Goal: Task Accomplishment & Management: Use online tool/utility

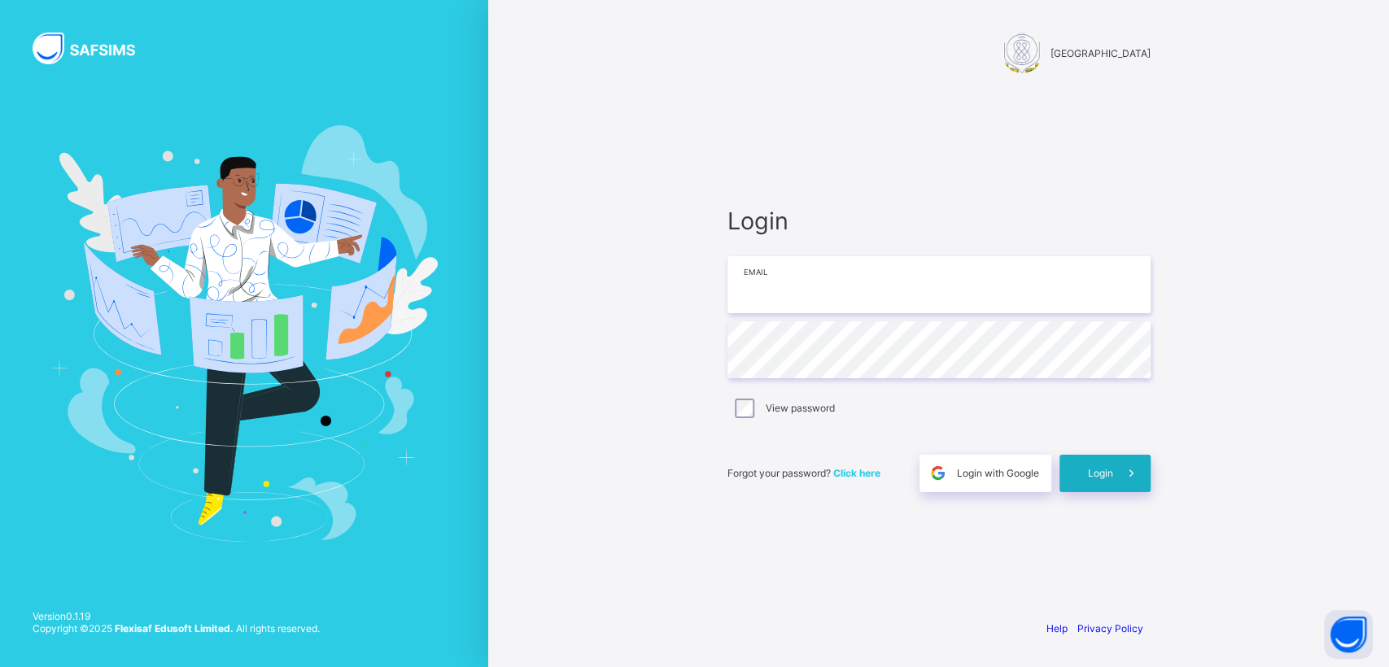
type input "**********"
click at [1093, 479] on div "Login" at bounding box center [1105, 473] width 91 height 37
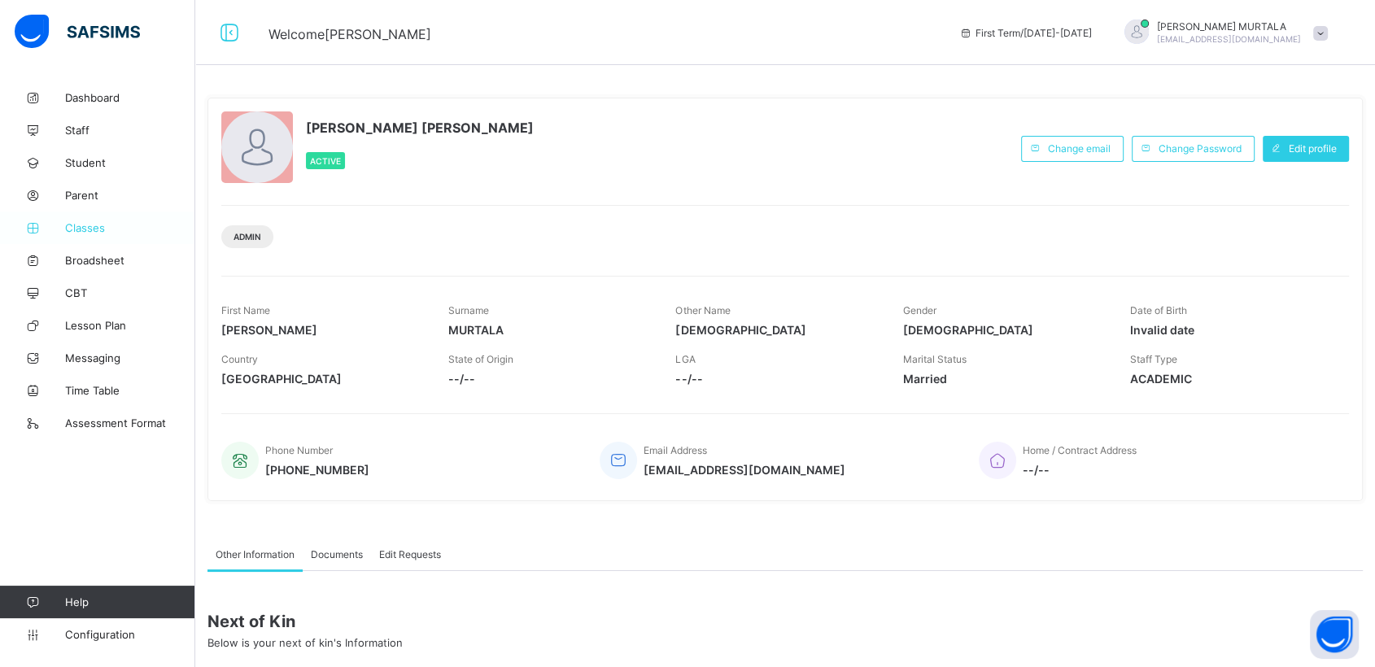
click at [87, 226] on span "Classes" at bounding box center [130, 227] width 130 height 13
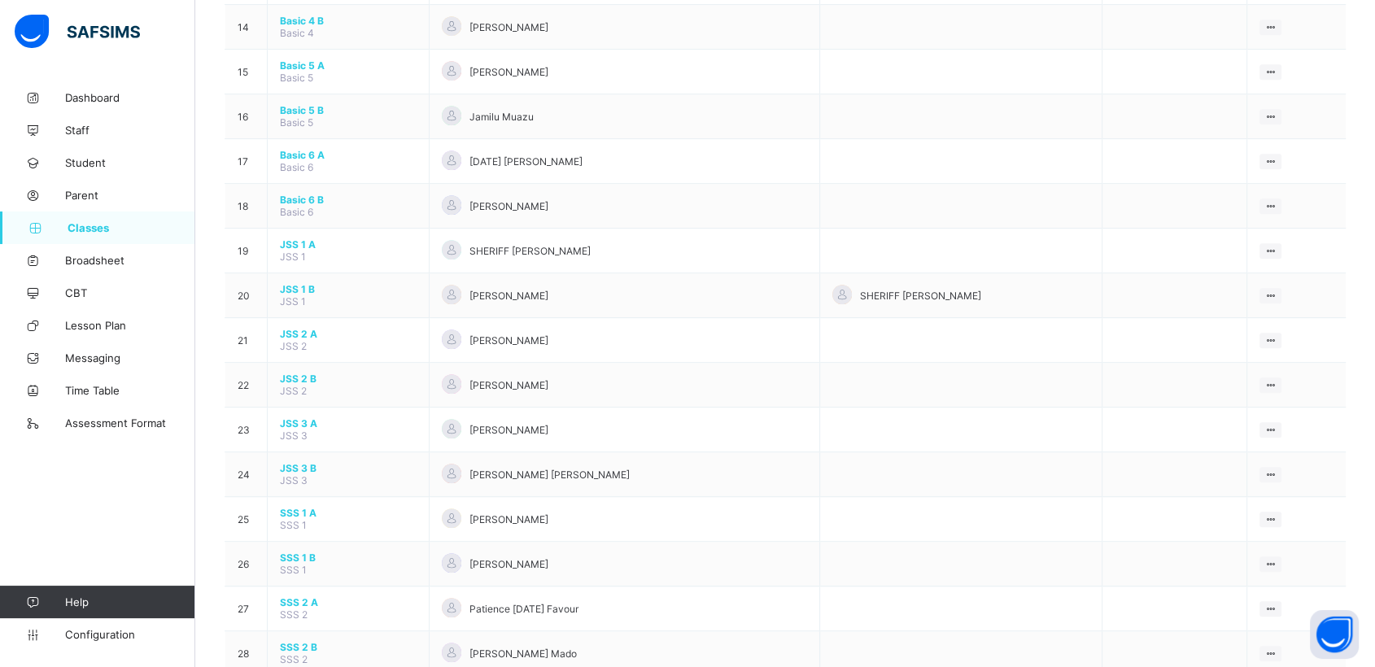
scroll to position [795, 0]
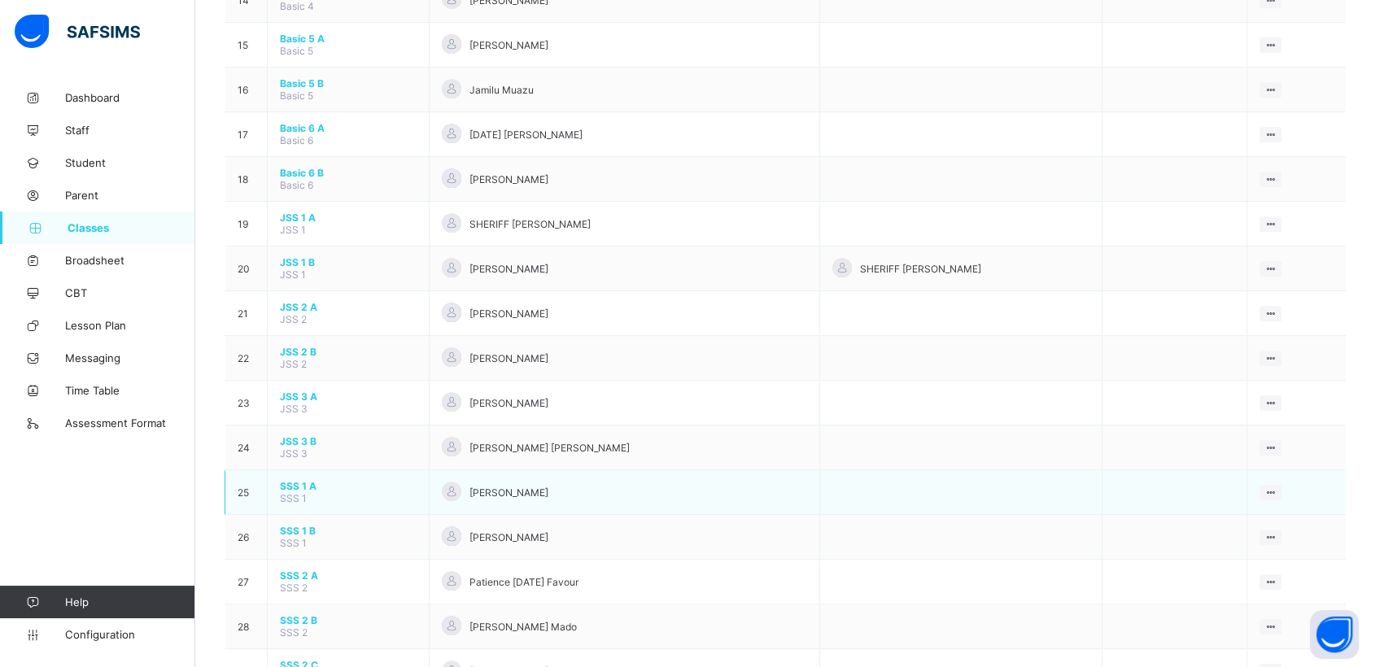
click at [293, 480] on span "SSS 1 A" at bounding box center [348, 486] width 137 height 12
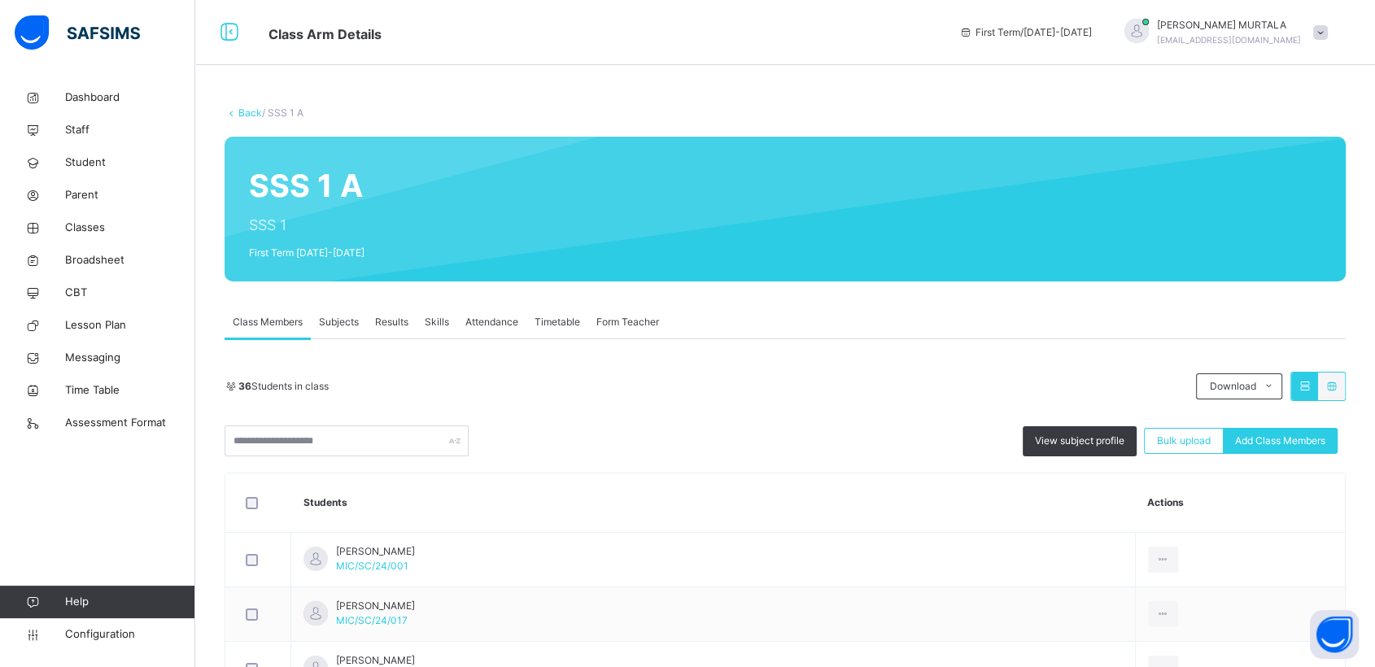
click at [333, 321] on span "Subjects" at bounding box center [339, 322] width 40 height 15
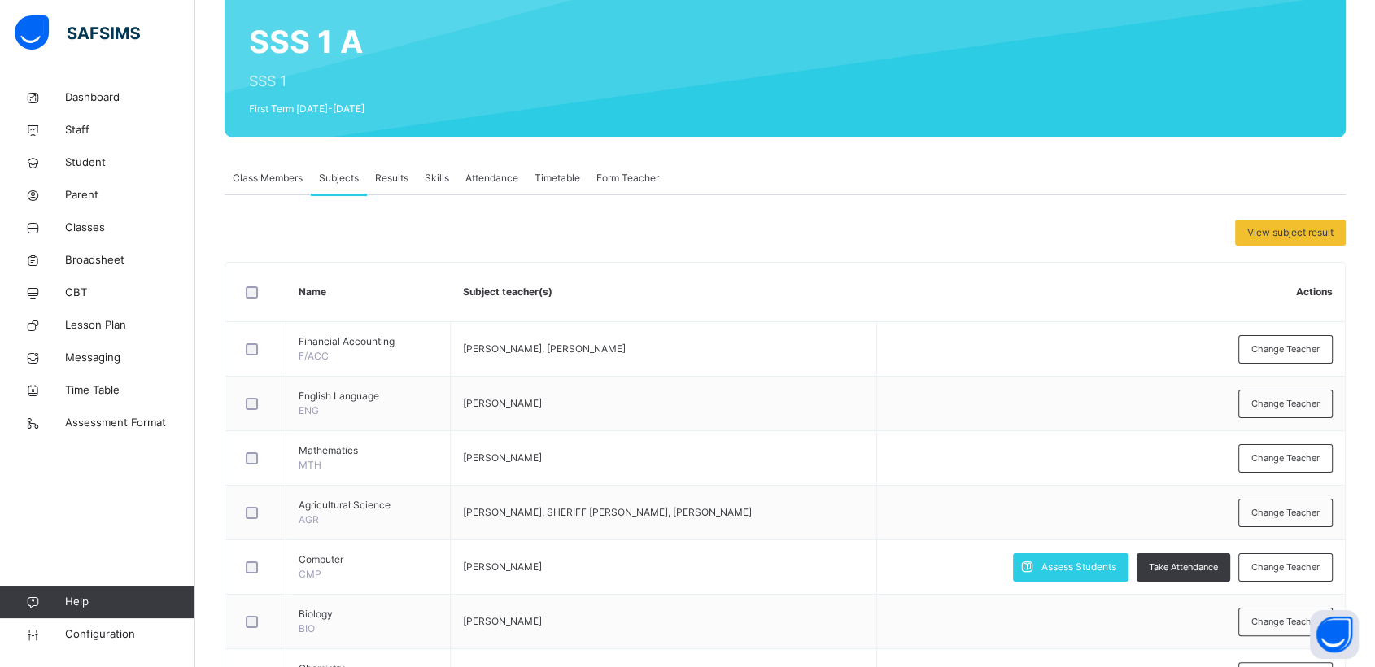
scroll to position [181, 0]
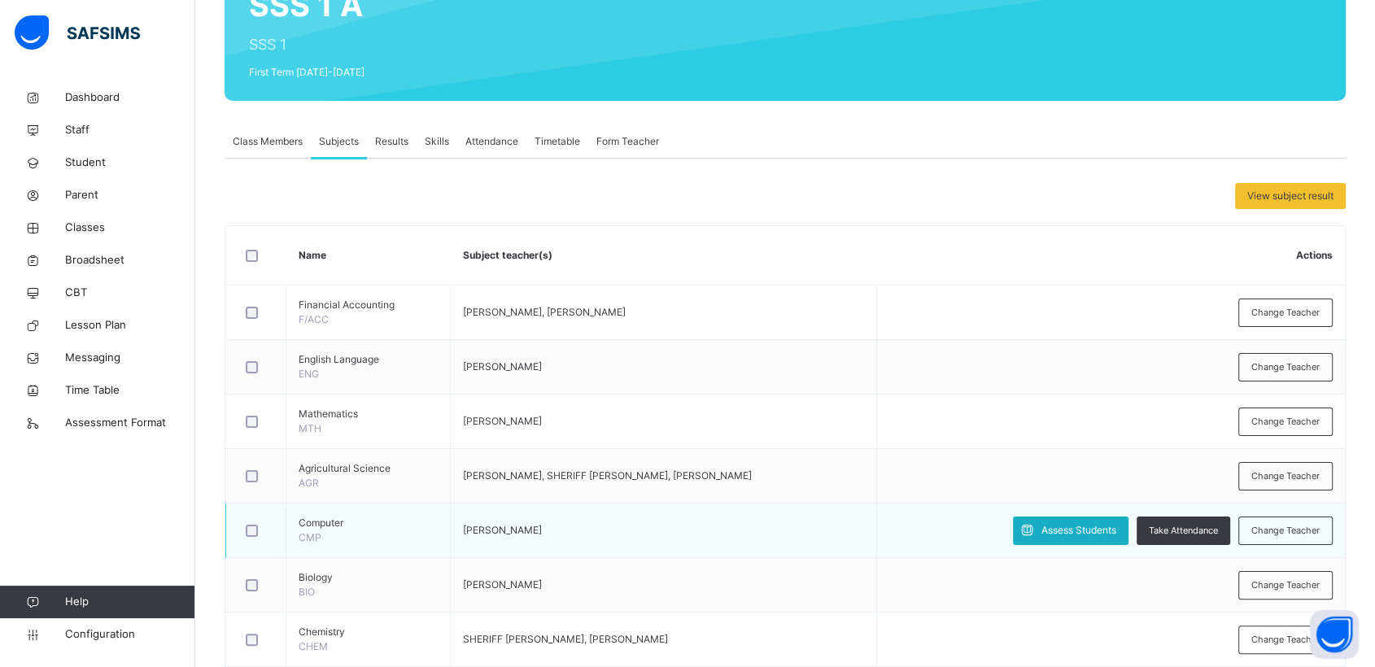
click at [1098, 523] on span "Assess Students" at bounding box center [1079, 530] width 75 height 15
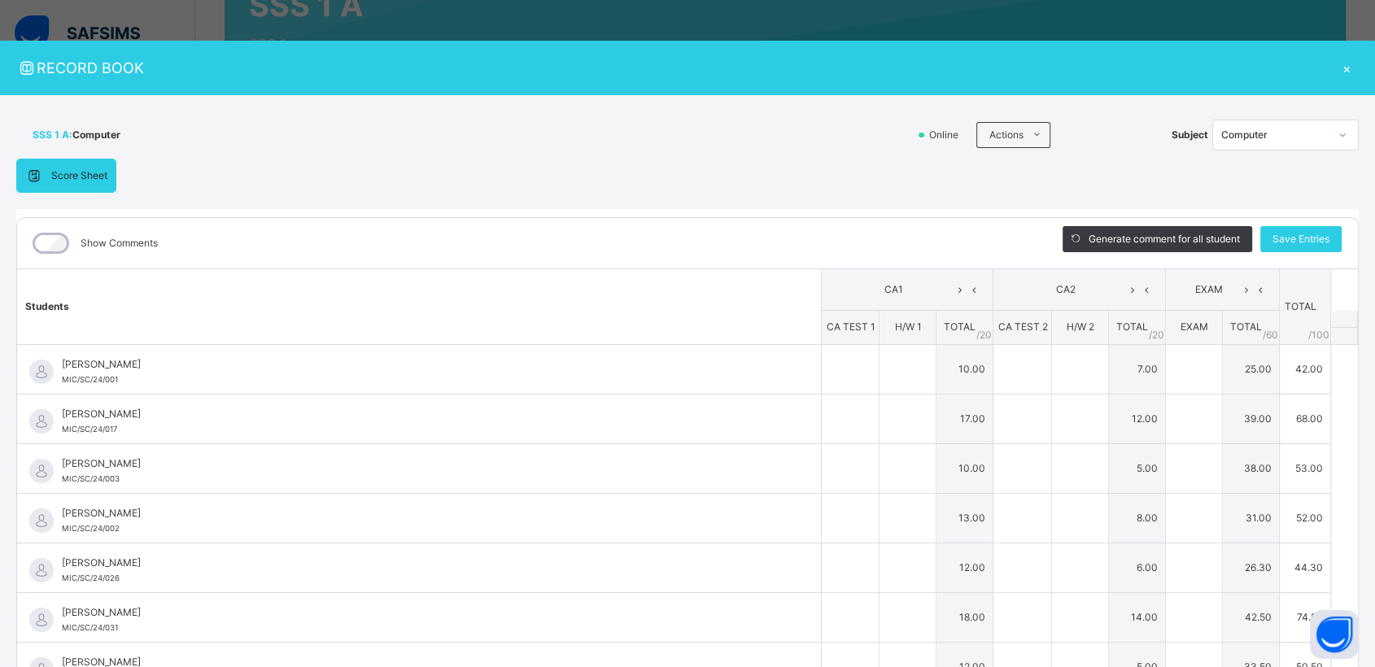
type input "*"
type input "**"
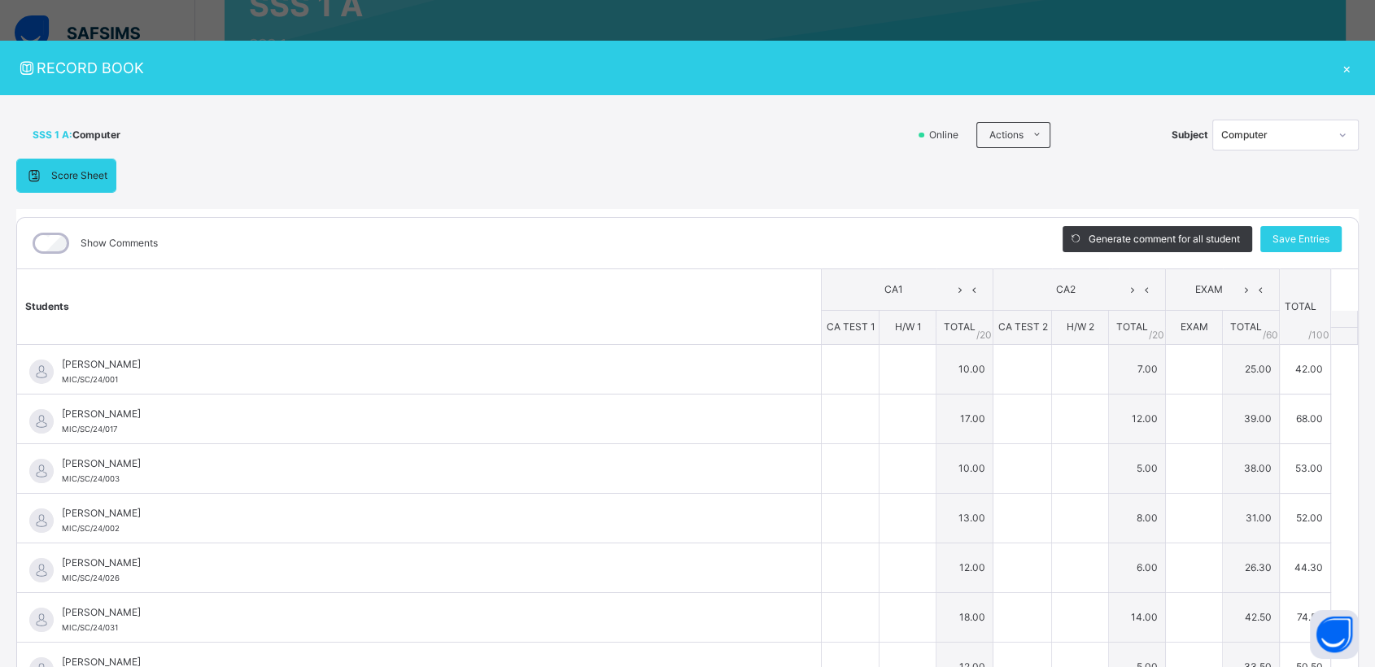
type input "**"
type input "*"
type input "**"
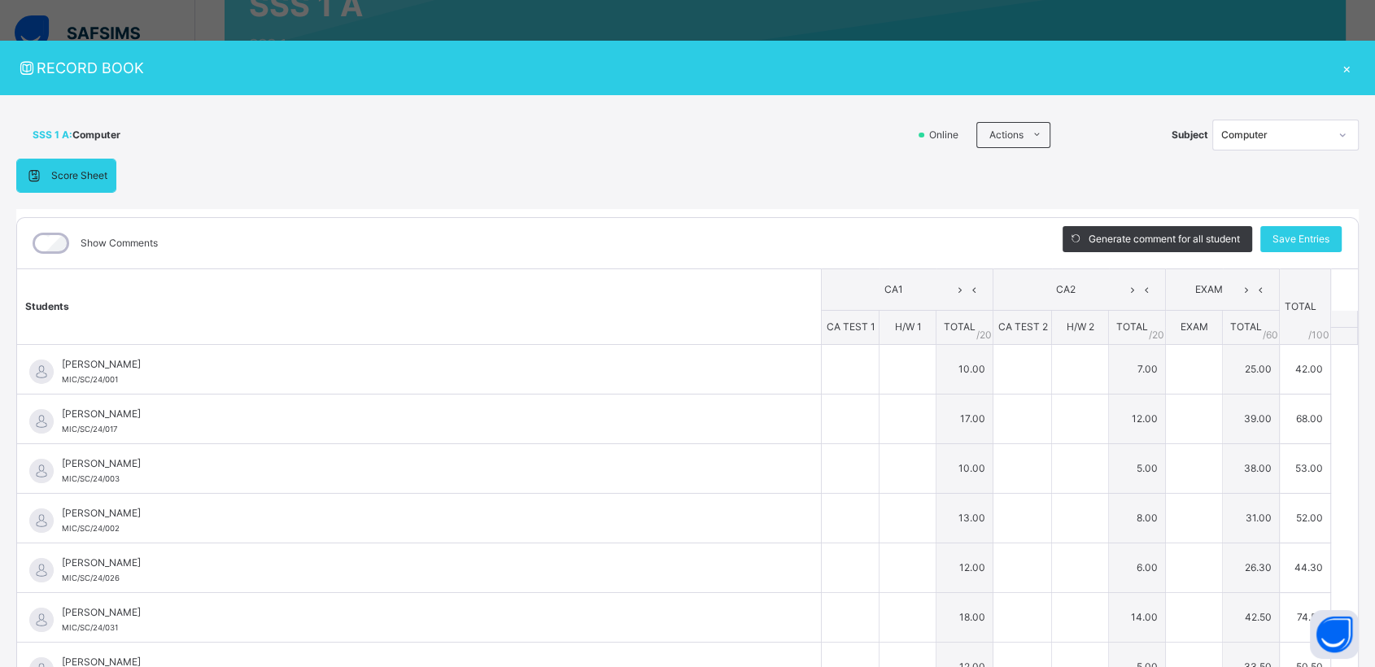
type input "**"
type input "*"
type input "**"
type input "*"
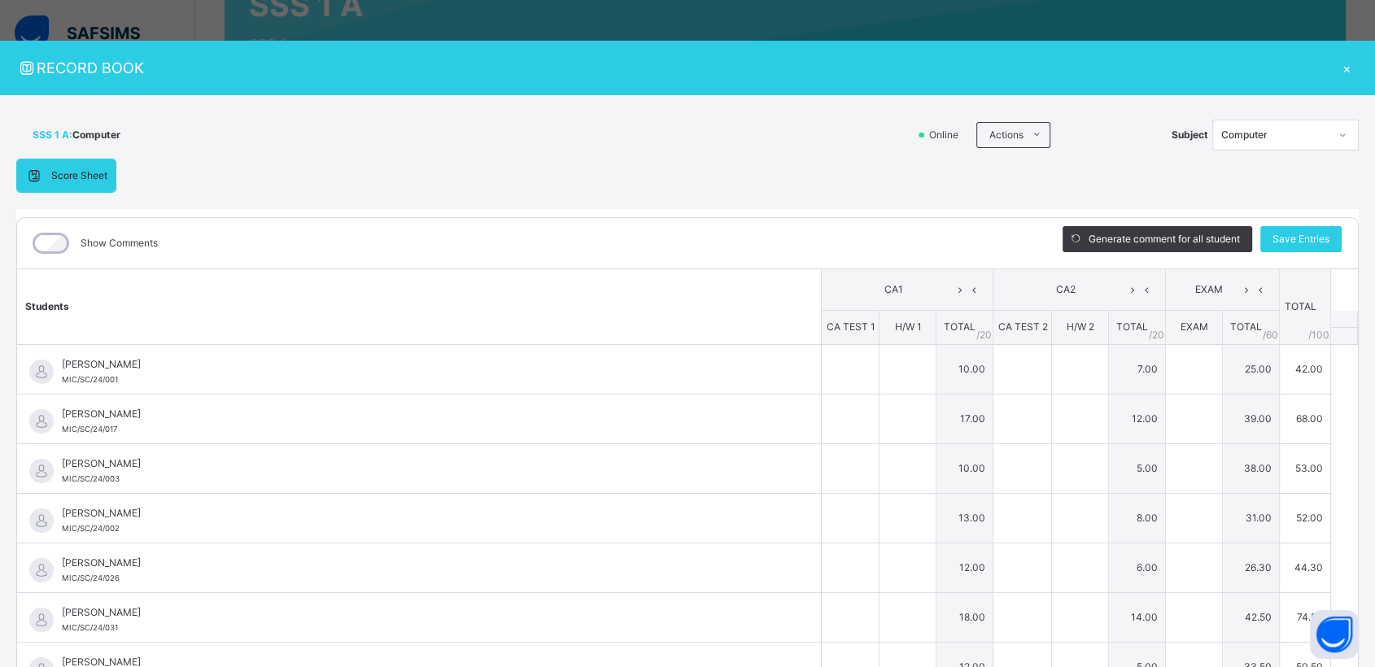
type input "**"
type input "*"
type input "****"
type input "**"
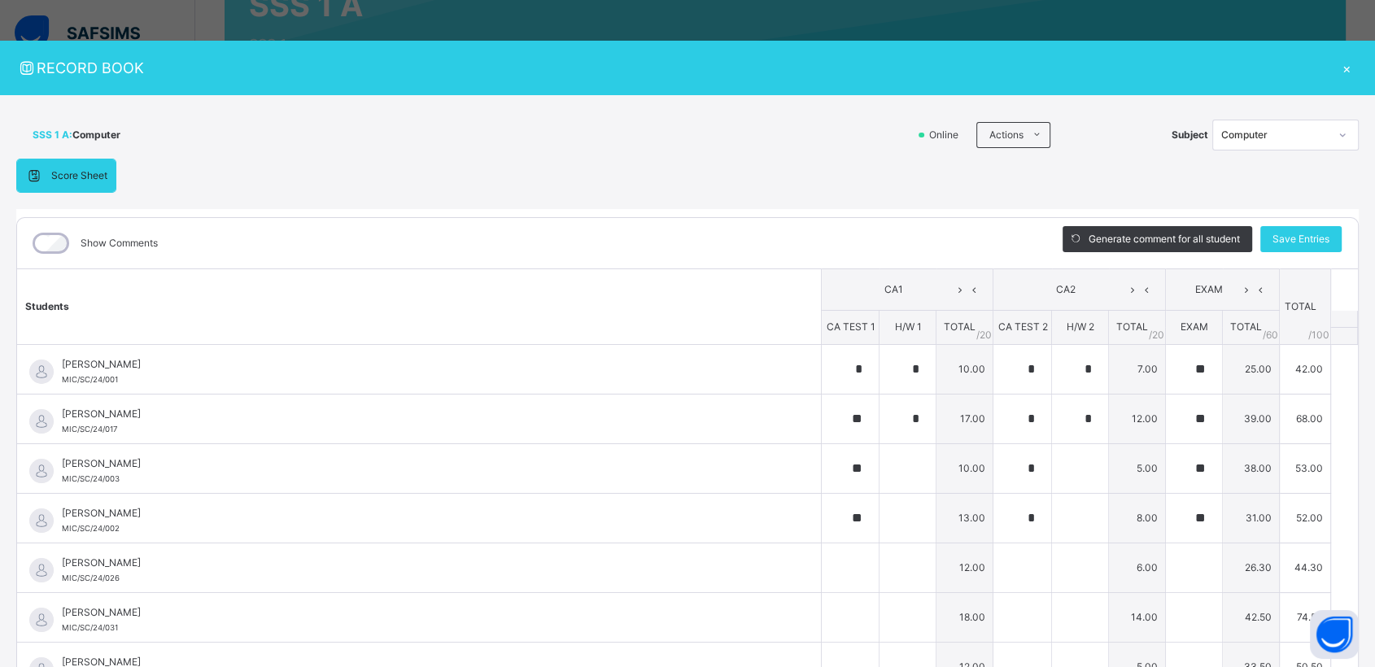
type input "*"
type input "****"
type input "**"
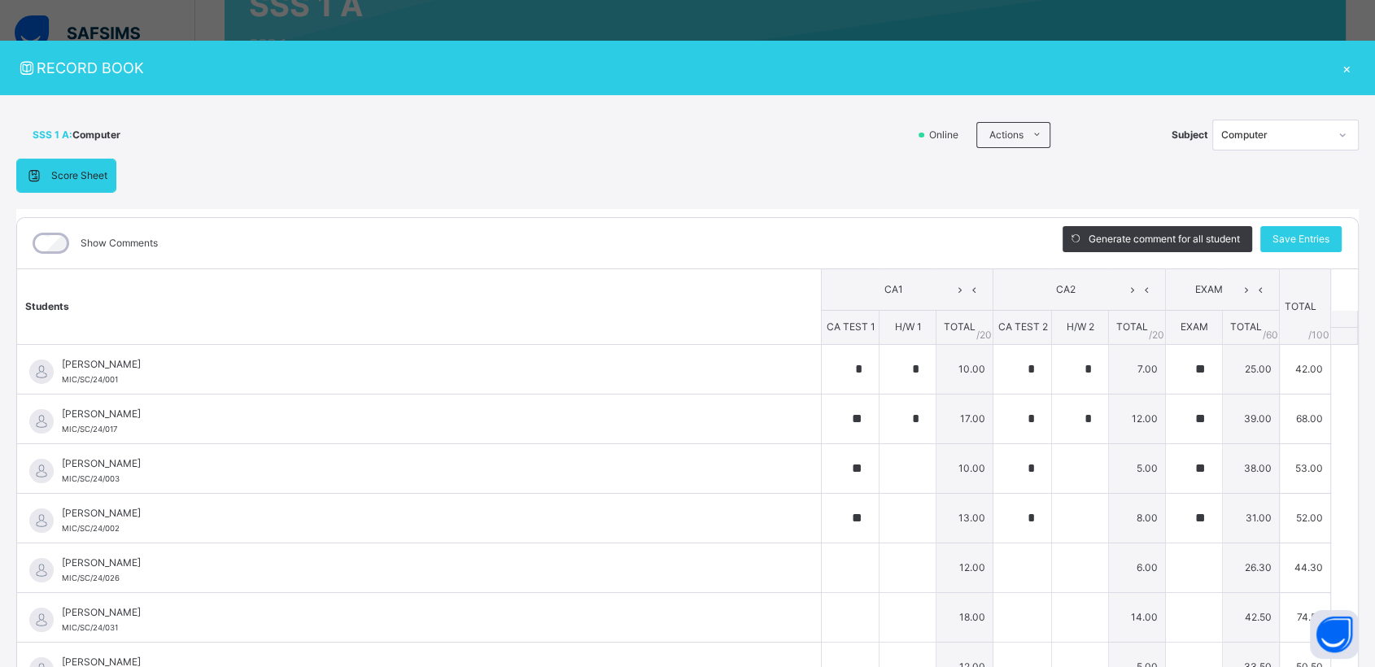
type input "*"
type input "****"
type input "**"
type input "*"
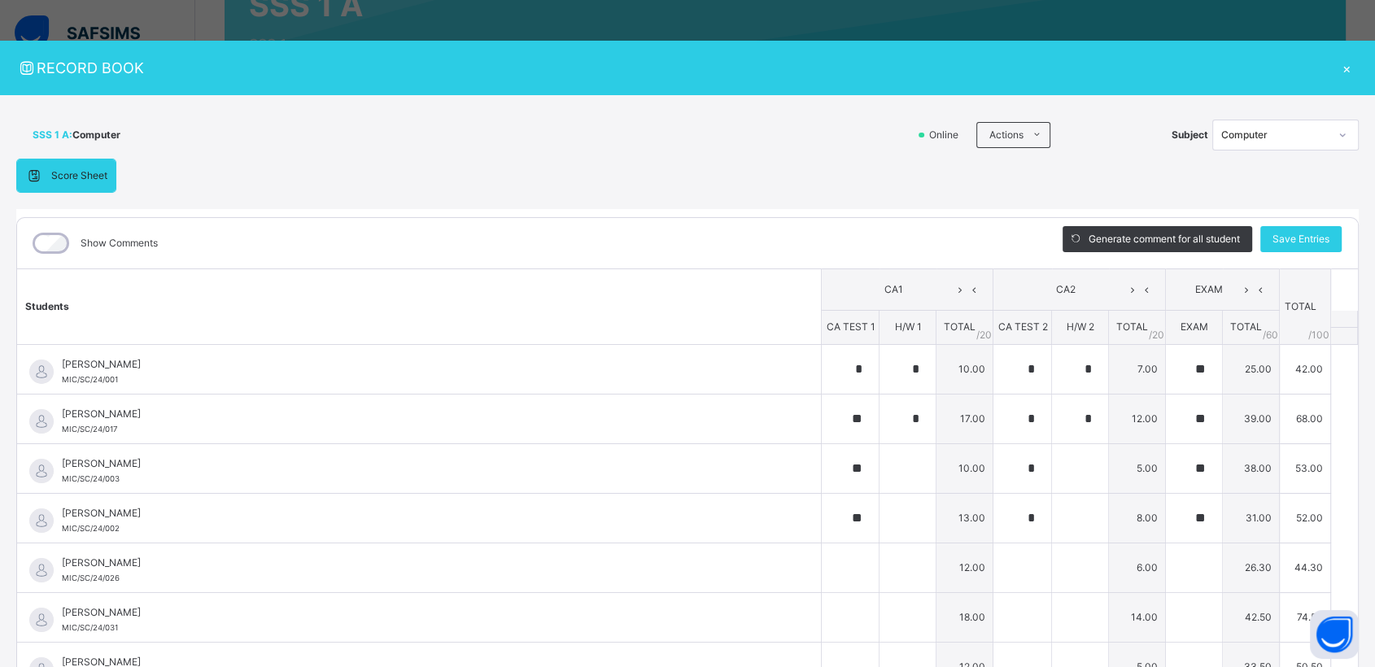
type input "*"
type input "**"
type input "*"
type input "**"
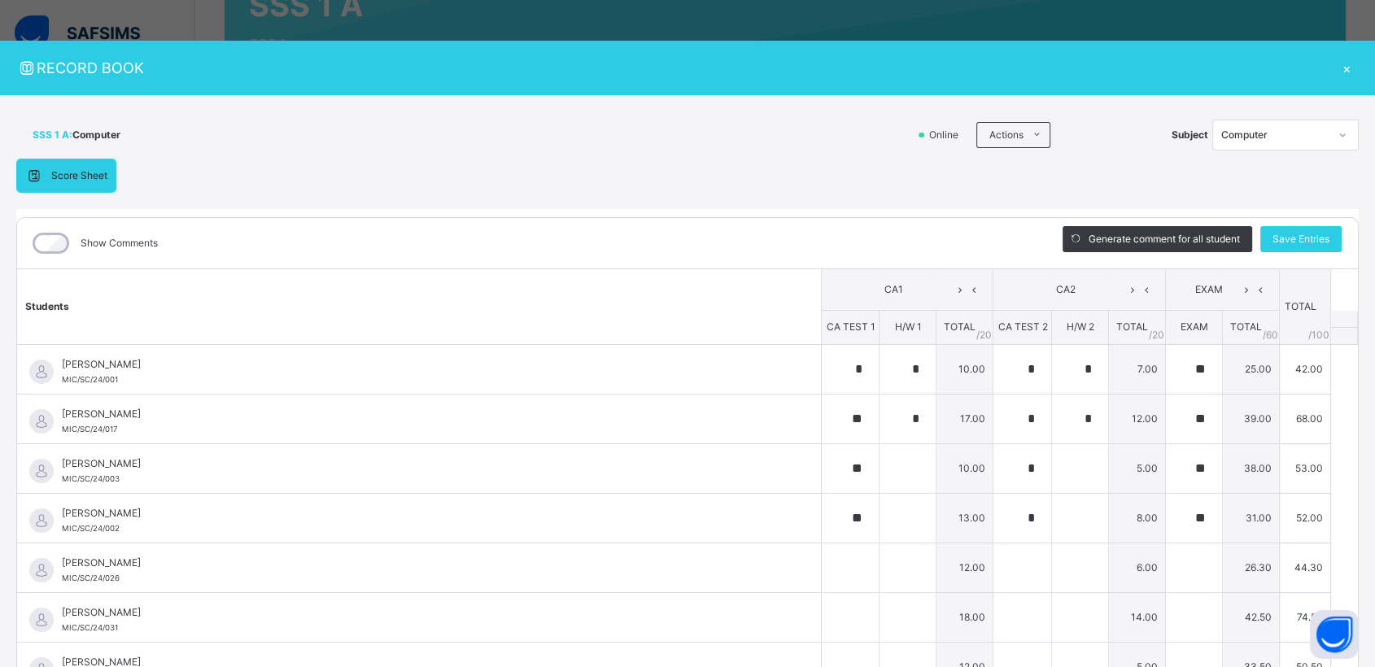
type input "*"
type input "**"
type input "*"
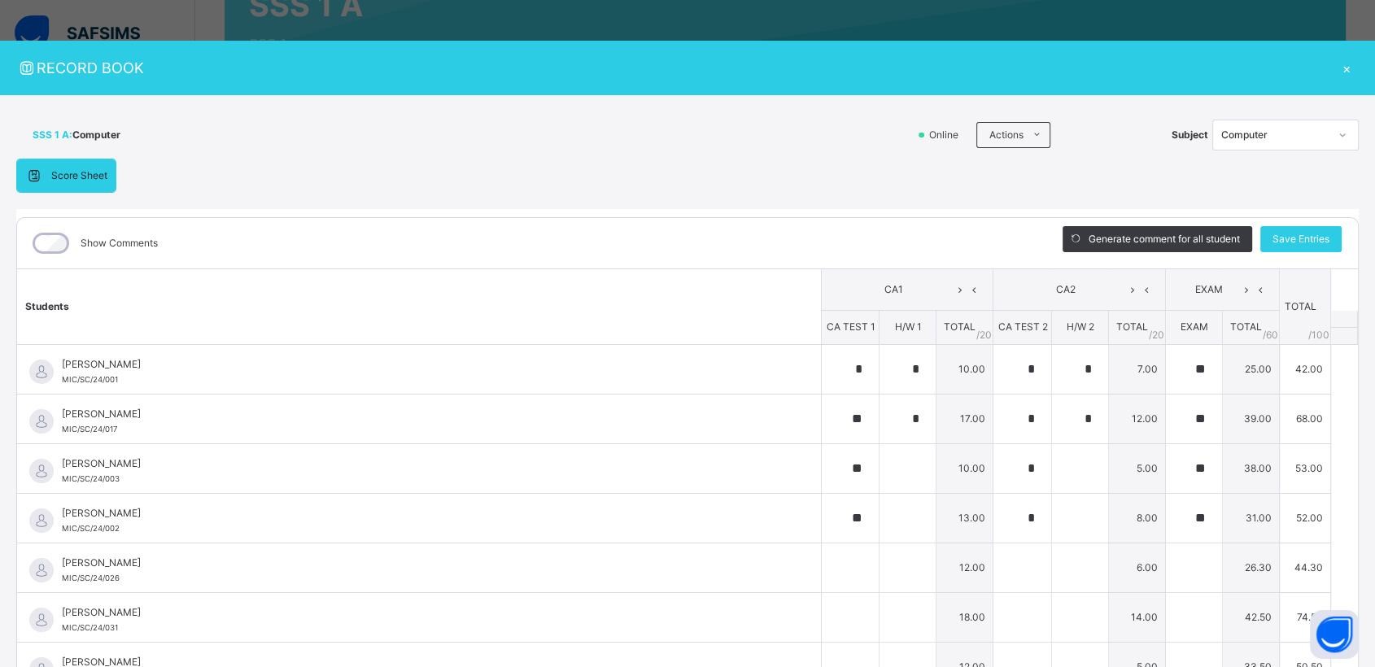
type input "*"
type input "**"
type input "*"
type input "****"
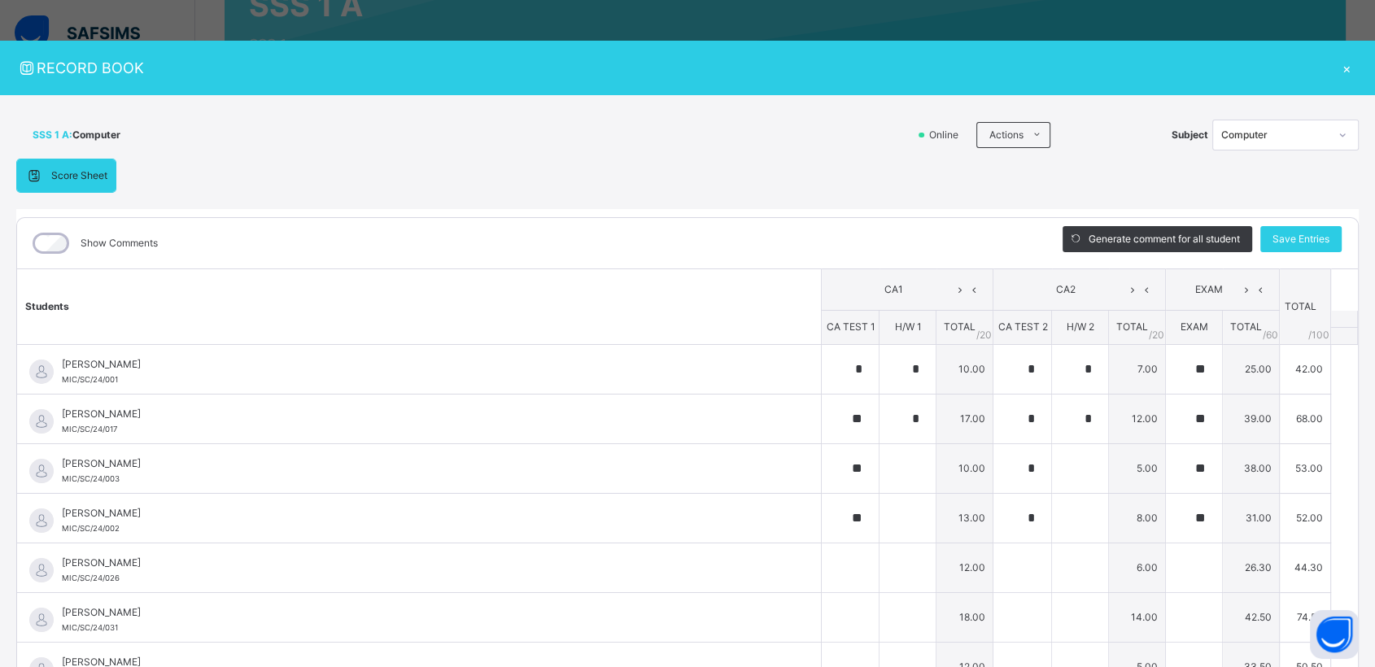
type input "*"
type input "**"
type input "*"
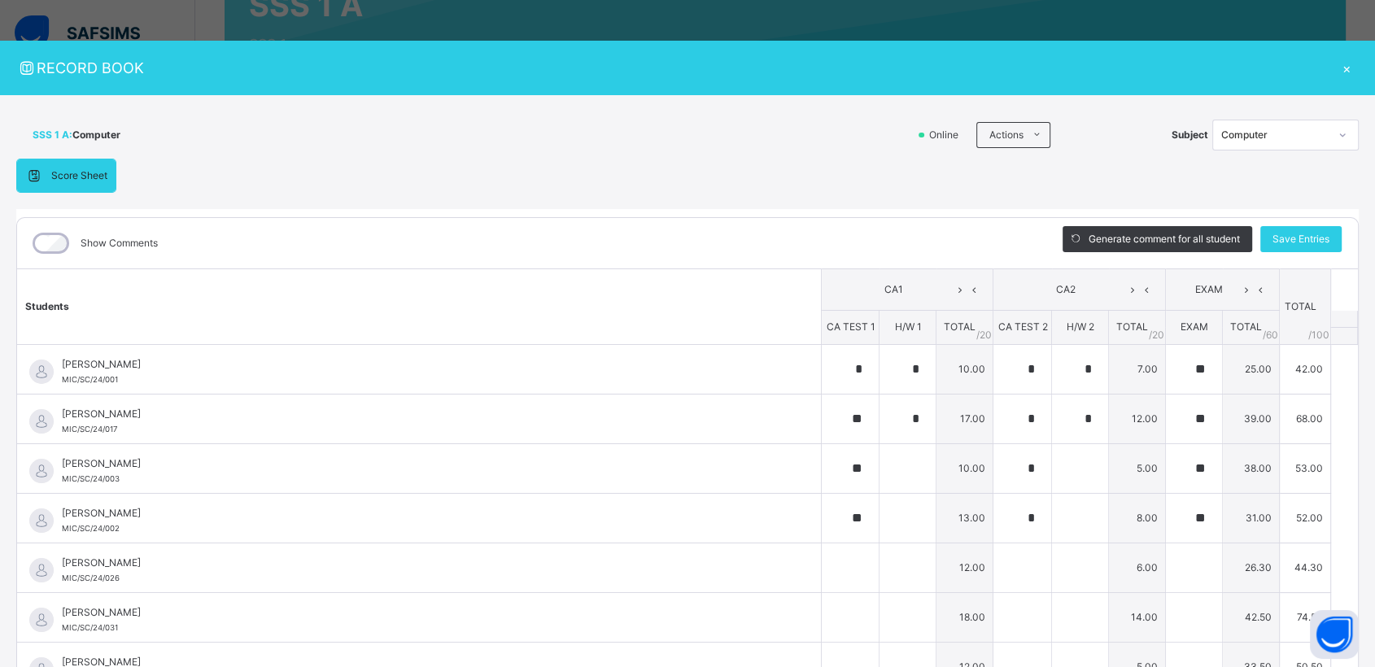
type input "*"
type input "****"
type input "*"
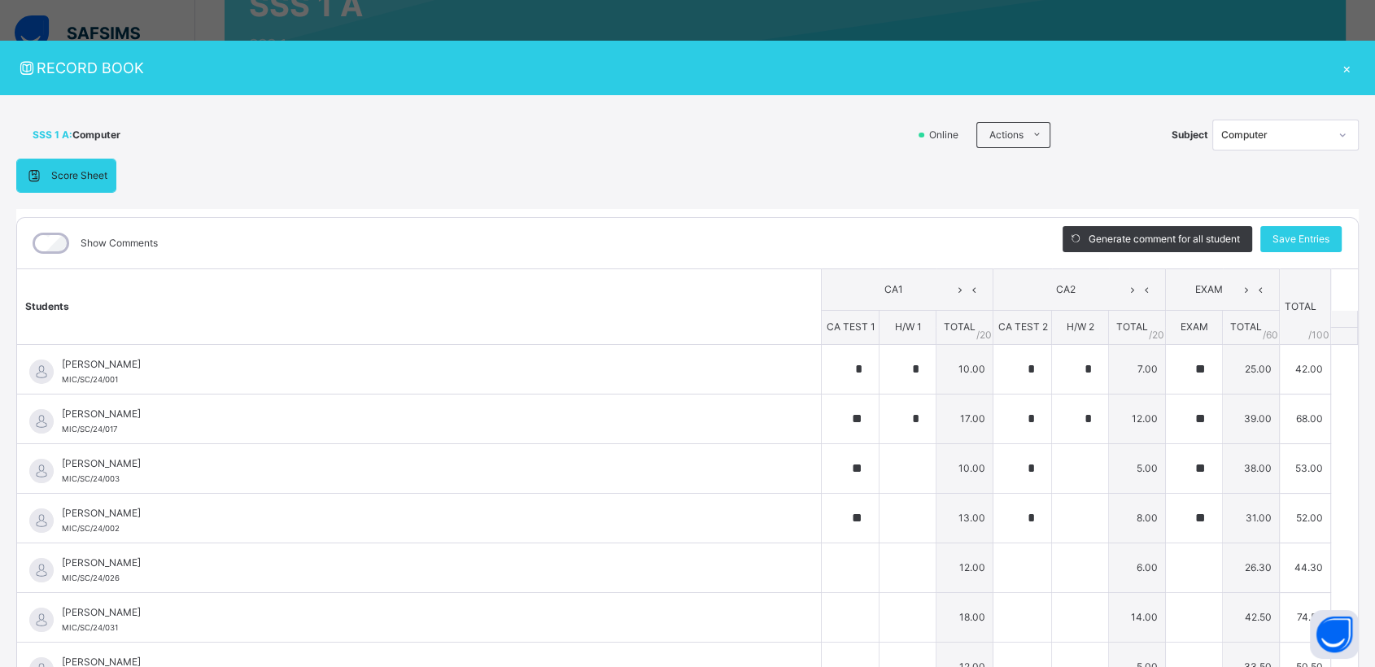
type input "*"
type input "**"
type input "*"
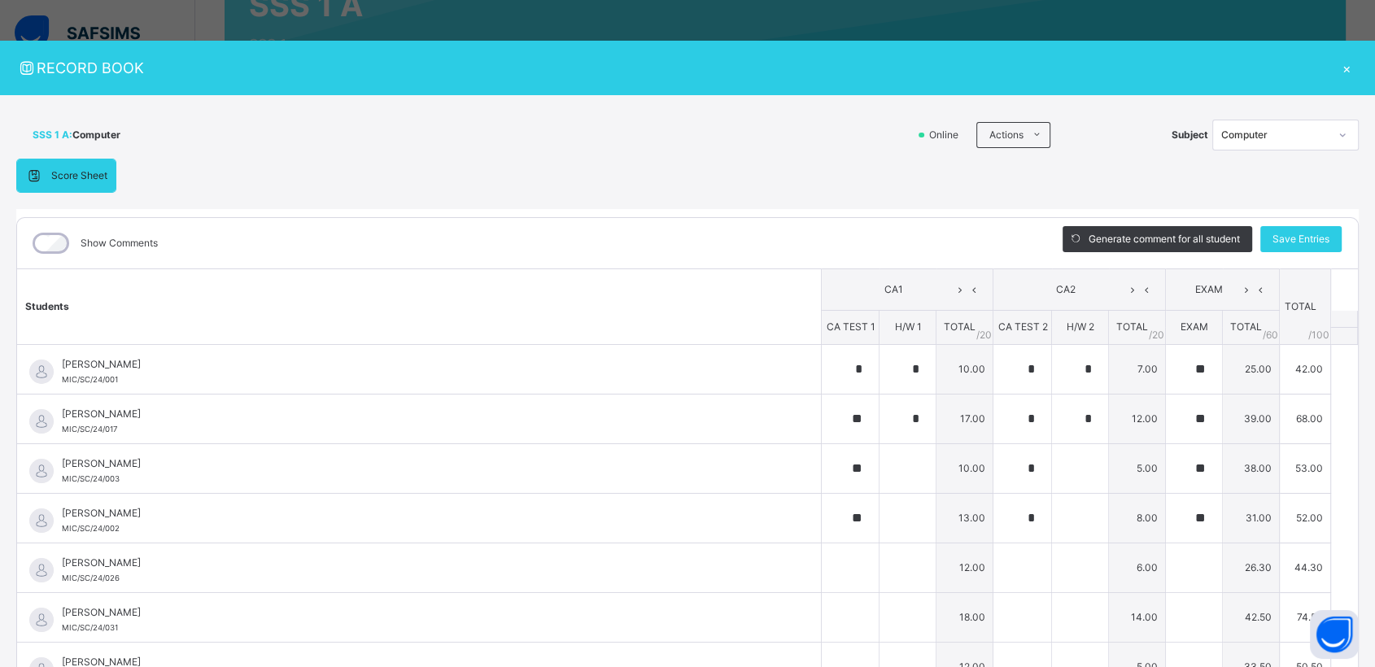
type input "*"
type input "**"
type input "*"
type input "**"
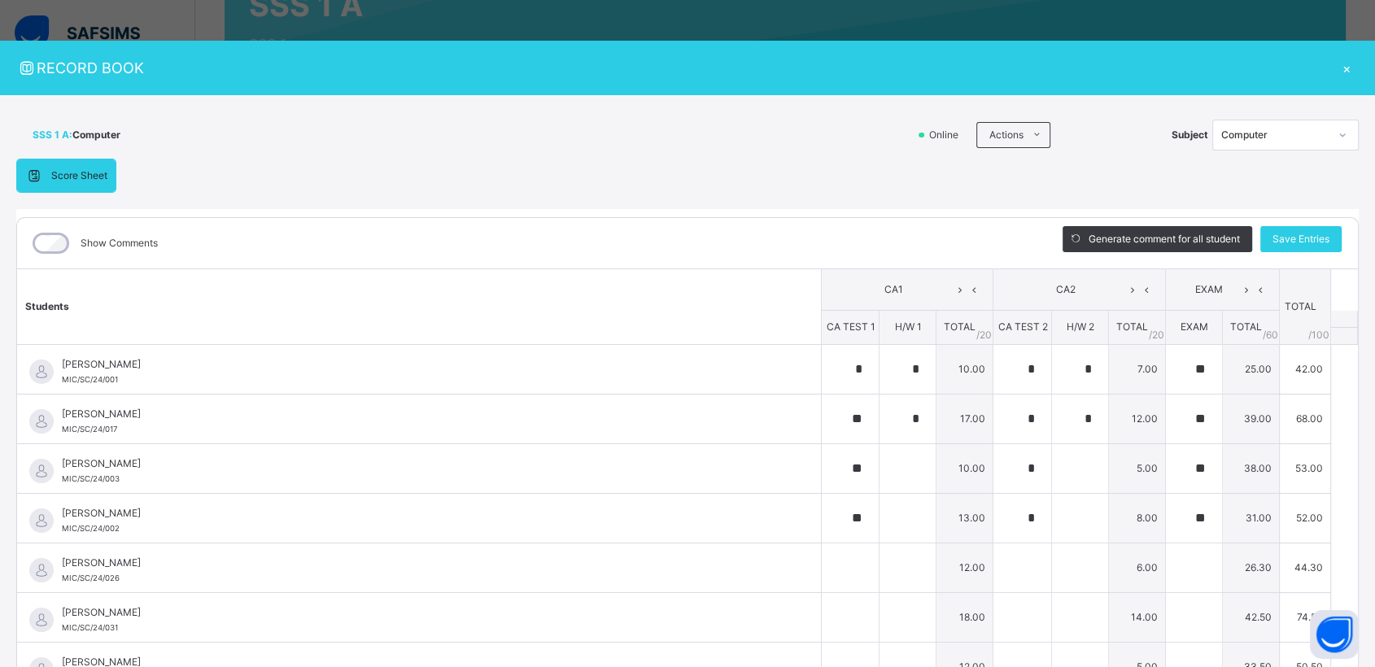
type input "**"
type input "*"
type input "**"
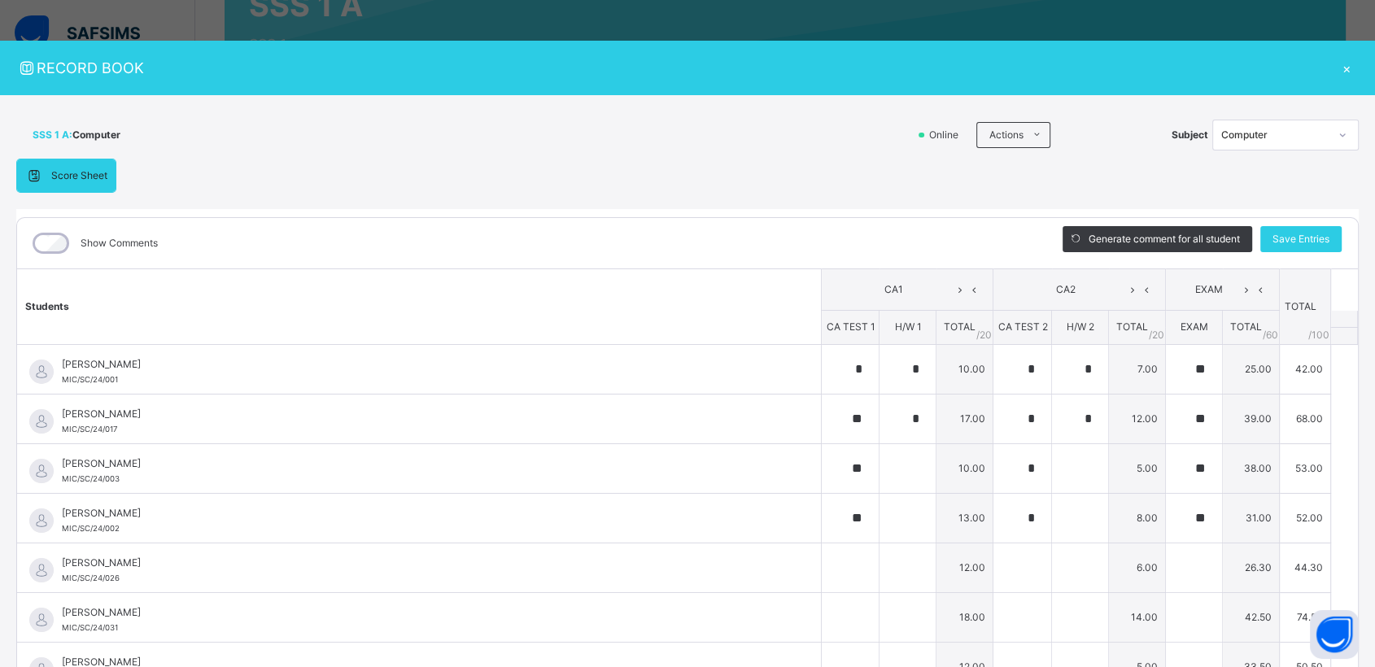
type input "**"
type input "*"
type input "****"
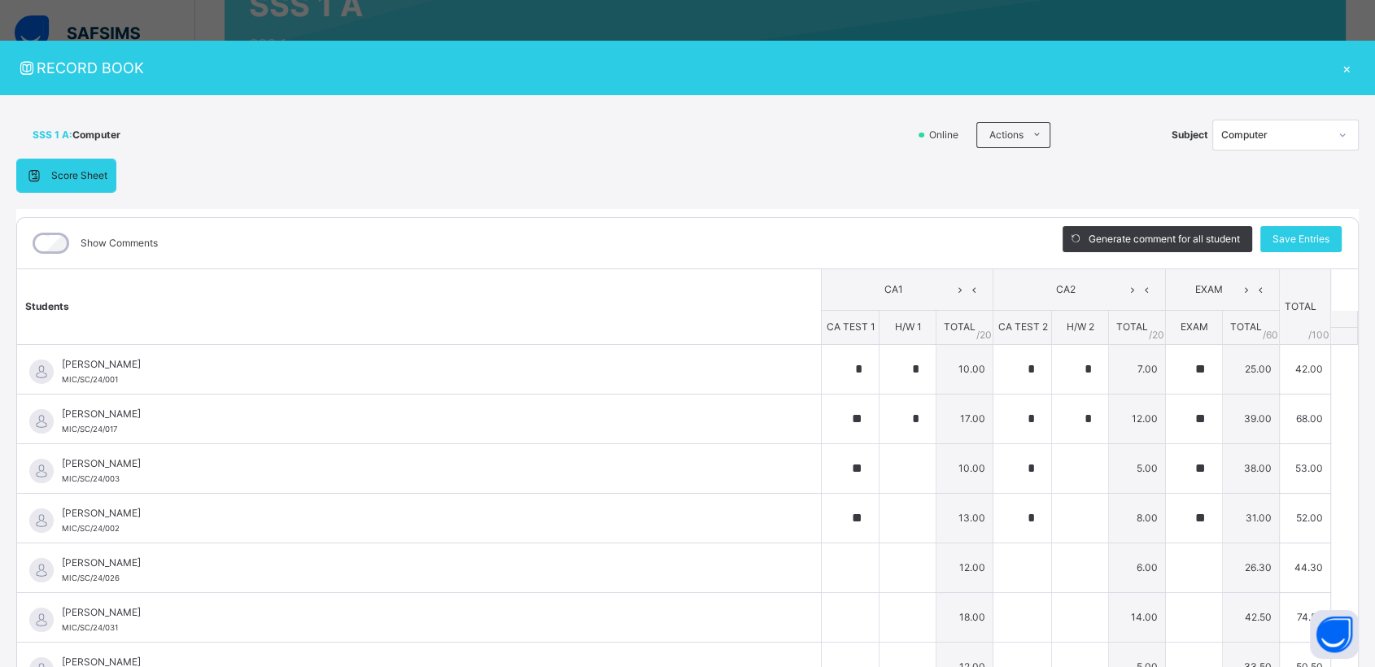
type input "*"
type input "**"
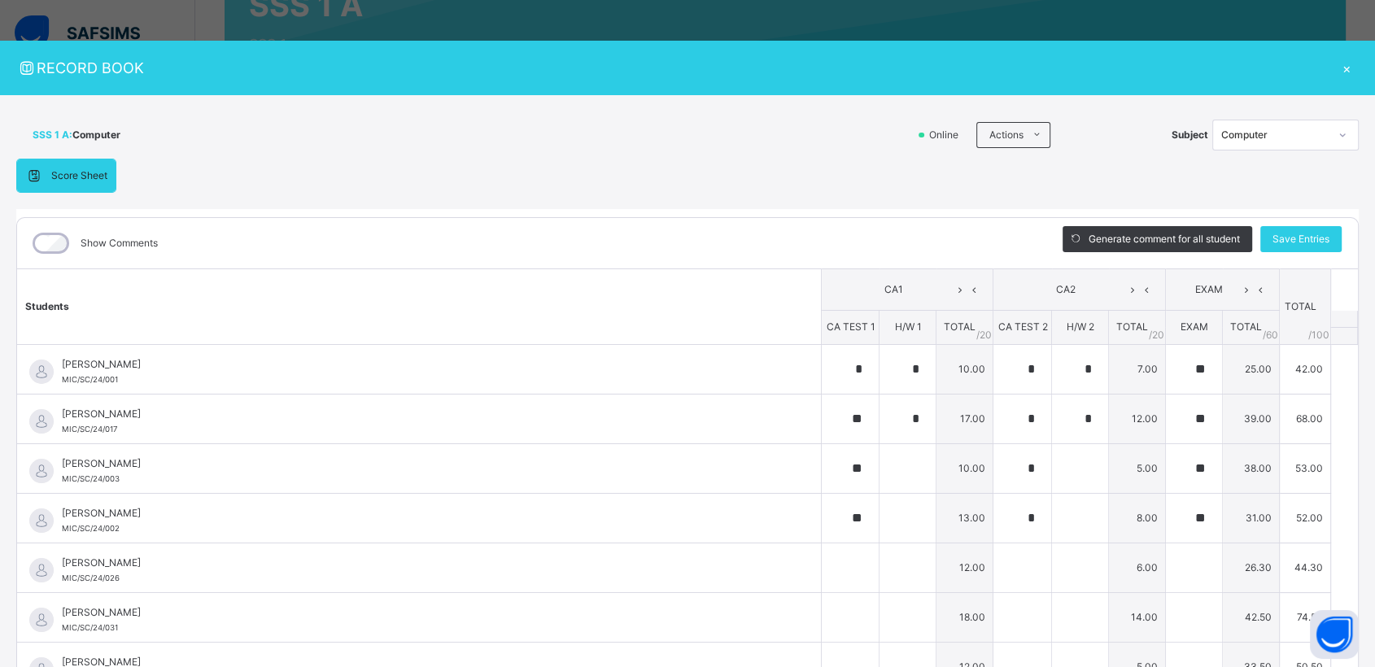
type input "**"
type input "*"
type input "**"
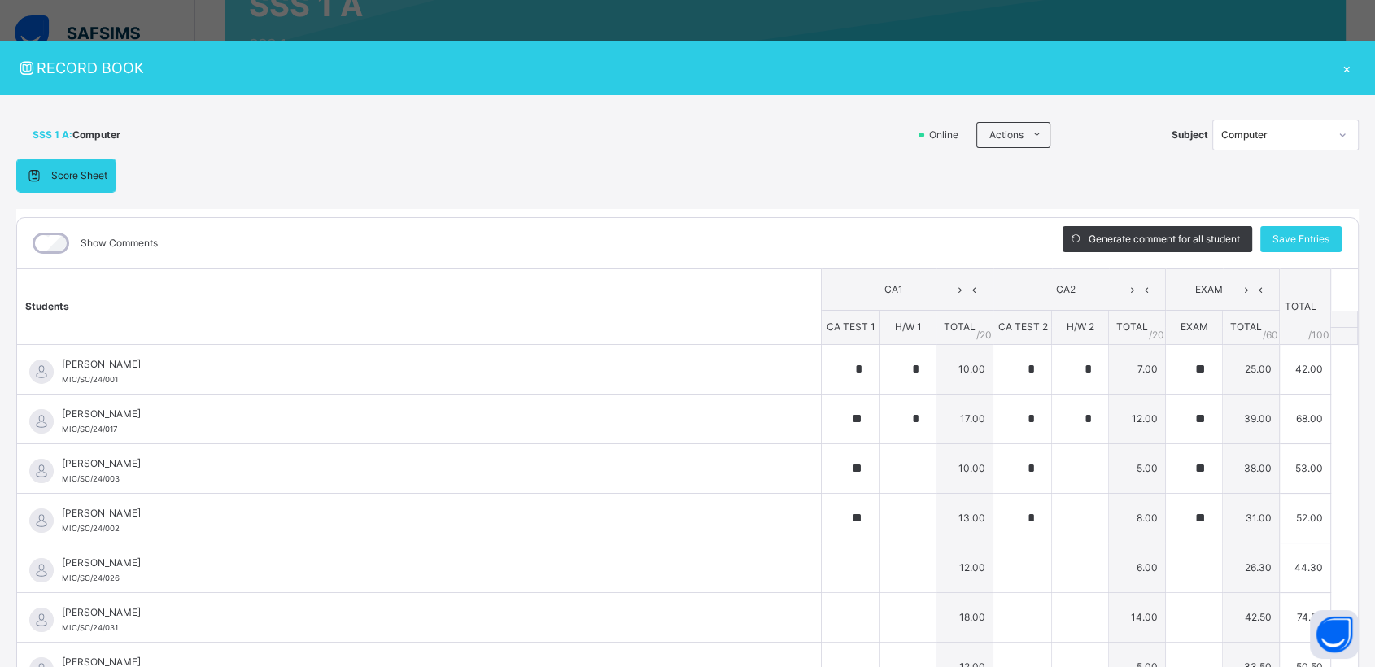
type input "**"
type input "*"
type input "**"
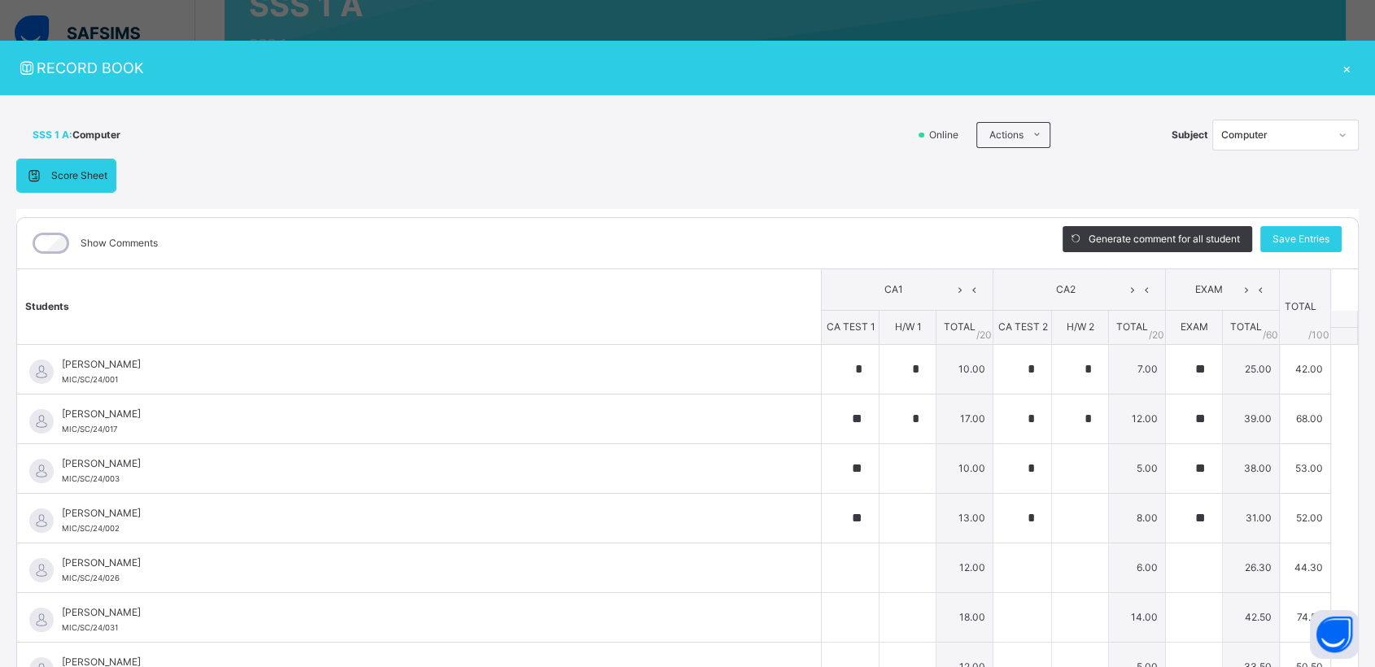
type input "*"
type input "**"
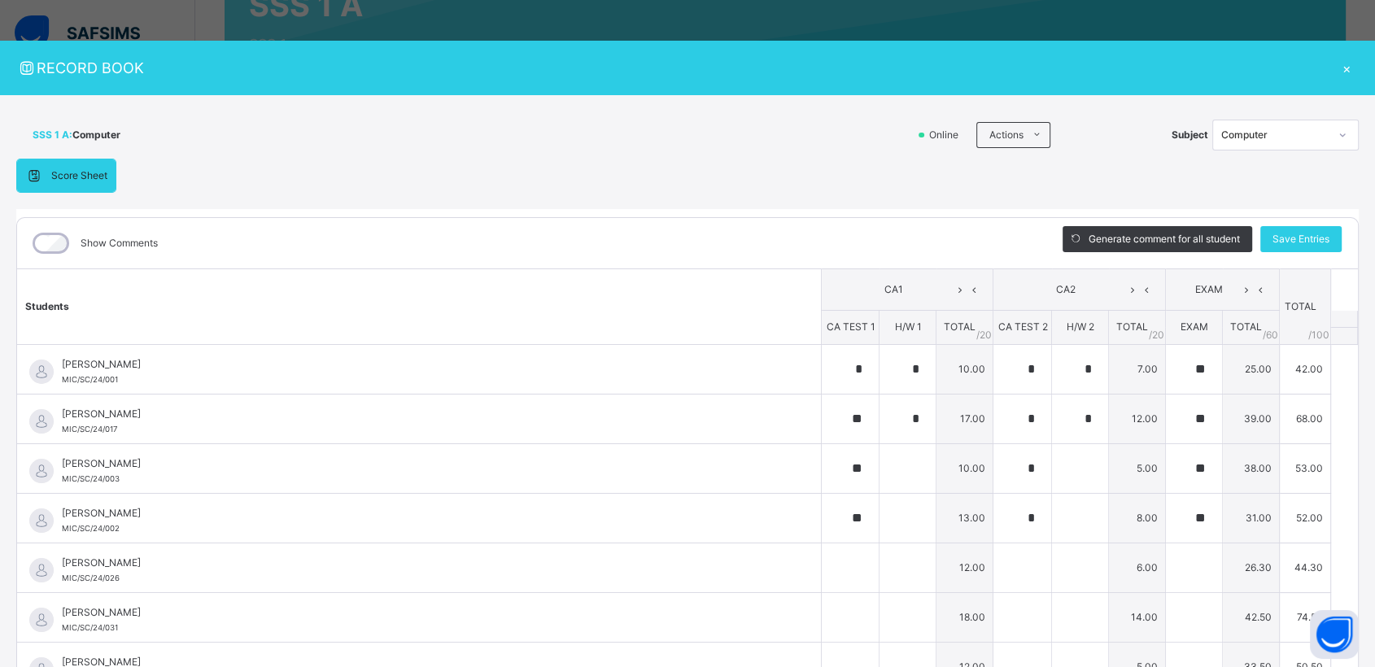
type input "*"
type input "**"
type input "*"
type input "**"
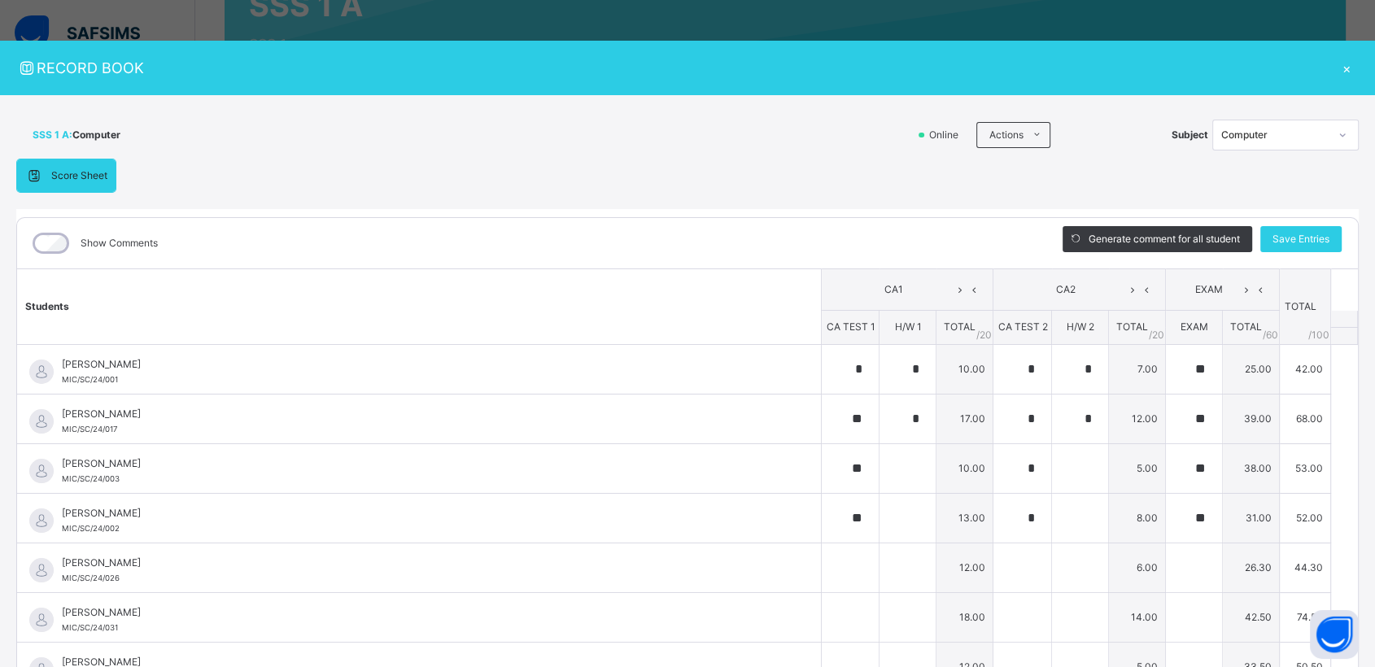
type input "*"
type input "****"
type input "**"
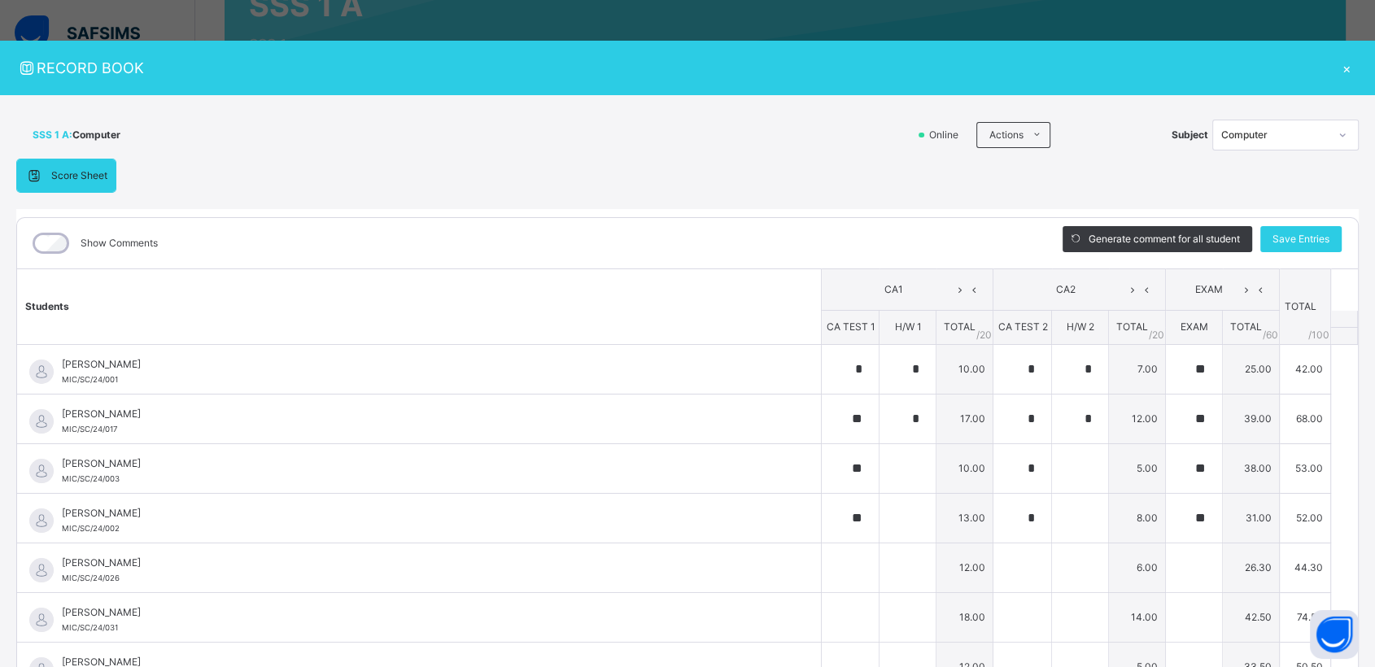
type input "*"
type input "****"
type input "*"
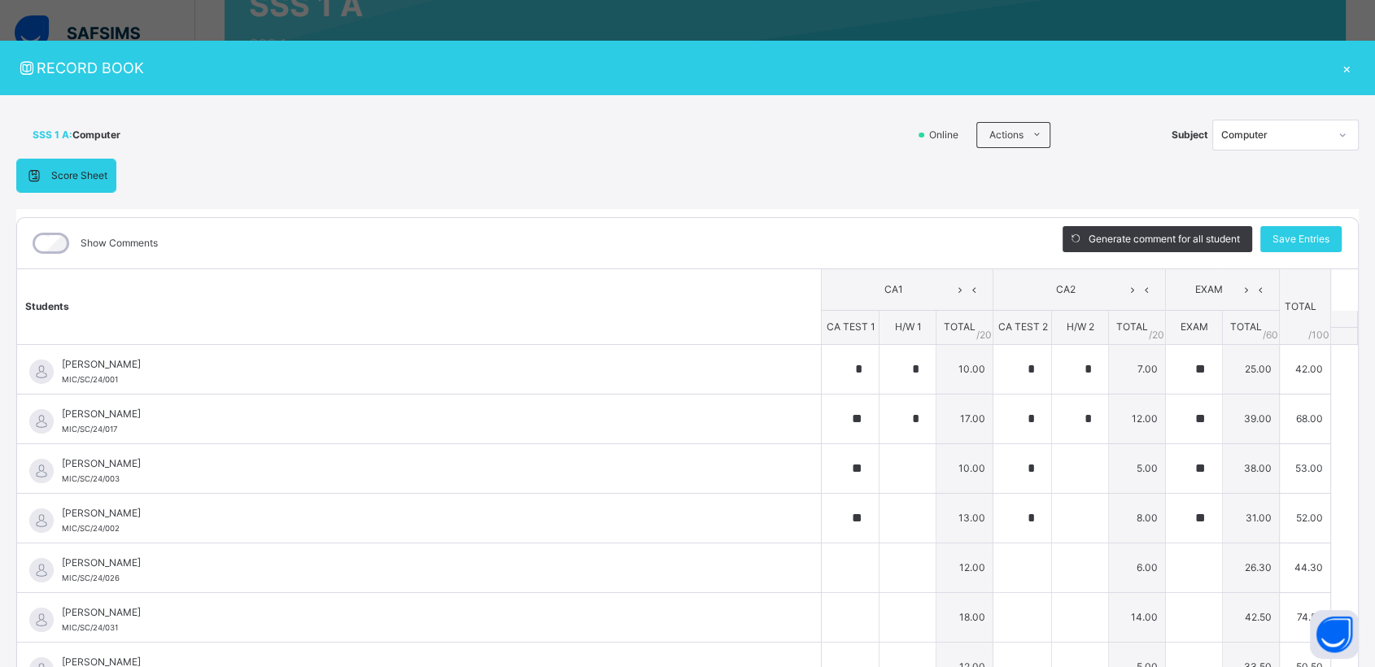
type input "*"
type input "****"
type input "**"
type input "*"
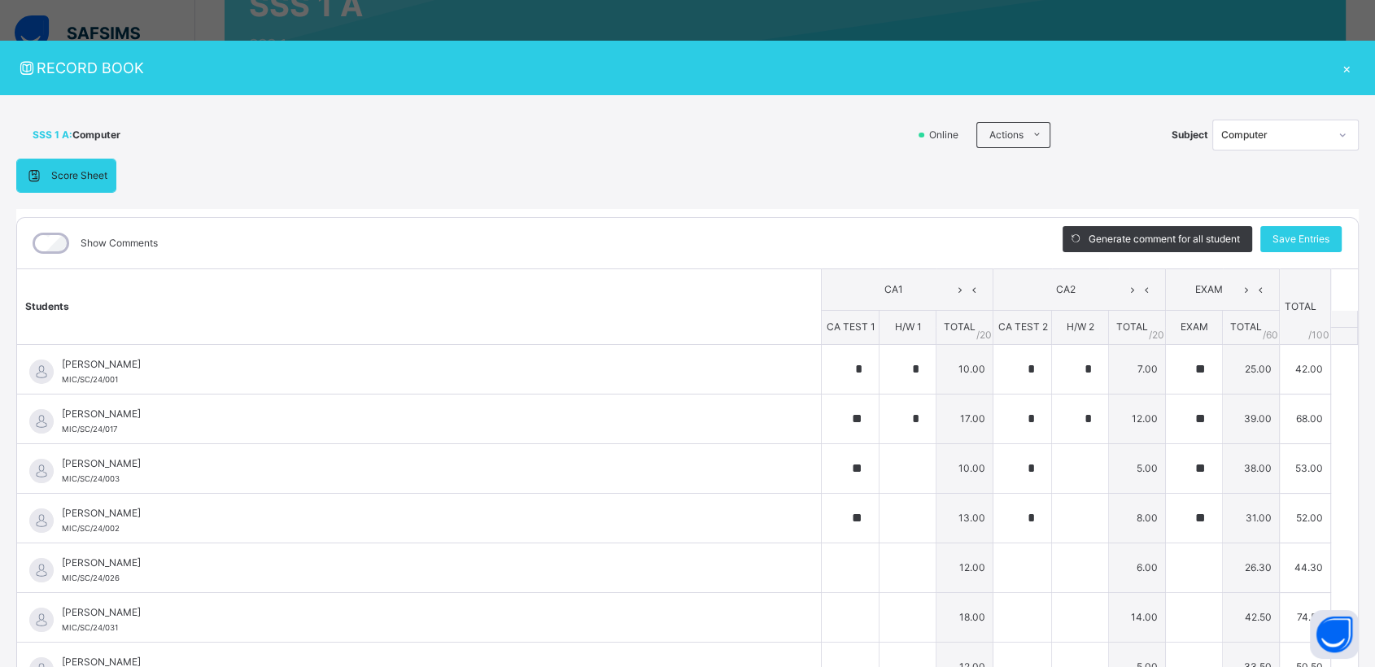
type input "*"
type input "**"
type input "*"
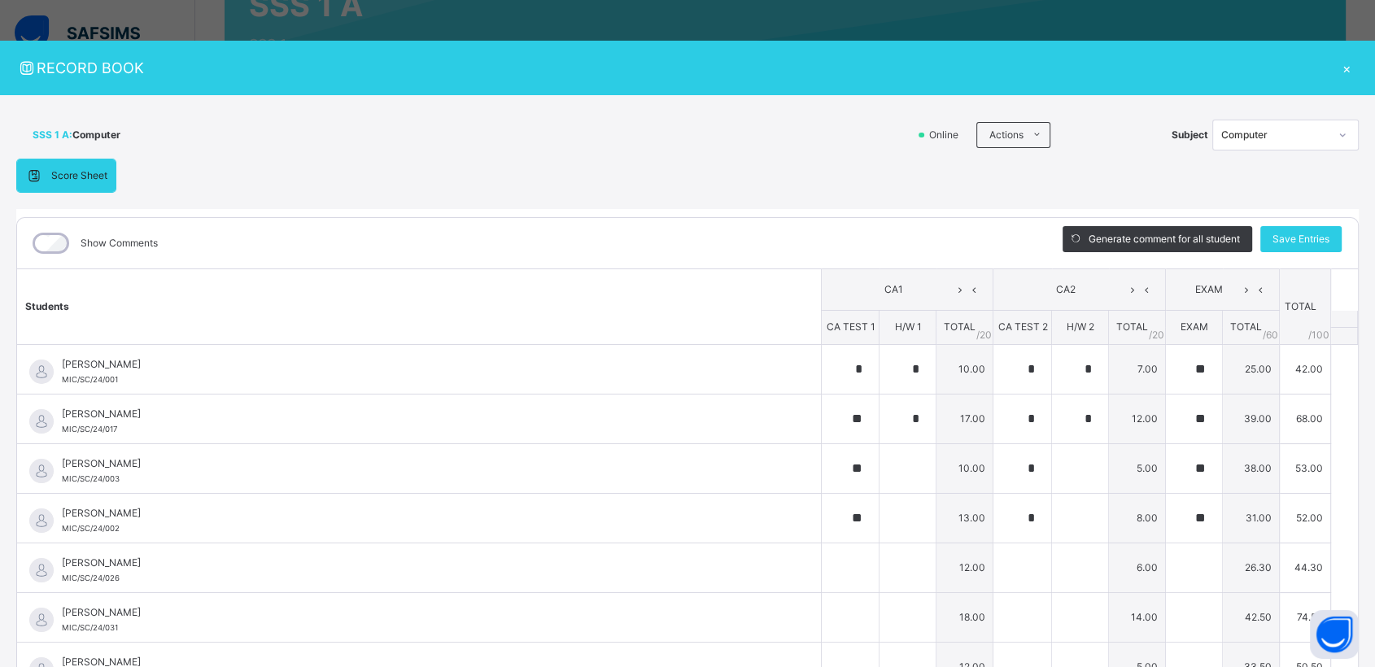
type input "*"
type input "**"
type input "*"
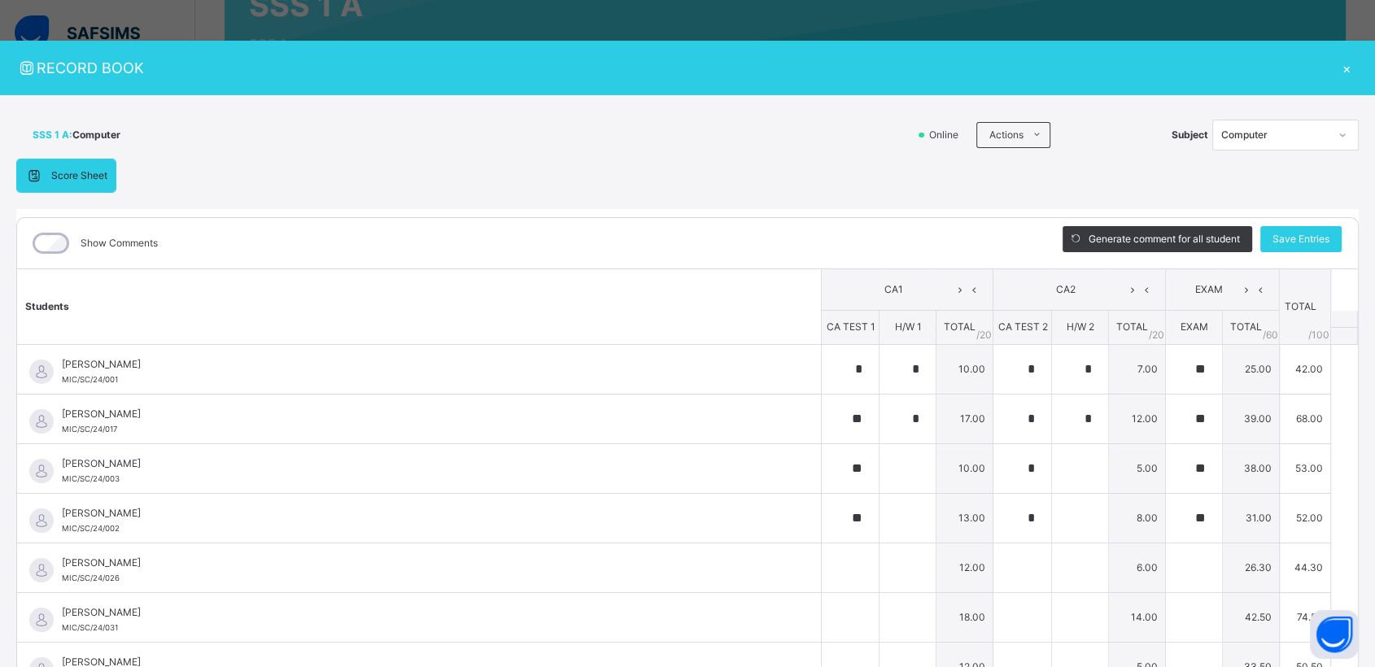
type input "*"
type input "**"
type input "*"
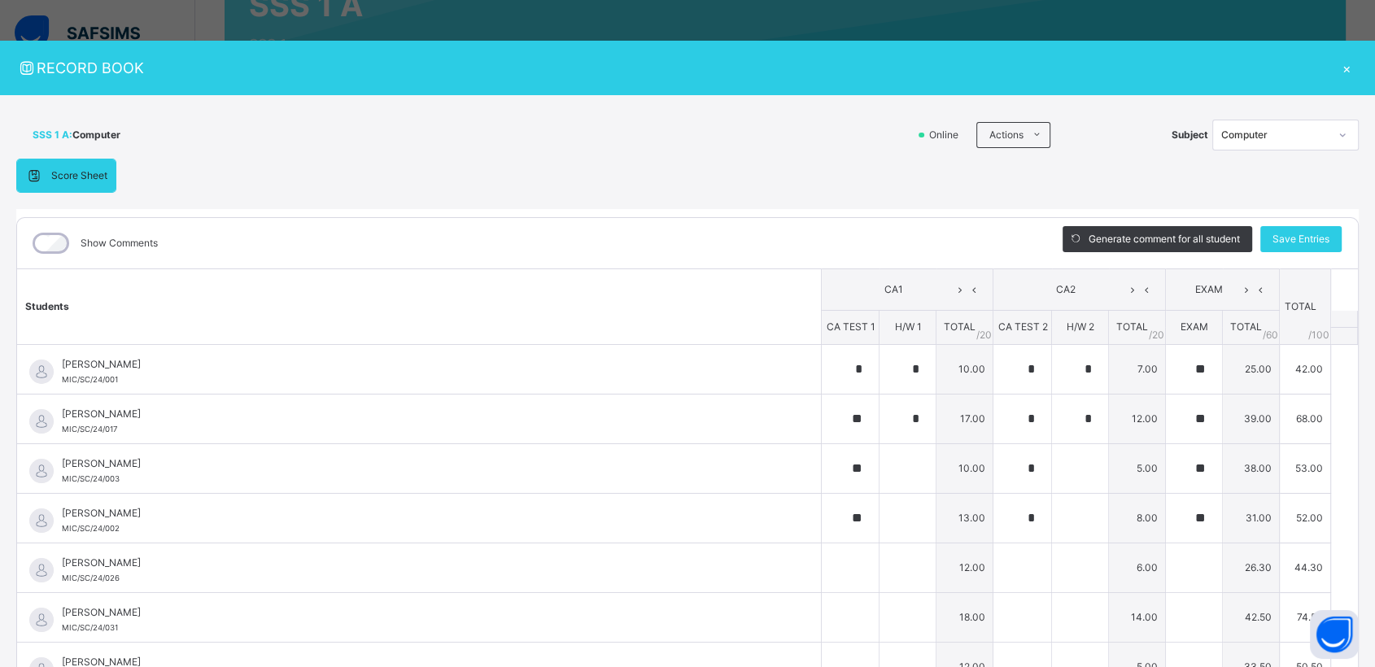
type input "**"
type input "*"
type input "**"
type input "*"
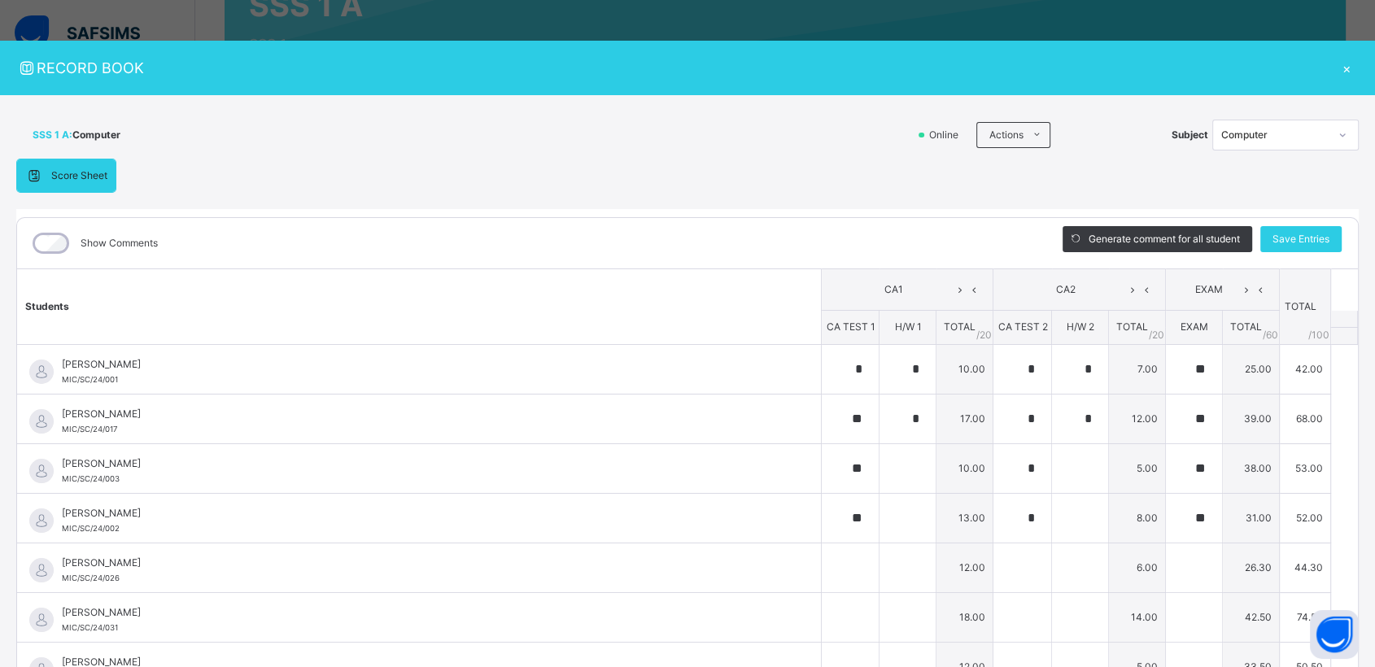
type input "*"
type input "**"
type input "*"
type input "**"
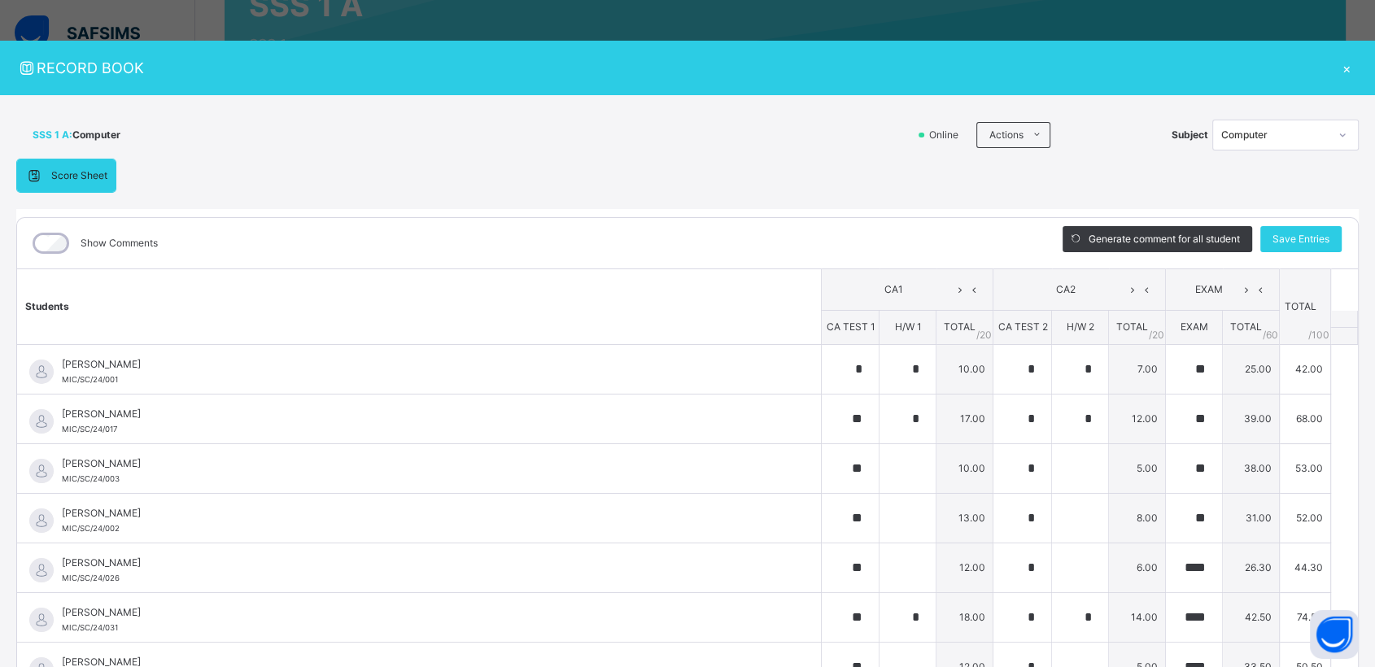
type input "*"
type input "**"
type input "*"
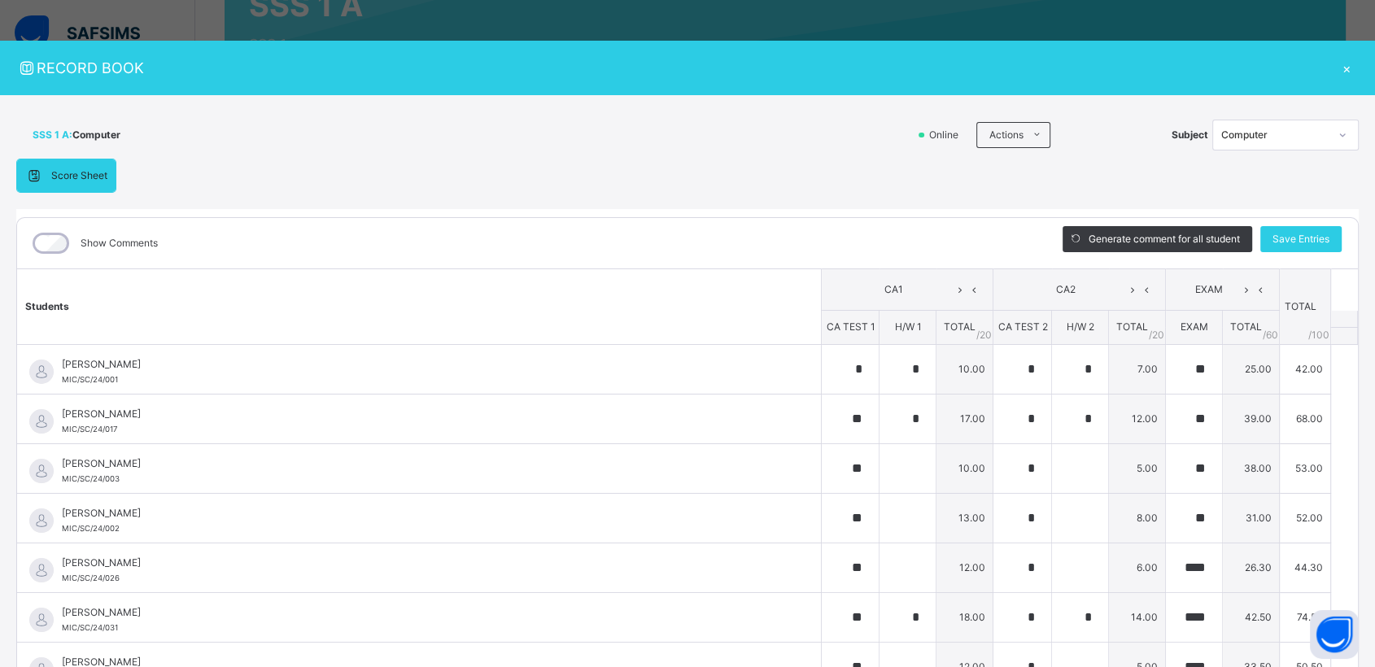
type input "*"
type input "**"
type input "*"
type input "**"
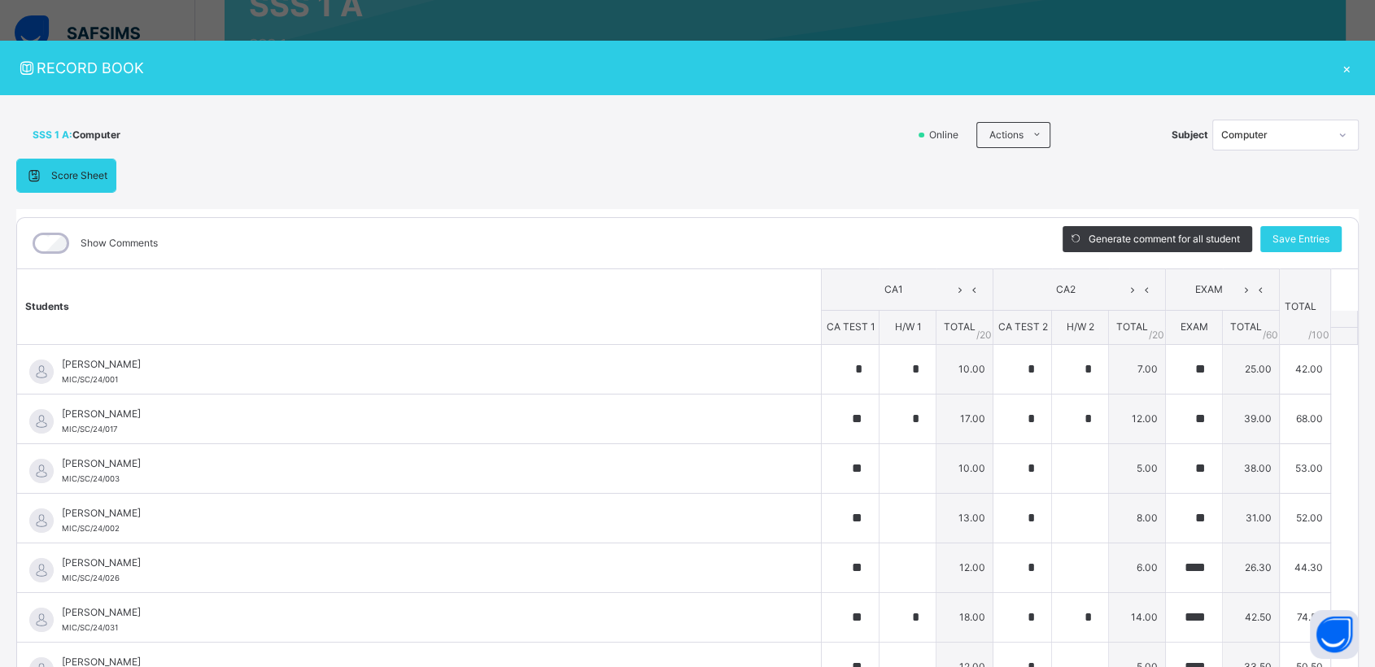
type input "*"
type input "**"
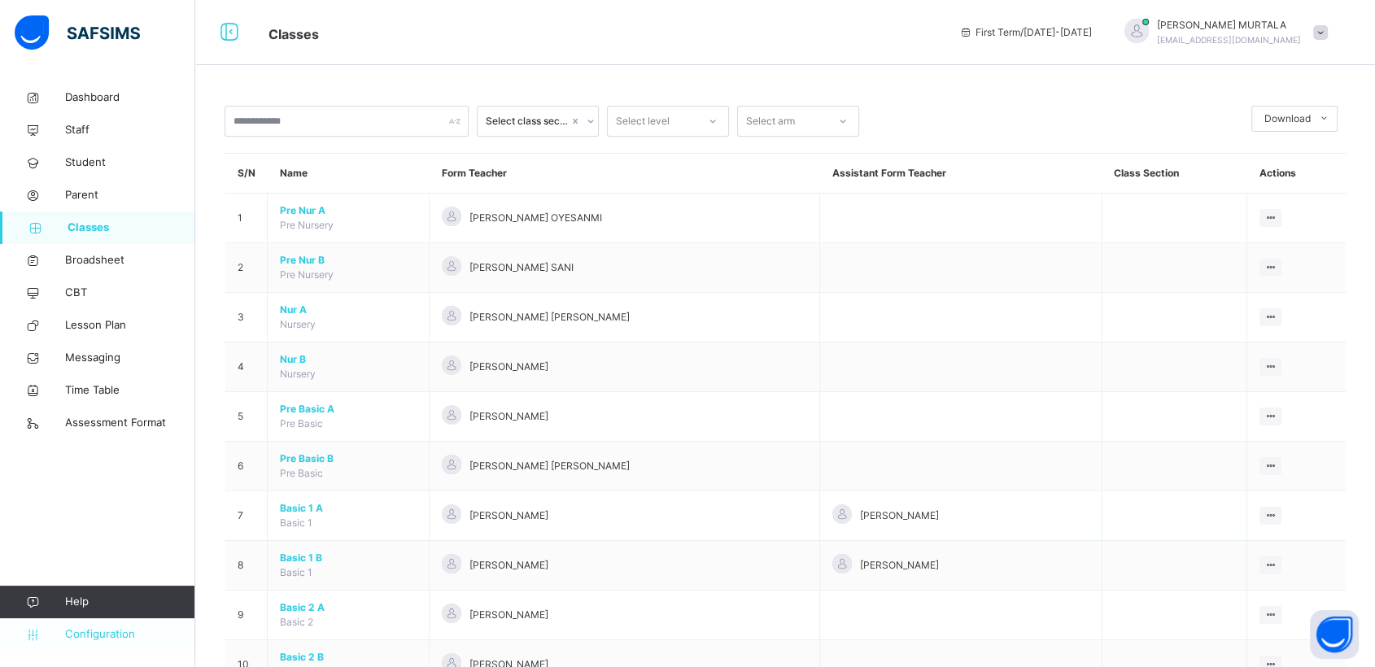
click at [111, 628] on span "Configuration" at bounding box center [129, 635] width 129 height 16
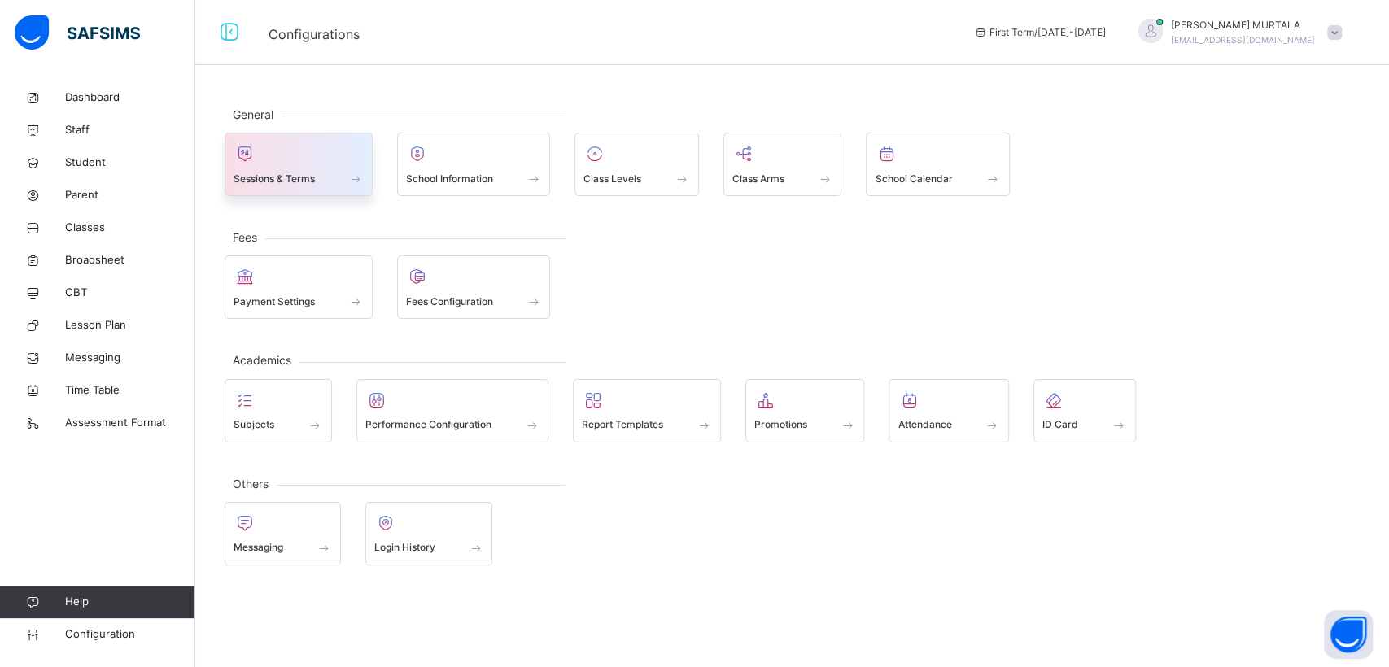
click at [297, 173] on span "Sessions & Terms" at bounding box center [274, 179] width 81 height 15
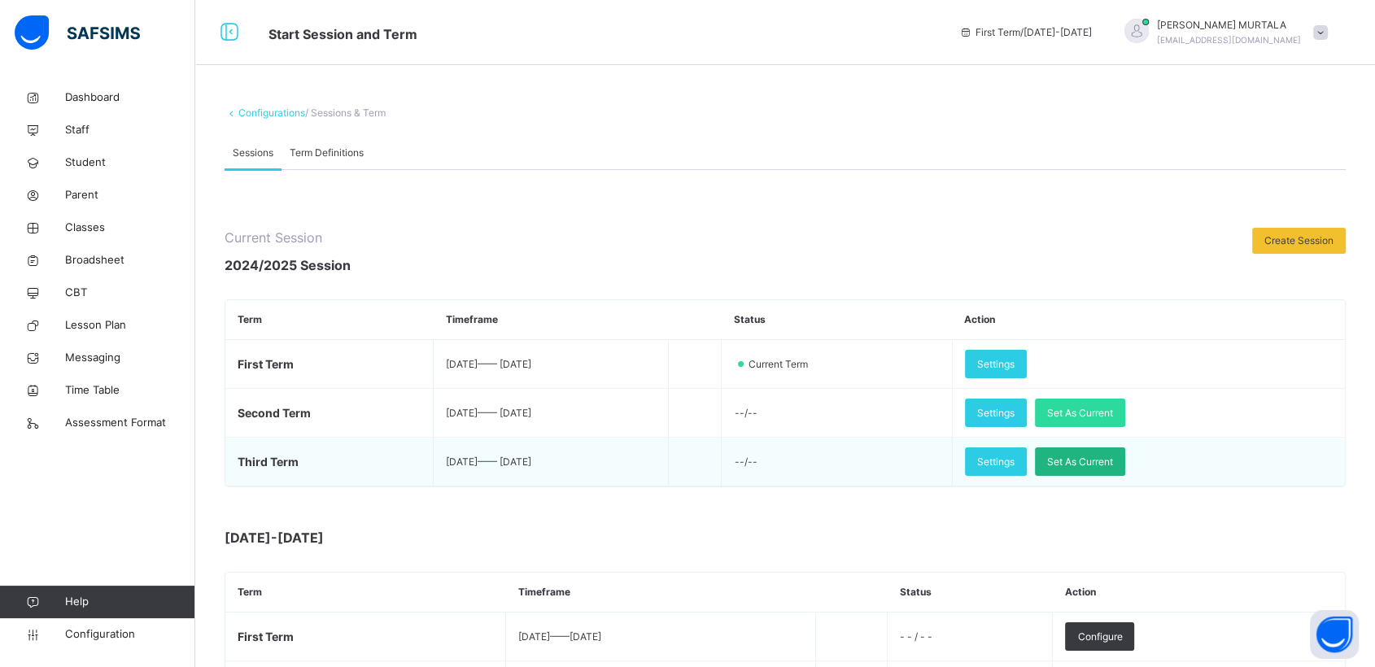
click at [1113, 460] on span "Set As Current" at bounding box center [1080, 462] width 66 height 15
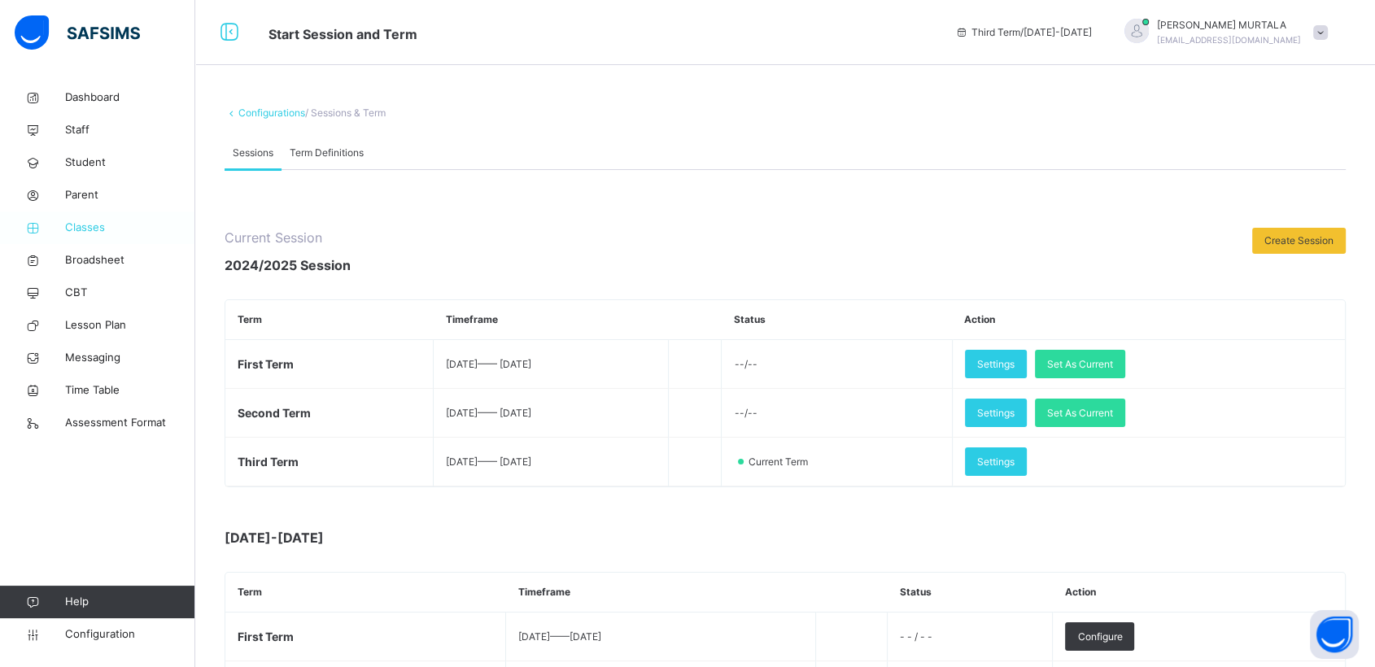
click at [90, 226] on span "Classes" at bounding box center [130, 228] width 130 height 16
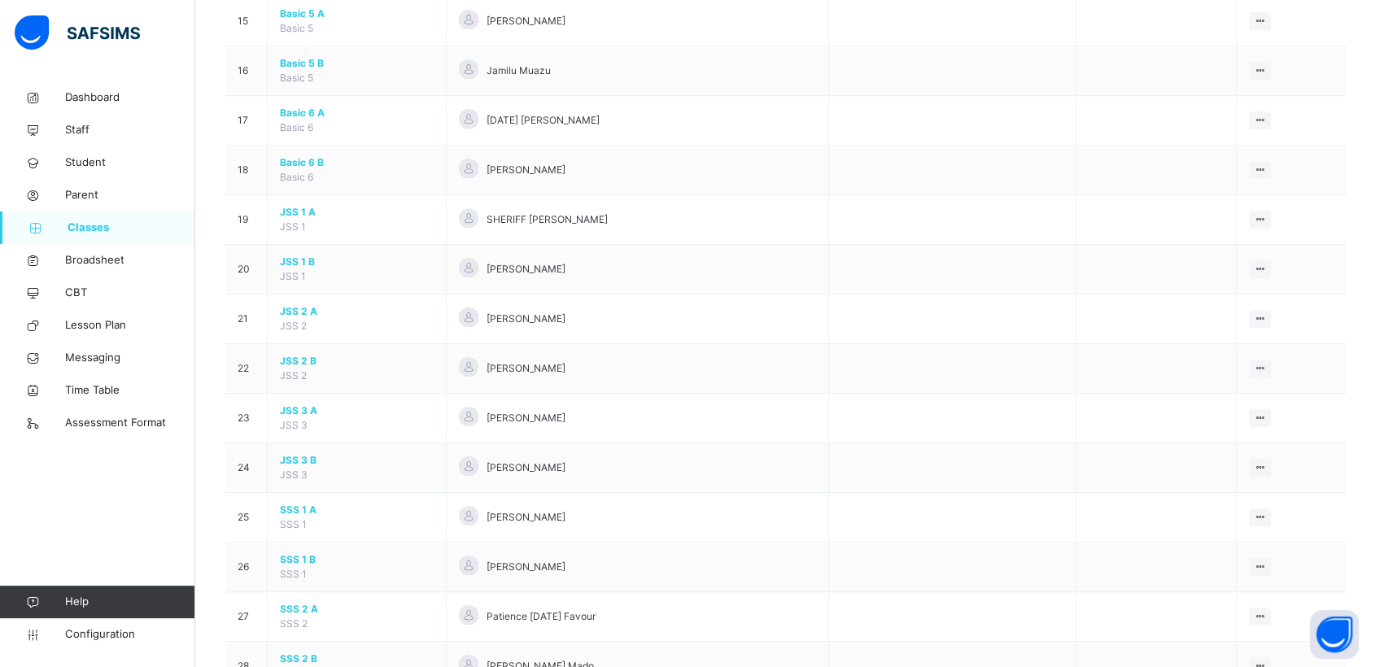
scroll to position [924, 0]
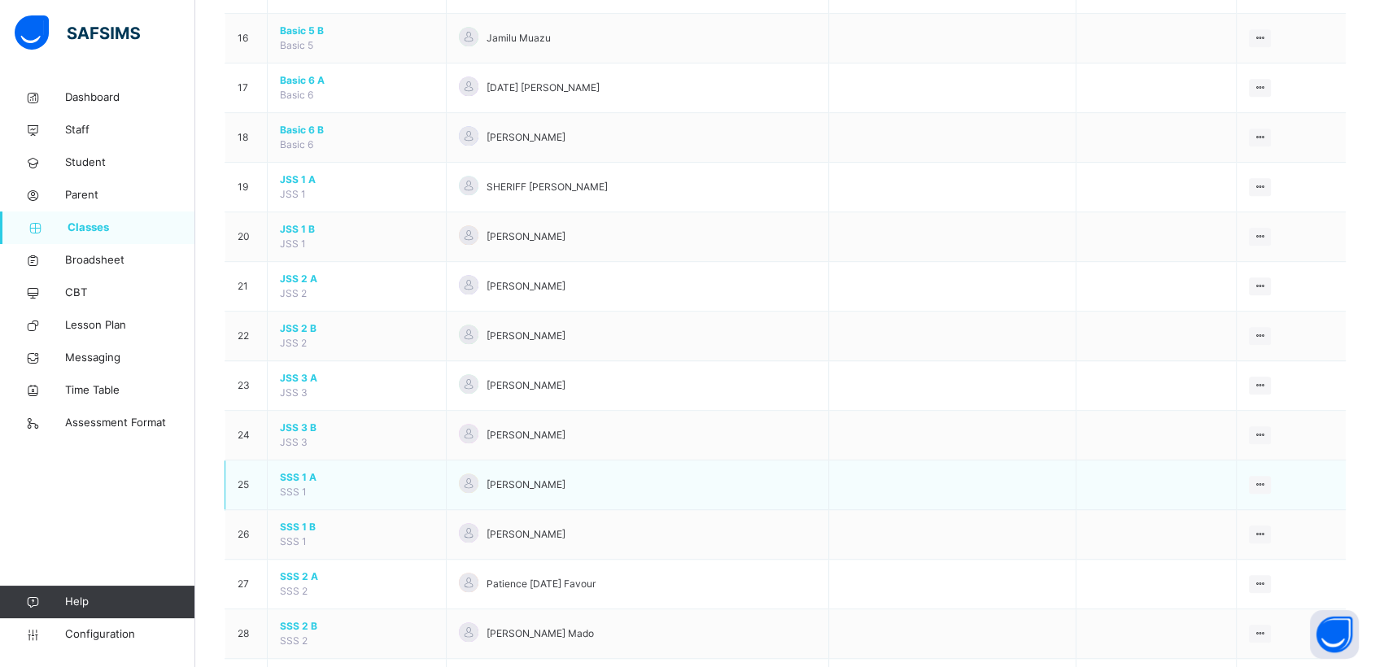
click at [295, 475] on span "SSS 1 A" at bounding box center [357, 477] width 154 height 15
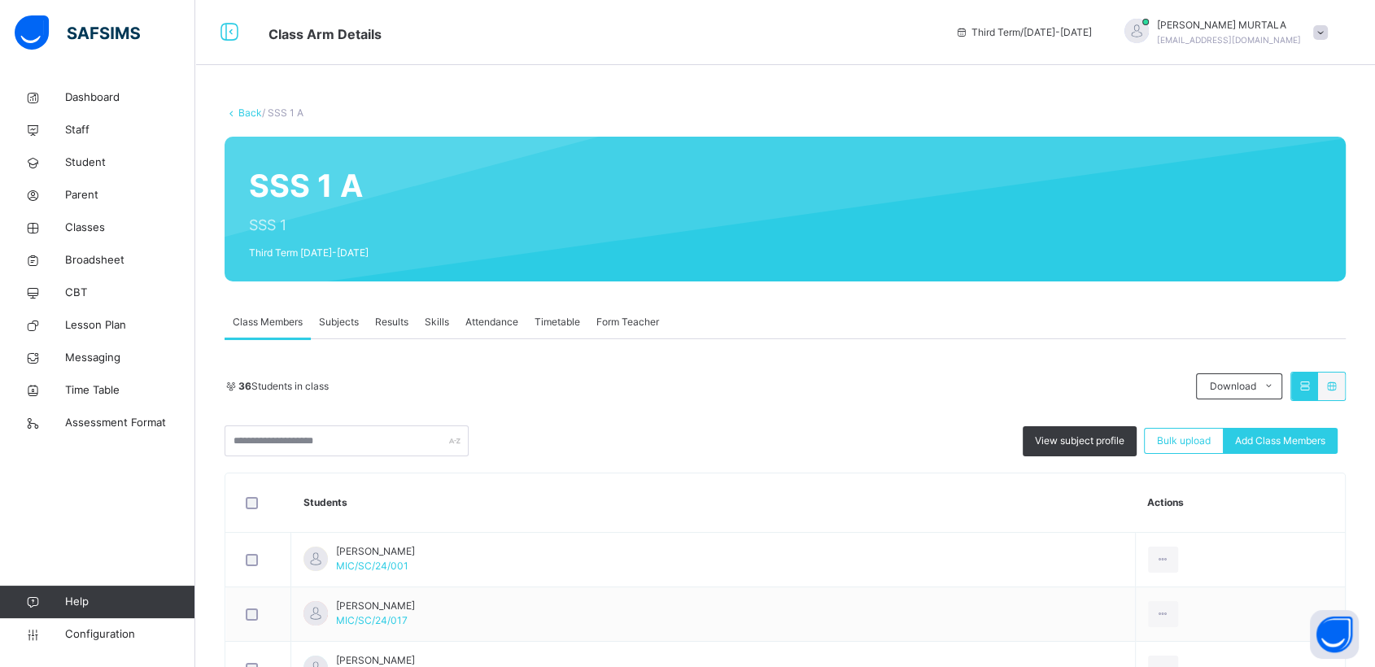
click at [393, 319] on span "Results" at bounding box center [391, 322] width 33 height 15
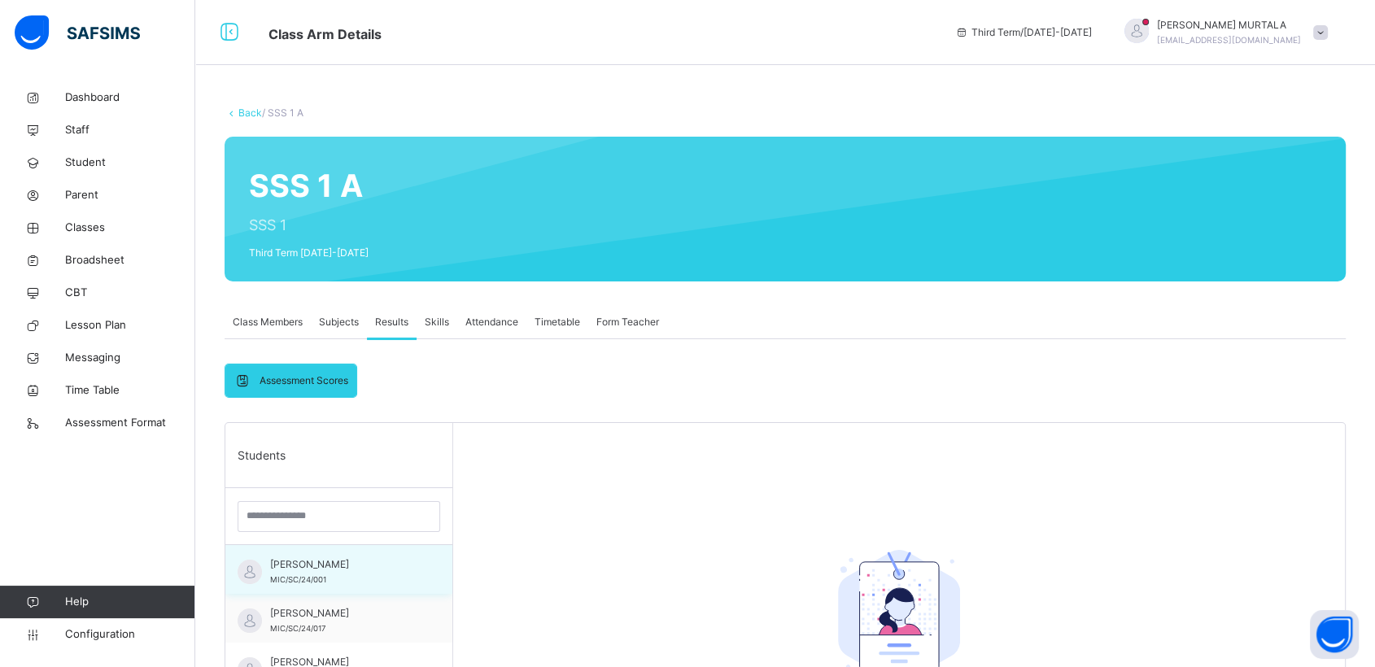
click at [321, 567] on span "[PERSON_NAME]" at bounding box center [343, 564] width 146 height 15
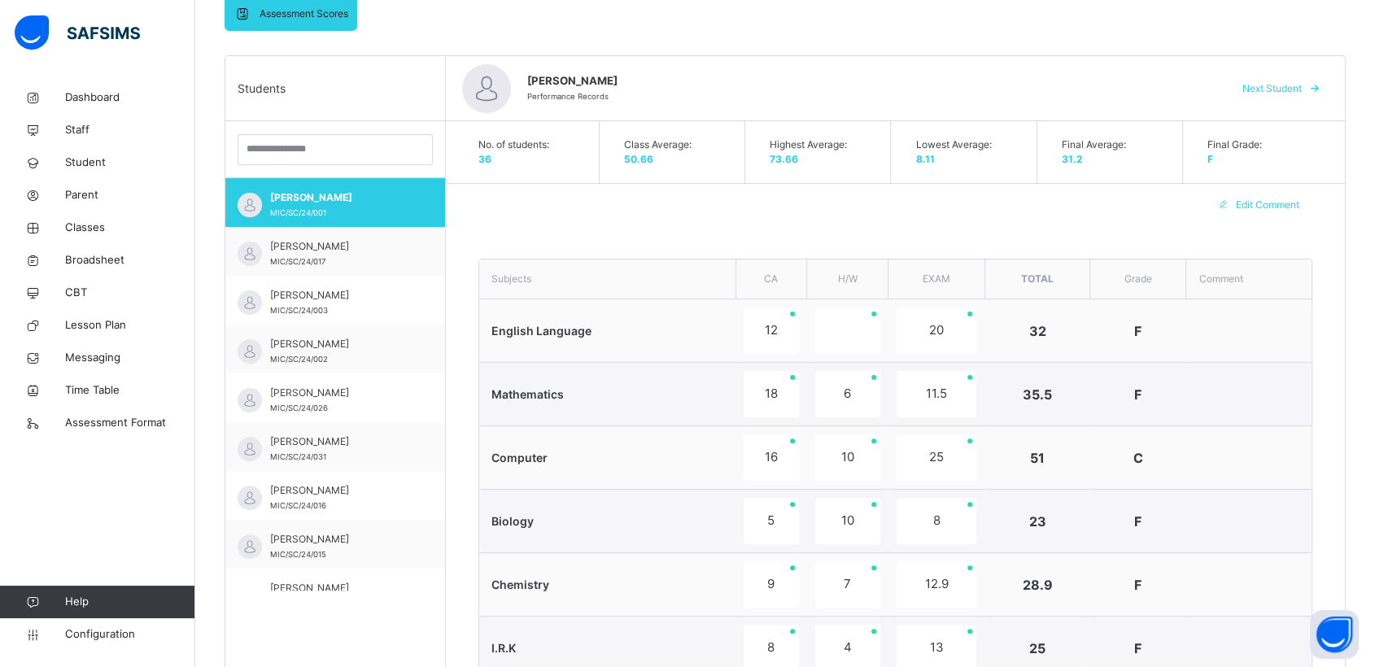
scroll to position [356, 0]
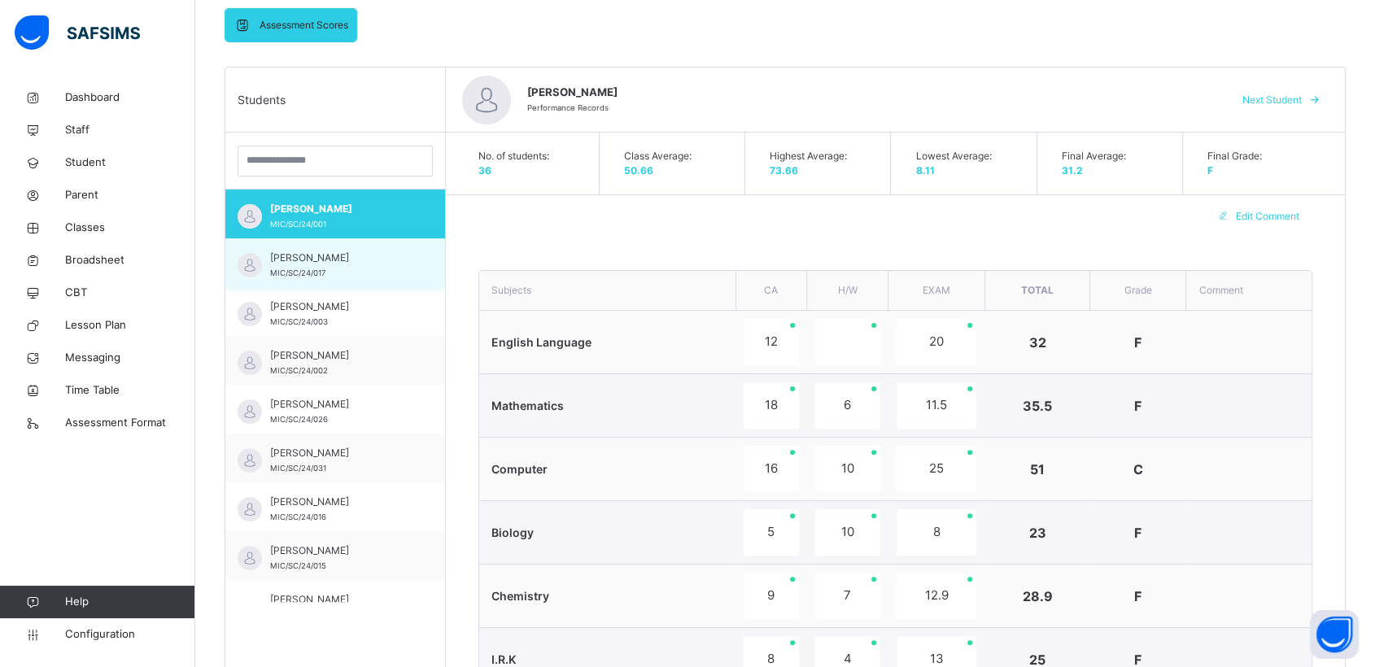
click at [337, 265] on span "[PERSON_NAME]" at bounding box center [339, 258] width 138 height 15
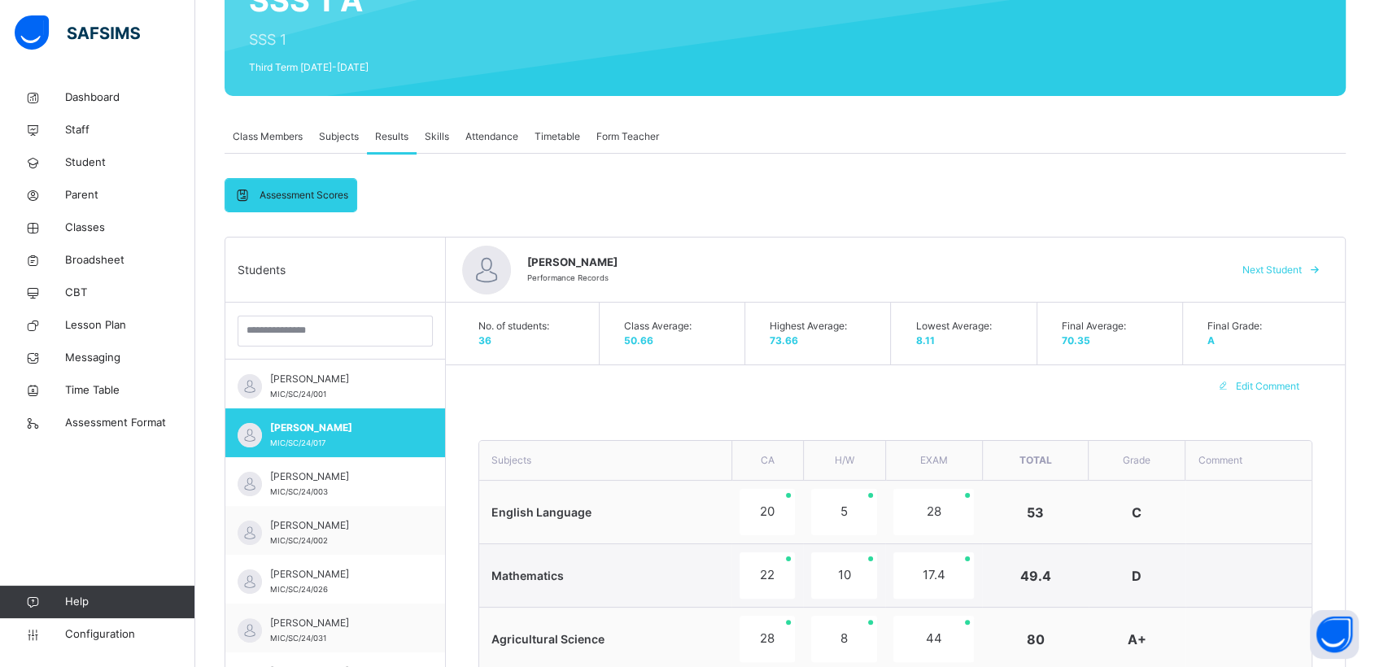
scroll to position [172, 0]
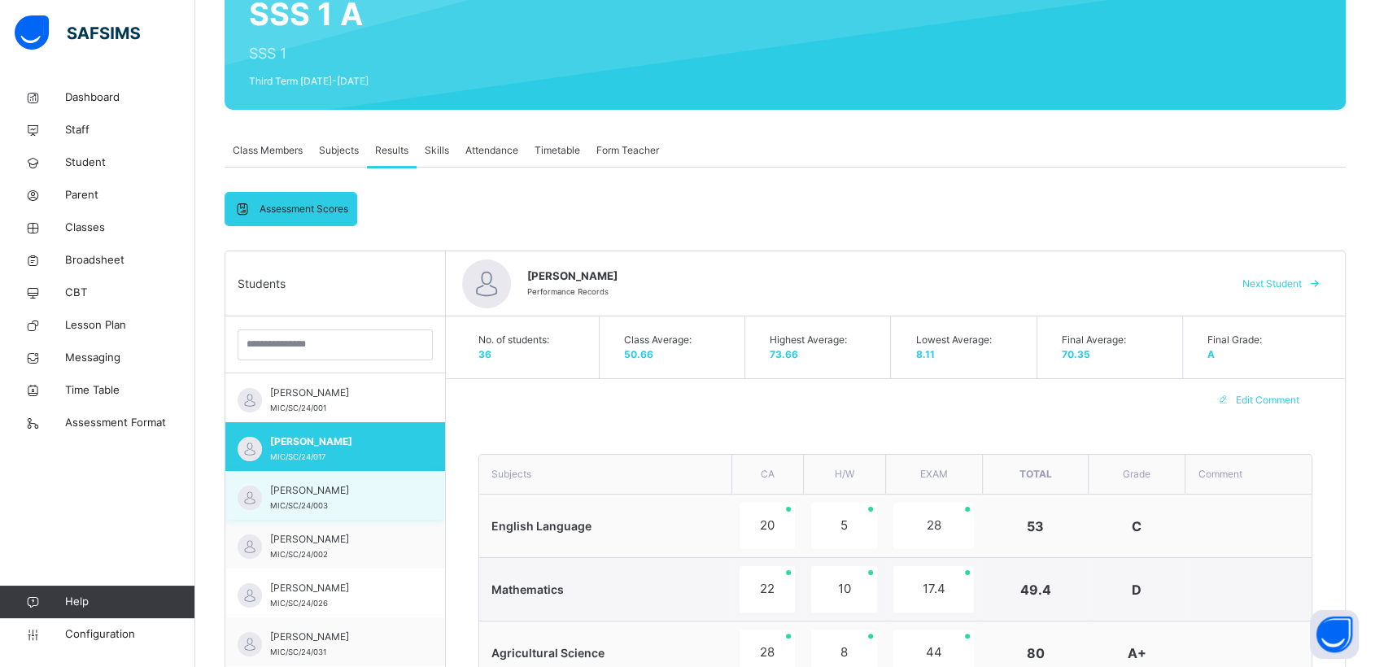
click at [300, 492] on span "[PERSON_NAME]" at bounding box center [339, 490] width 138 height 15
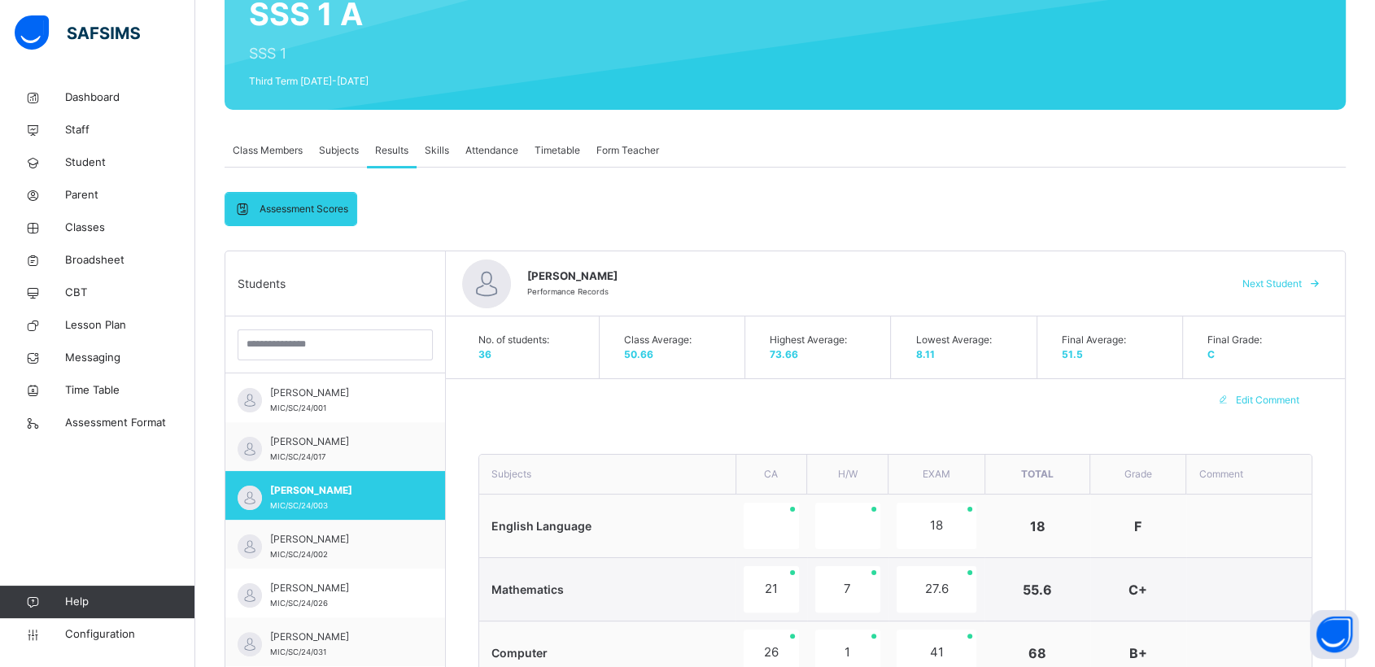
scroll to position [176, 0]
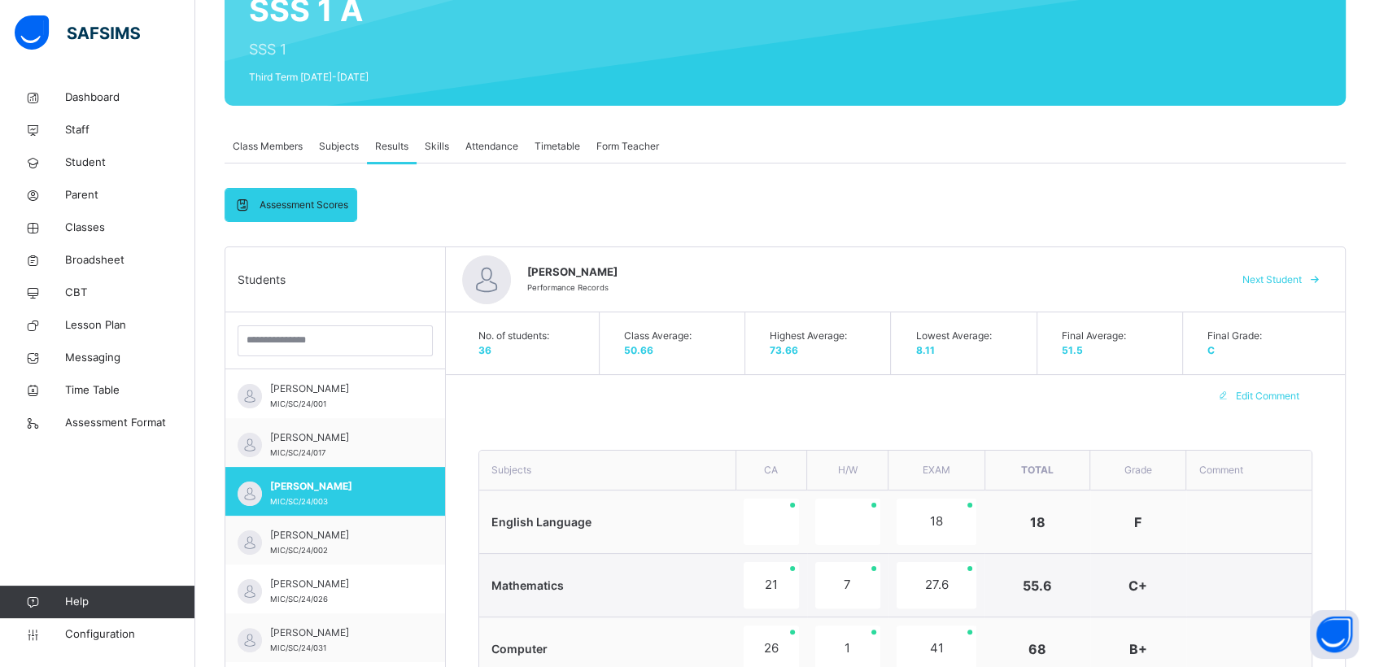
drag, startPoint x: 1380, startPoint y: 139, endPoint x: 1374, endPoint y: 181, distance: 41.9
click at [1334, 151] on div "Class Members Subjects Results Skills Attendance Timetable Form Teacher" at bounding box center [785, 146] width 1121 height 33
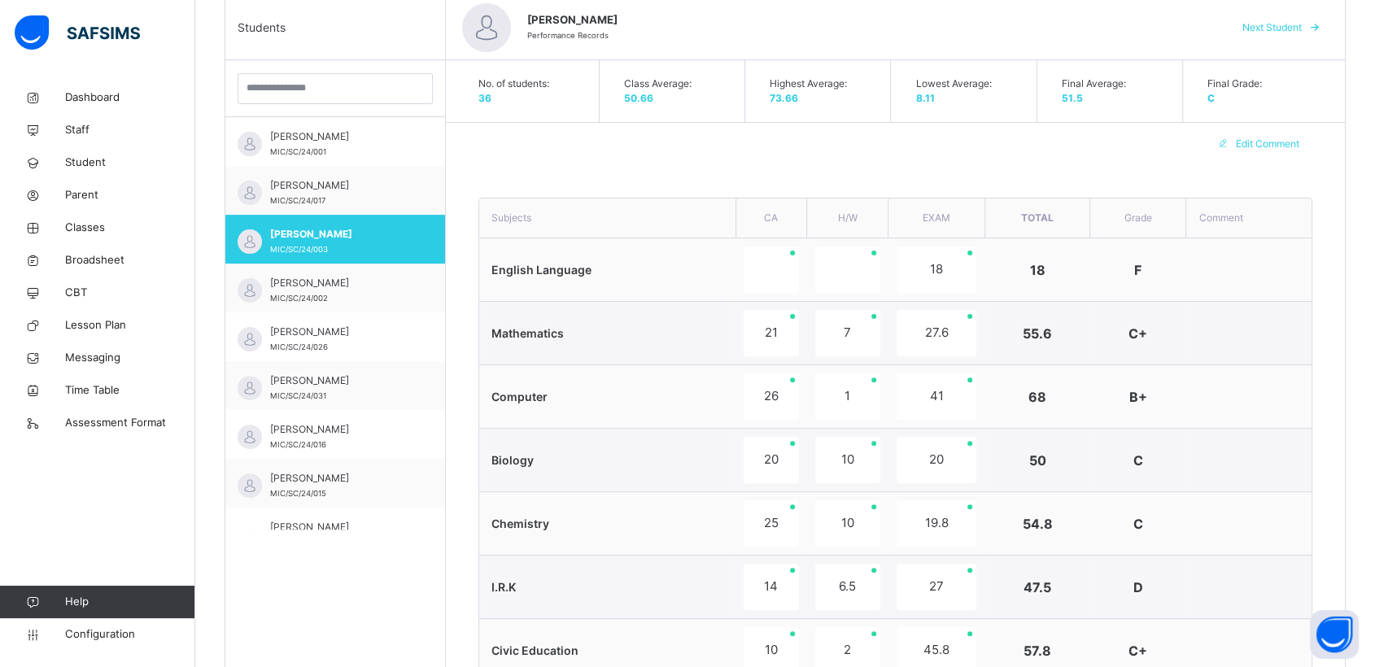
scroll to position [413, 0]
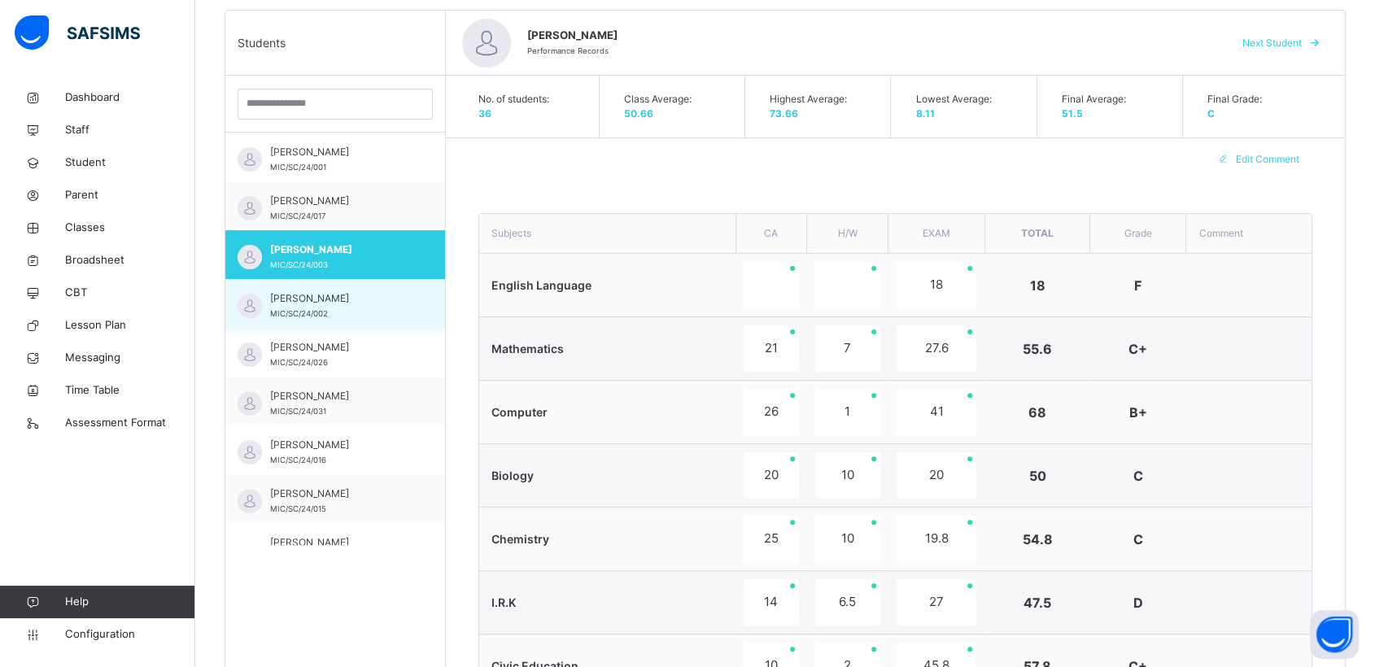
click at [309, 307] on div "[PERSON_NAME]/SC/24/002" at bounding box center [339, 305] width 138 height 29
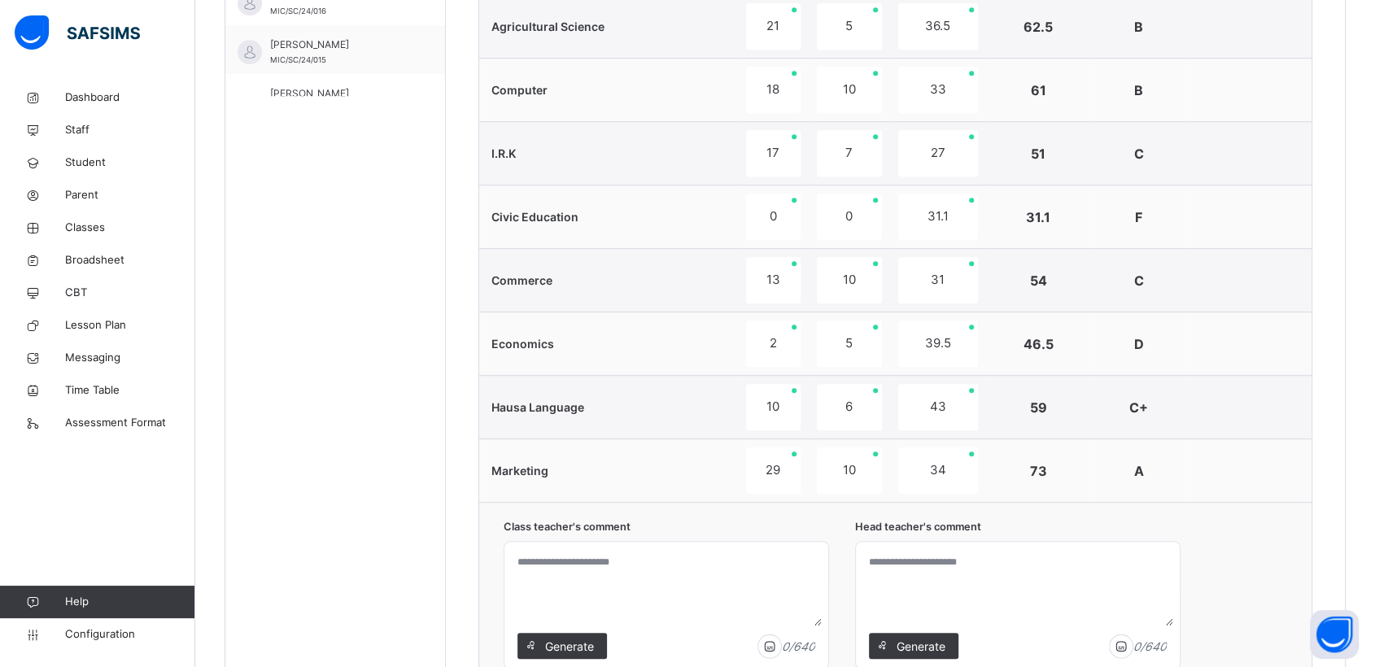
scroll to position [864, 0]
click at [534, 562] on textarea at bounding box center [666, 584] width 311 height 77
click at [553, 557] on textarea "**********" at bounding box center [666, 584] width 311 height 77
click at [645, 556] on textarea "**********" at bounding box center [666, 584] width 311 height 77
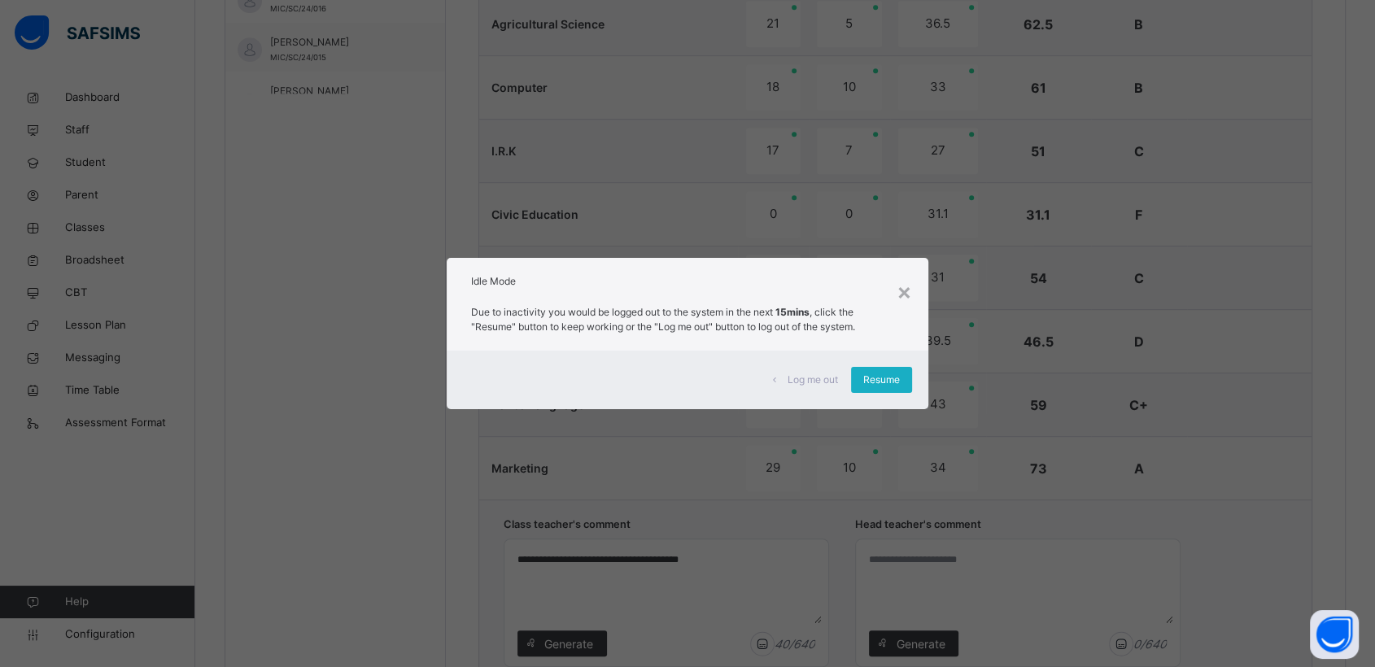
click at [874, 378] on span "Resume" at bounding box center [881, 380] width 37 height 15
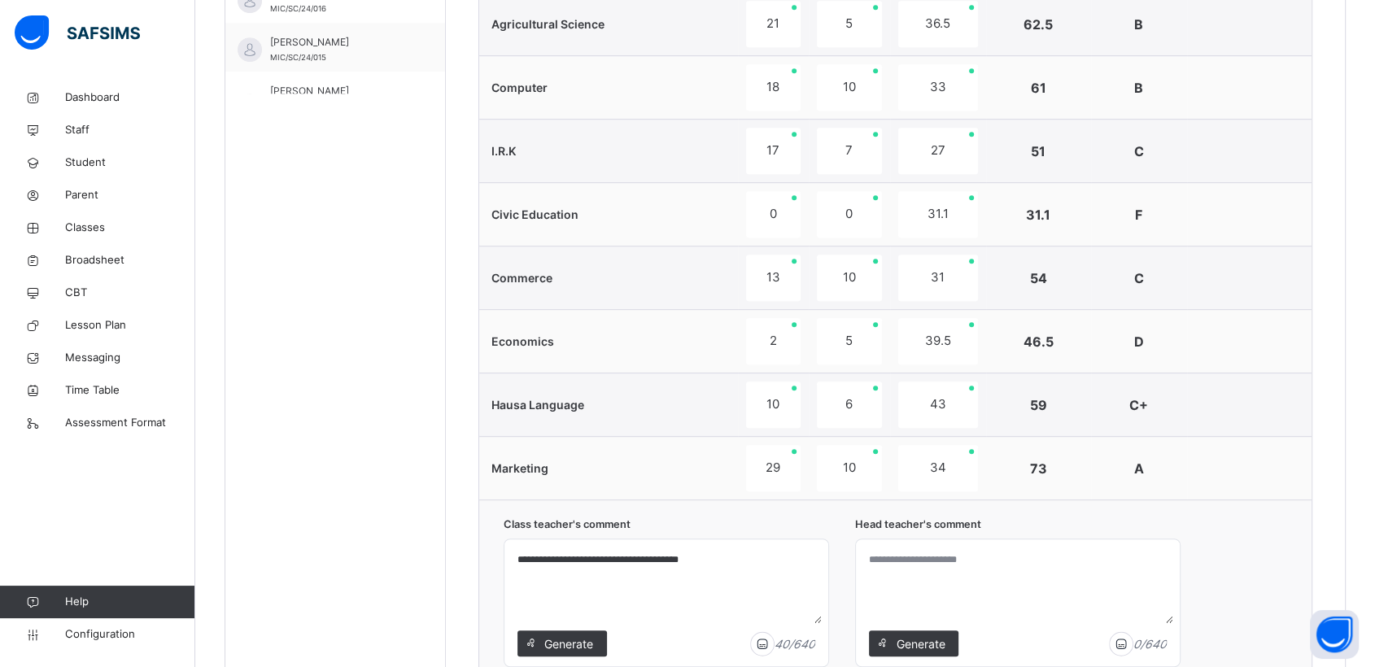
click at [713, 559] on textarea "**********" at bounding box center [666, 584] width 311 height 77
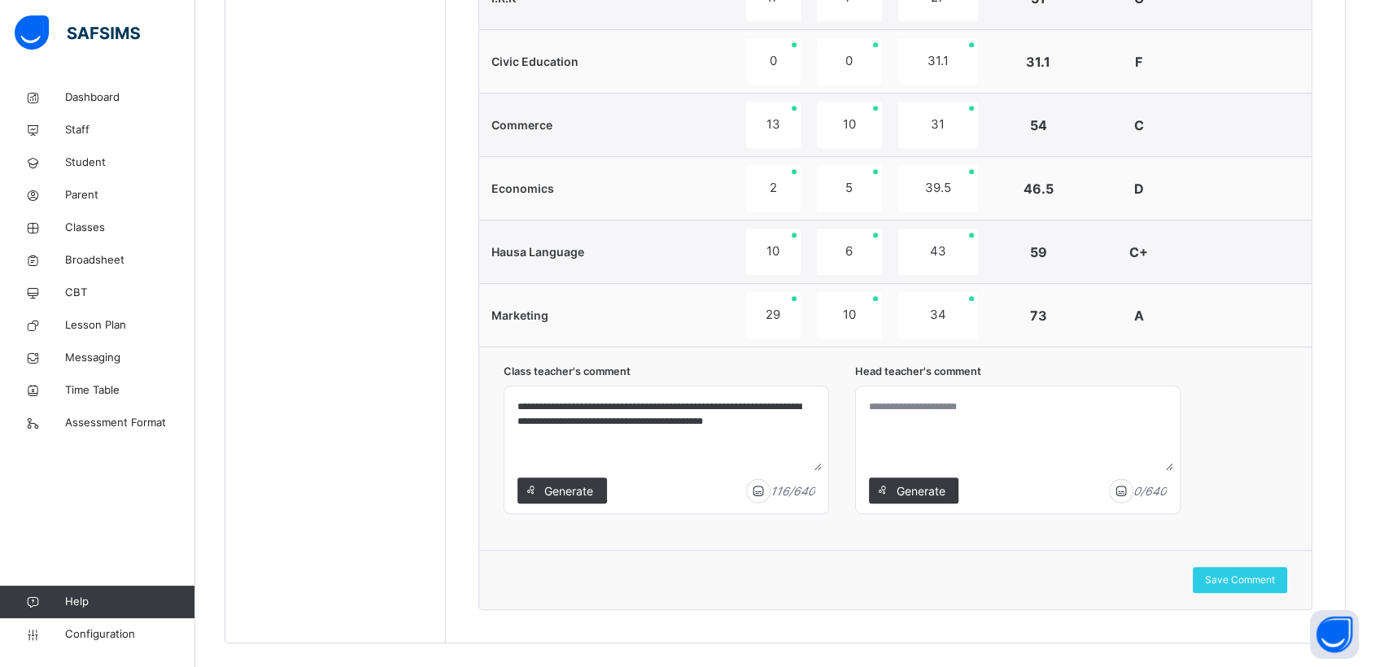
scroll to position [1019, 0]
type textarea "**********"
click at [1238, 575] on span "Save Comment" at bounding box center [1240, 578] width 70 height 15
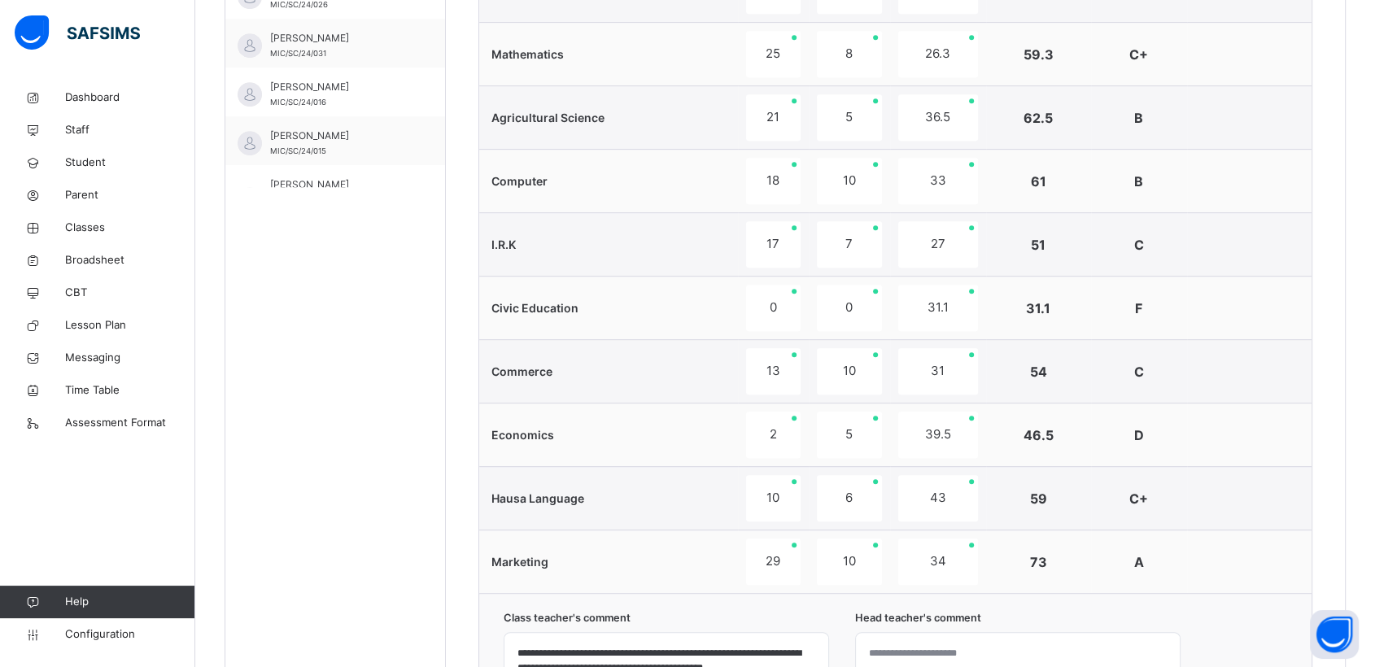
scroll to position [601, 0]
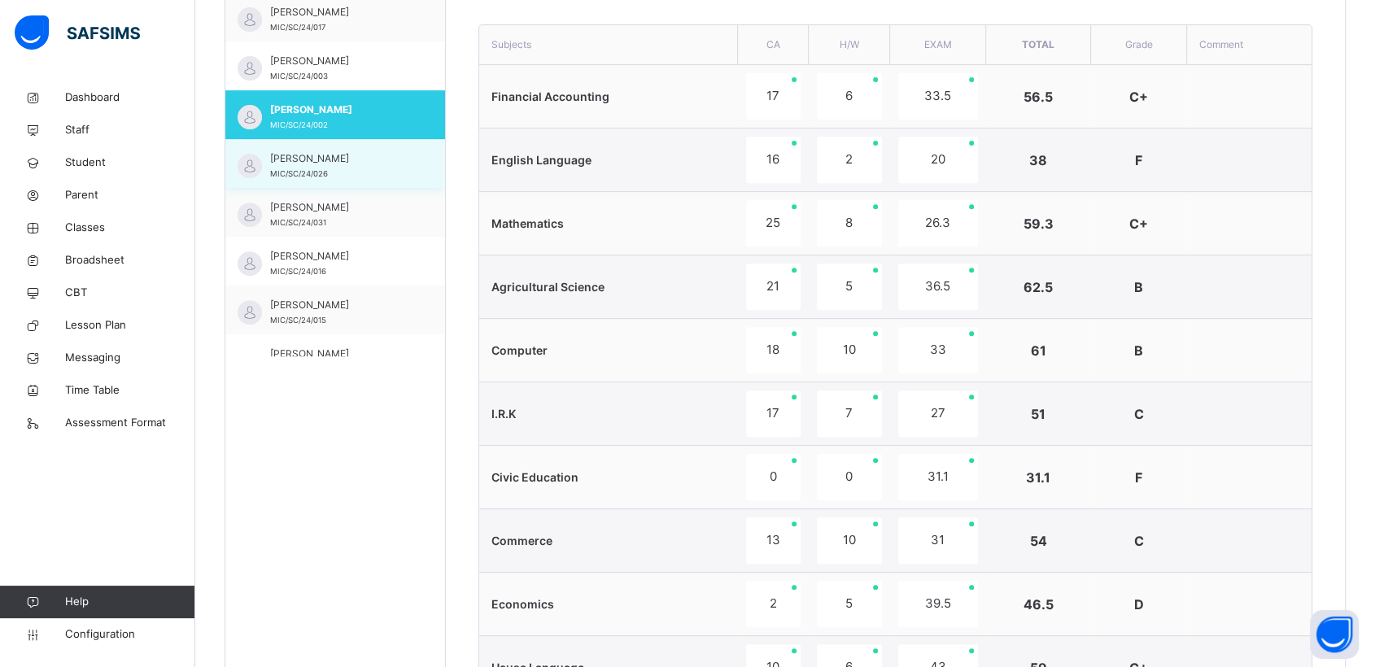
click at [308, 158] on span "[PERSON_NAME]" at bounding box center [339, 158] width 138 height 15
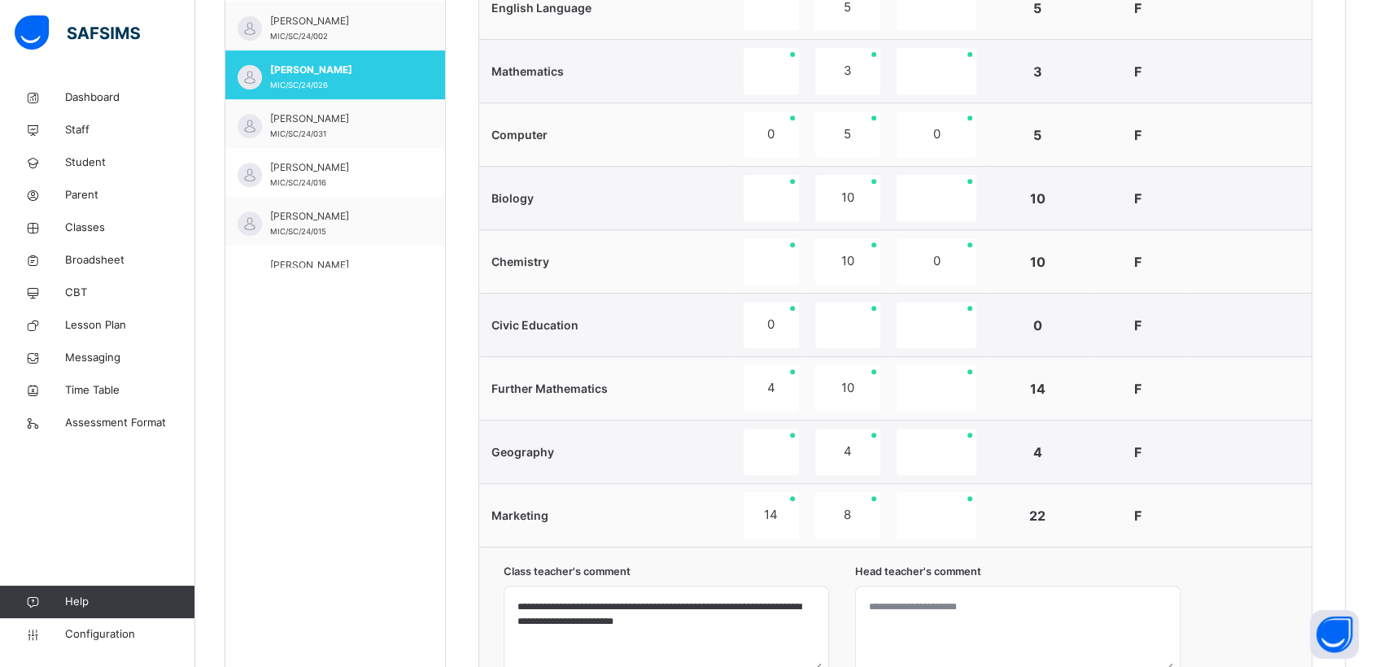
scroll to position [684, 0]
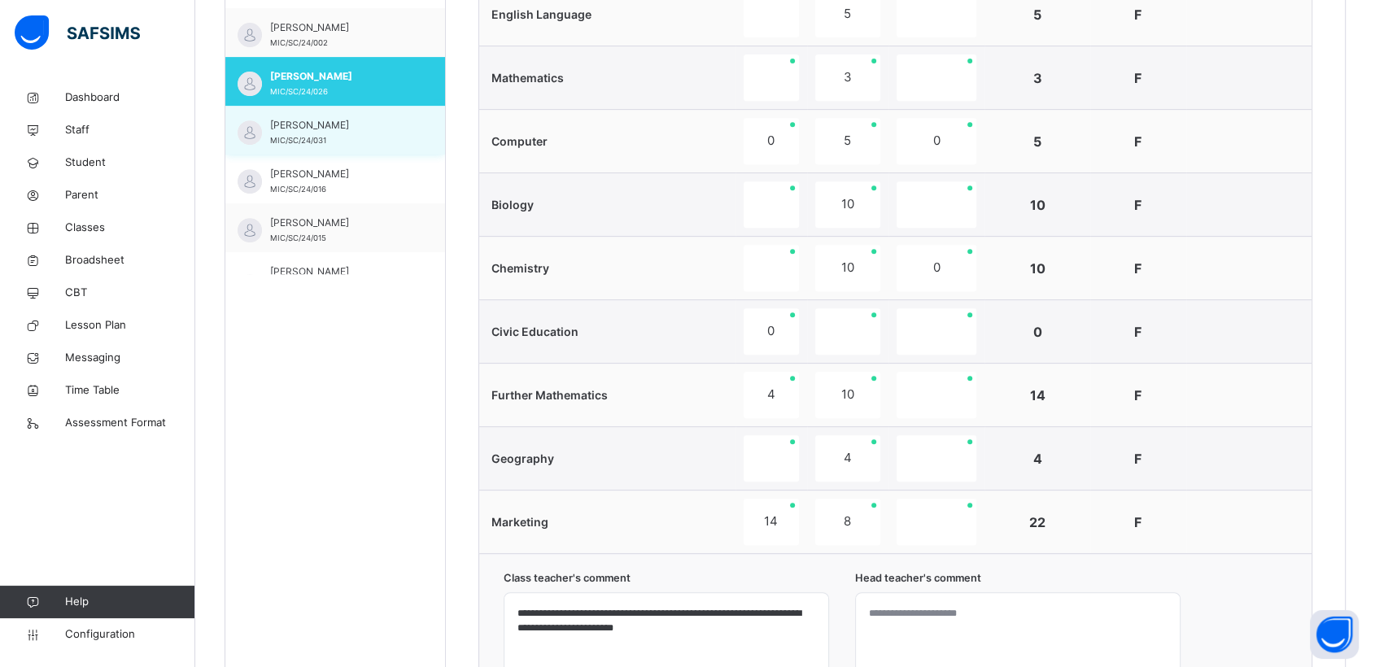
click at [303, 133] on span "[PERSON_NAME]" at bounding box center [339, 125] width 138 height 15
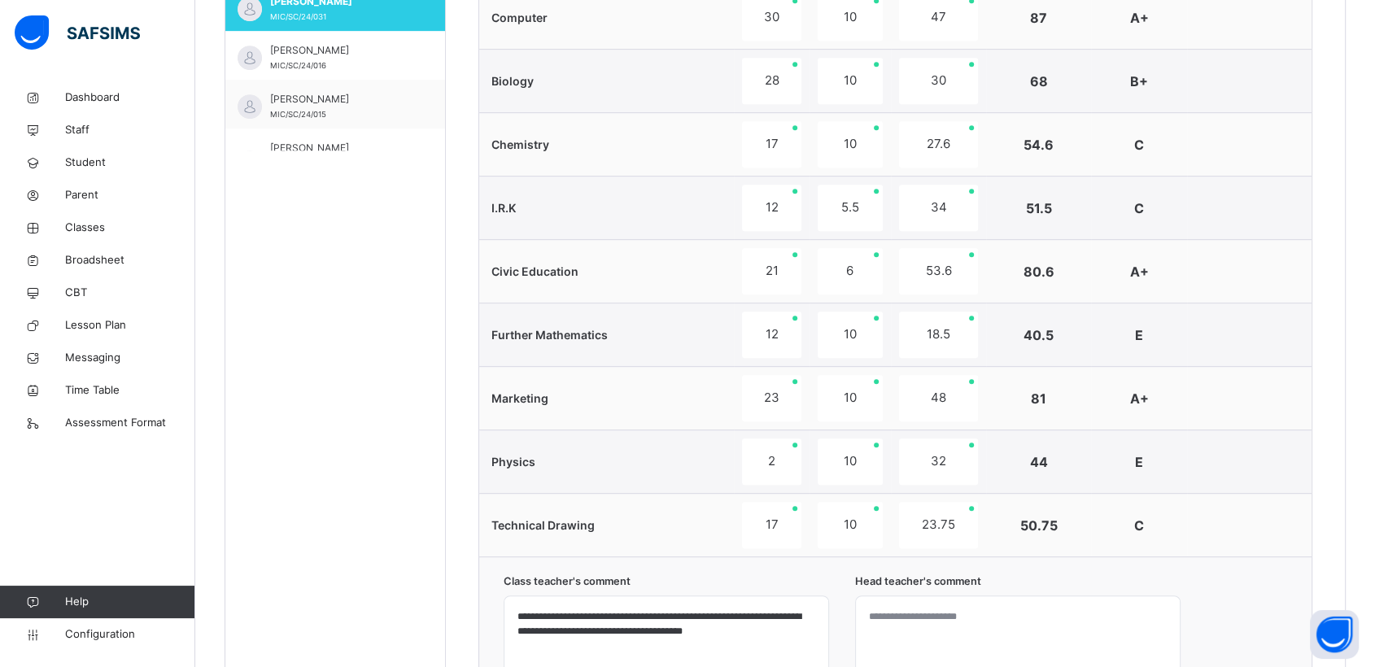
scroll to position [734, 0]
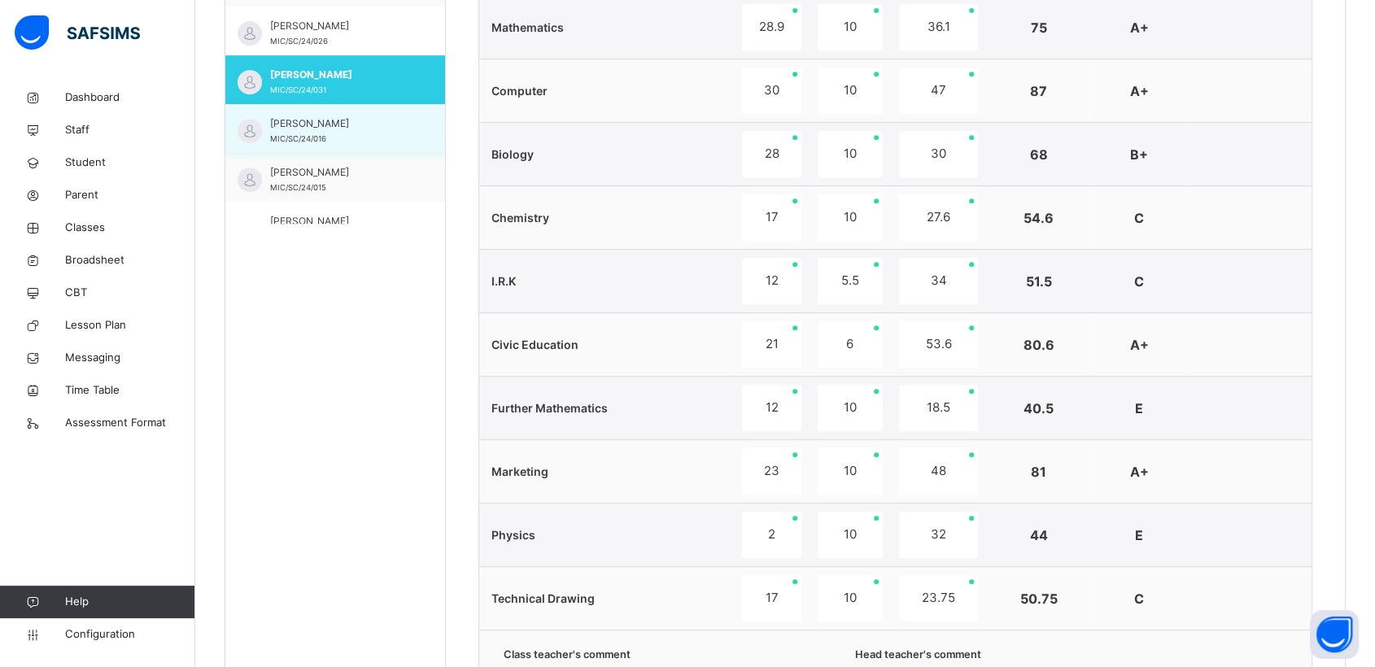
click at [297, 125] on span "[PERSON_NAME]" at bounding box center [339, 123] width 138 height 15
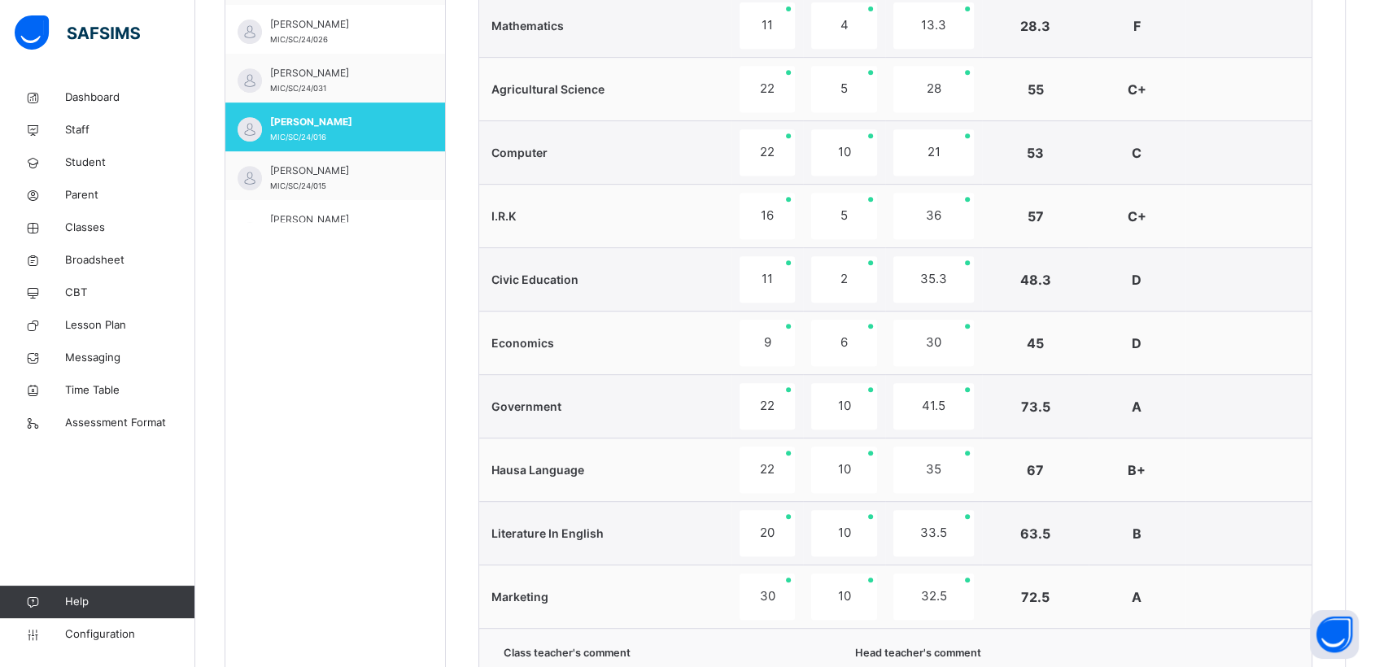
scroll to position [725, 0]
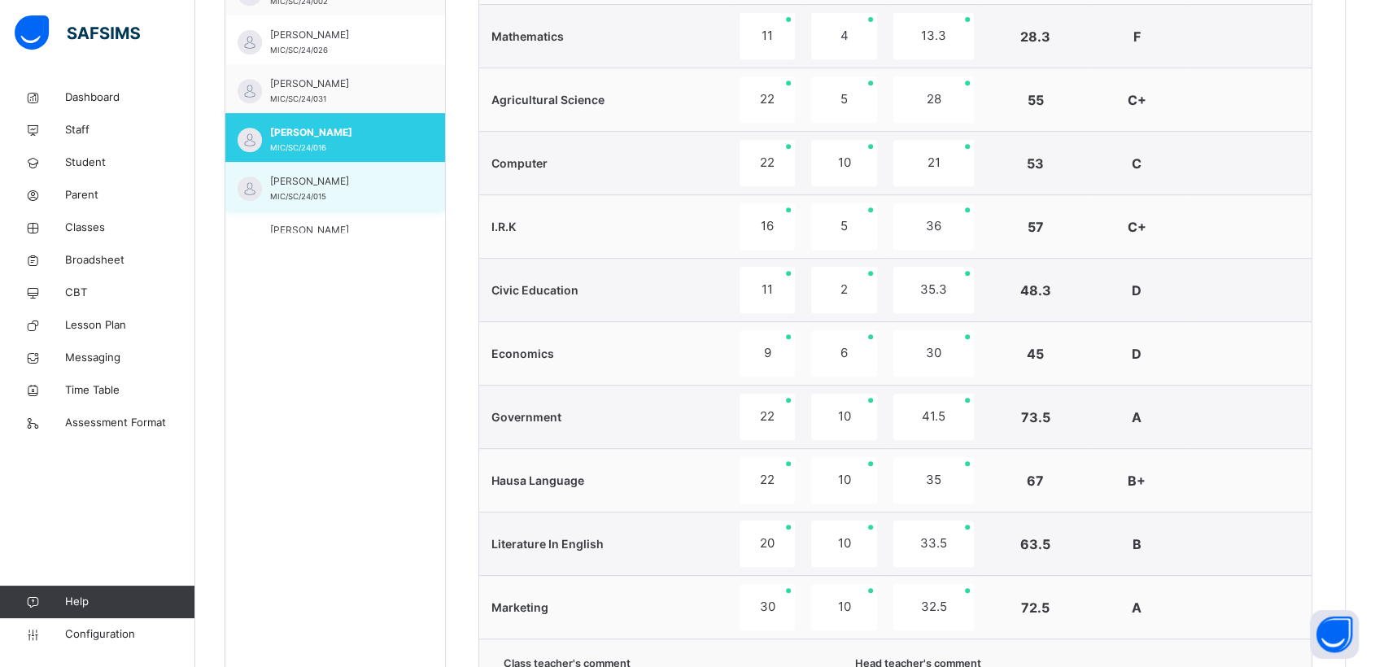
click at [308, 186] on span "[PERSON_NAME]" at bounding box center [339, 181] width 138 height 15
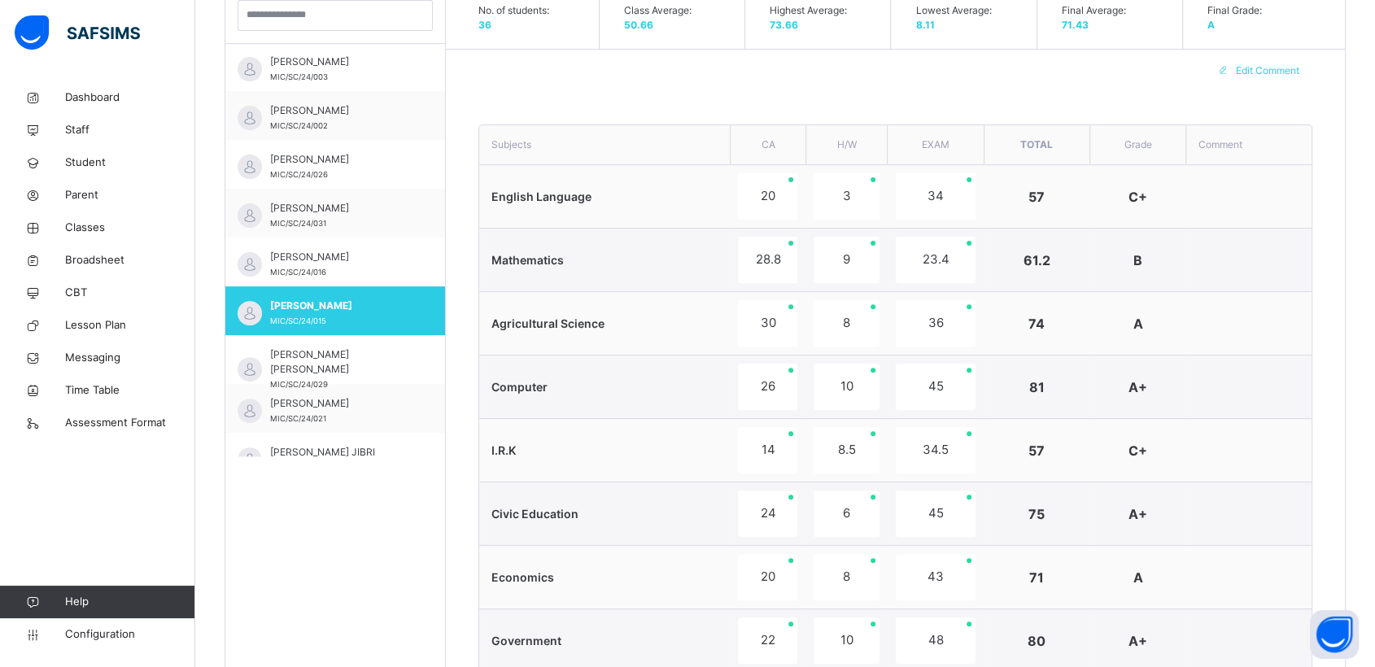
scroll to position [108, 0]
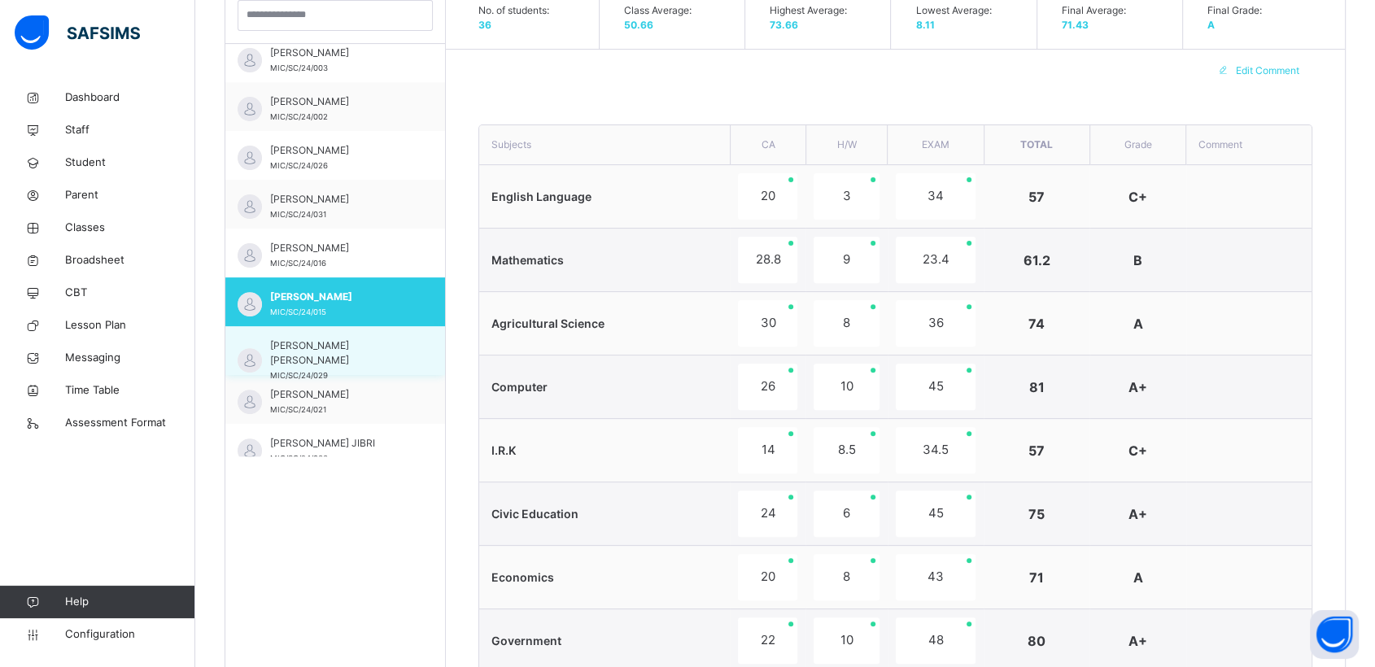
click at [313, 351] on span "[PERSON_NAME] [PERSON_NAME]" at bounding box center [339, 353] width 138 height 29
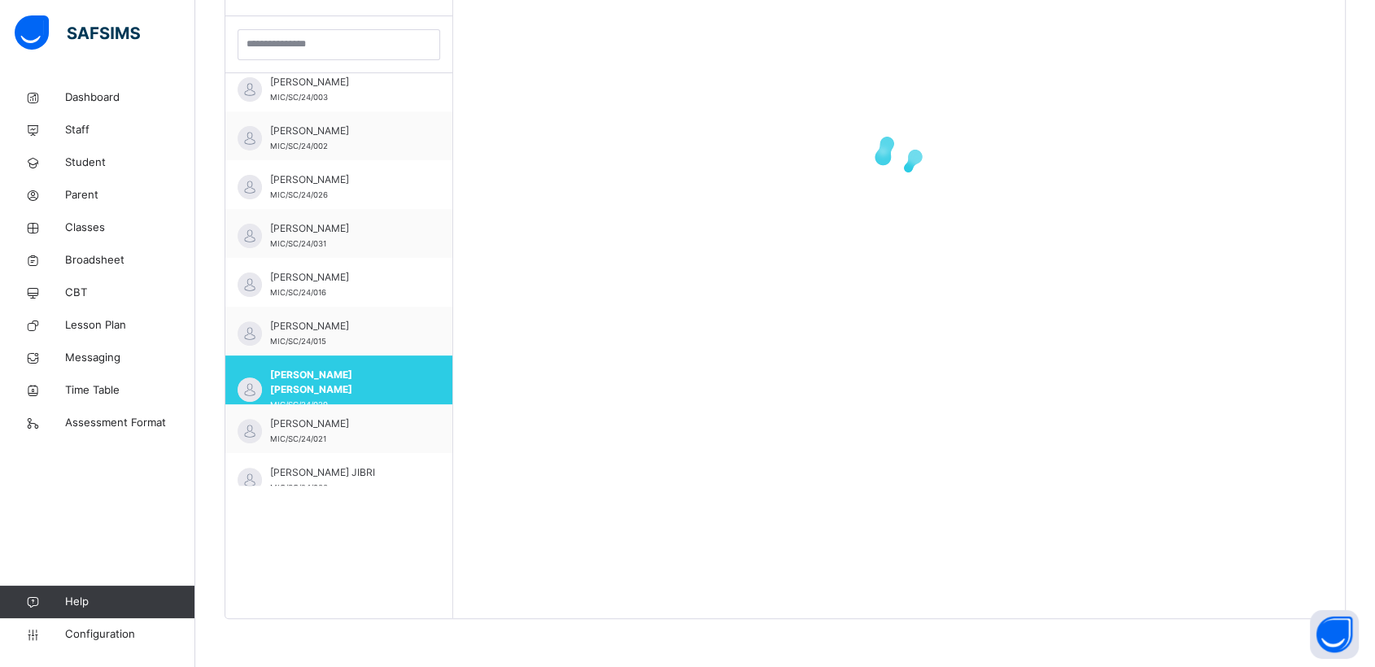
scroll to position [501, 0]
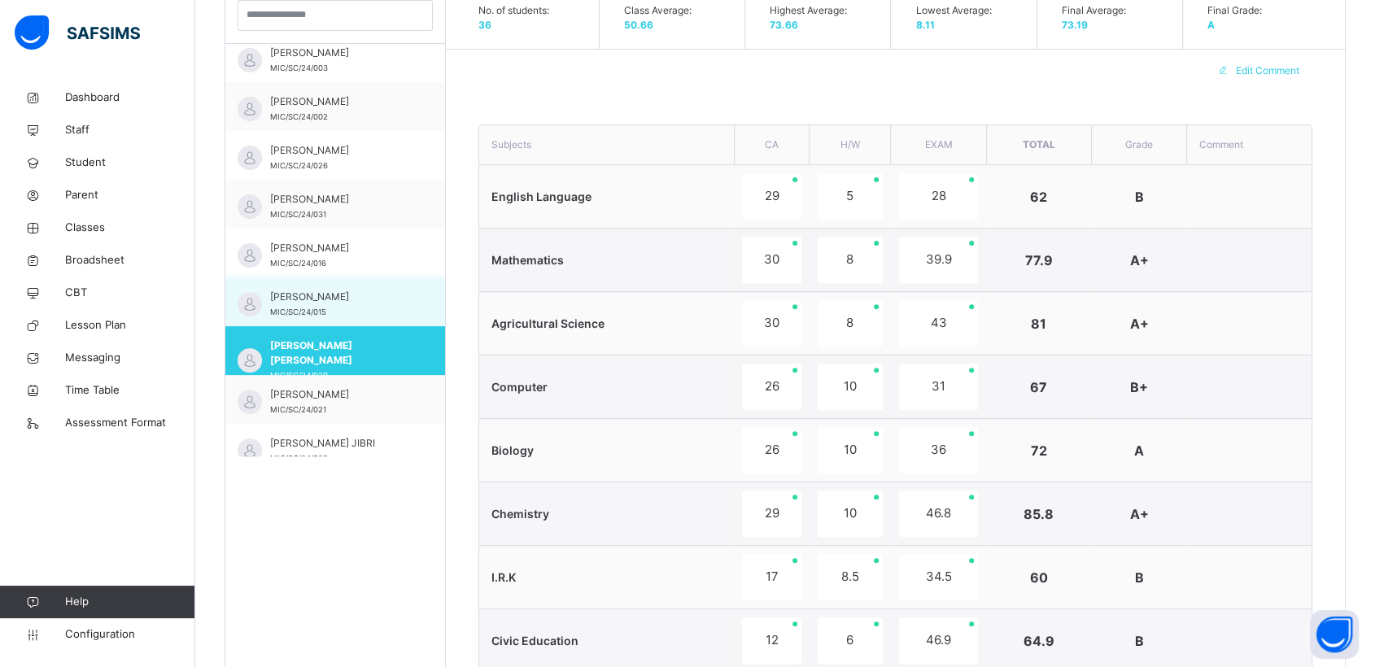
click at [336, 295] on span "[PERSON_NAME]" at bounding box center [339, 297] width 138 height 15
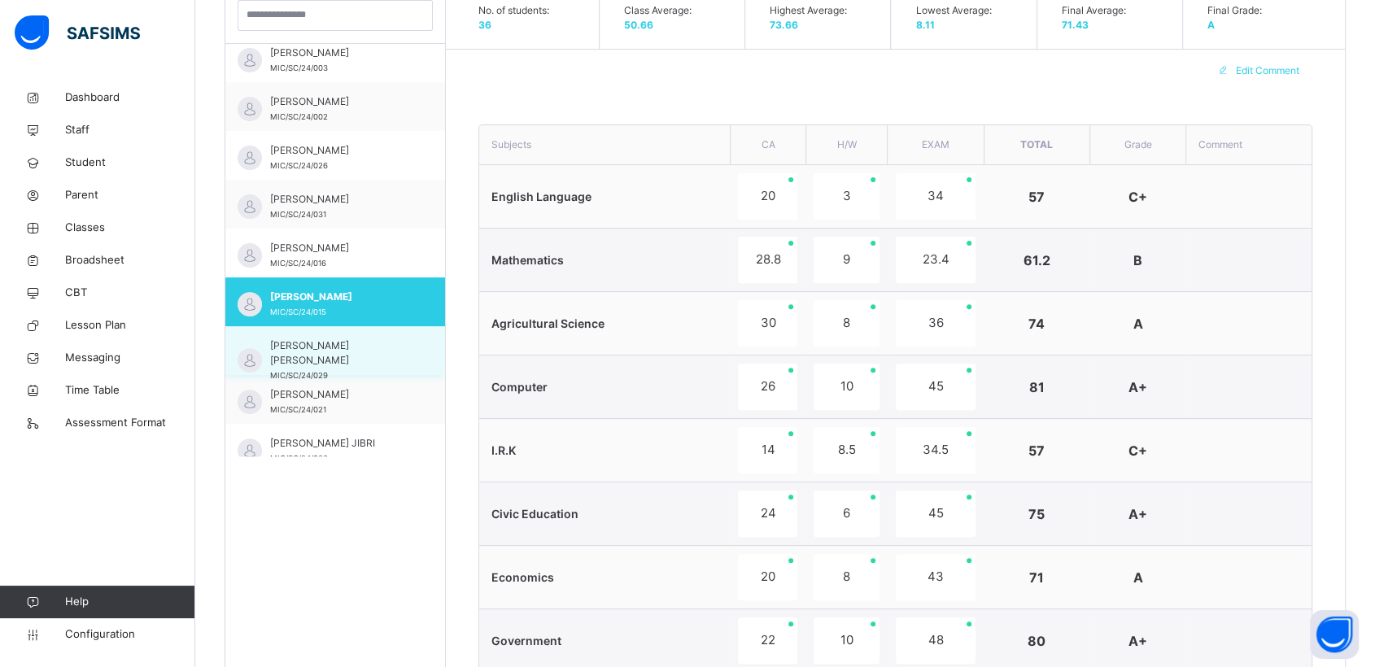
click at [308, 349] on span "[PERSON_NAME] [PERSON_NAME]" at bounding box center [339, 353] width 138 height 29
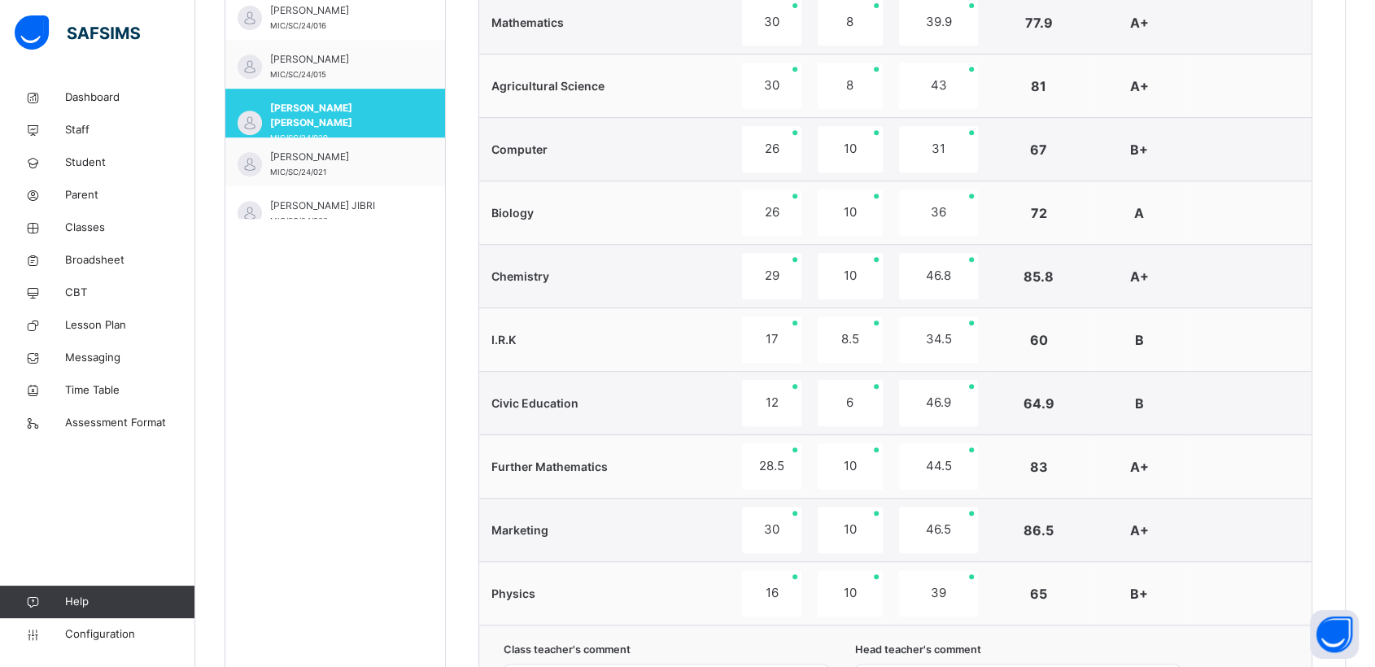
scroll to position [736, 0]
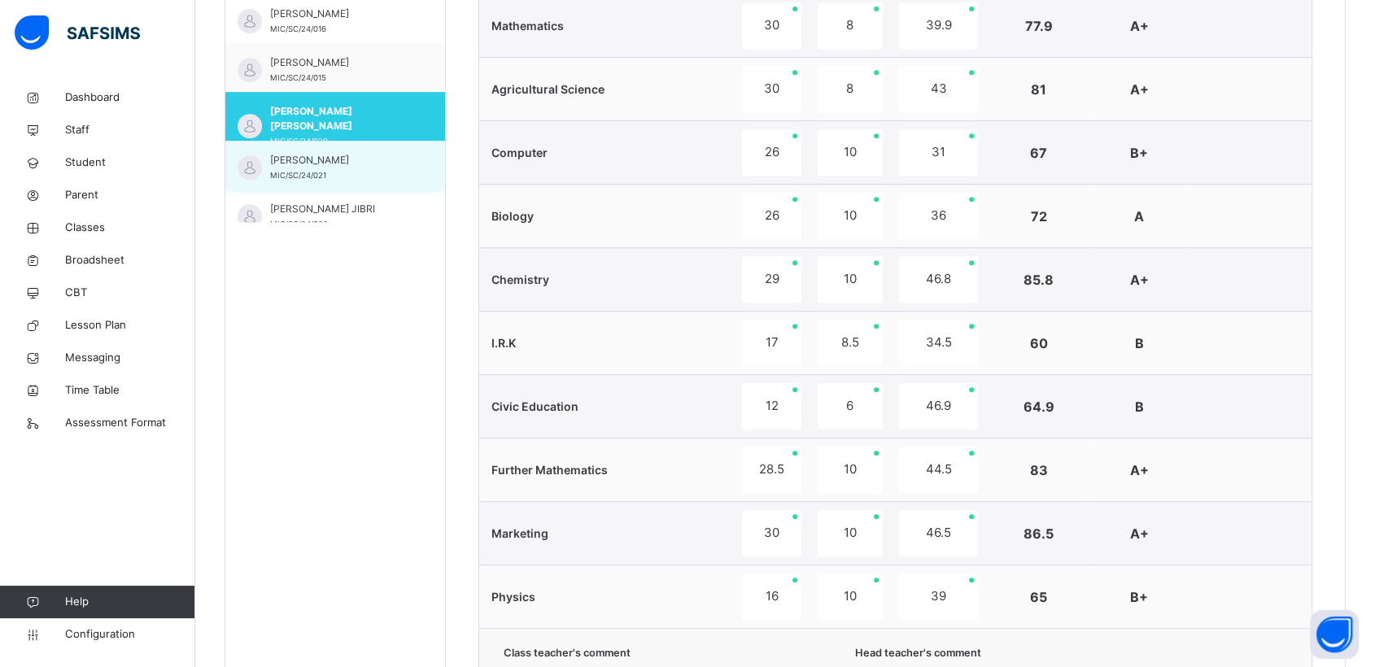
click at [321, 168] on div "[PERSON_NAME] BABAGANA MIC/SC/24/021" at bounding box center [339, 167] width 138 height 29
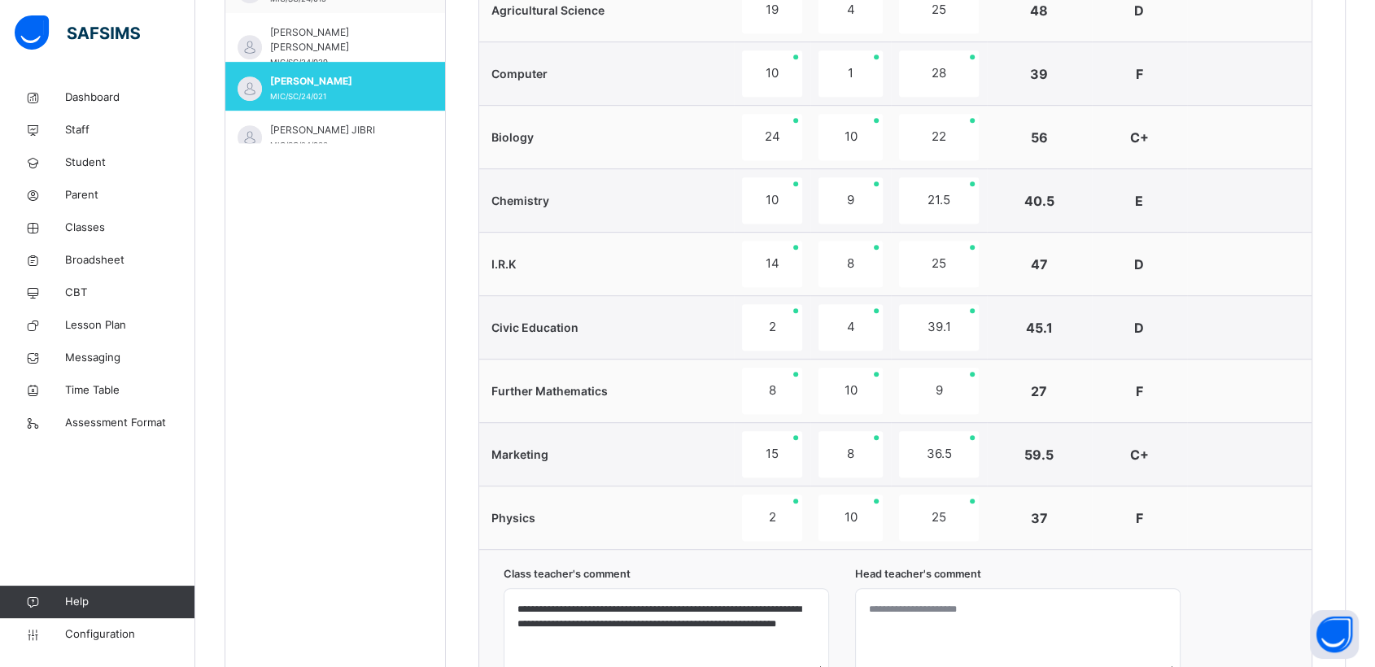
scroll to position [791, 0]
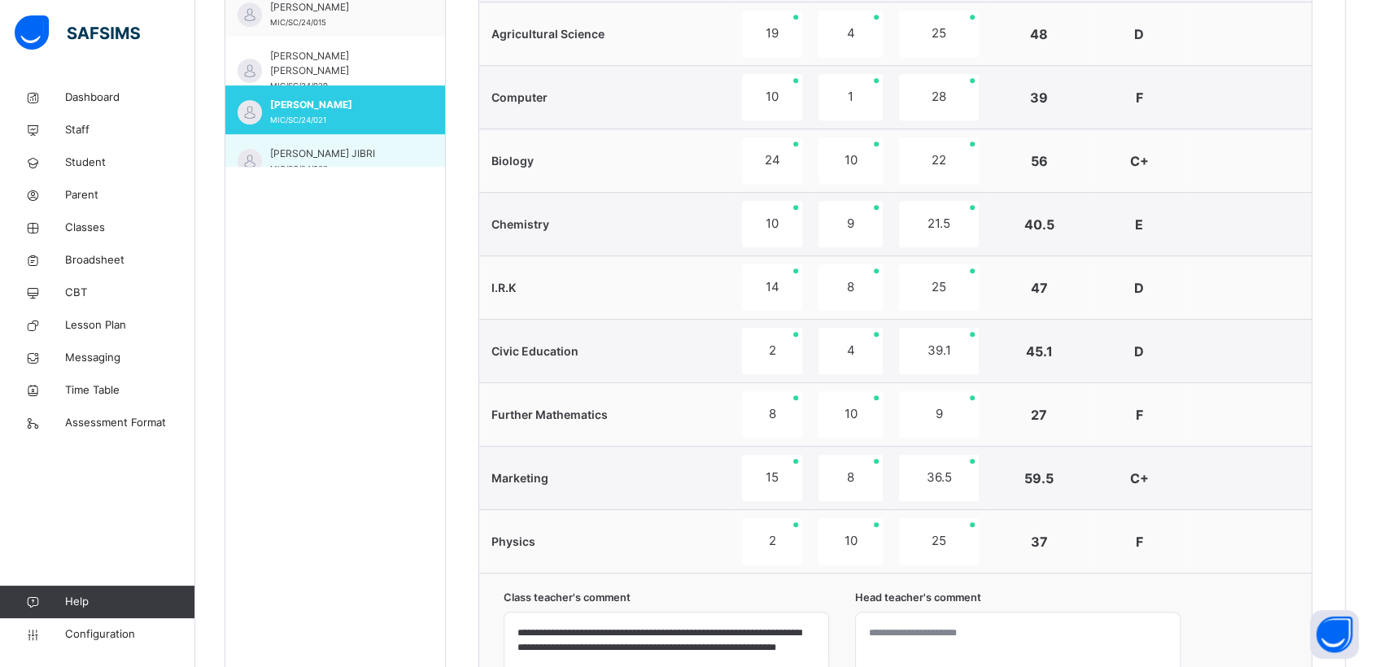
click at [311, 146] on span "[PERSON_NAME] JIBRI" at bounding box center [339, 153] width 138 height 15
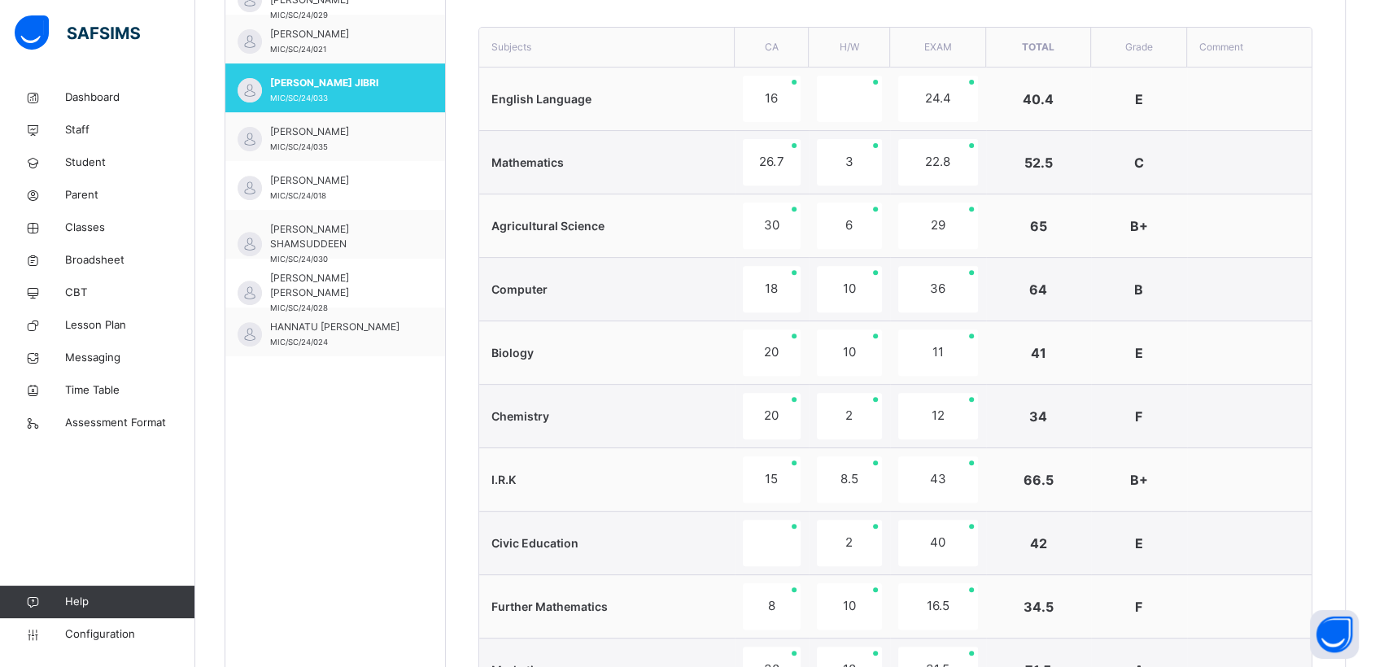
scroll to position [397, 0]
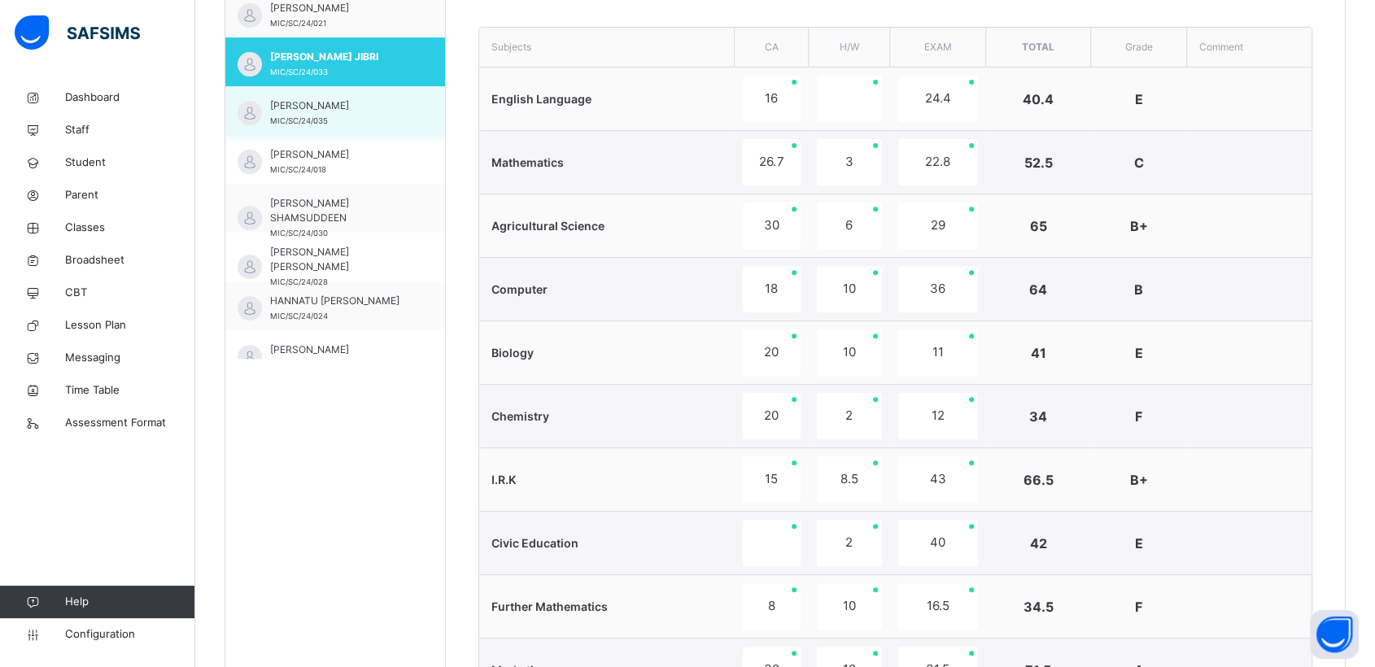
click at [313, 110] on span "[PERSON_NAME]" at bounding box center [339, 105] width 138 height 15
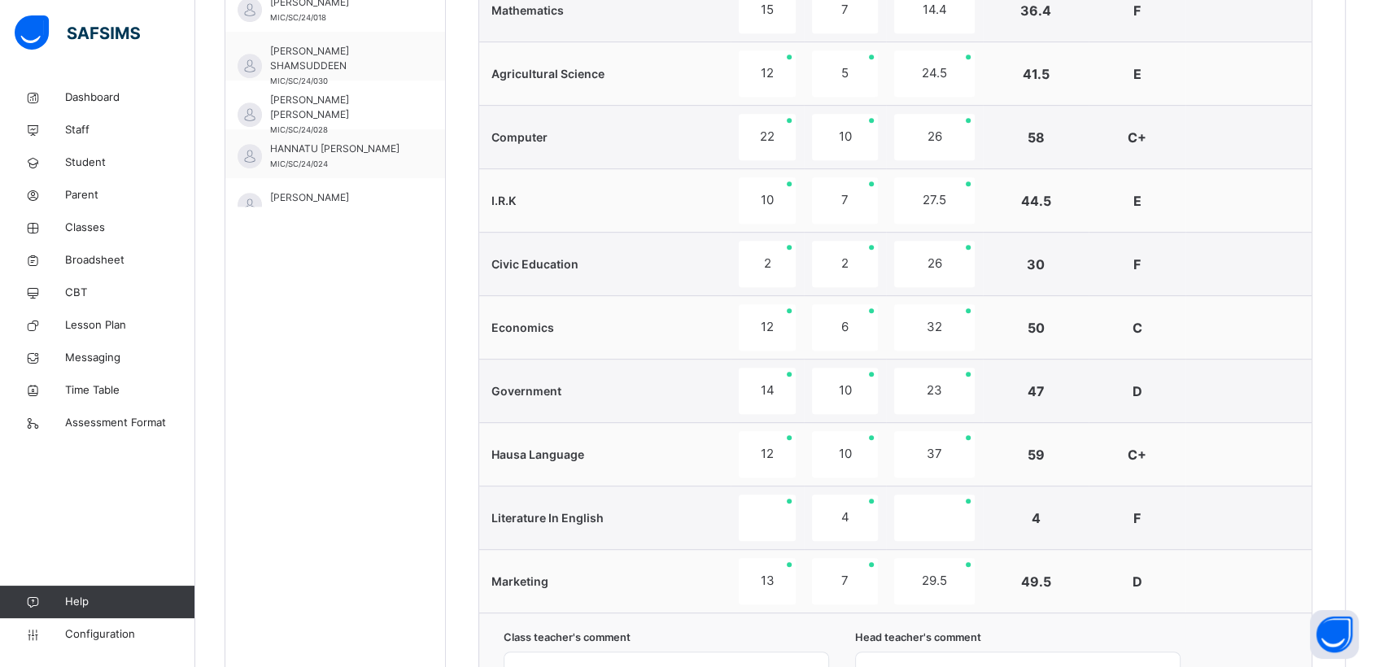
scroll to position [655, 0]
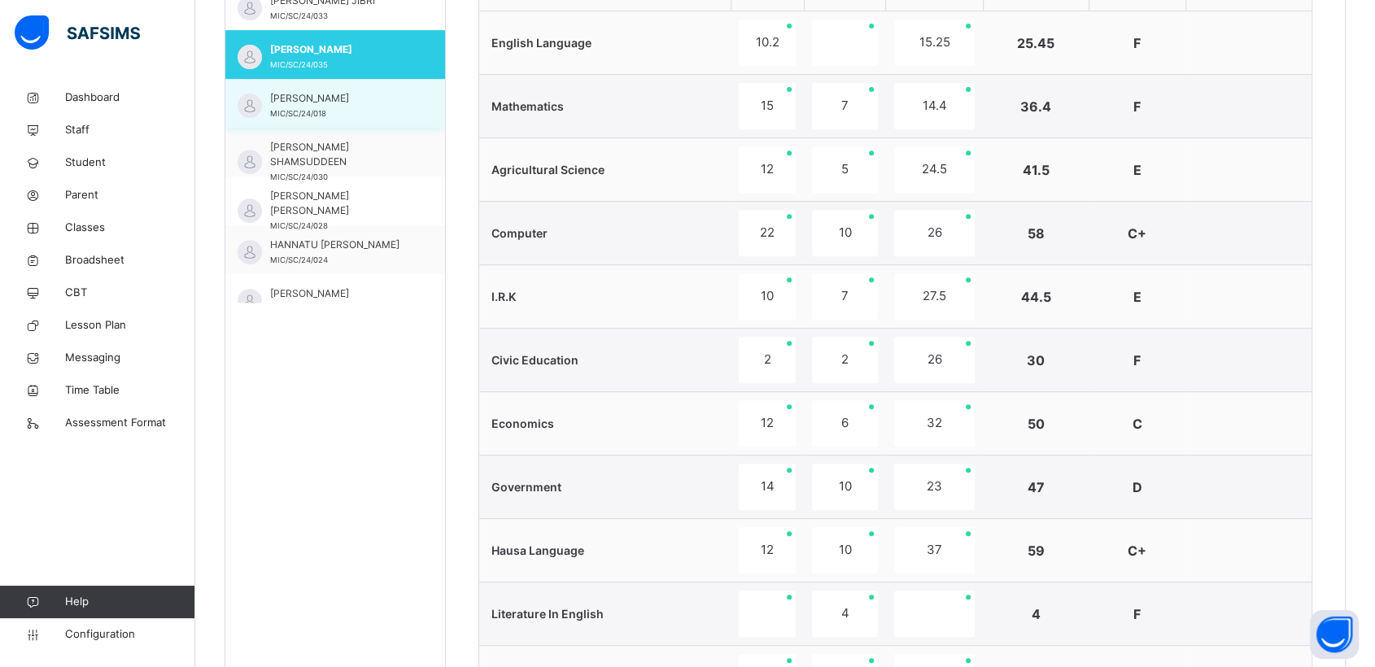
click at [295, 103] on span "[PERSON_NAME]" at bounding box center [339, 98] width 138 height 15
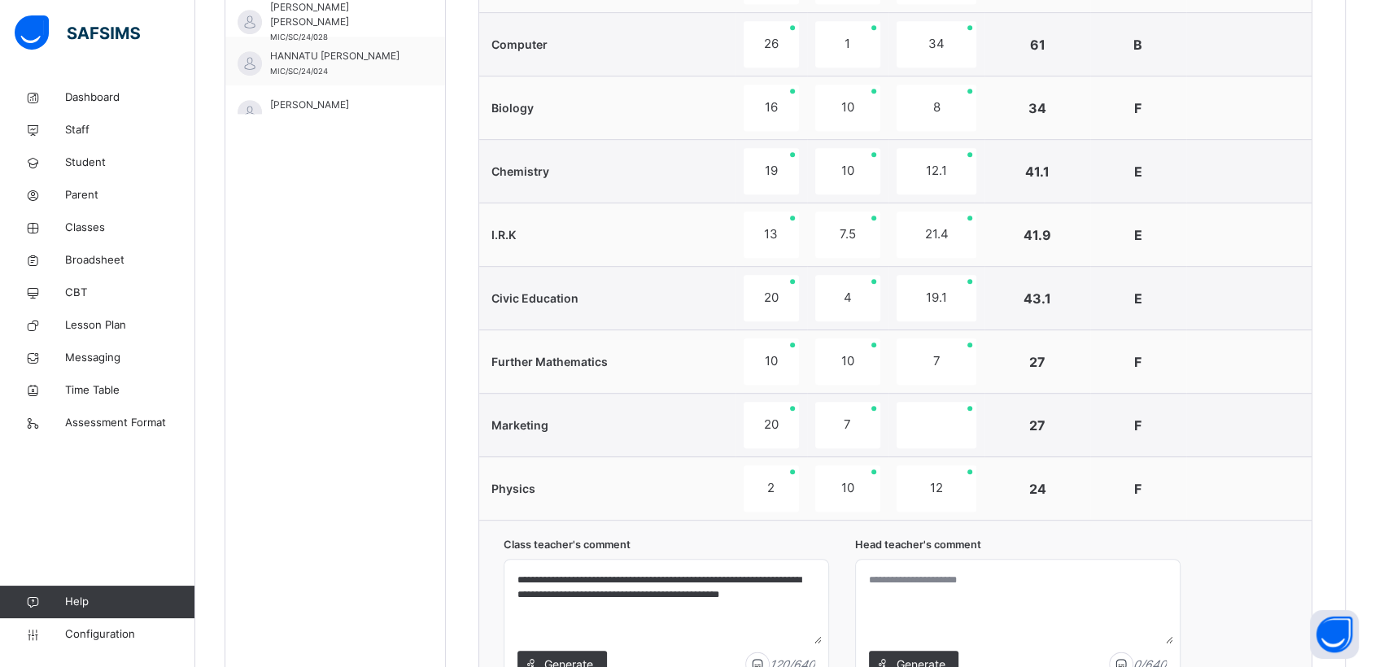
scroll to position [707, 0]
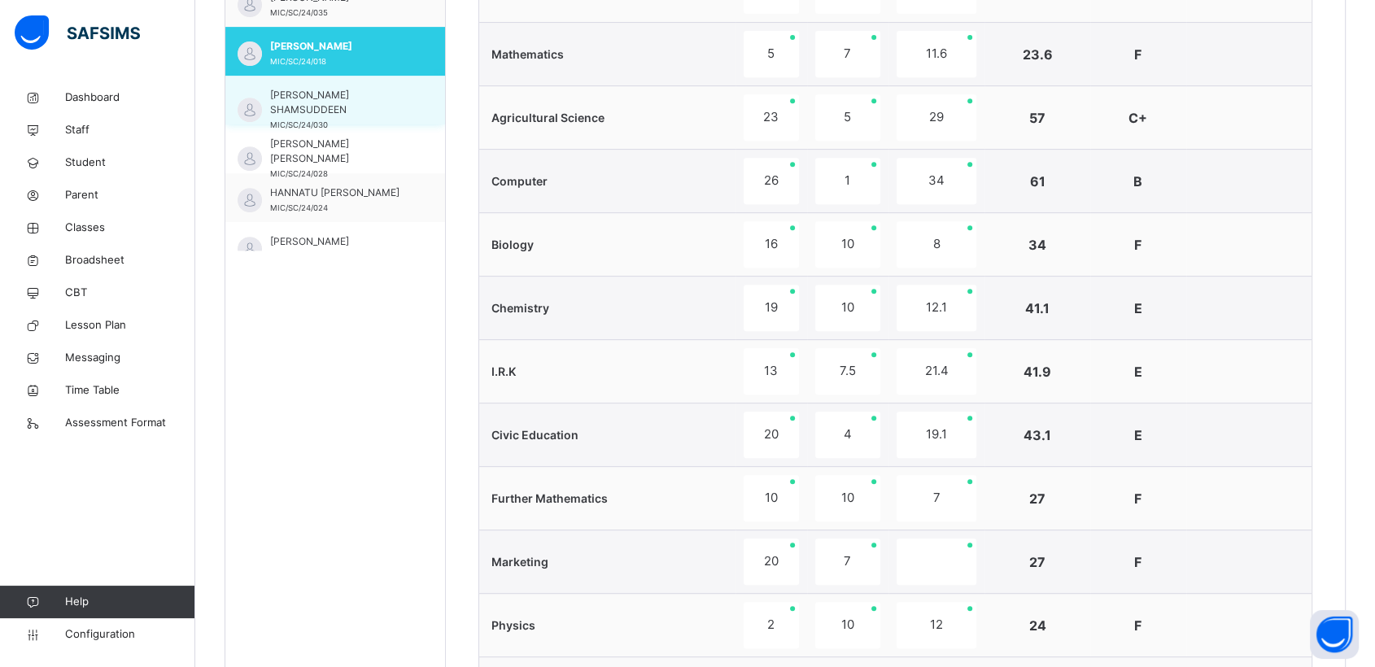
click at [299, 106] on span "[PERSON_NAME] SHAMSUDDEEN" at bounding box center [339, 102] width 138 height 29
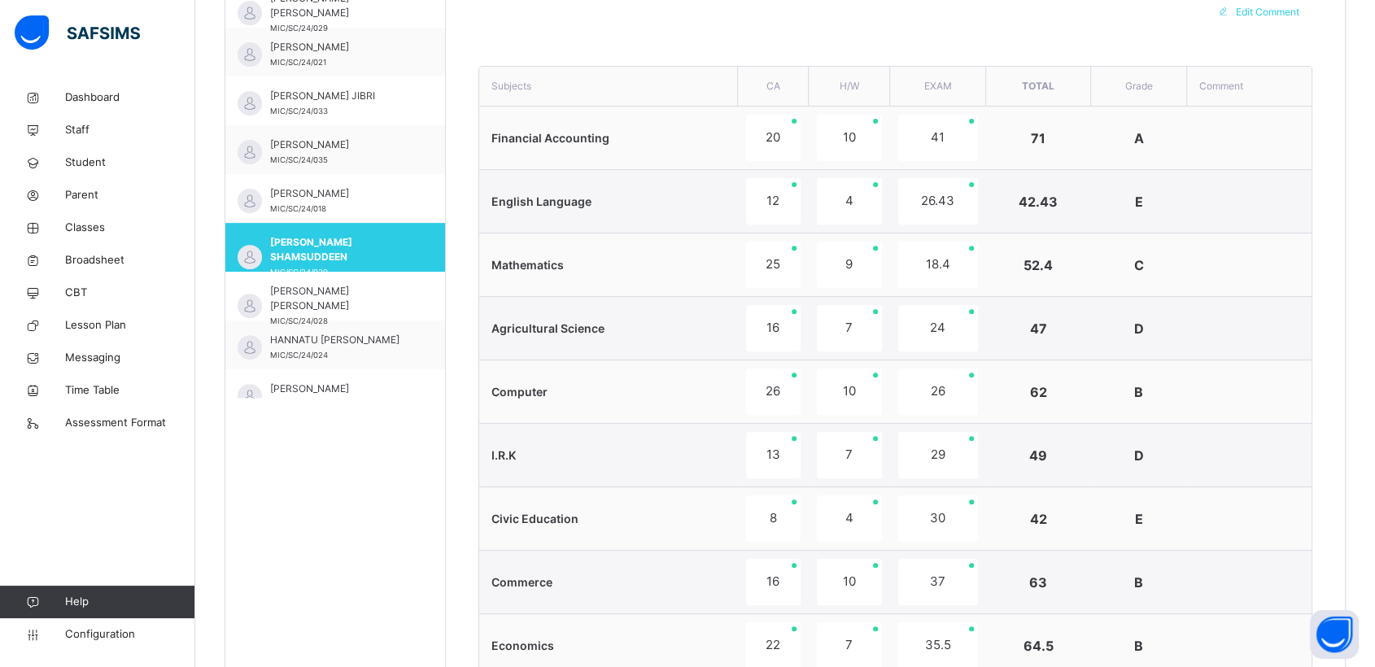
scroll to position [615, 0]
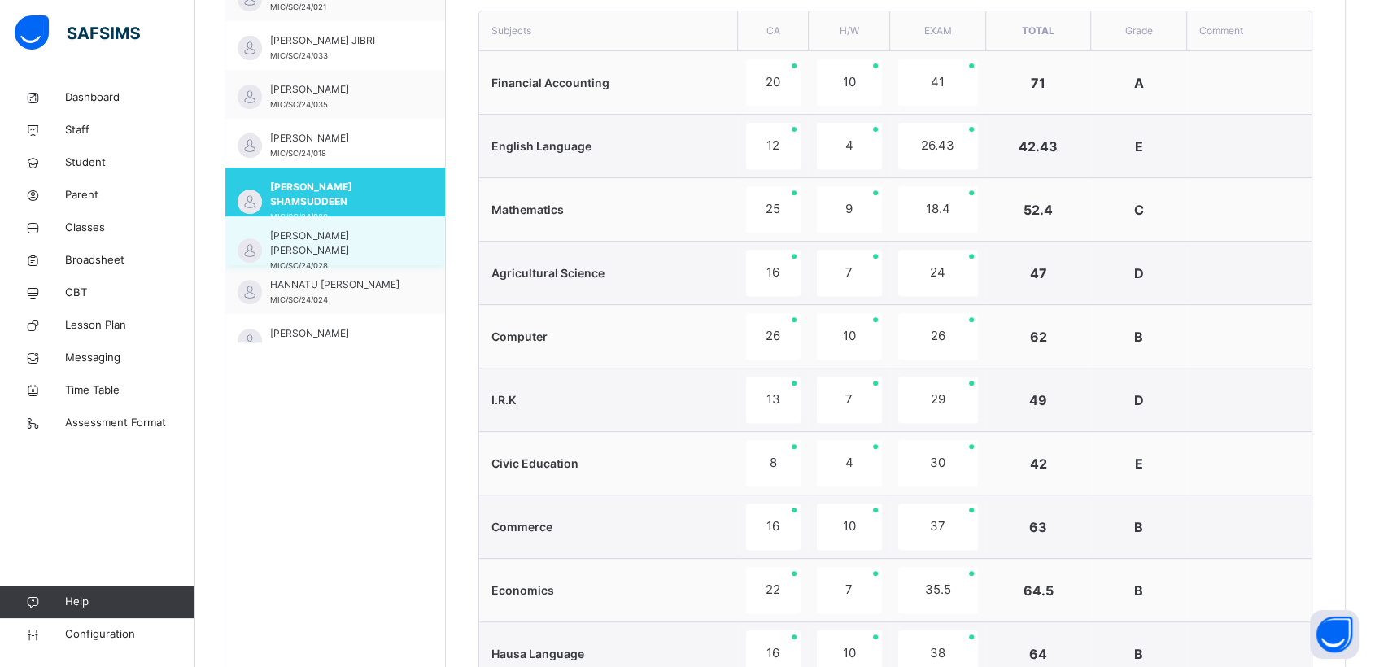
click at [295, 261] on span "MIC/SC/24/028" at bounding box center [299, 265] width 58 height 9
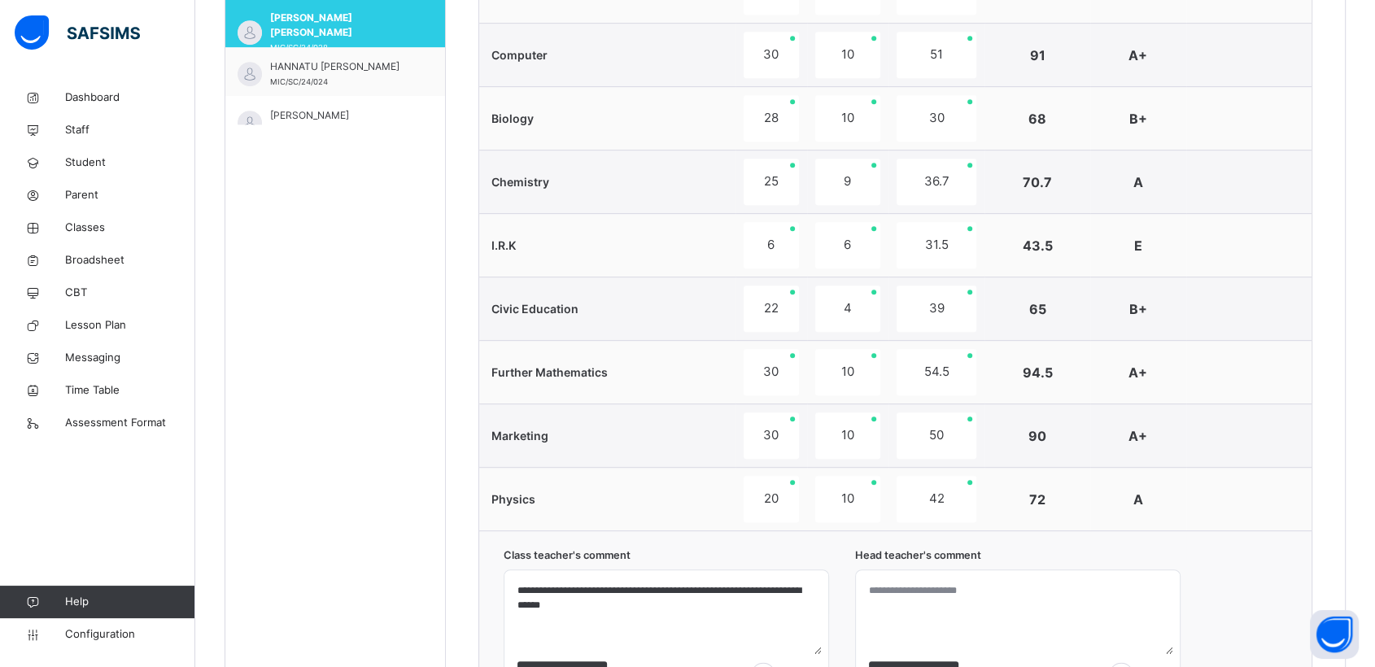
scroll to position [792, 0]
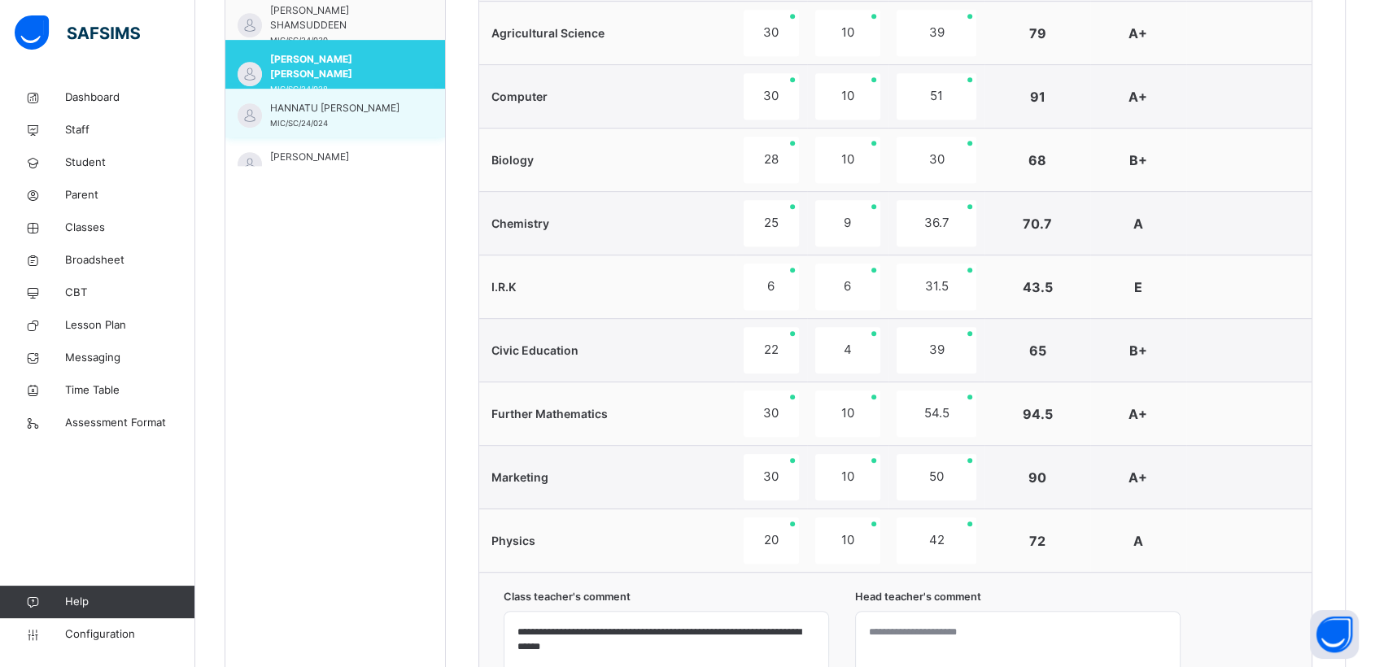
click at [328, 103] on span "HANNATU [PERSON_NAME]" at bounding box center [339, 108] width 138 height 15
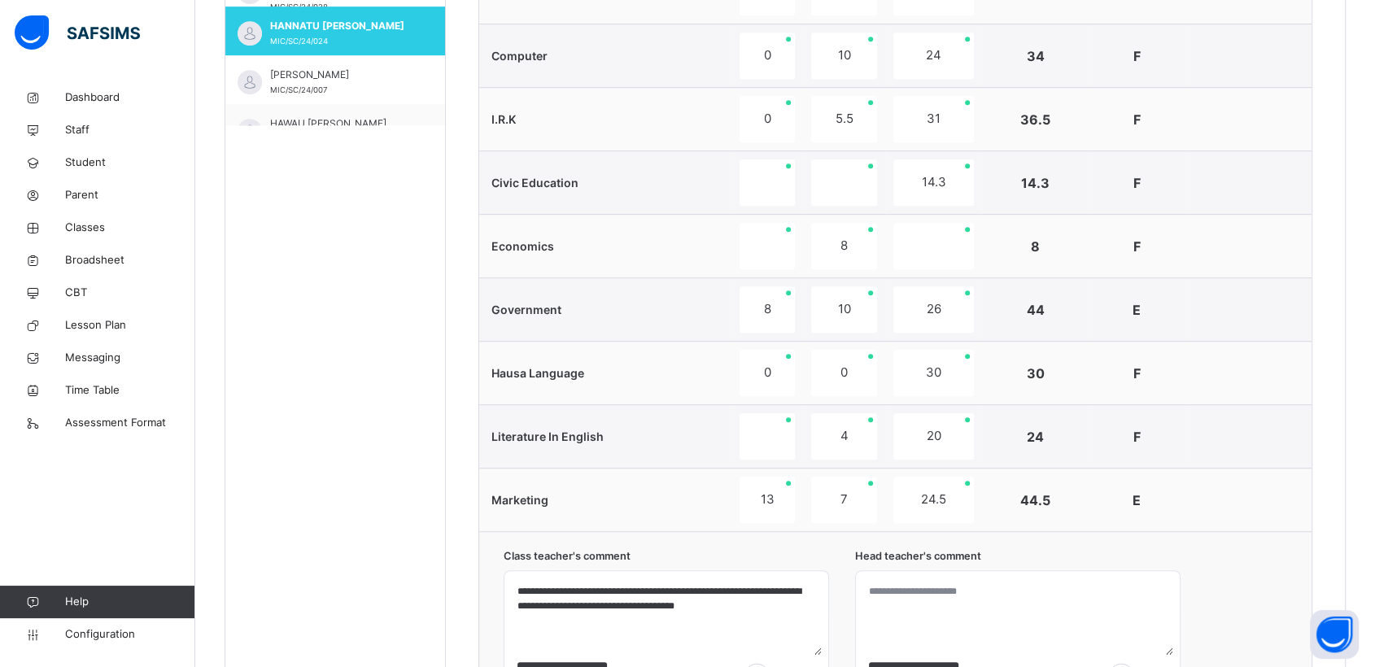
scroll to position [470, 0]
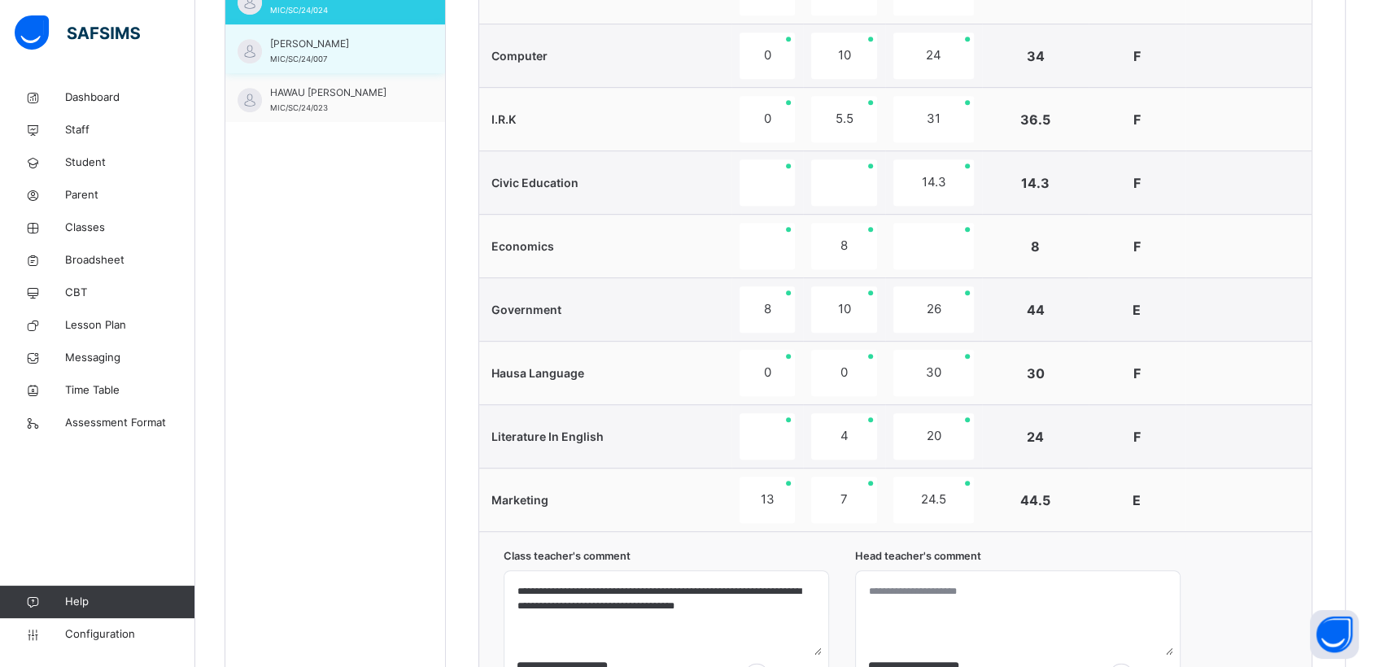
click at [291, 47] on span "[PERSON_NAME]" at bounding box center [339, 44] width 138 height 15
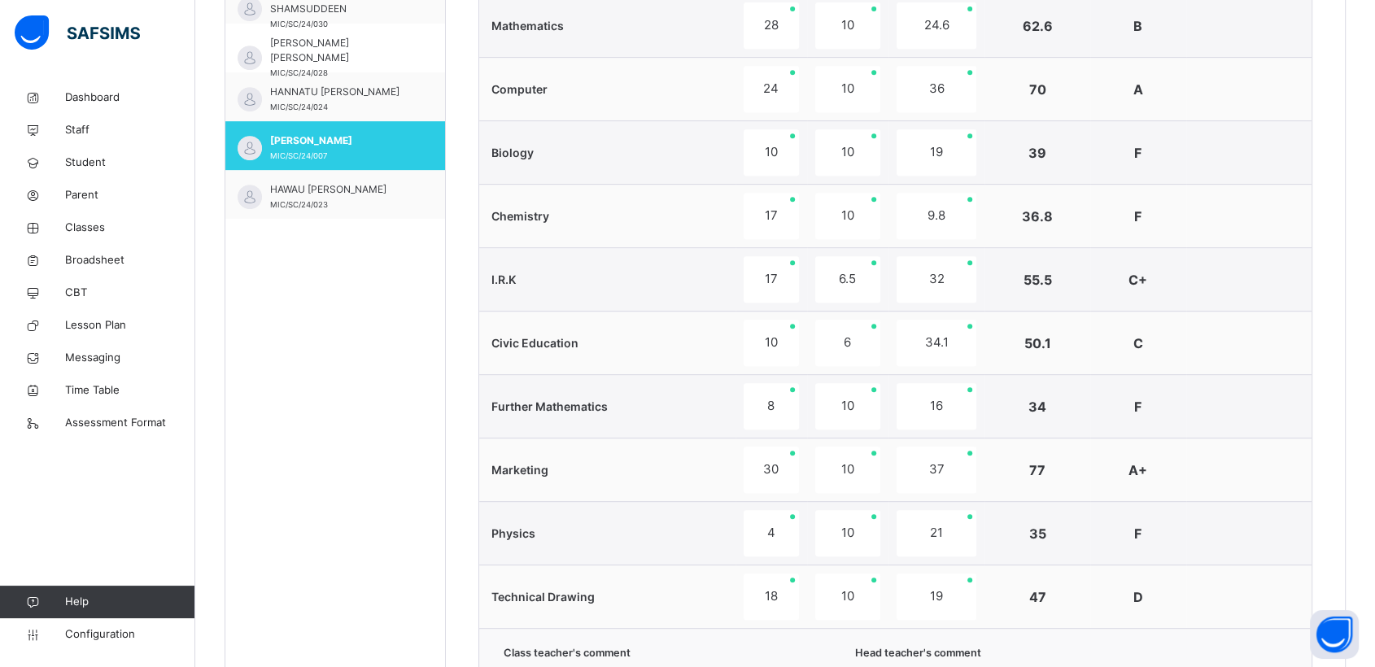
scroll to position [738, 0]
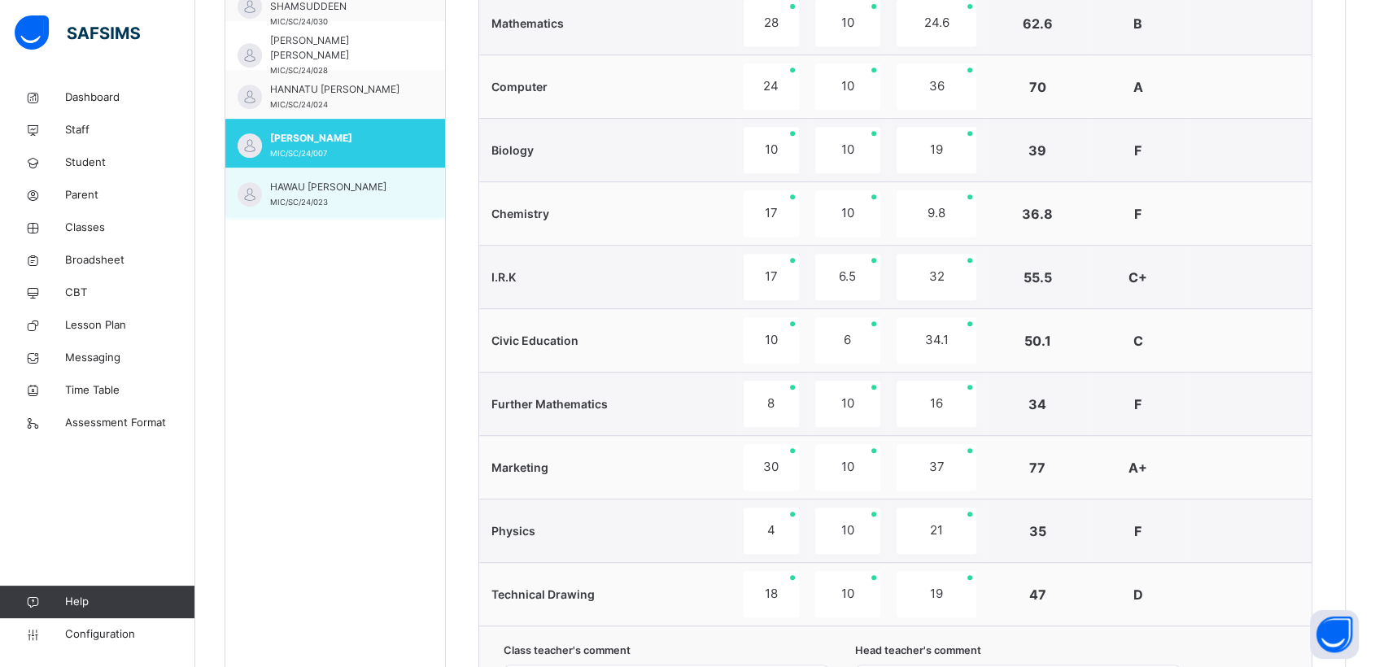
click at [304, 189] on span "HAWAU [PERSON_NAME]" at bounding box center [339, 187] width 138 height 15
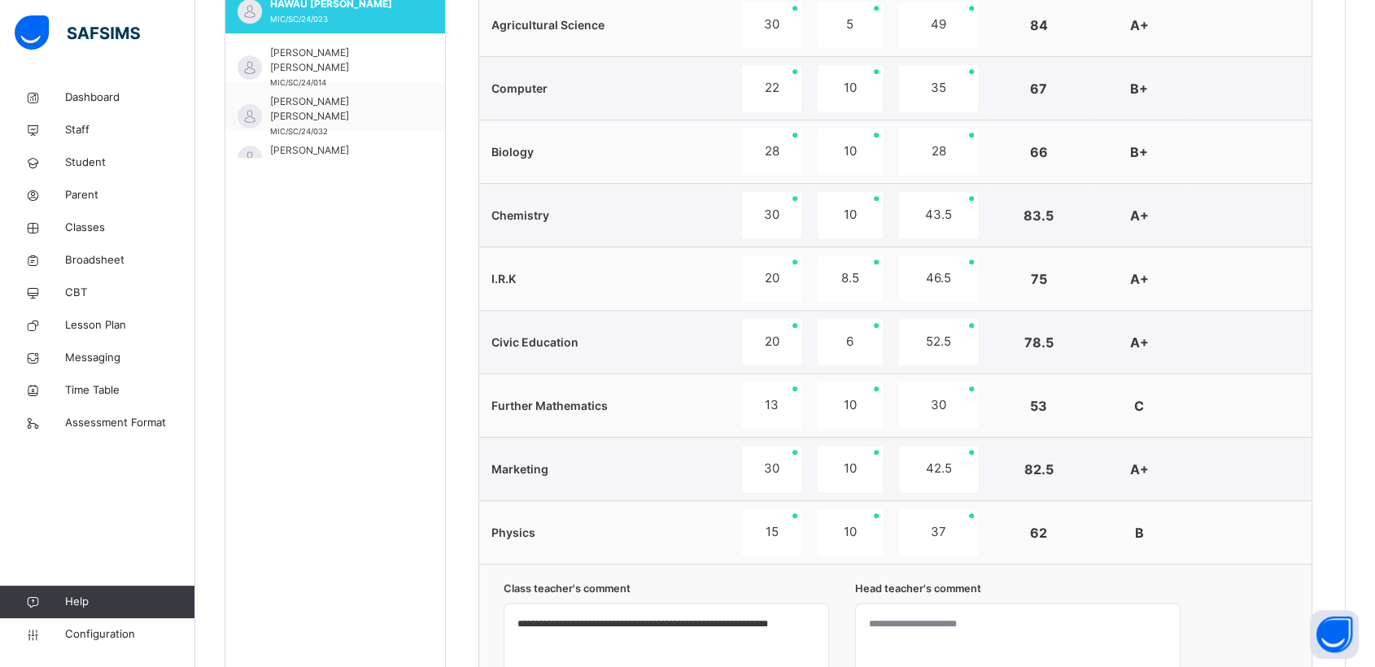
scroll to position [614, 0]
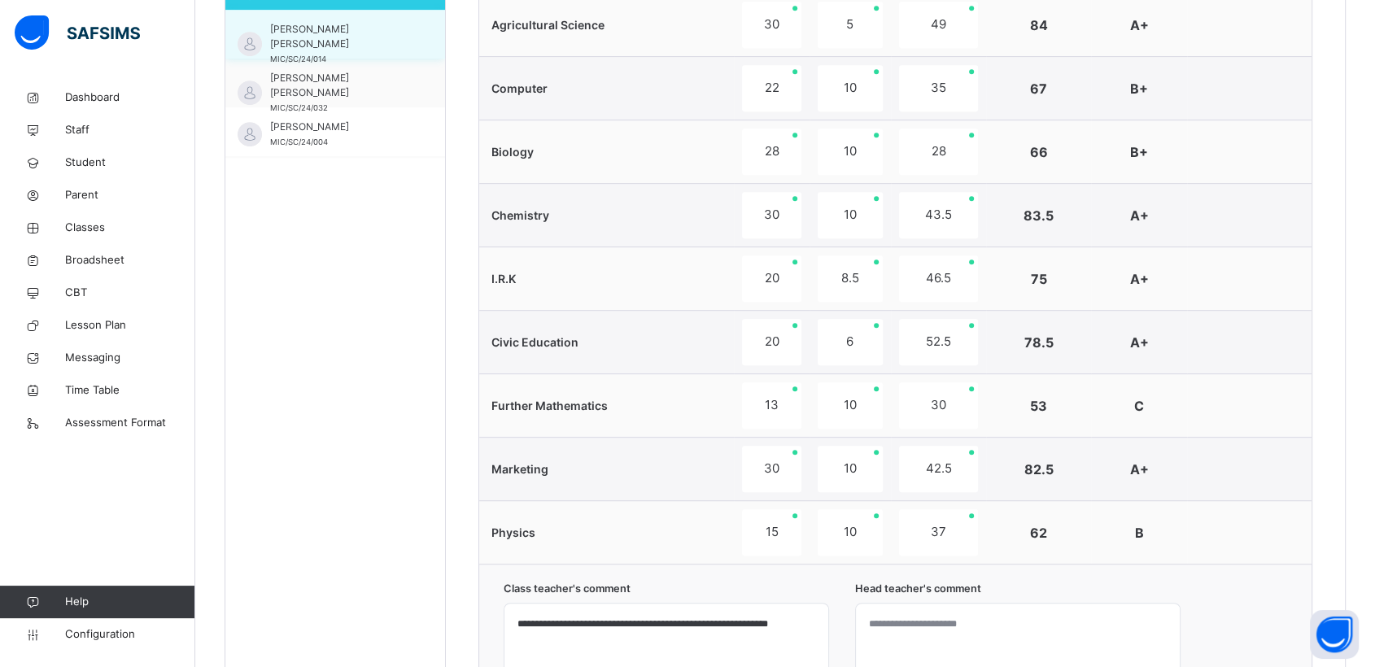
click at [319, 34] on span "[PERSON_NAME] [PERSON_NAME]" at bounding box center [339, 36] width 138 height 29
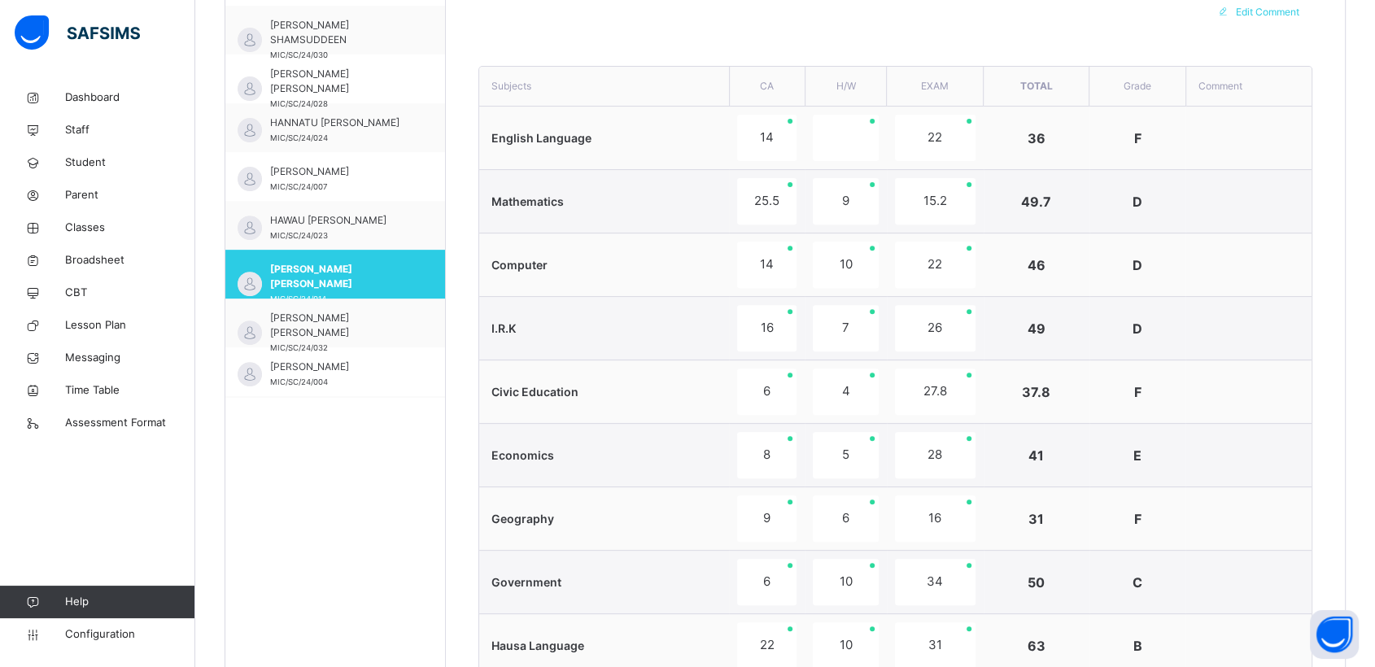
scroll to position [608, 0]
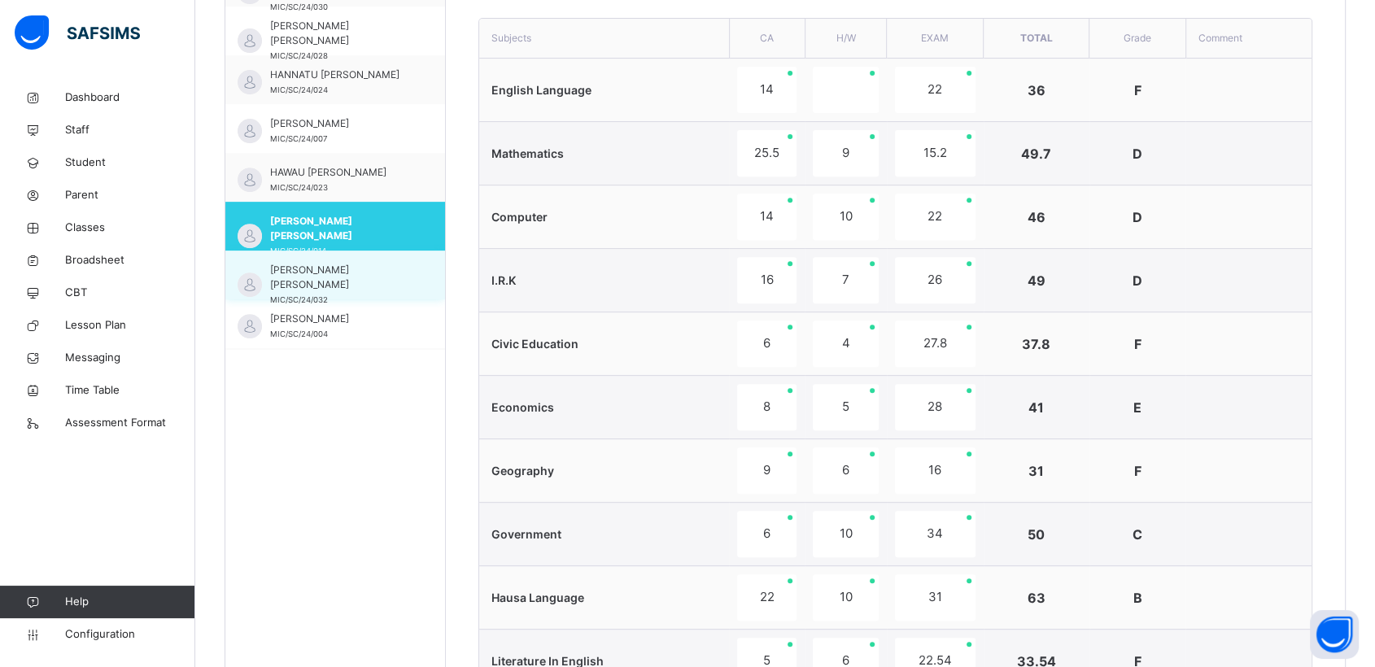
click at [321, 269] on span "[PERSON_NAME] [PERSON_NAME]" at bounding box center [339, 277] width 138 height 29
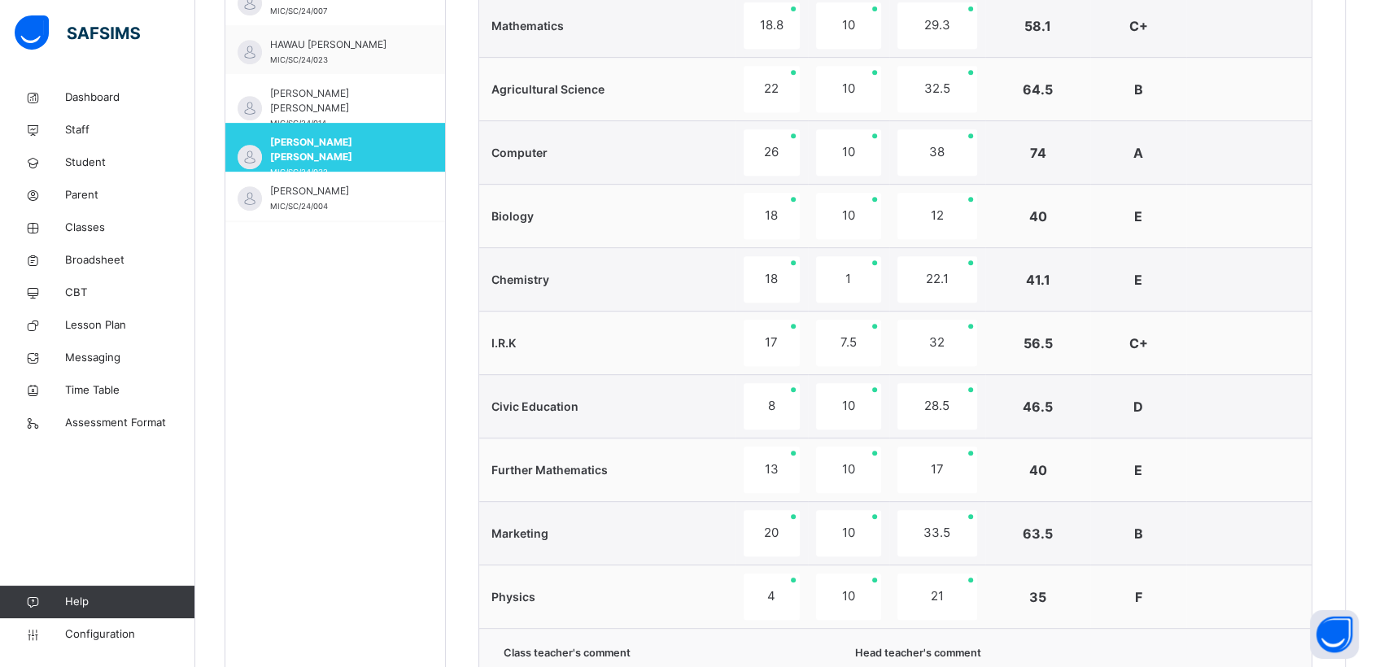
scroll to position [734, 0]
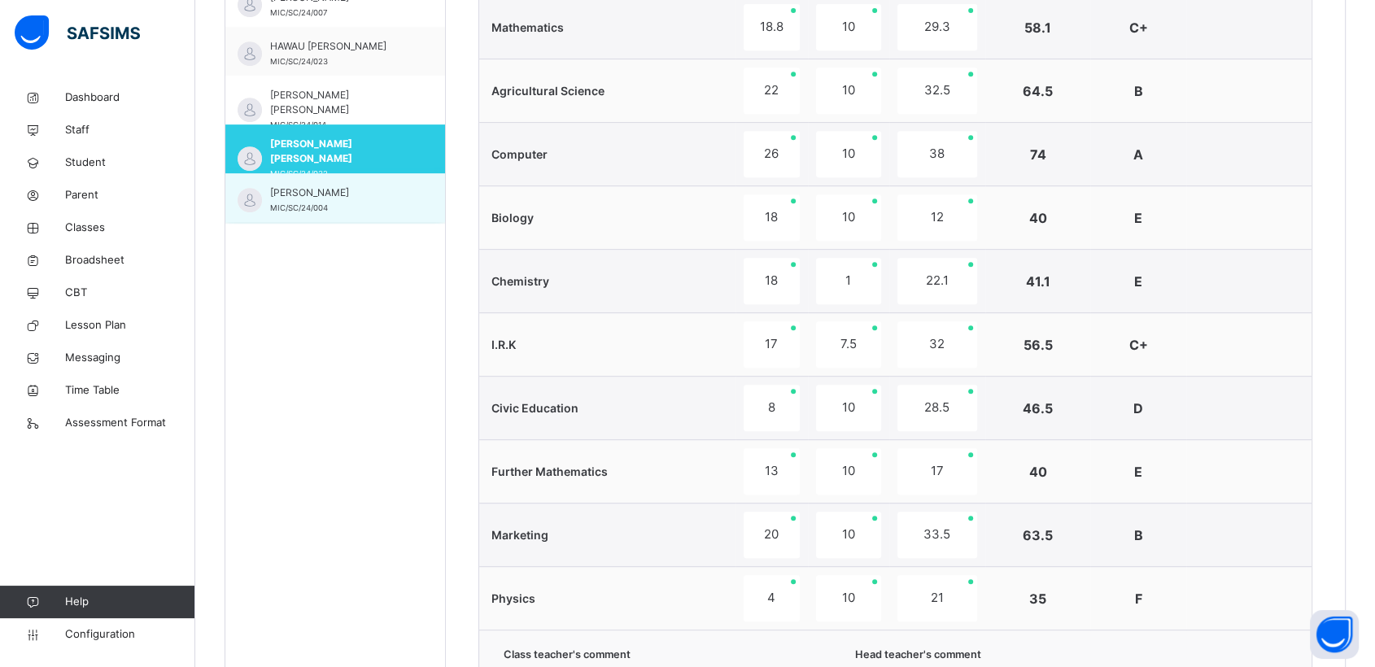
click at [320, 191] on span "[PERSON_NAME]" at bounding box center [339, 193] width 138 height 15
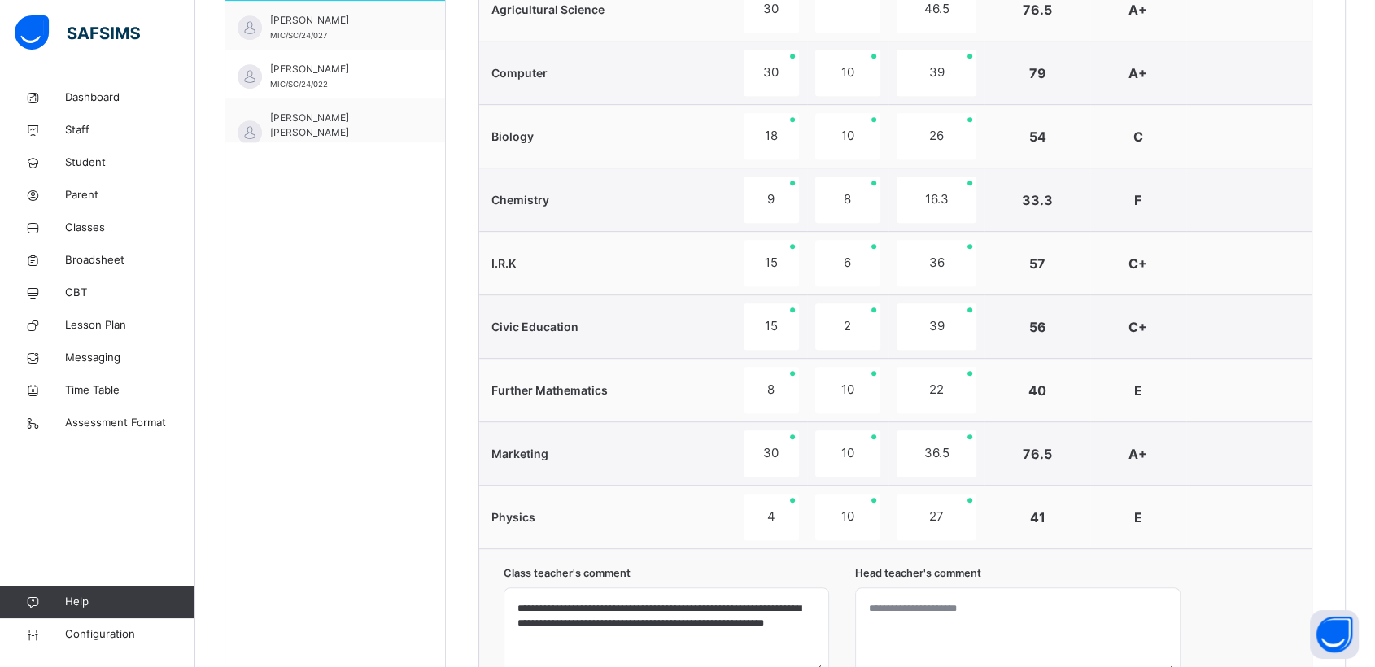
scroll to position [759, 0]
click at [299, 17] on span "[PERSON_NAME]" at bounding box center [339, 15] width 138 height 15
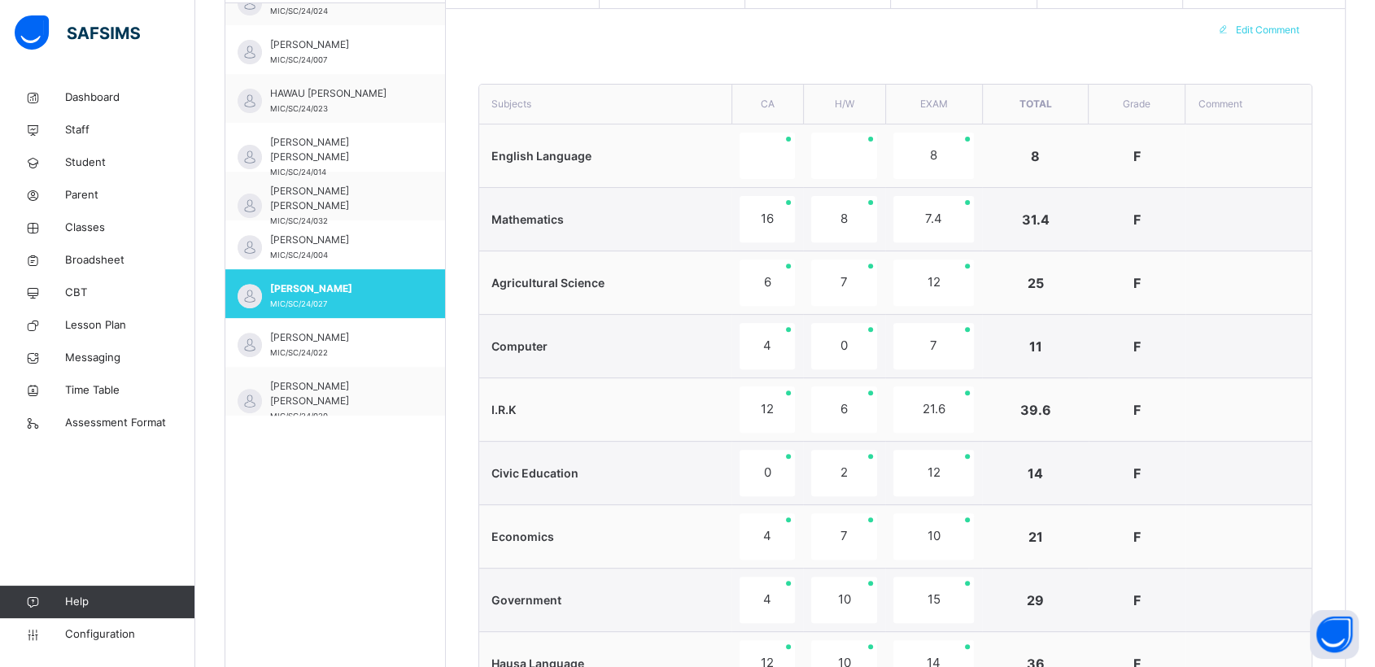
scroll to position [569, 0]
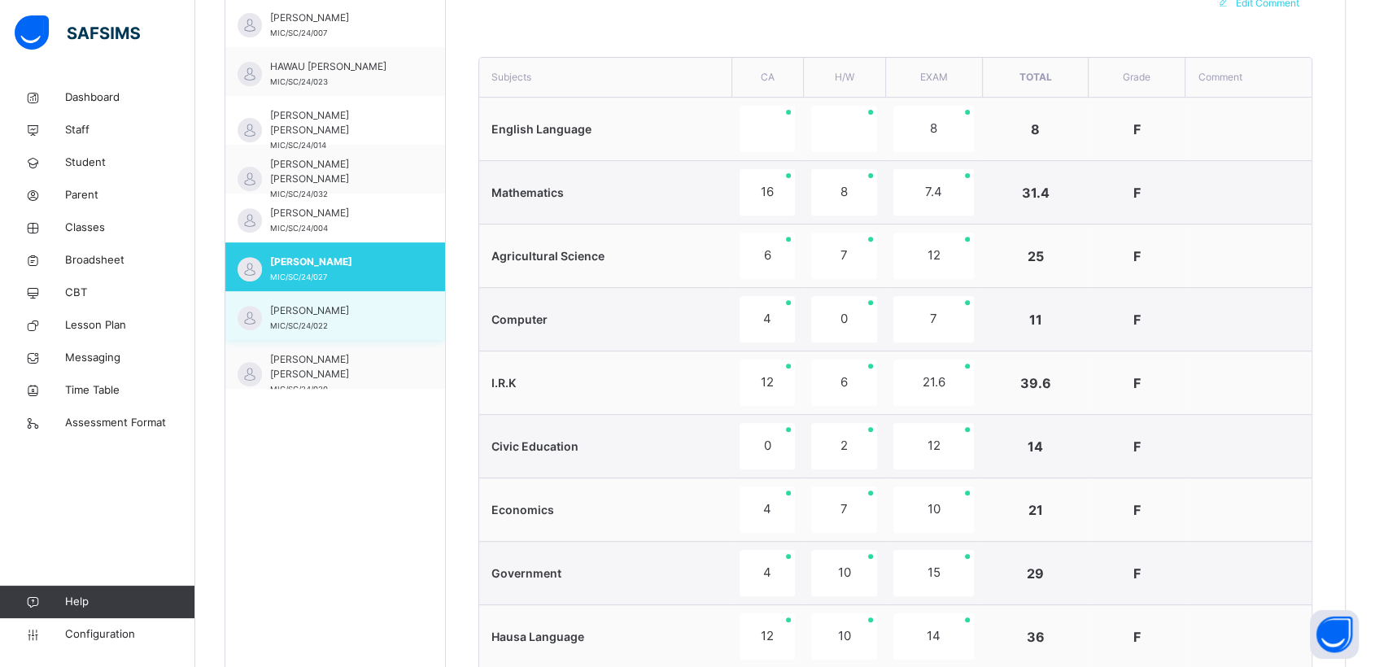
click at [289, 316] on span "[PERSON_NAME]" at bounding box center [339, 311] width 138 height 15
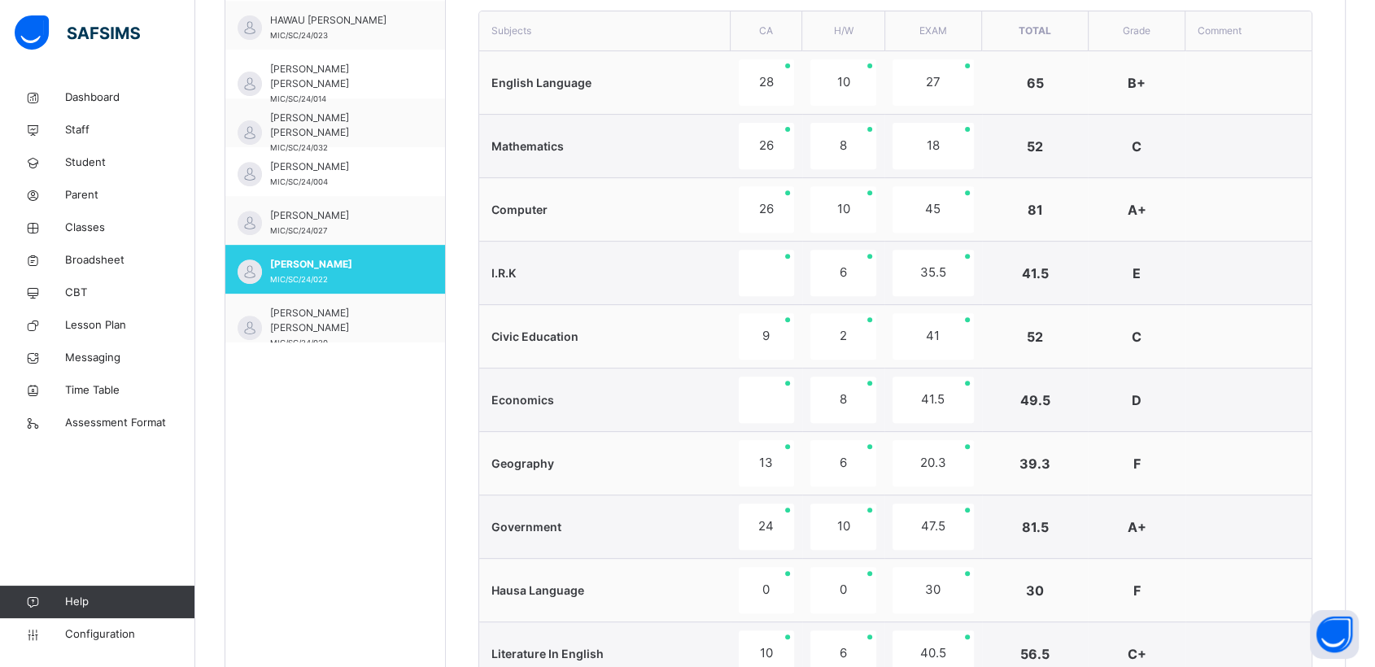
scroll to position [601, 0]
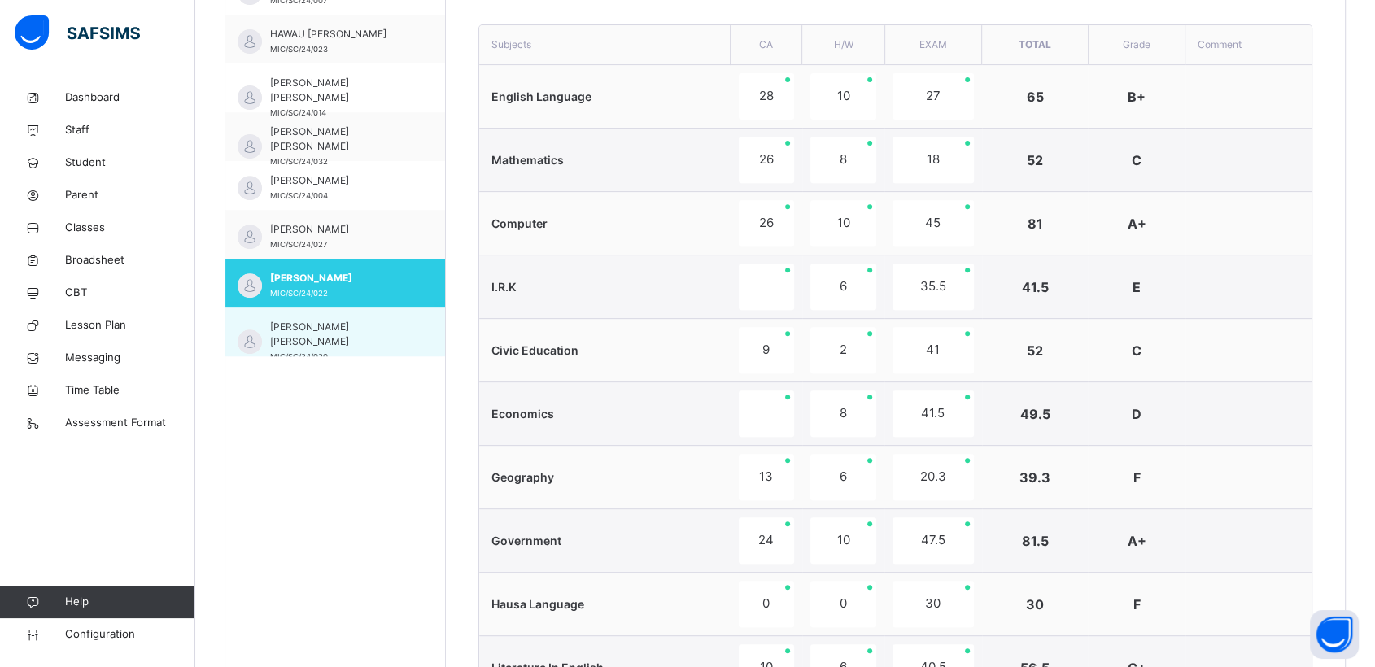
click at [324, 330] on span "[PERSON_NAME] [PERSON_NAME]" at bounding box center [339, 334] width 138 height 29
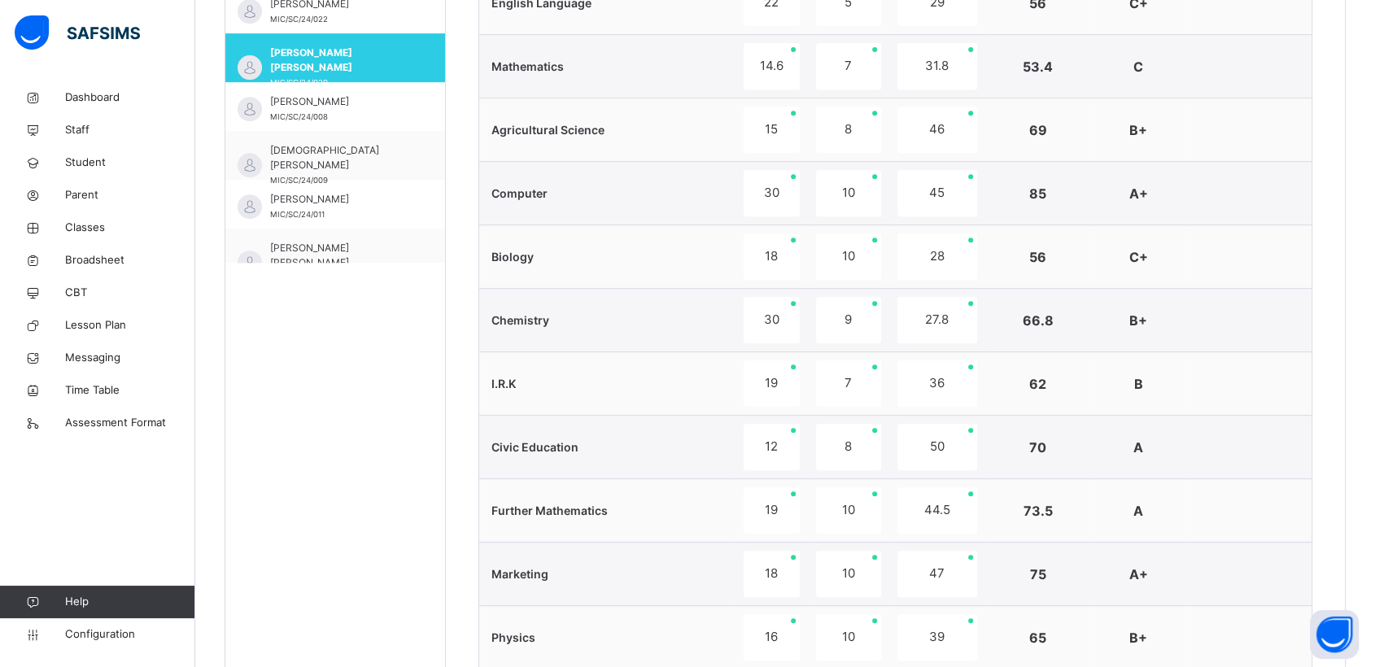
scroll to position [977, 0]
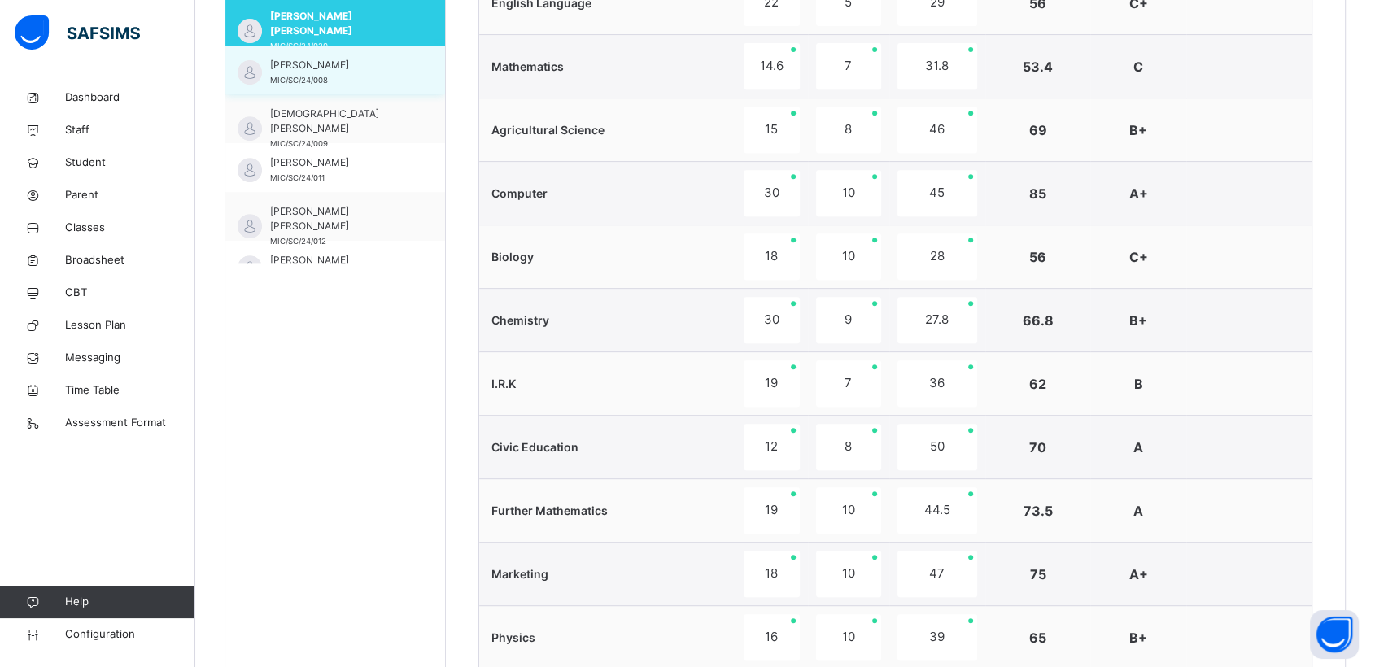
click at [308, 68] on span "[PERSON_NAME]" at bounding box center [339, 65] width 138 height 15
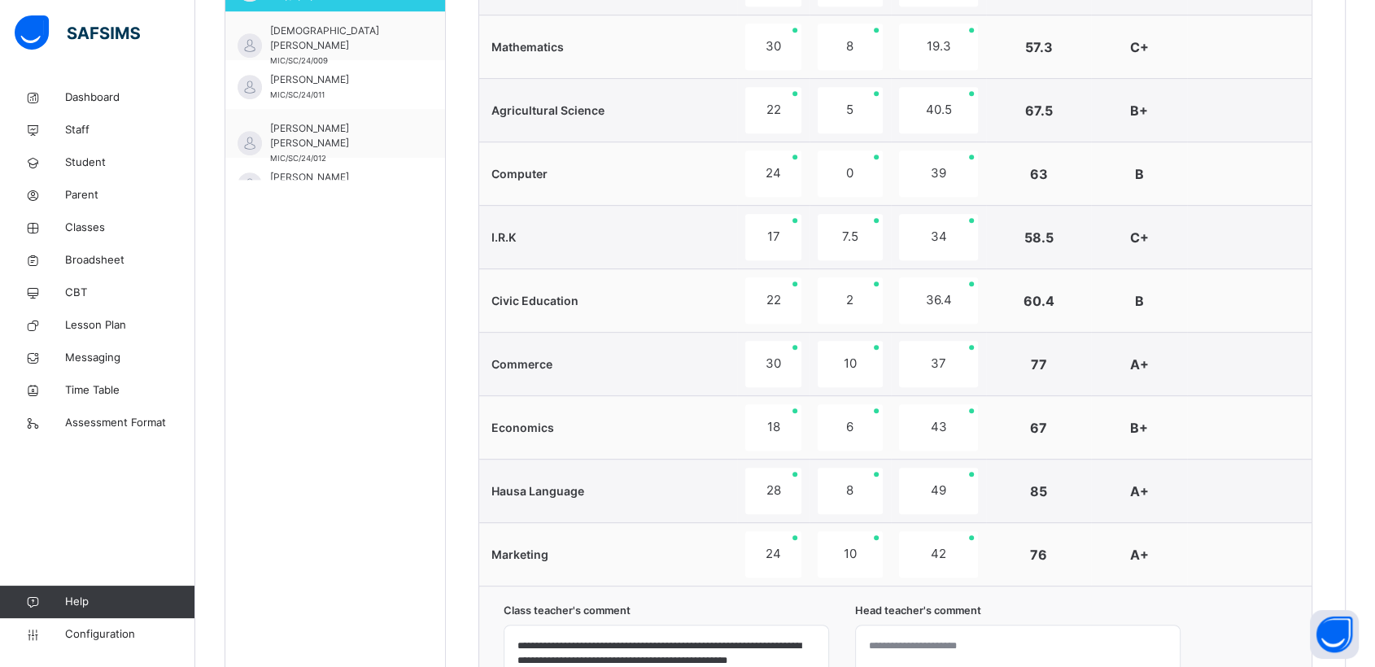
scroll to position [774, 0]
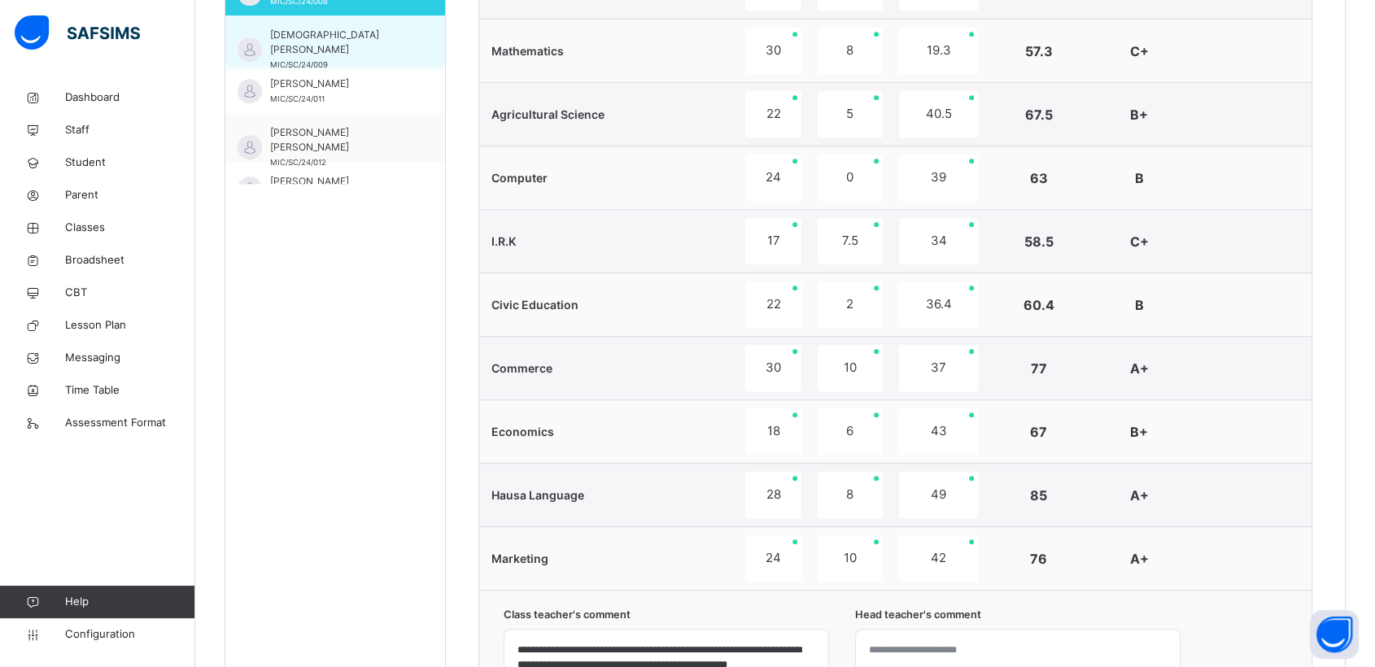
click at [296, 28] on span "[DEMOGRAPHIC_DATA][PERSON_NAME]" at bounding box center [339, 42] width 138 height 29
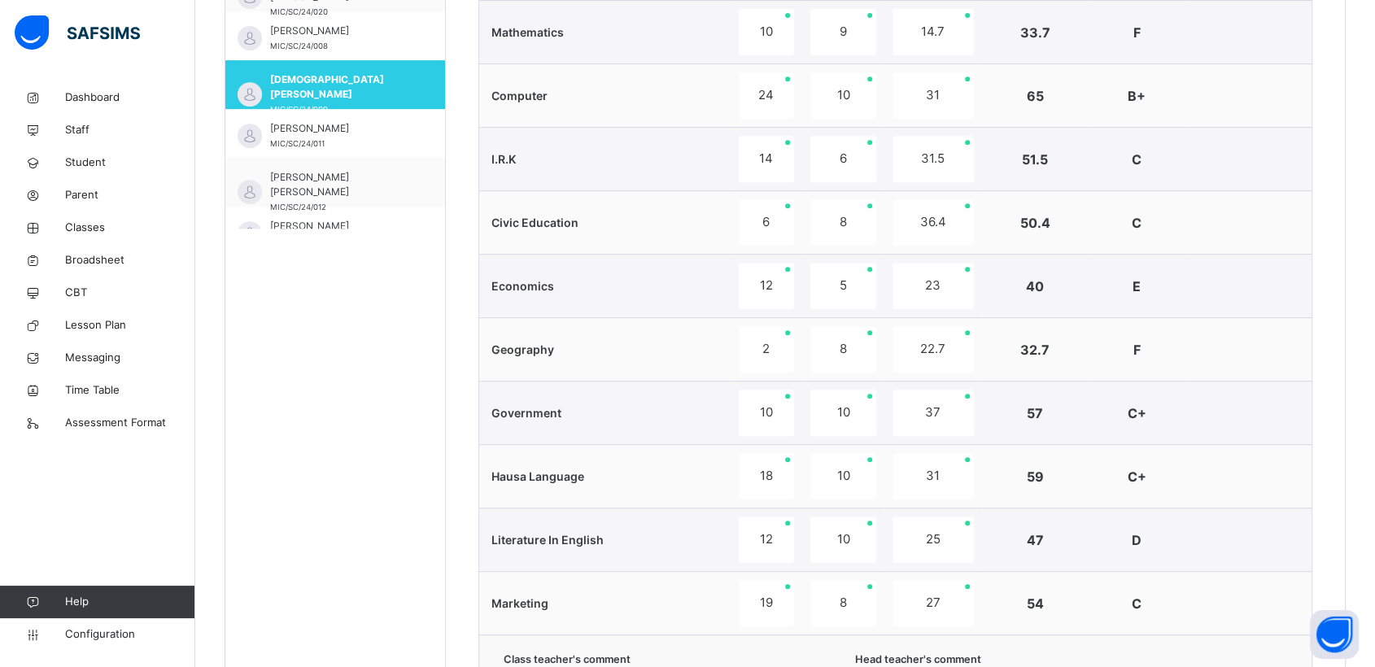
scroll to position [727, 0]
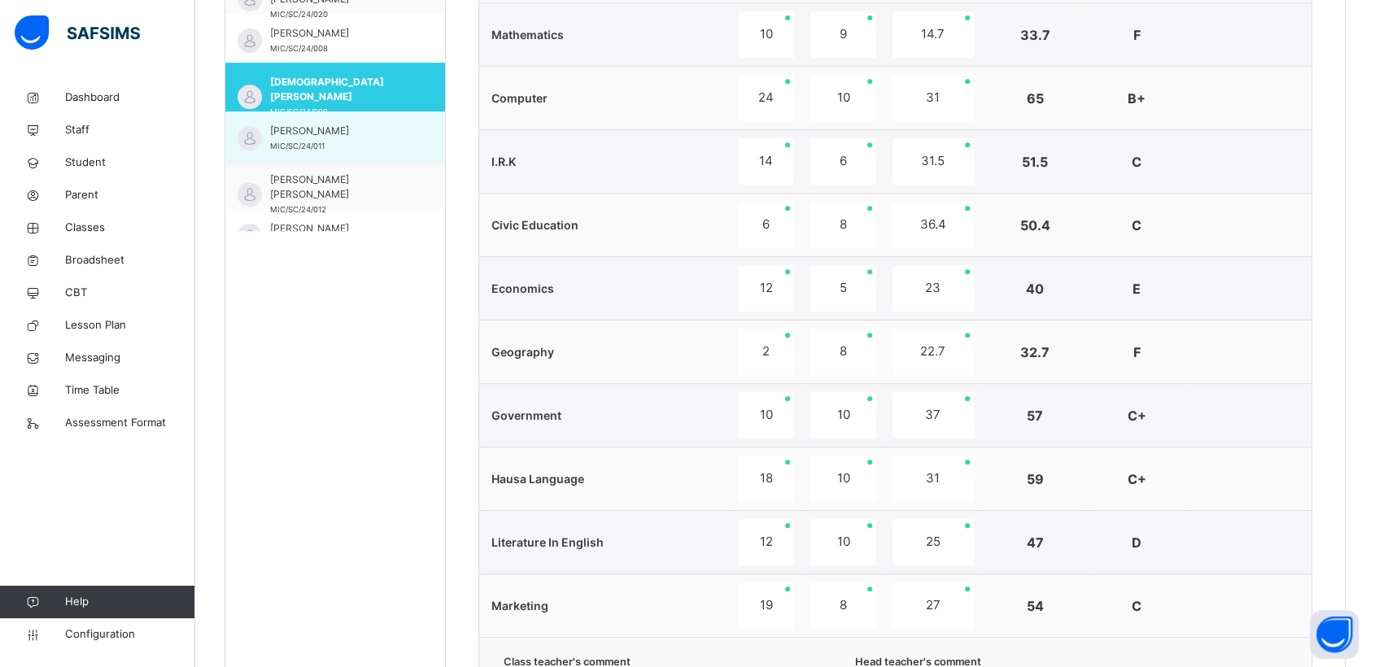
click at [292, 134] on span "[PERSON_NAME]" at bounding box center [339, 131] width 138 height 15
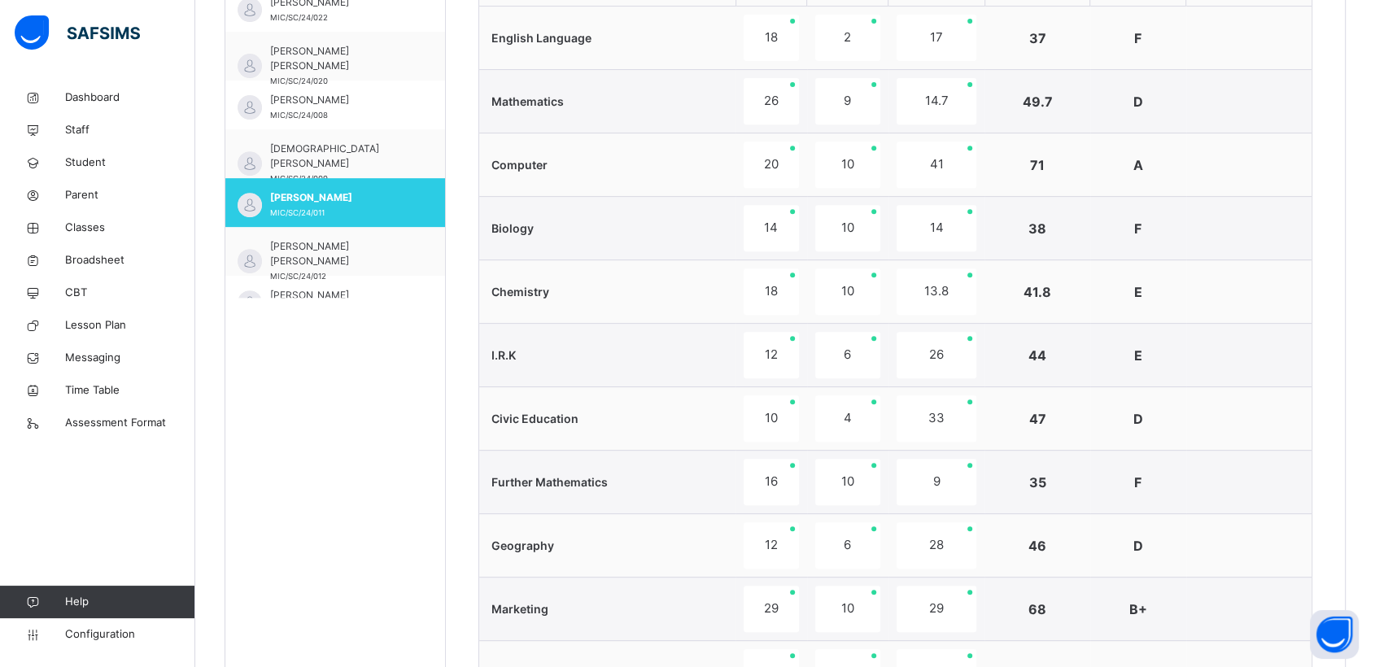
scroll to position [723, 0]
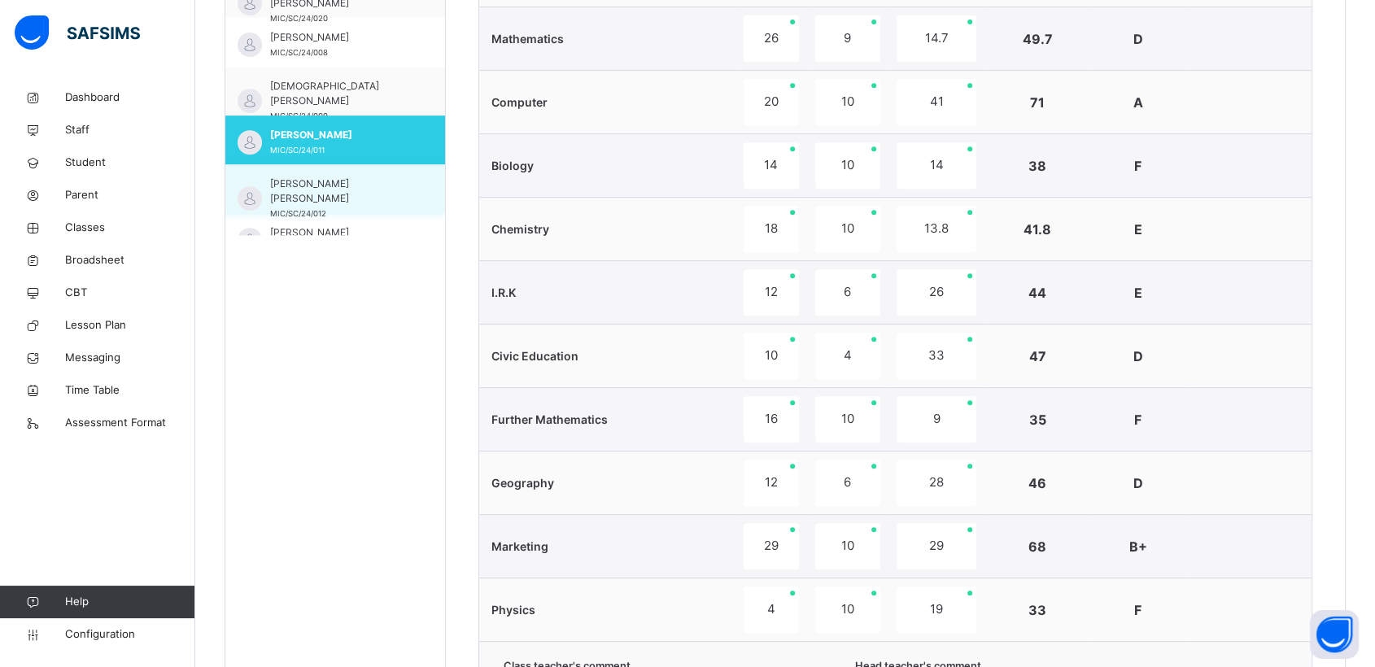
click at [306, 181] on span "[PERSON_NAME] [PERSON_NAME]" at bounding box center [339, 191] width 138 height 29
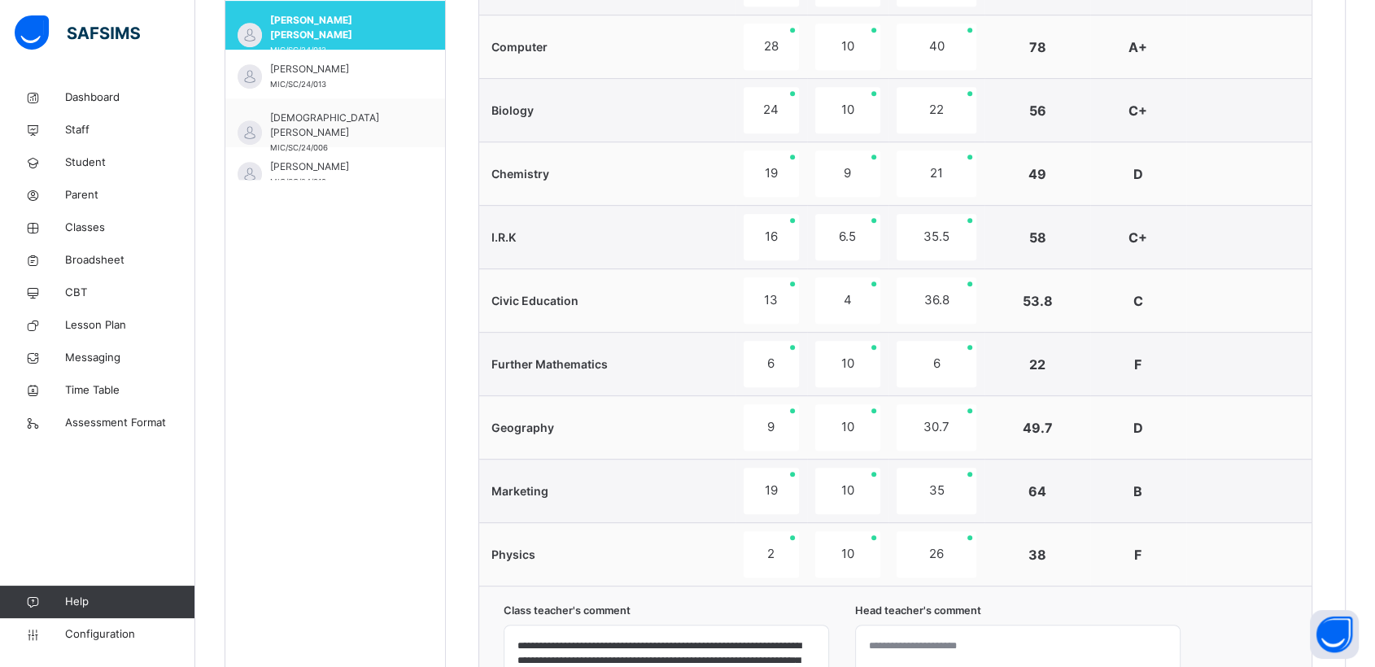
scroll to position [774, 0]
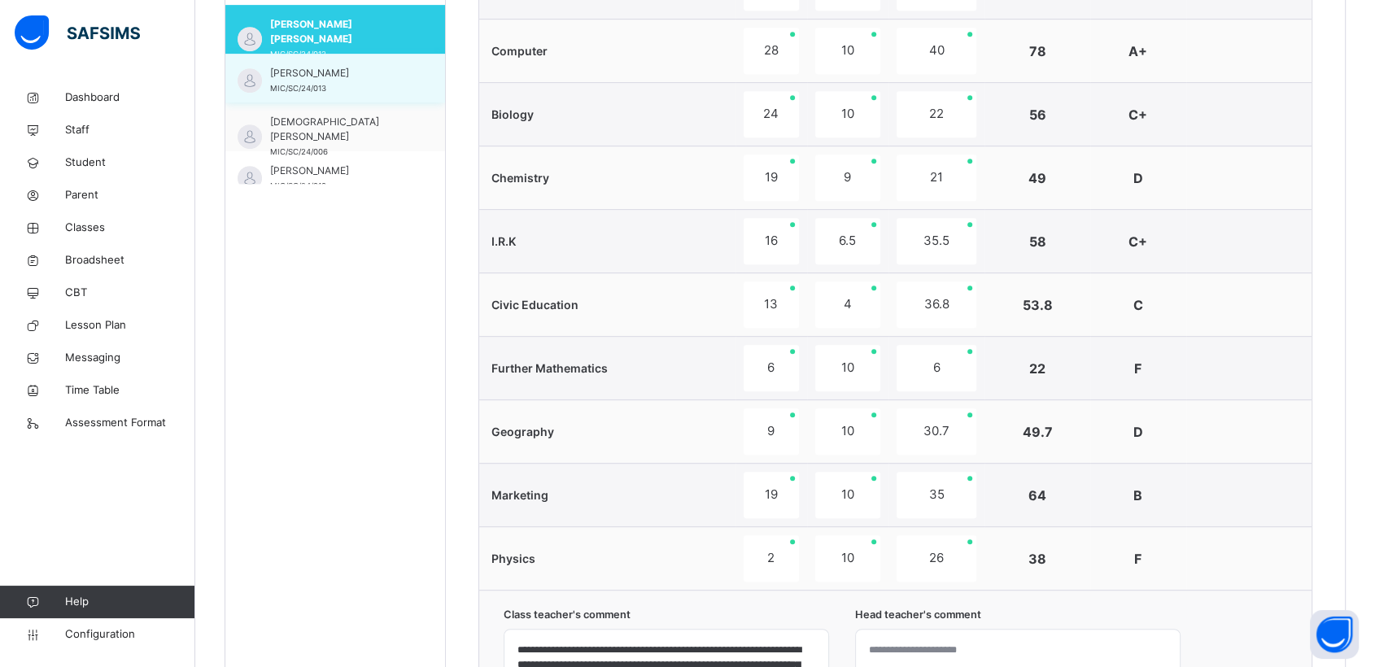
click at [307, 72] on span "[PERSON_NAME]" at bounding box center [339, 73] width 138 height 15
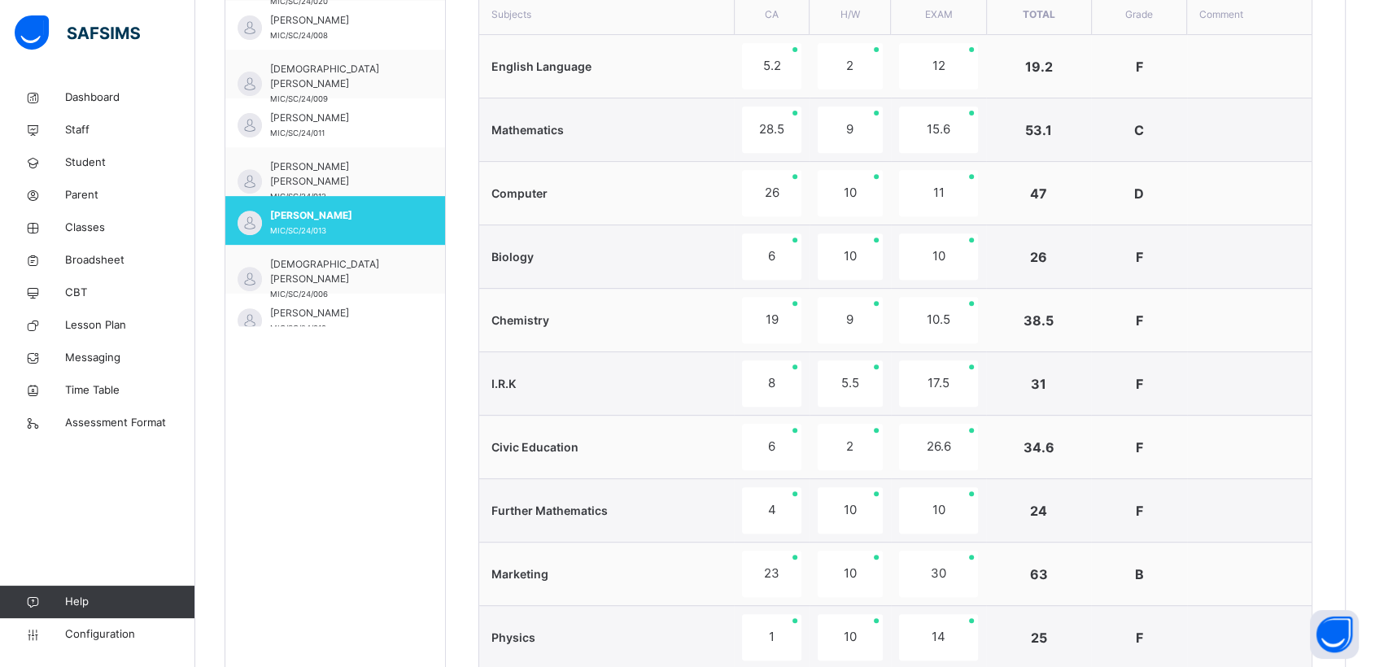
scroll to position [632, 0]
click at [322, 268] on span "[DEMOGRAPHIC_DATA][PERSON_NAME]" at bounding box center [339, 270] width 138 height 29
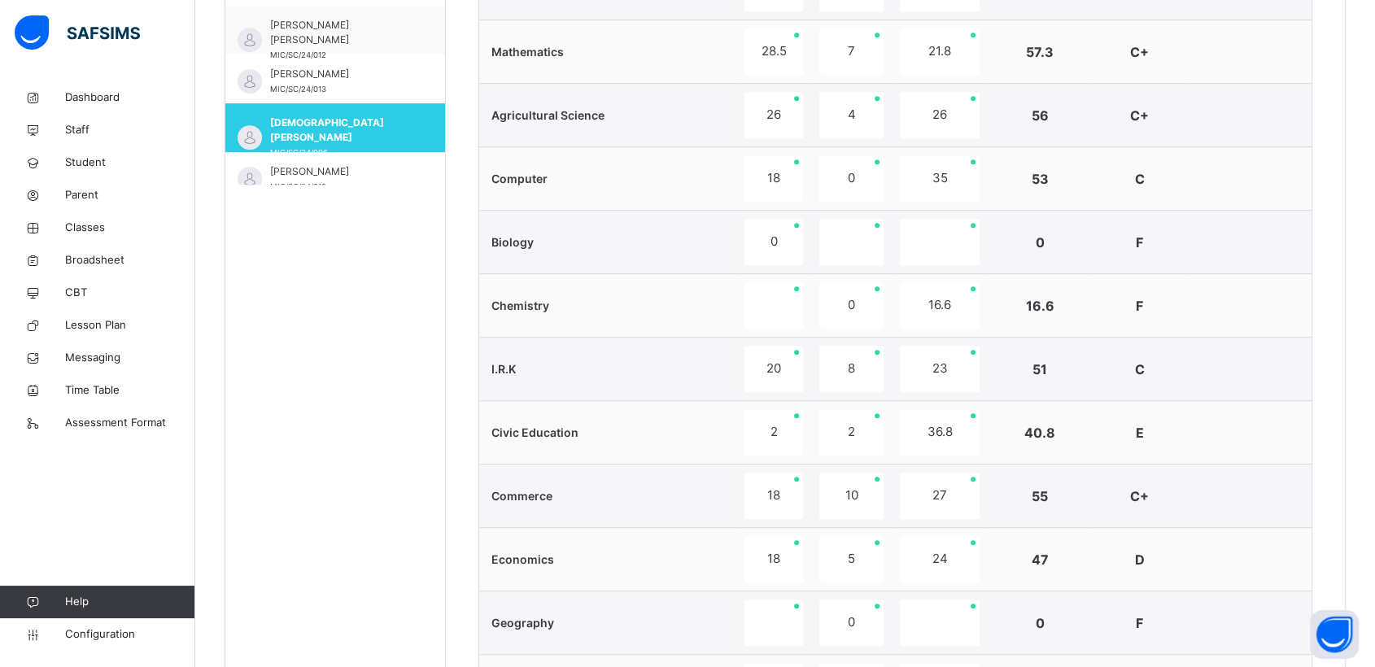
scroll to position [1121, 0]
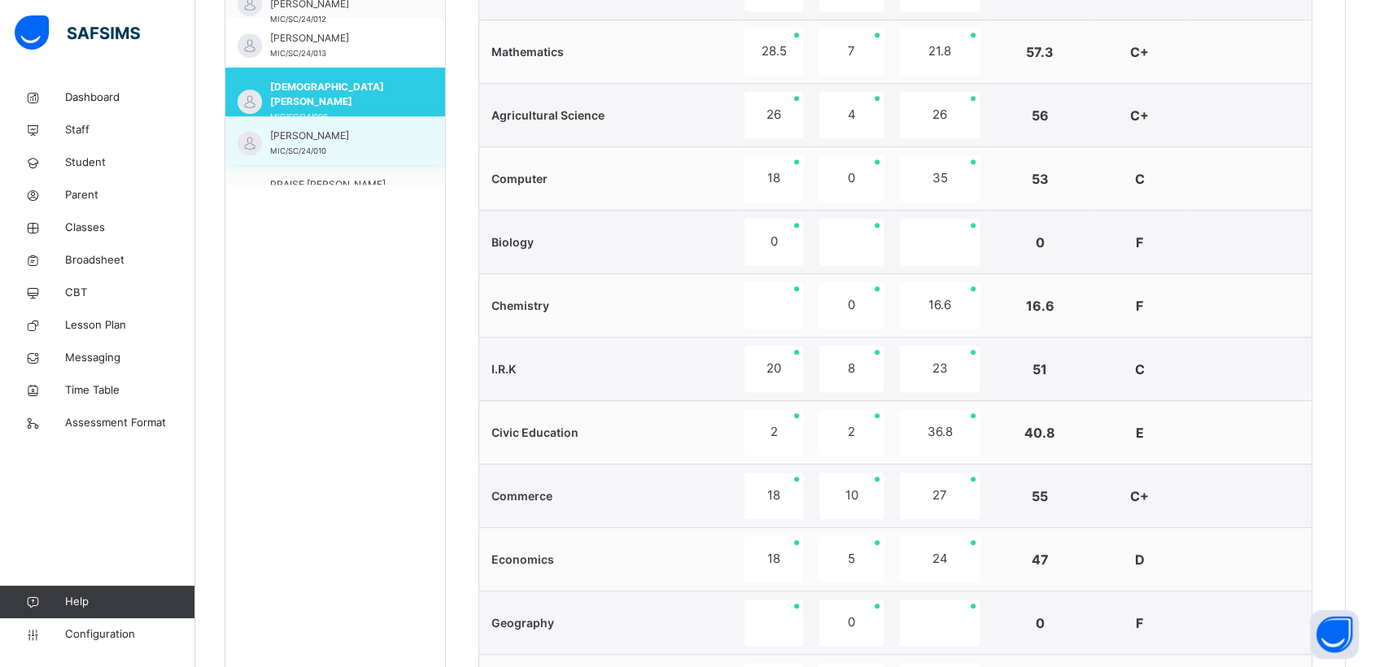
click at [340, 134] on span "[PERSON_NAME]" at bounding box center [339, 136] width 138 height 15
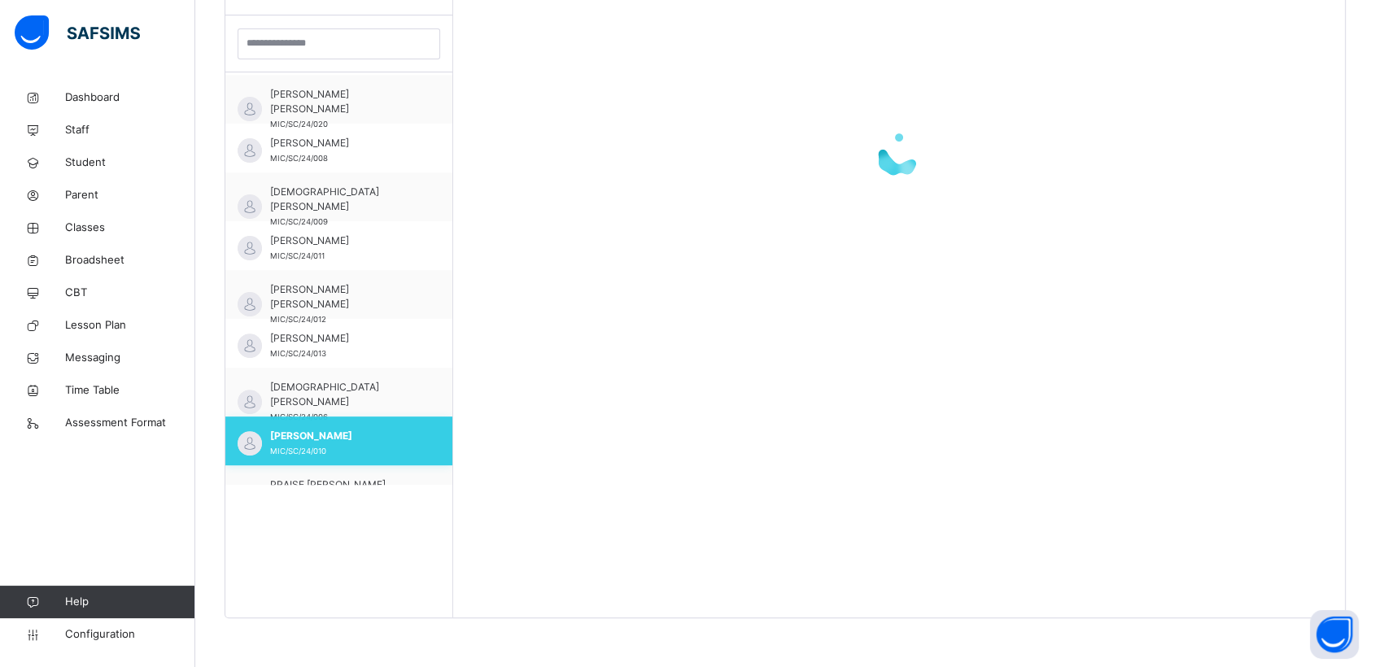
scroll to position [472, 0]
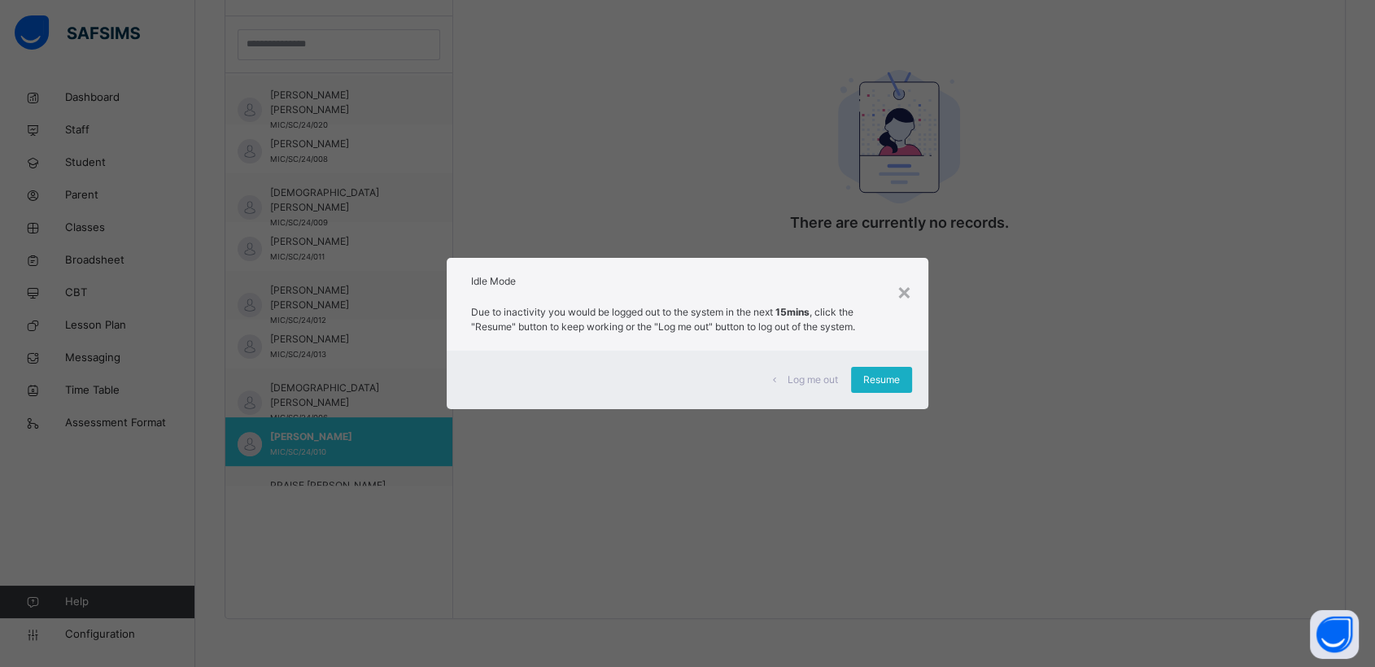
click at [884, 384] on span "Resume" at bounding box center [881, 380] width 37 height 15
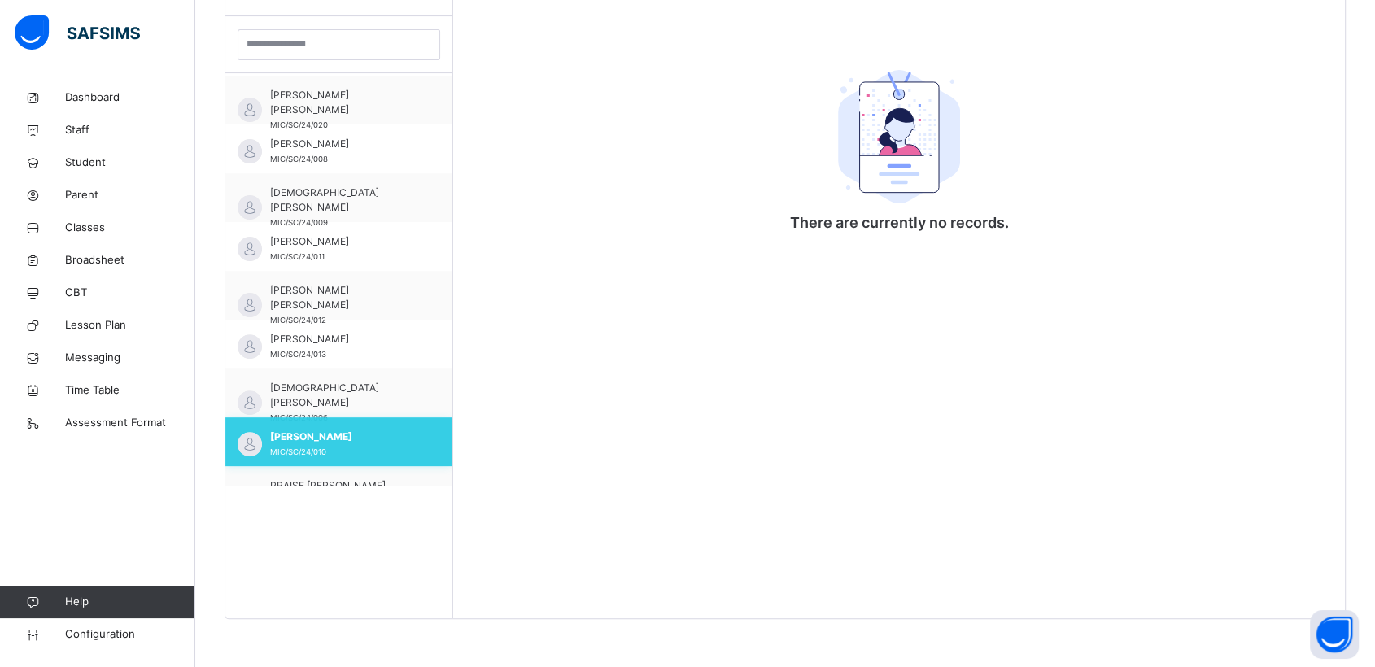
click at [352, 432] on span "[PERSON_NAME]" at bounding box center [343, 437] width 146 height 15
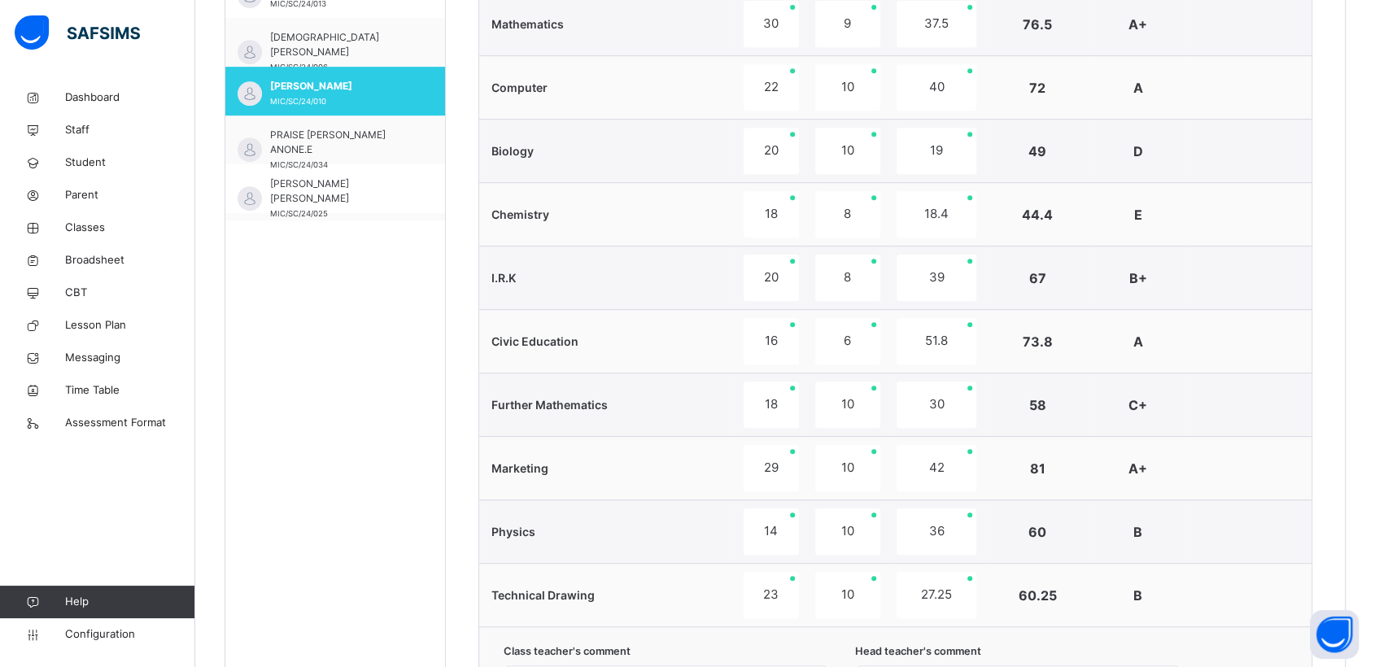
scroll to position [1230, 0]
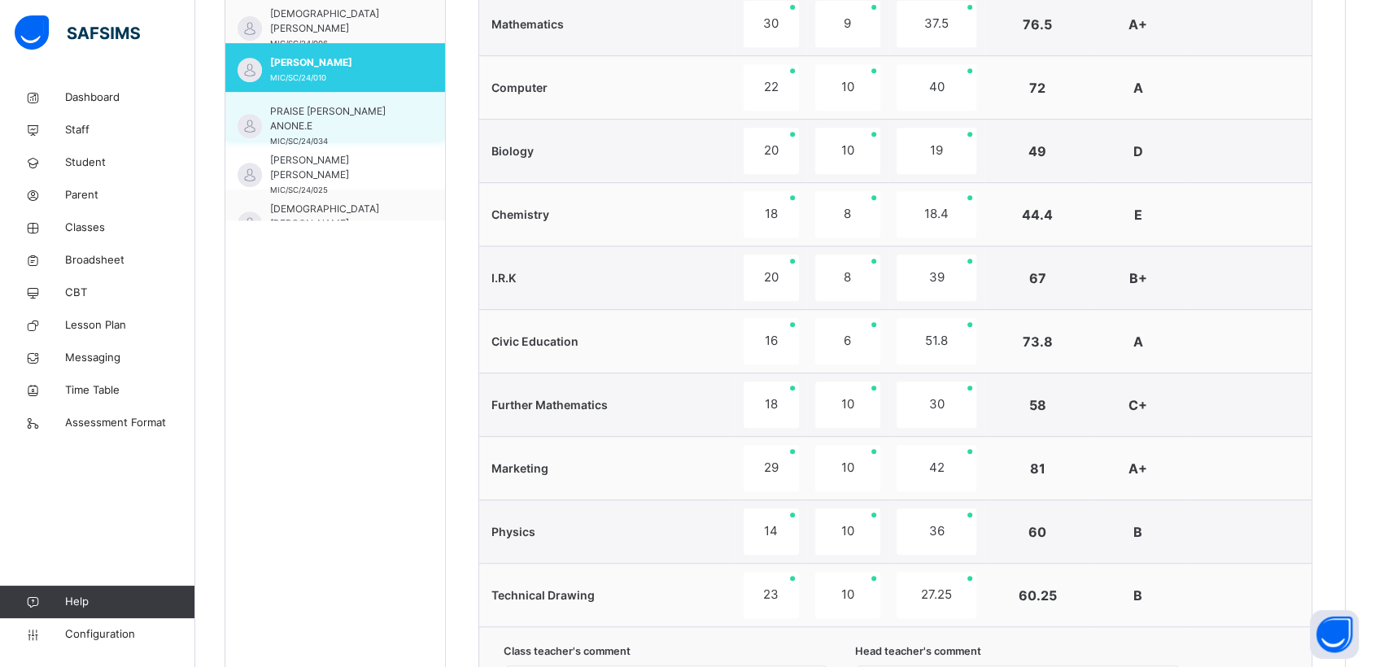
click at [312, 107] on span "PRAISE [PERSON_NAME] ANONE.E" at bounding box center [339, 118] width 138 height 29
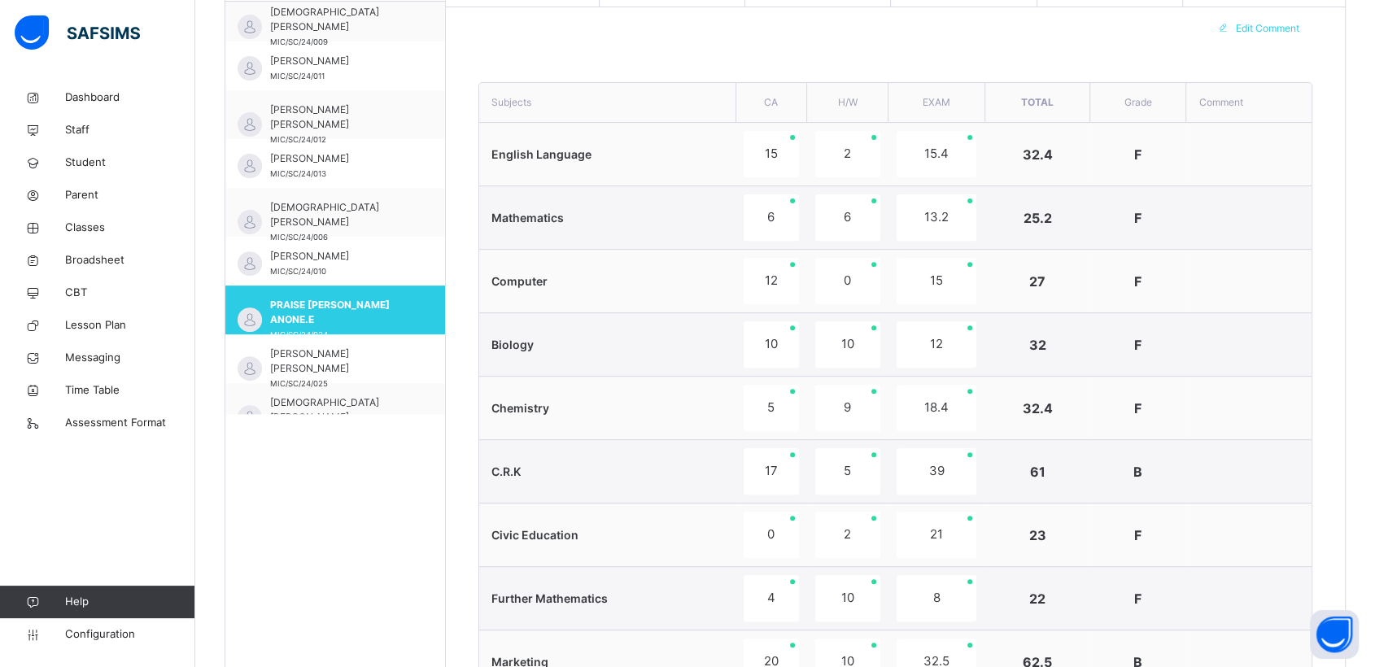
scroll to position [633, 0]
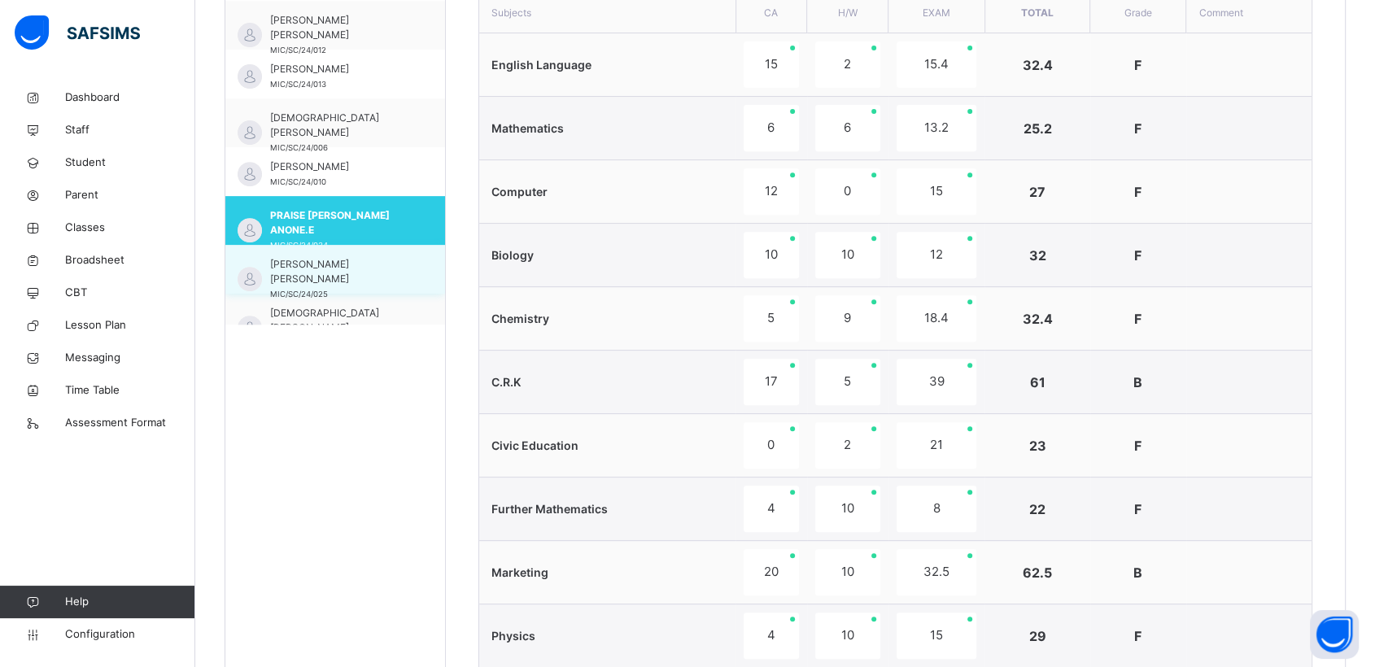
click at [304, 269] on span "[PERSON_NAME] [PERSON_NAME]" at bounding box center [339, 271] width 138 height 29
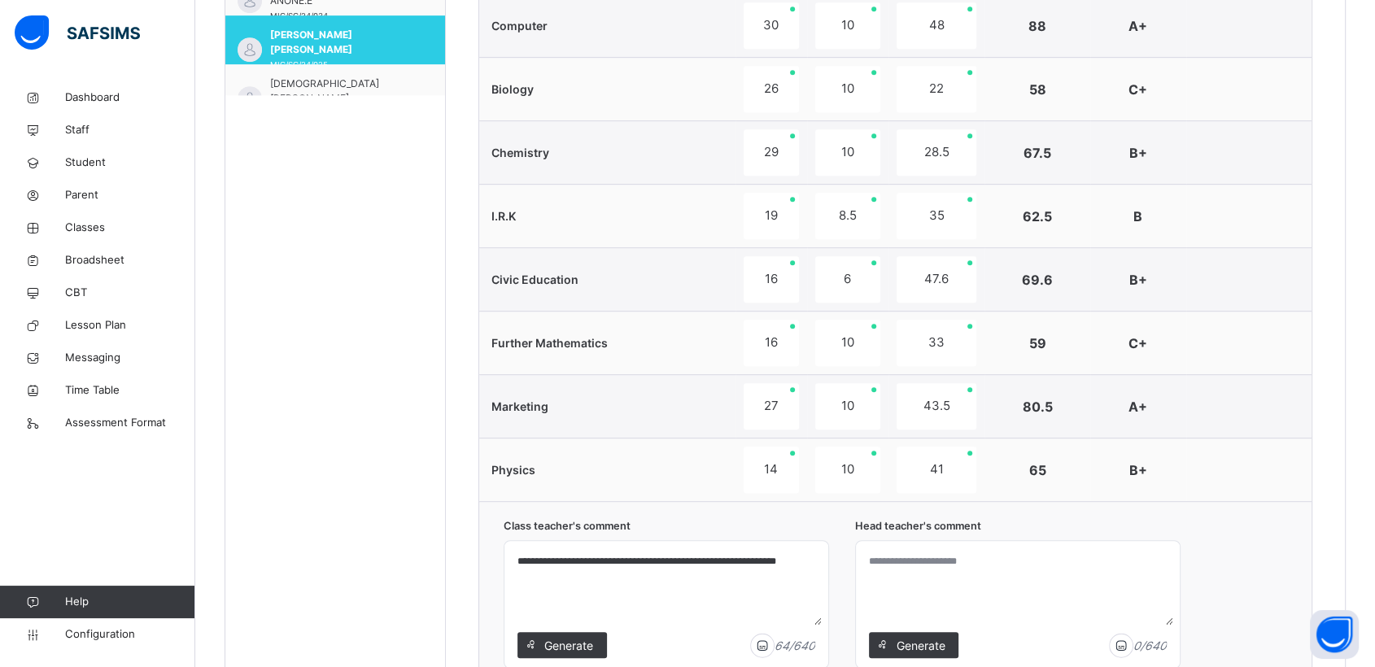
scroll to position [855, 0]
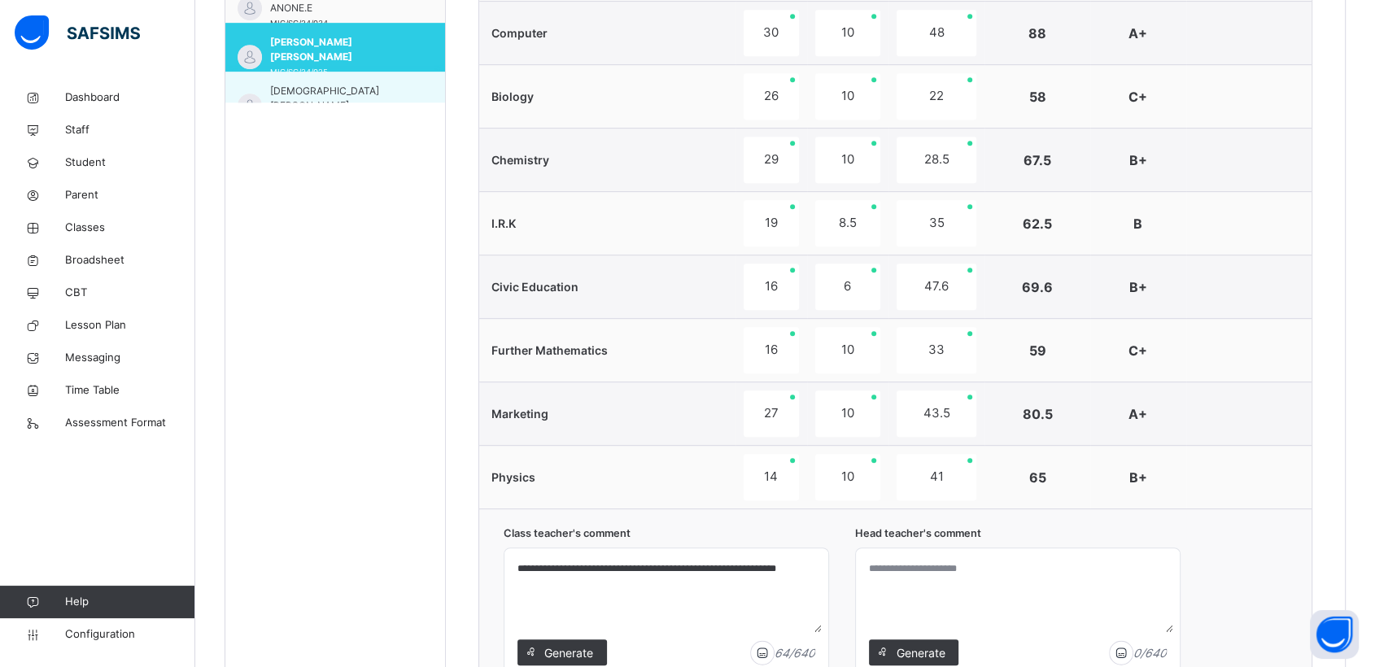
click at [308, 85] on span "[DEMOGRAPHIC_DATA] [PERSON_NAME]" at bounding box center [339, 98] width 138 height 29
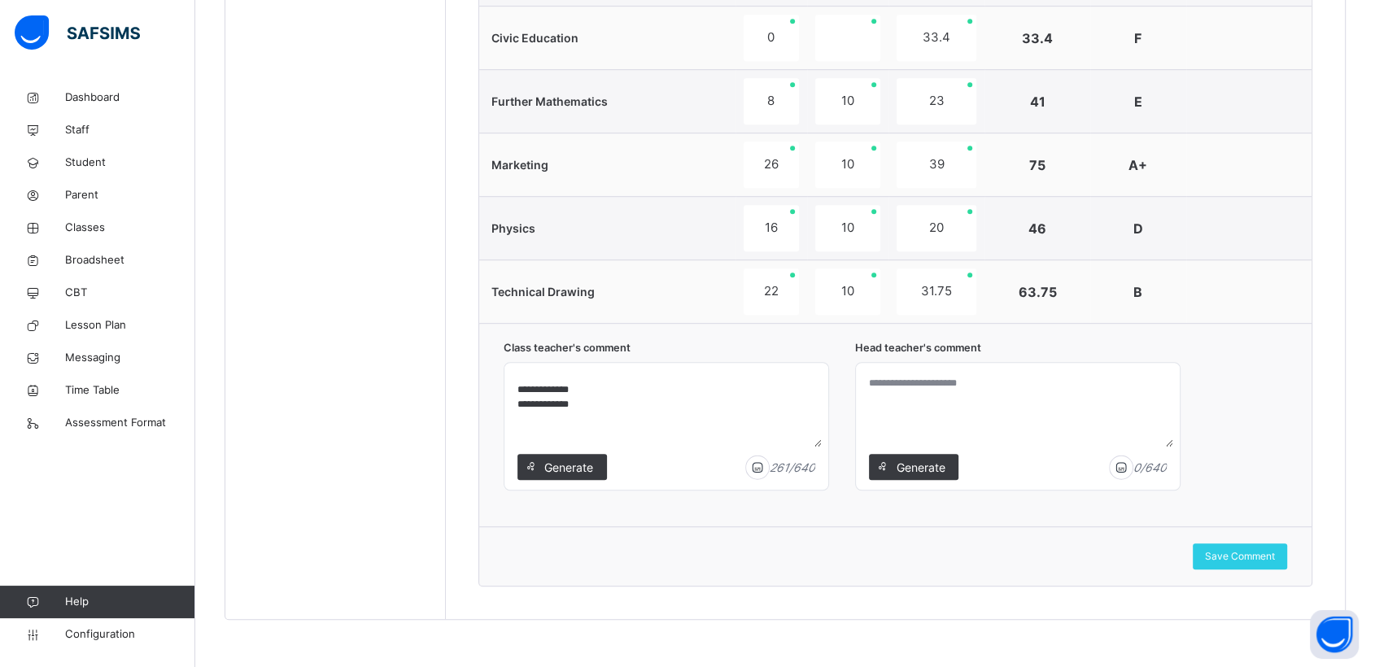
scroll to position [99, 0]
drag, startPoint x: 526, startPoint y: 379, endPoint x: 723, endPoint y: 439, distance: 205.7
click at [723, 439] on textarea "**********" at bounding box center [666, 407] width 311 height 77
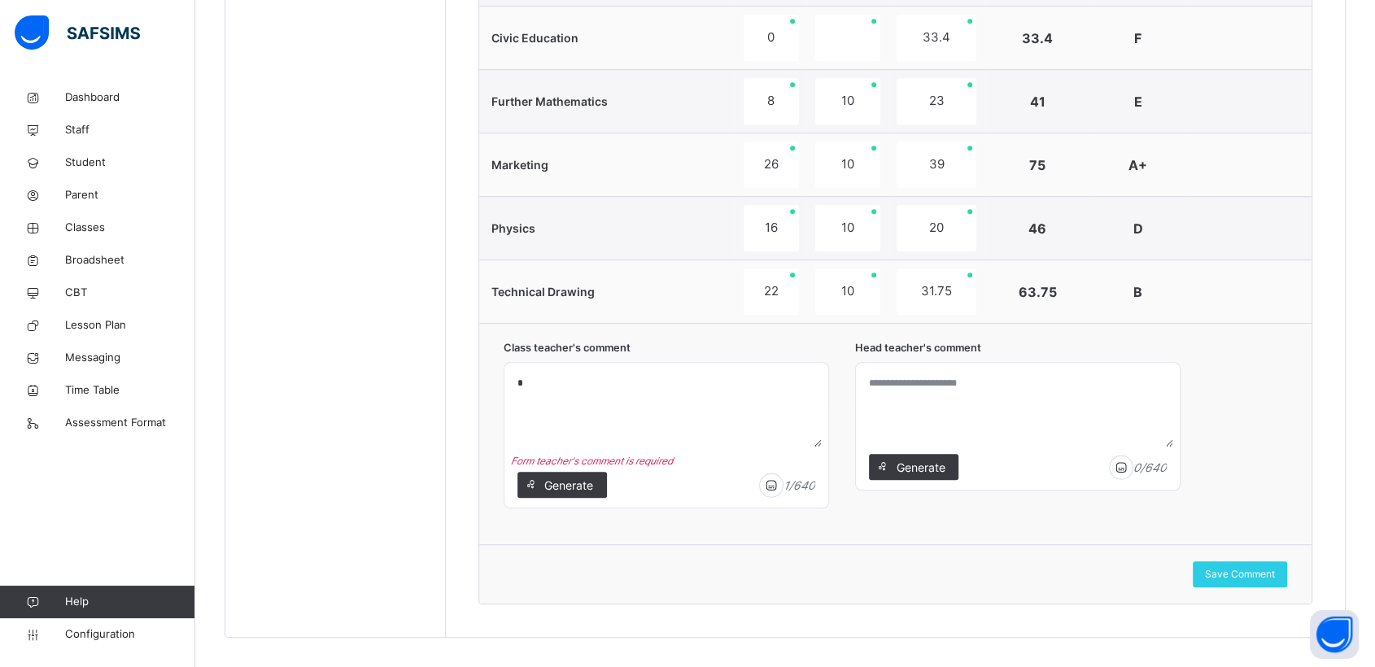
click at [525, 380] on textarea "*" at bounding box center [666, 407] width 311 height 77
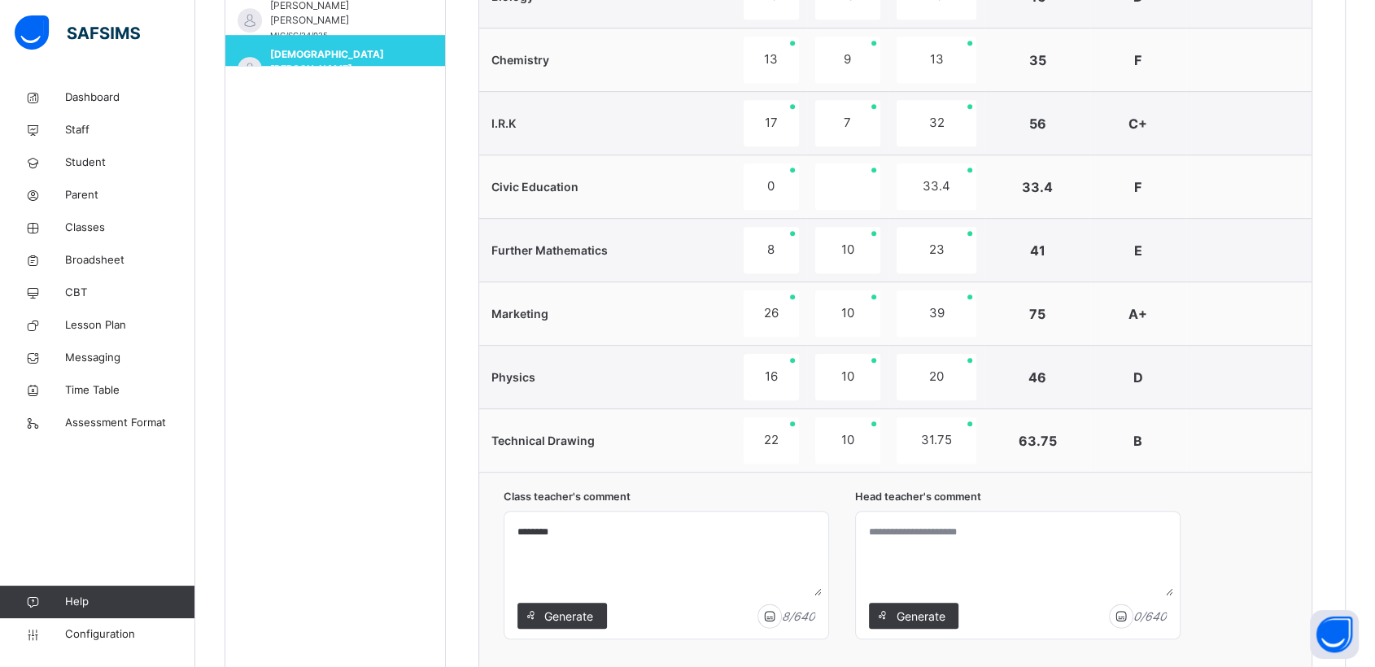
scroll to position [860, 0]
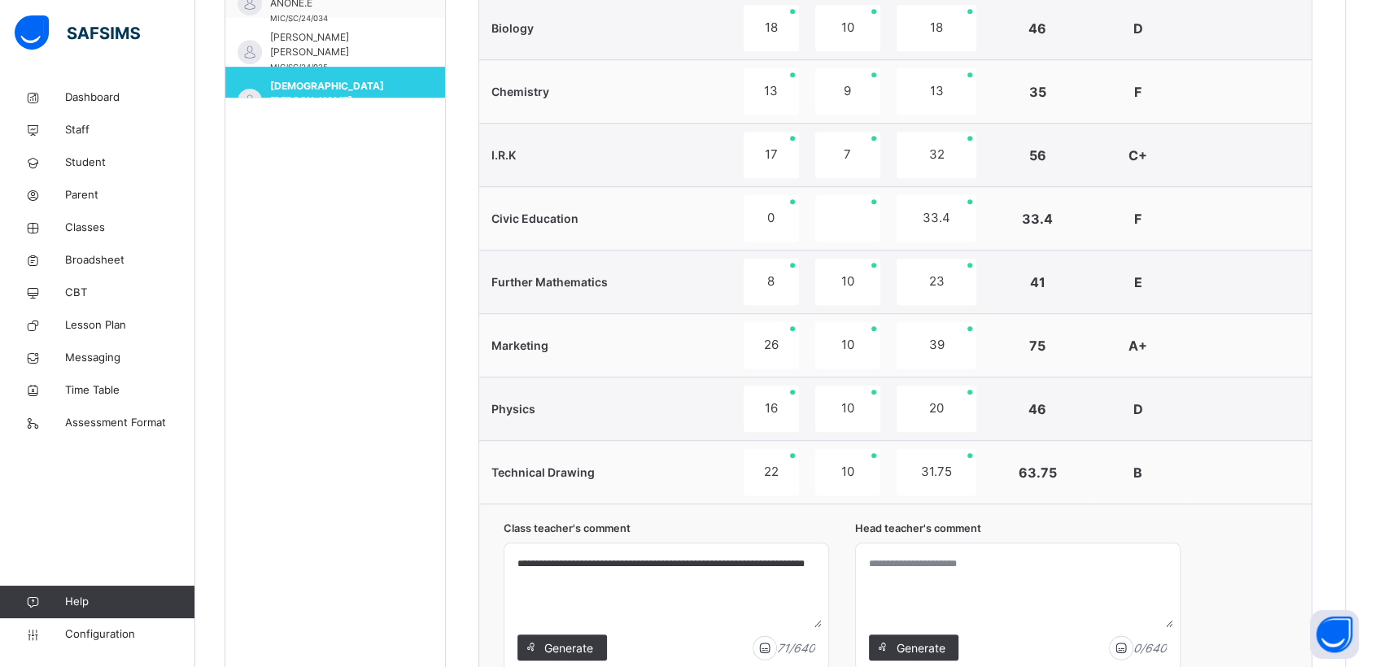
click at [768, 562] on textarea "**********" at bounding box center [666, 588] width 311 height 77
click at [565, 576] on textarea "**********" at bounding box center [666, 588] width 311 height 77
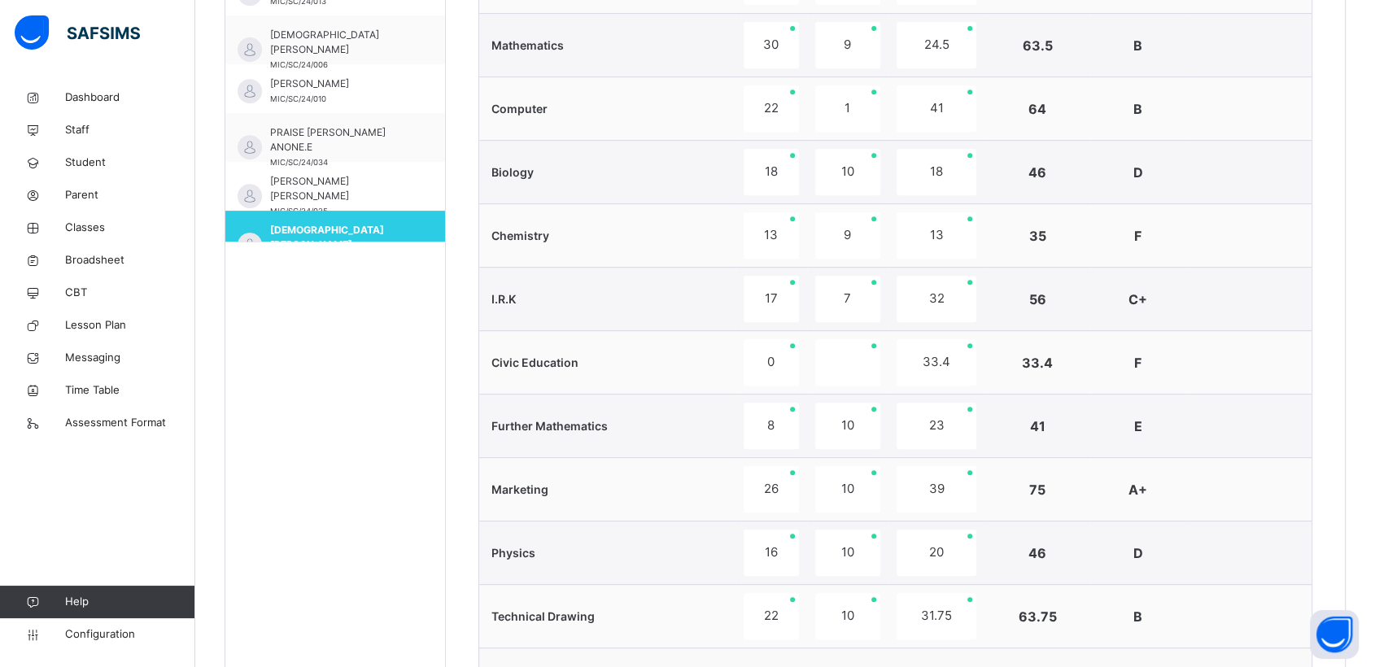
scroll to position [796, 0]
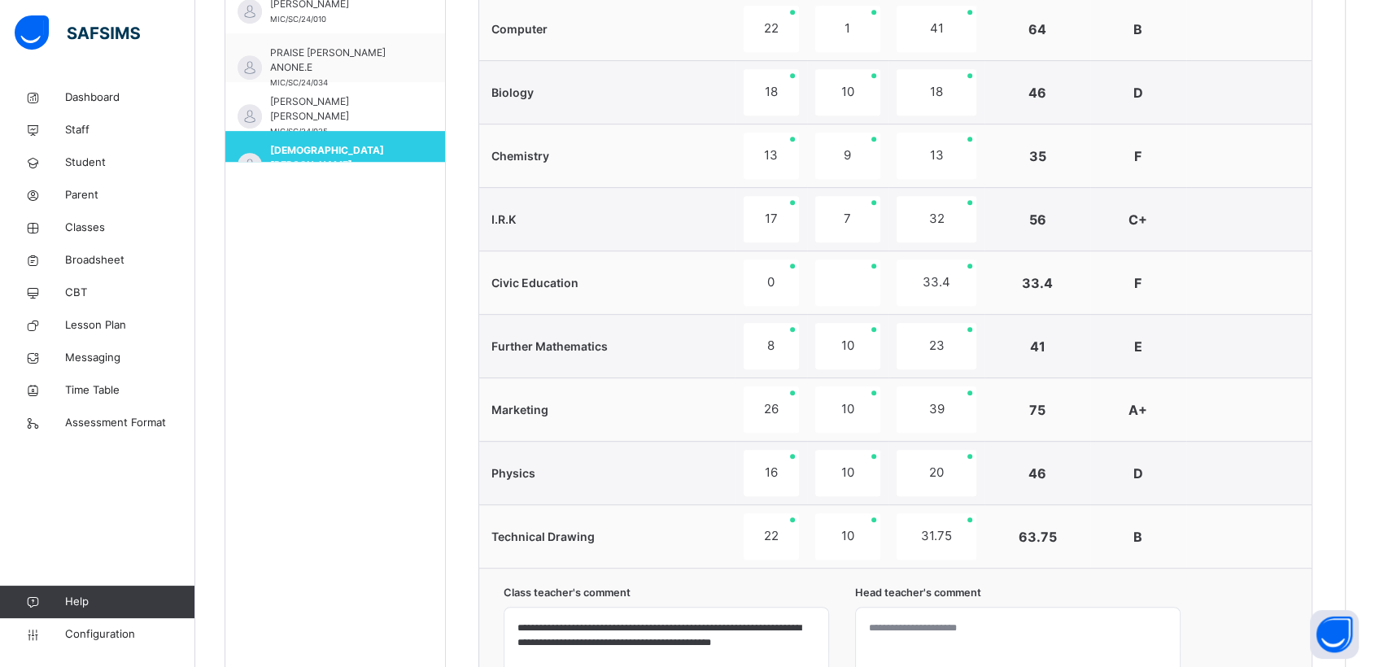
click at [742, 642] on textarea "**********" at bounding box center [666, 652] width 311 height 77
drag, startPoint x: 709, startPoint y: 646, endPoint x: 680, endPoint y: 511, distance: 138.2
click at [680, 511] on td "Technical Drawing" at bounding box center [607, 536] width 256 height 63
click at [728, 642] on textarea "**********" at bounding box center [666, 652] width 311 height 77
click at [789, 641] on textarea "**********" at bounding box center [666, 652] width 311 height 77
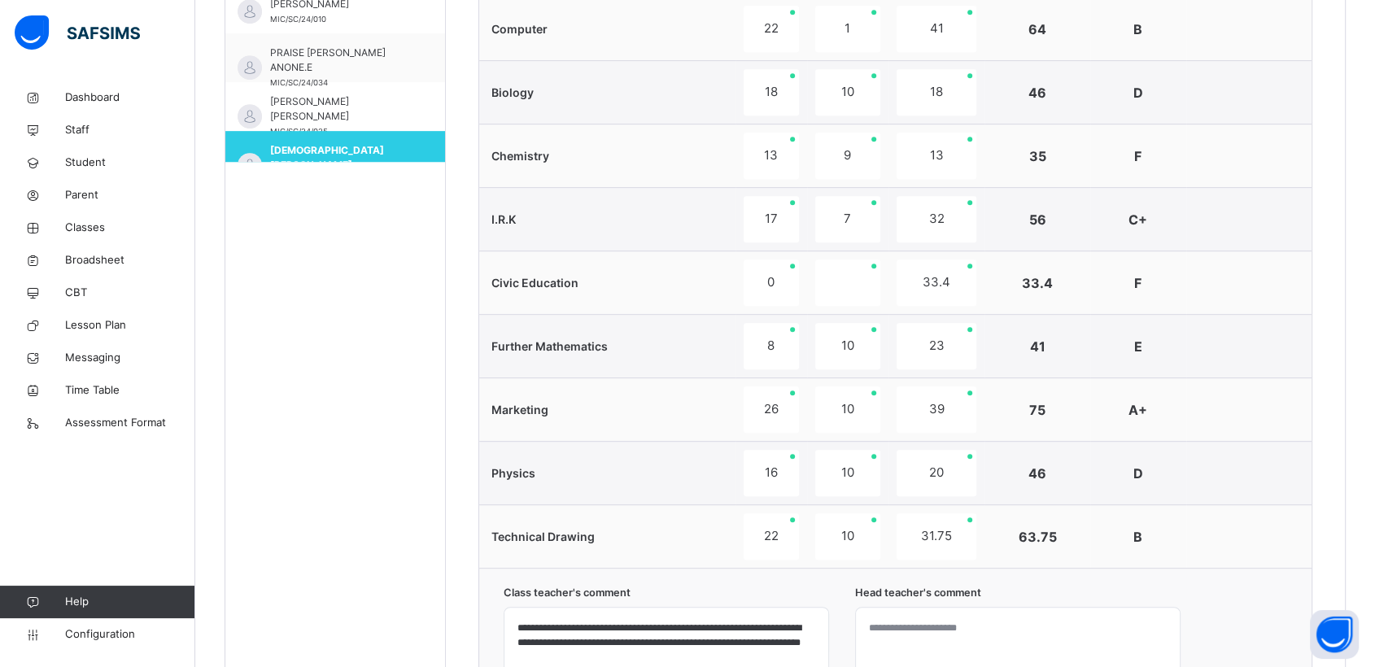
click at [624, 657] on textarea "**********" at bounding box center [666, 652] width 311 height 77
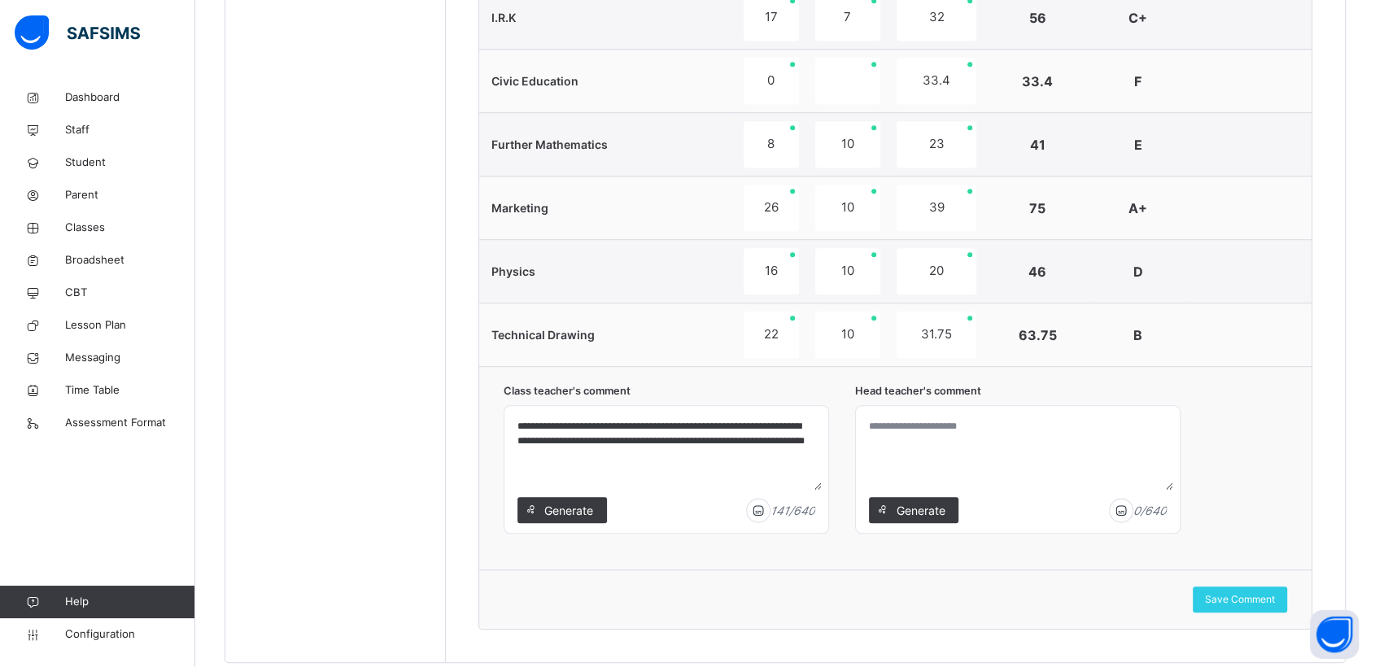
scroll to position [1012, 0]
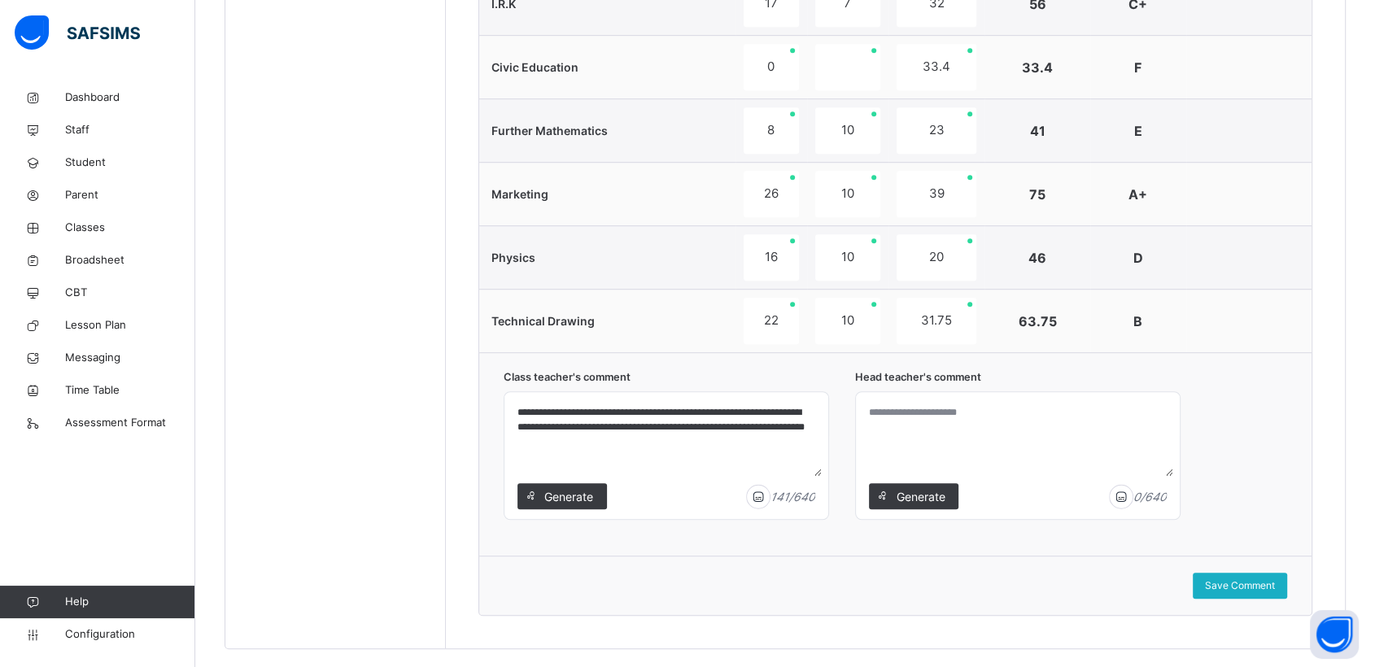
type textarea "**********"
click at [1252, 583] on span "Save Comment" at bounding box center [1240, 586] width 70 height 15
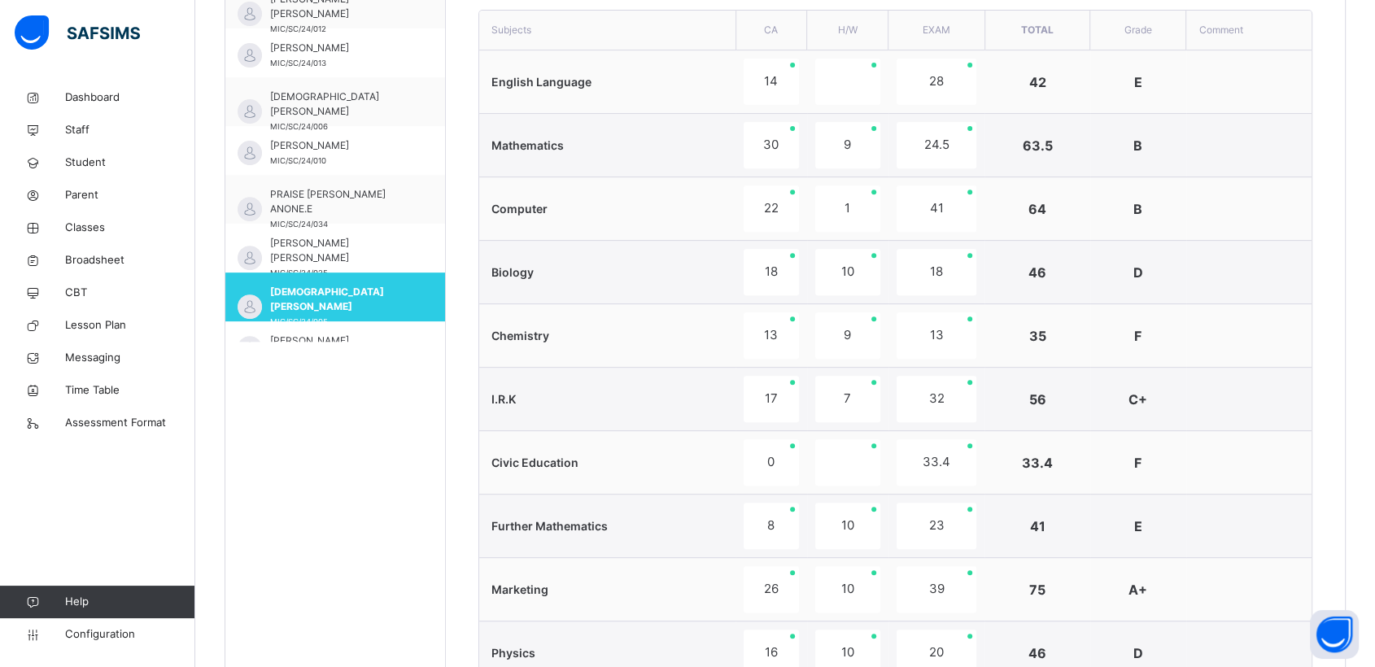
scroll to position [1302, 0]
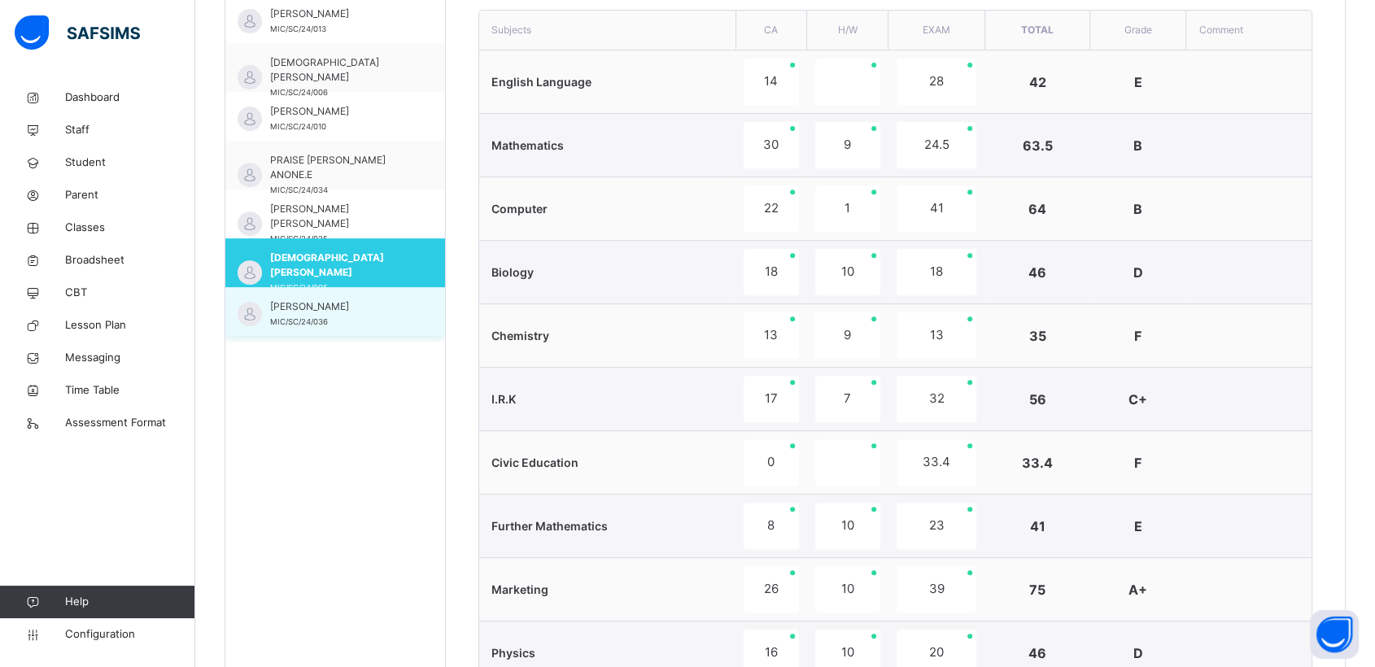
click at [326, 312] on span "[PERSON_NAME]" at bounding box center [339, 306] width 138 height 15
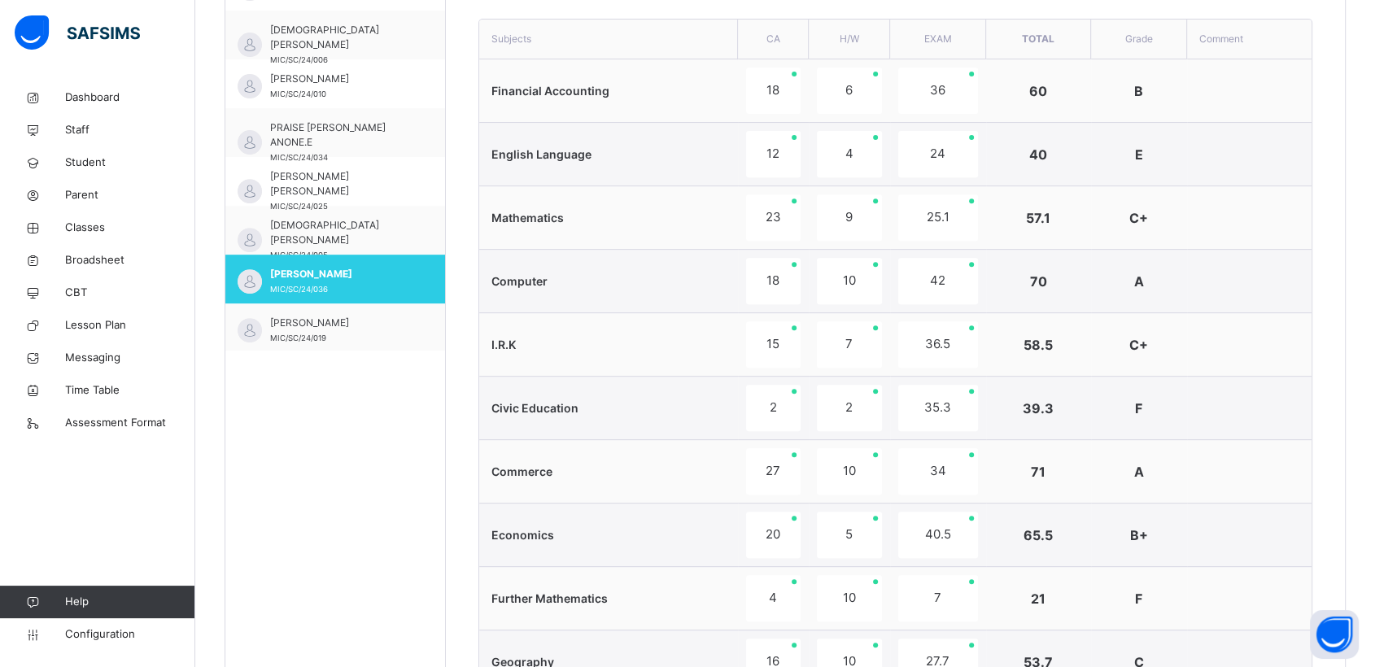
scroll to position [1345, 0]
click at [317, 317] on span "[PERSON_NAME]" at bounding box center [339, 321] width 138 height 15
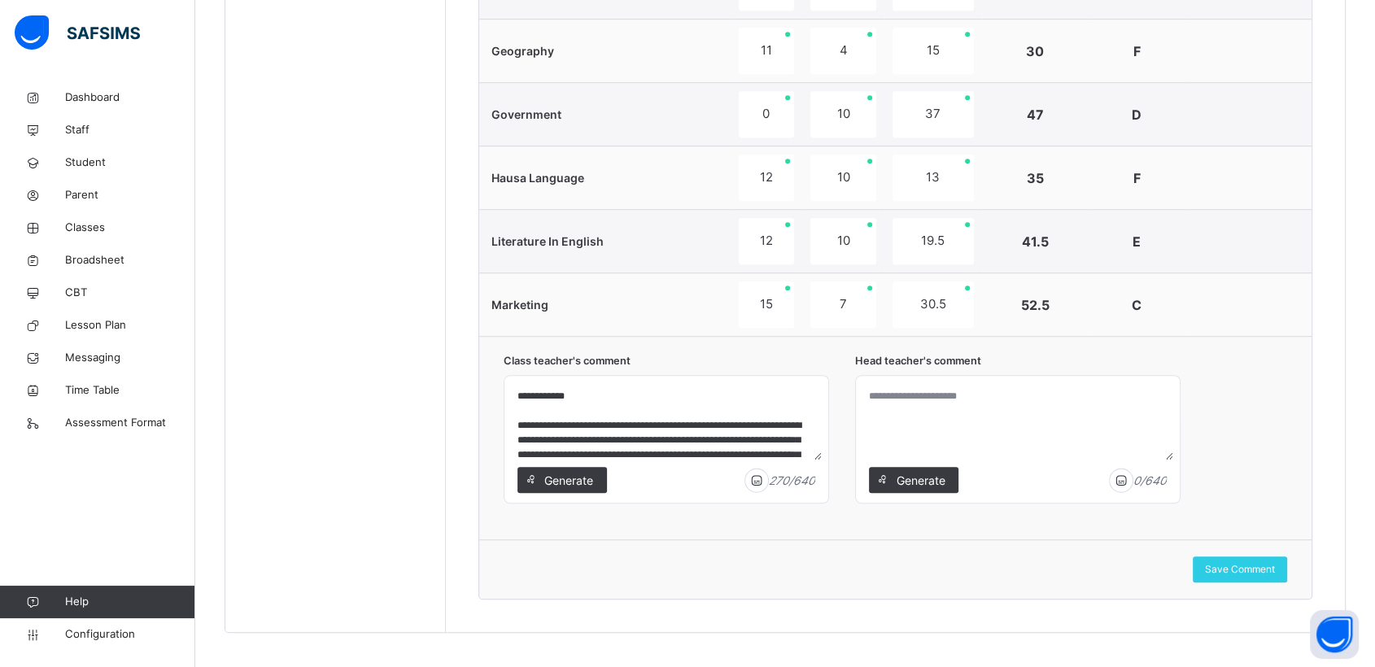
scroll to position [1041, 0]
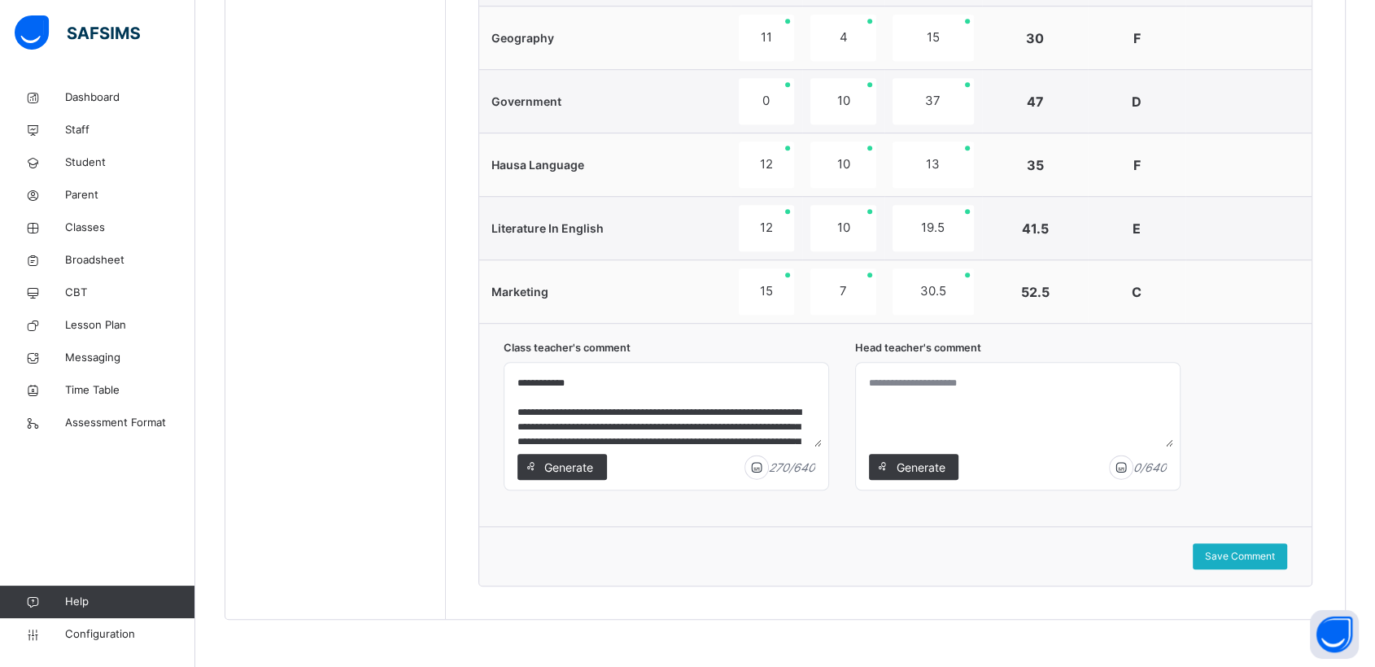
click at [1244, 549] on span "Save Comment" at bounding box center [1240, 556] width 70 height 15
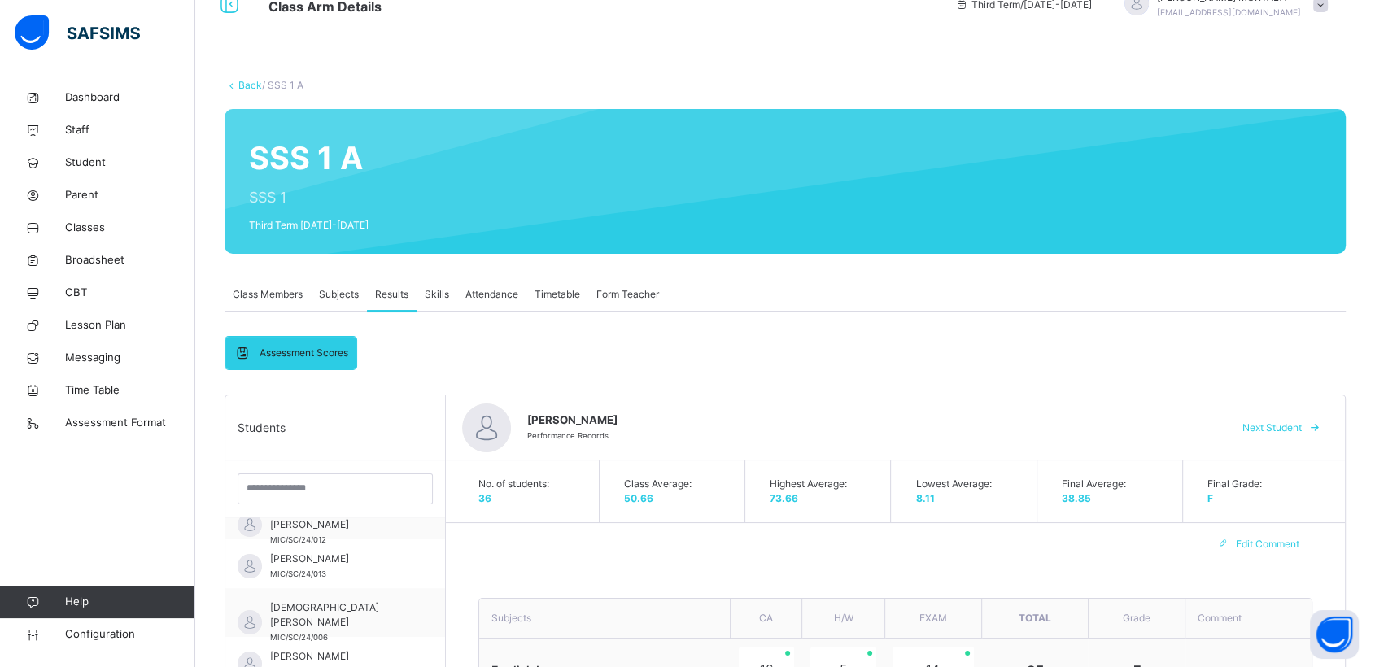
scroll to position [26, 0]
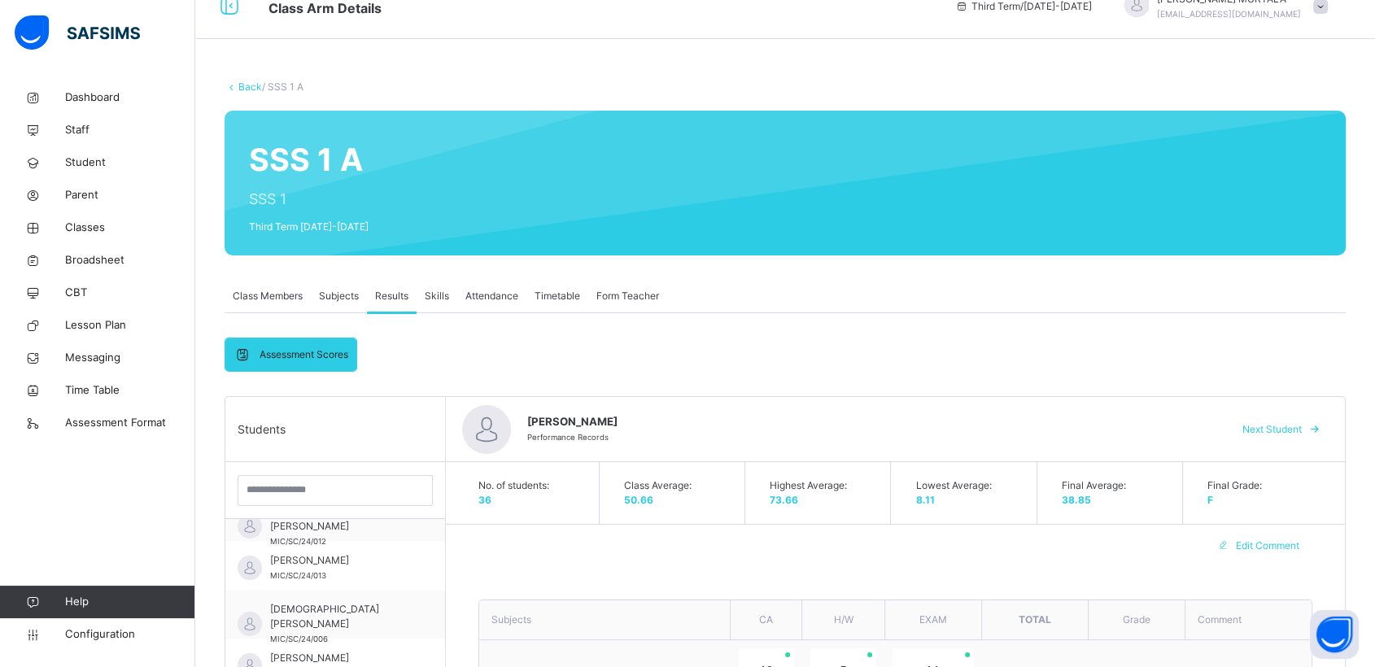
click at [435, 295] on span "Skills" at bounding box center [437, 296] width 24 height 15
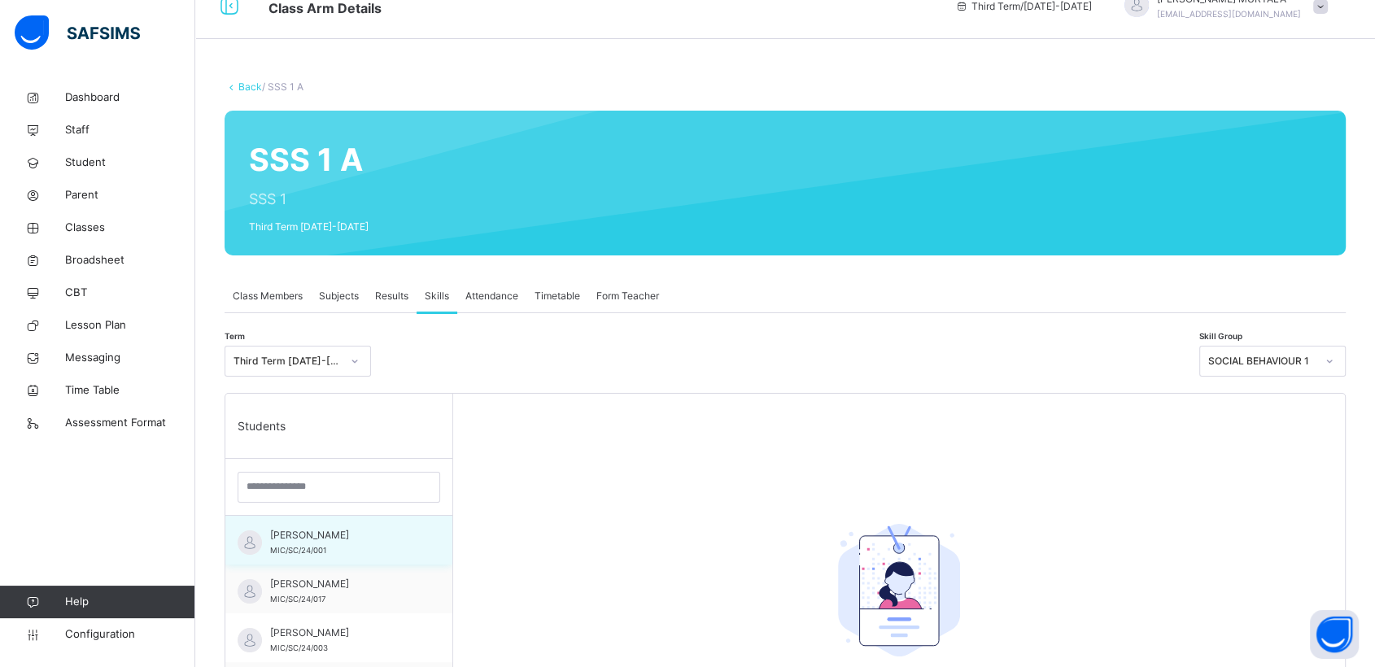
click at [304, 535] on span "[PERSON_NAME]" at bounding box center [343, 535] width 146 height 15
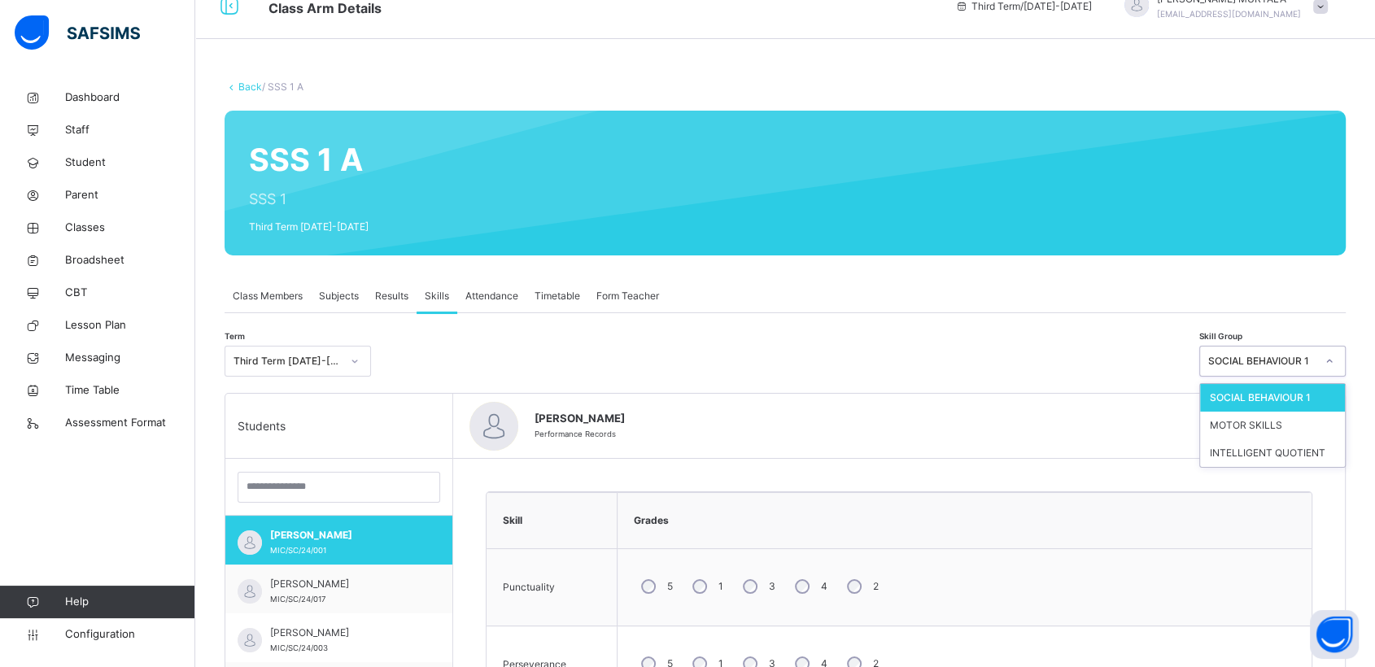
click at [1335, 363] on icon at bounding box center [1330, 361] width 10 height 16
click at [1240, 421] on div "MOTOR SKILLS" at bounding box center [1272, 426] width 145 height 28
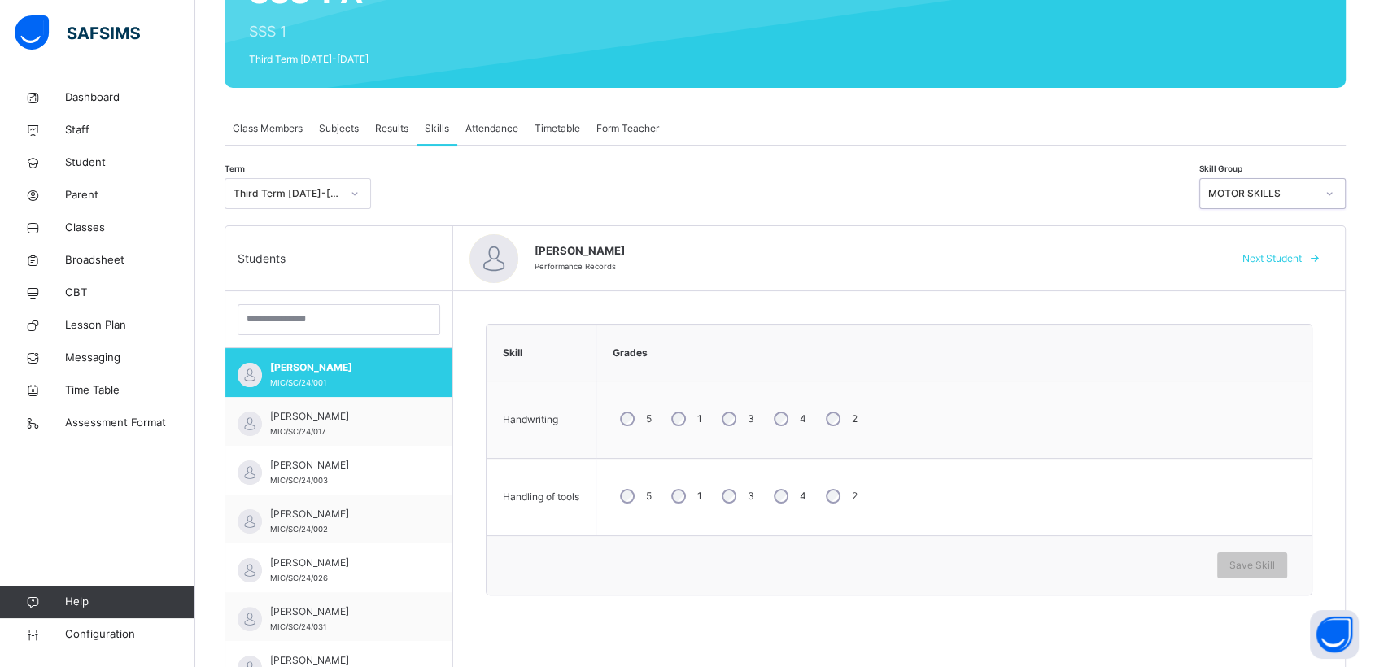
scroll to position [201, 0]
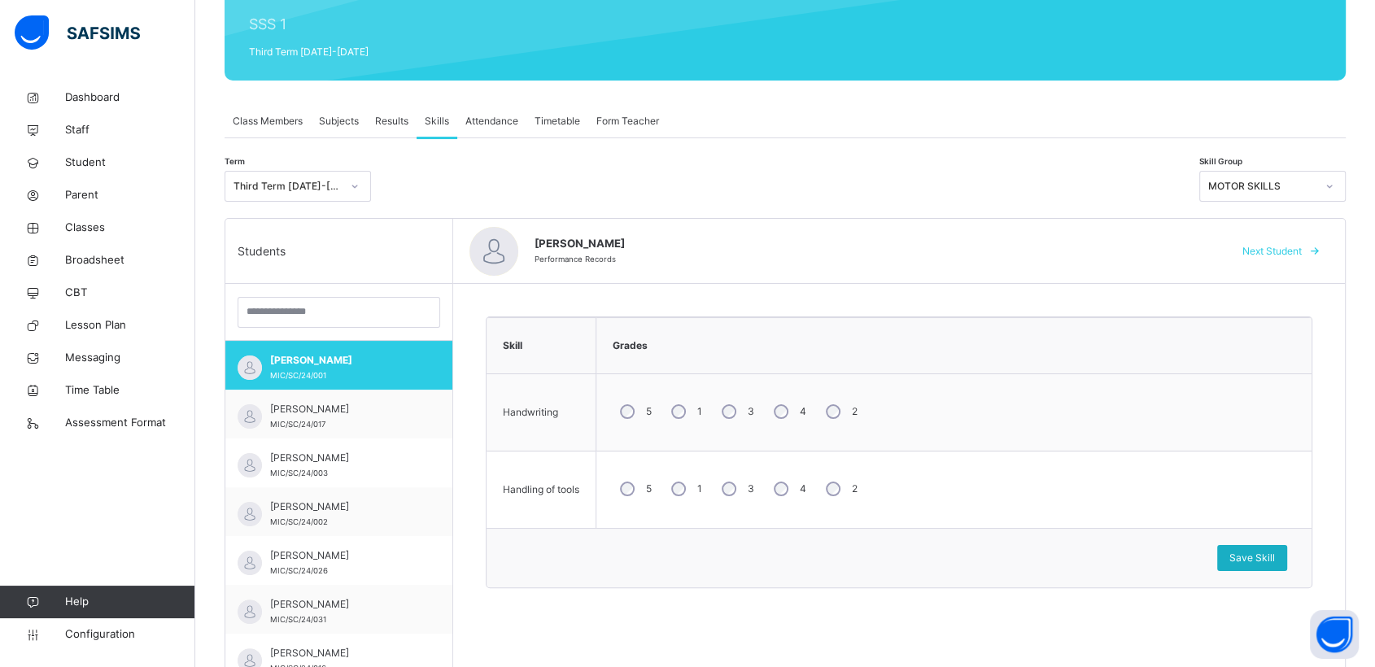
click at [1266, 553] on span "Save Skill" at bounding box center [1253, 558] width 46 height 15
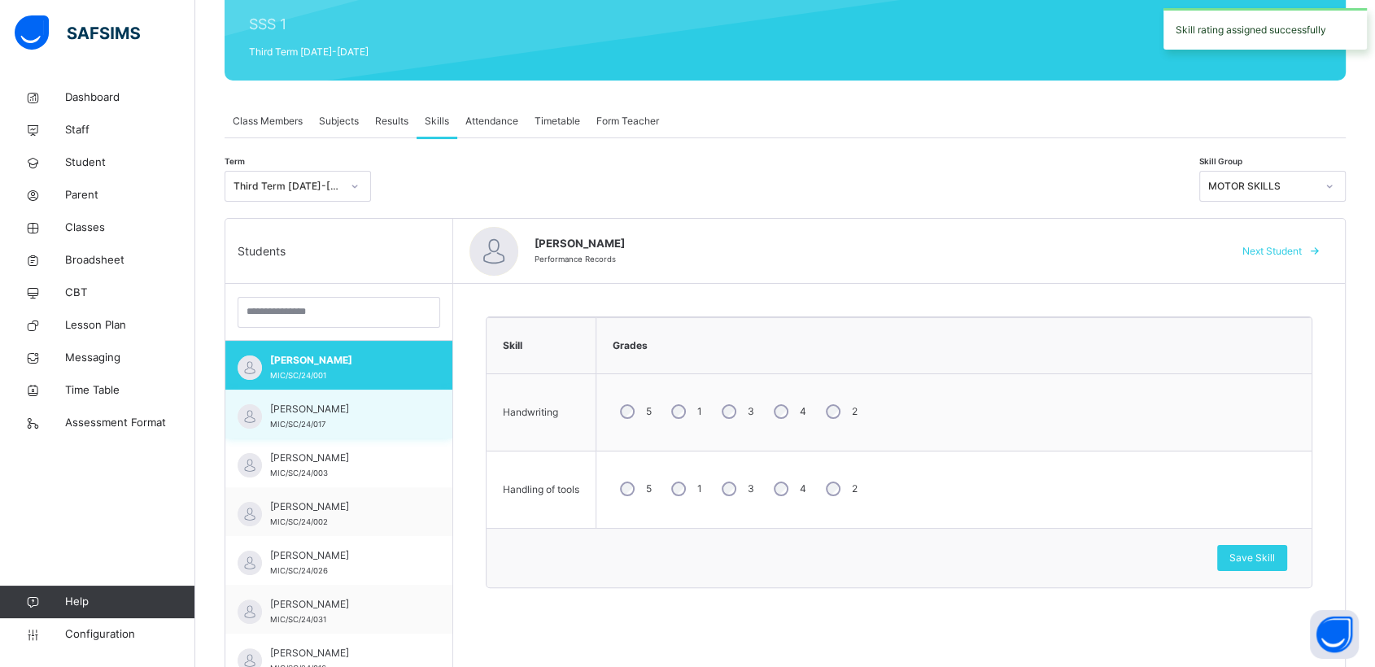
click at [306, 417] on span "[PERSON_NAME]" at bounding box center [343, 409] width 146 height 15
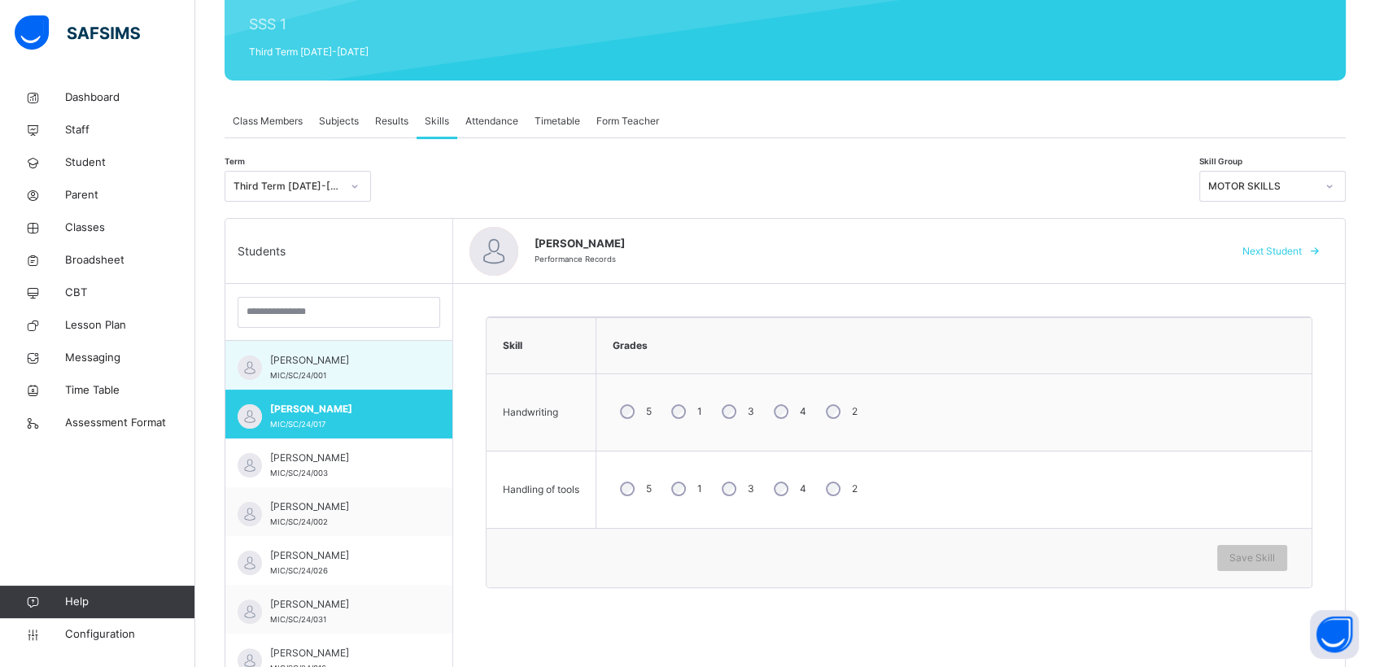
click at [298, 353] on span "[PERSON_NAME]" at bounding box center [343, 360] width 146 height 15
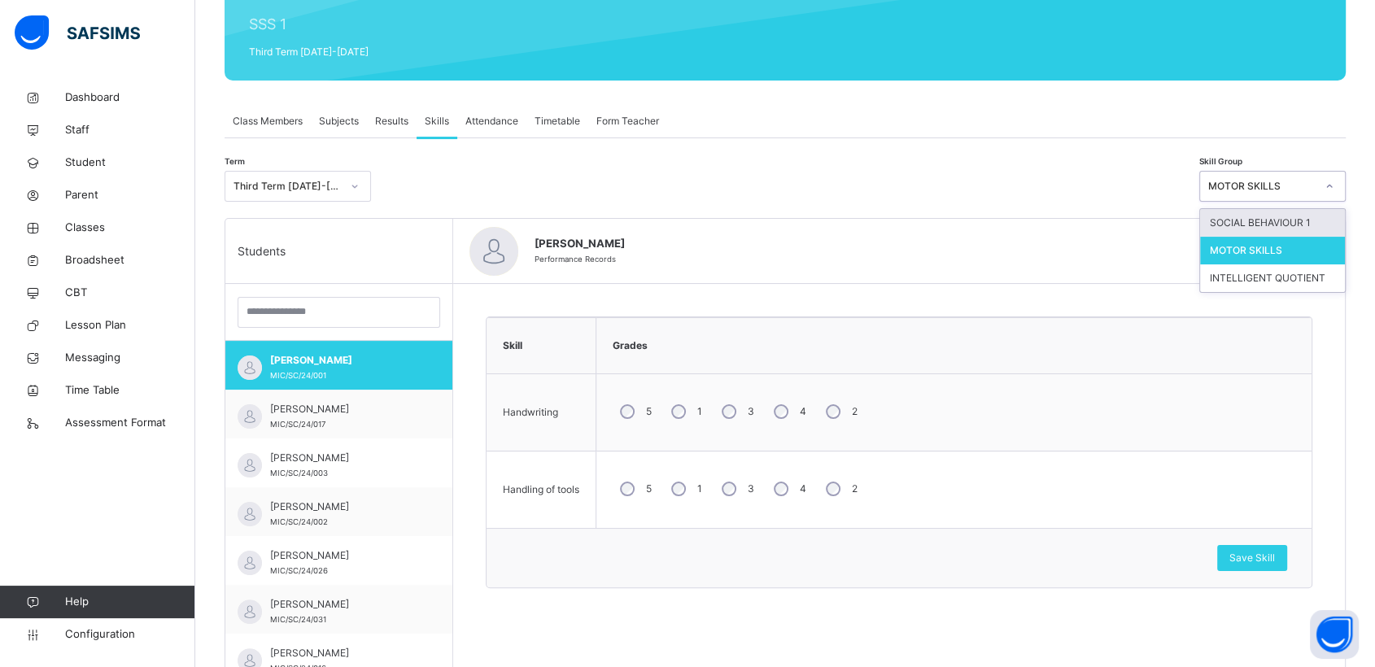
click at [1335, 184] on icon at bounding box center [1330, 186] width 10 height 16
click at [1237, 221] on div "SOCIAL BEHAVIOUR 1" at bounding box center [1272, 223] width 145 height 28
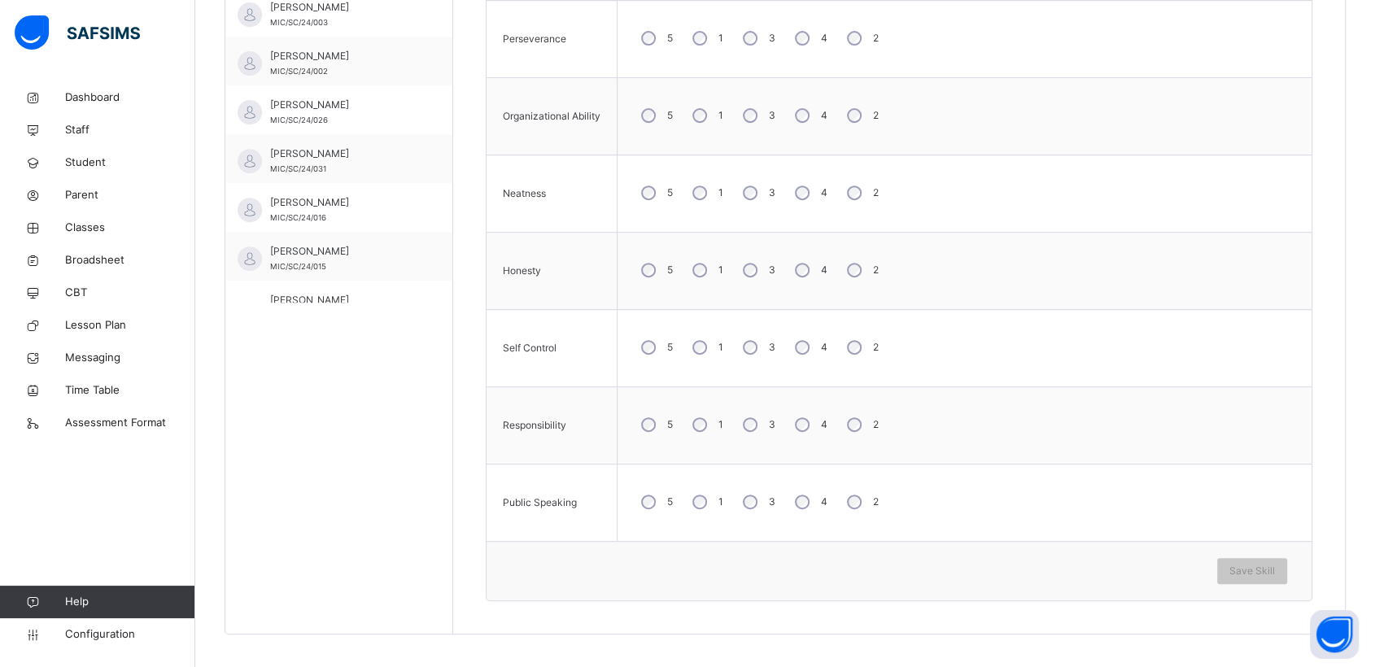
scroll to position [658, 0]
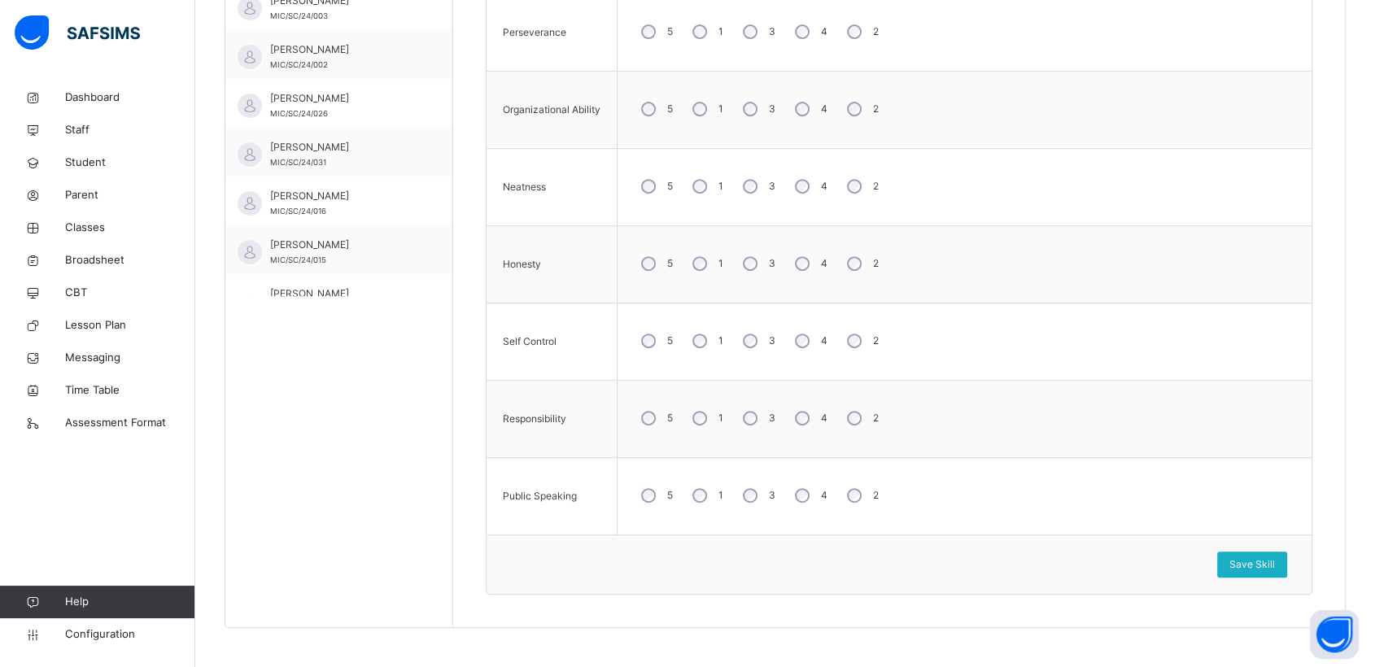
click at [1256, 560] on span "Save Skill" at bounding box center [1253, 564] width 46 height 15
drag, startPoint x: 1383, startPoint y: 444, endPoint x: 1251, endPoint y: 37, distance: 428.0
click at [1251, 37] on div "5 1 3 4 2" at bounding box center [965, 31] width 678 height 59
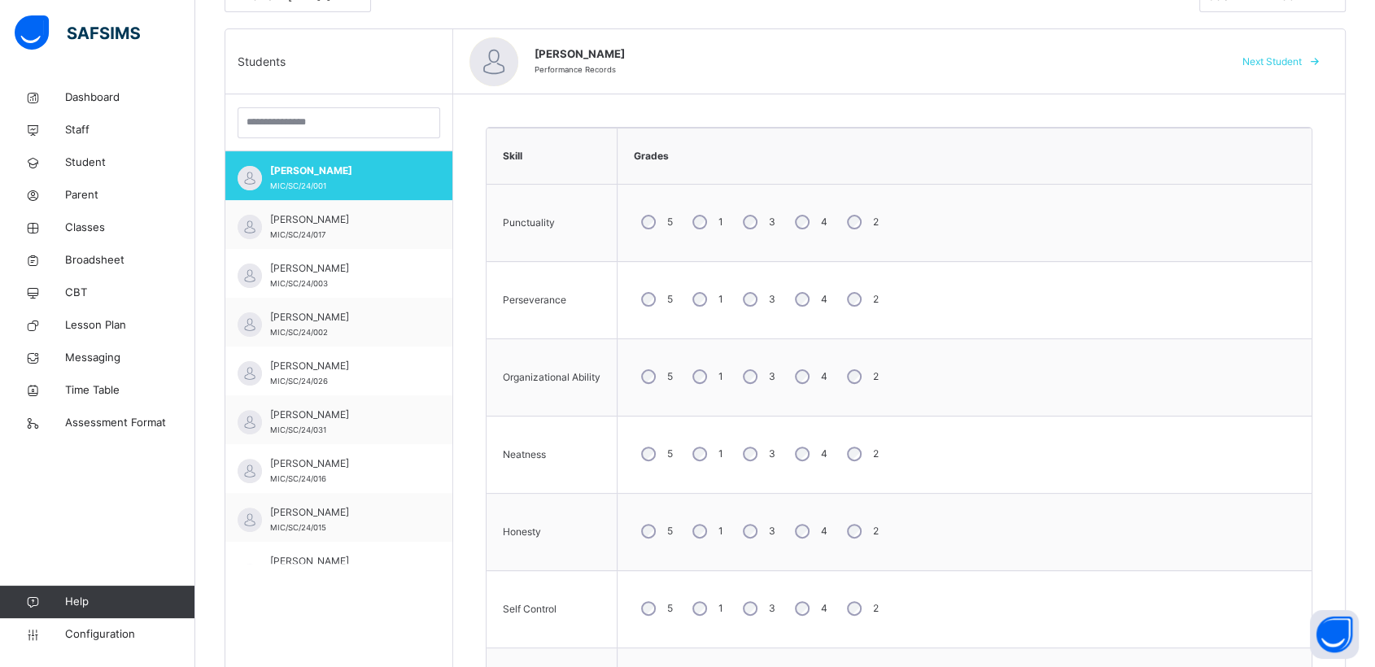
scroll to position [359, 0]
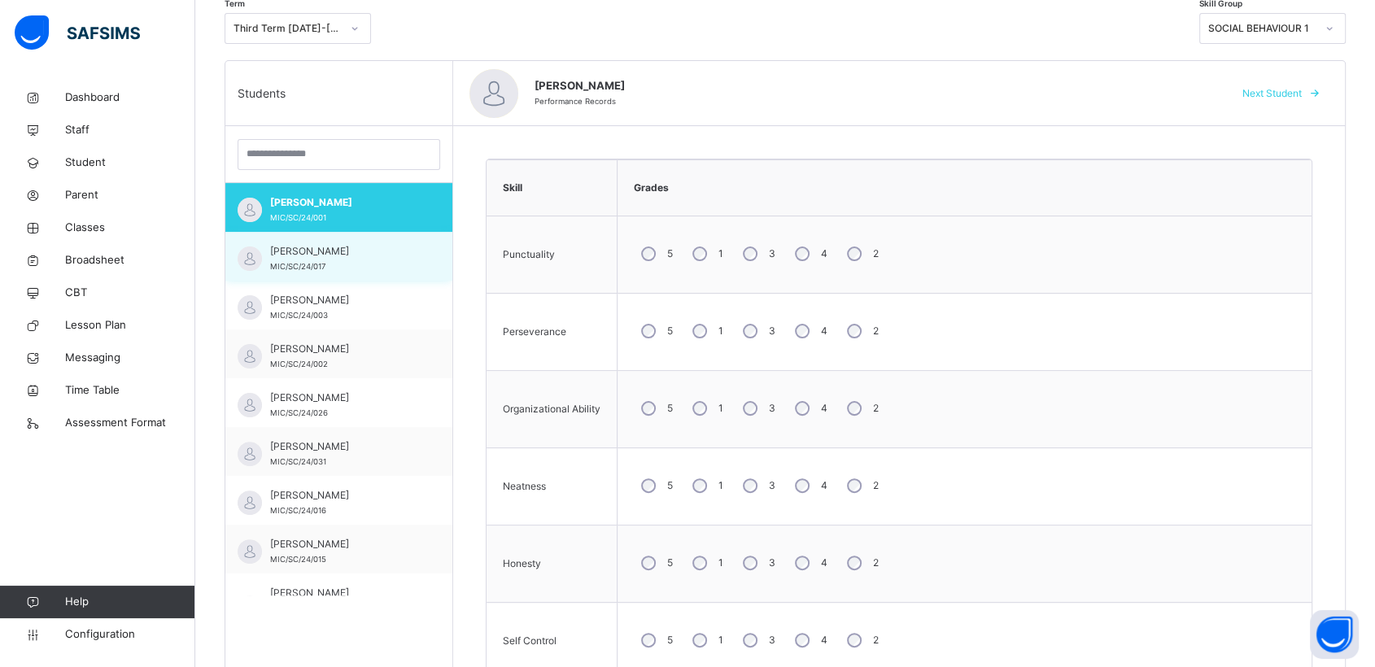
click at [348, 249] on span "[PERSON_NAME]" at bounding box center [343, 251] width 146 height 15
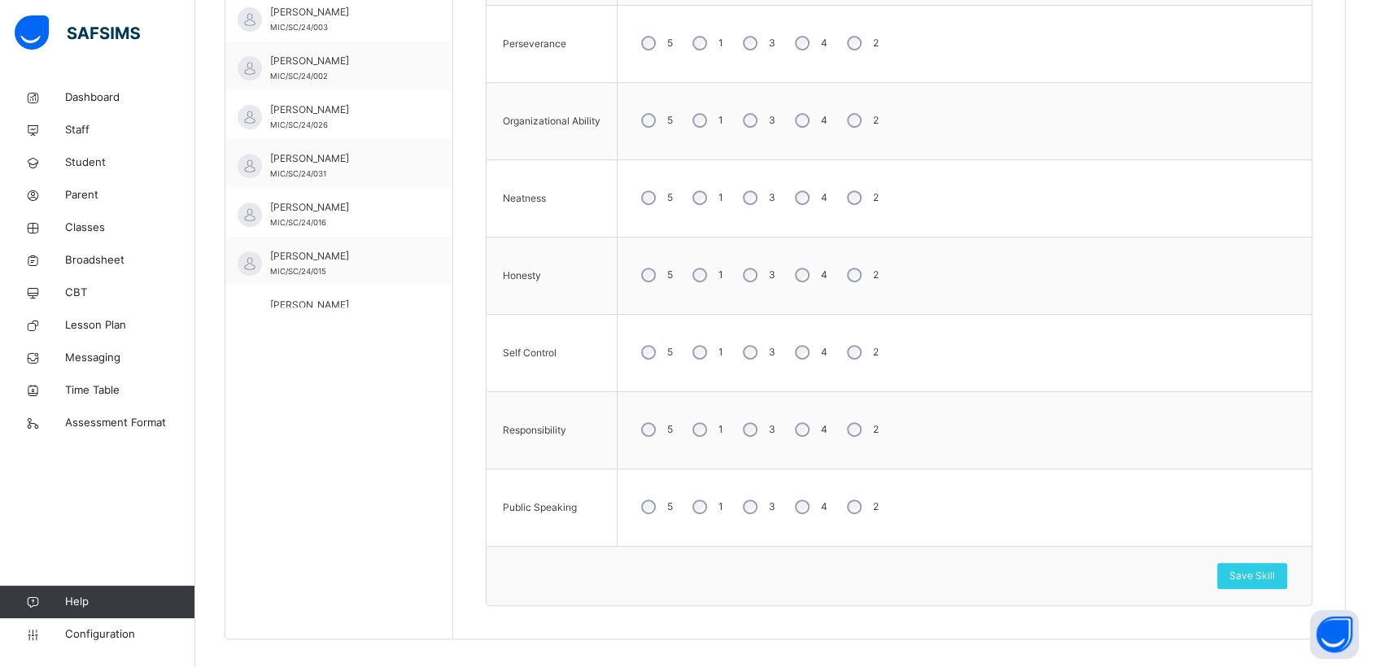
scroll to position [658, 0]
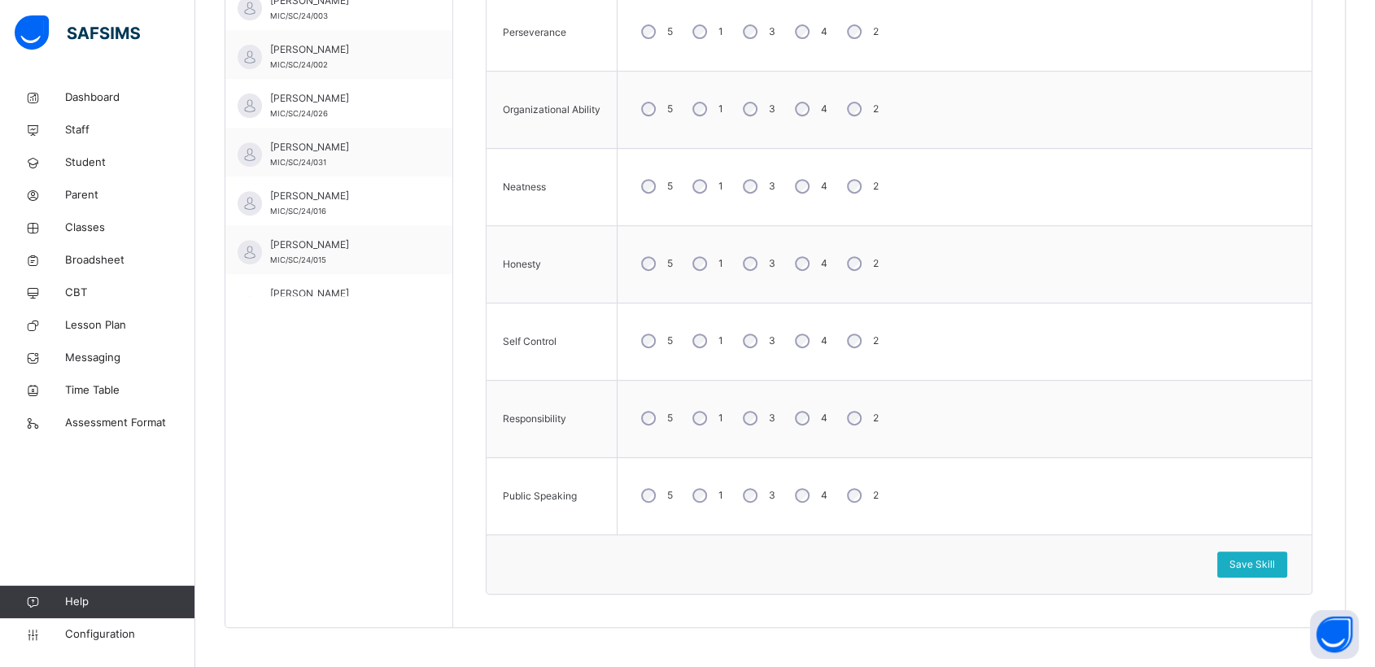
click at [1255, 561] on span "Save Skill" at bounding box center [1253, 564] width 46 height 15
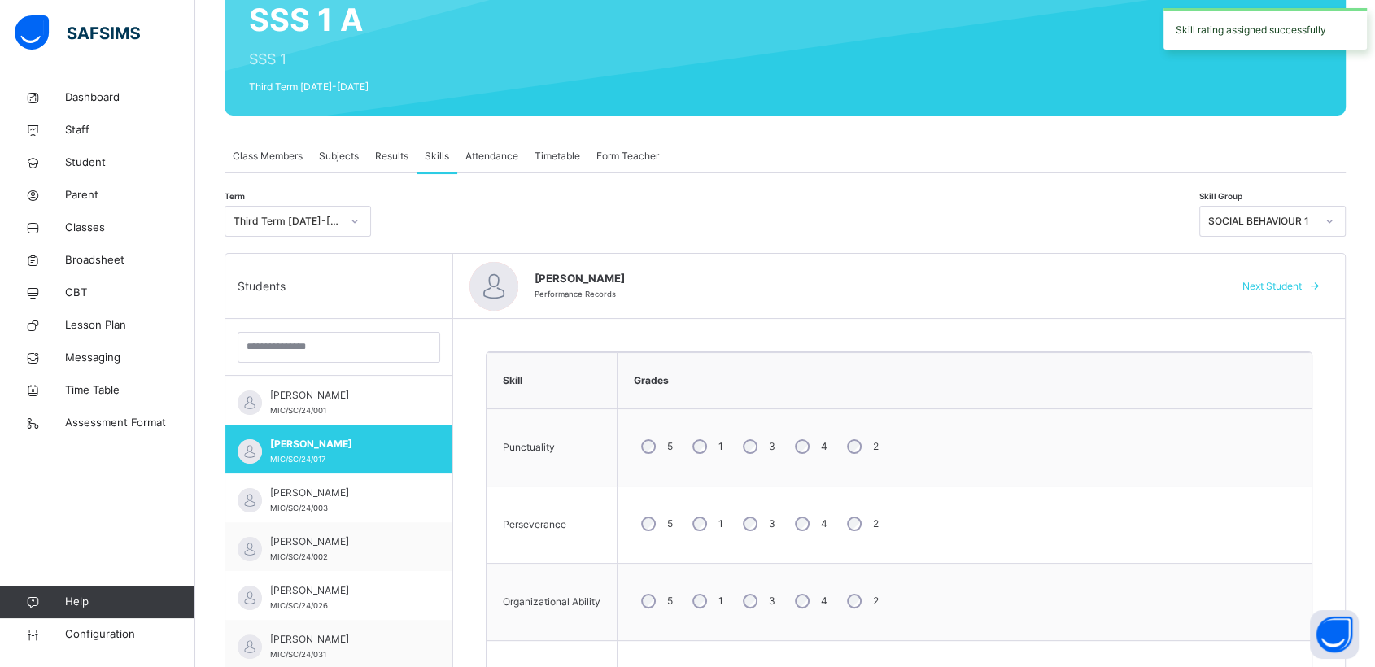
scroll to position [158, 0]
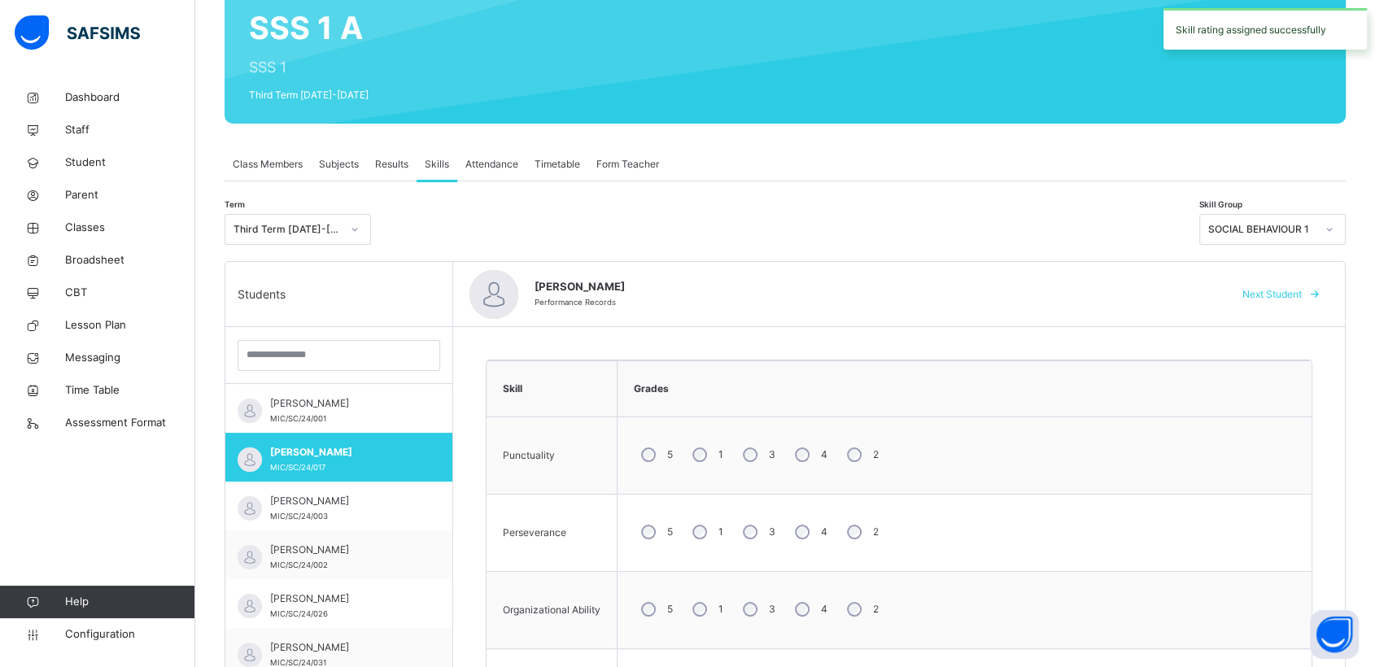
click at [1335, 225] on icon at bounding box center [1330, 229] width 10 height 16
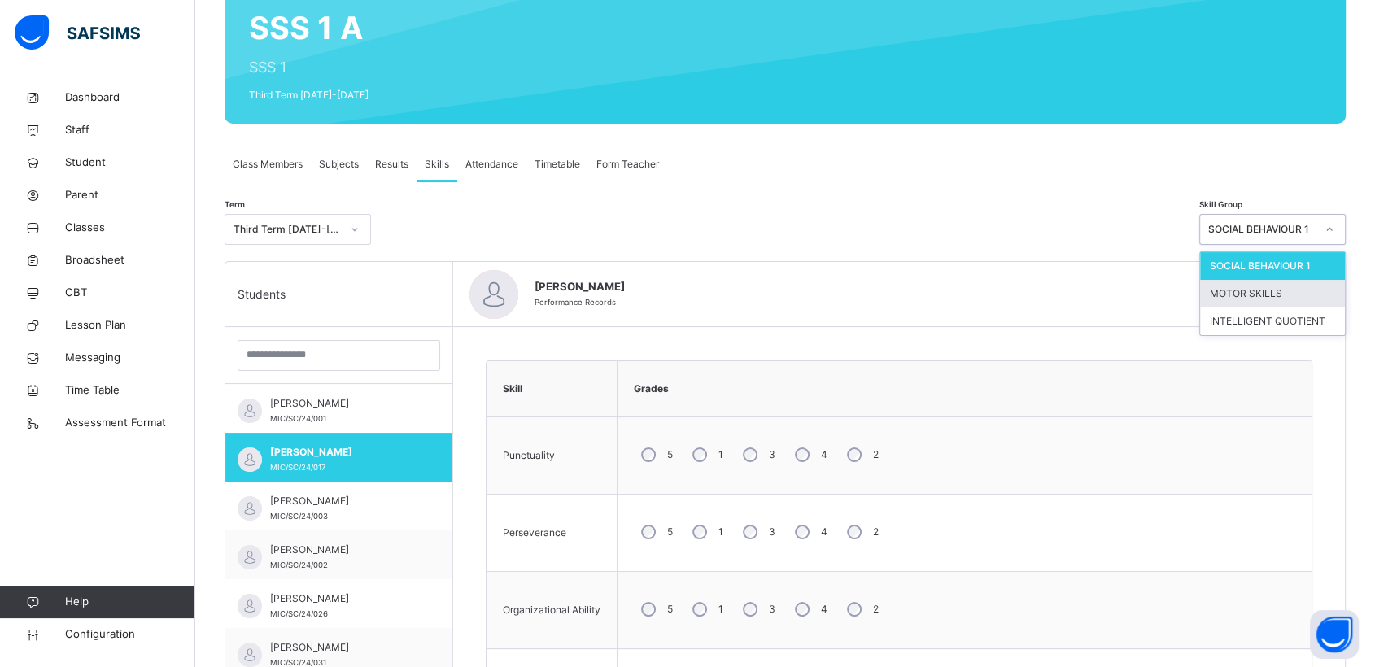
click at [1253, 290] on div "MOTOR SKILLS" at bounding box center [1272, 294] width 145 height 28
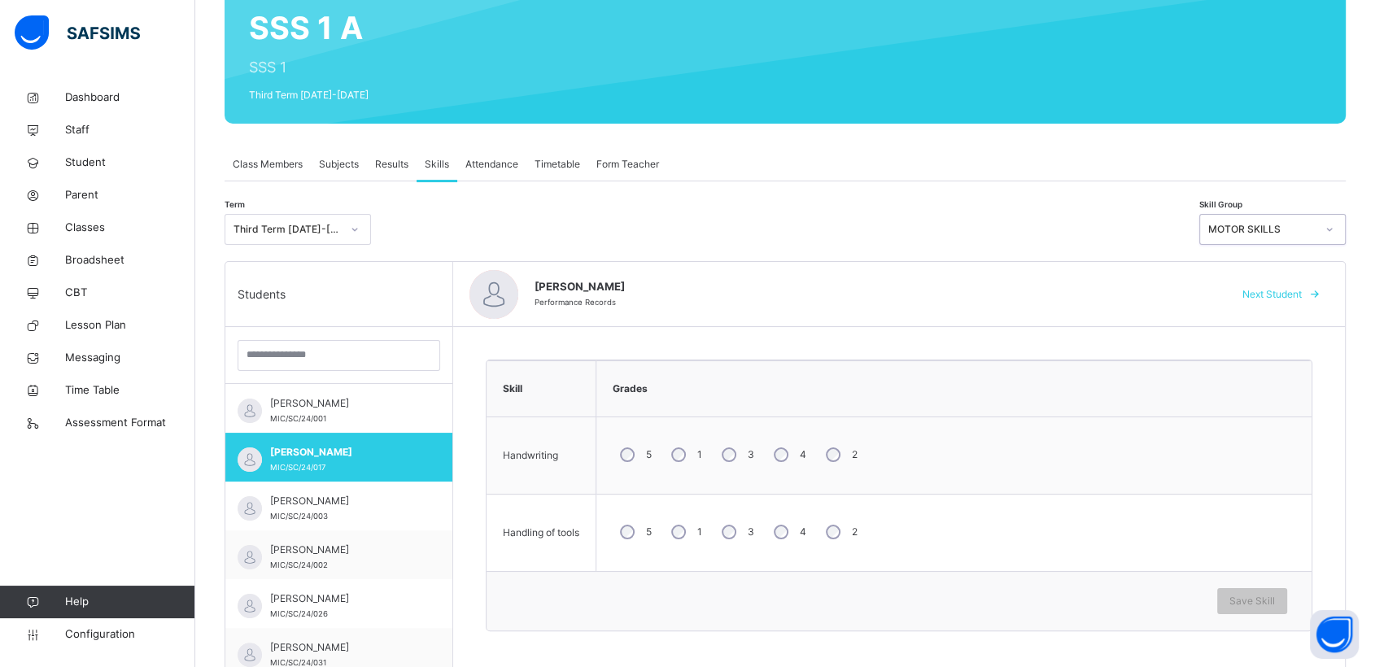
click at [1335, 229] on icon at bounding box center [1330, 229] width 10 height 16
click at [1258, 596] on span "Save Skill" at bounding box center [1253, 601] width 46 height 15
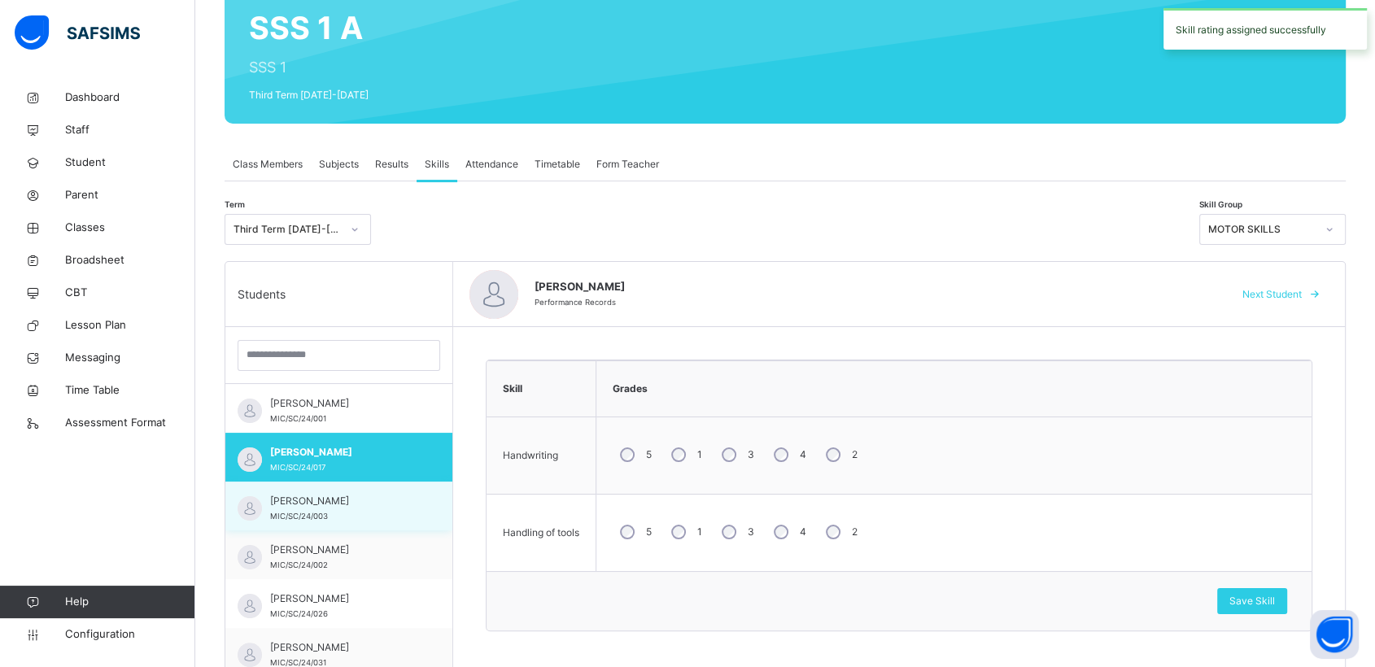
click at [347, 496] on span "[PERSON_NAME]" at bounding box center [343, 501] width 146 height 15
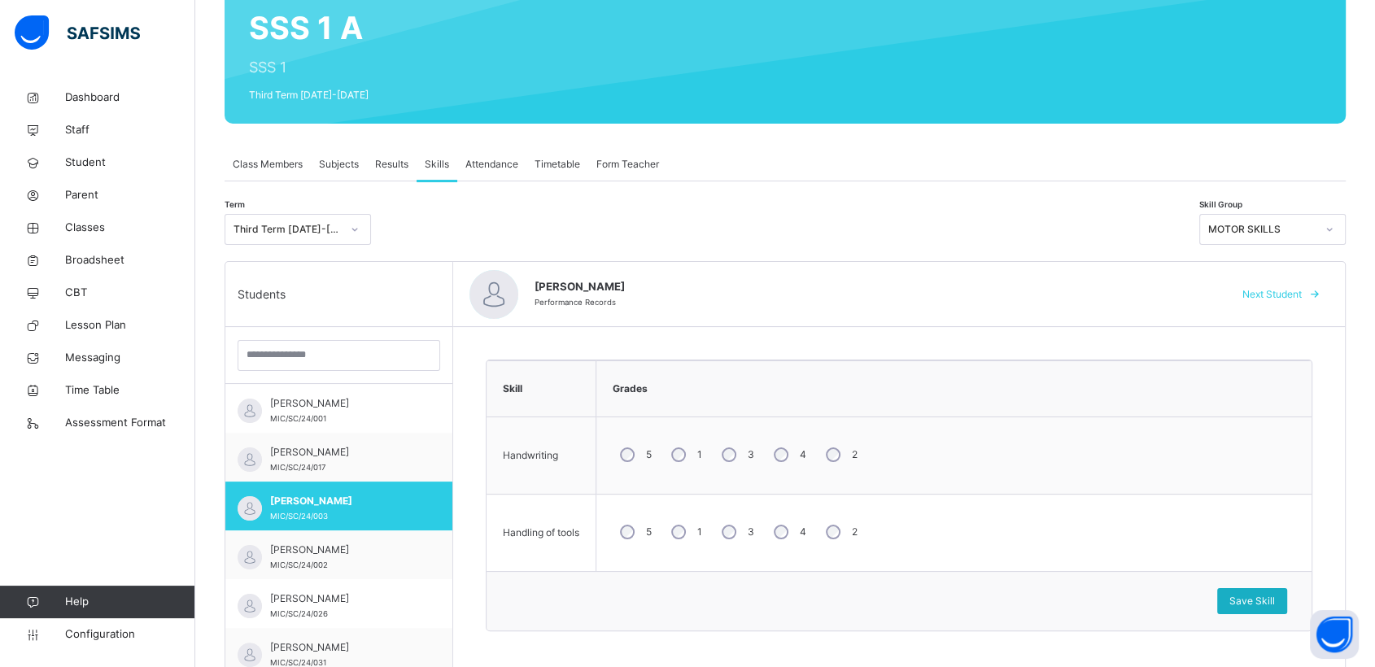
click at [1271, 598] on span "Save Skill" at bounding box center [1253, 601] width 46 height 15
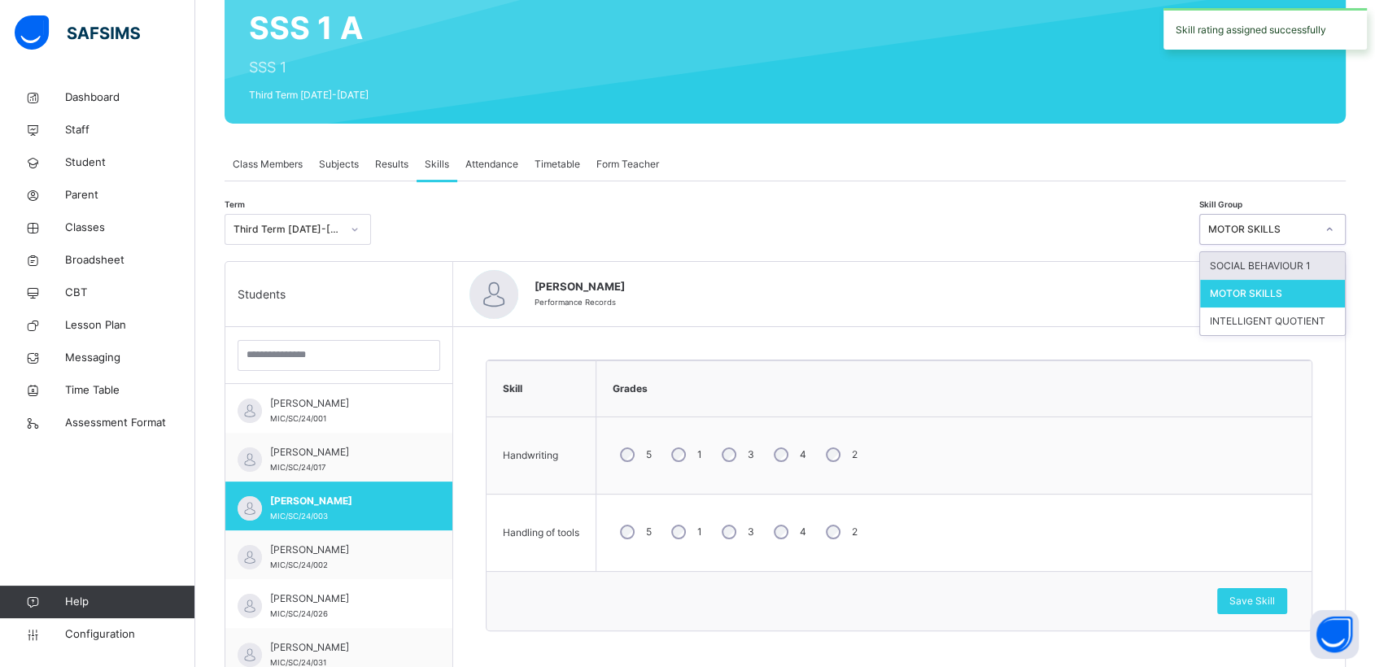
click at [1335, 229] on icon at bounding box center [1330, 229] width 10 height 16
click at [1252, 264] on div "SOCIAL BEHAVIOUR 1" at bounding box center [1272, 266] width 145 height 28
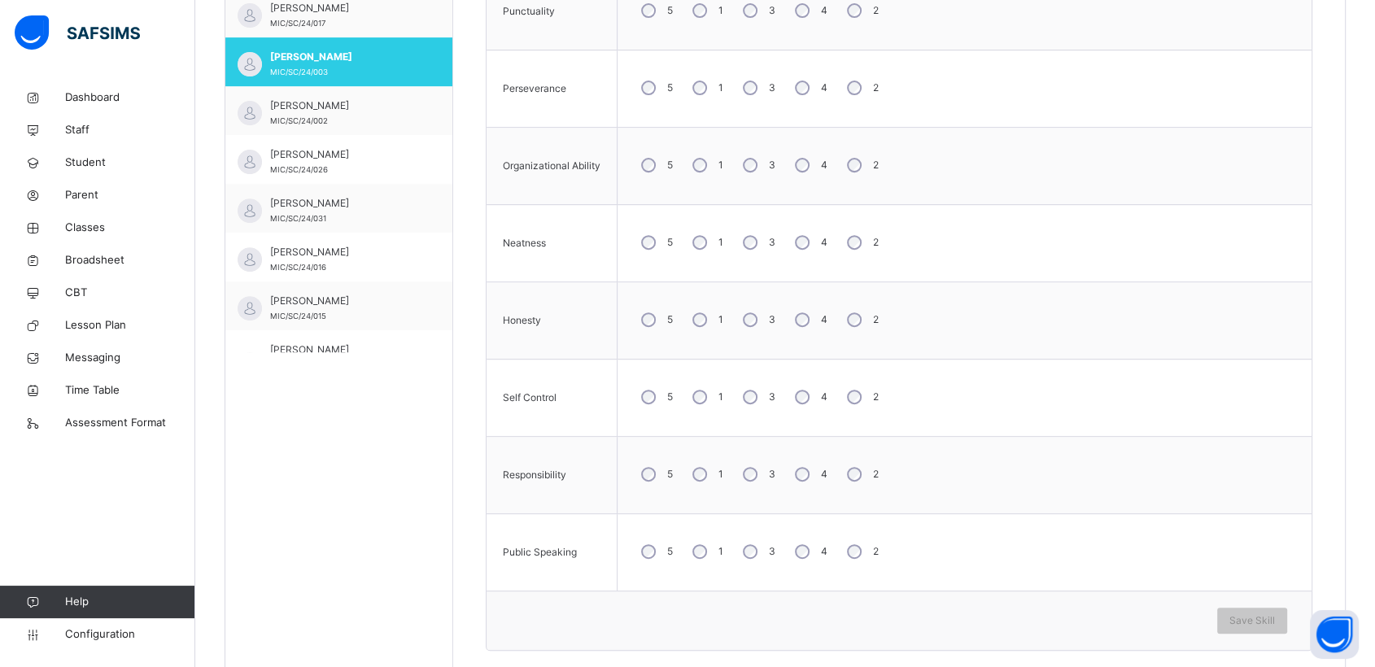
scroll to position [628, 0]
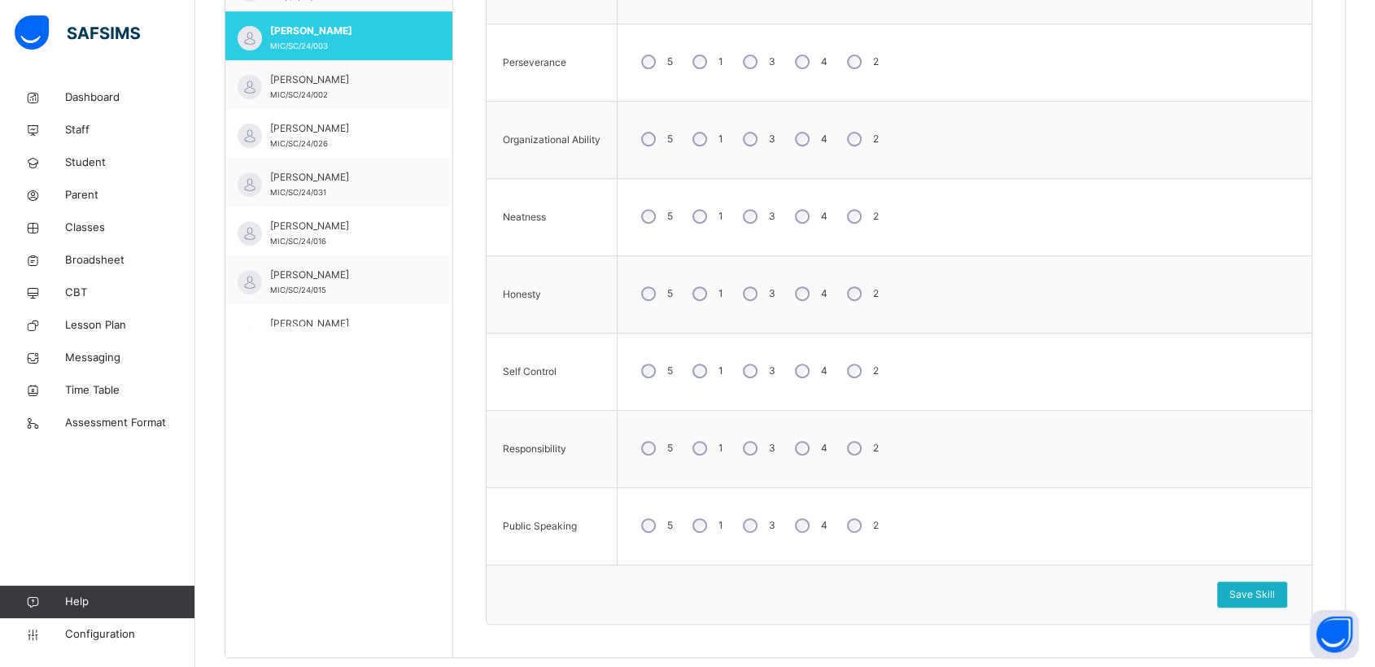
click at [1270, 588] on span "Save Skill" at bounding box center [1253, 595] width 46 height 15
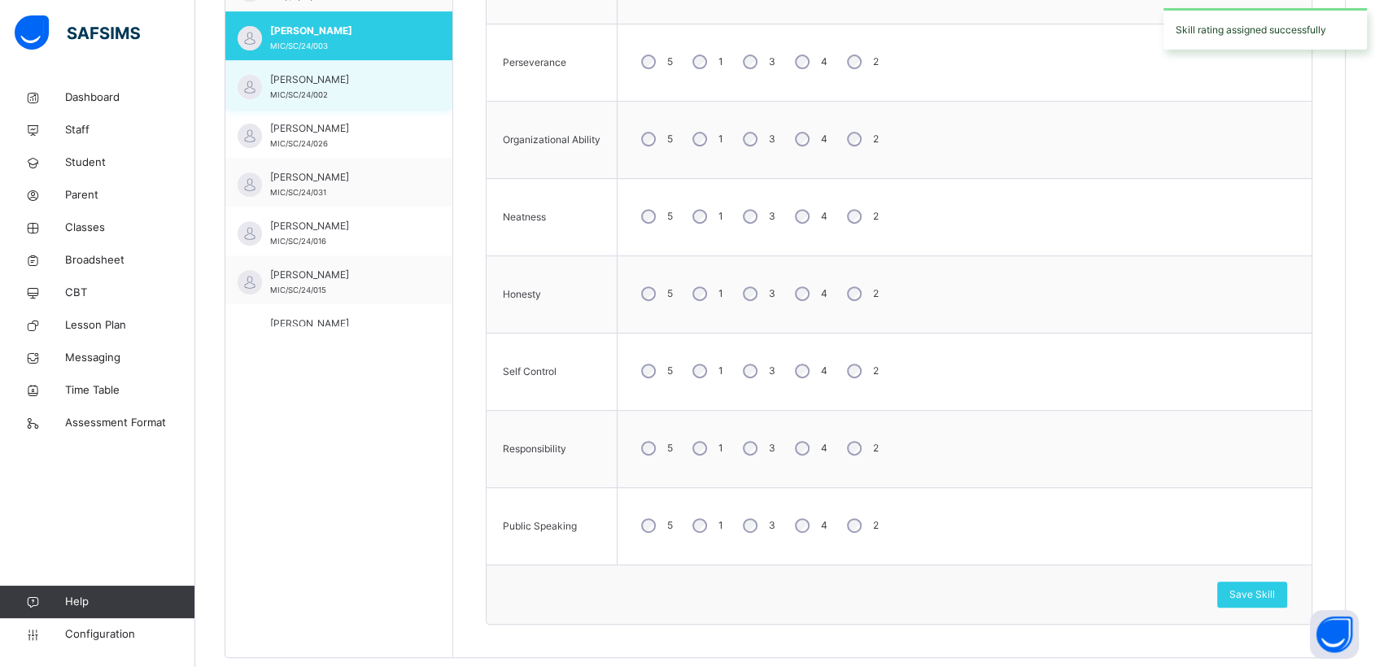
click at [329, 83] on span "[PERSON_NAME]" at bounding box center [343, 79] width 146 height 15
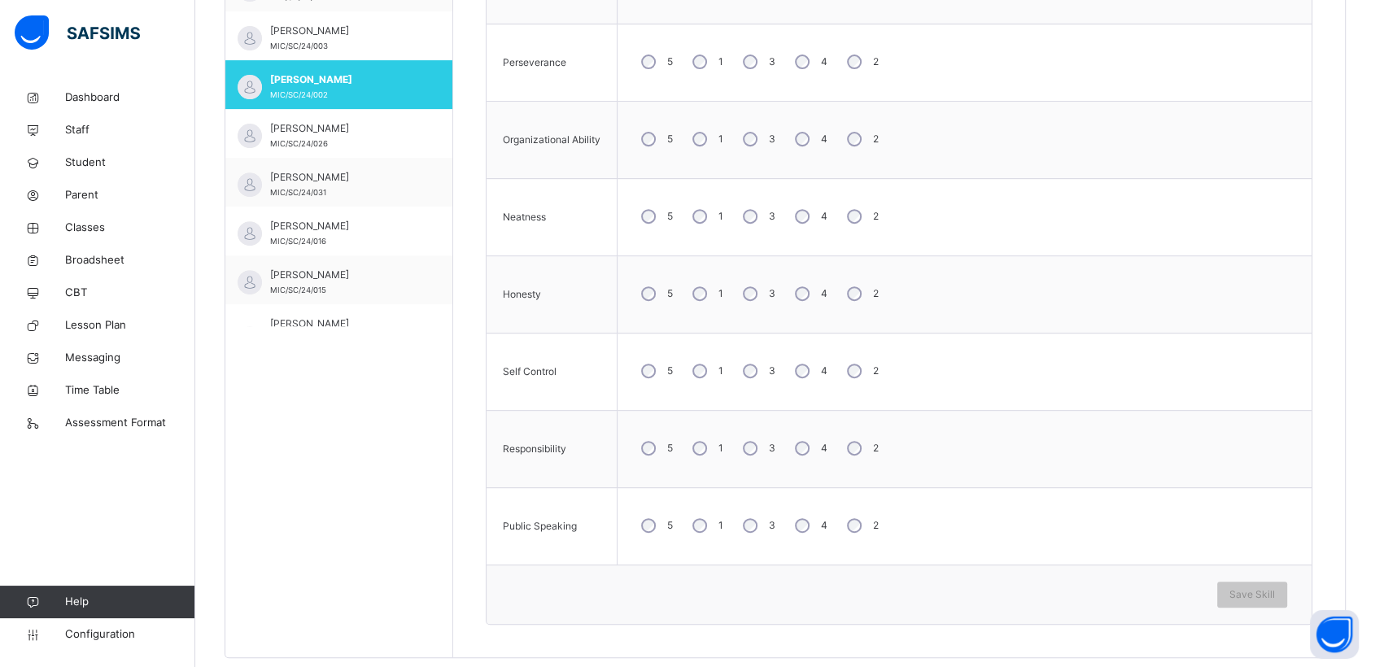
click at [859, 51] on div "2" at bounding box center [861, 62] width 43 height 34
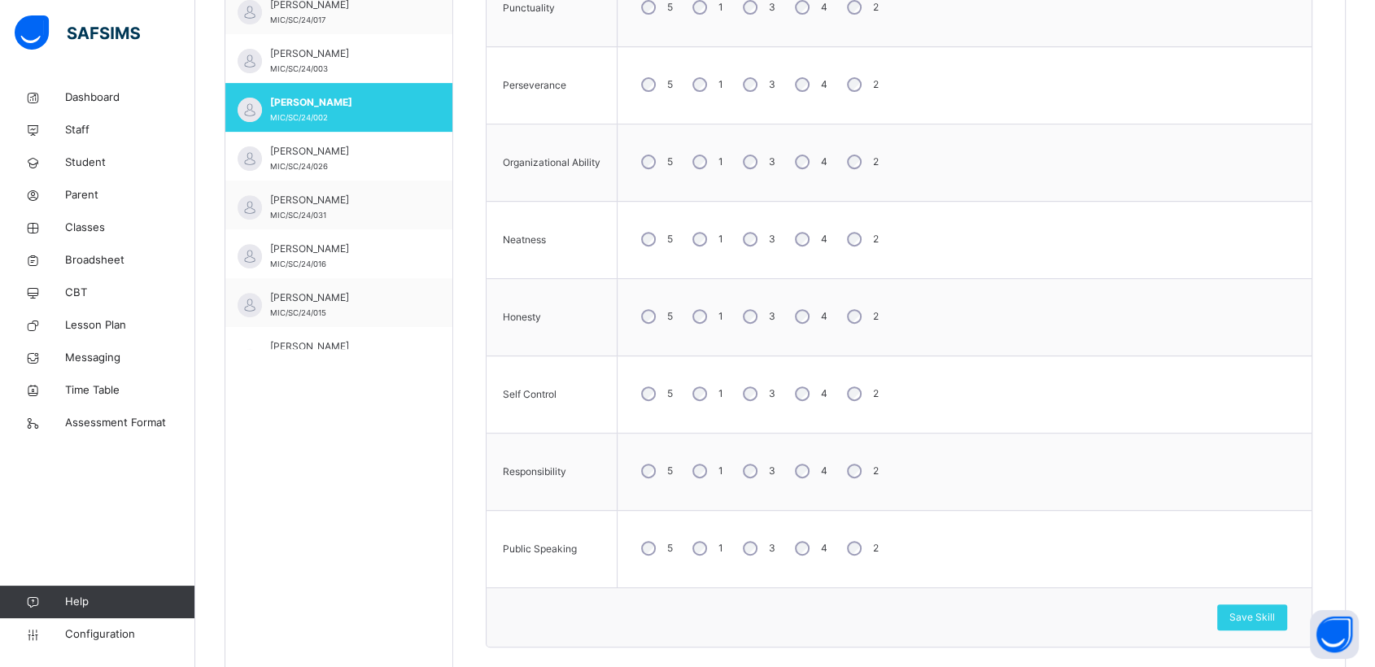
scroll to position [658, 0]
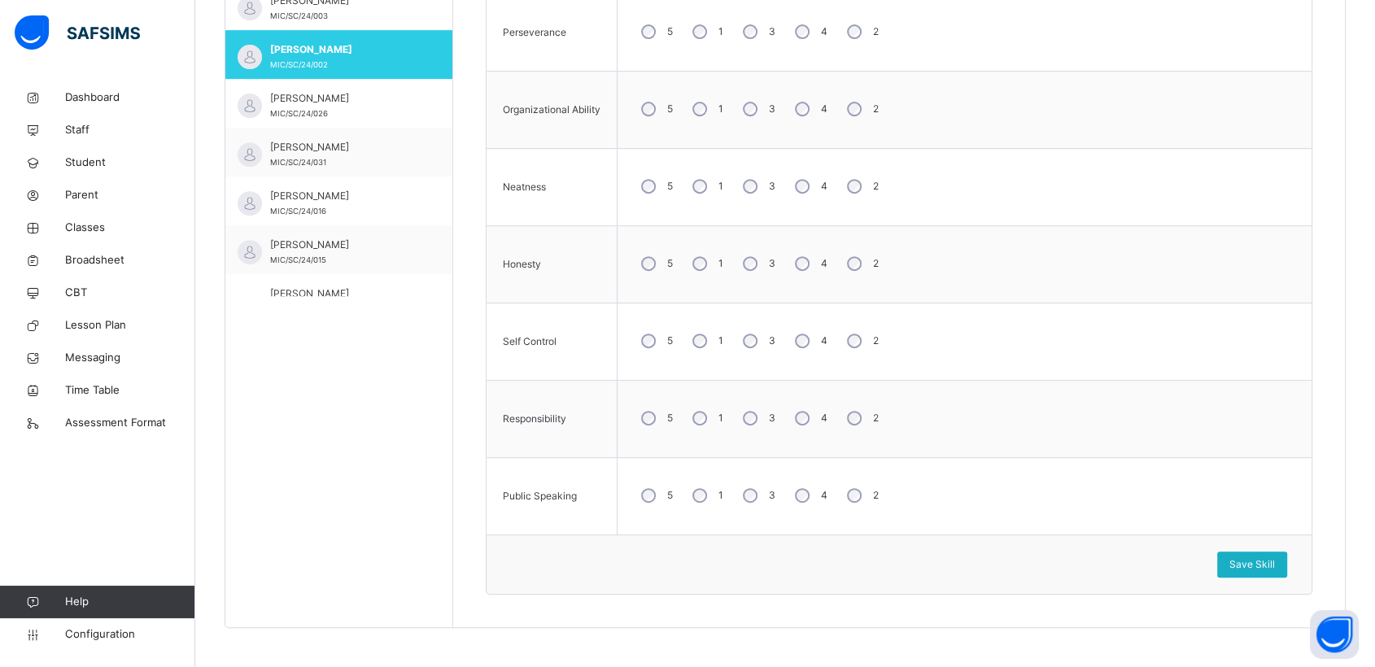
click at [1253, 563] on span "Save Skill" at bounding box center [1253, 564] width 46 height 15
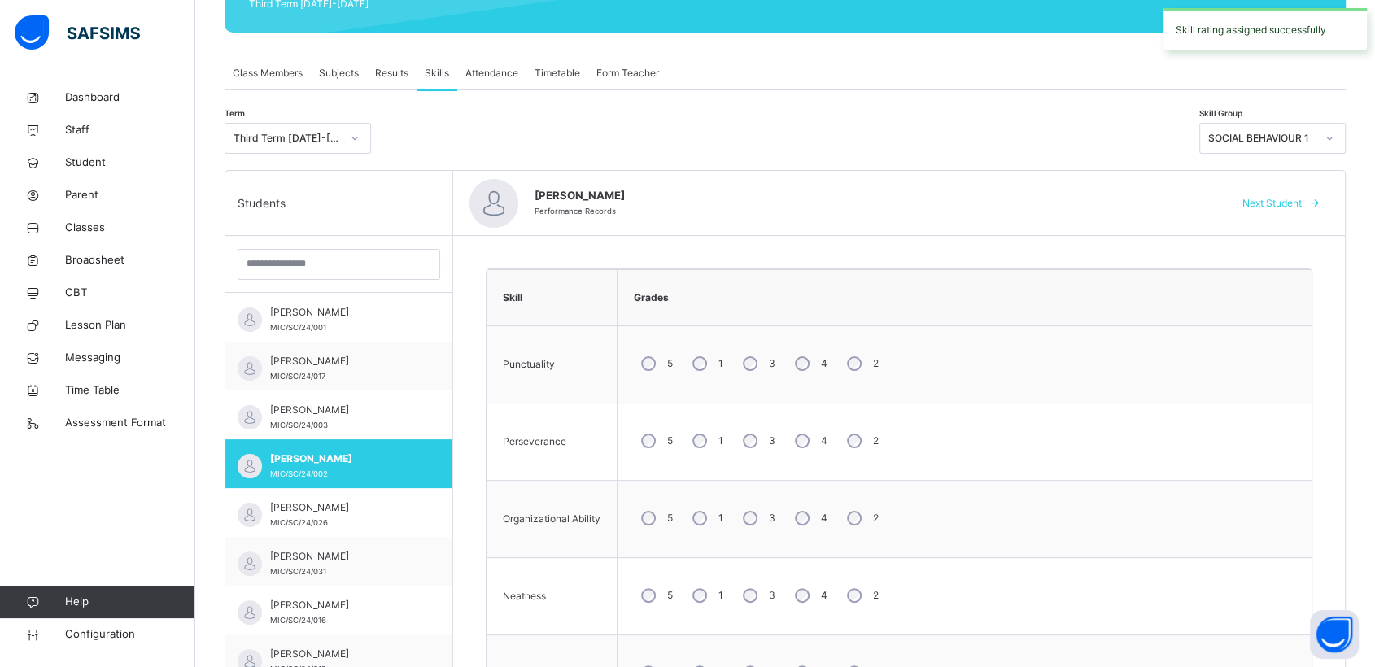
scroll to position [243, 0]
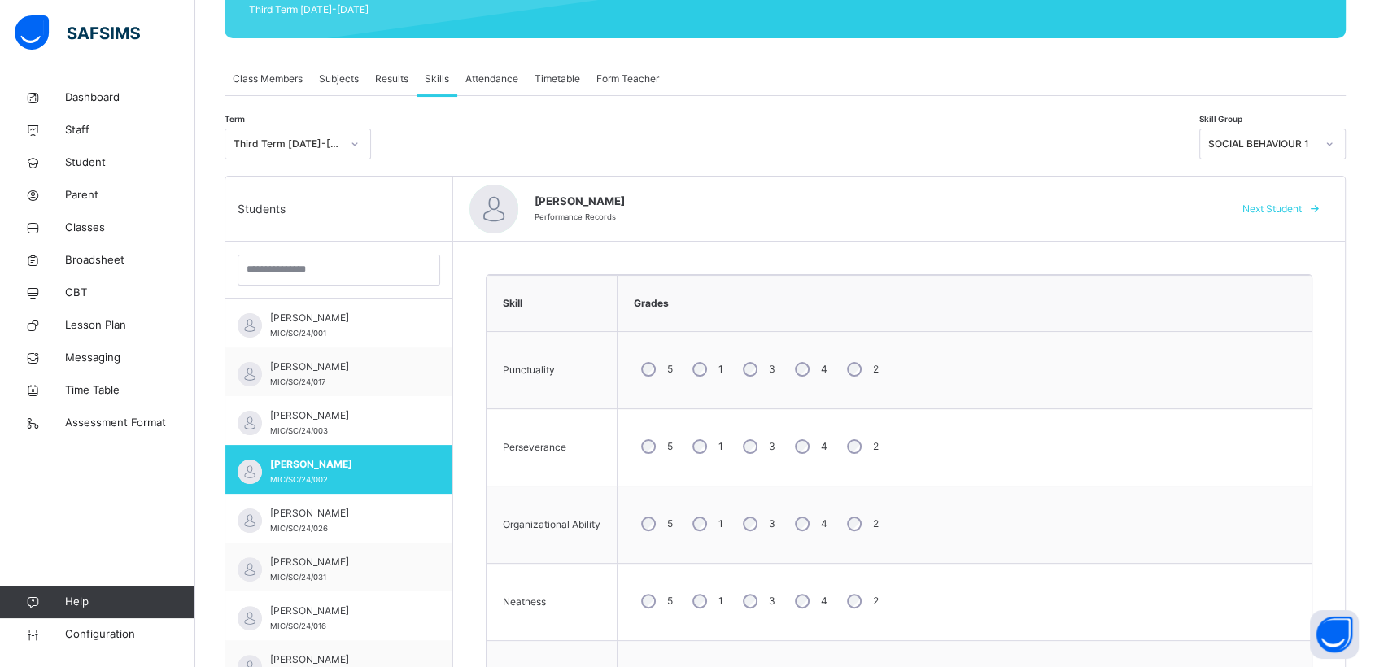
click at [1336, 142] on div at bounding box center [1330, 144] width 28 height 26
click at [1250, 205] on div "MOTOR SKILLS" at bounding box center [1272, 208] width 145 height 28
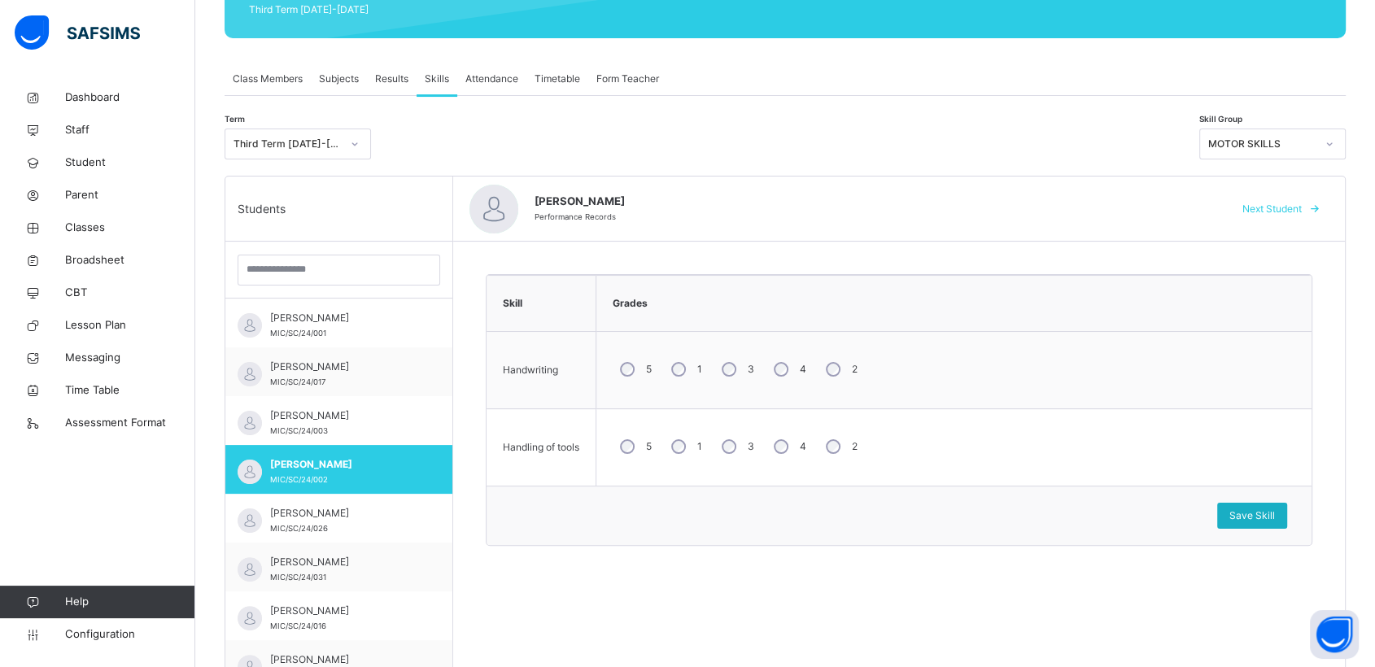
click at [1250, 513] on span "Save Skill" at bounding box center [1253, 516] width 46 height 15
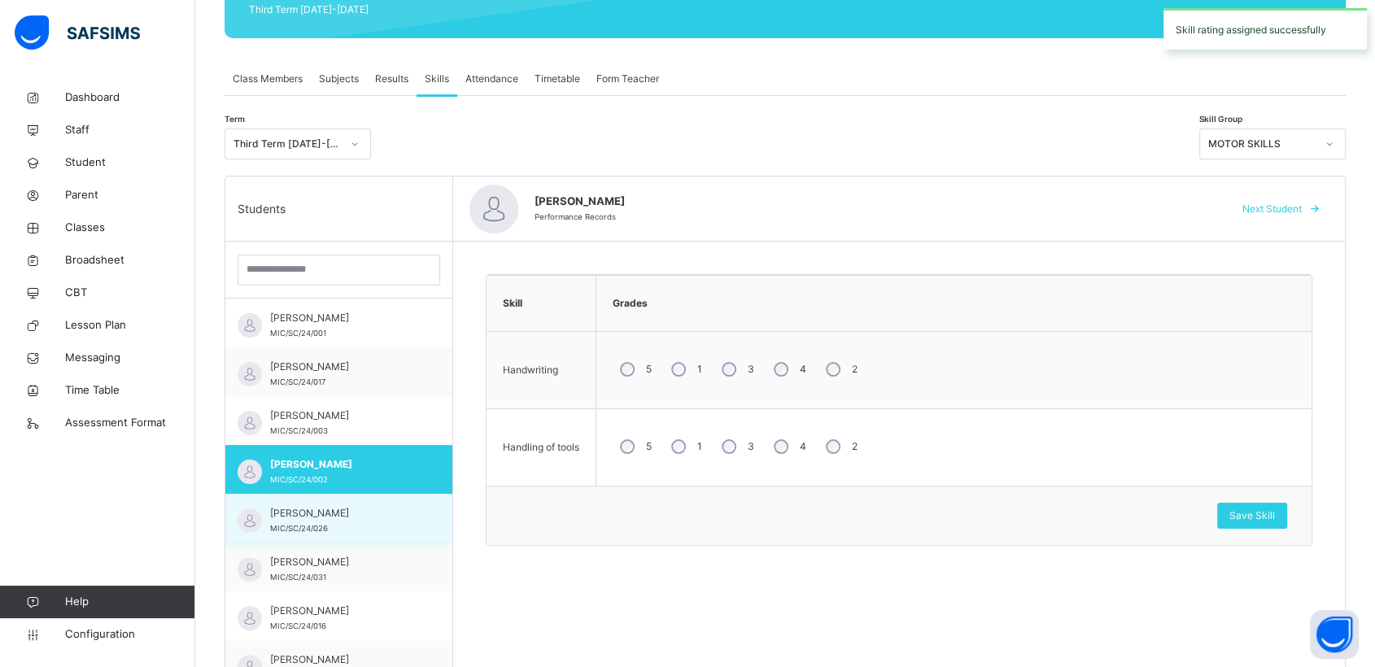
click at [331, 518] on span "[PERSON_NAME]" at bounding box center [343, 513] width 146 height 15
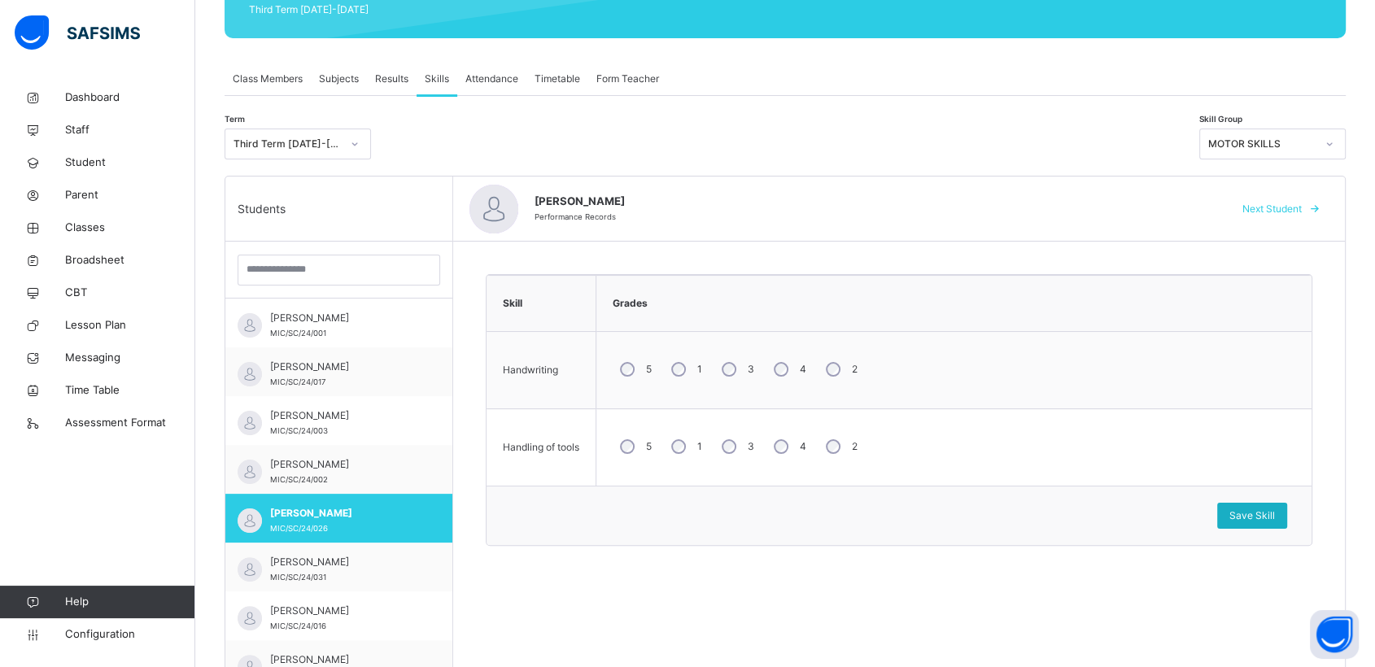
click at [1263, 509] on span "Save Skill" at bounding box center [1253, 516] width 46 height 15
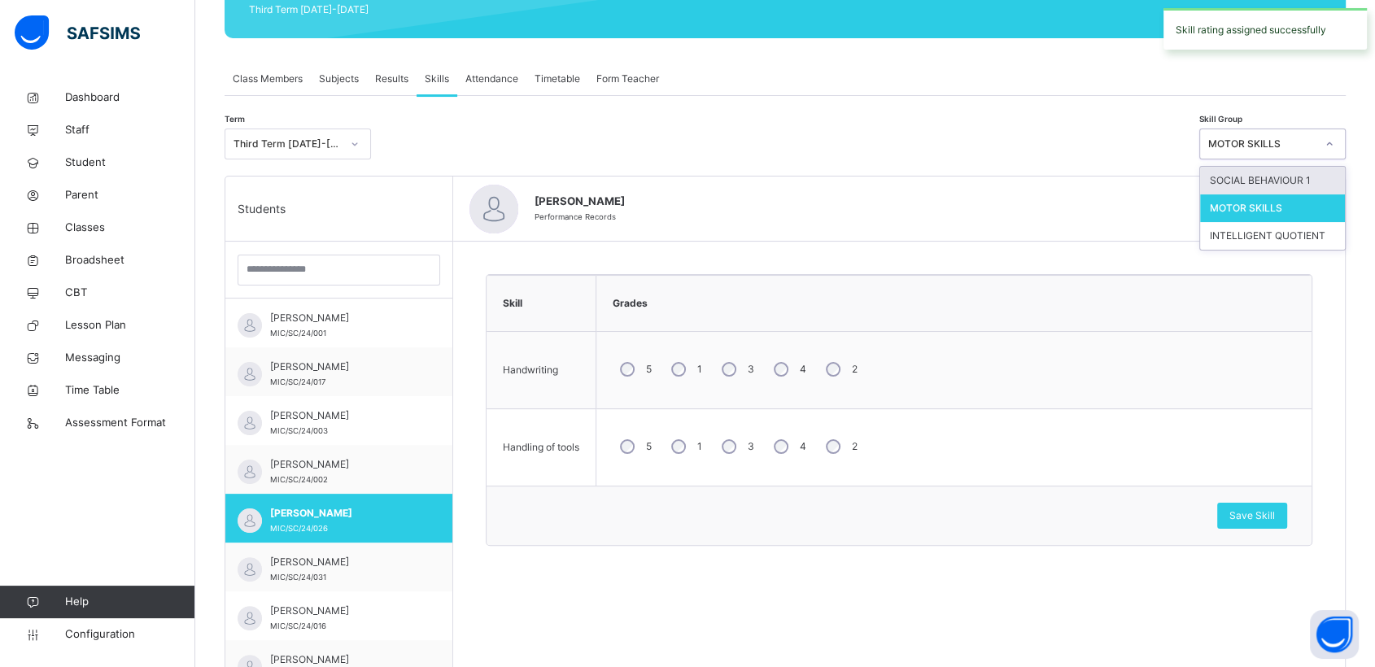
click at [1335, 145] on icon at bounding box center [1330, 144] width 10 height 16
click at [1280, 180] on div "SOCIAL BEHAVIOUR 1" at bounding box center [1272, 181] width 145 height 28
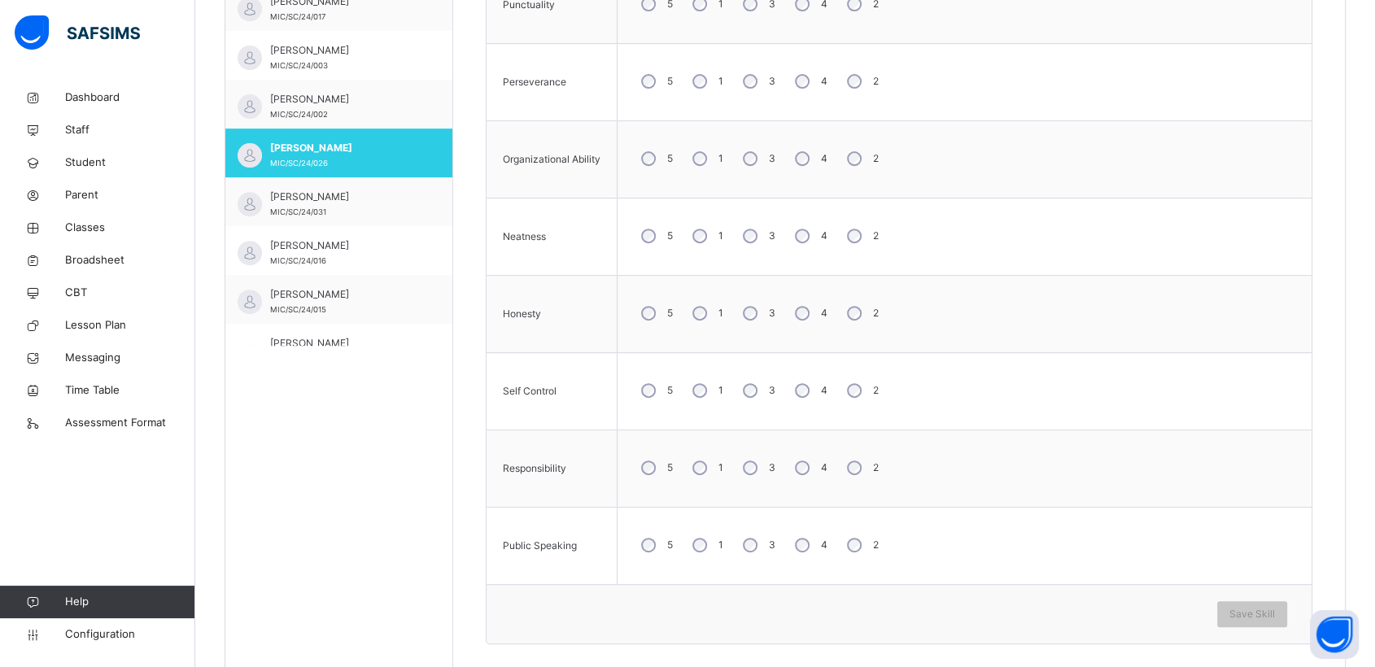
scroll to position [615, 0]
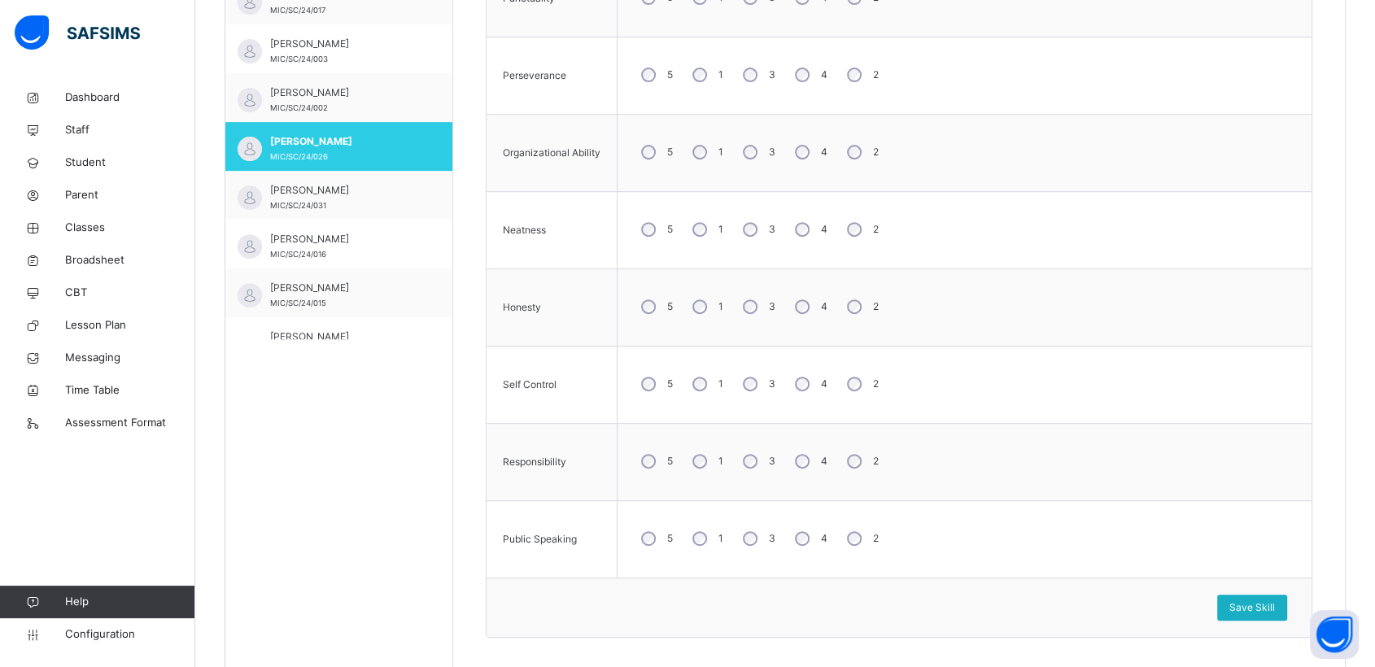
click at [1252, 603] on span "Save Skill" at bounding box center [1253, 608] width 46 height 15
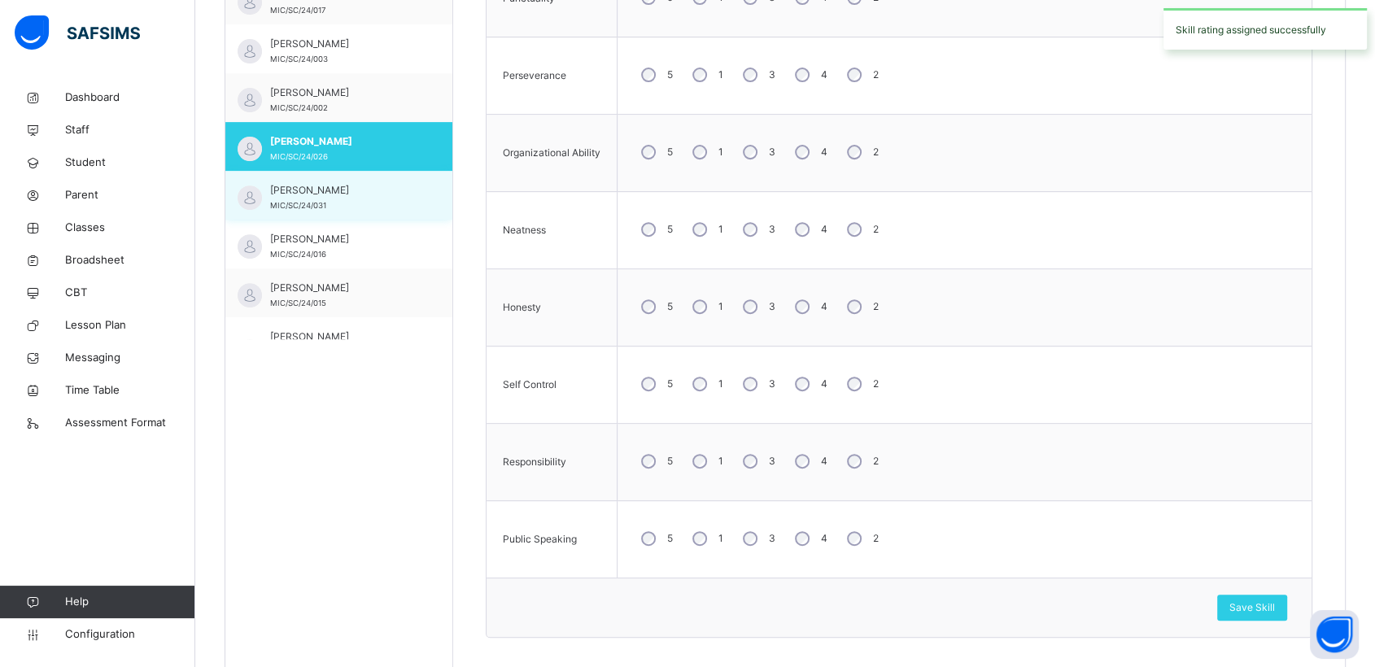
click at [298, 187] on span "[PERSON_NAME]" at bounding box center [343, 190] width 146 height 15
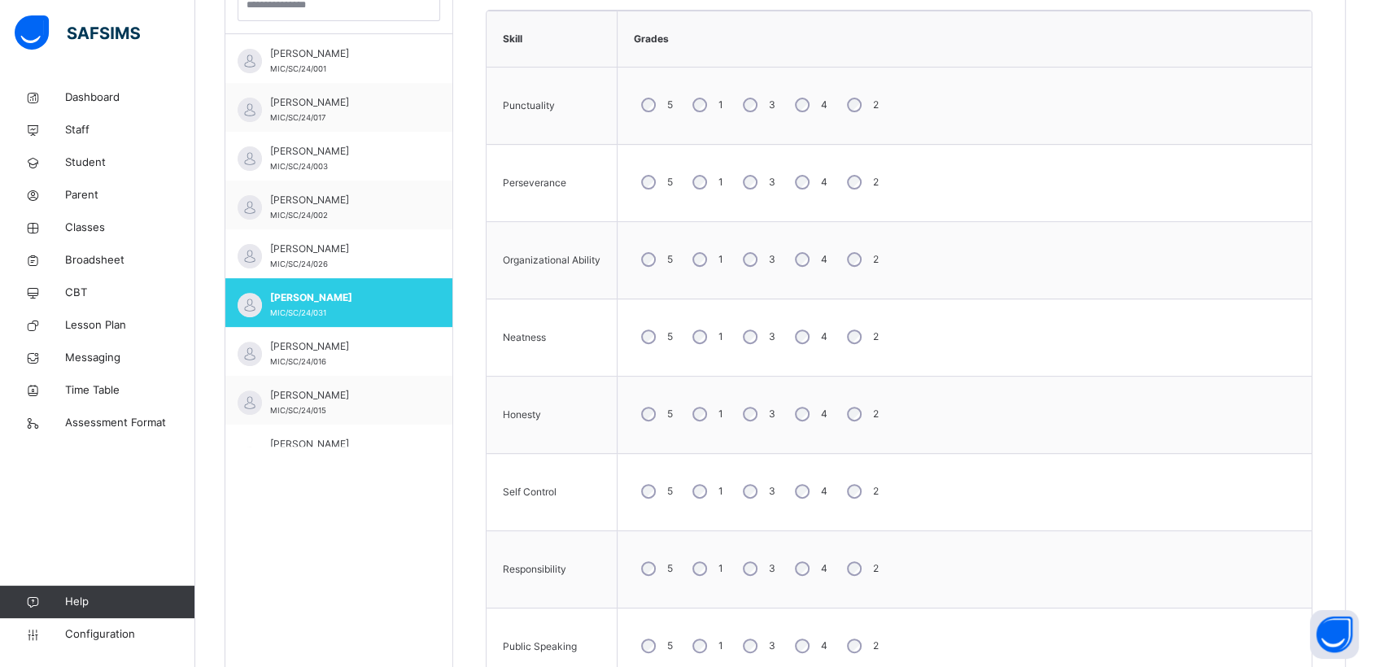
scroll to position [618, 0]
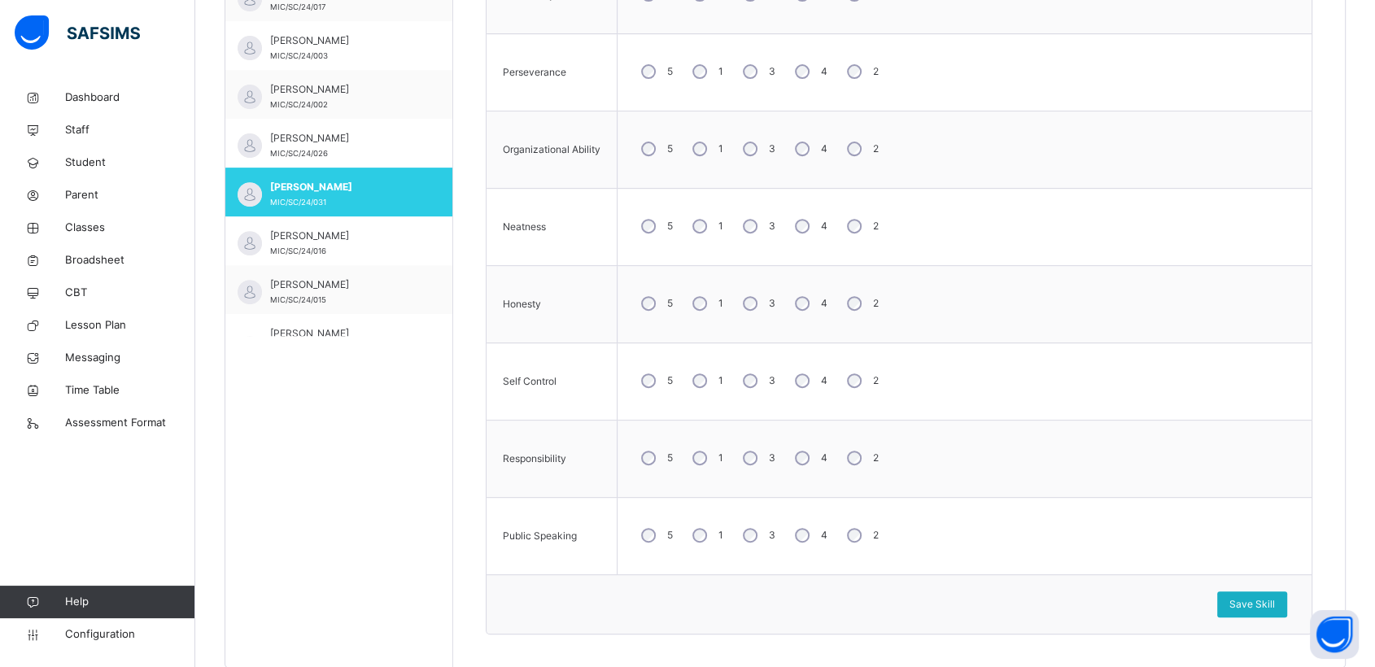
click at [1261, 597] on span "Save Skill" at bounding box center [1253, 604] width 46 height 15
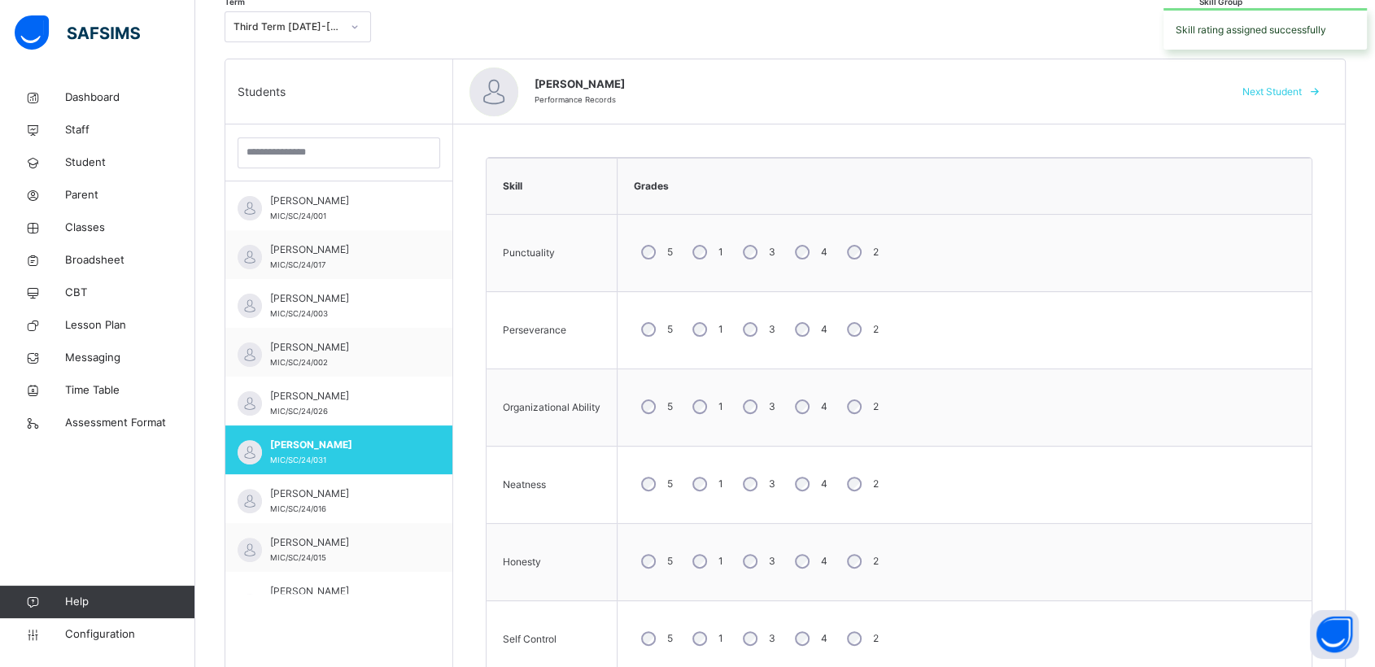
scroll to position [356, 0]
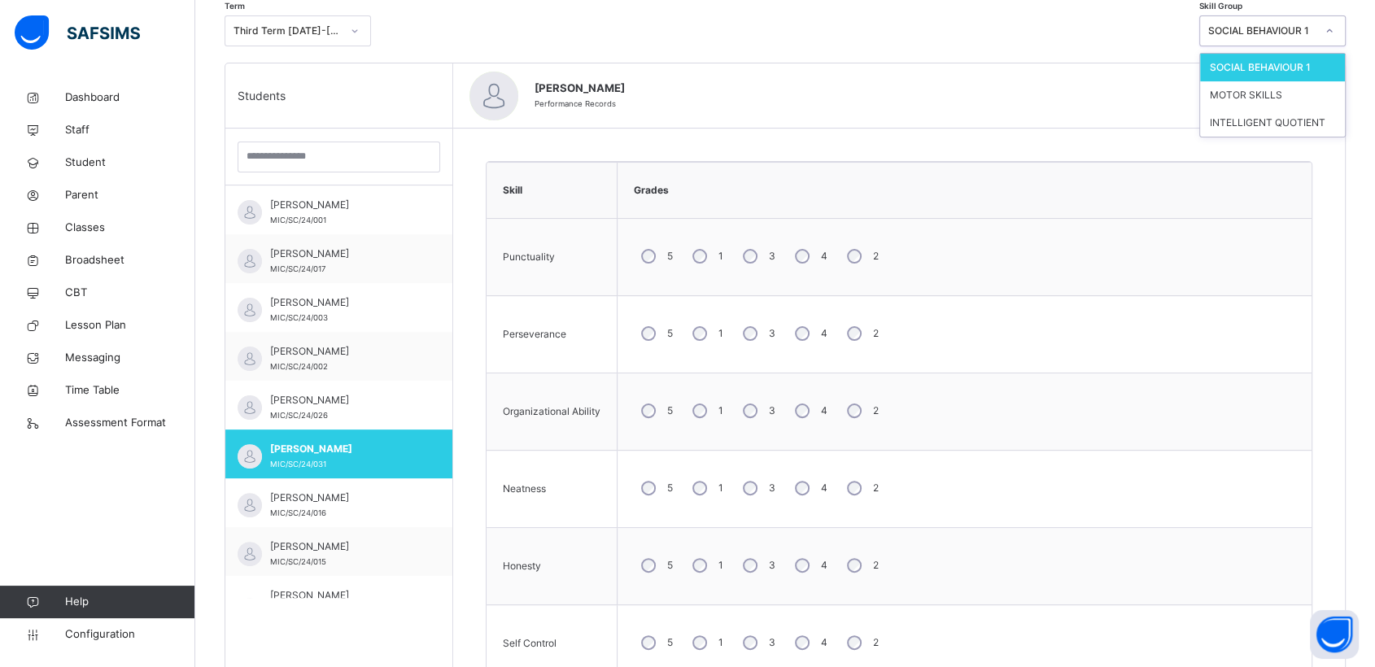
click at [1335, 25] on icon at bounding box center [1330, 31] width 10 height 16
click at [1262, 95] on div "MOTOR SKILLS" at bounding box center [1272, 95] width 145 height 28
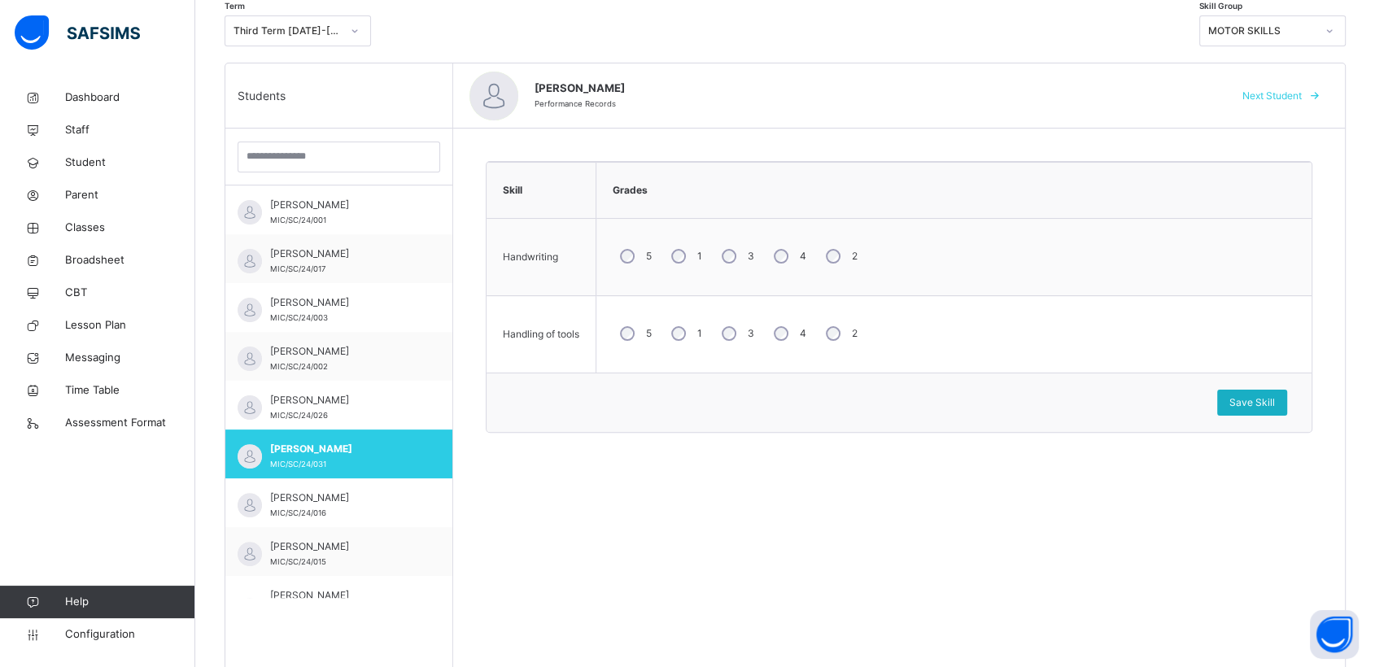
click at [1272, 399] on span "Save Skill" at bounding box center [1253, 403] width 46 height 15
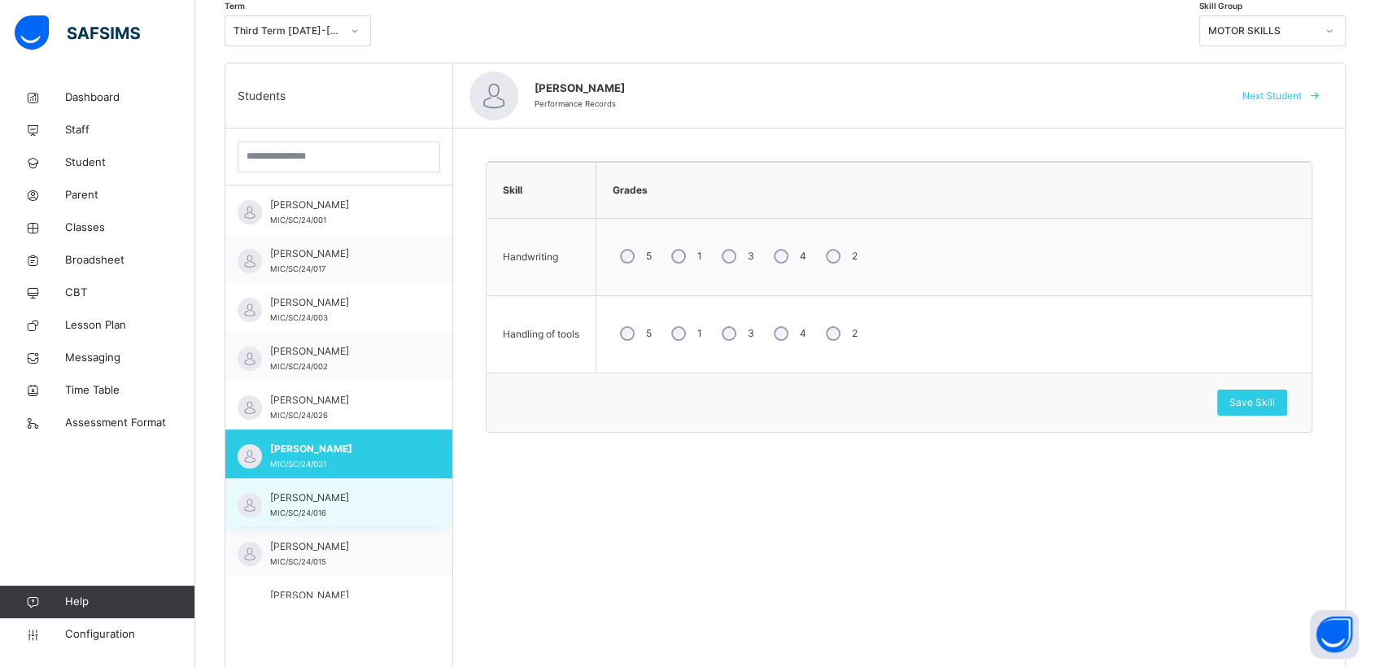
click at [323, 513] on span "MIC/SC/24/016" at bounding box center [298, 513] width 56 height 9
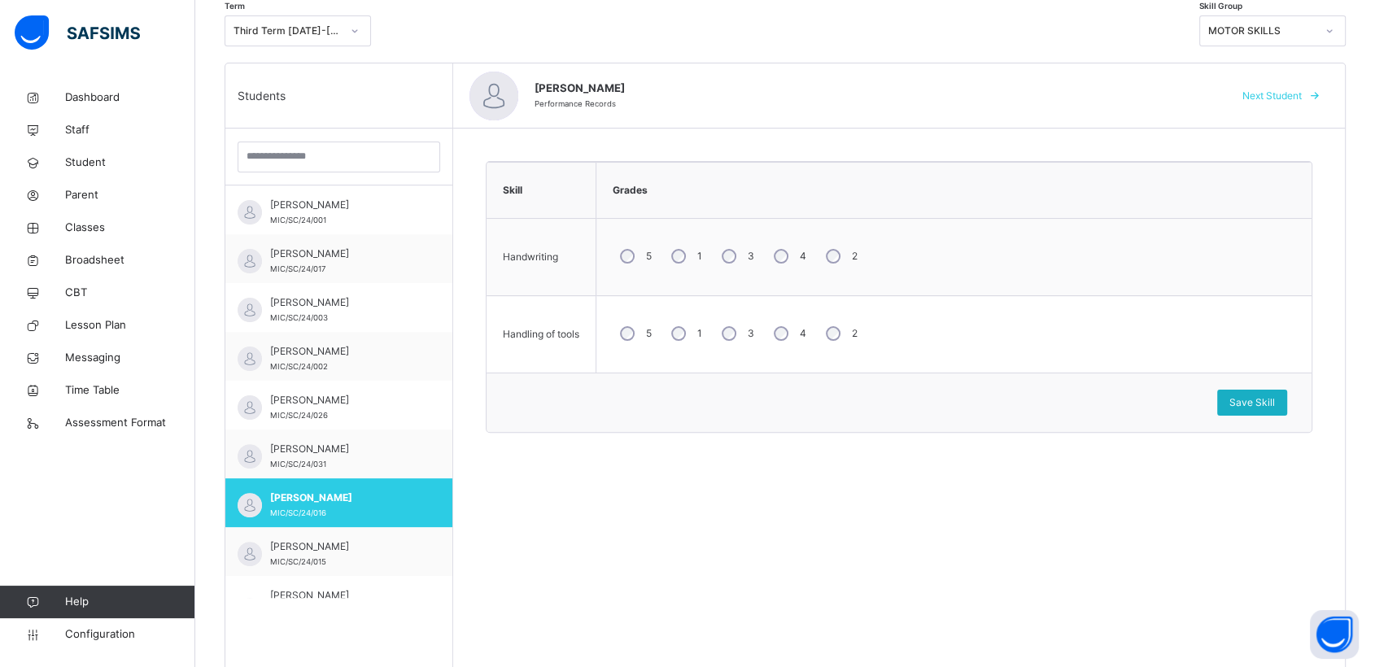
click at [1275, 398] on span "Save Skill" at bounding box center [1253, 403] width 46 height 15
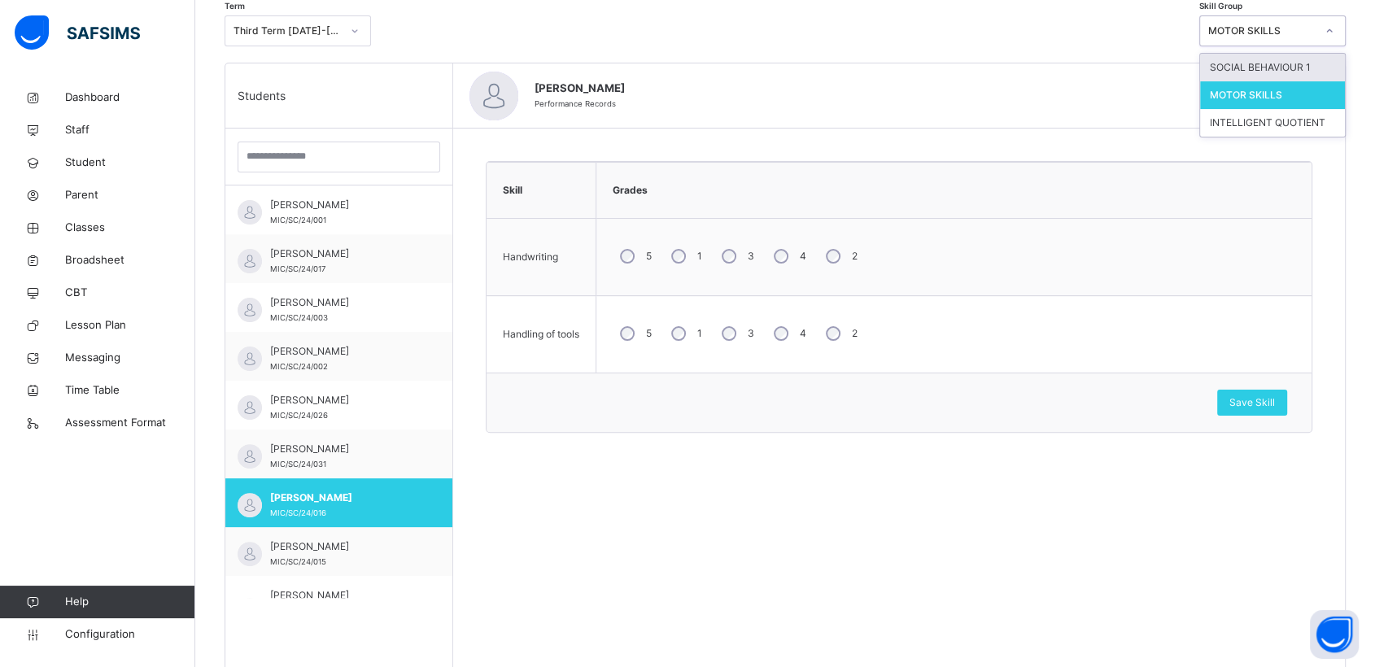
click at [1335, 33] on icon at bounding box center [1330, 31] width 10 height 16
click at [1283, 69] on div "SOCIAL BEHAVIOUR 1" at bounding box center [1272, 68] width 145 height 28
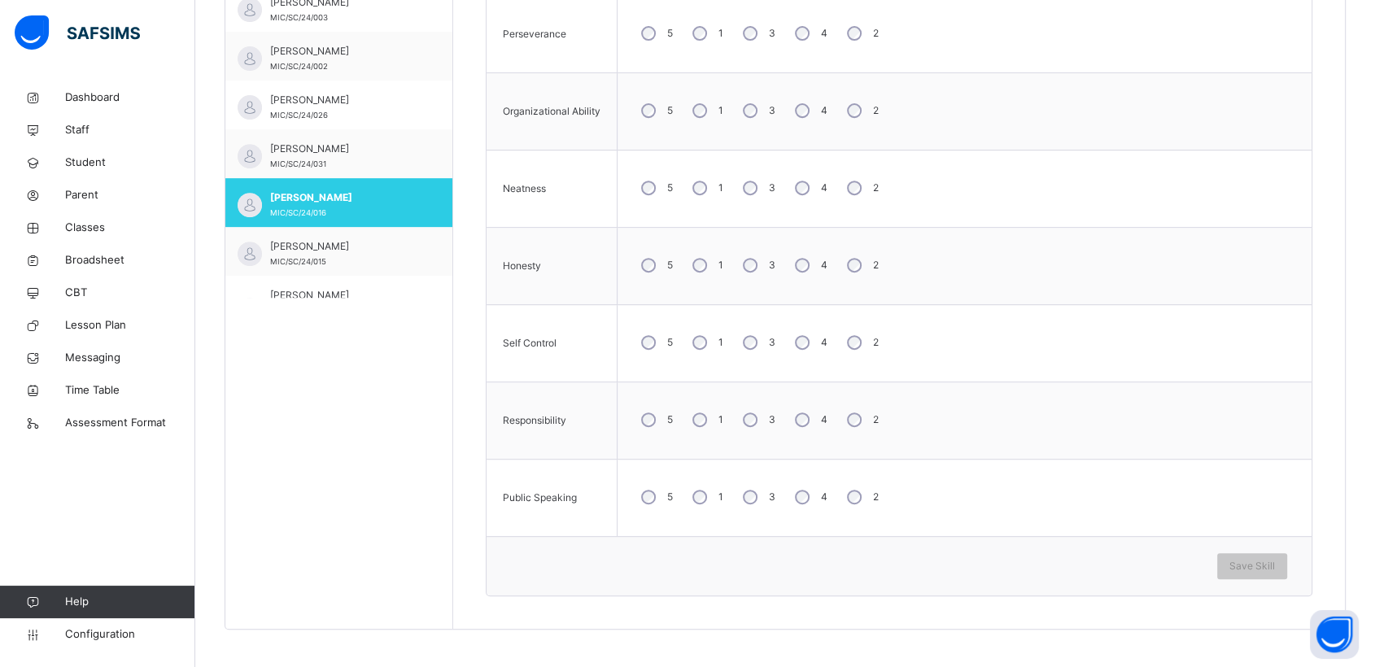
scroll to position [658, 0]
click at [1266, 562] on span "Save Skill" at bounding box center [1253, 564] width 46 height 15
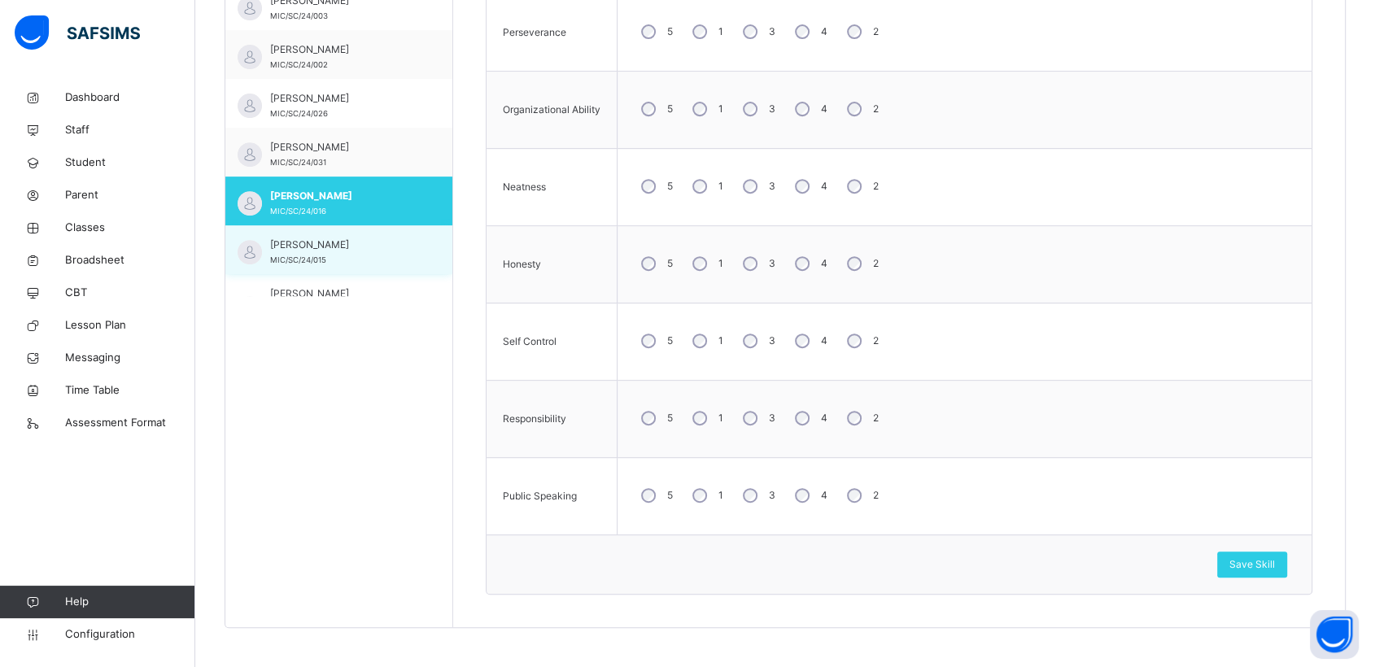
click at [307, 249] on span "[PERSON_NAME]" at bounding box center [343, 245] width 146 height 15
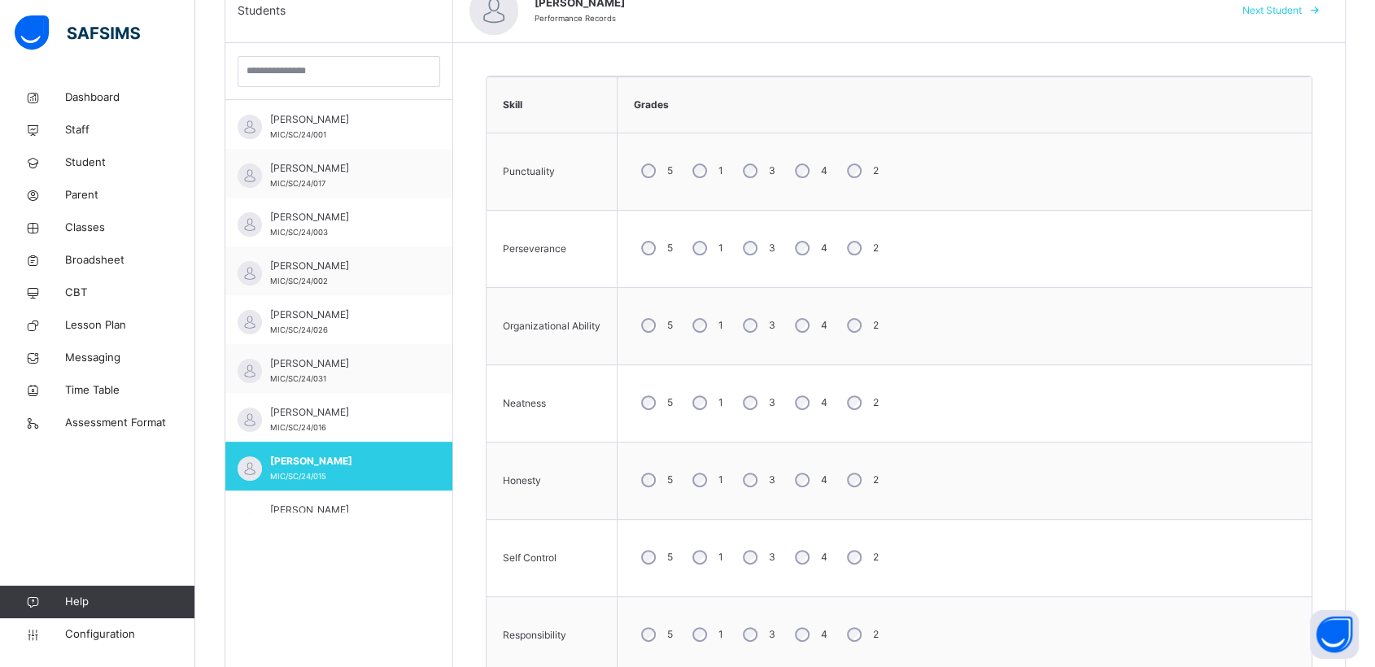
scroll to position [561, 0]
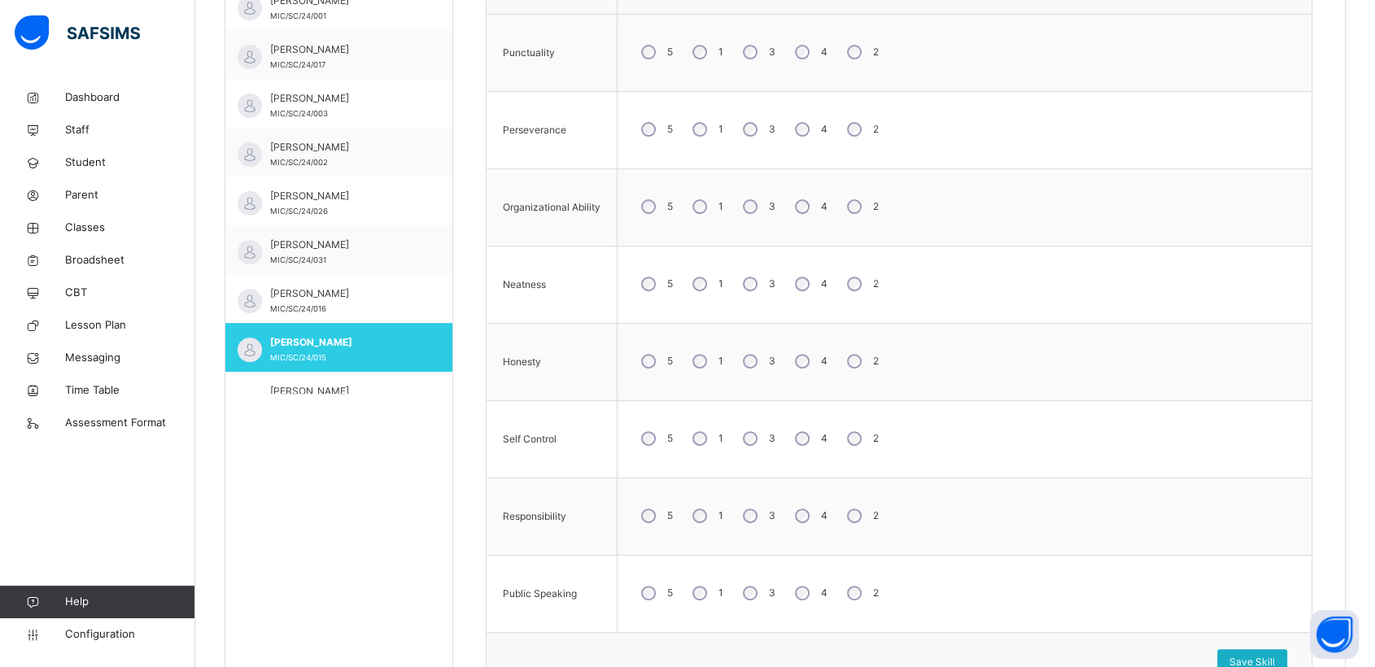
click at [1263, 655] on span "Save Skill" at bounding box center [1253, 662] width 46 height 15
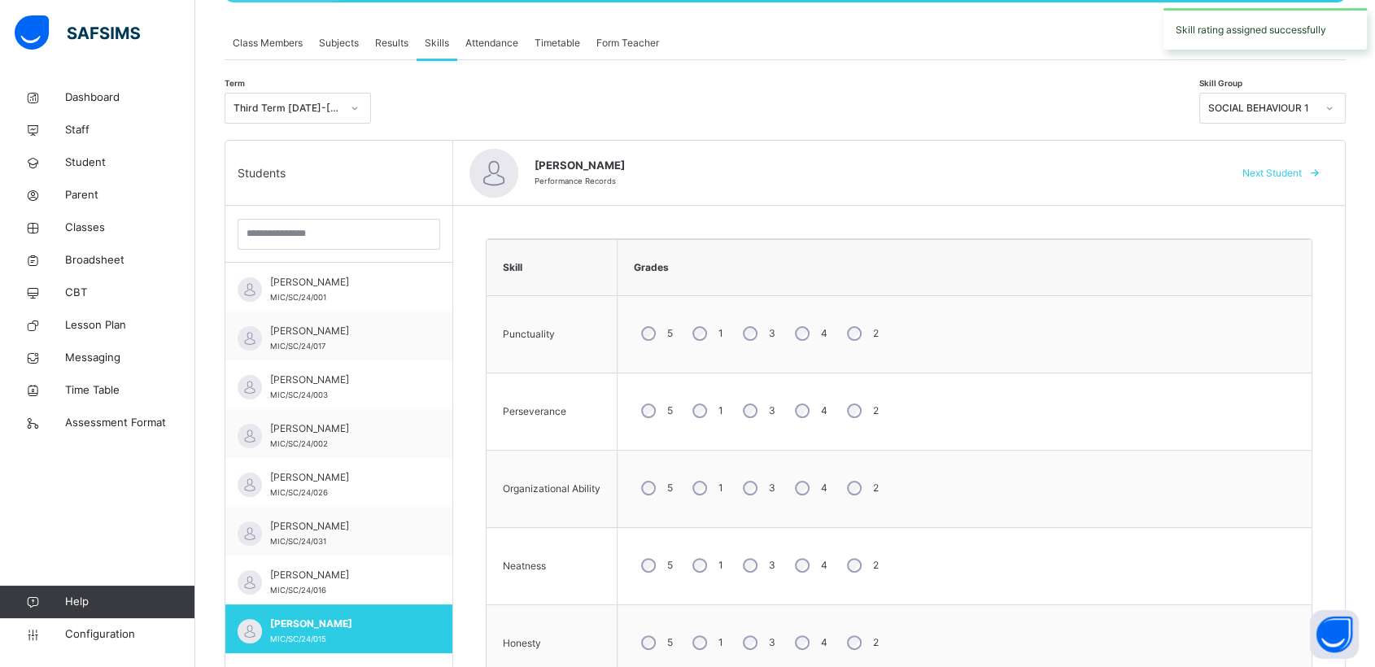
scroll to position [278, 0]
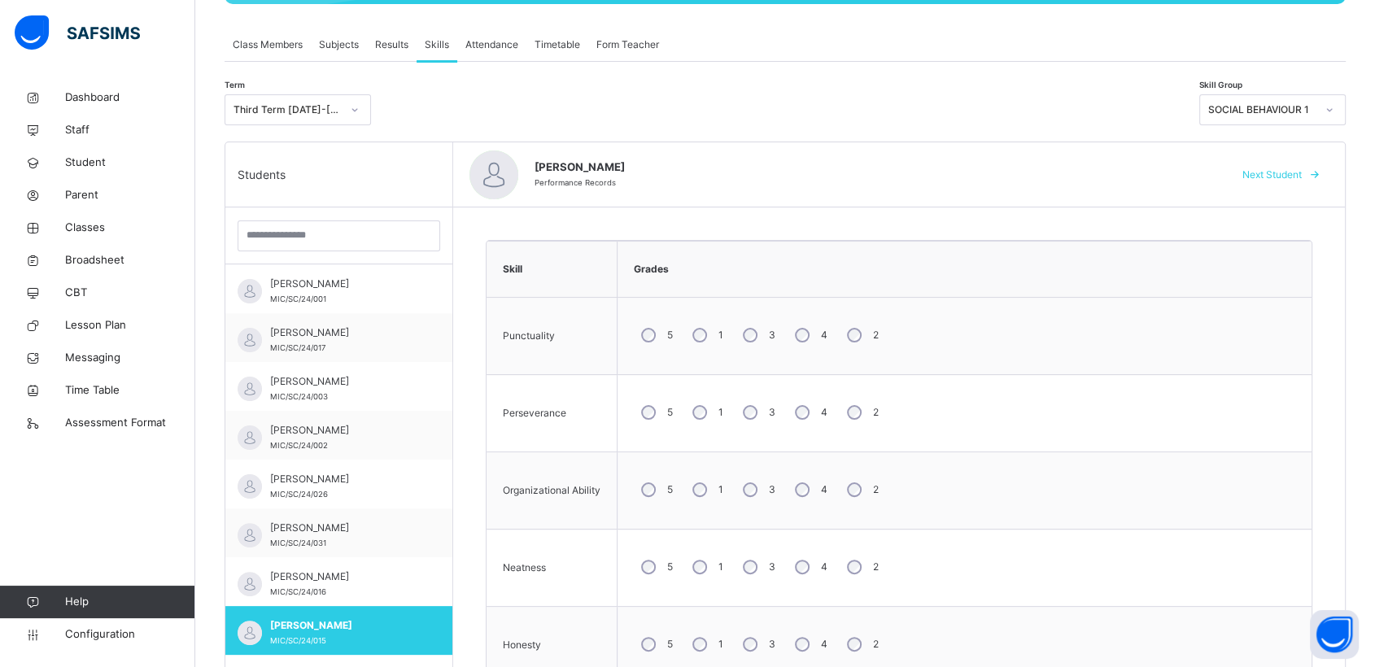
click at [1343, 116] on div at bounding box center [1330, 110] width 28 height 26
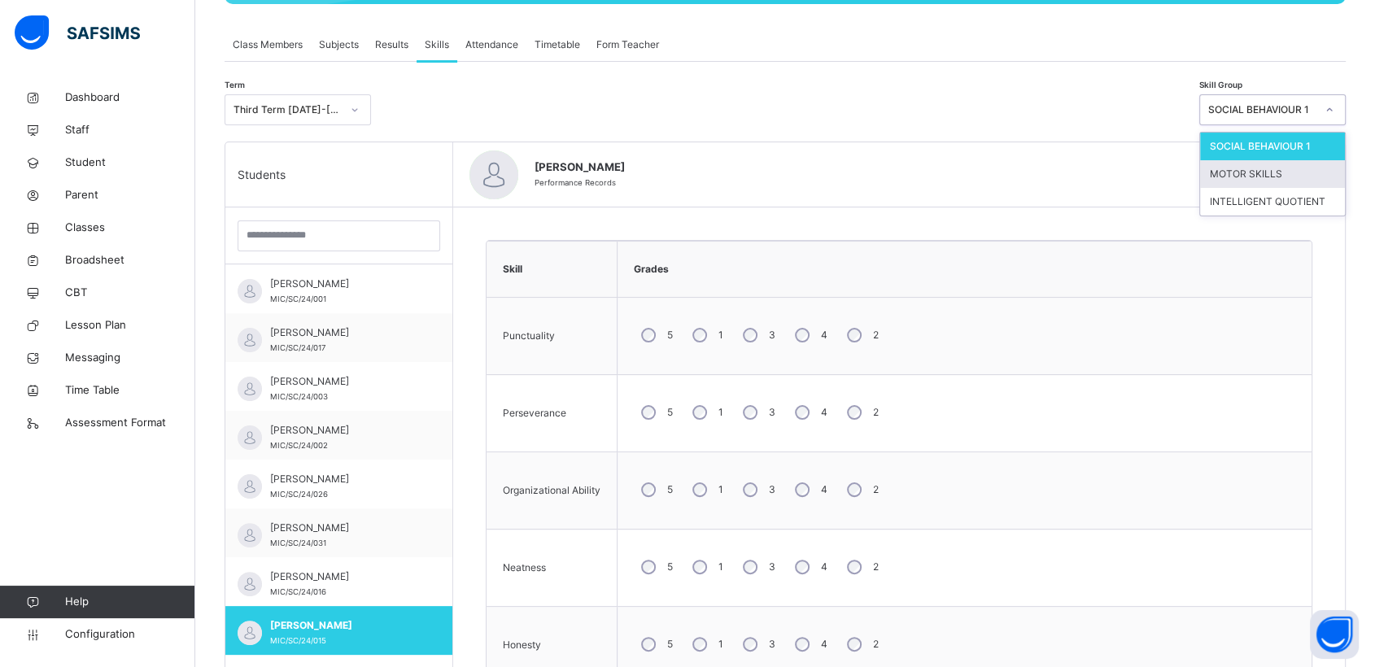
click at [1274, 172] on div "MOTOR SKILLS" at bounding box center [1272, 174] width 145 height 28
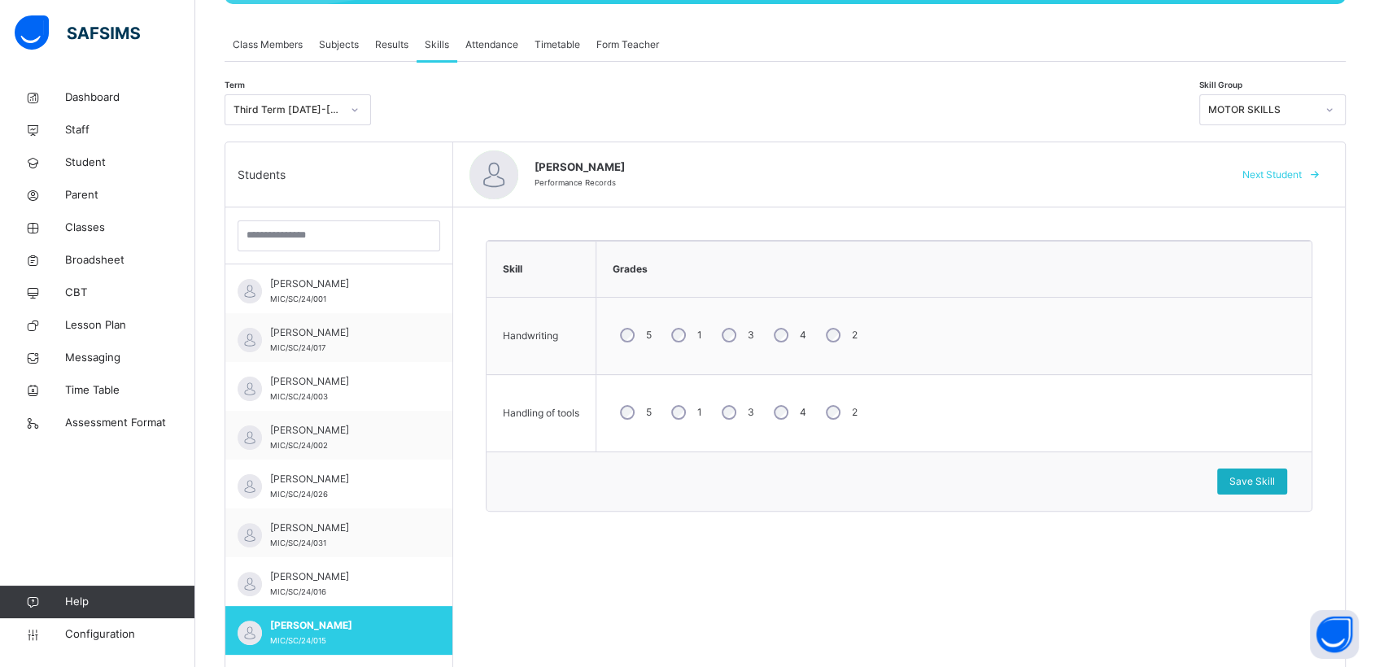
click at [1262, 479] on span "Save Skill" at bounding box center [1253, 481] width 46 height 15
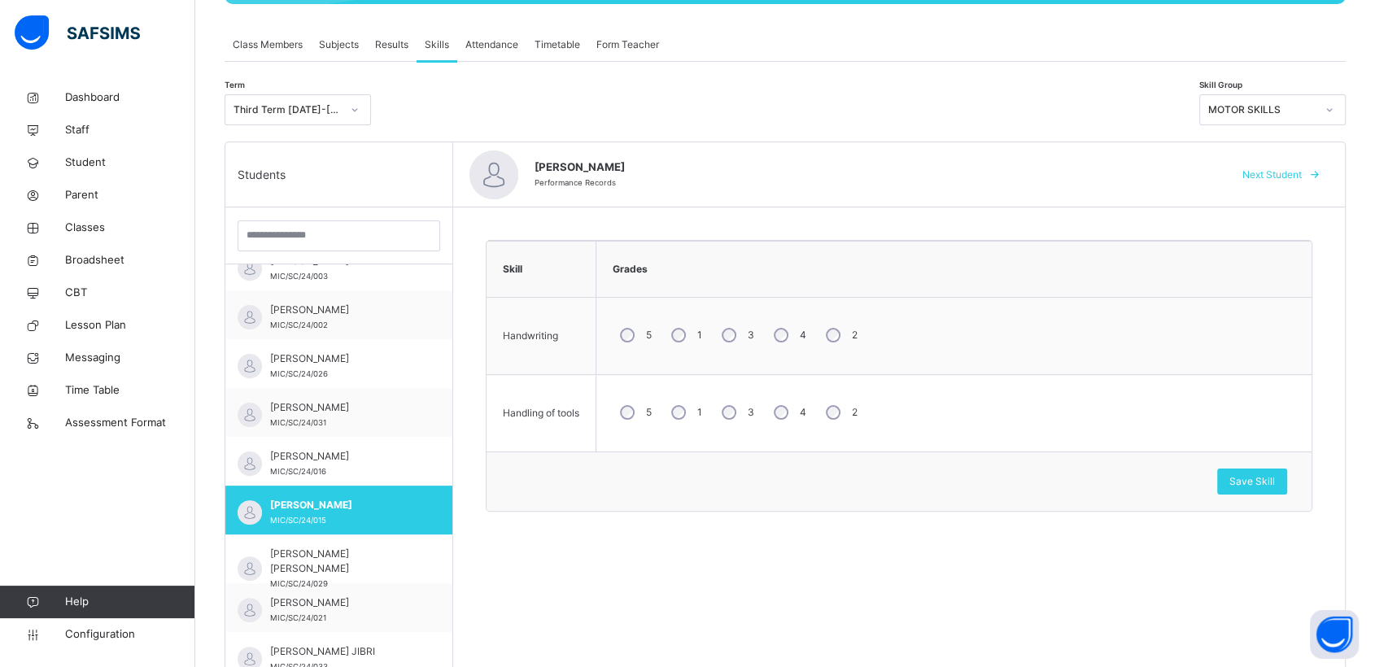
scroll to position [143, 0]
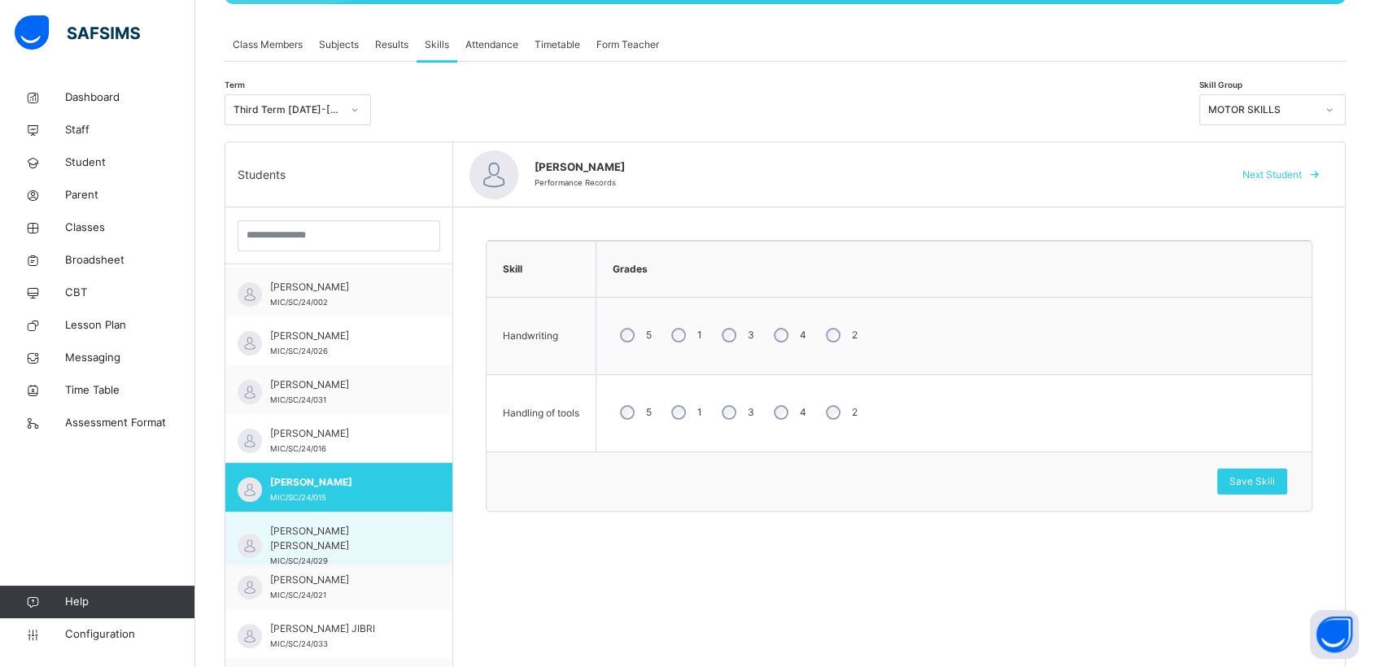
click at [303, 535] on span "[PERSON_NAME] [PERSON_NAME]" at bounding box center [343, 538] width 146 height 29
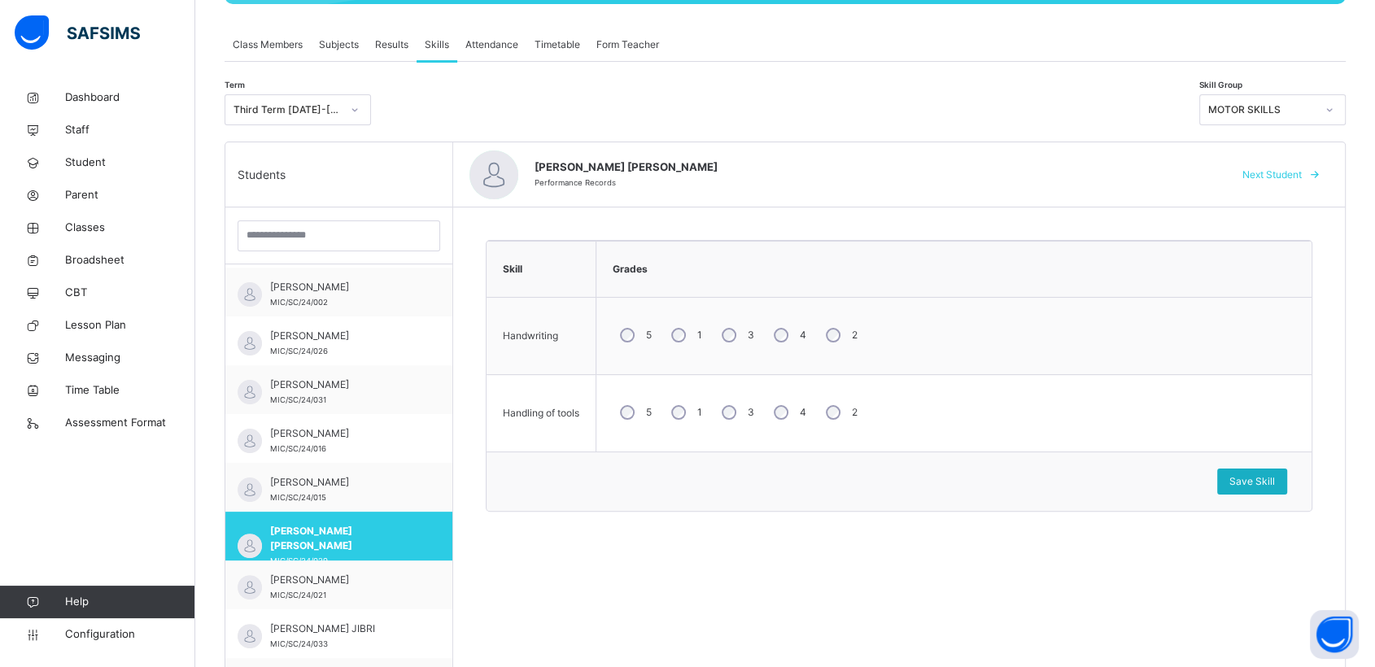
click at [1274, 476] on span "Save Skill" at bounding box center [1253, 481] width 46 height 15
click at [1333, 110] on icon at bounding box center [1330, 109] width 6 height 3
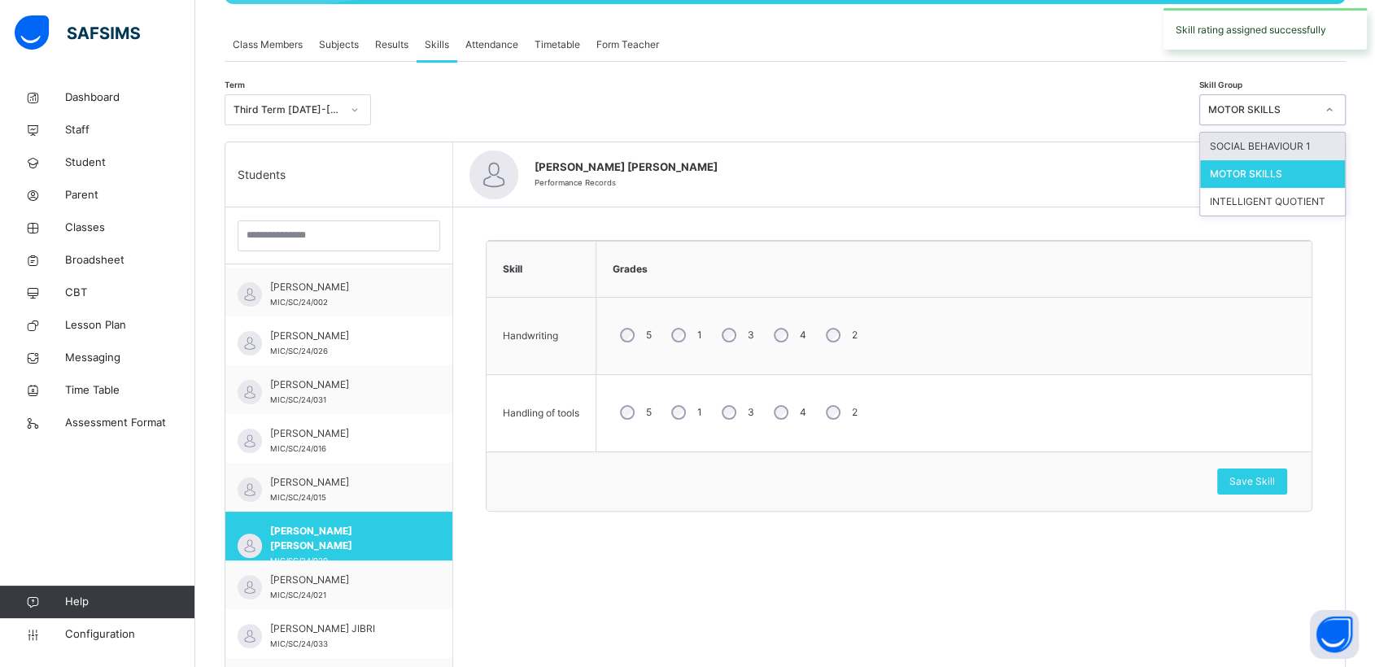
click at [1279, 146] on div "SOCIAL BEHAVIOUR 1" at bounding box center [1272, 147] width 145 height 28
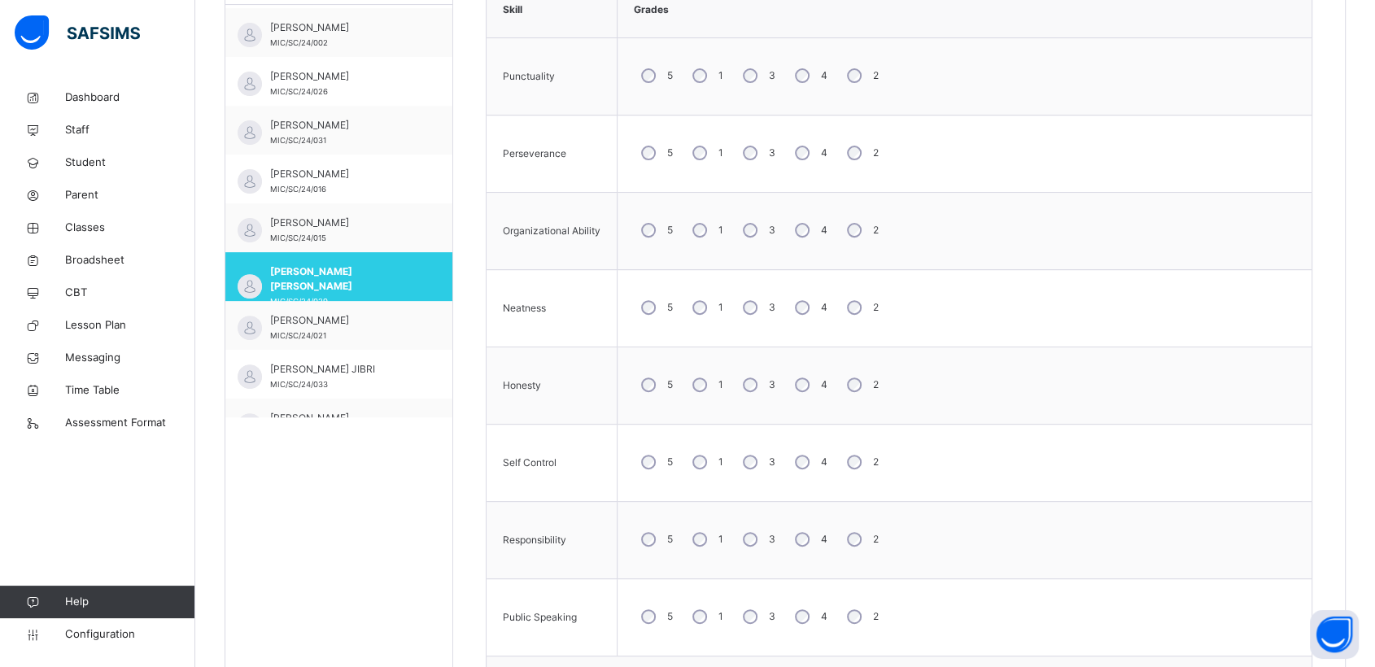
scroll to position [658, 0]
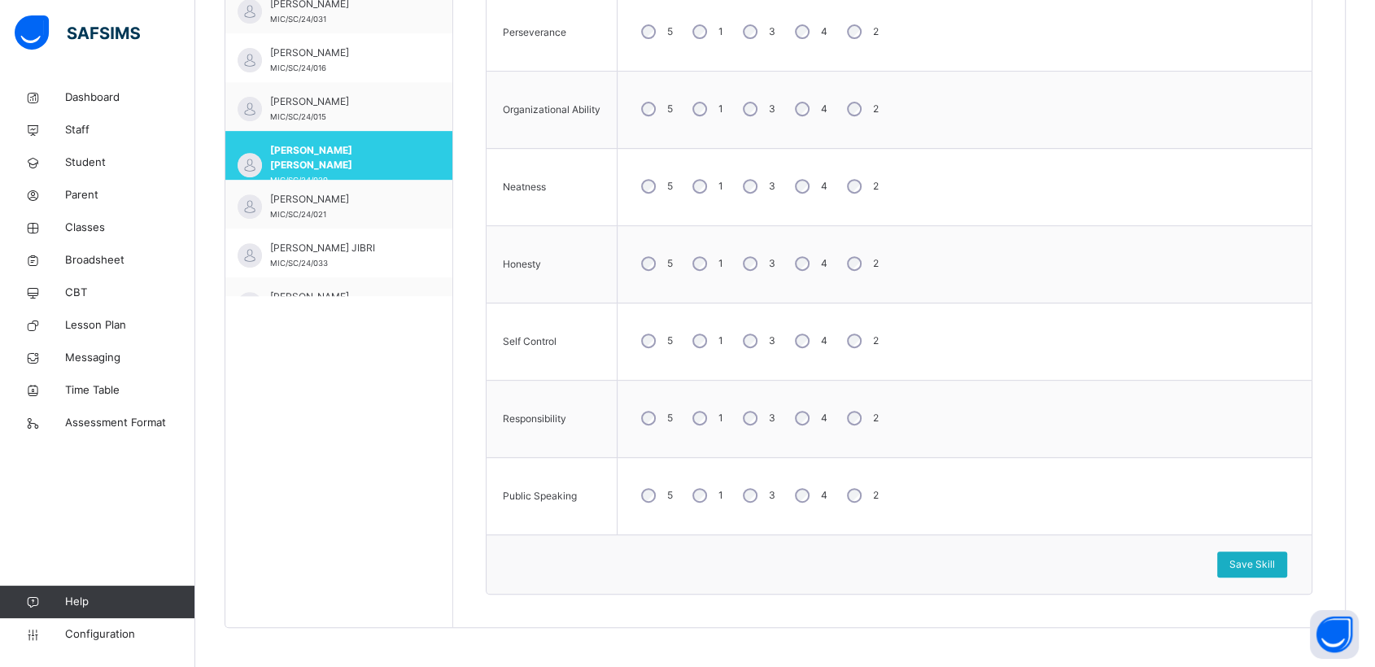
click at [1262, 557] on span "Save Skill" at bounding box center [1253, 564] width 46 height 15
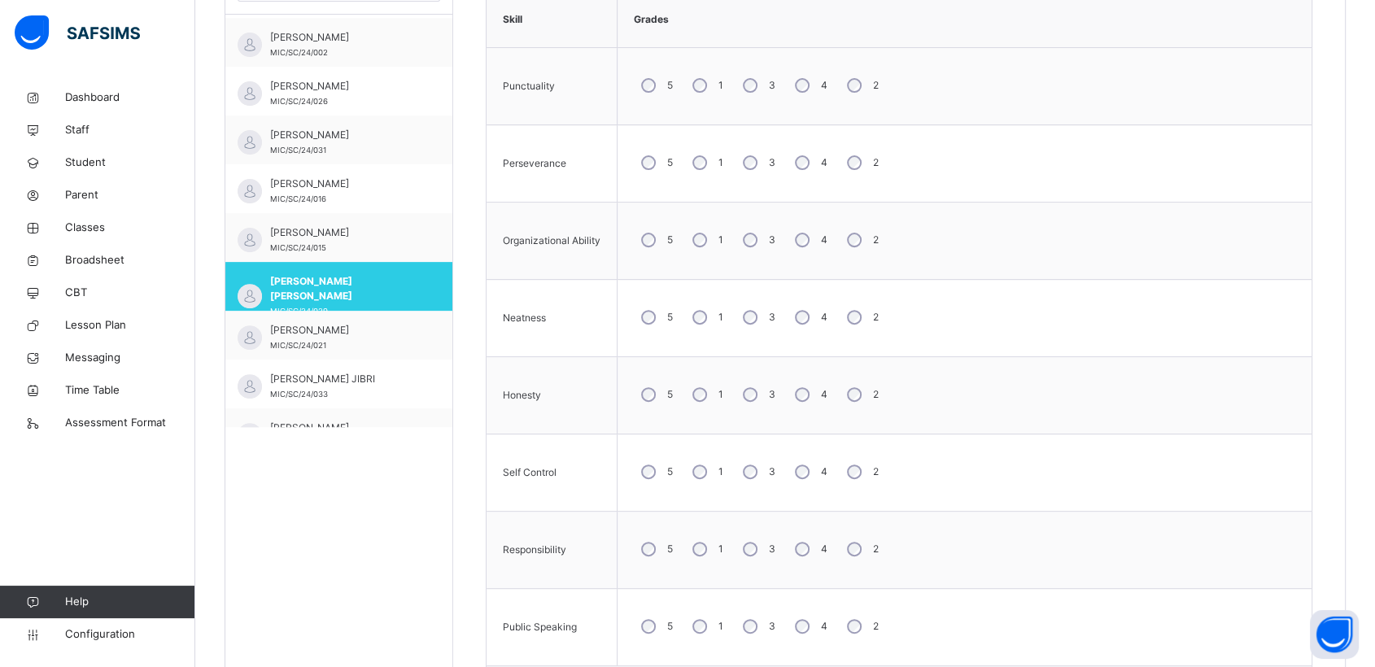
scroll to position [597, 0]
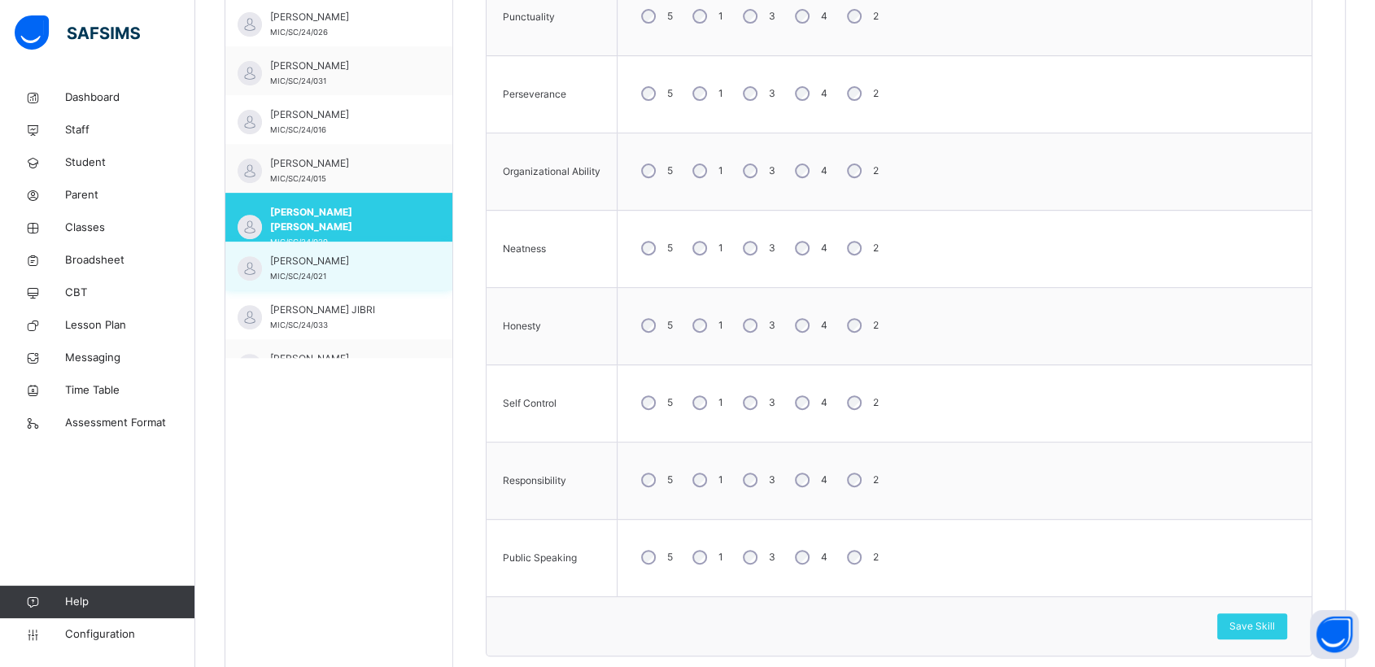
click at [328, 260] on span "[PERSON_NAME]" at bounding box center [343, 261] width 146 height 15
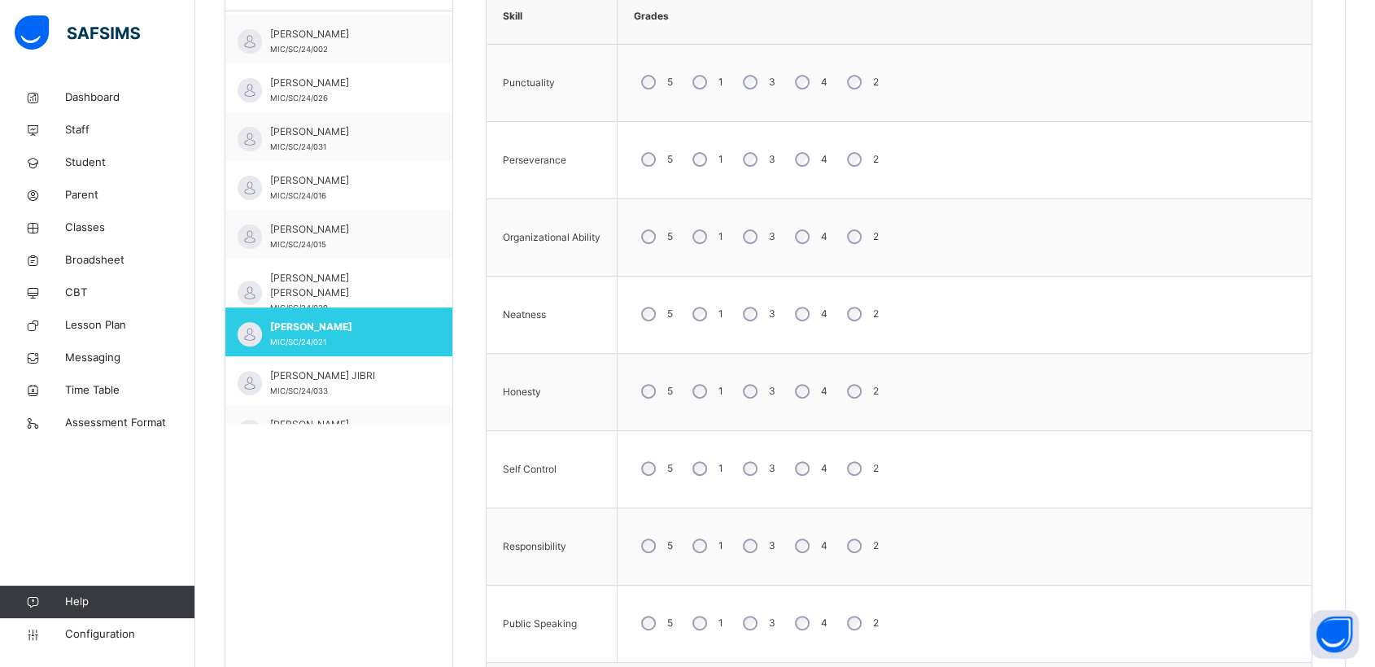
scroll to position [640, 0]
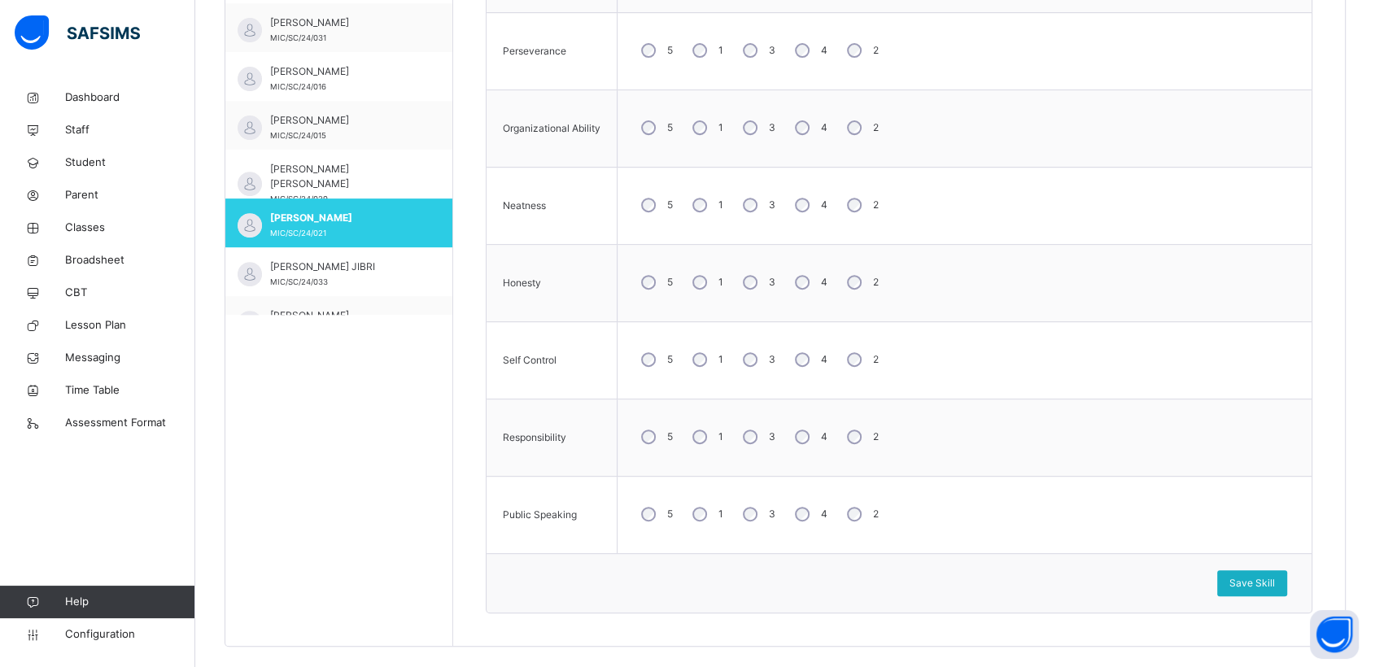
click at [1251, 585] on span "Save Skill" at bounding box center [1253, 583] width 46 height 15
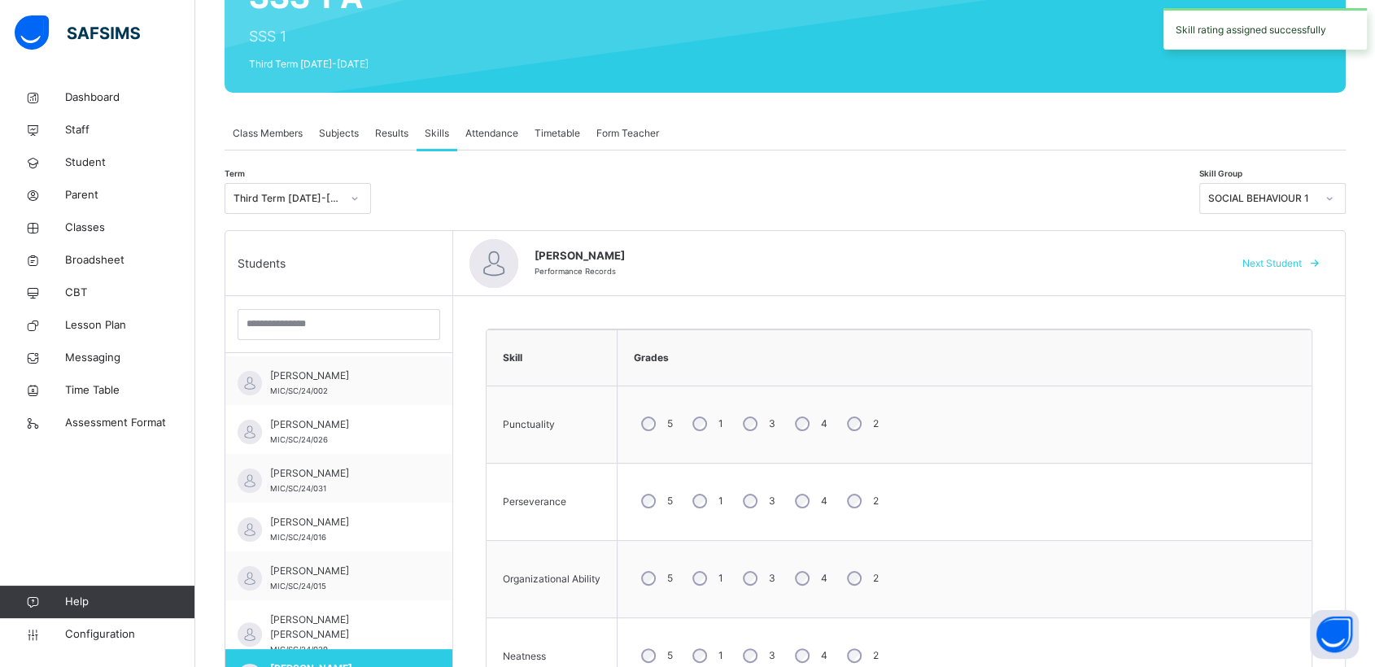
scroll to position [188, 0]
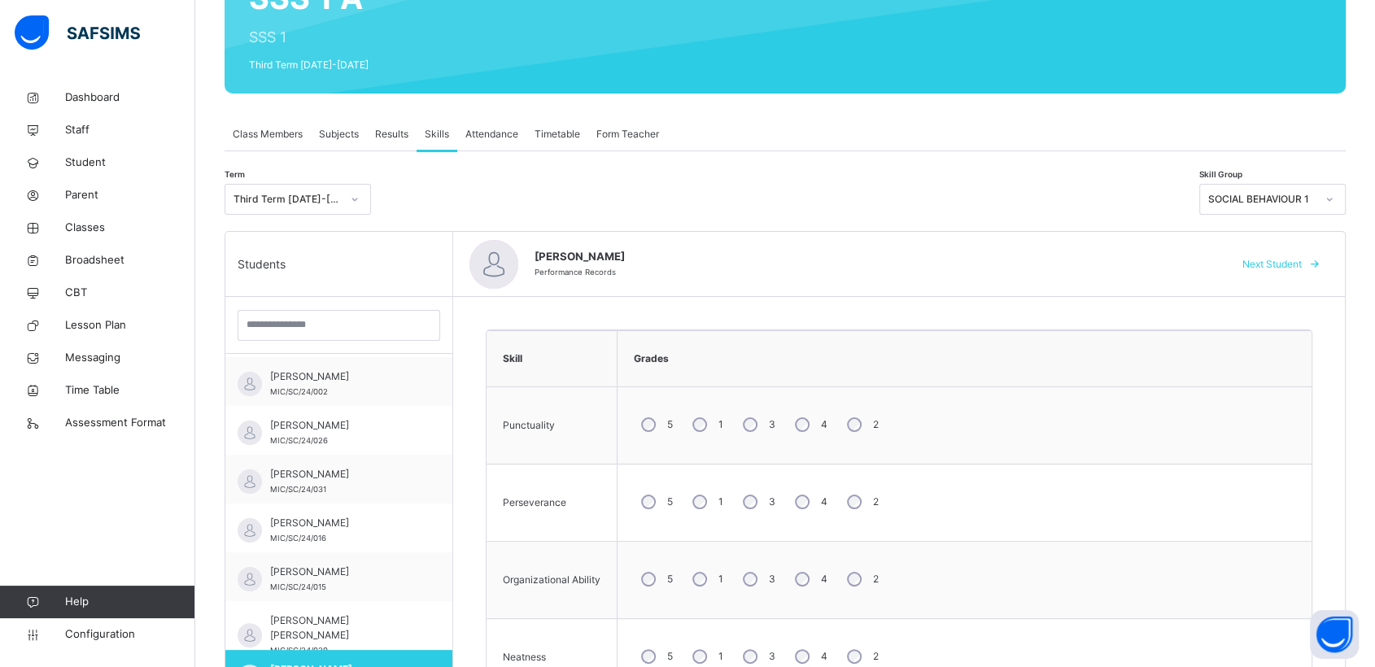
click at [1335, 196] on icon at bounding box center [1330, 199] width 10 height 16
click at [1257, 260] on div "MOTOR SKILLS" at bounding box center [1272, 264] width 145 height 28
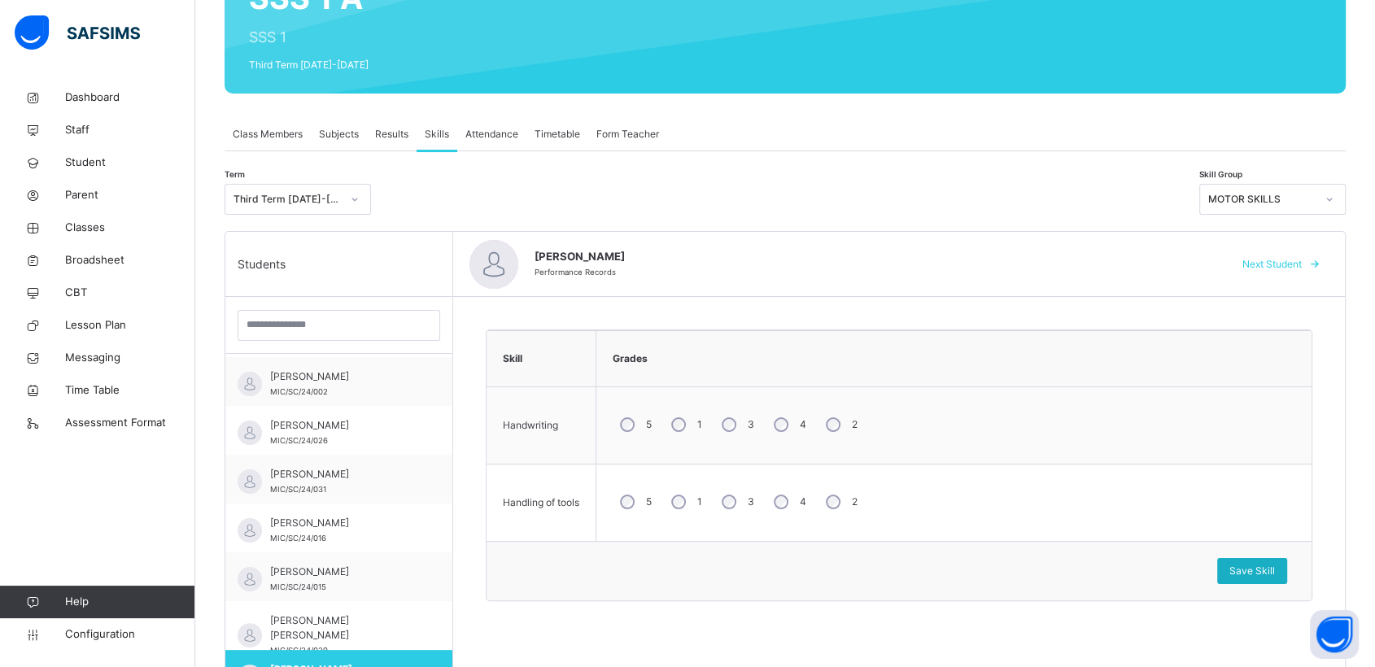
click at [1270, 567] on span "Save Skill" at bounding box center [1253, 571] width 46 height 15
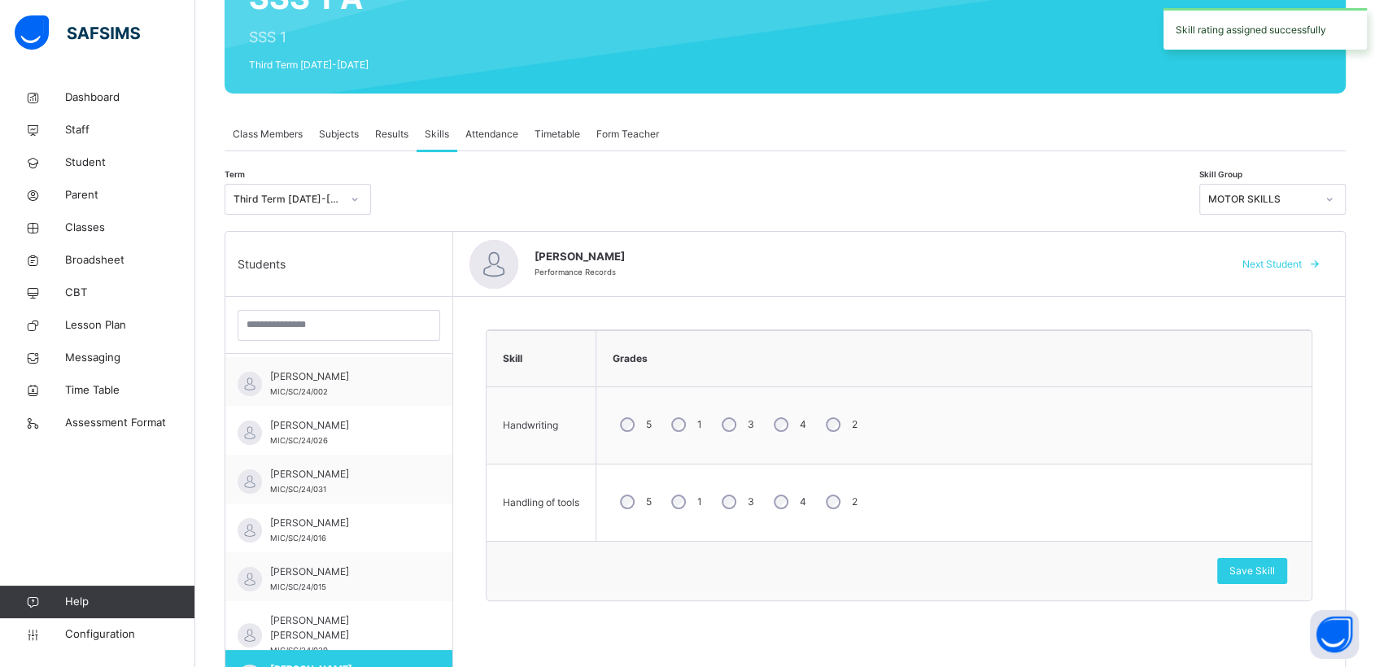
click at [1302, 260] on span "Next Student" at bounding box center [1272, 264] width 59 height 15
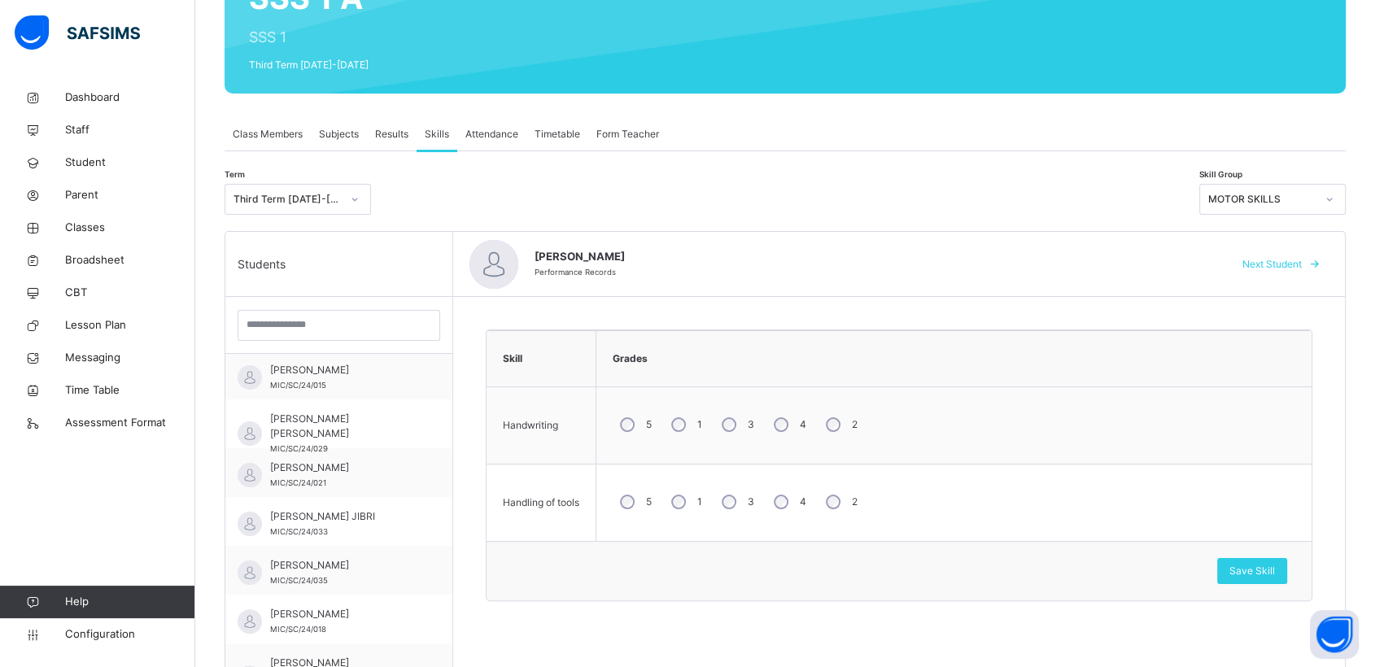
scroll to position [356, 0]
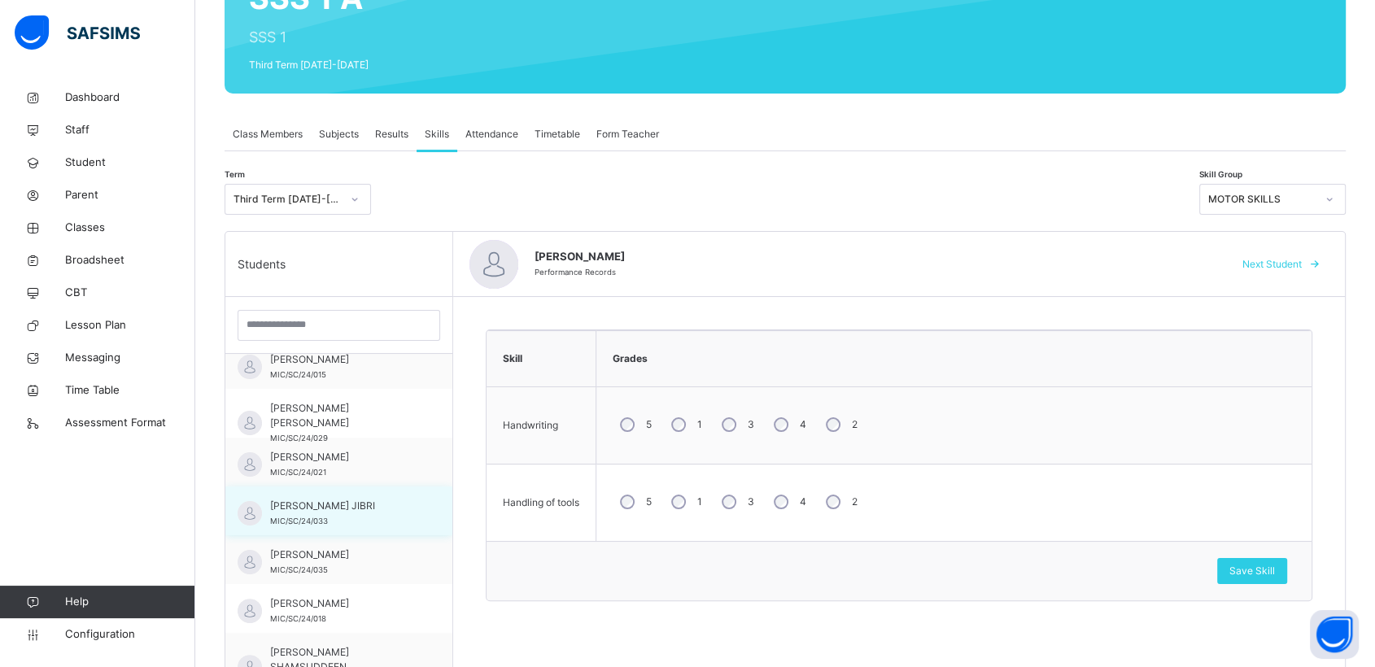
click at [293, 512] on div "[PERSON_NAME] JIBRI MIC/SC/24/033" at bounding box center [343, 513] width 146 height 29
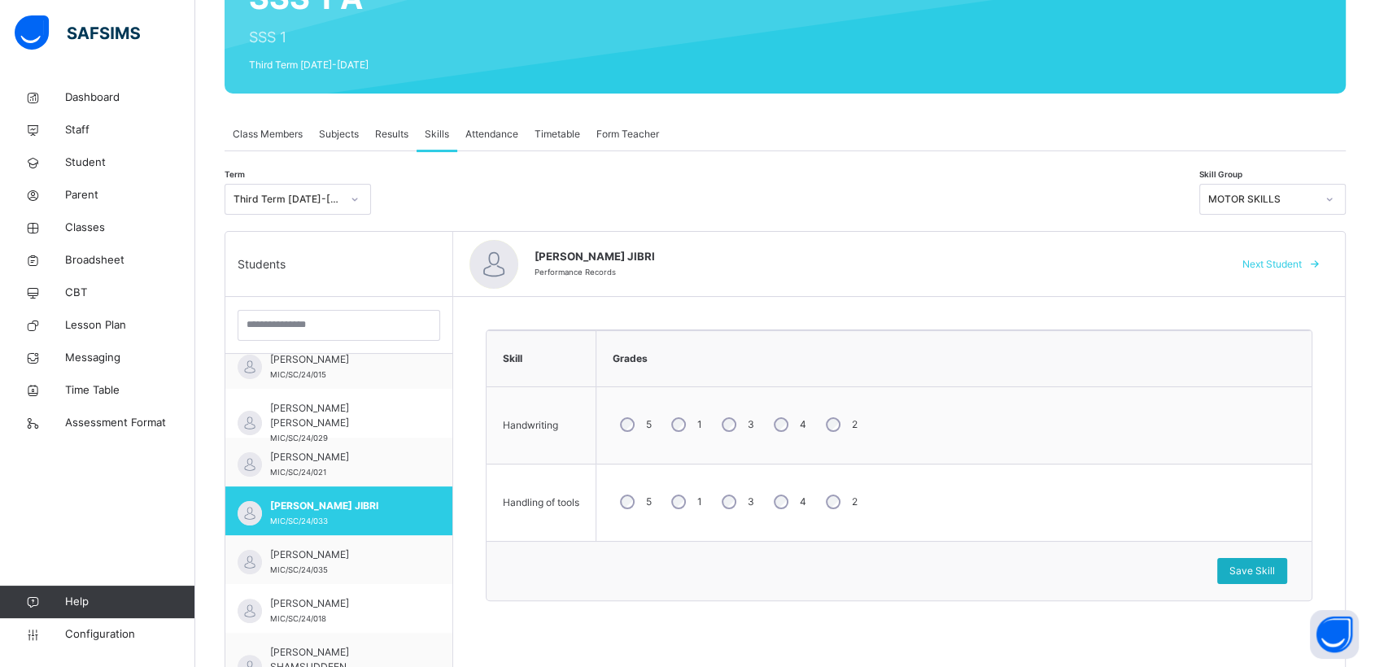
click at [1253, 562] on div "Save Skill" at bounding box center [1252, 571] width 70 height 26
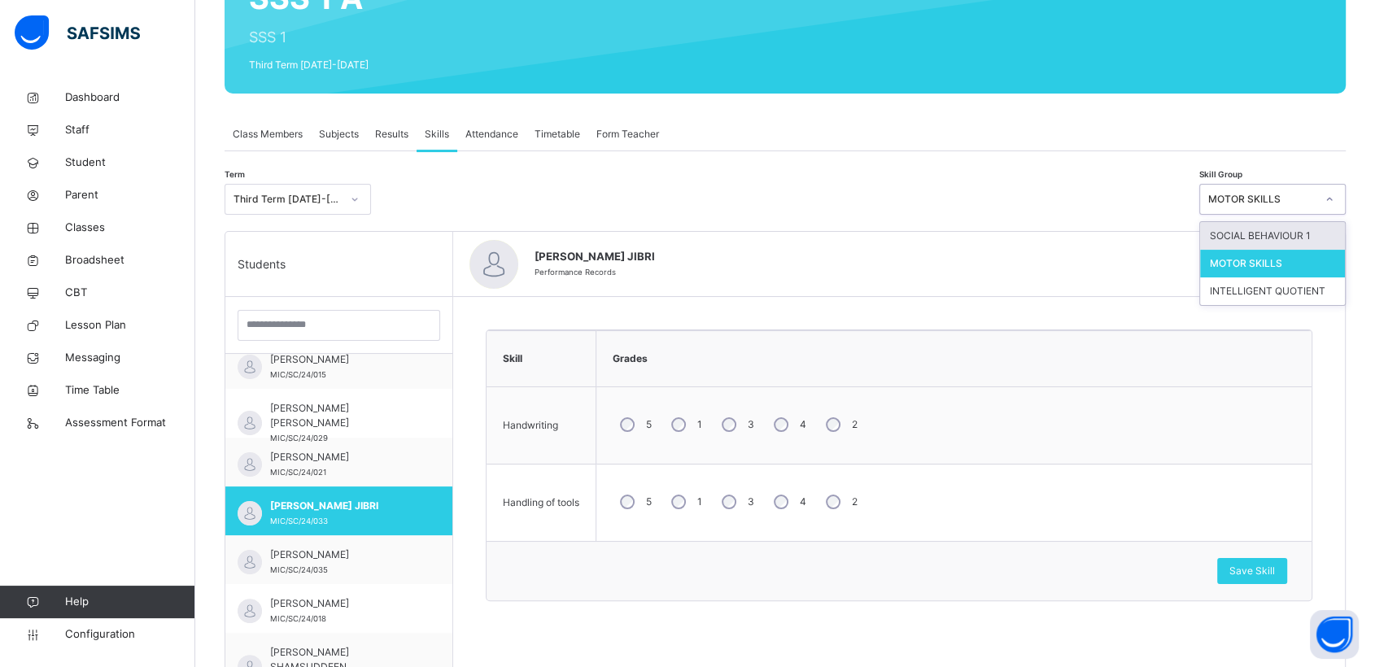
click at [1335, 199] on icon at bounding box center [1330, 199] width 10 height 16
click at [1263, 288] on div "INTELLIGENT QUOTIENT" at bounding box center [1272, 292] width 145 height 28
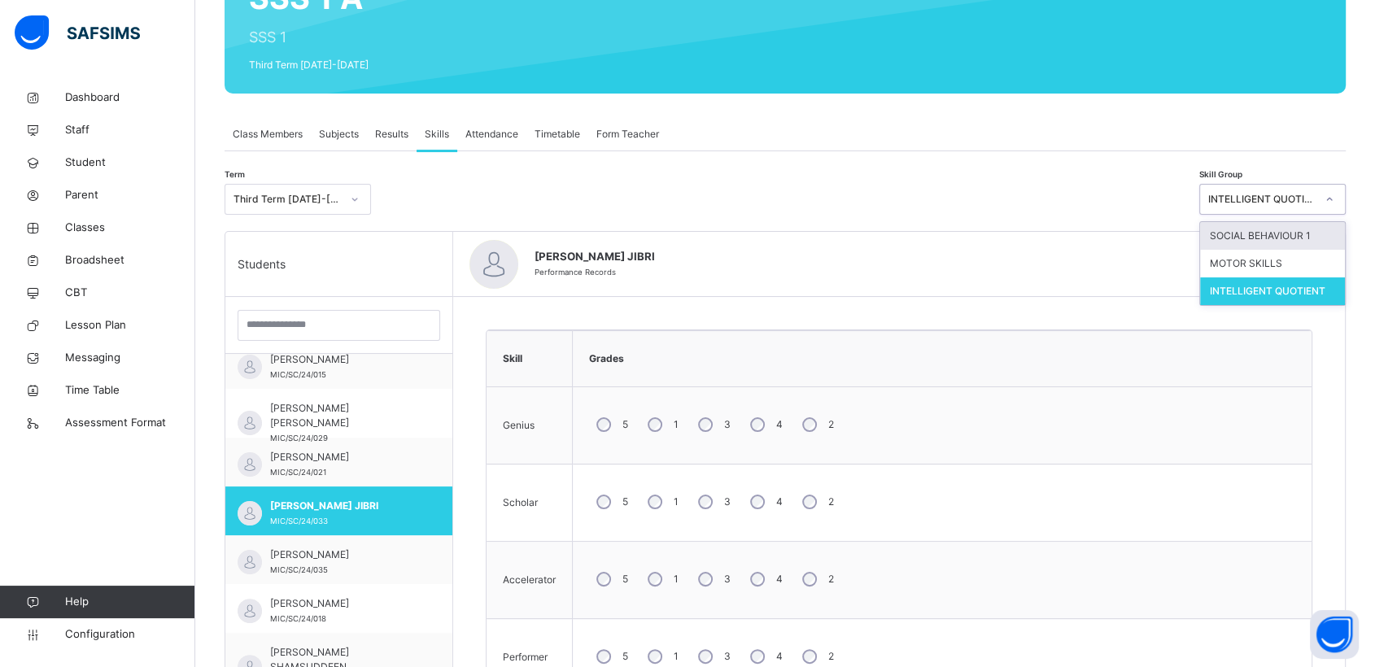
click at [1335, 197] on icon at bounding box center [1330, 199] width 10 height 16
click at [1270, 267] on div "MOTOR SKILLS" at bounding box center [1272, 264] width 145 height 28
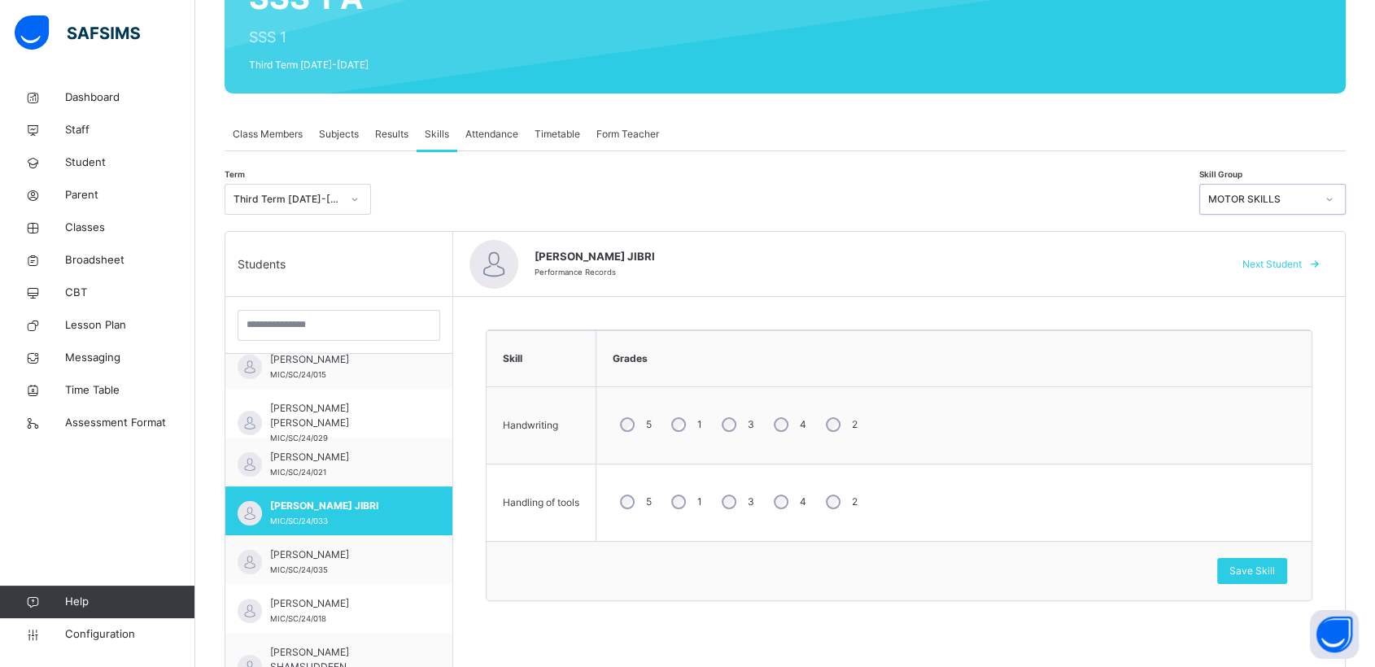
click at [1335, 194] on icon at bounding box center [1330, 199] width 10 height 16
click at [1270, 240] on div "SOCIAL BEHAVIOUR 1" at bounding box center [1272, 236] width 145 height 28
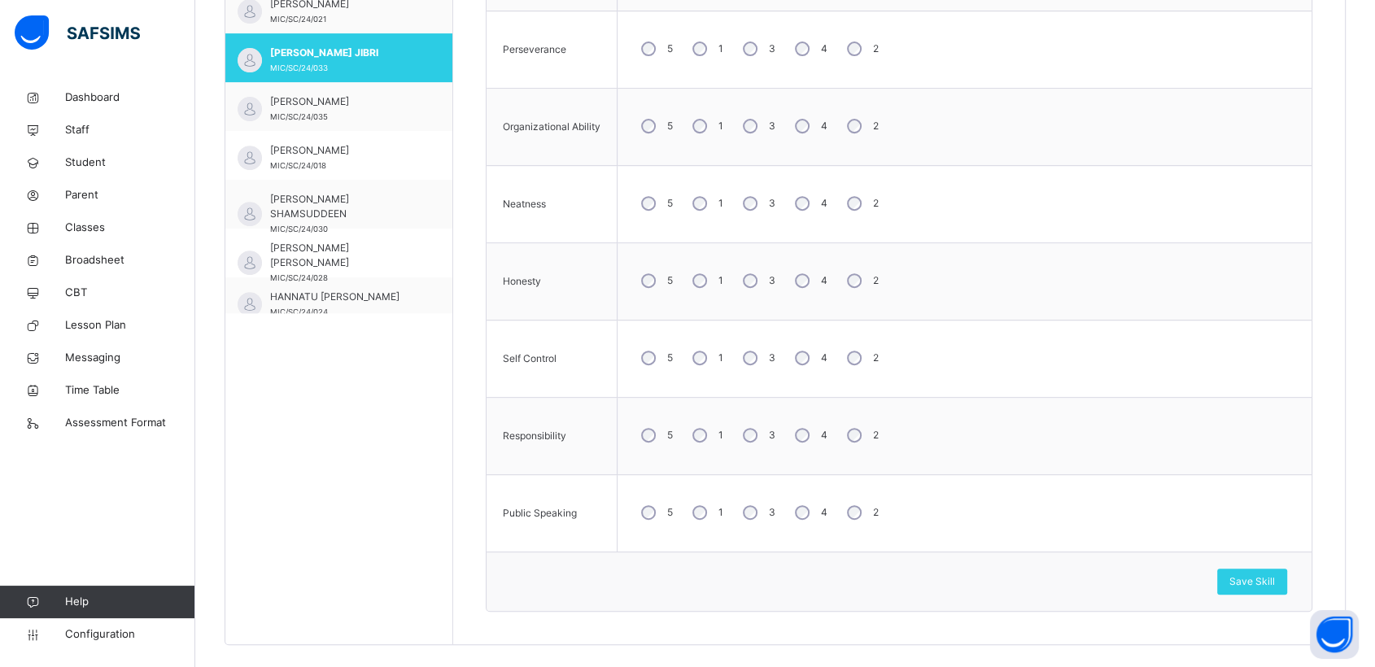
scroll to position [658, 0]
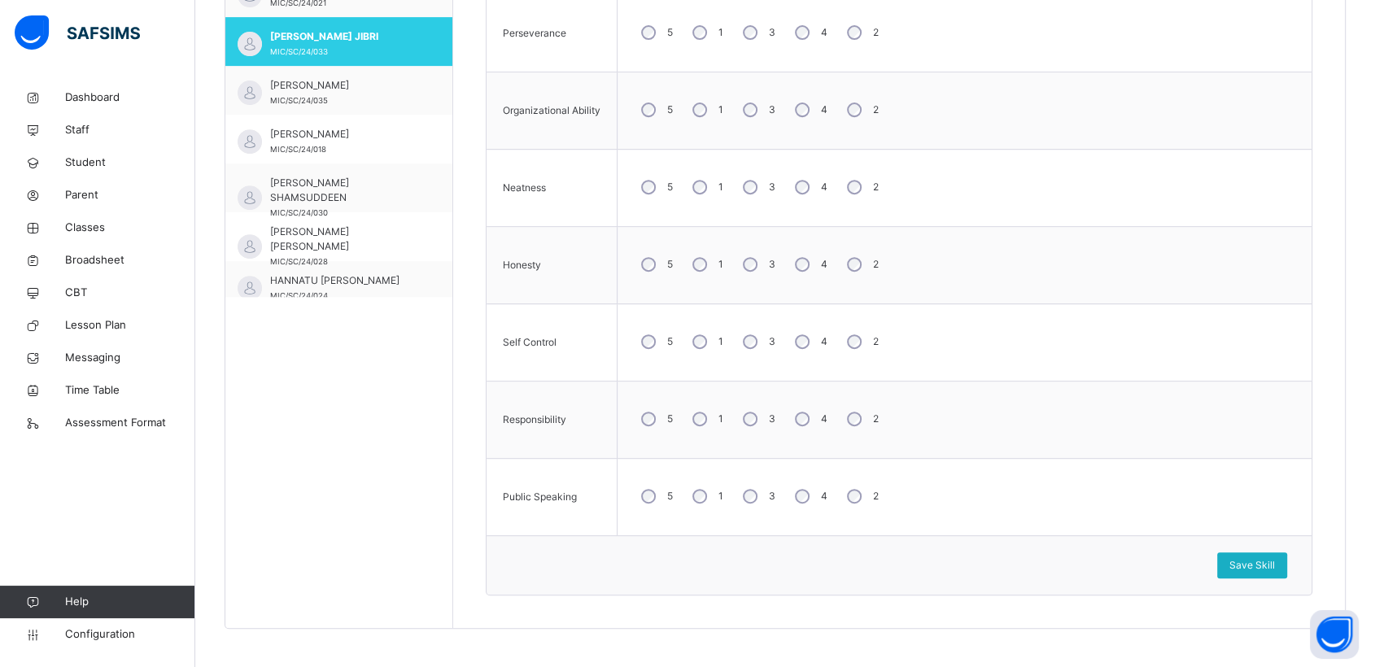
click at [1250, 562] on span "Save Skill" at bounding box center [1253, 565] width 46 height 15
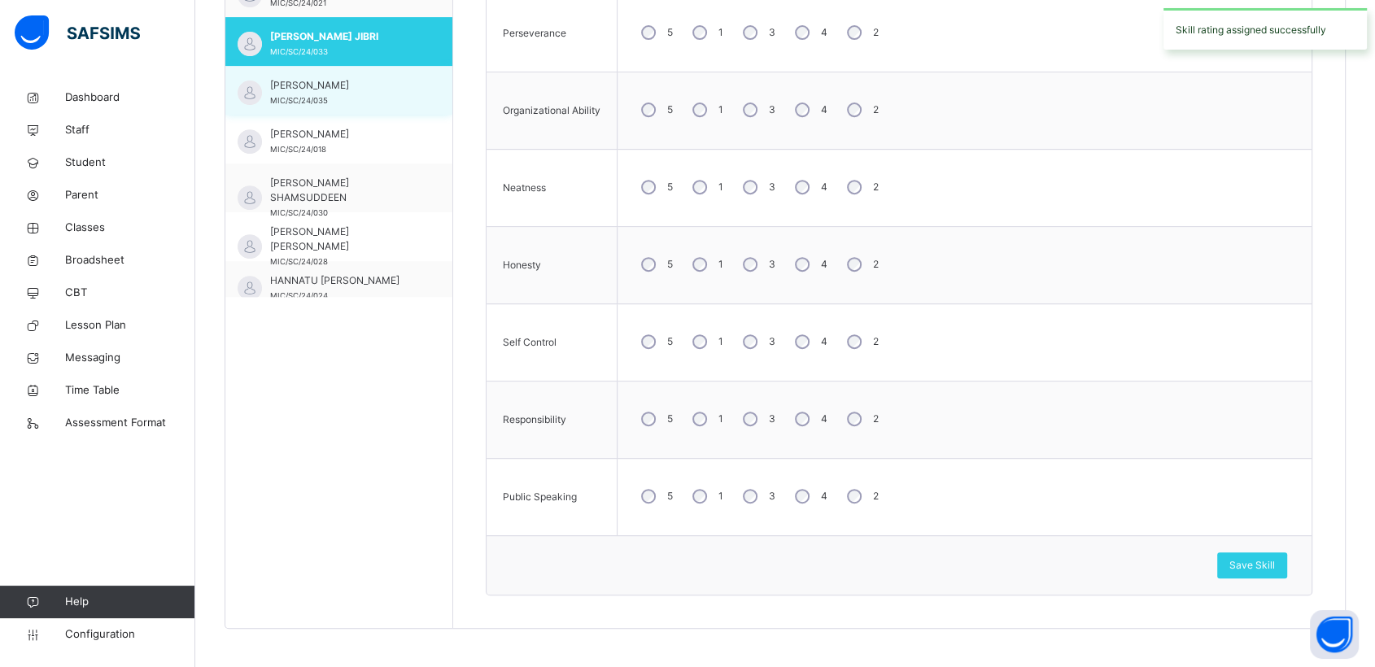
click at [357, 80] on span "[PERSON_NAME]" at bounding box center [343, 85] width 146 height 15
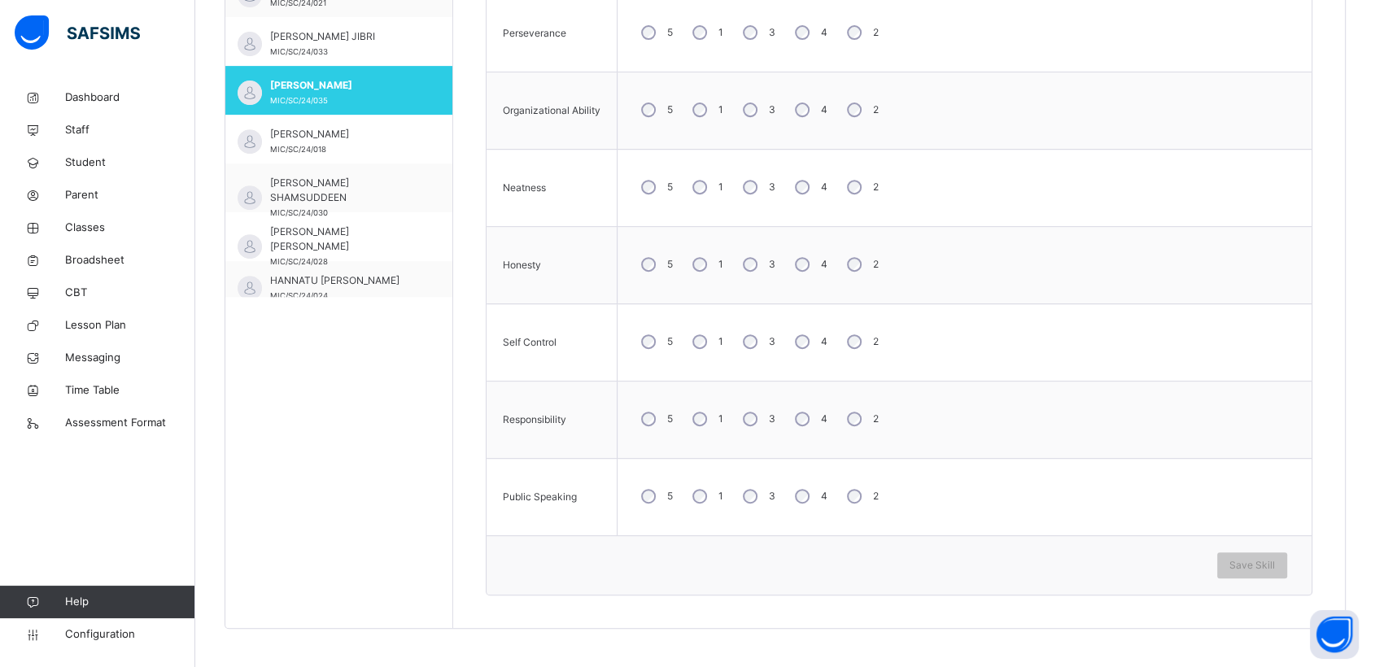
click at [798, 177] on div "4" at bounding box center [810, 187] width 44 height 34
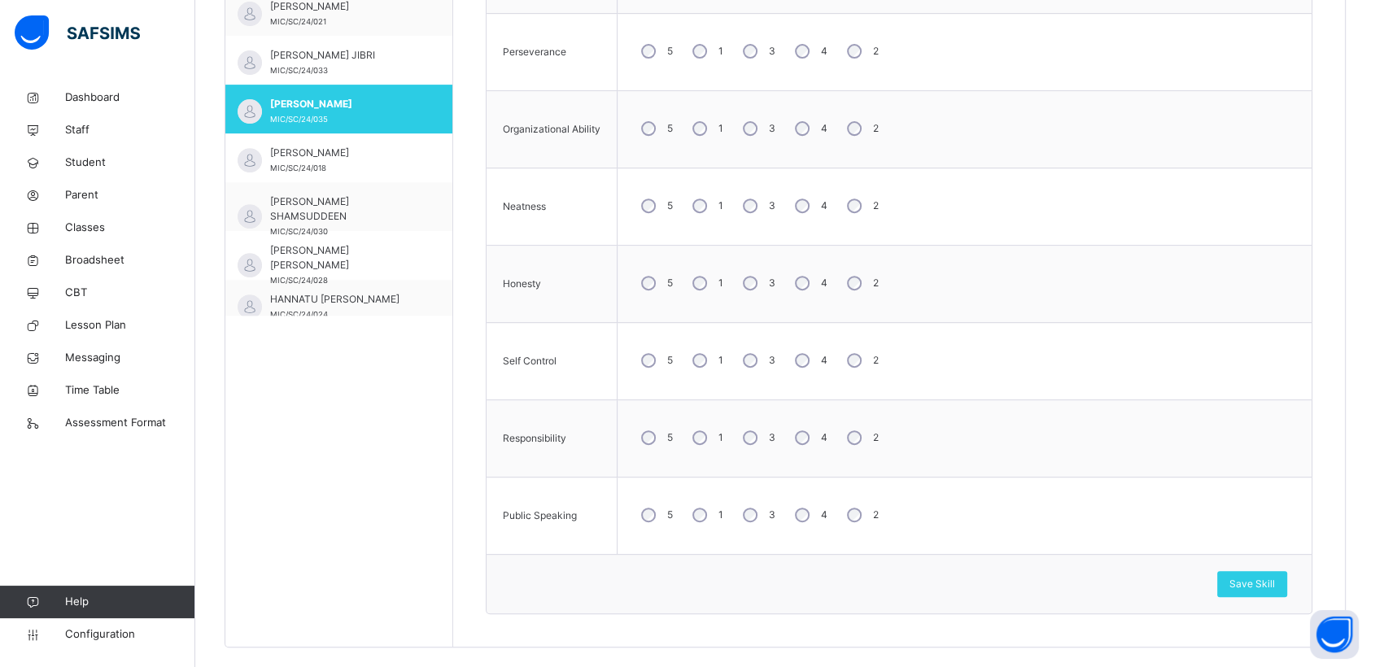
scroll to position [658, 0]
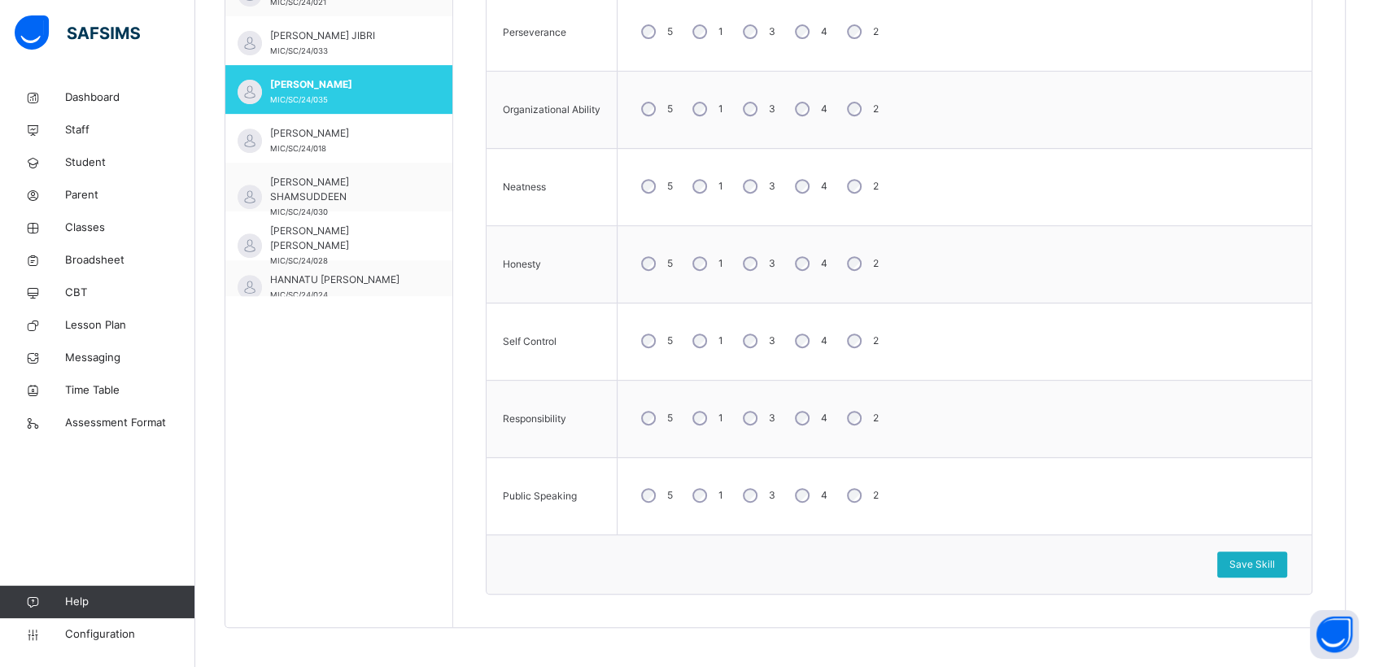
click at [1257, 557] on span "Save Skill" at bounding box center [1253, 564] width 46 height 15
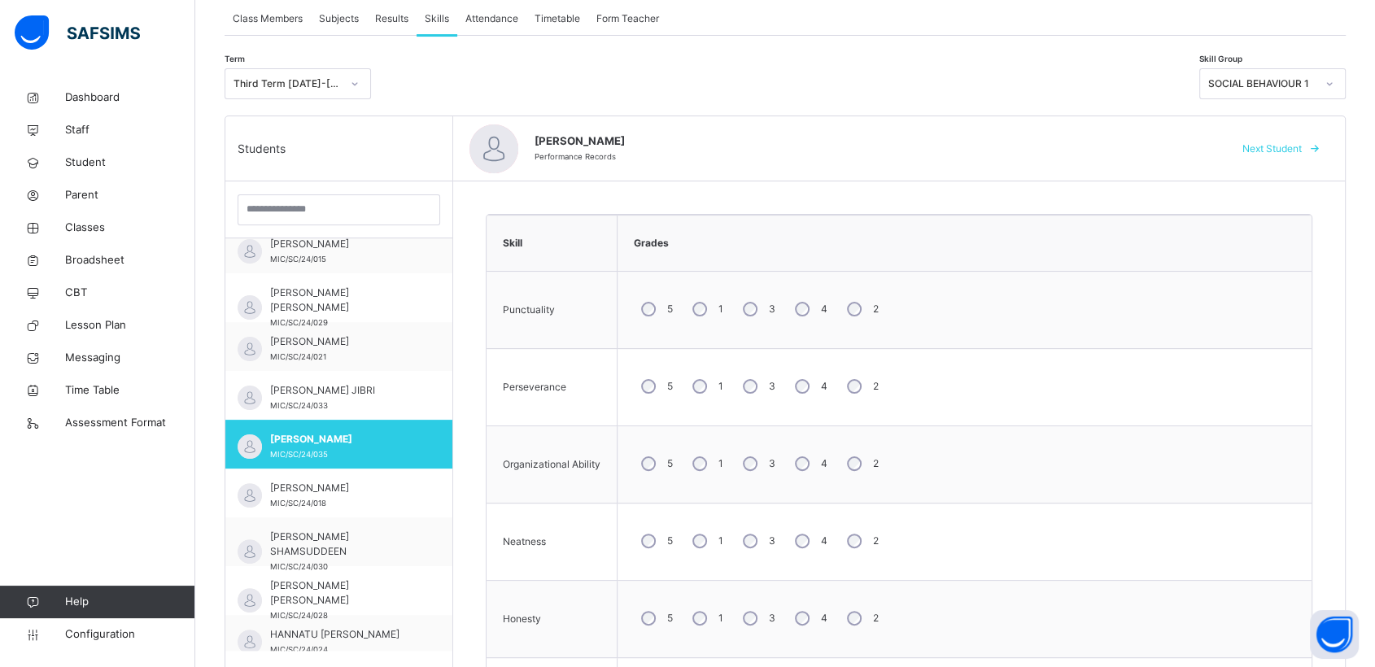
scroll to position [296, 0]
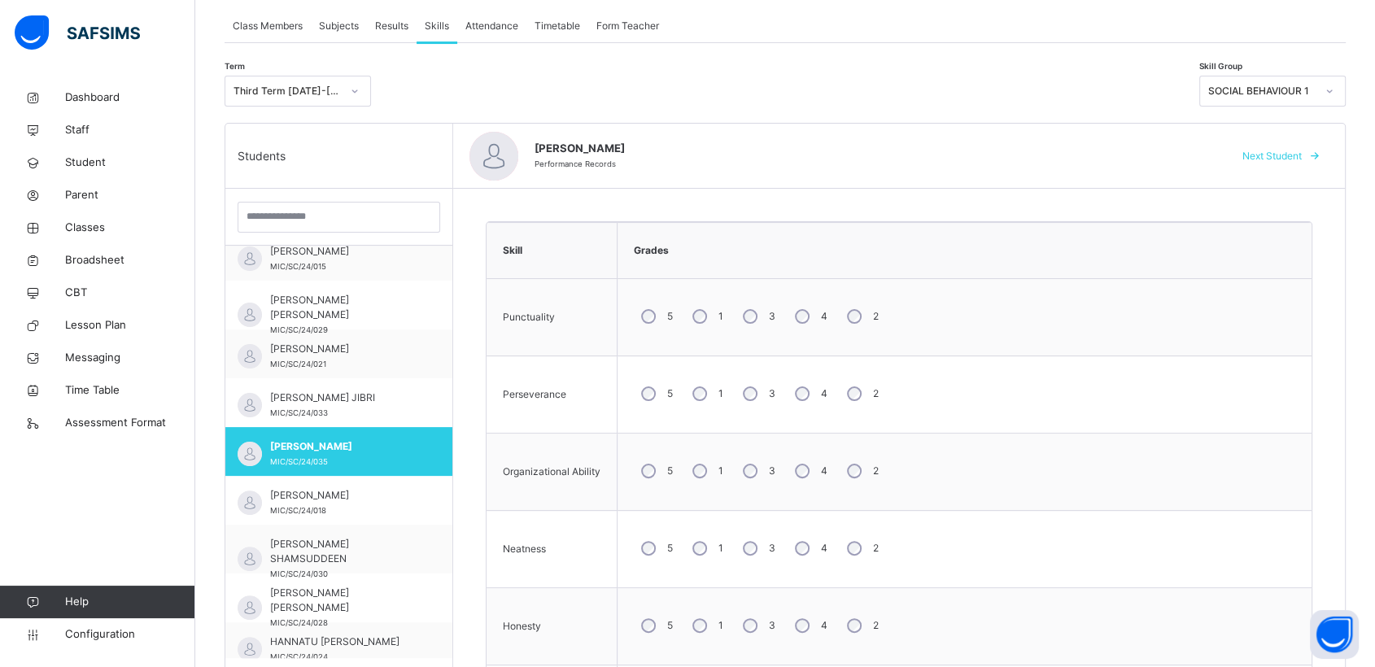
click at [1335, 90] on icon at bounding box center [1330, 91] width 10 height 16
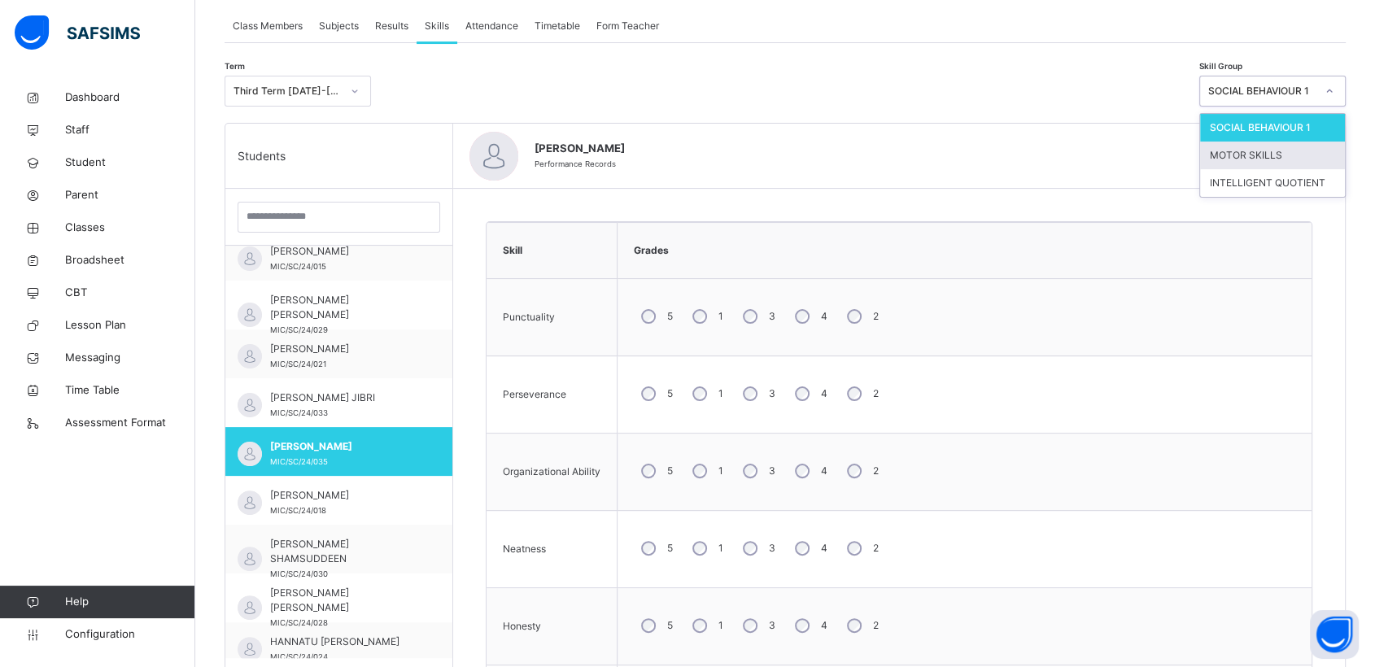
click at [1264, 154] on div "MOTOR SKILLS" at bounding box center [1272, 156] width 145 height 28
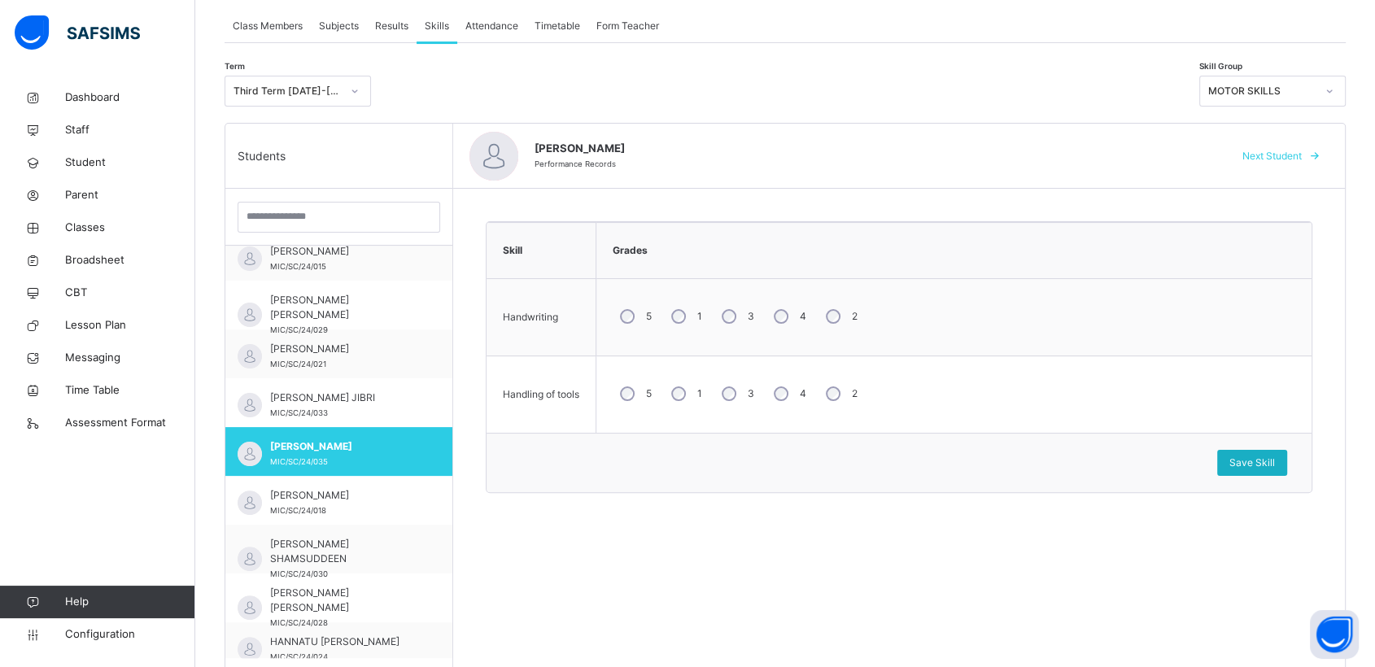
click at [1275, 463] on span "Save Skill" at bounding box center [1253, 463] width 46 height 15
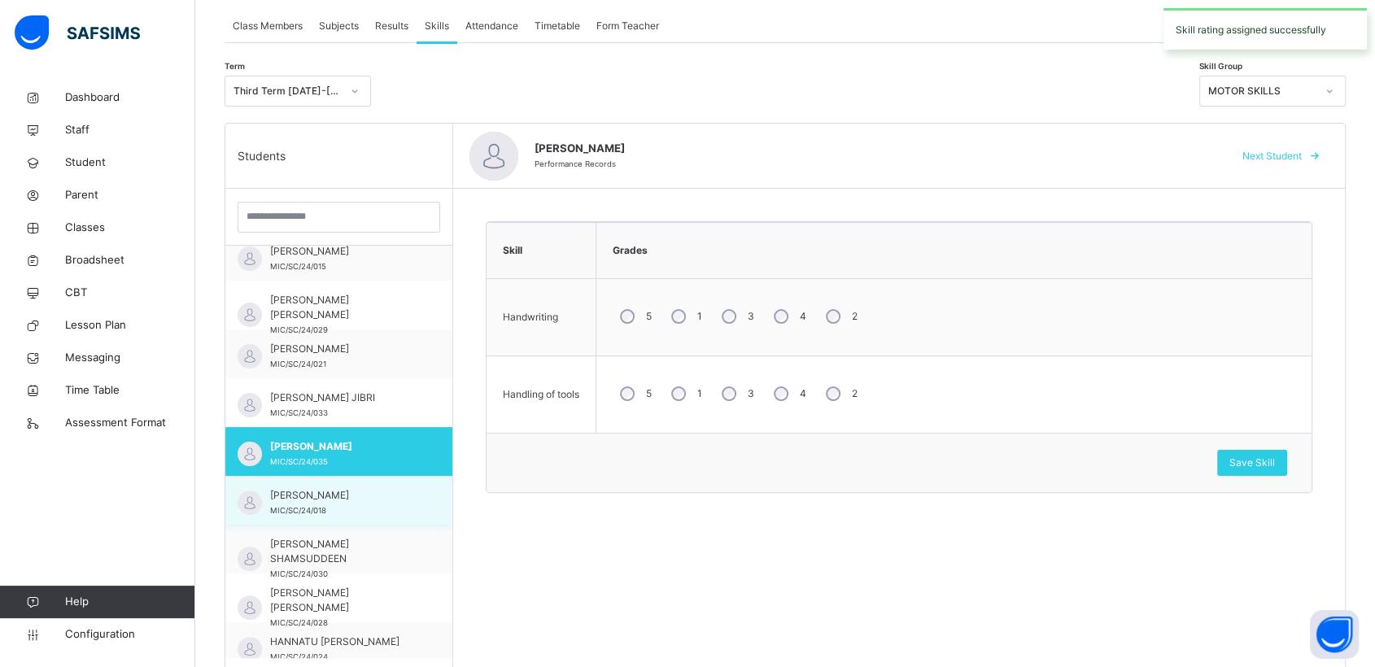
click at [312, 500] on span "[PERSON_NAME]" at bounding box center [343, 495] width 146 height 15
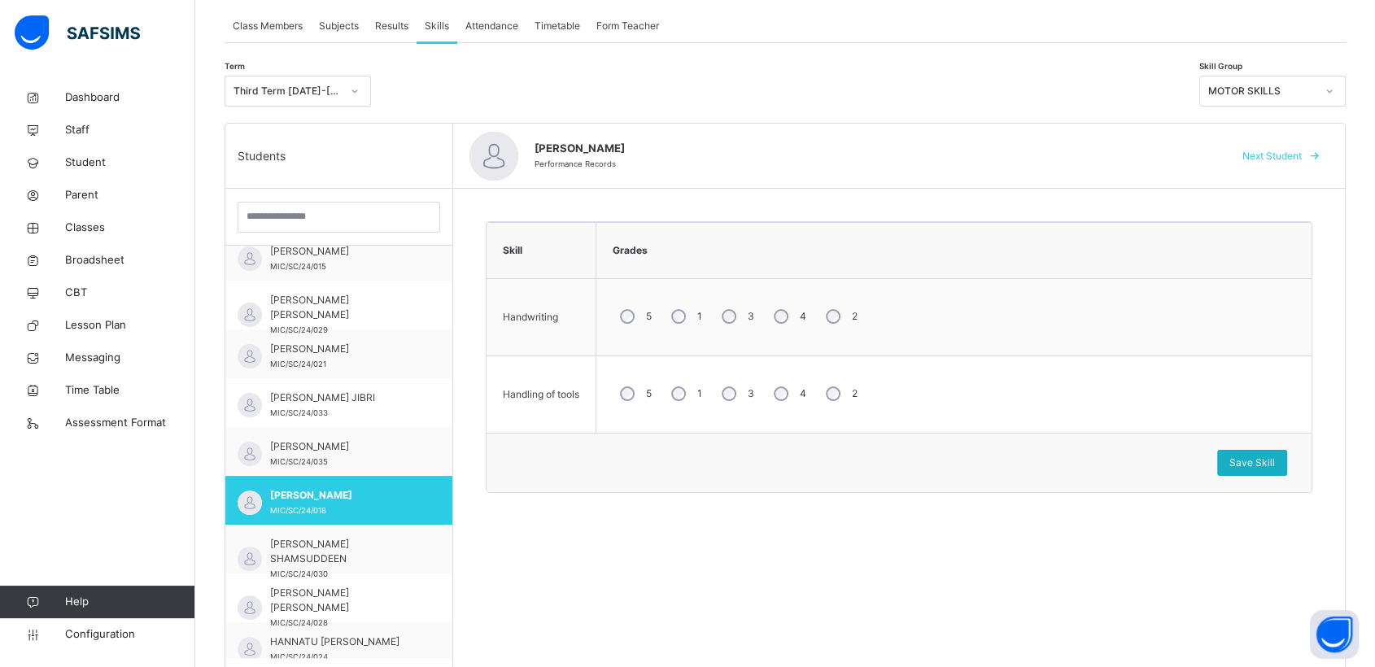
click at [1260, 457] on span "Save Skill" at bounding box center [1253, 463] width 46 height 15
click at [1335, 90] on icon at bounding box center [1330, 91] width 10 height 16
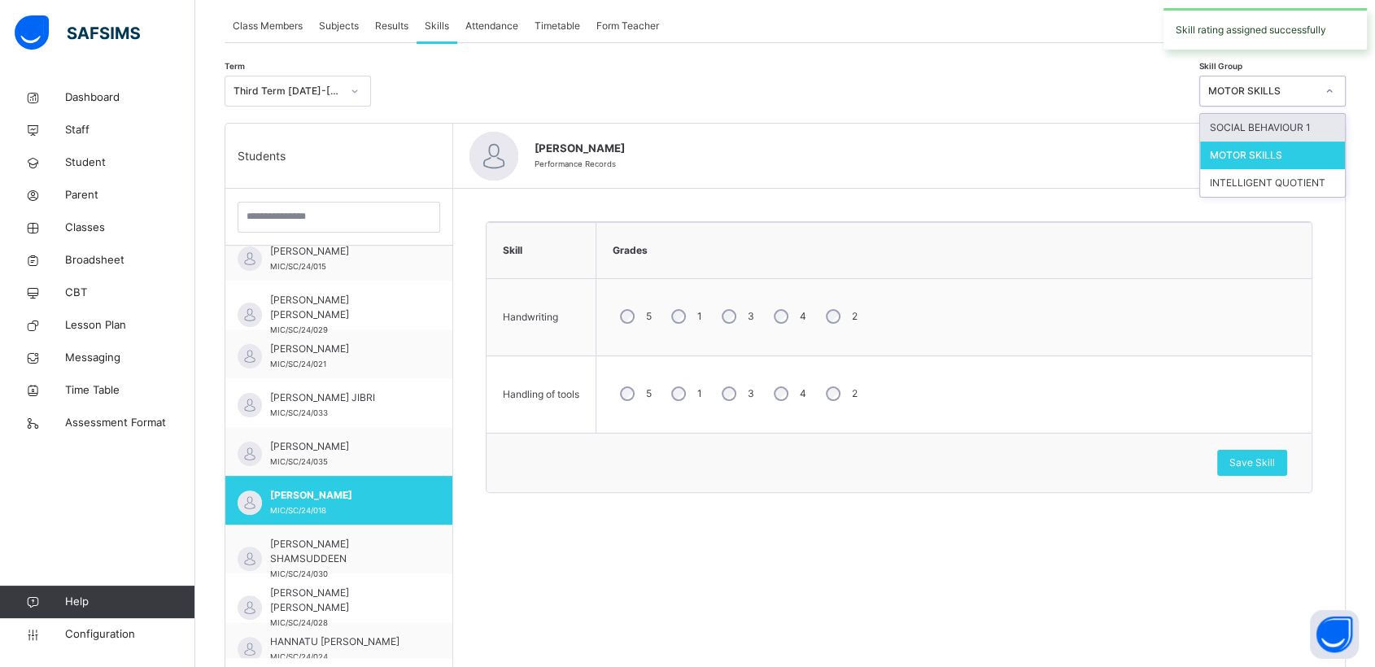
click at [1262, 124] on div "SOCIAL BEHAVIOUR 1" at bounding box center [1272, 128] width 145 height 28
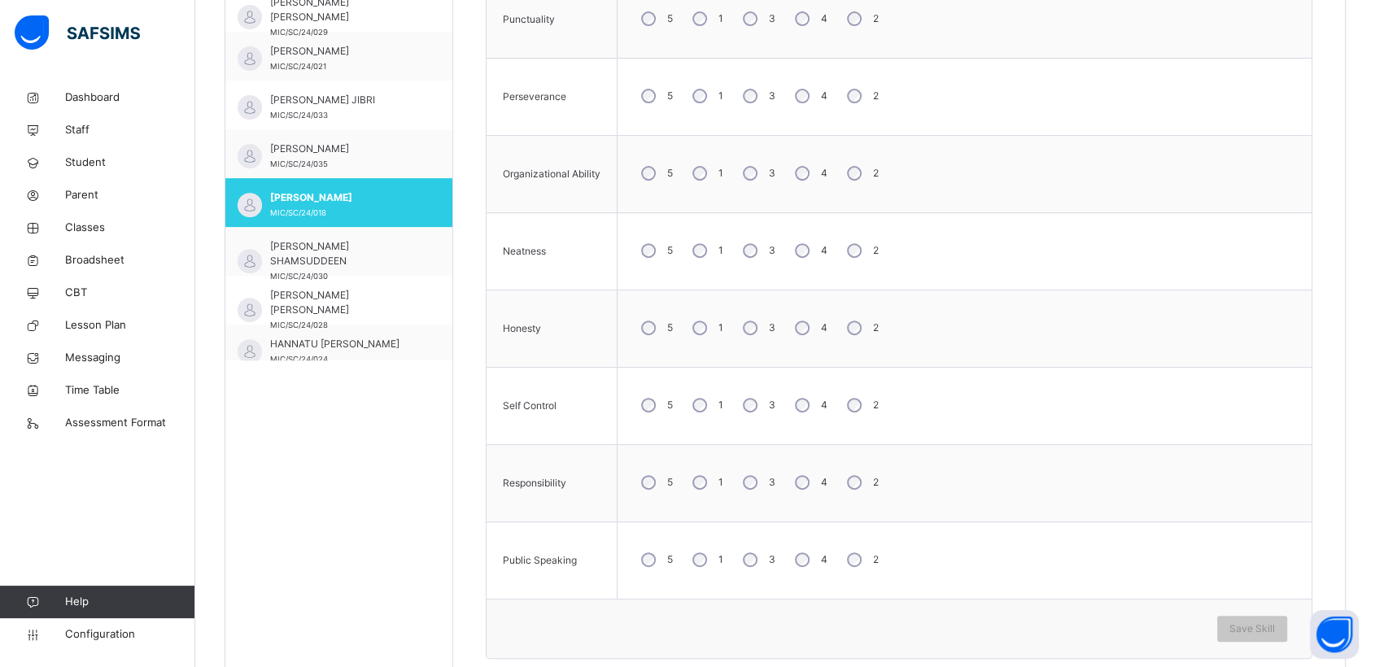
scroll to position [622, 0]
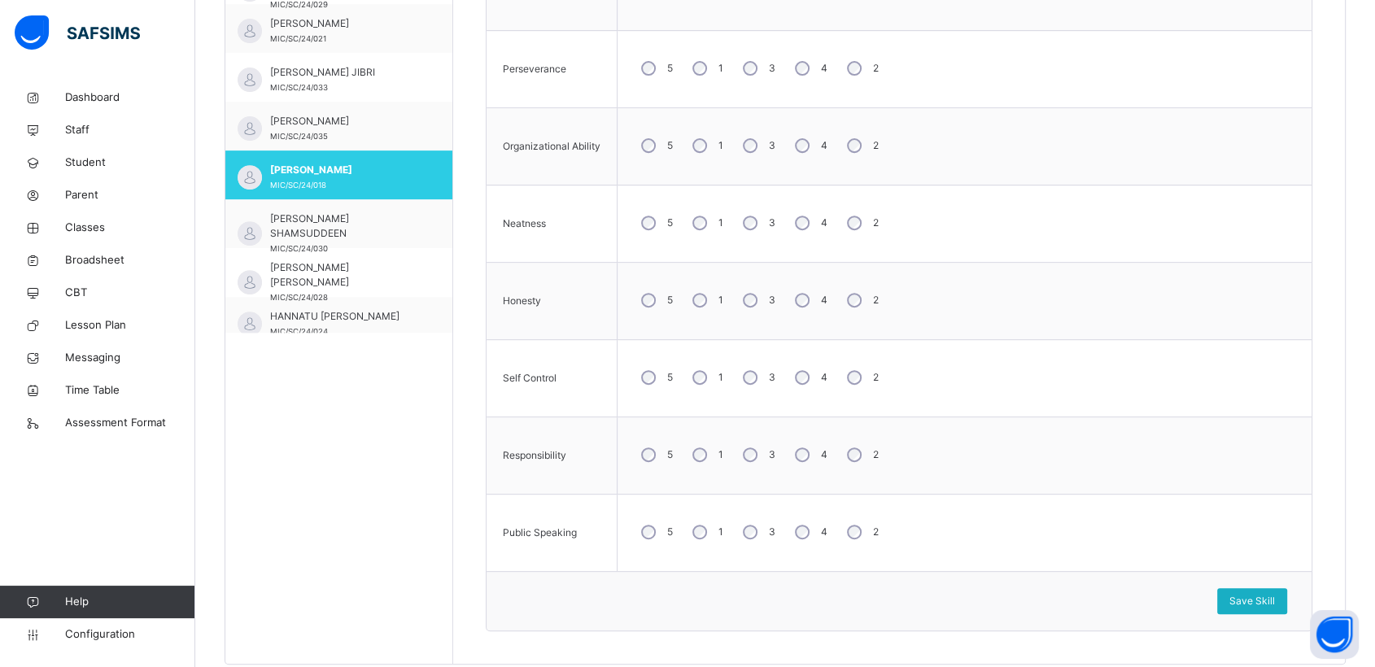
click at [1264, 594] on span "Save Skill" at bounding box center [1253, 601] width 46 height 15
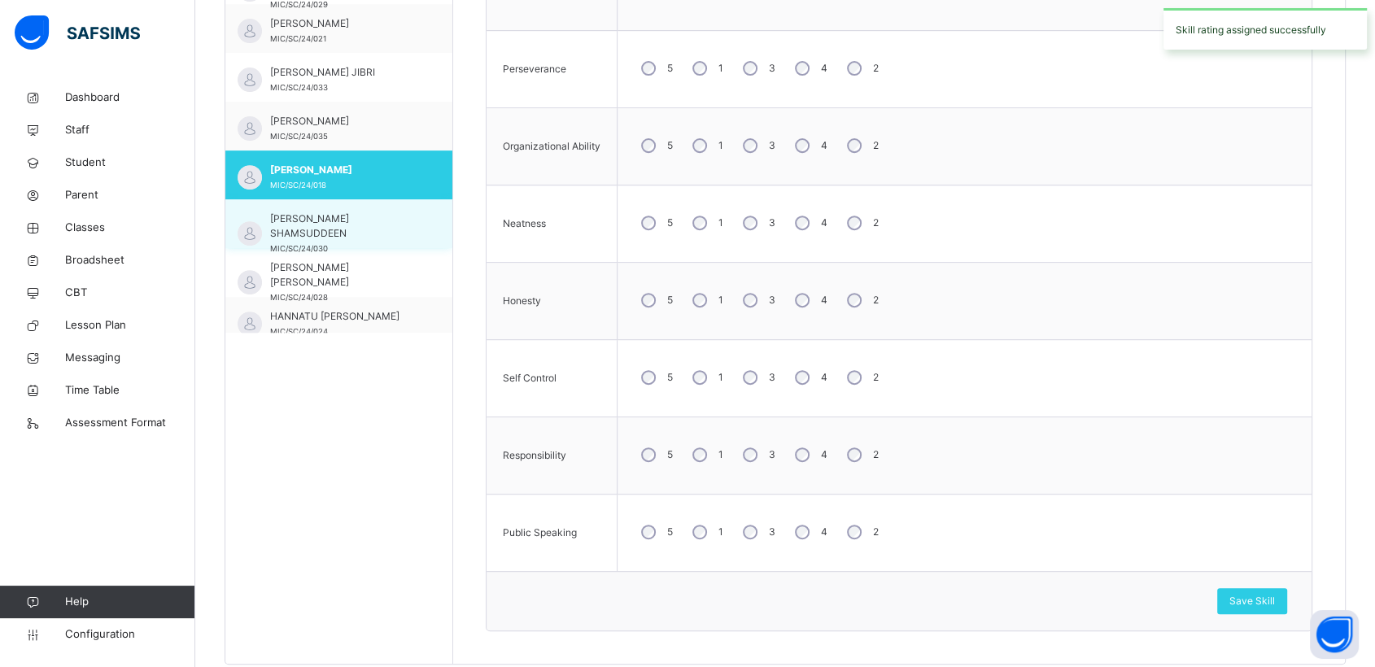
click at [310, 229] on span "[PERSON_NAME] SHAMSUDDEEN" at bounding box center [343, 226] width 146 height 29
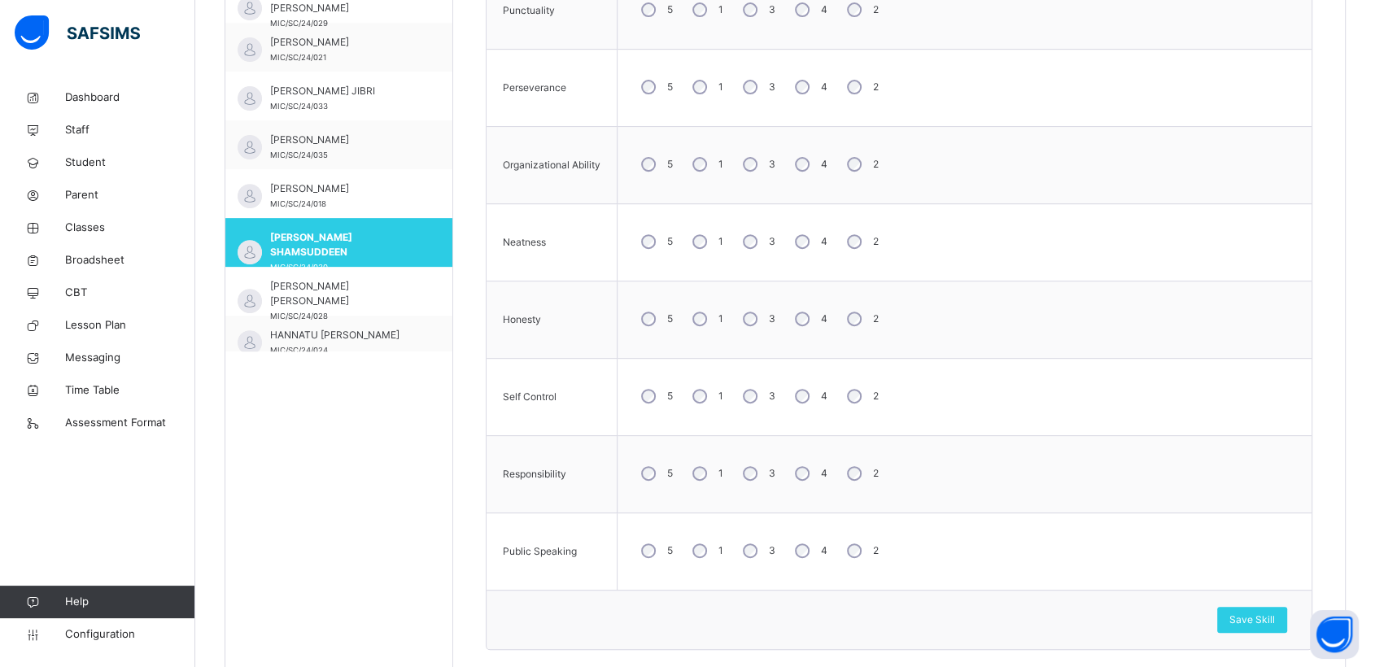
scroll to position [618, 0]
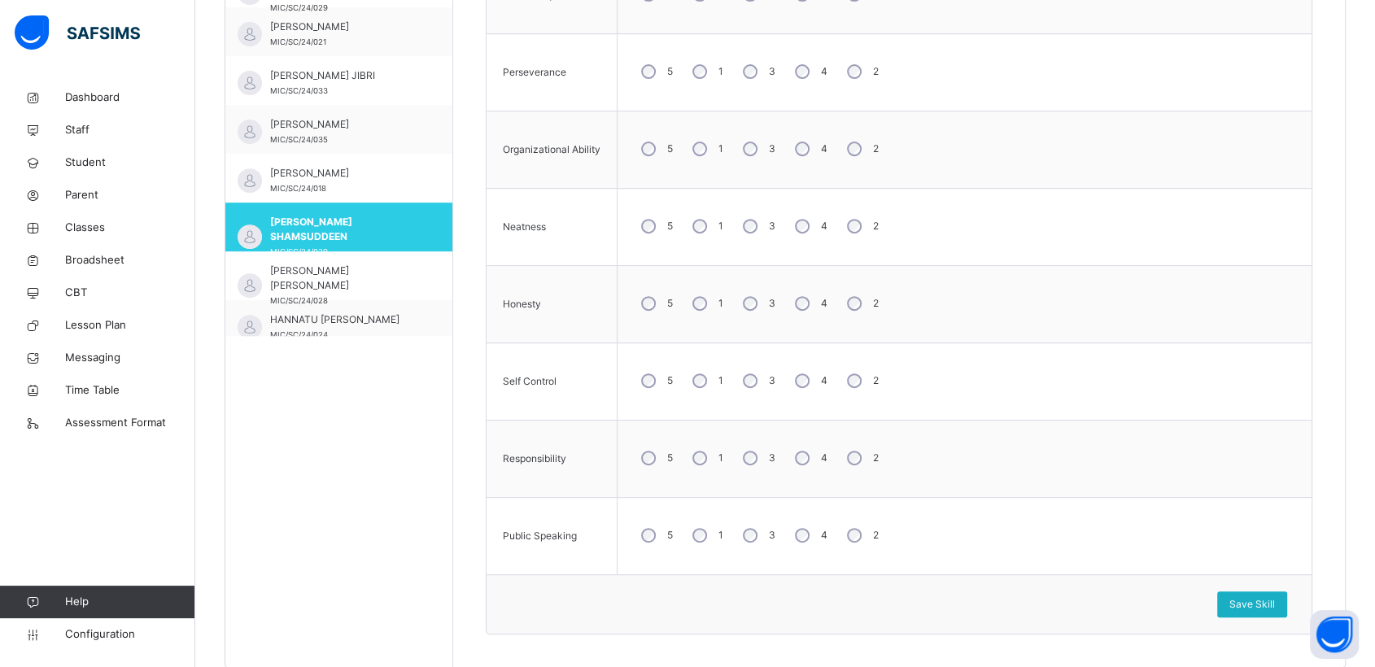
click at [1275, 597] on span "Save Skill" at bounding box center [1253, 604] width 46 height 15
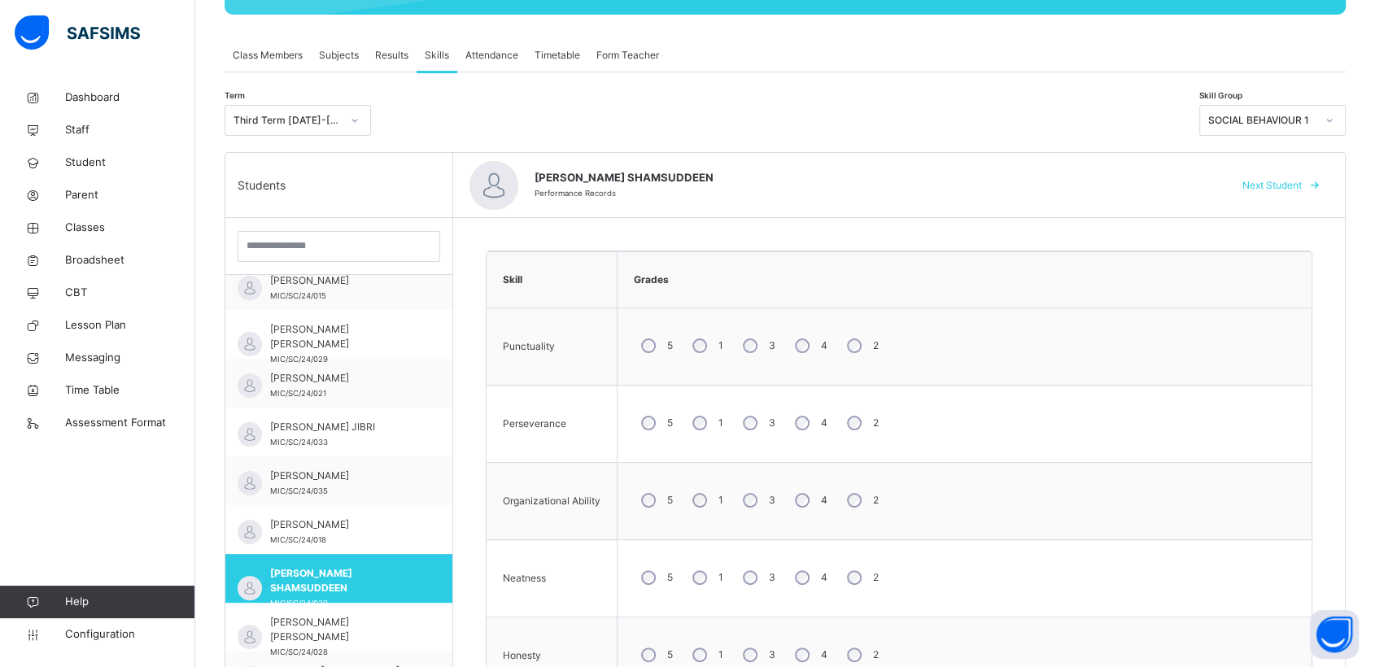
scroll to position [264, 0]
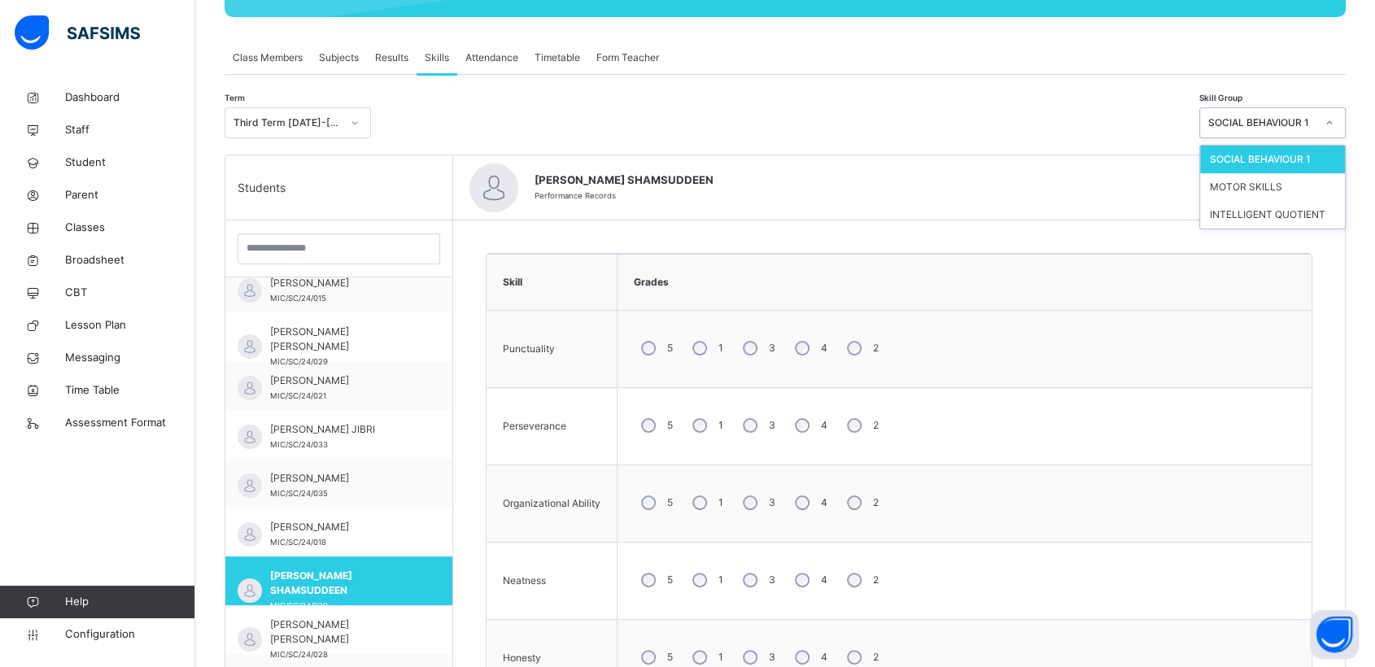
click at [1335, 117] on icon at bounding box center [1330, 123] width 10 height 16
click at [1265, 182] on div "MOTOR SKILLS" at bounding box center [1272, 187] width 145 height 28
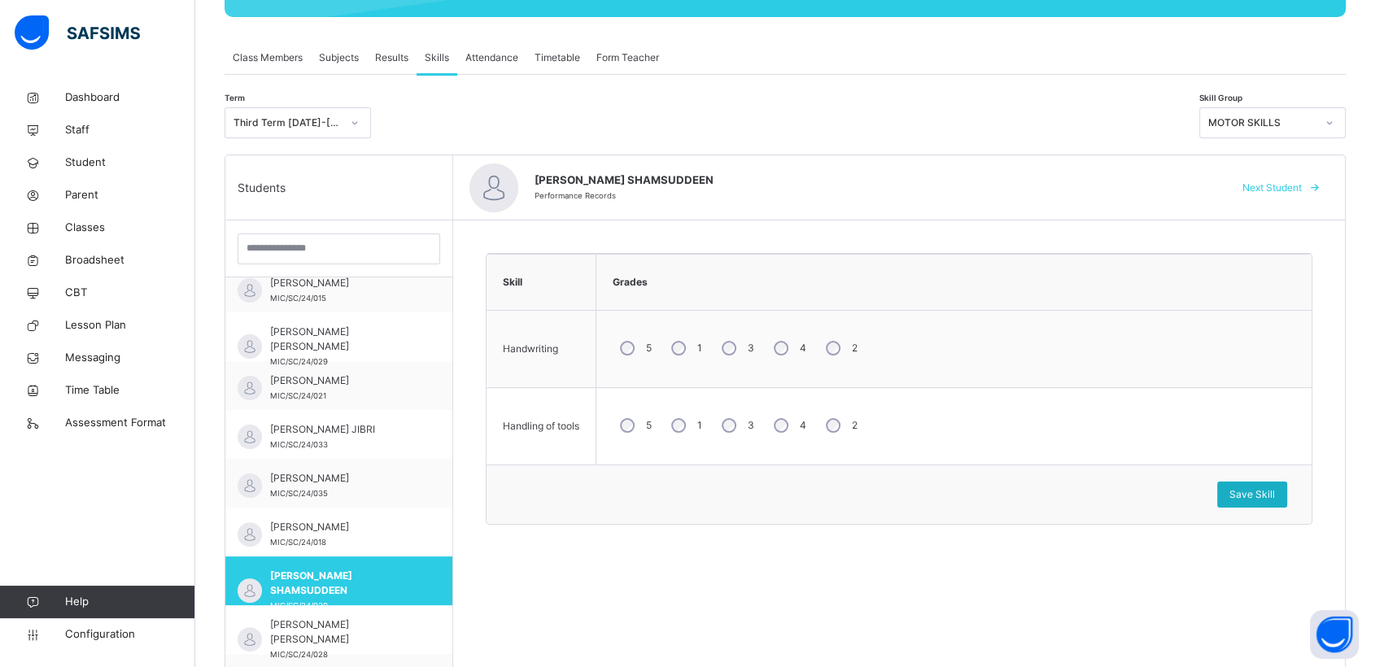
click at [1275, 492] on span "Save Skill" at bounding box center [1253, 494] width 46 height 15
click at [313, 614] on div "[PERSON_NAME] [PERSON_NAME] MIC/SC/24/028" at bounding box center [338, 629] width 227 height 49
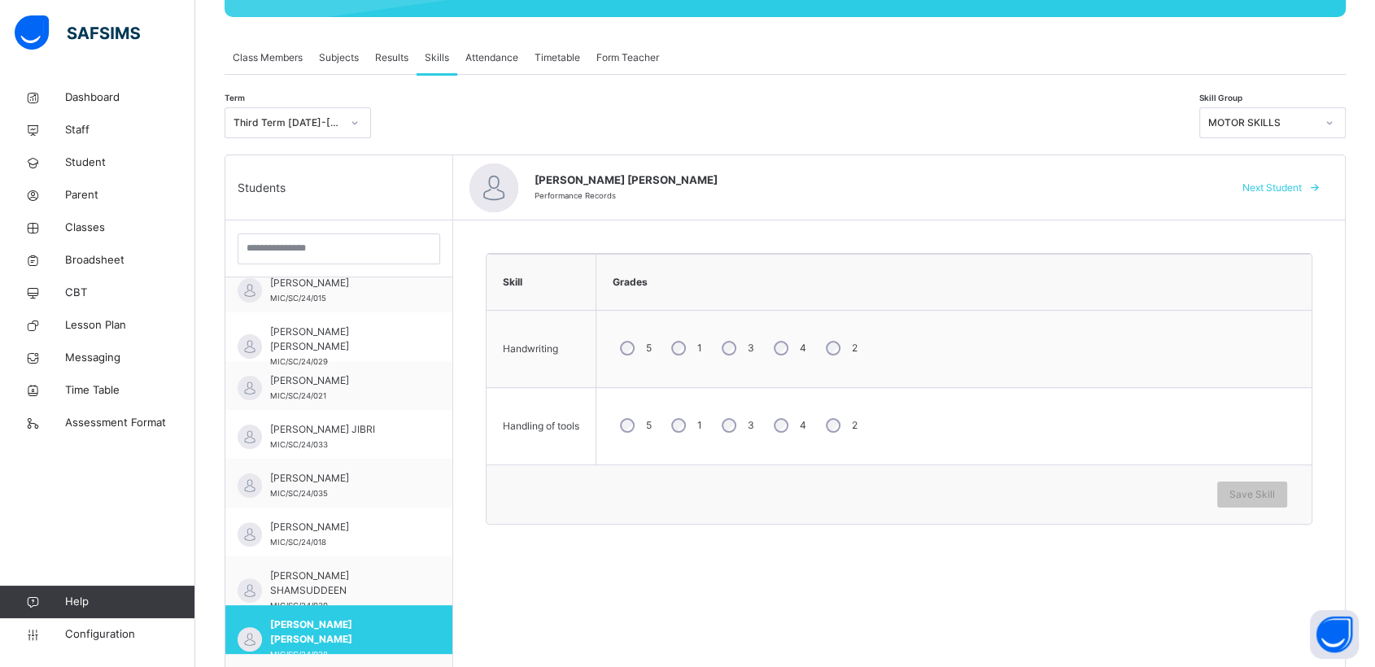
click at [618, 350] on div "5" at bounding box center [634, 348] width 43 height 34
click at [1275, 487] on span "Save Skill" at bounding box center [1253, 494] width 46 height 15
click at [1335, 125] on icon at bounding box center [1330, 123] width 10 height 16
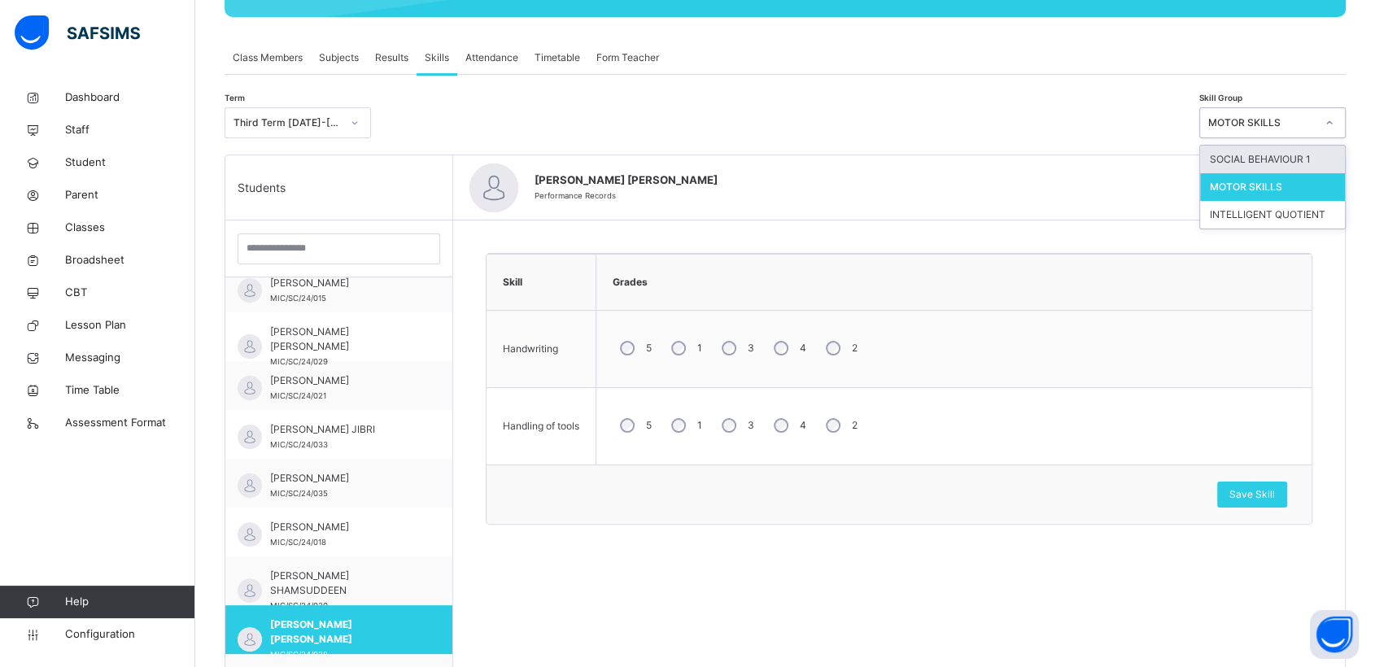
click at [1278, 160] on div "SOCIAL BEHAVIOUR 1" at bounding box center [1272, 160] width 145 height 28
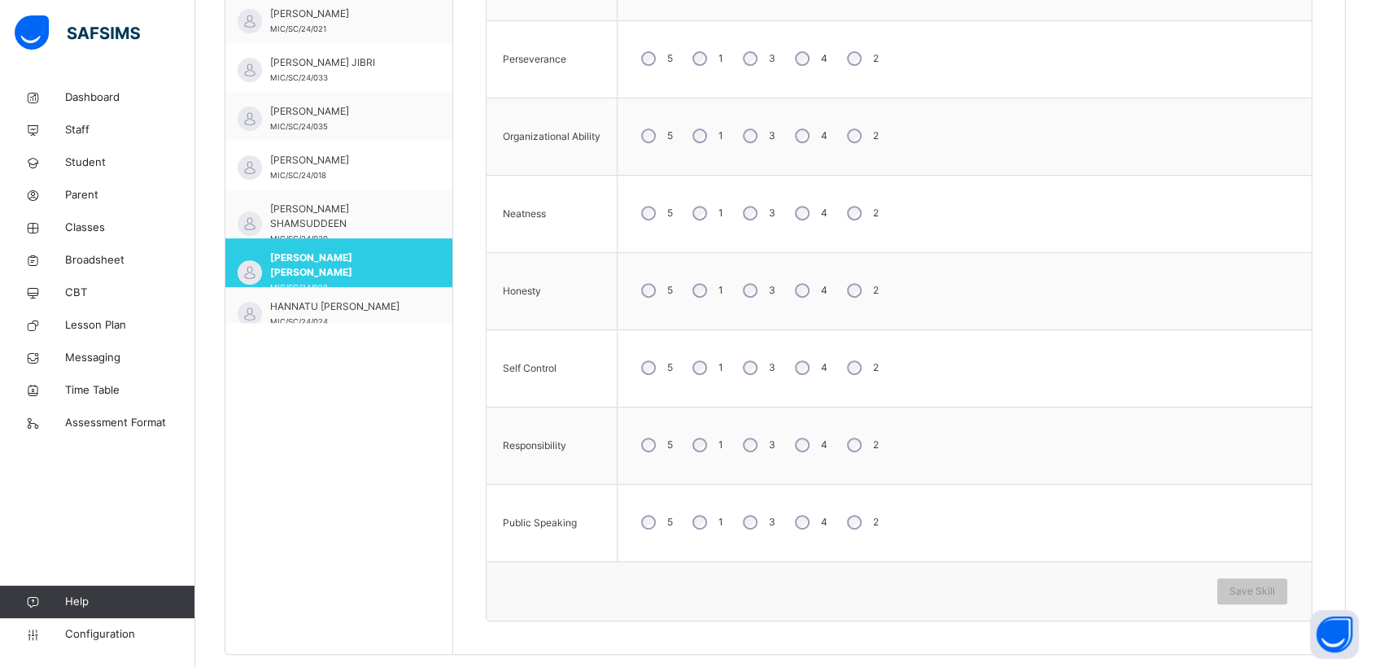
scroll to position [635, 0]
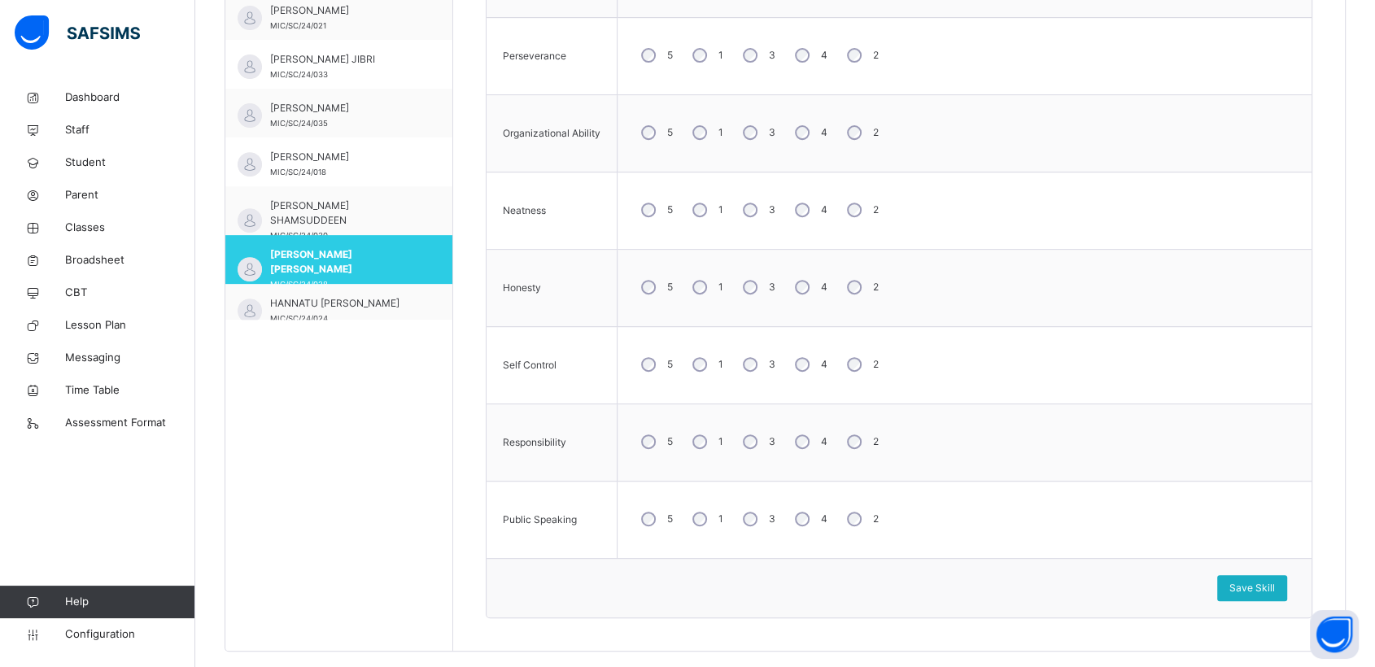
click at [1275, 583] on span "Save Skill" at bounding box center [1253, 588] width 46 height 15
click at [1264, 585] on span "Save Skill" at bounding box center [1253, 588] width 46 height 15
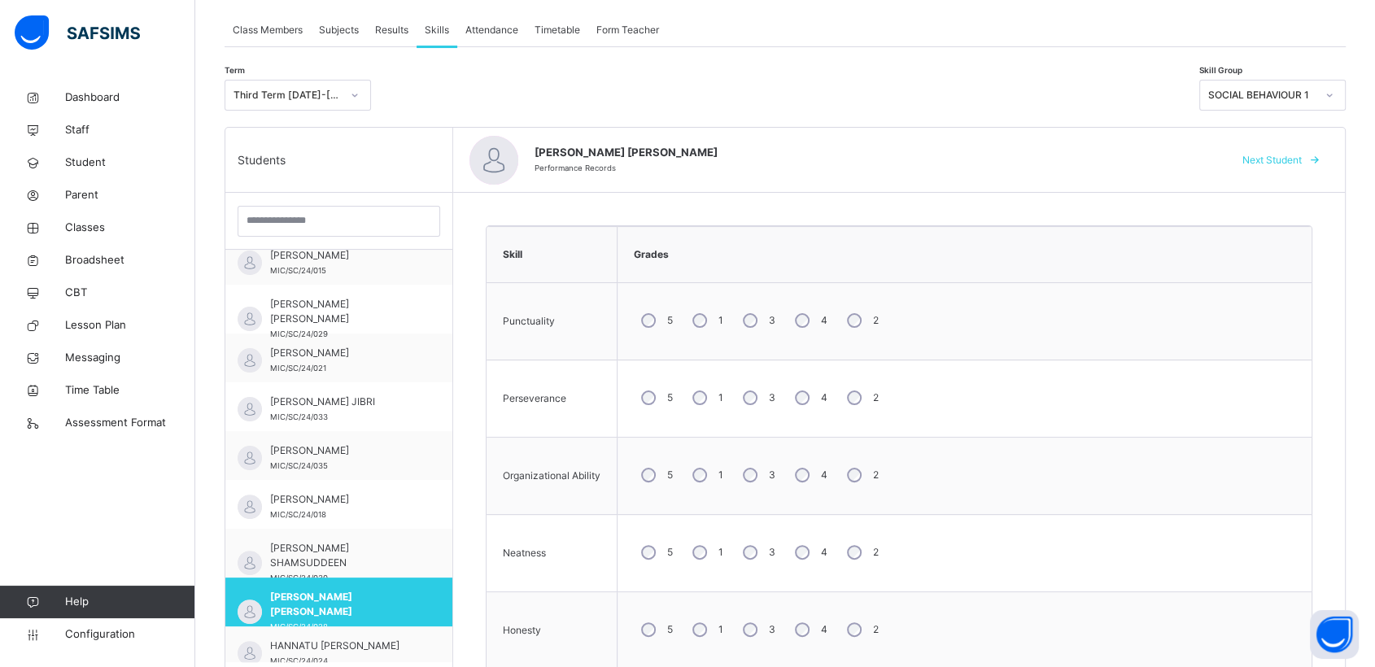
scroll to position [289, 0]
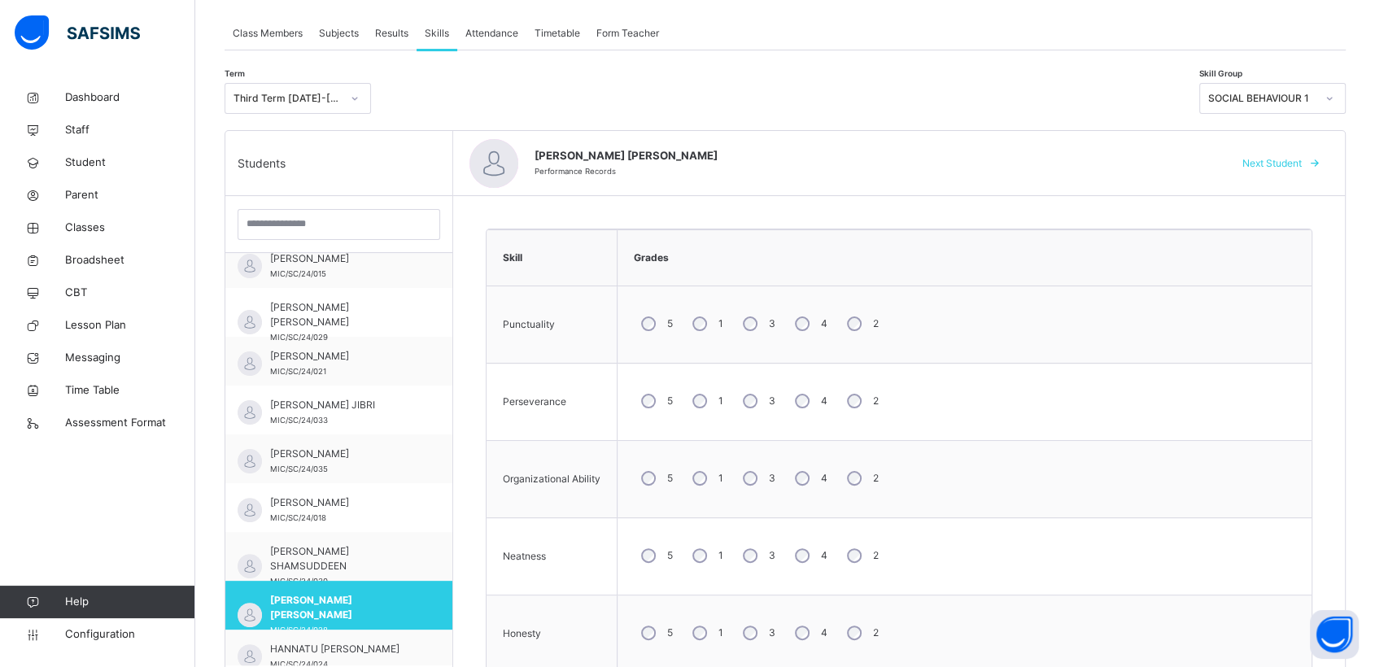
click at [1336, 96] on div at bounding box center [1330, 98] width 28 height 26
click at [1259, 164] on div "MOTOR SKILLS" at bounding box center [1272, 163] width 145 height 28
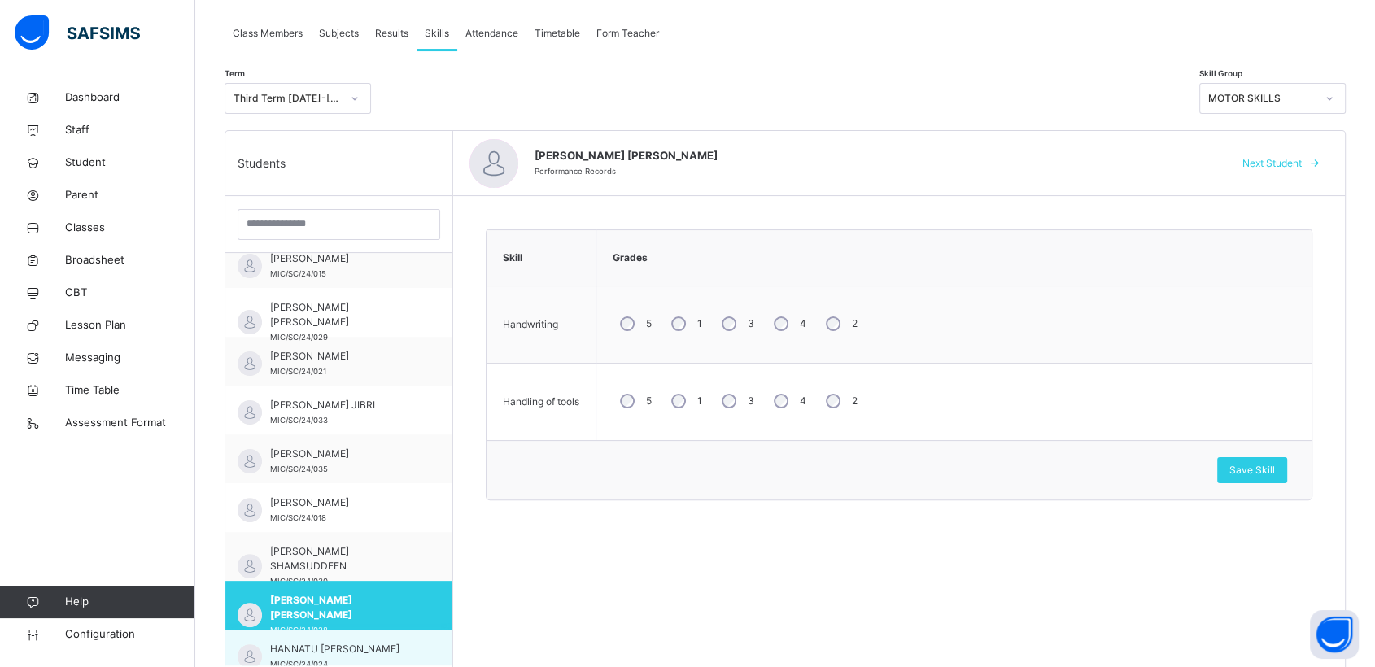
click at [350, 642] on span "HANNATU [PERSON_NAME]" at bounding box center [343, 649] width 146 height 15
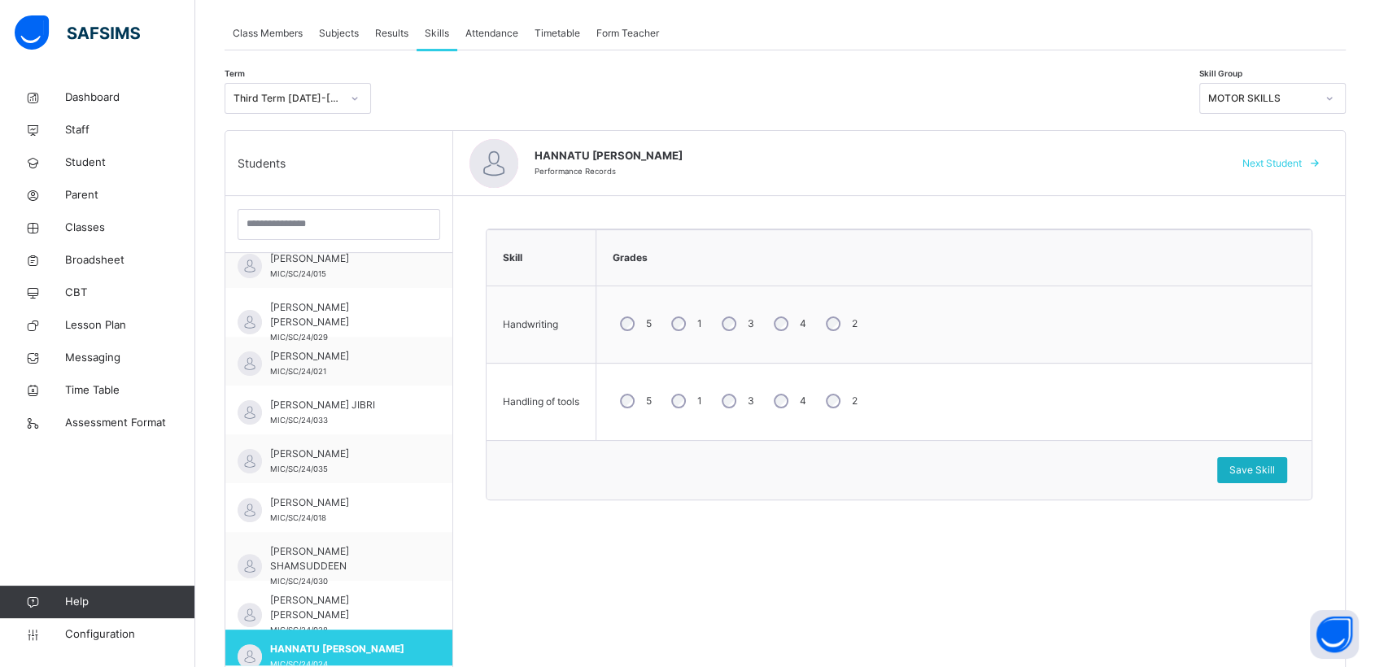
click at [1248, 467] on span "Save Skill" at bounding box center [1253, 470] width 46 height 15
click at [1265, 467] on span "Save Skill" at bounding box center [1253, 470] width 46 height 15
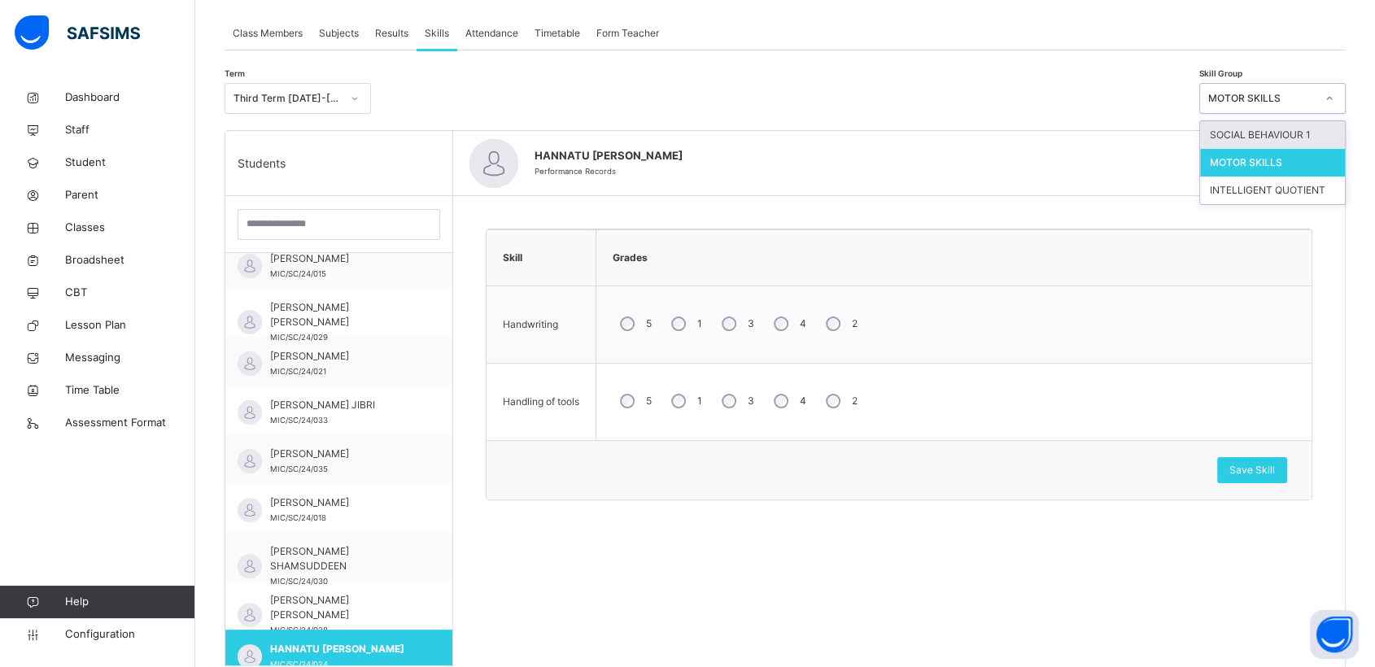
click at [1335, 94] on icon at bounding box center [1330, 98] width 10 height 16
click at [1273, 136] on div "SOCIAL BEHAVIOUR 1" at bounding box center [1272, 135] width 145 height 28
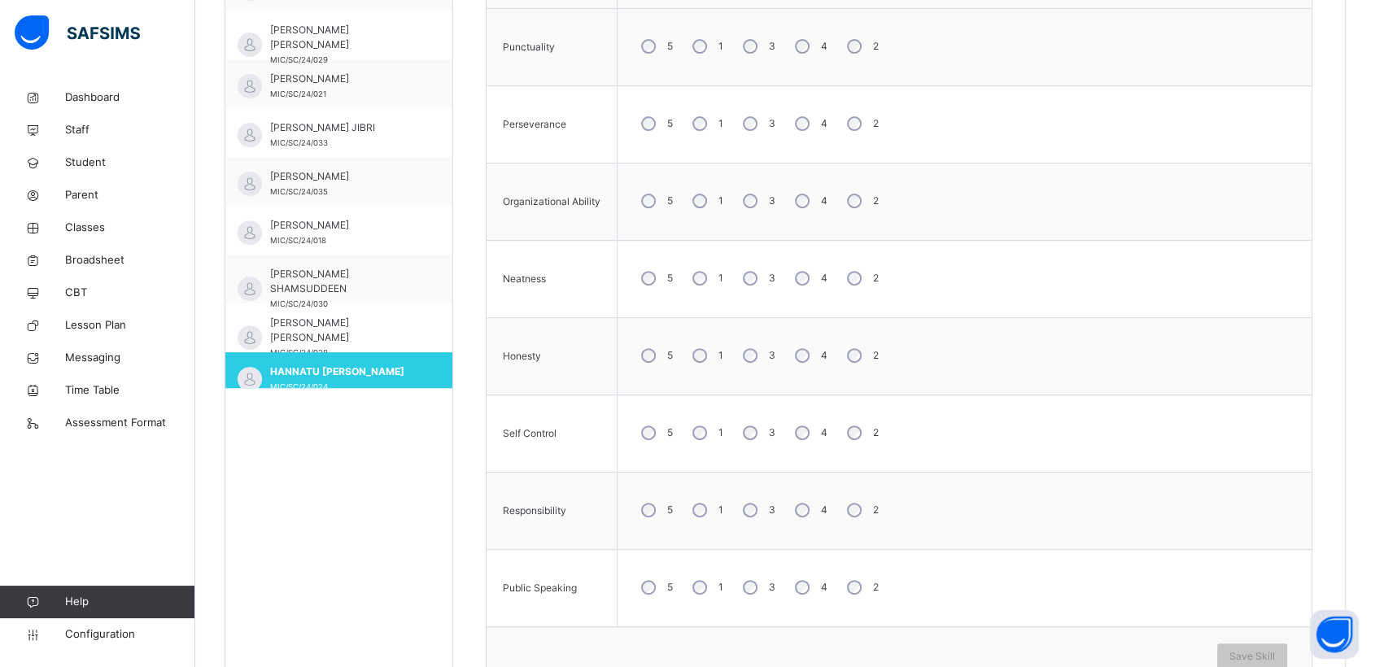
scroll to position [579, 0]
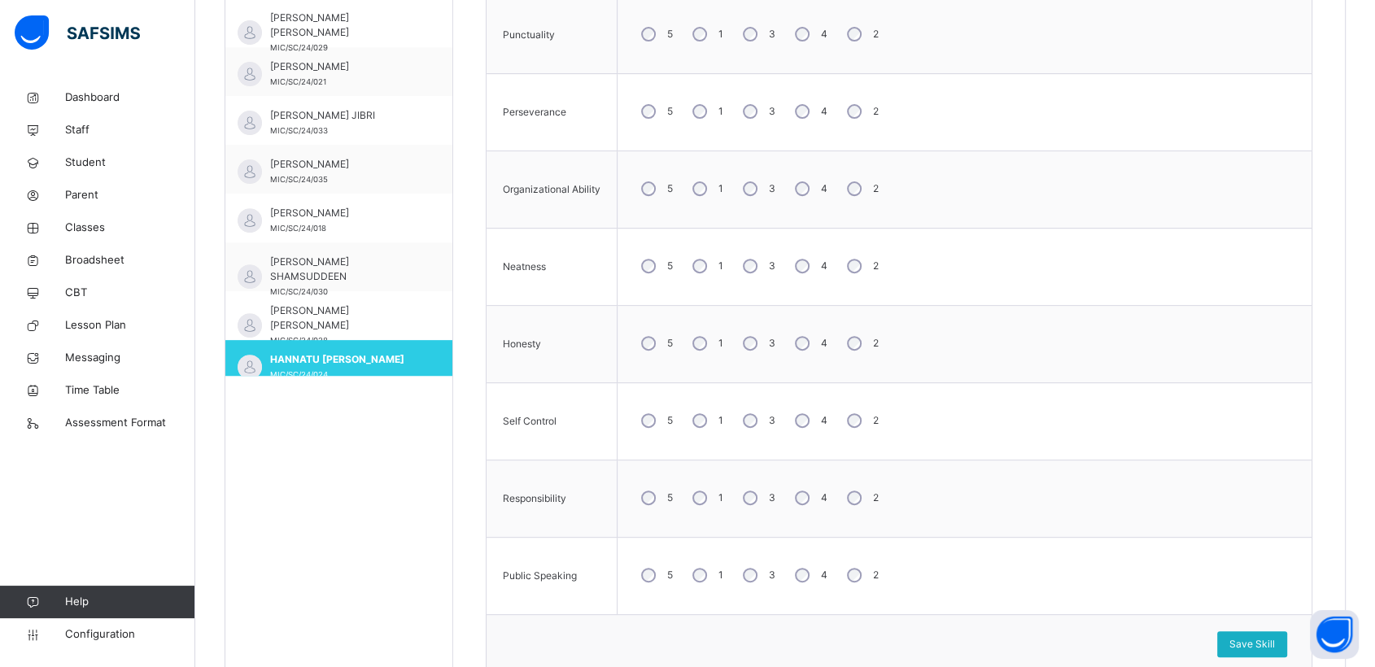
click at [1265, 637] on span "Save Skill" at bounding box center [1253, 644] width 46 height 15
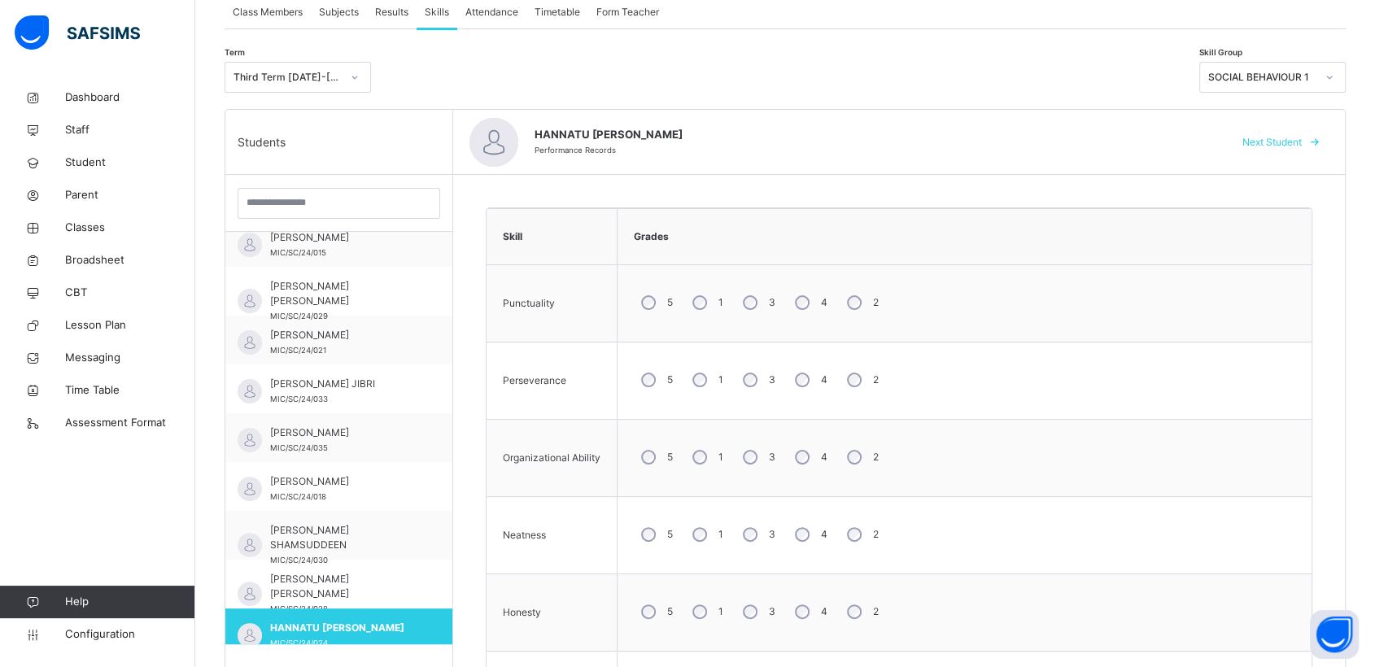
scroll to position [312, 0]
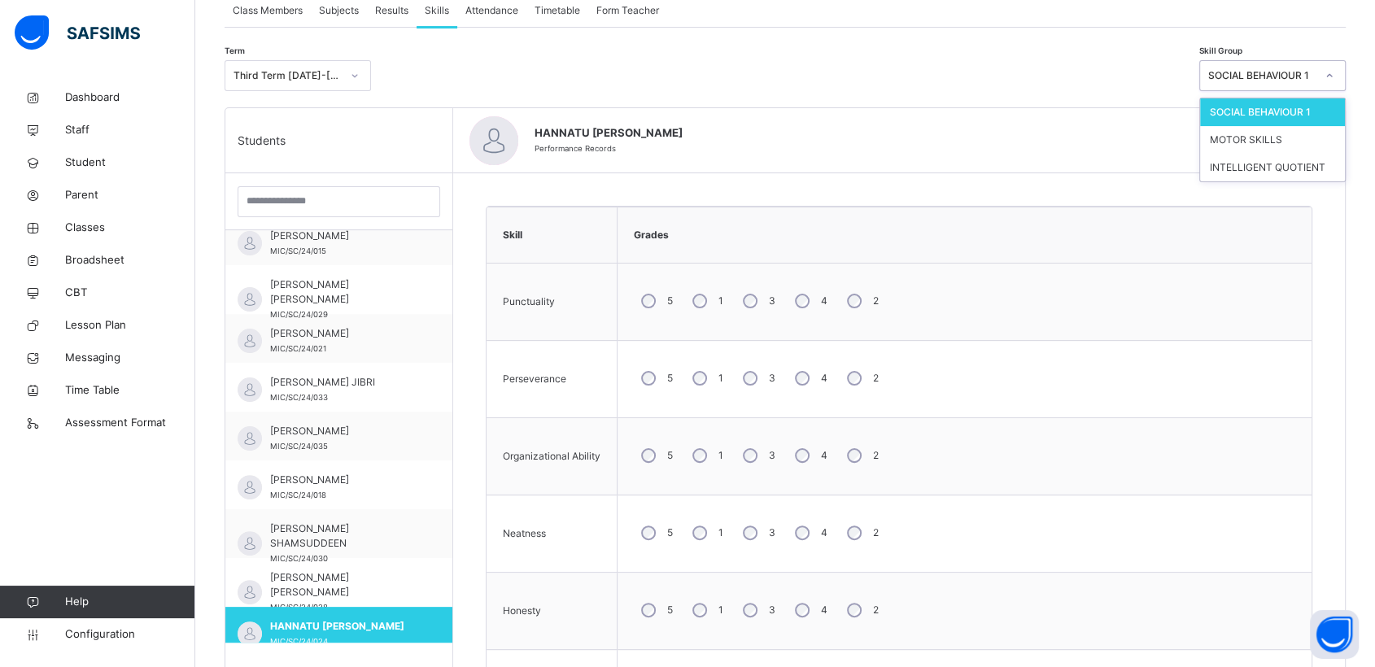
click at [1335, 78] on icon at bounding box center [1330, 76] width 10 height 16
click at [1261, 138] on div "MOTOR SKILLS" at bounding box center [1272, 140] width 145 height 28
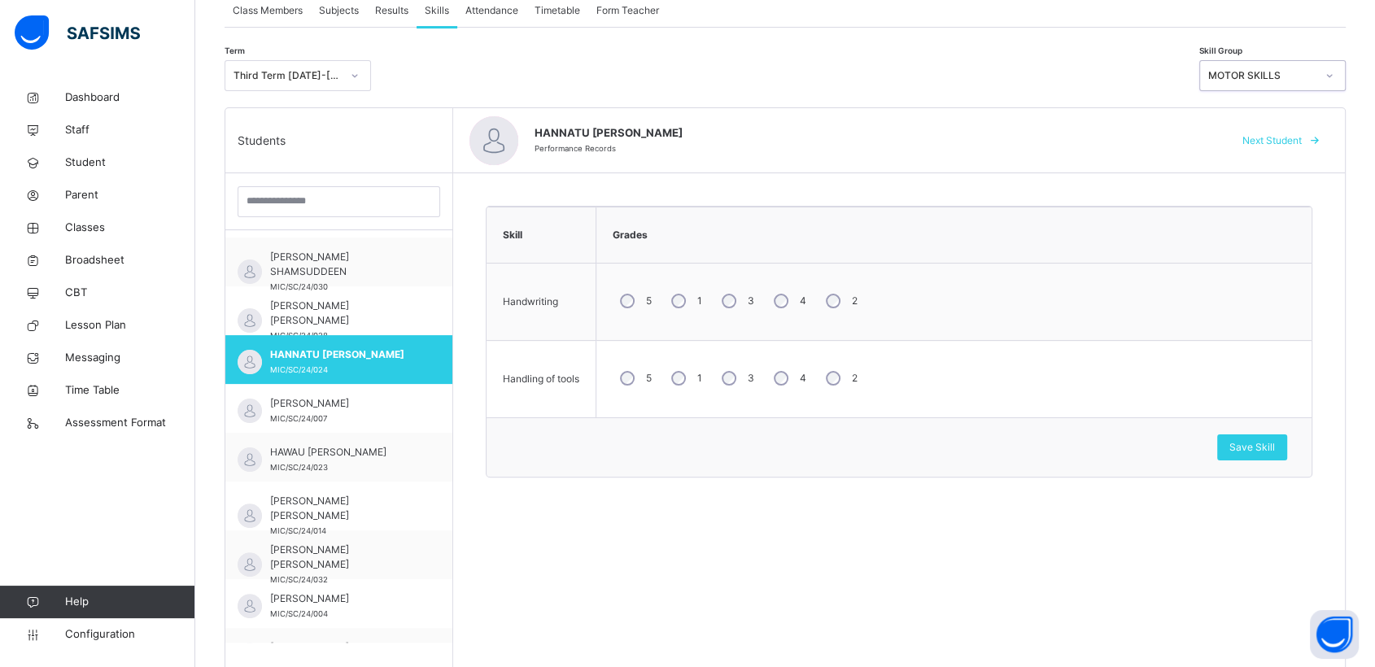
scroll to position [645, 0]
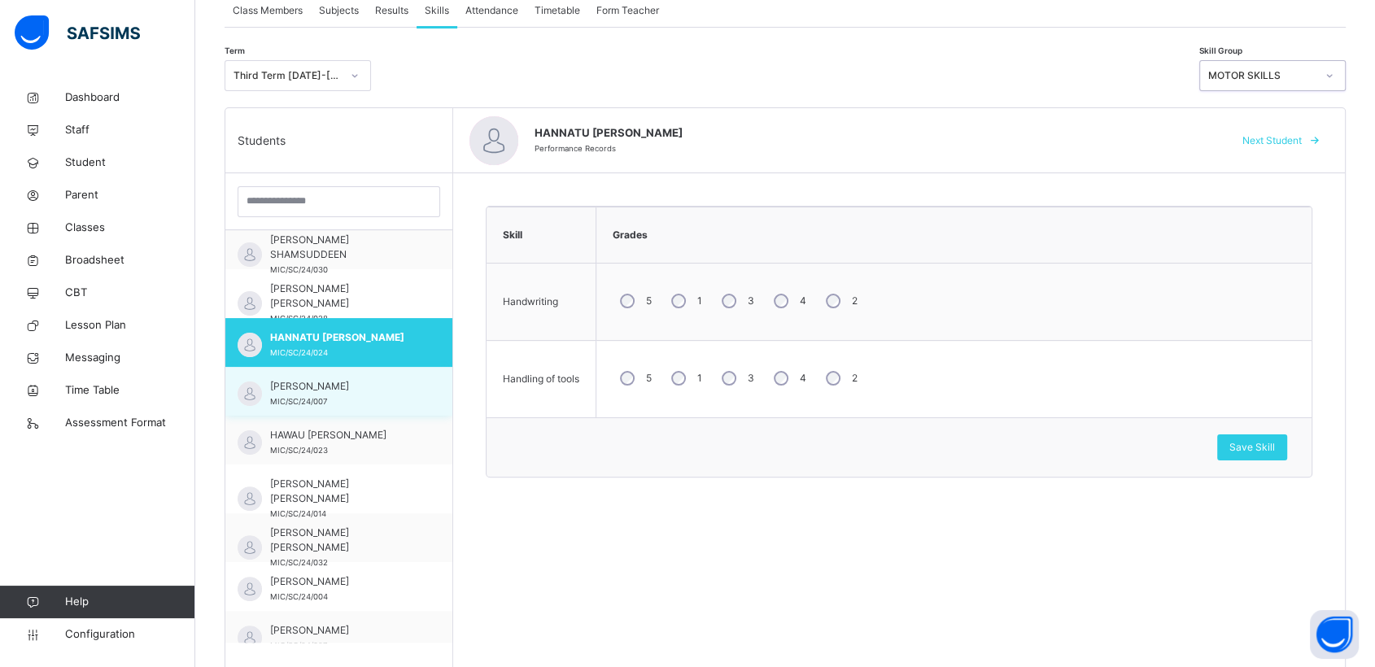
click at [305, 391] on span "[PERSON_NAME]" at bounding box center [343, 386] width 146 height 15
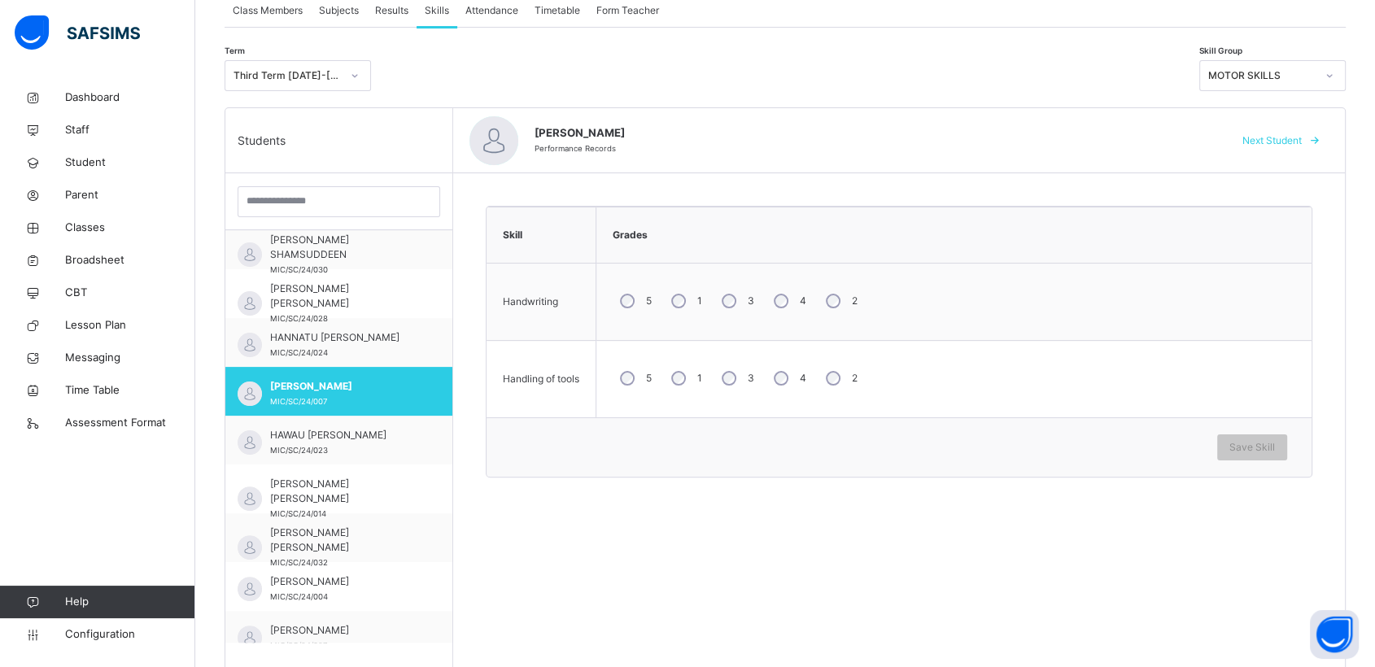
click at [788, 295] on div "4" at bounding box center [789, 301] width 44 height 34
click at [1275, 444] on span "Save Skill" at bounding box center [1253, 447] width 46 height 15
click at [1333, 75] on icon at bounding box center [1330, 75] width 6 height 3
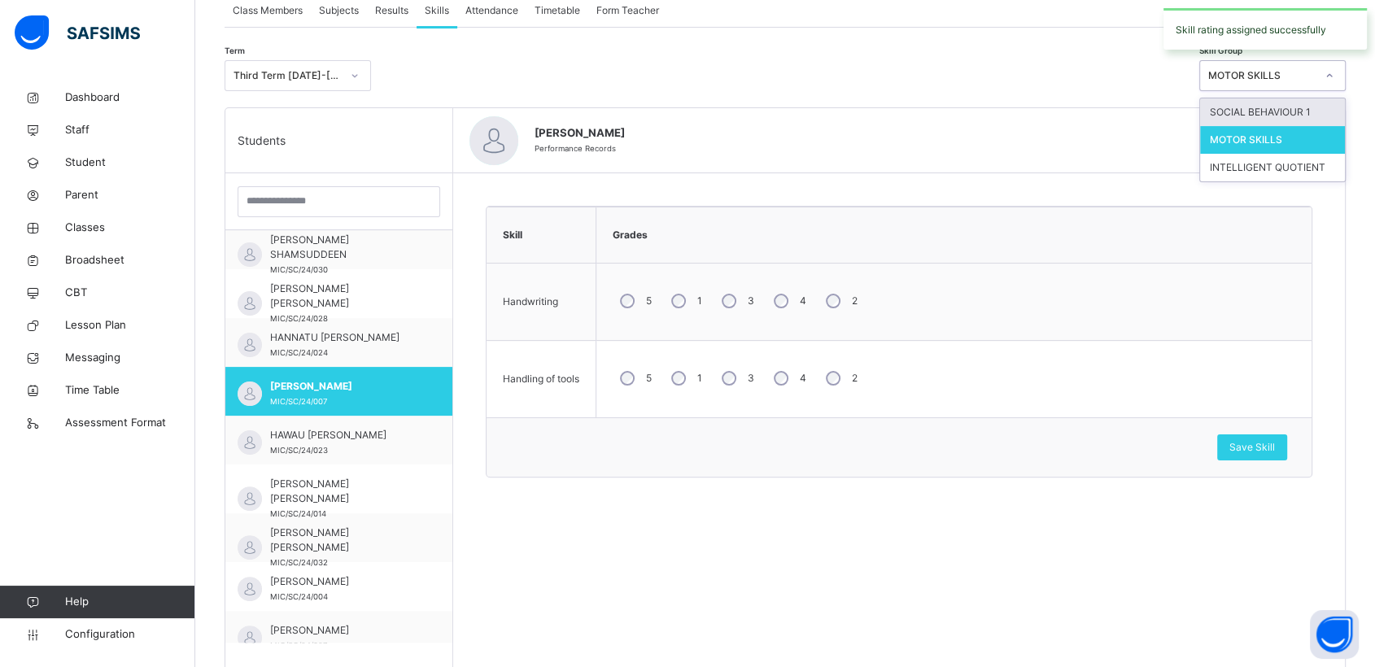
click at [1269, 110] on div "SOCIAL BEHAVIOUR 1" at bounding box center [1272, 112] width 145 height 28
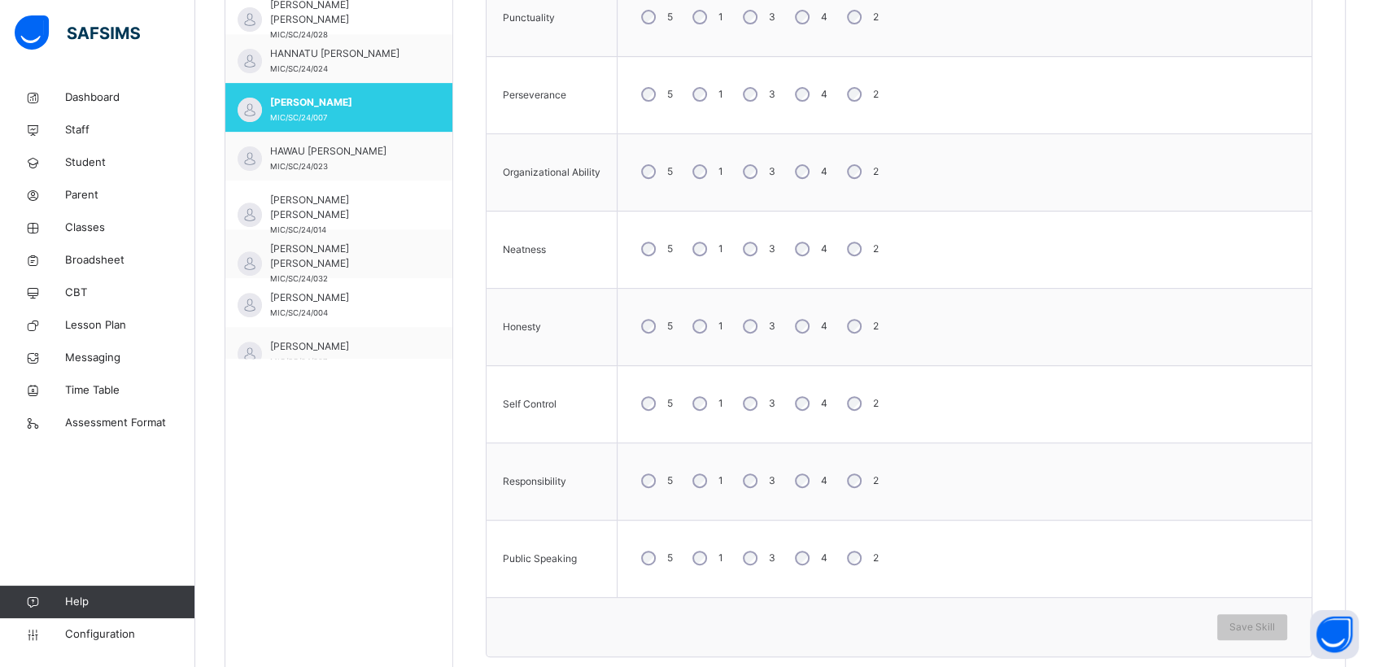
scroll to position [601, 0]
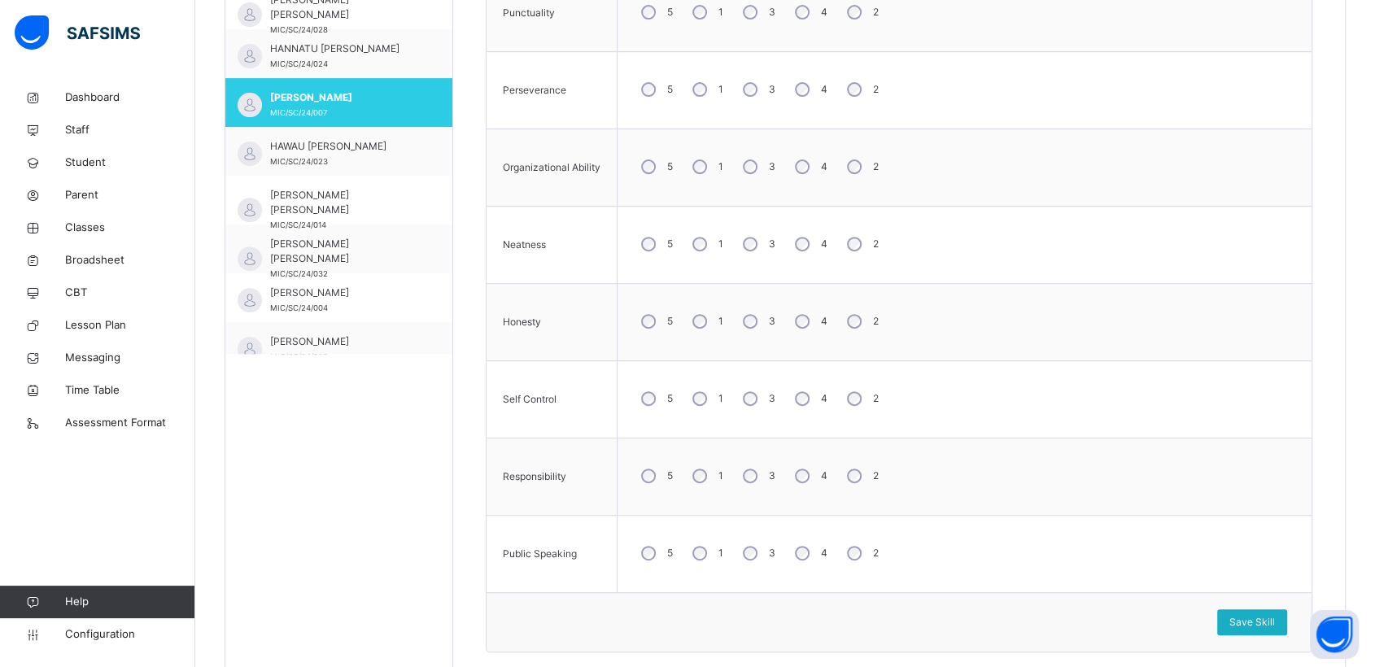
click at [1270, 620] on span "Save Skill" at bounding box center [1253, 622] width 46 height 15
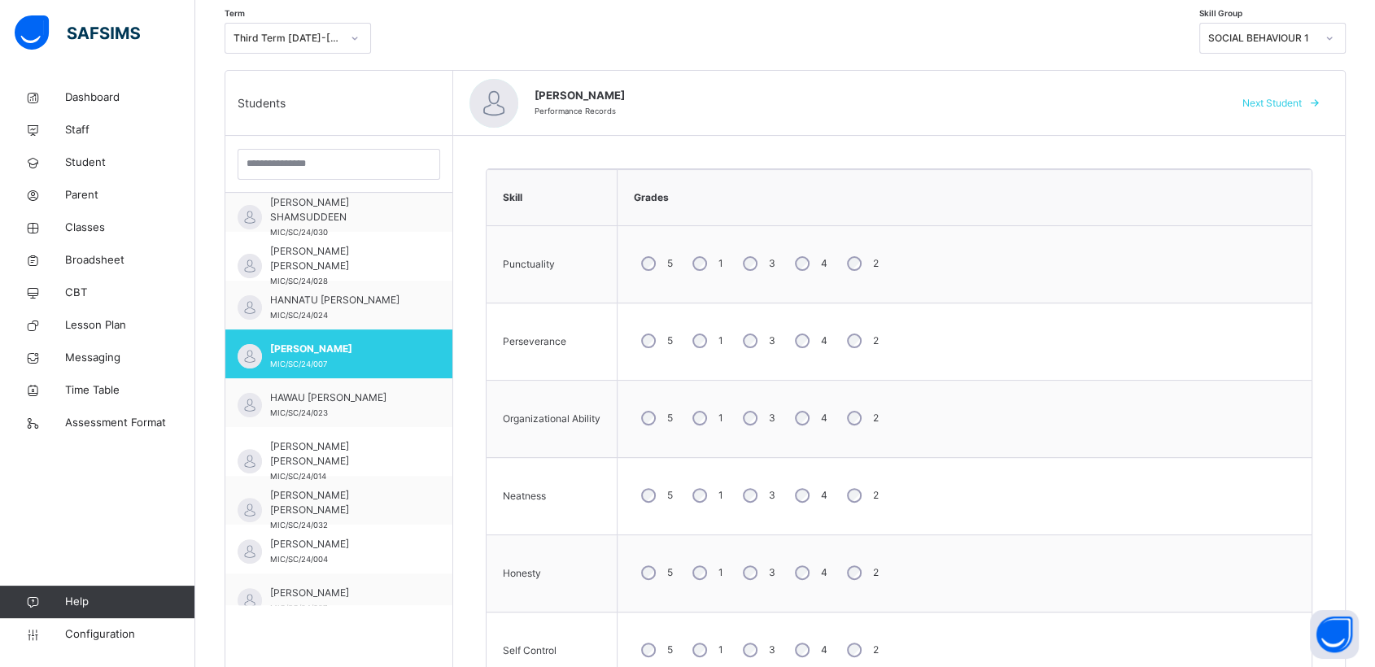
scroll to position [347, 0]
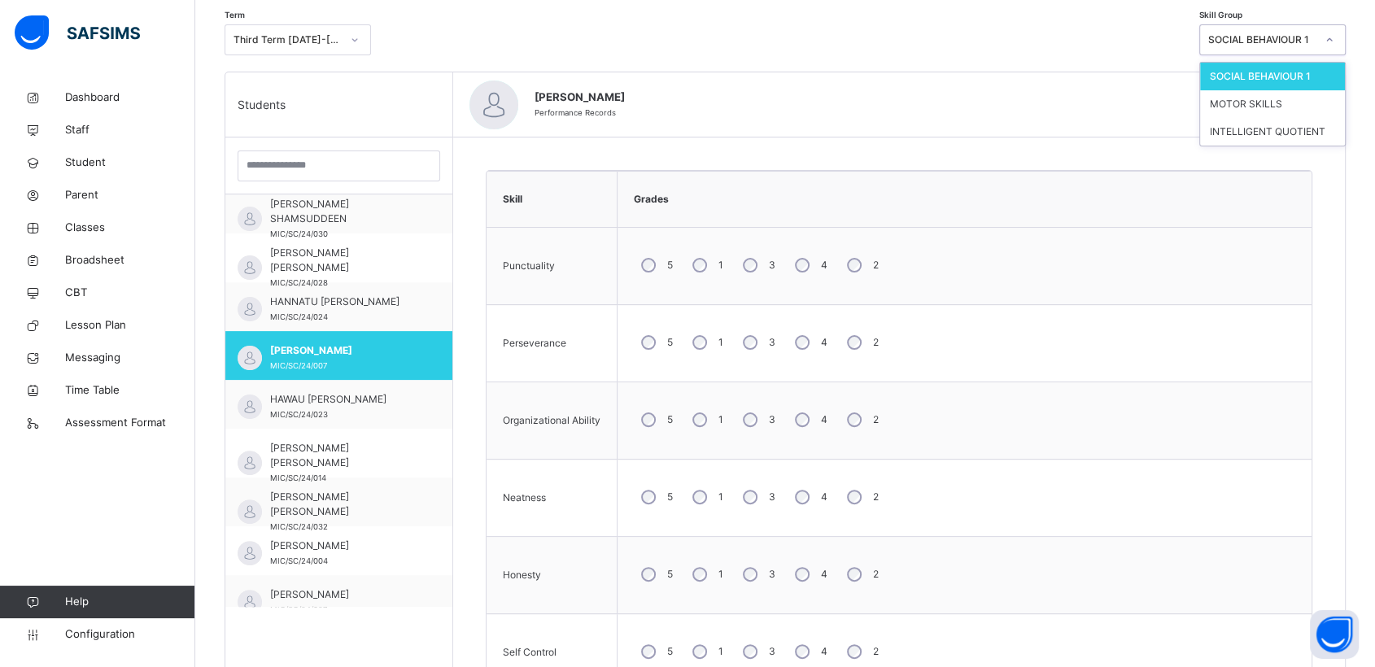
click at [1335, 42] on icon at bounding box center [1330, 40] width 10 height 16
click at [1239, 104] on div "MOTOR SKILLS" at bounding box center [1272, 104] width 145 height 28
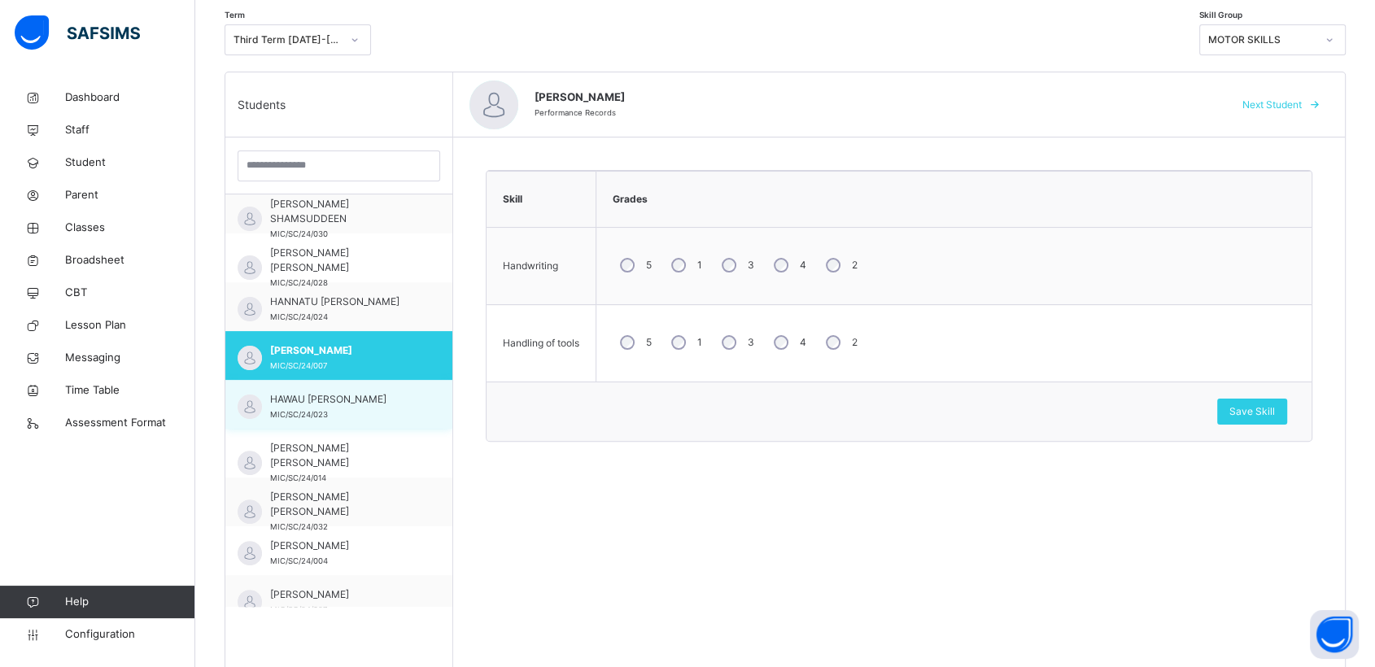
click at [323, 413] on span "MIC/SC/24/023" at bounding box center [299, 414] width 58 height 9
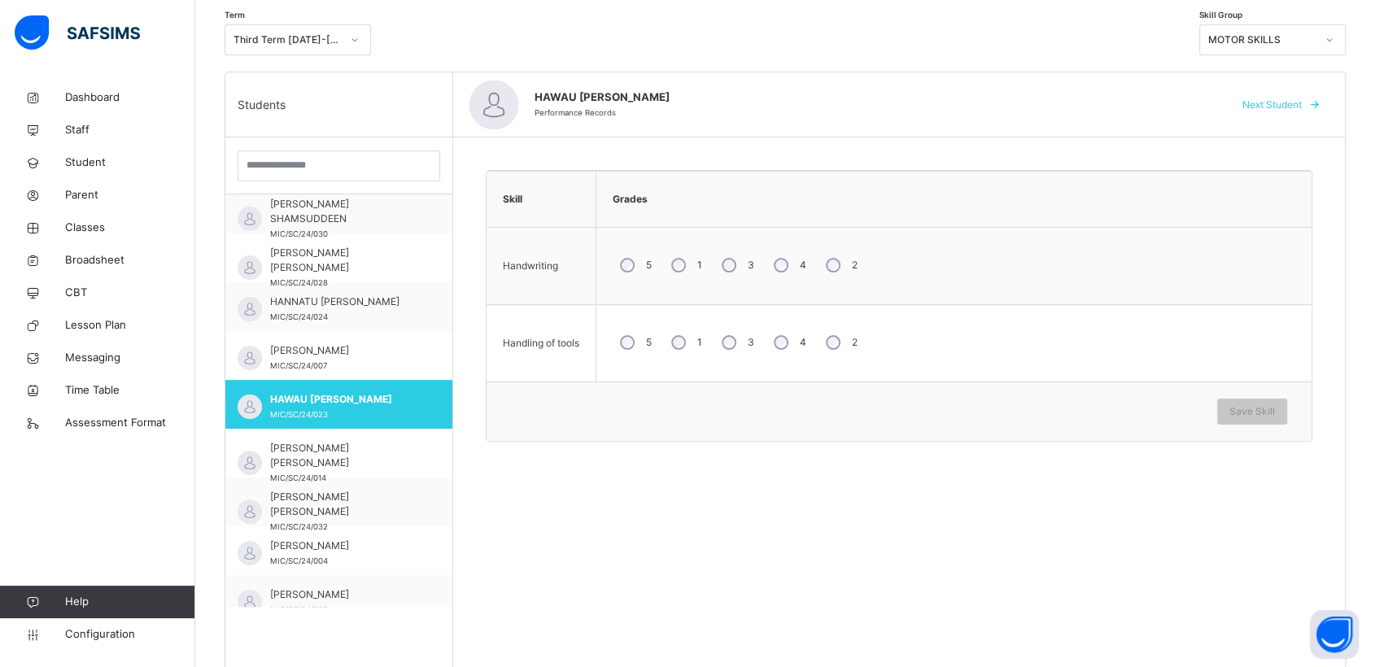
click at [750, 607] on div "Skill Grades Handwriting 5 1 3 4 2 Handling of tools 5 1 3 4 2 Save Skill" at bounding box center [899, 439] width 892 height 602
click at [1272, 408] on span "Save Skill" at bounding box center [1253, 411] width 46 height 15
click at [1256, 405] on span "Save Skill" at bounding box center [1253, 411] width 46 height 15
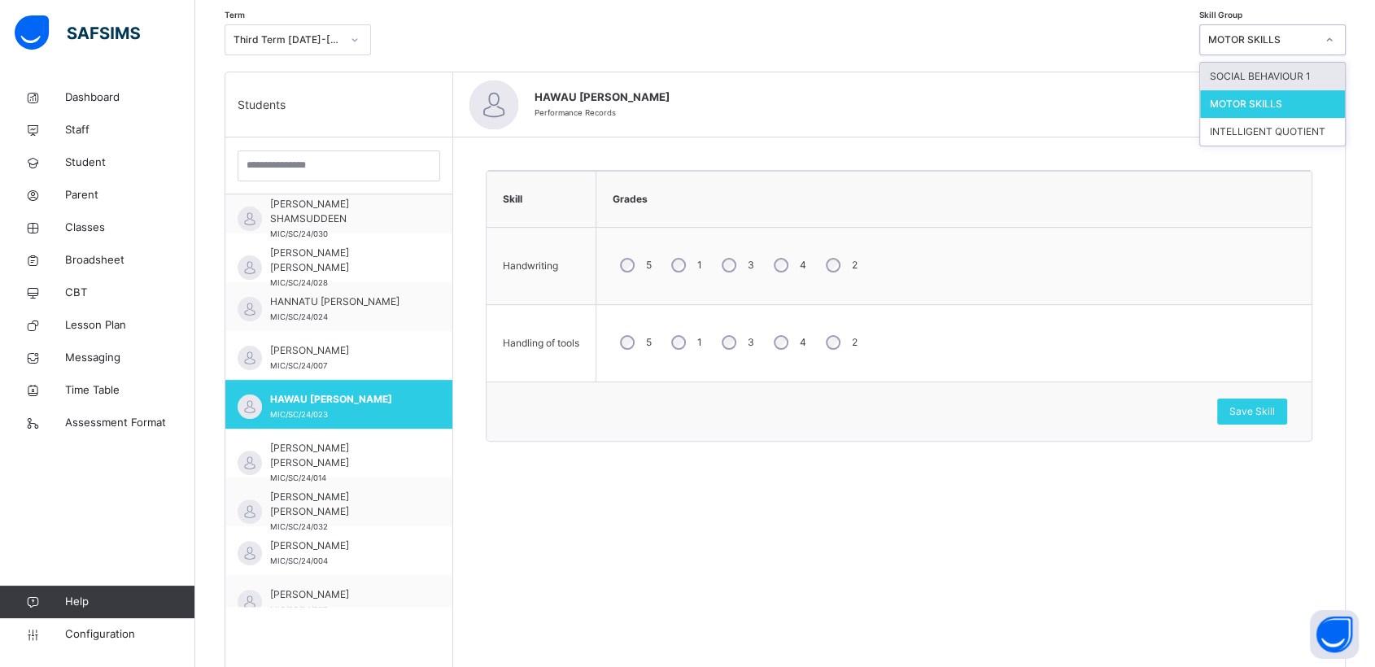
click at [1335, 42] on icon at bounding box center [1330, 40] width 10 height 16
click at [1251, 67] on div "SOCIAL BEHAVIOUR 1" at bounding box center [1272, 77] width 145 height 28
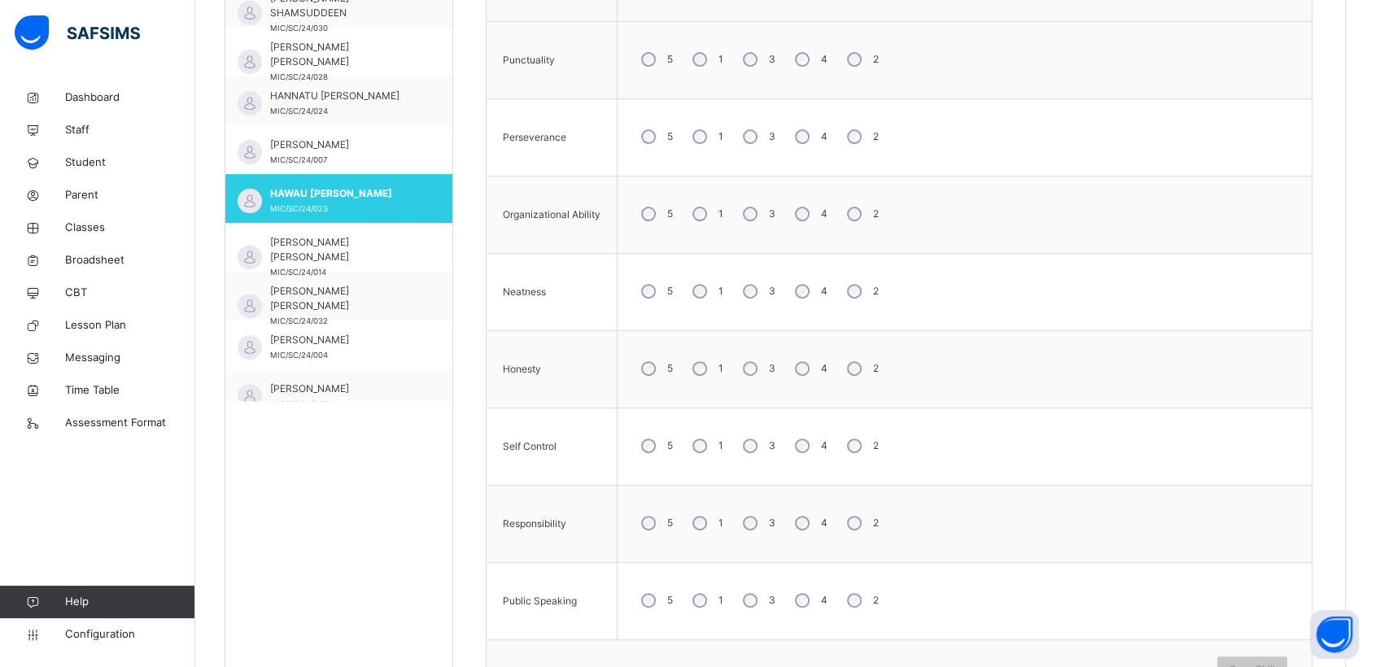
scroll to position [565, 0]
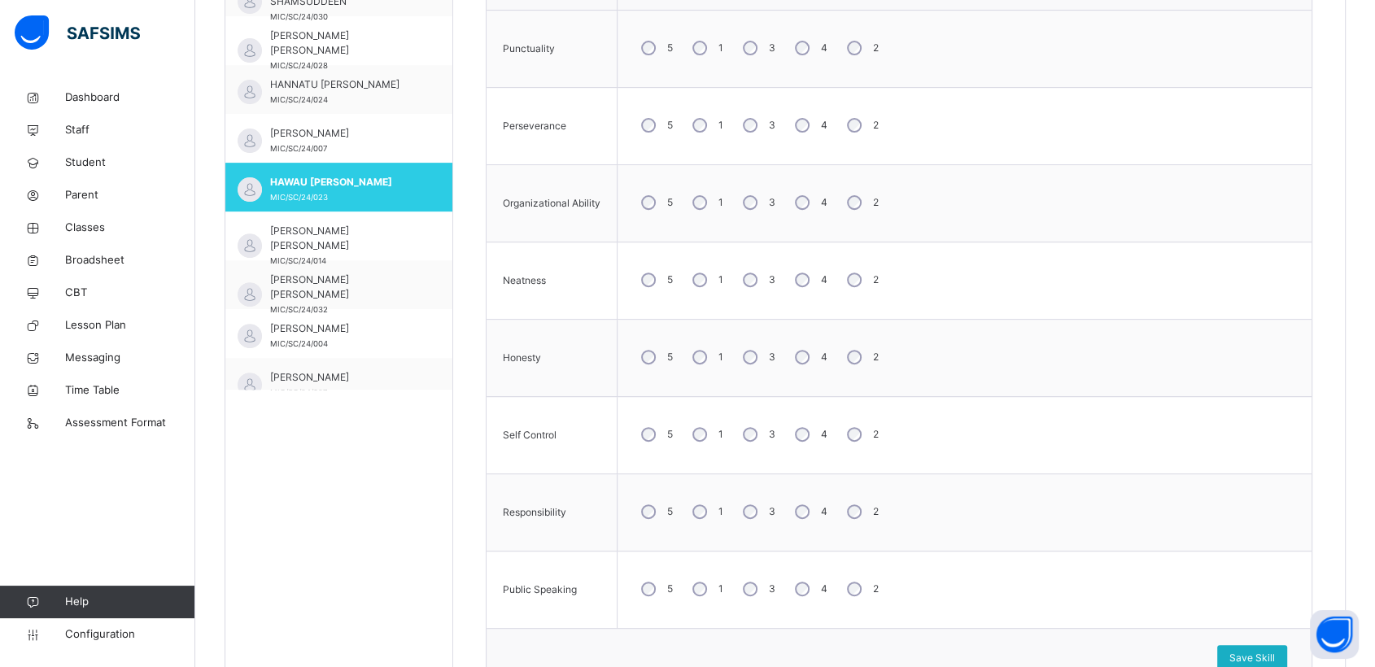
click at [1271, 648] on div "Save Skill" at bounding box center [1252, 658] width 70 height 26
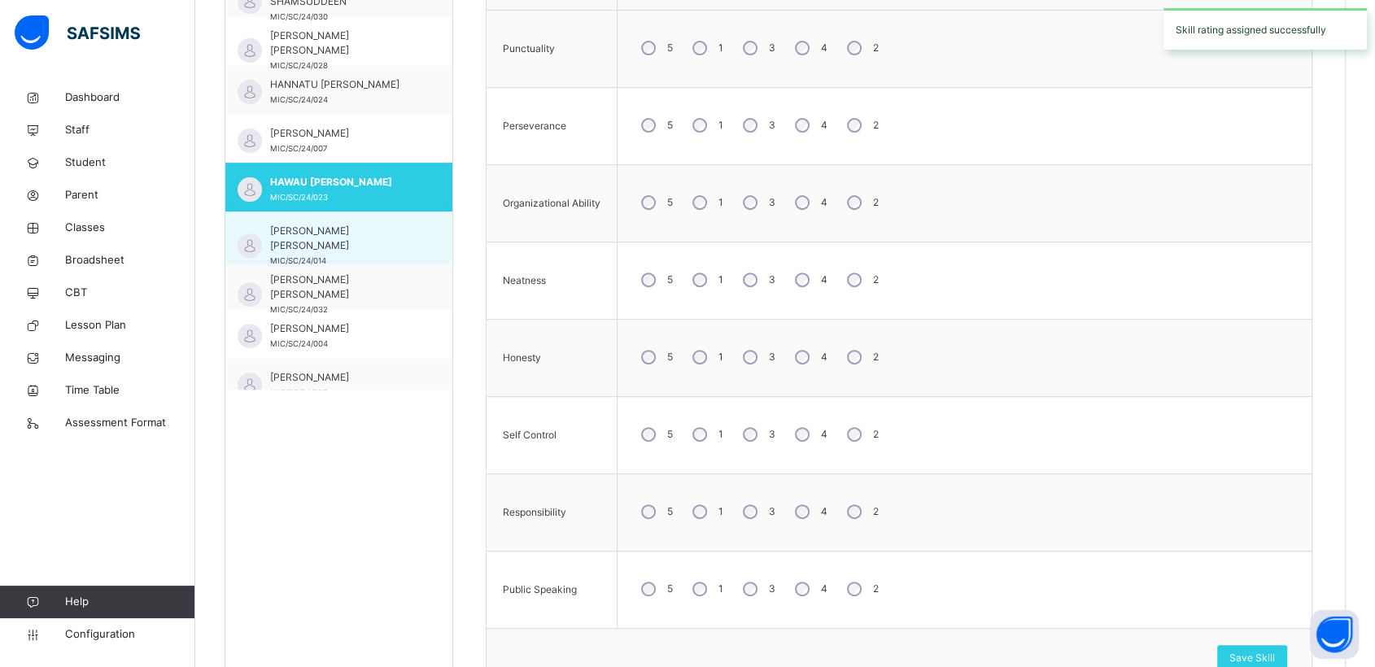
click at [331, 226] on span "[PERSON_NAME] [PERSON_NAME]" at bounding box center [343, 238] width 146 height 29
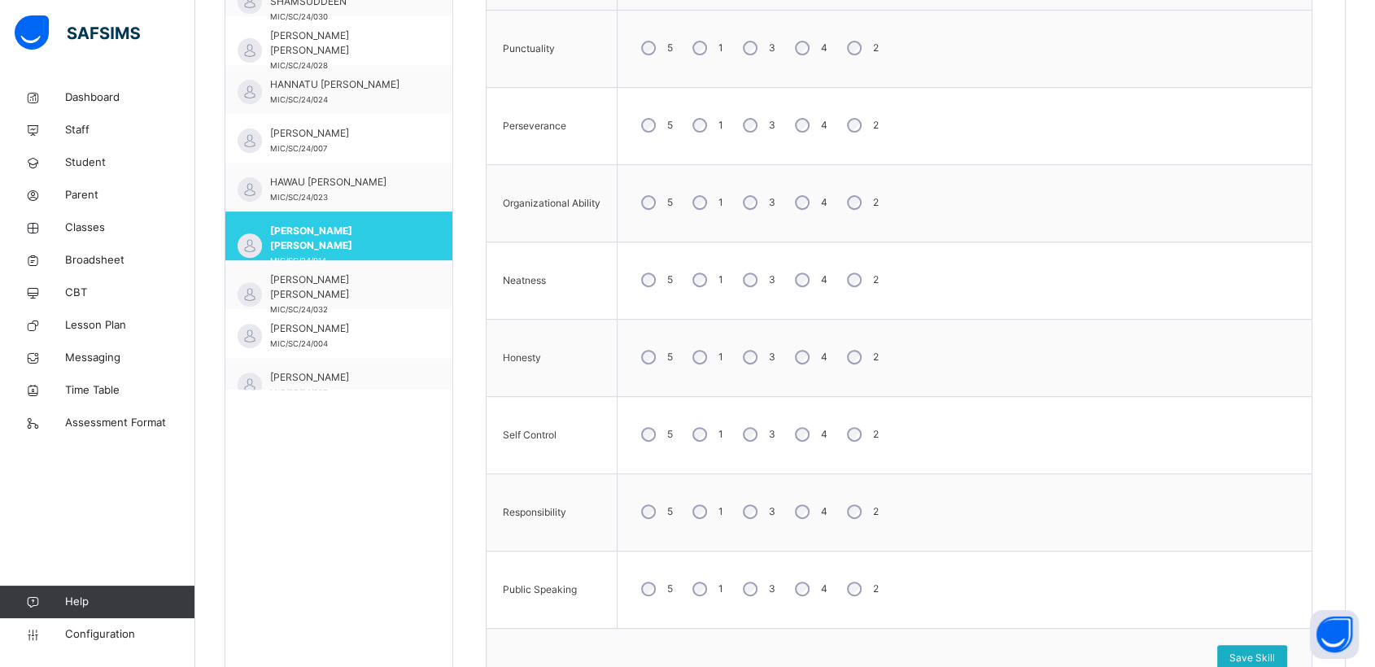
click at [1267, 655] on span "Save Skill" at bounding box center [1253, 658] width 46 height 15
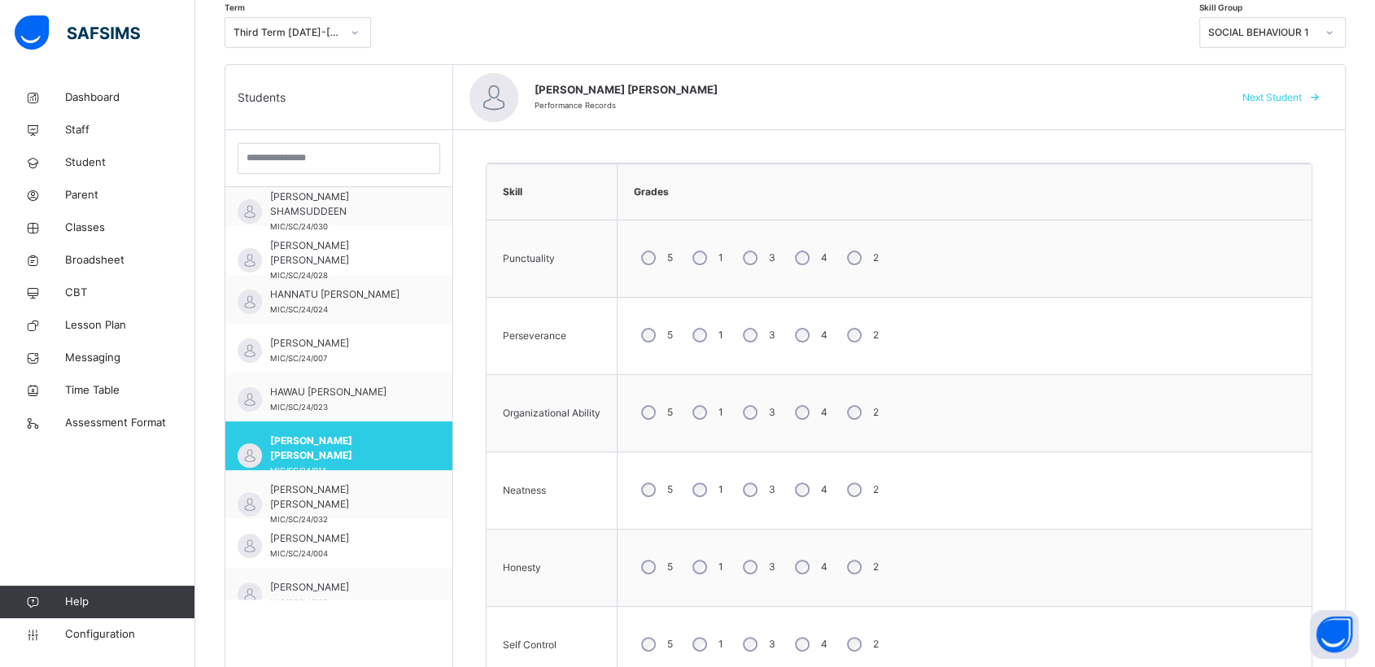
scroll to position [347, 0]
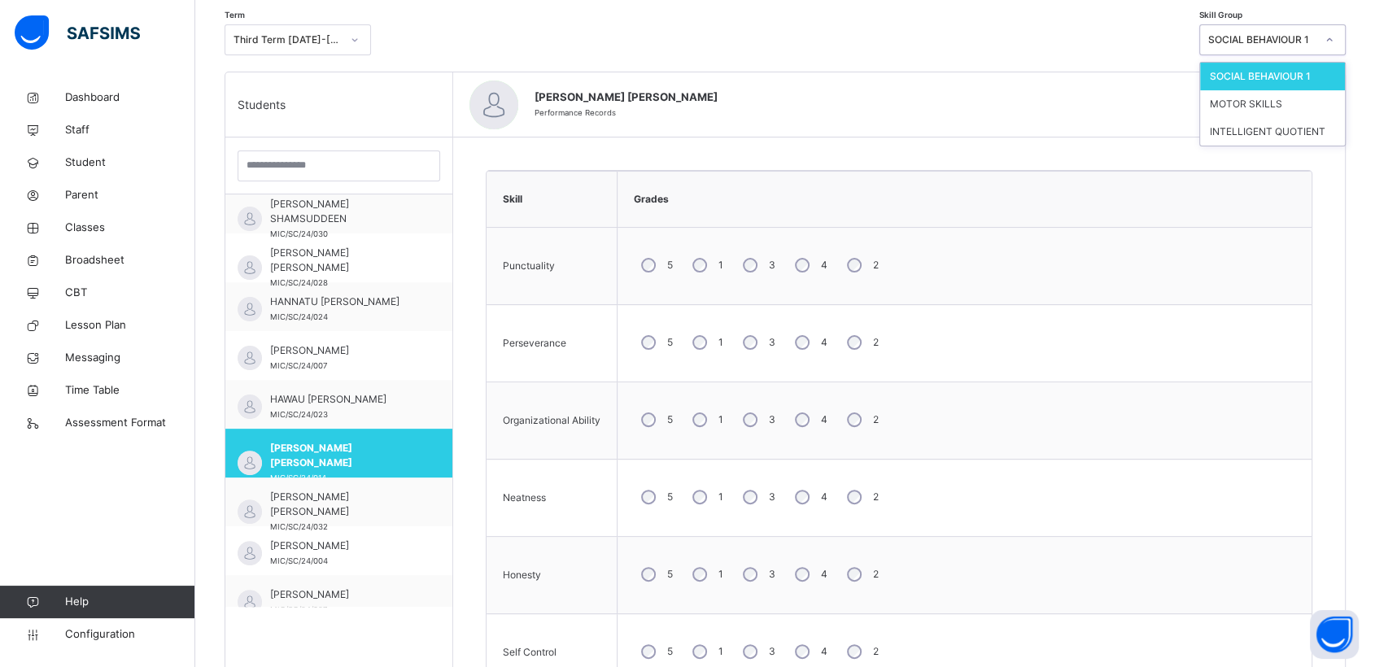
click at [1335, 34] on icon at bounding box center [1330, 40] width 10 height 16
click at [1260, 103] on div "MOTOR SKILLS" at bounding box center [1272, 104] width 145 height 28
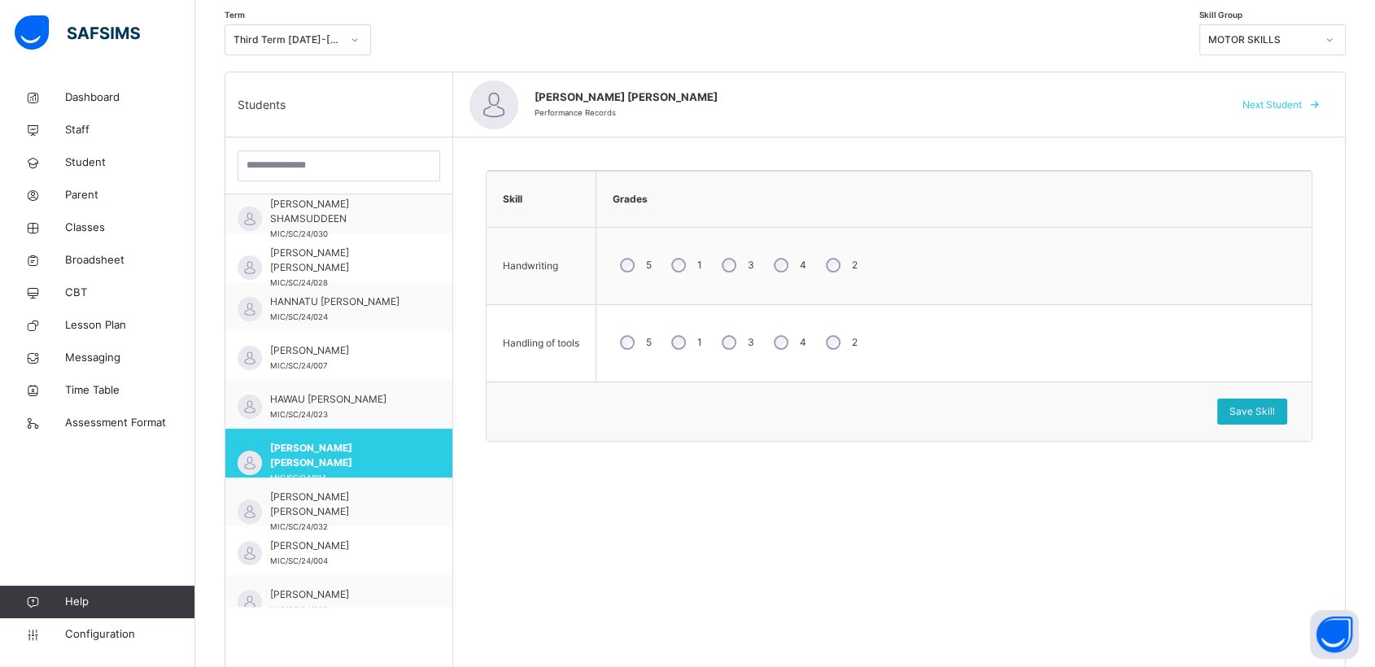
click at [1270, 407] on span "Save Skill" at bounding box center [1253, 411] width 46 height 15
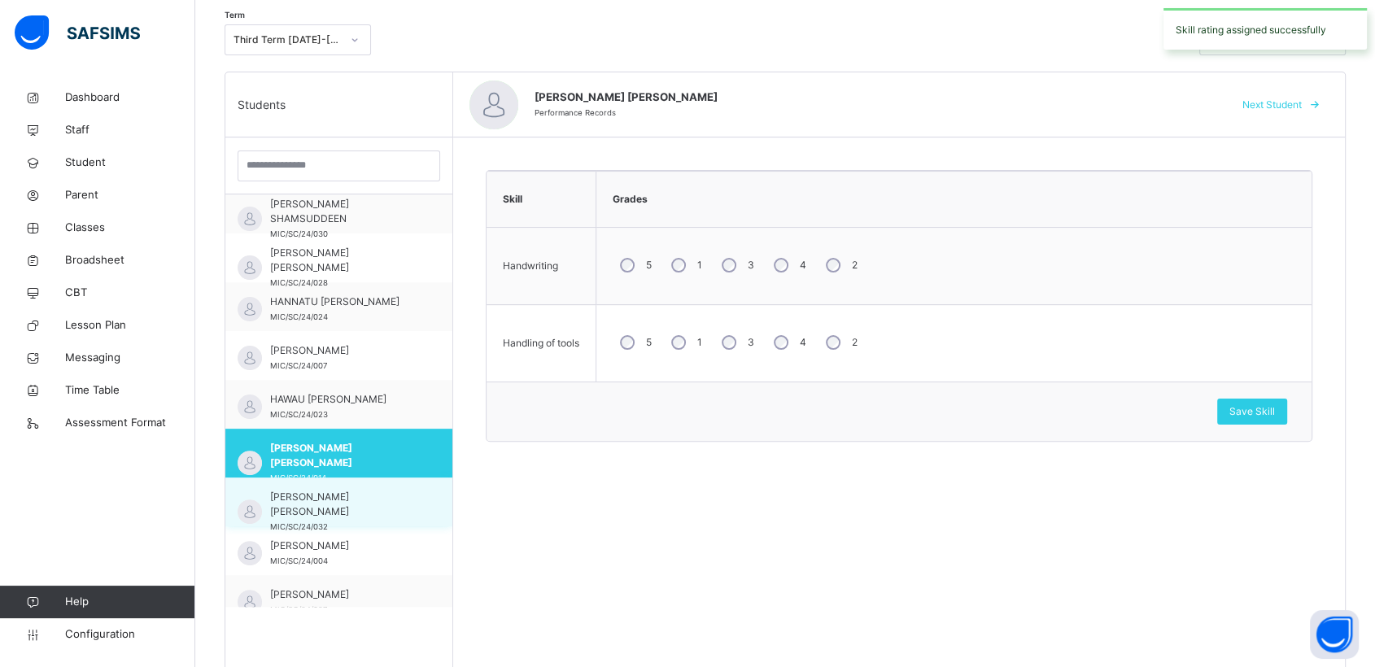
click at [306, 501] on span "[PERSON_NAME] [PERSON_NAME]" at bounding box center [343, 504] width 146 height 29
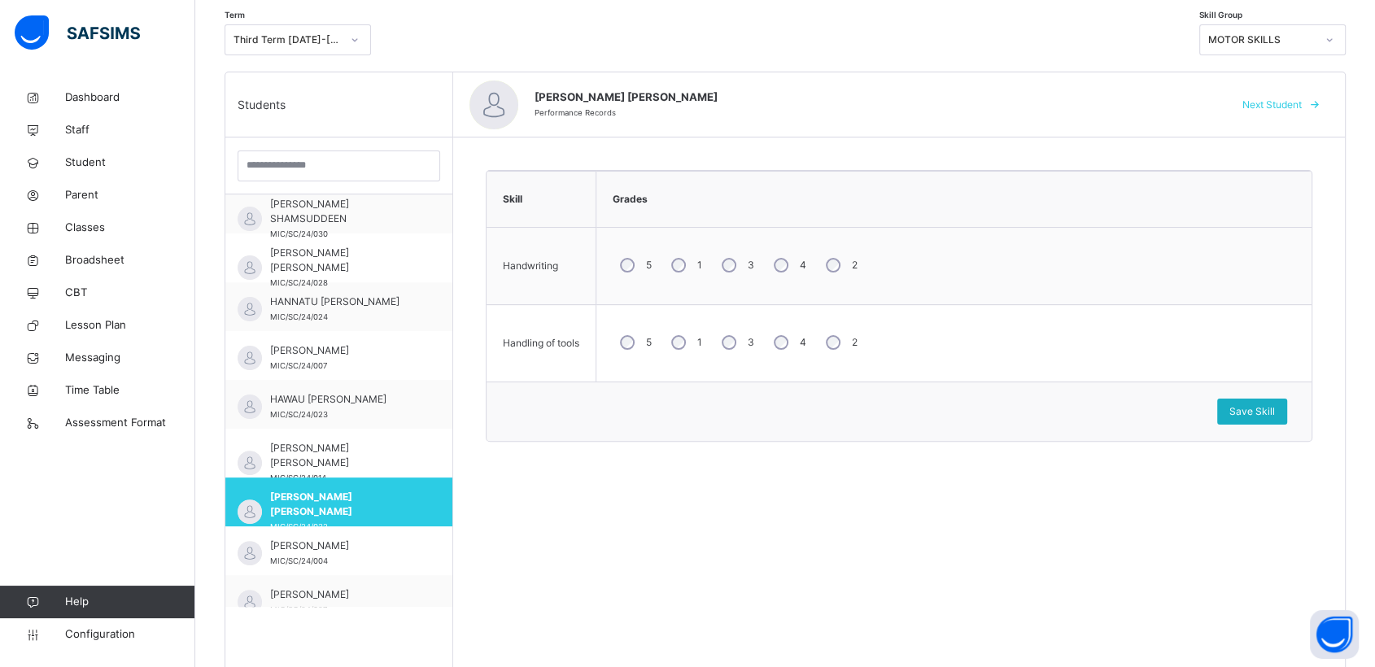
click at [1275, 409] on span "Save Skill" at bounding box center [1253, 411] width 46 height 15
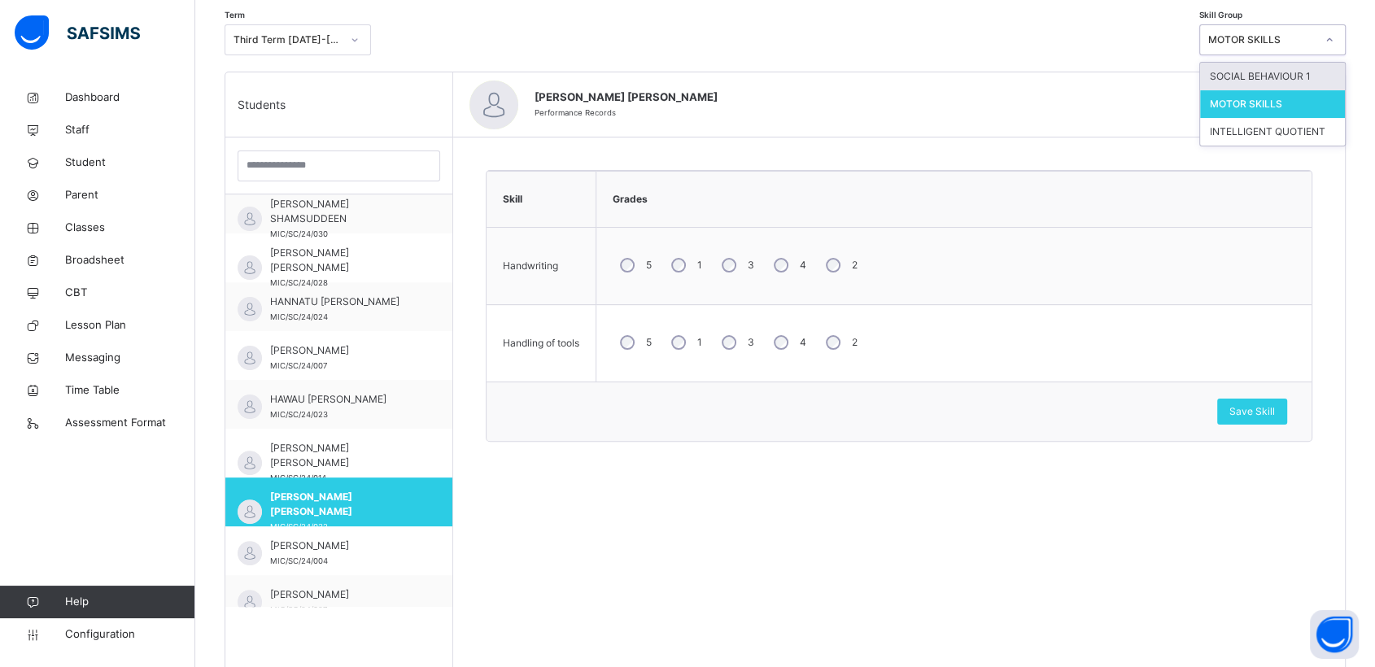
click at [1335, 40] on icon at bounding box center [1330, 40] width 10 height 16
click at [1261, 72] on div "SOCIAL BEHAVIOUR 1" at bounding box center [1272, 77] width 145 height 28
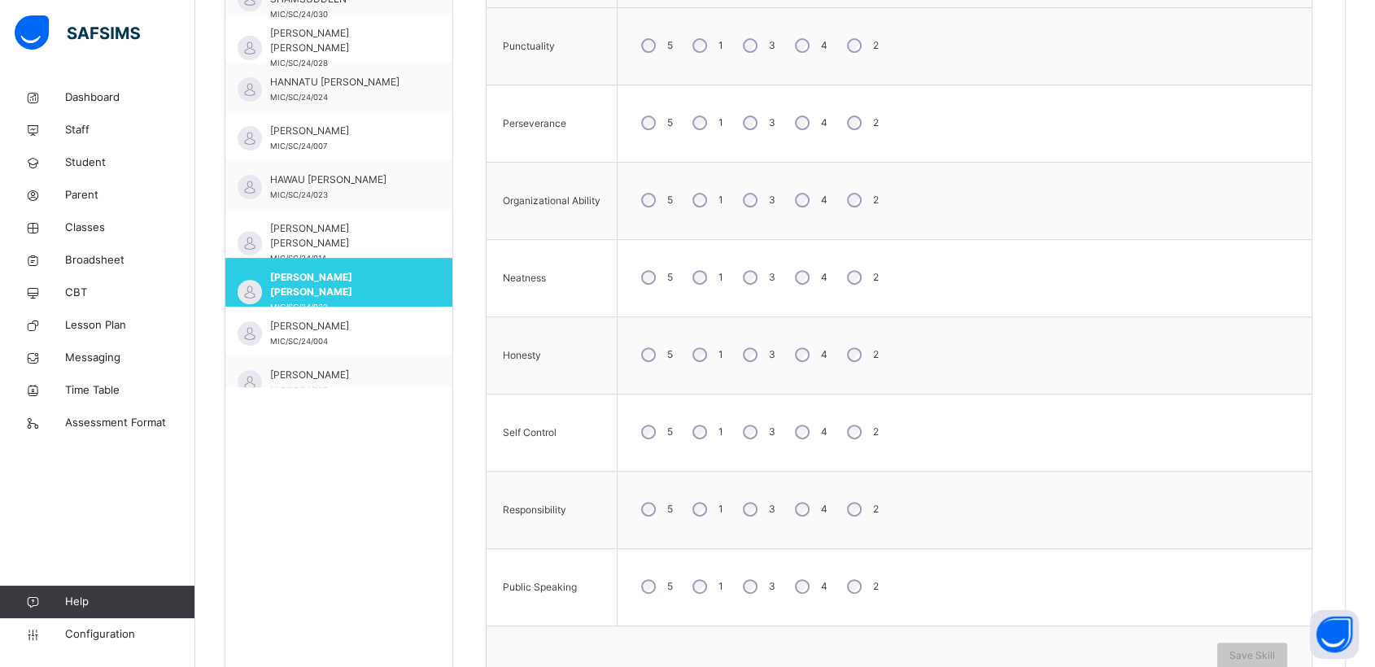
scroll to position [610, 0]
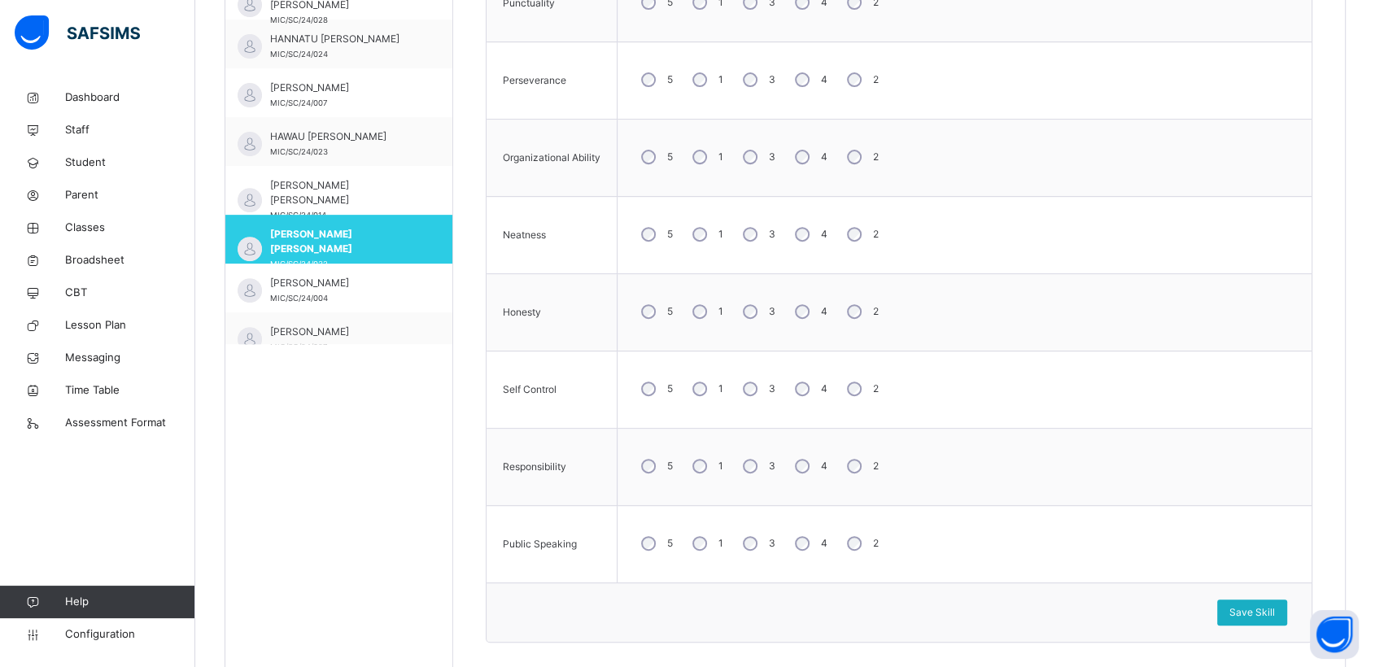
click at [1267, 606] on span "Save Skill" at bounding box center [1253, 612] width 46 height 15
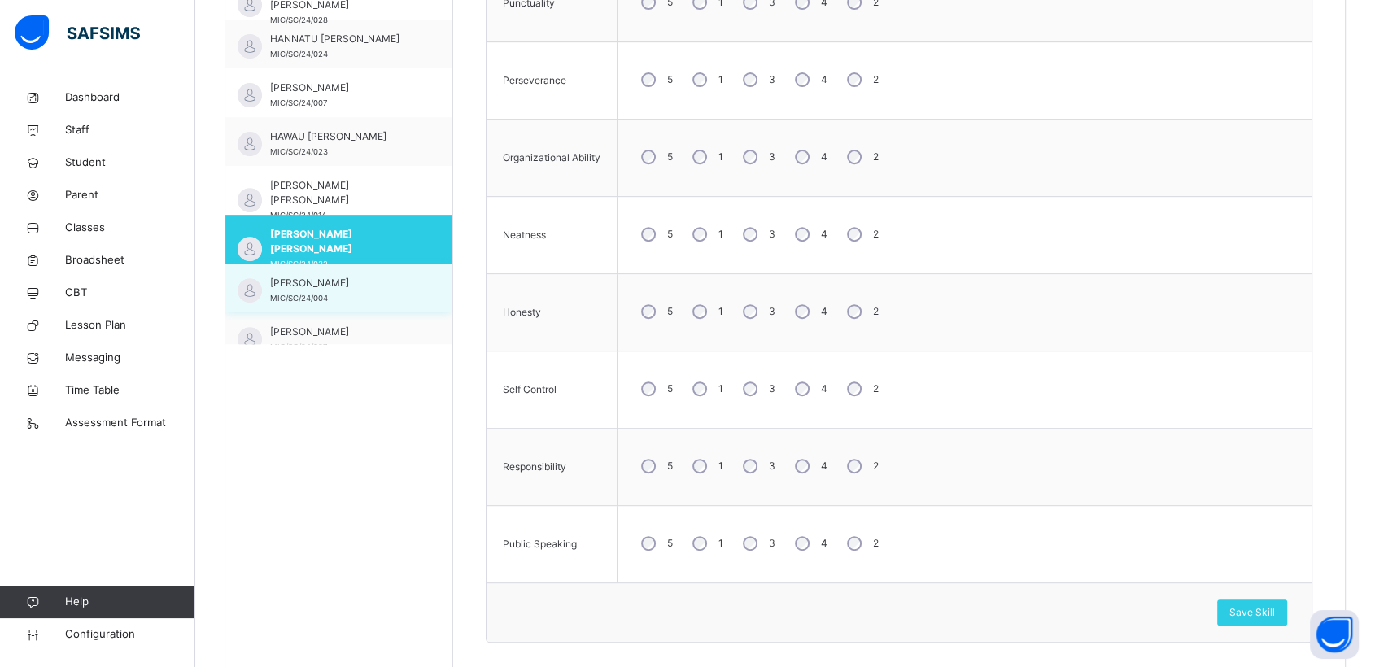
click at [332, 289] on div "[PERSON_NAME]/SC/24/004" at bounding box center [343, 290] width 146 height 29
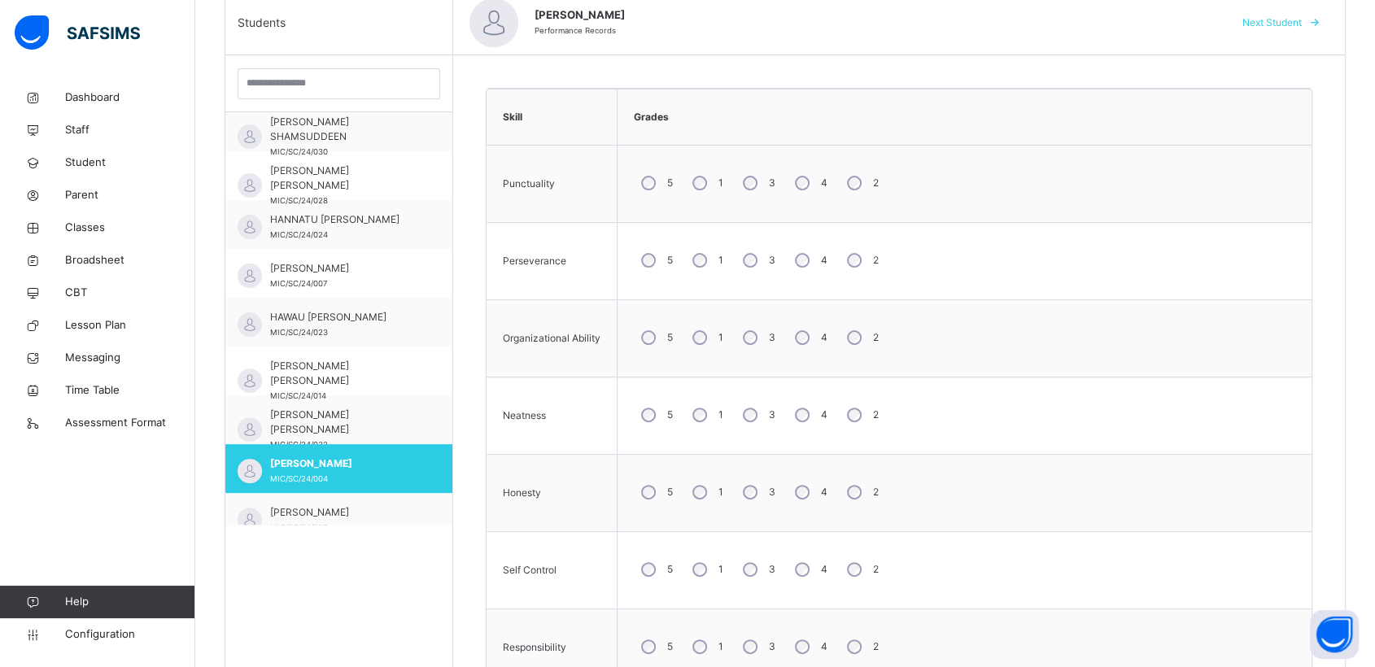
scroll to position [617, 0]
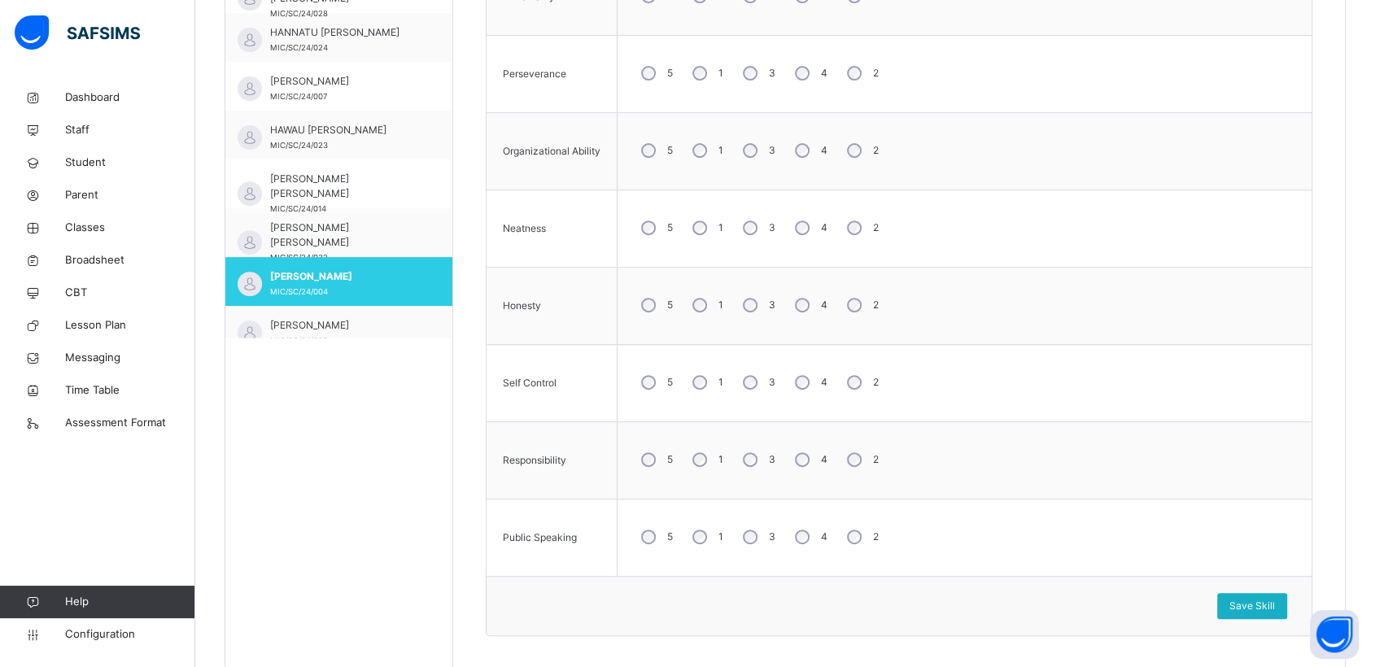
click at [1264, 596] on div "Save Skill" at bounding box center [1252, 606] width 70 height 26
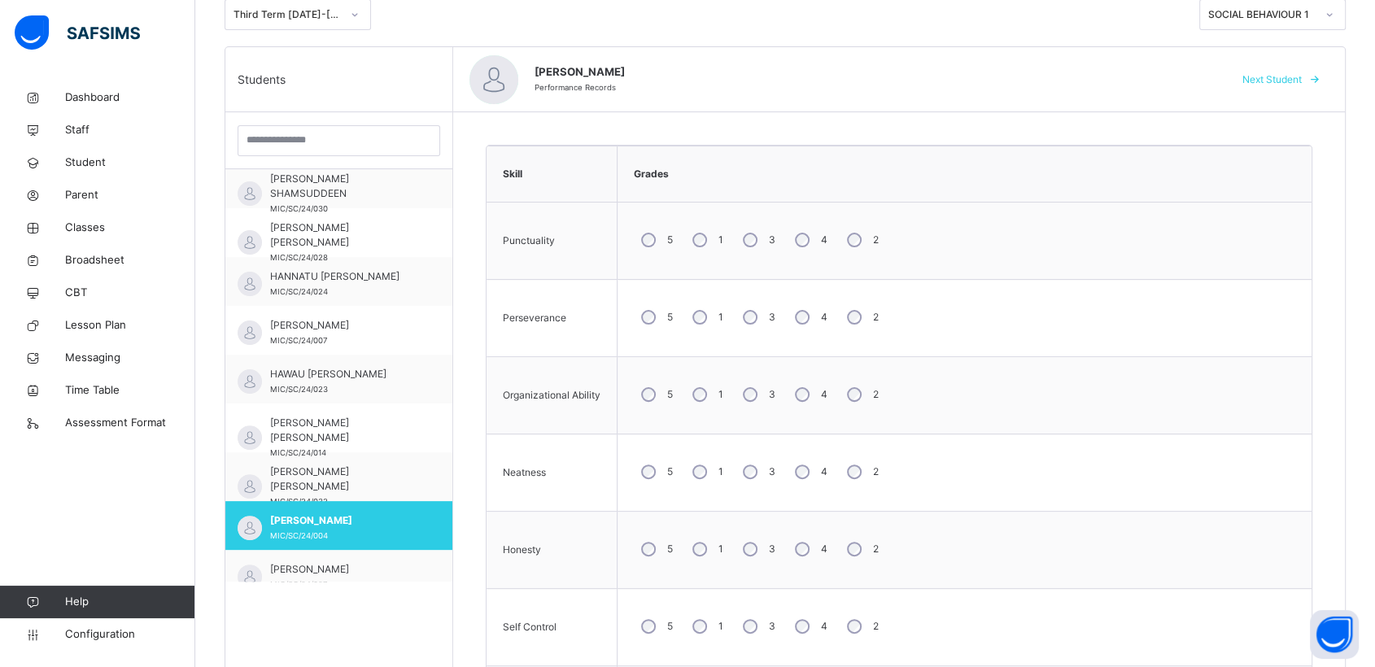
scroll to position [327, 0]
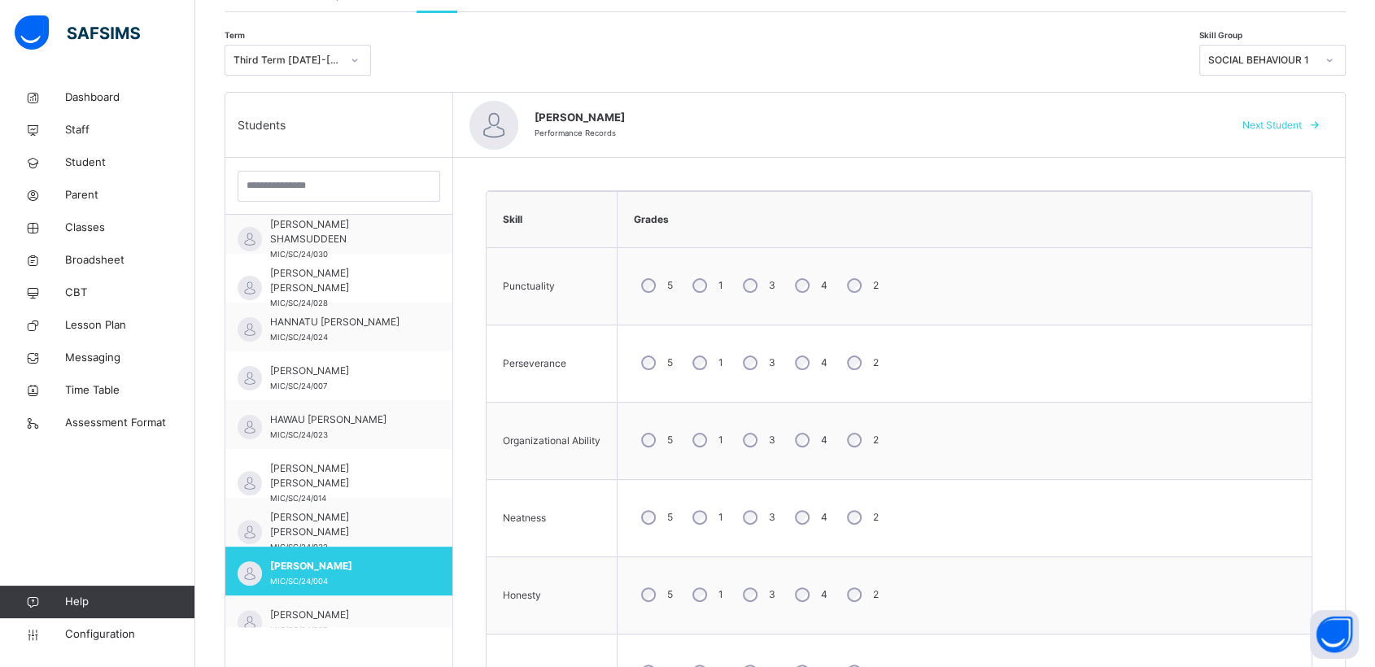
click at [1344, 58] on div at bounding box center [1330, 60] width 28 height 26
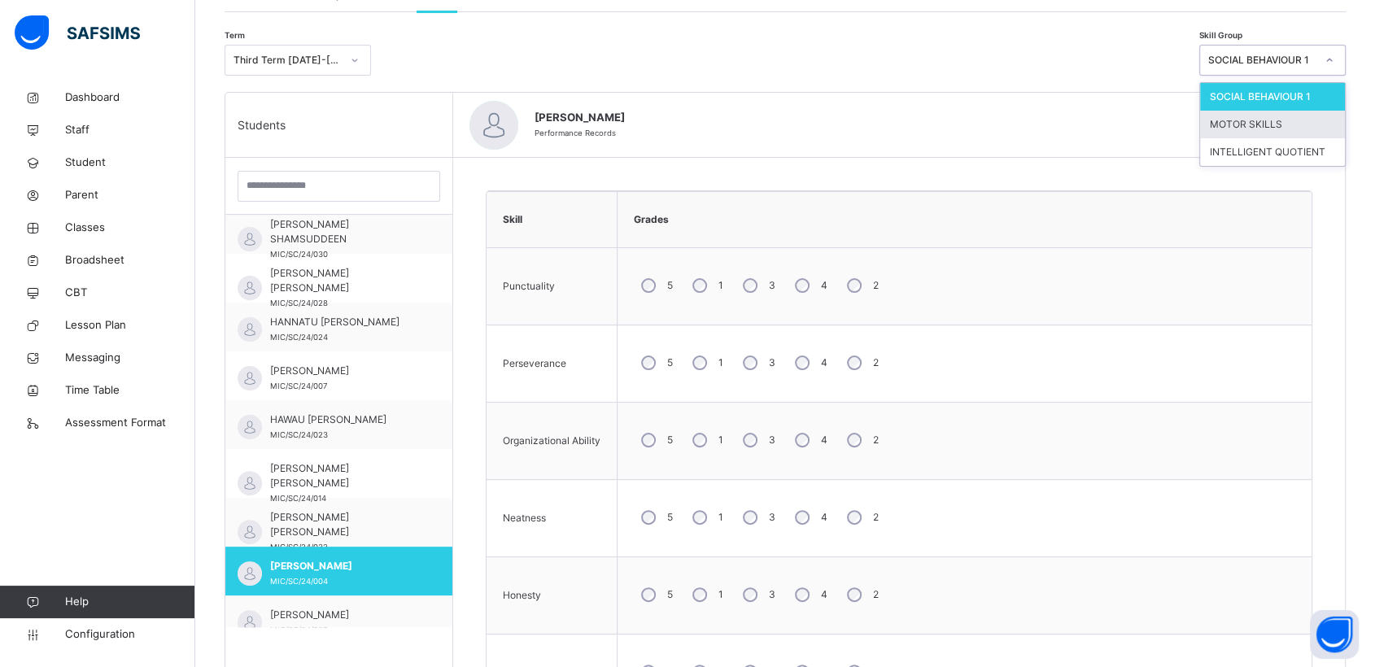
click at [1269, 120] on div "MOTOR SKILLS" at bounding box center [1272, 125] width 145 height 28
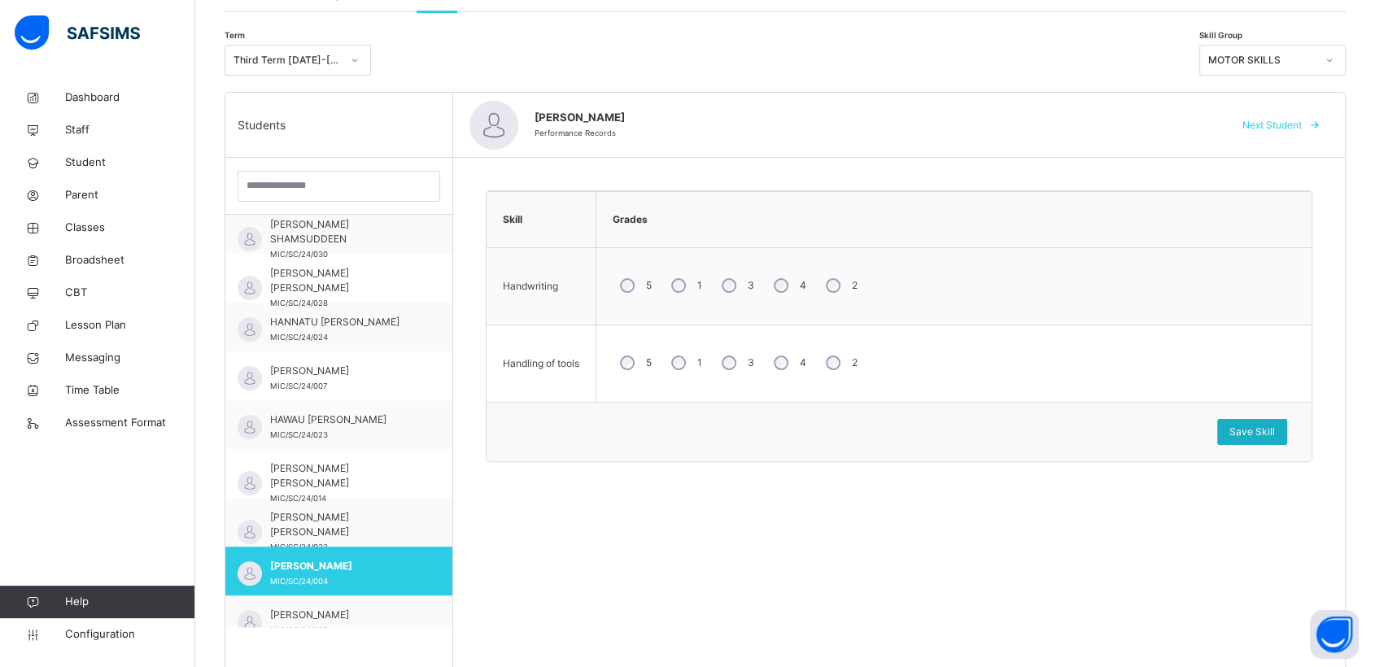
click at [1260, 430] on span "Save Skill" at bounding box center [1253, 432] width 46 height 15
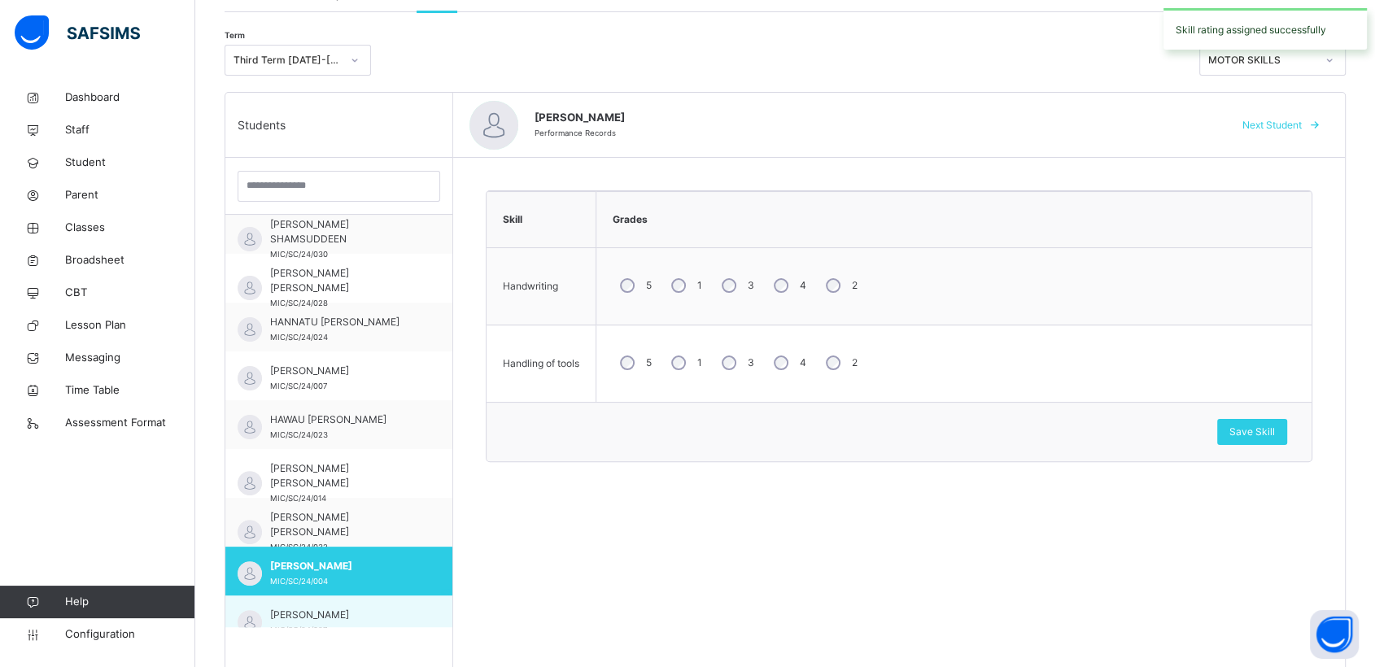
click at [316, 616] on span "[PERSON_NAME]" at bounding box center [343, 615] width 146 height 15
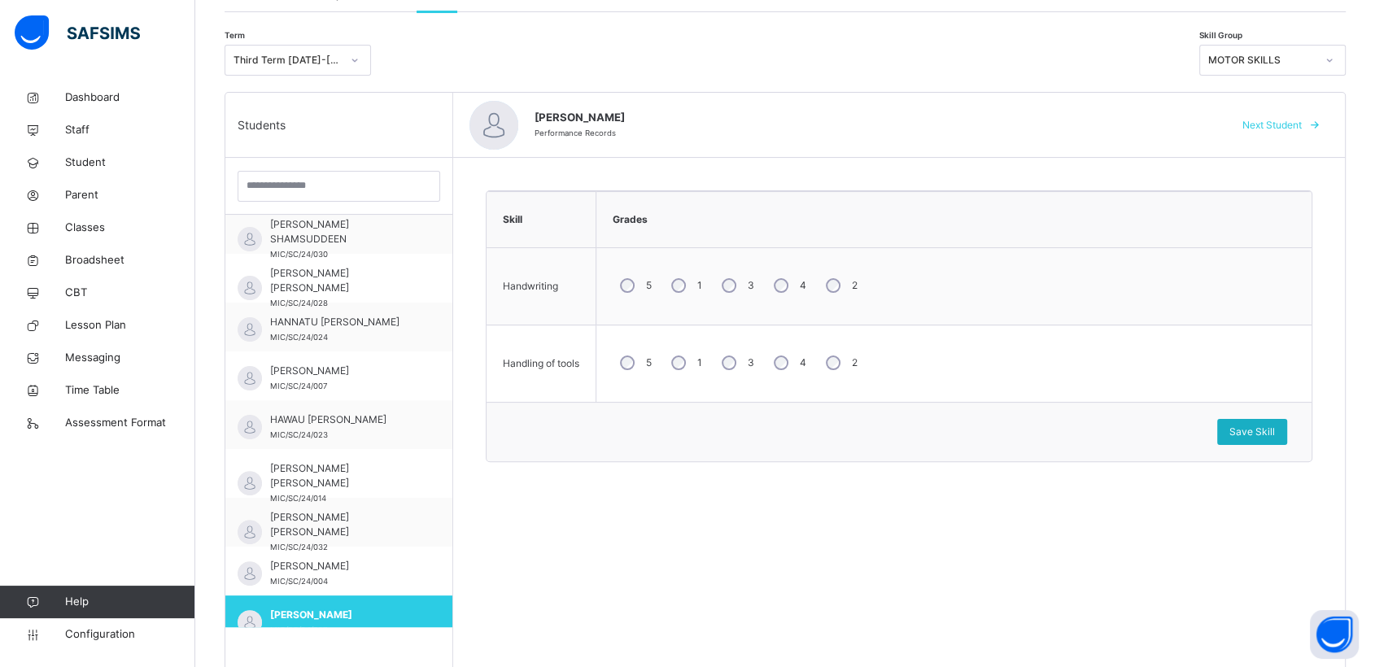
click at [1275, 427] on span "Save Skill" at bounding box center [1253, 432] width 46 height 15
click at [1342, 56] on div "Skill rating assigned successfully" at bounding box center [1266, 29] width 220 height 58
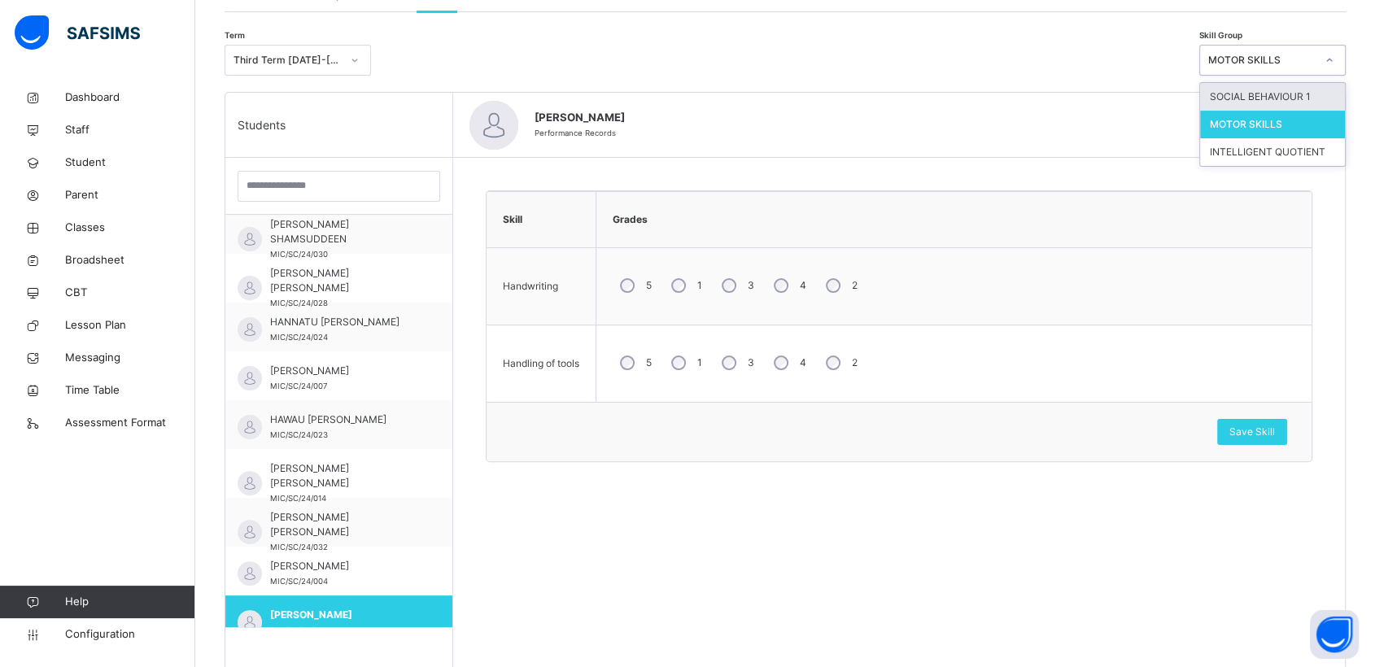
click at [1335, 56] on icon at bounding box center [1330, 60] width 10 height 16
click at [1285, 93] on div "SOCIAL BEHAVIOUR 1" at bounding box center [1272, 97] width 145 height 28
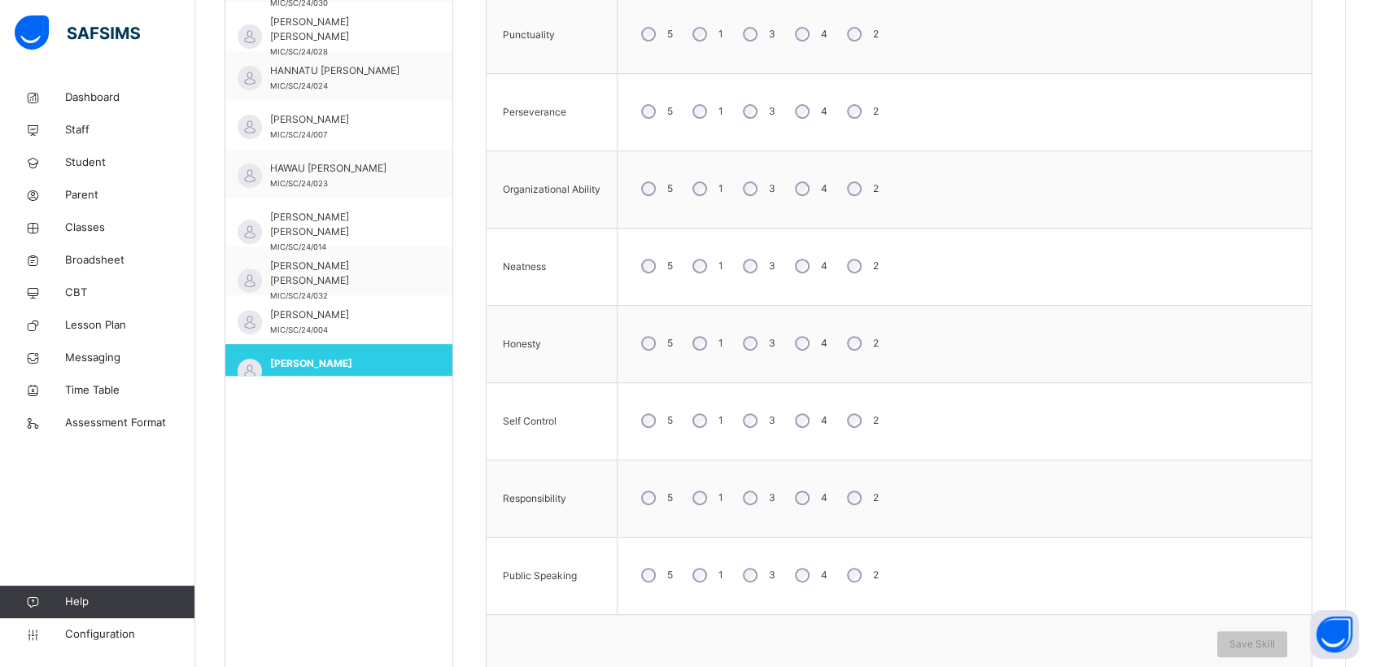
scroll to position [617, 0]
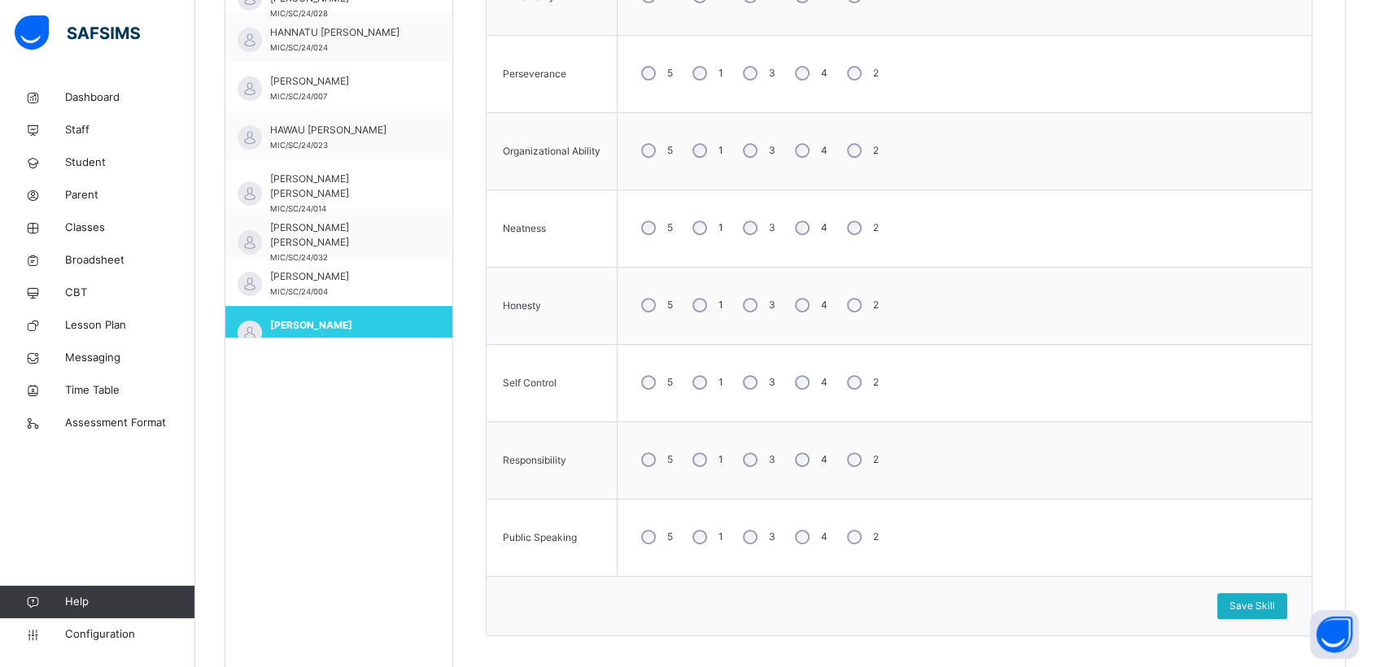
click at [1271, 599] on span "Save Skill" at bounding box center [1253, 606] width 46 height 15
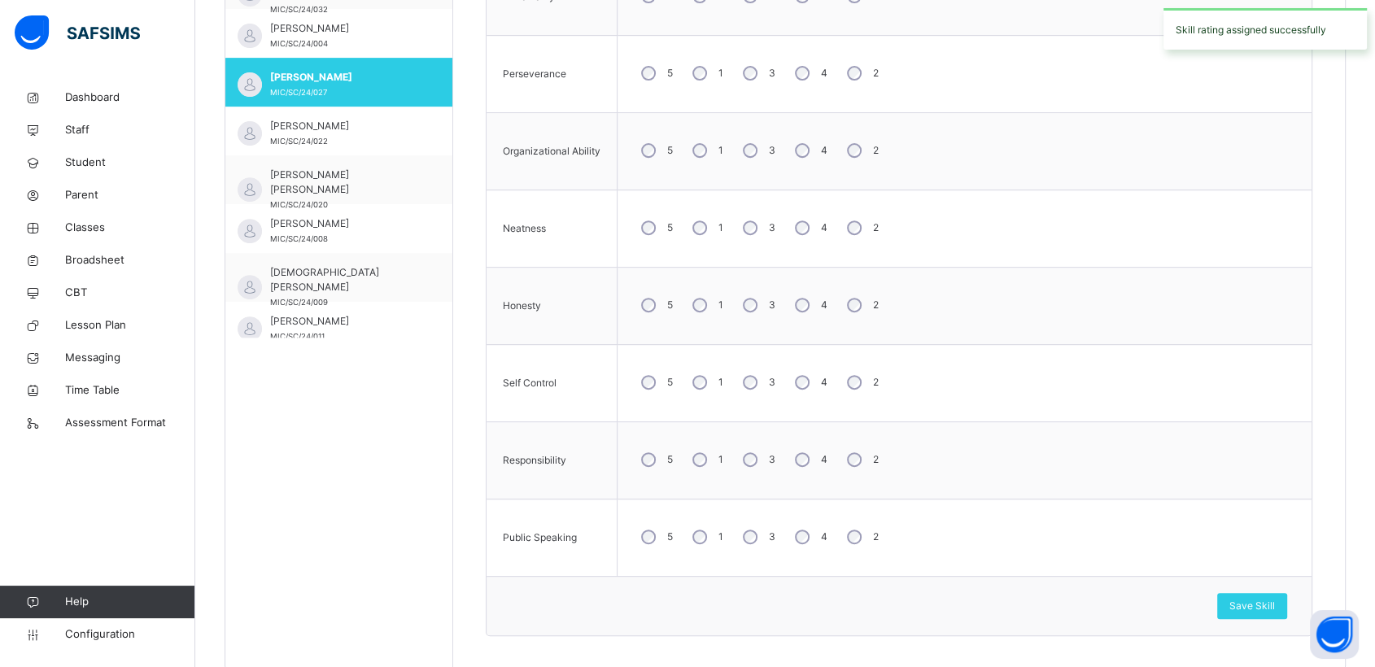
scroll to position [898, 0]
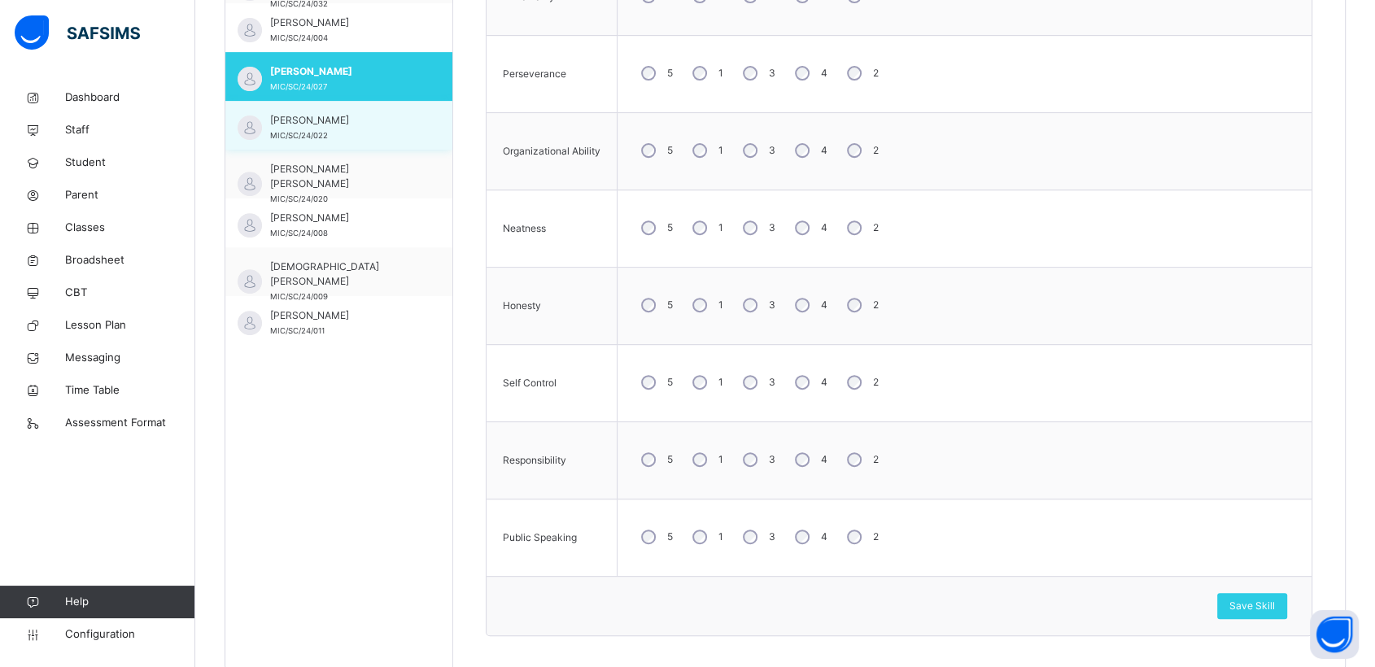
click at [294, 128] on span "[PERSON_NAME]" at bounding box center [343, 120] width 146 height 15
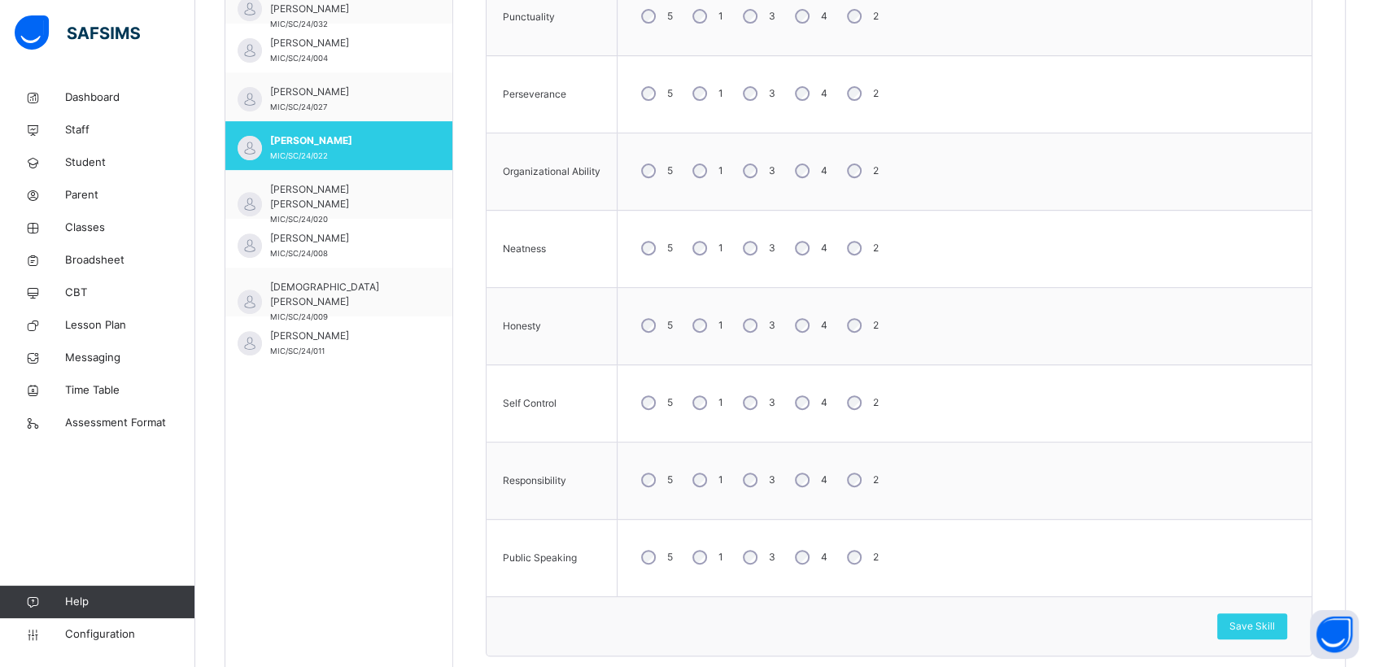
scroll to position [658, 0]
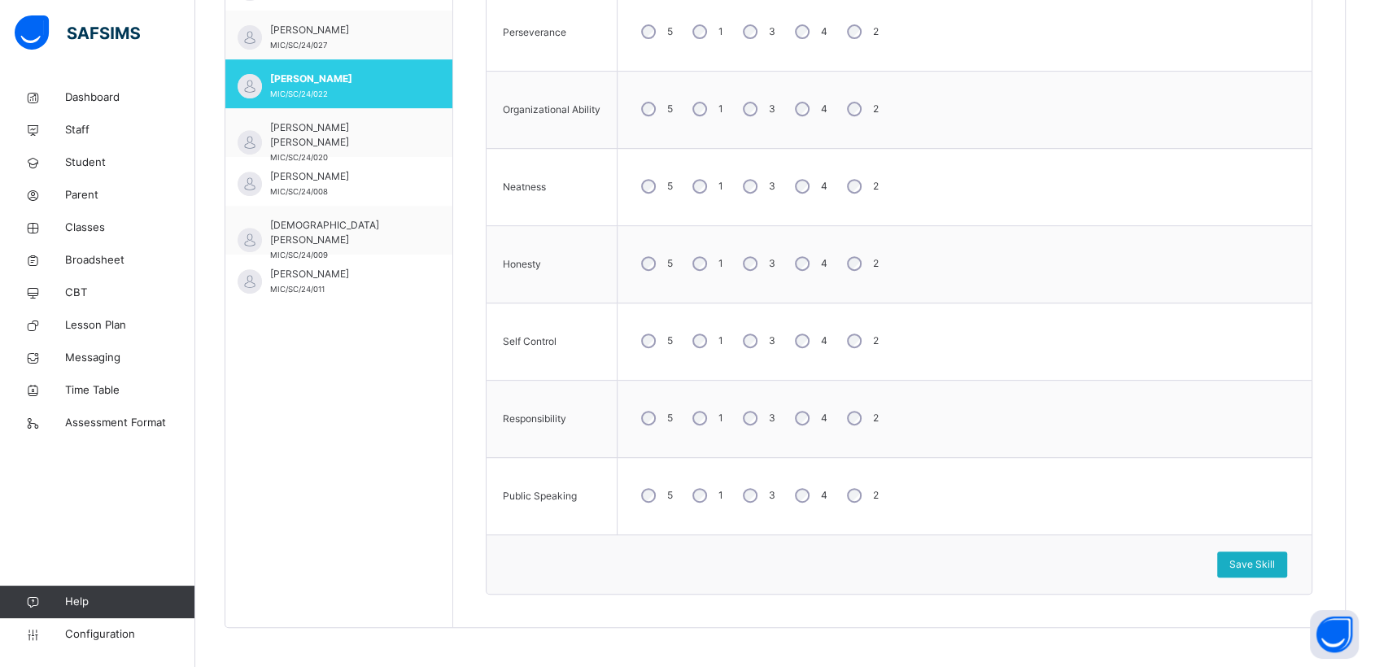
click at [1265, 557] on span "Save Skill" at bounding box center [1253, 564] width 46 height 15
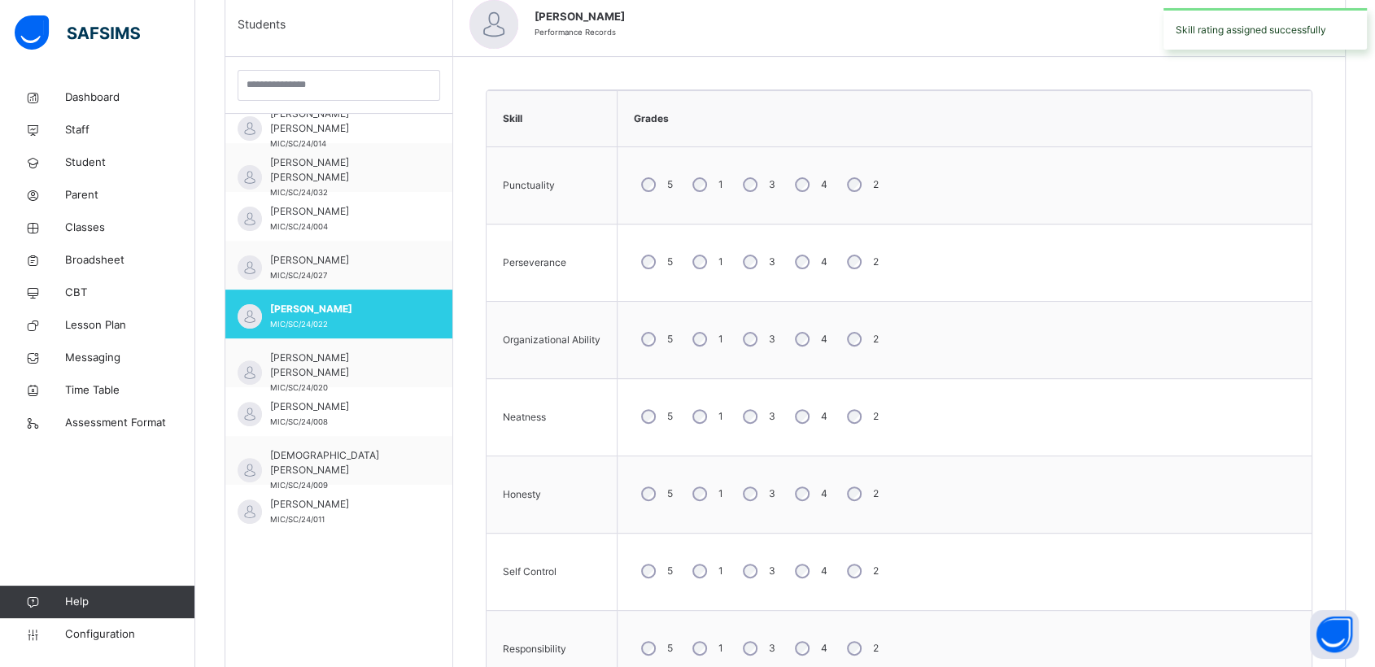
scroll to position [229, 0]
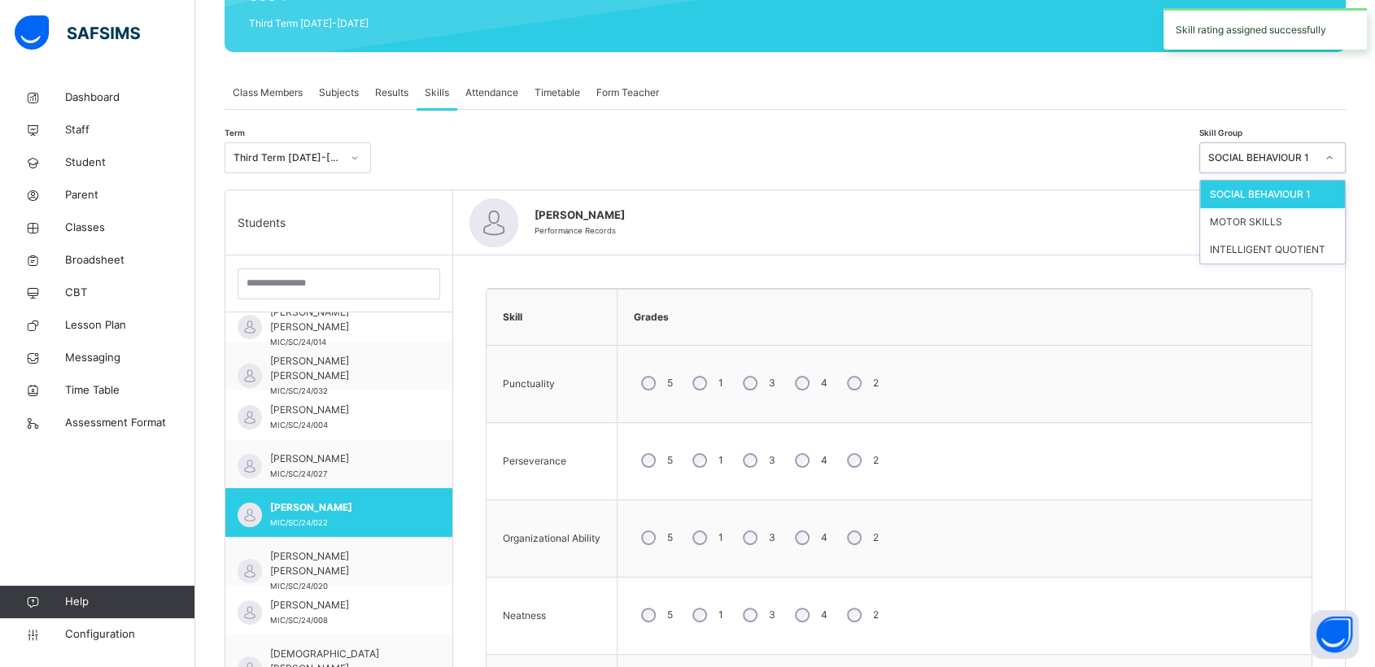
click at [1344, 154] on div at bounding box center [1330, 158] width 28 height 26
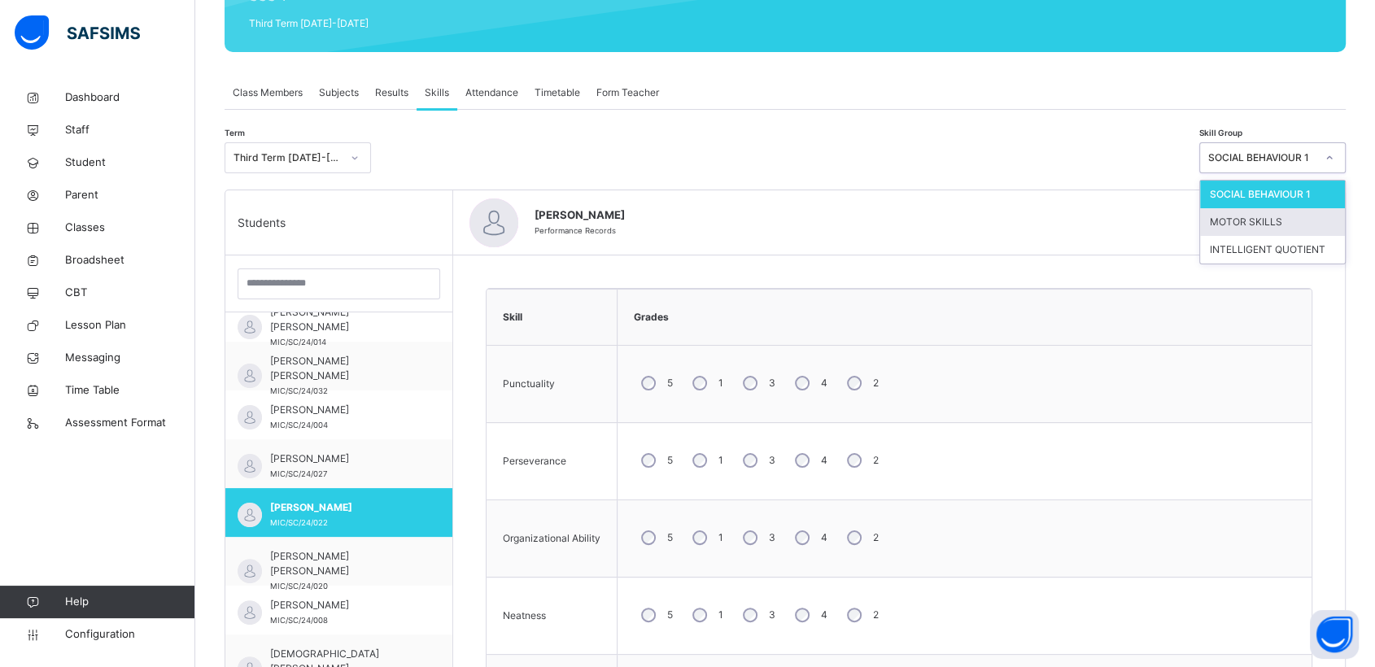
click at [1237, 221] on div "MOTOR SKILLS" at bounding box center [1272, 222] width 145 height 28
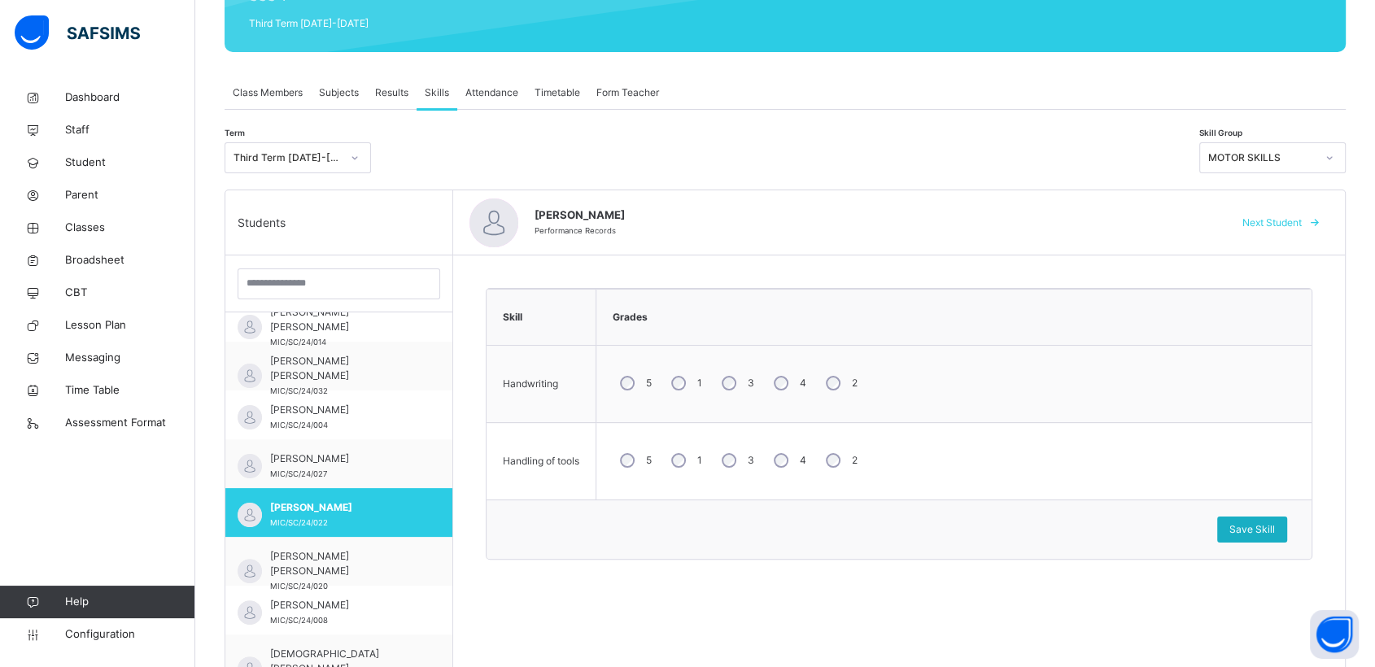
click at [1256, 529] on span "Save Skill" at bounding box center [1253, 529] width 46 height 15
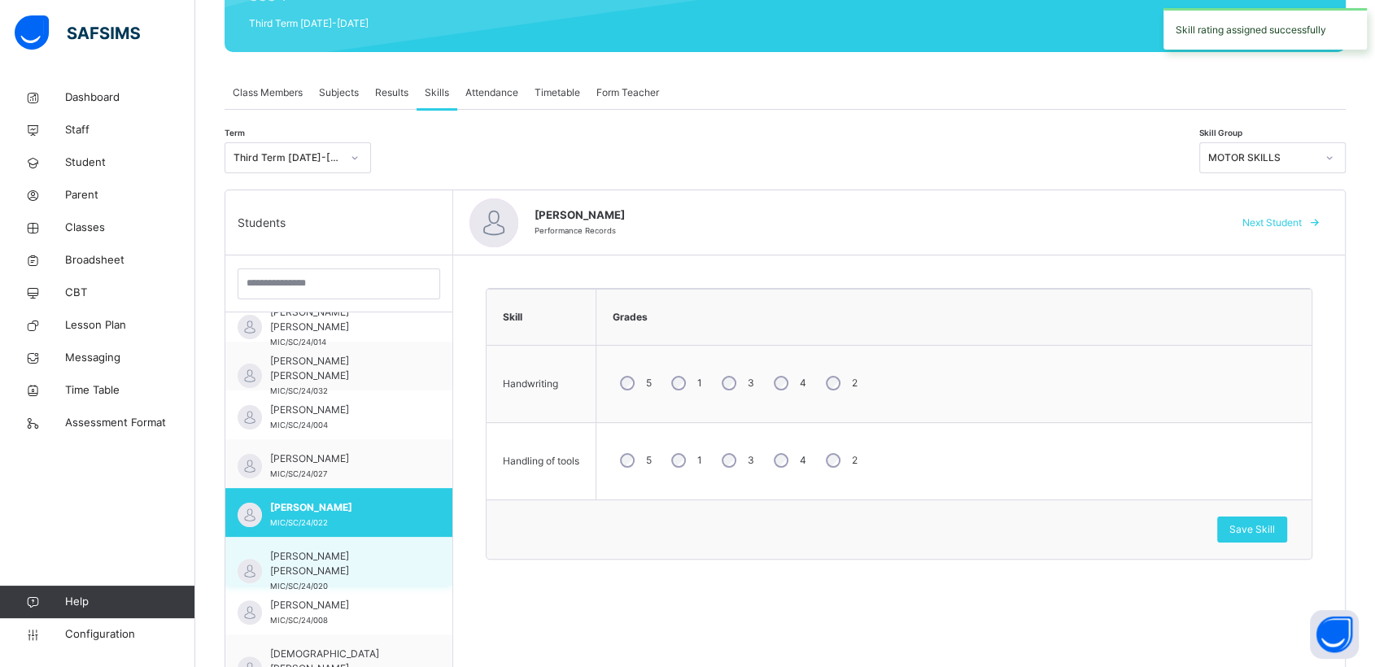
click at [332, 575] on div "[PERSON_NAME] [PERSON_NAME] MIC/SC/24/020" at bounding box center [343, 571] width 146 height 44
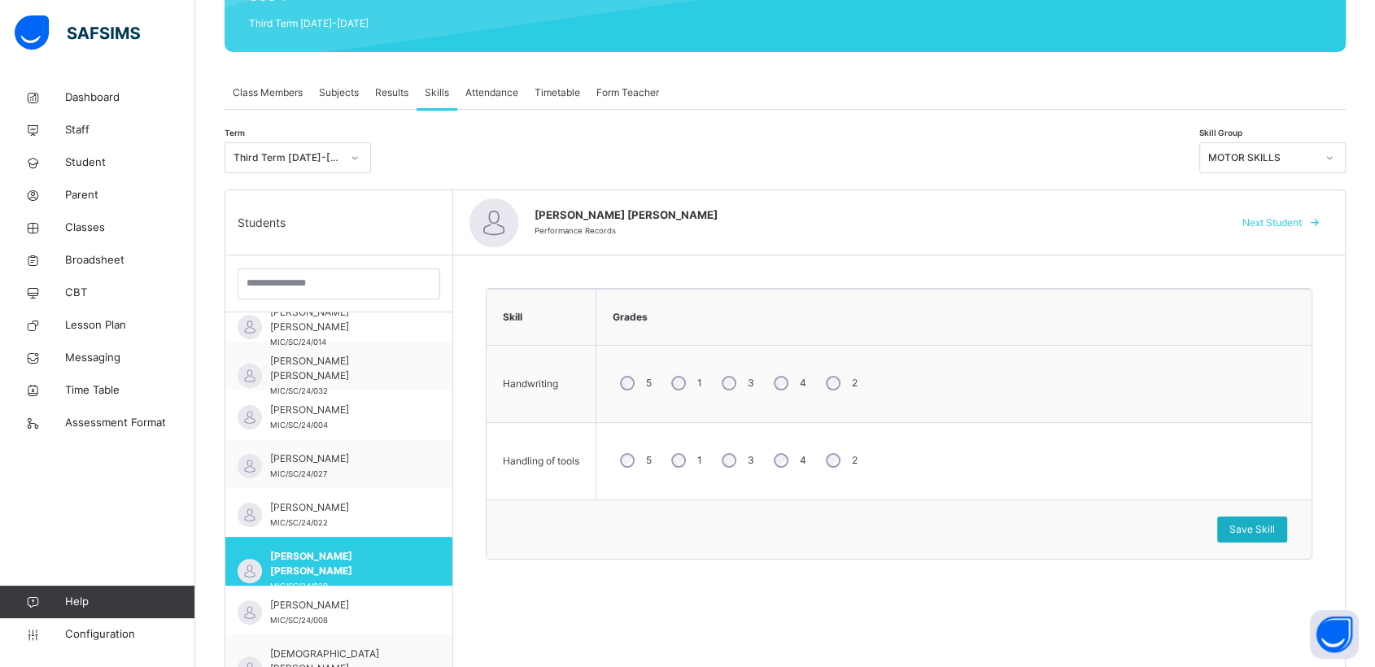
click at [1259, 518] on div "Save Skill" at bounding box center [1252, 530] width 70 height 26
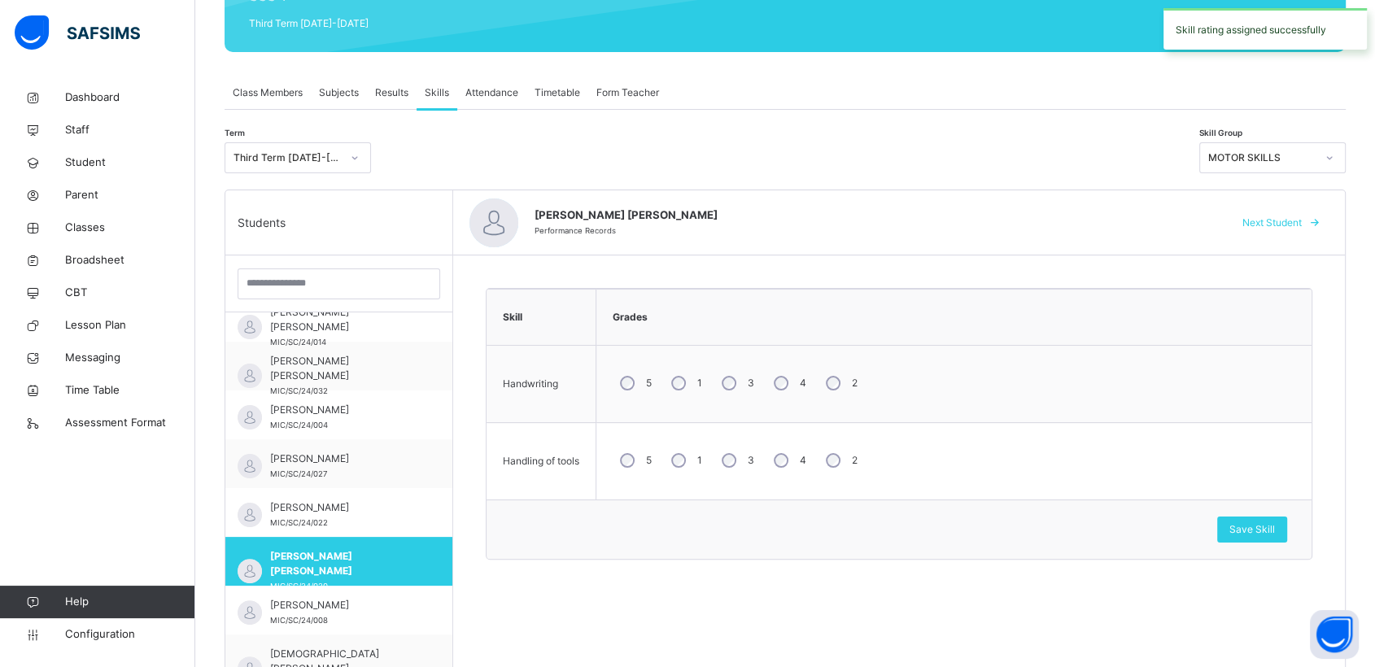
click at [1335, 152] on icon at bounding box center [1330, 158] width 10 height 16
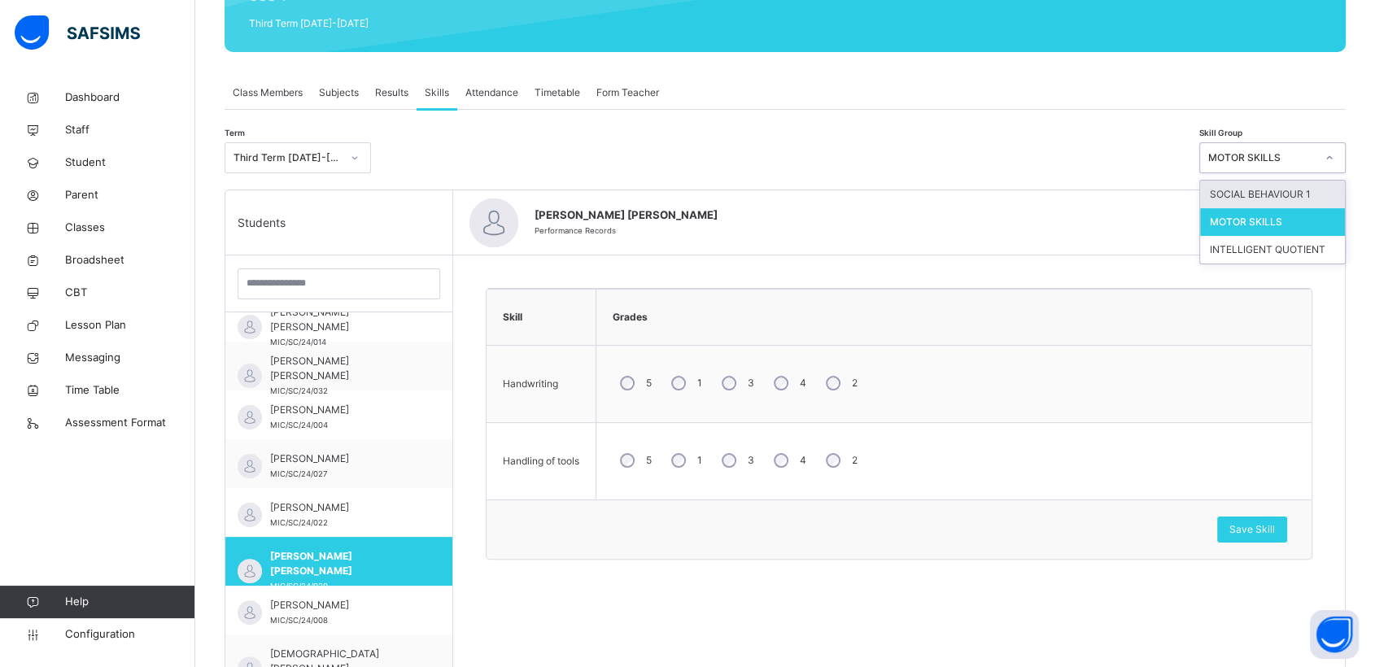
click at [1252, 202] on div "SOCIAL BEHAVIOUR 1" at bounding box center [1272, 195] width 145 height 28
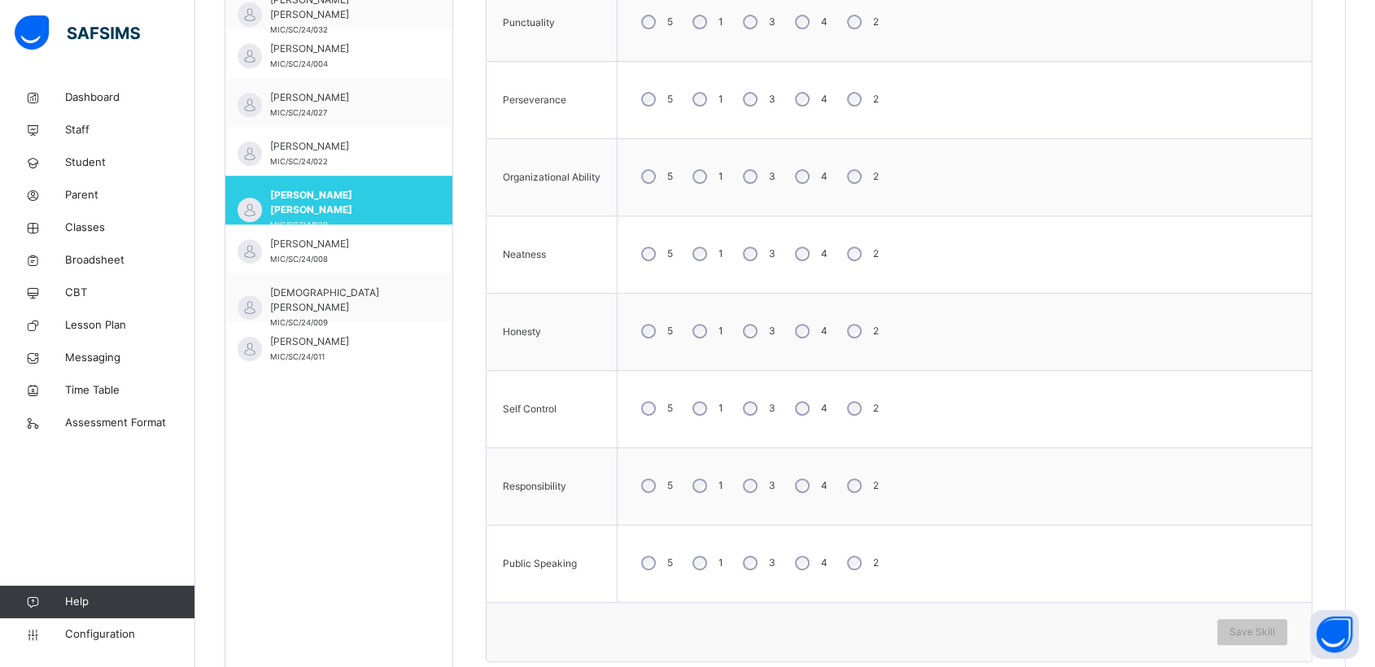
scroll to position [627, 0]
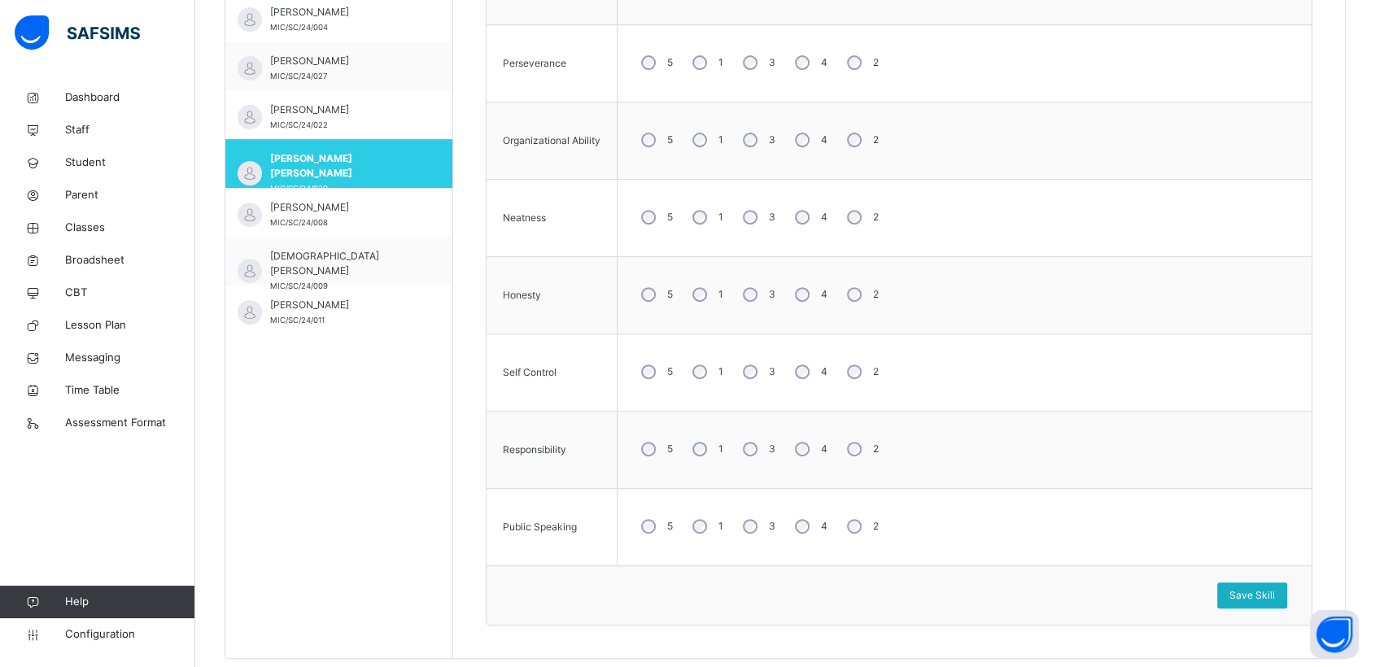
click at [1270, 591] on span "Save Skill" at bounding box center [1253, 595] width 46 height 15
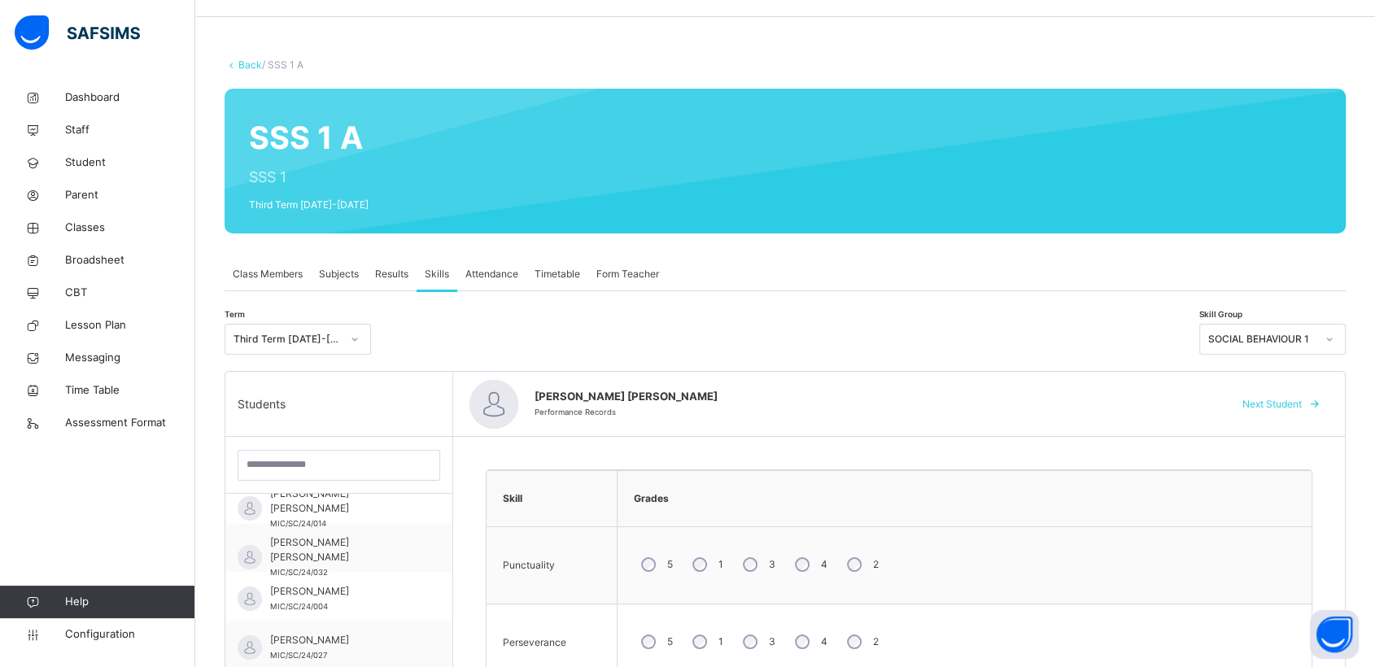
scroll to position [0, 0]
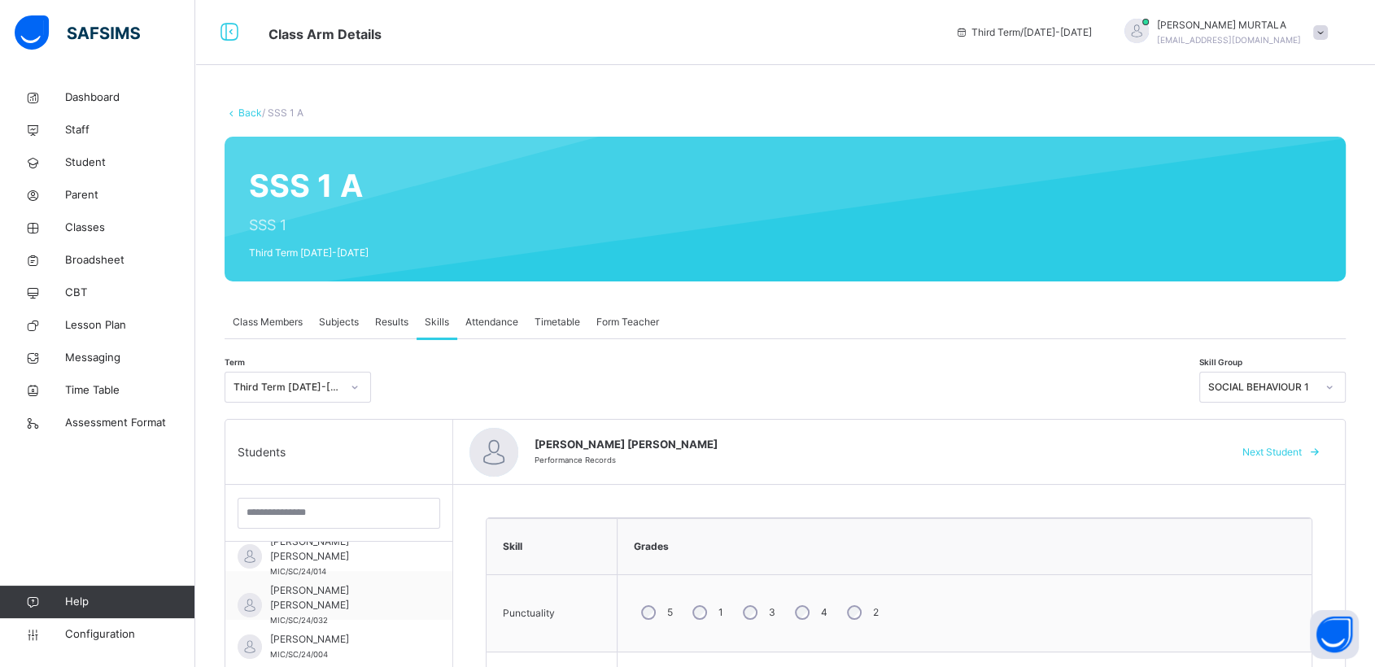
click at [1335, 387] on icon at bounding box center [1330, 387] width 10 height 16
click at [1335, 386] on icon at bounding box center [1330, 387] width 10 height 16
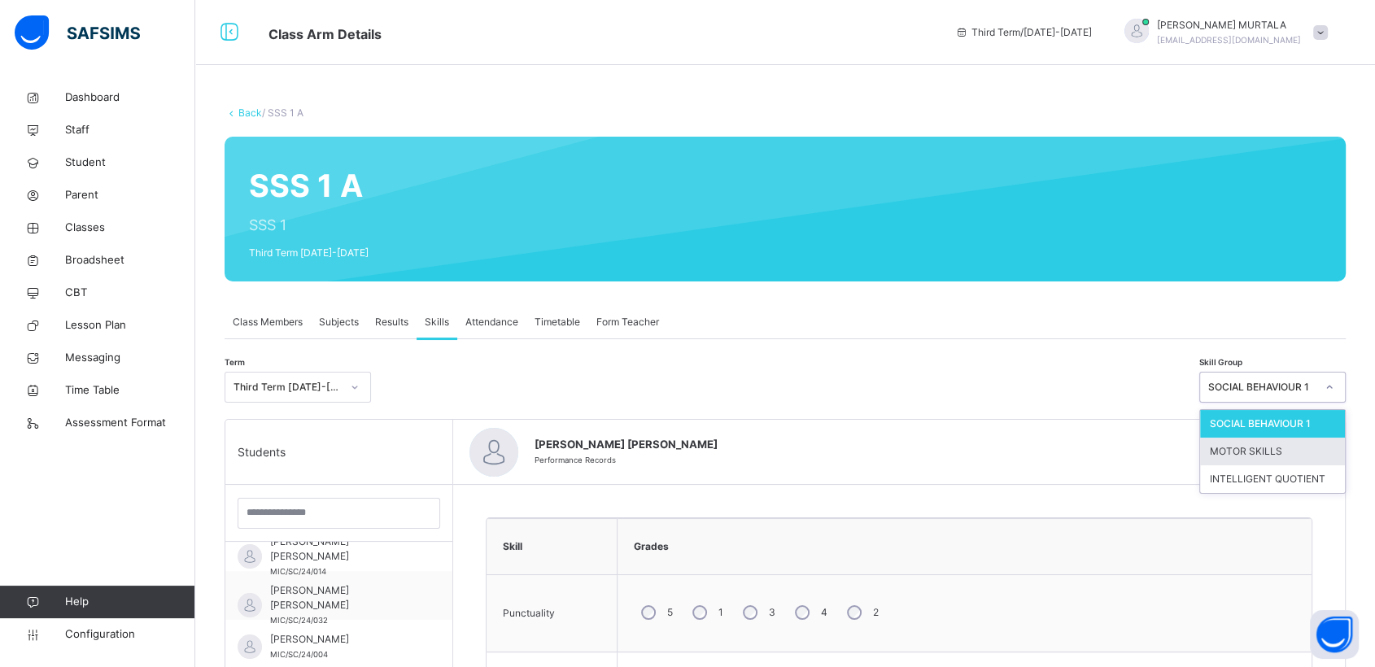
click at [1245, 447] on div "MOTOR SKILLS" at bounding box center [1272, 452] width 145 height 28
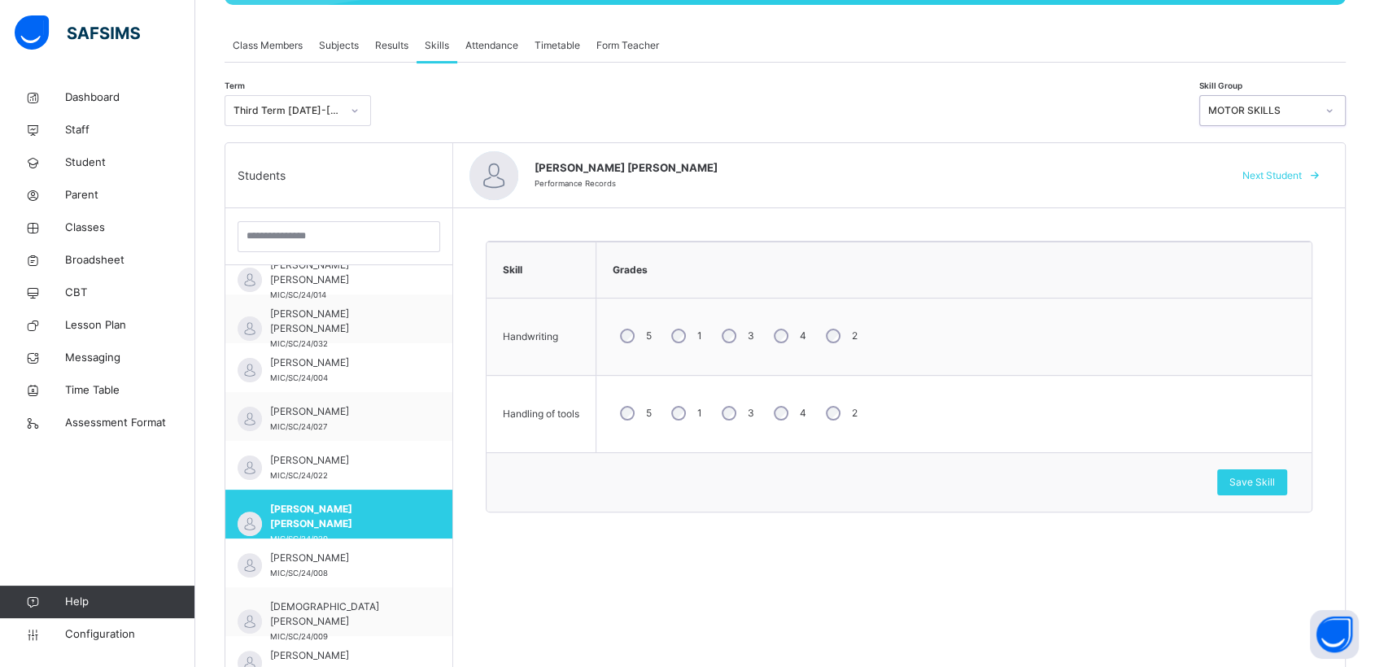
scroll to position [337, 0]
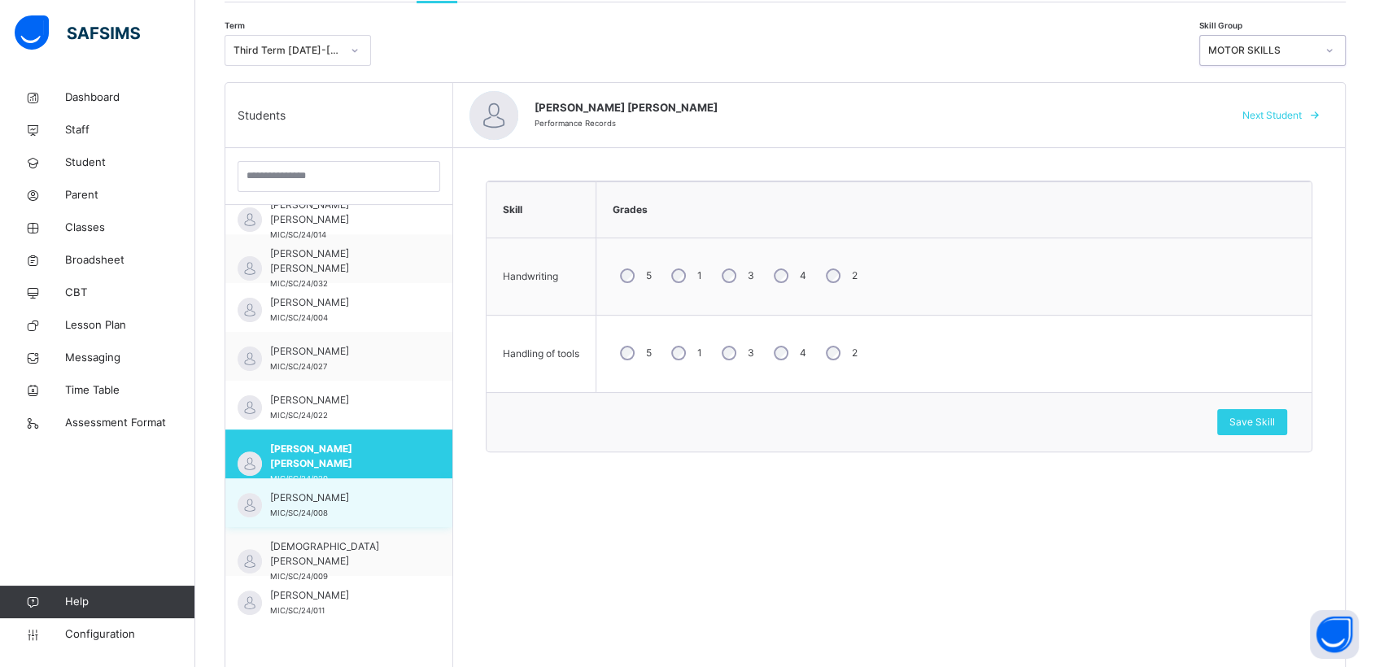
click at [334, 504] on span "[PERSON_NAME]" at bounding box center [343, 498] width 146 height 15
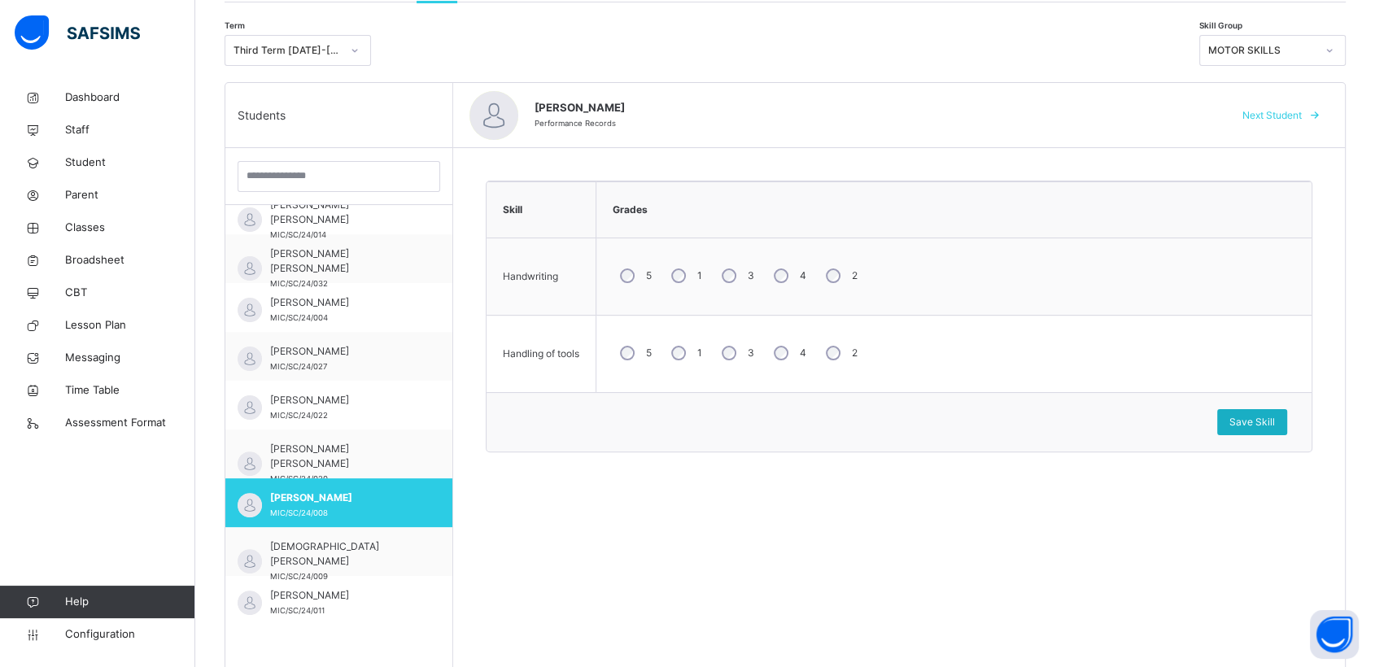
click at [1267, 424] on span "Save Skill" at bounding box center [1253, 422] width 46 height 15
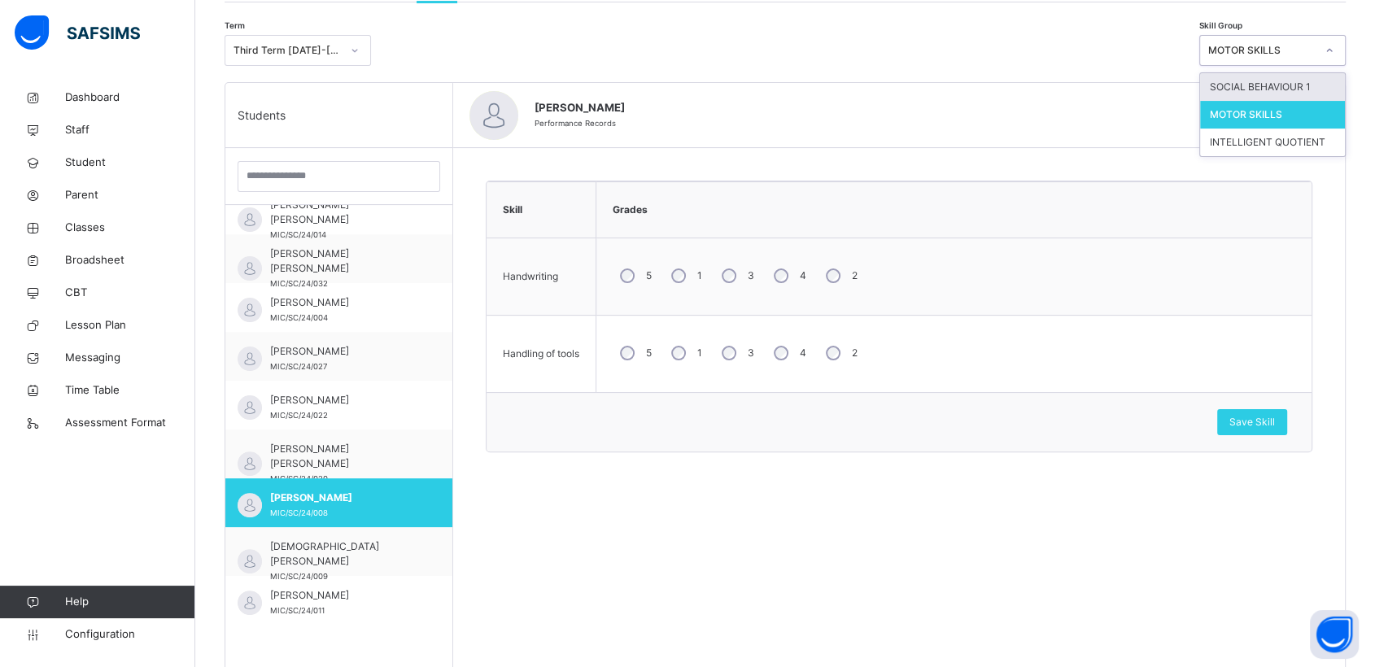
click at [1335, 51] on icon at bounding box center [1330, 50] width 10 height 16
click at [1261, 85] on div "SOCIAL BEHAVIOUR 1" at bounding box center [1272, 87] width 145 height 28
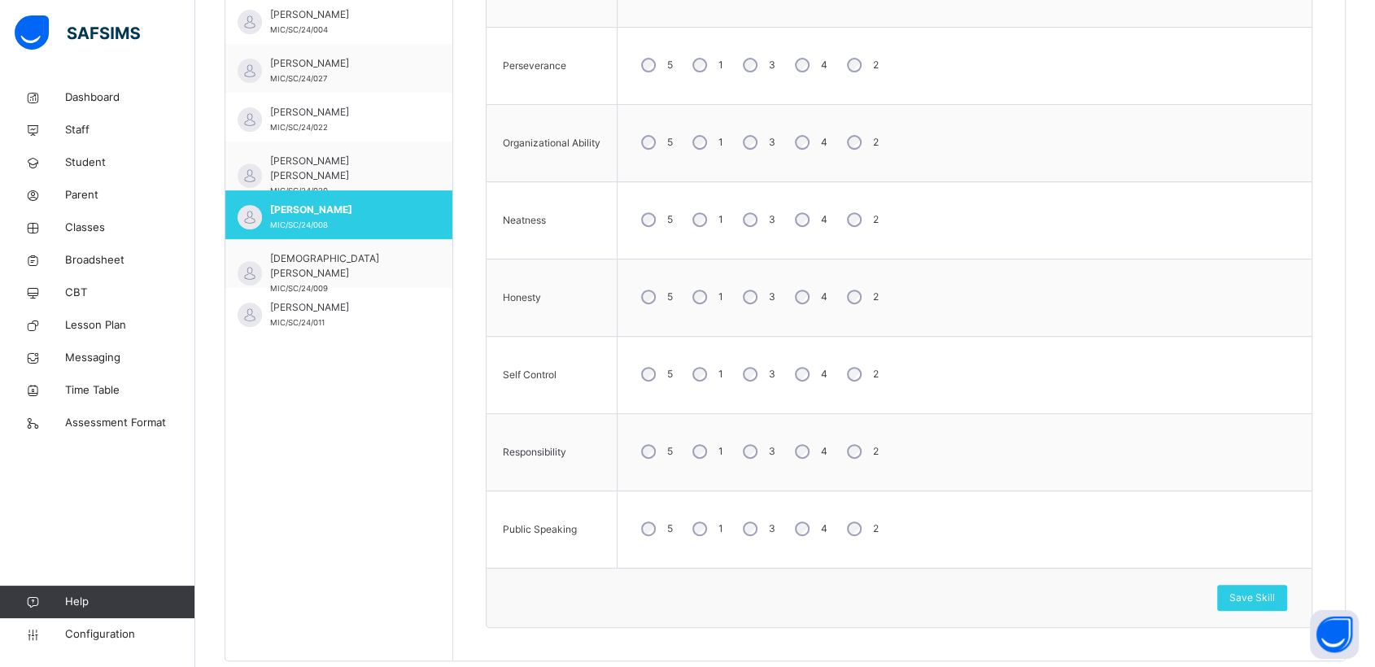
scroll to position [658, 0]
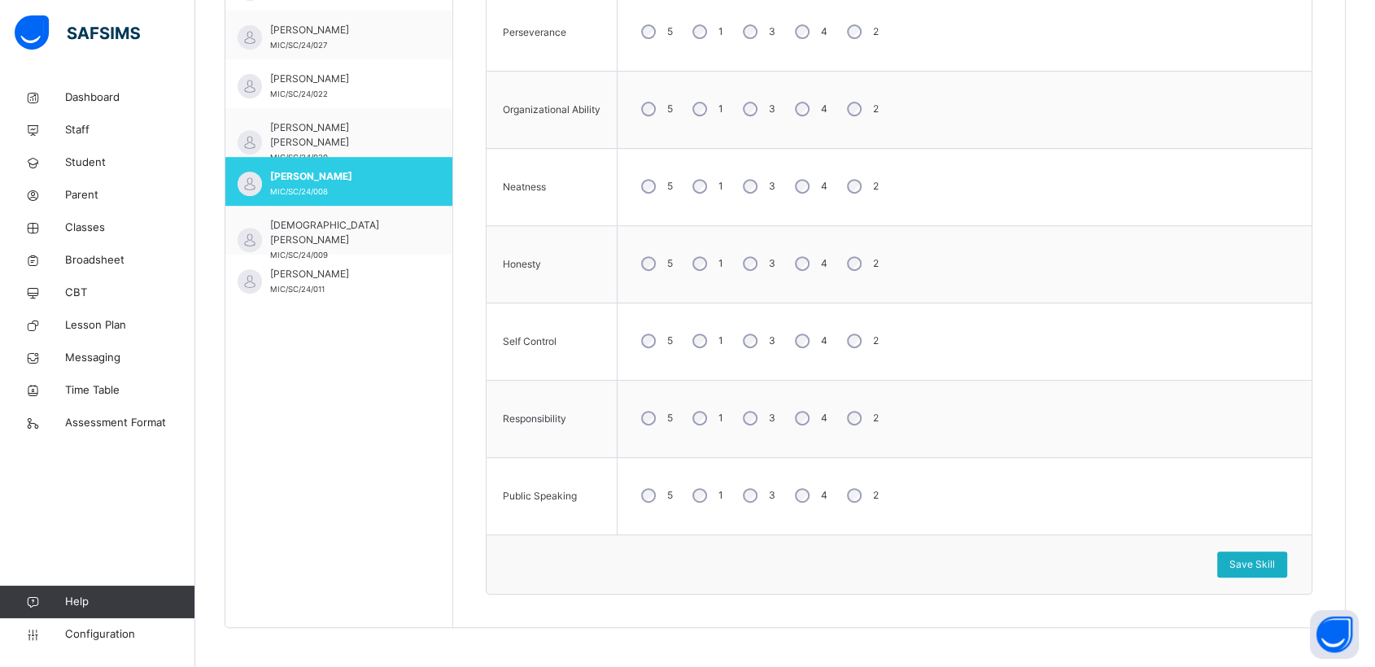
click at [1256, 562] on span "Save Skill" at bounding box center [1253, 564] width 46 height 15
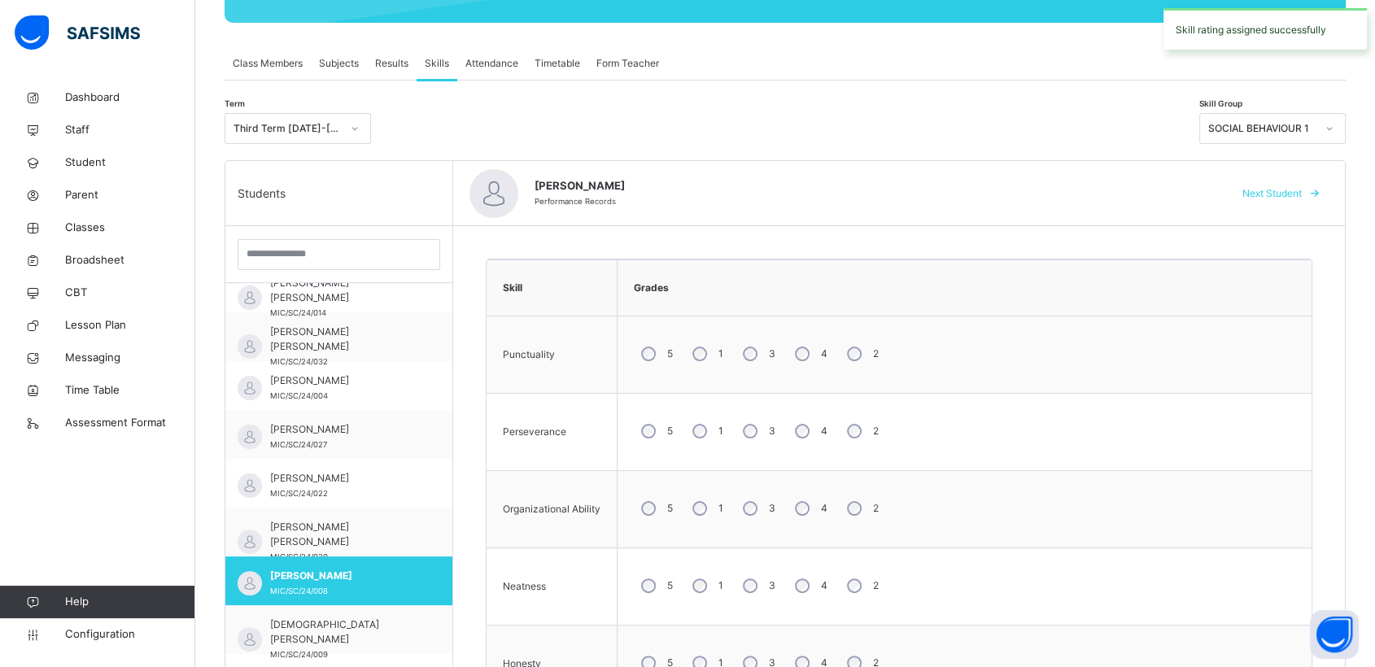
scroll to position [254, 0]
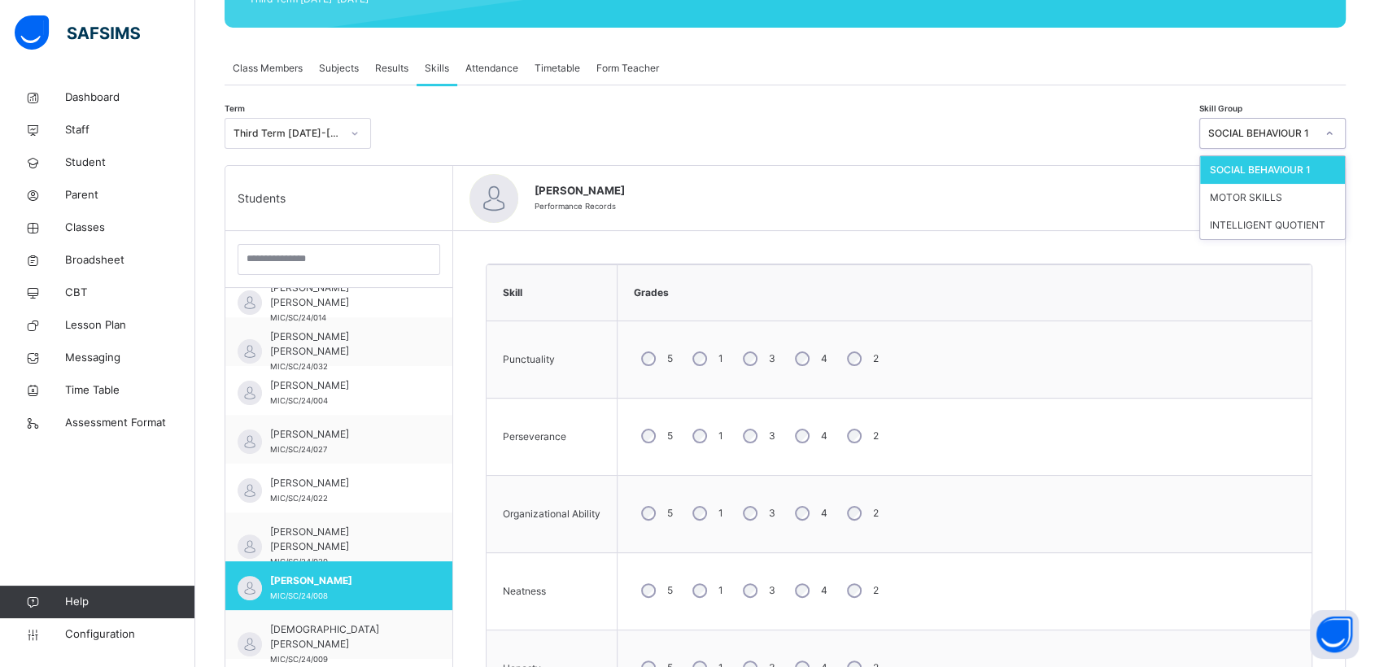
click at [1335, 129] on icon at bounding box center [1330, 133] width 10 height 16
click at [1245, 198] on div "MOTOR SKILLS" at bounding box center [1272, 198] width 145 height 28
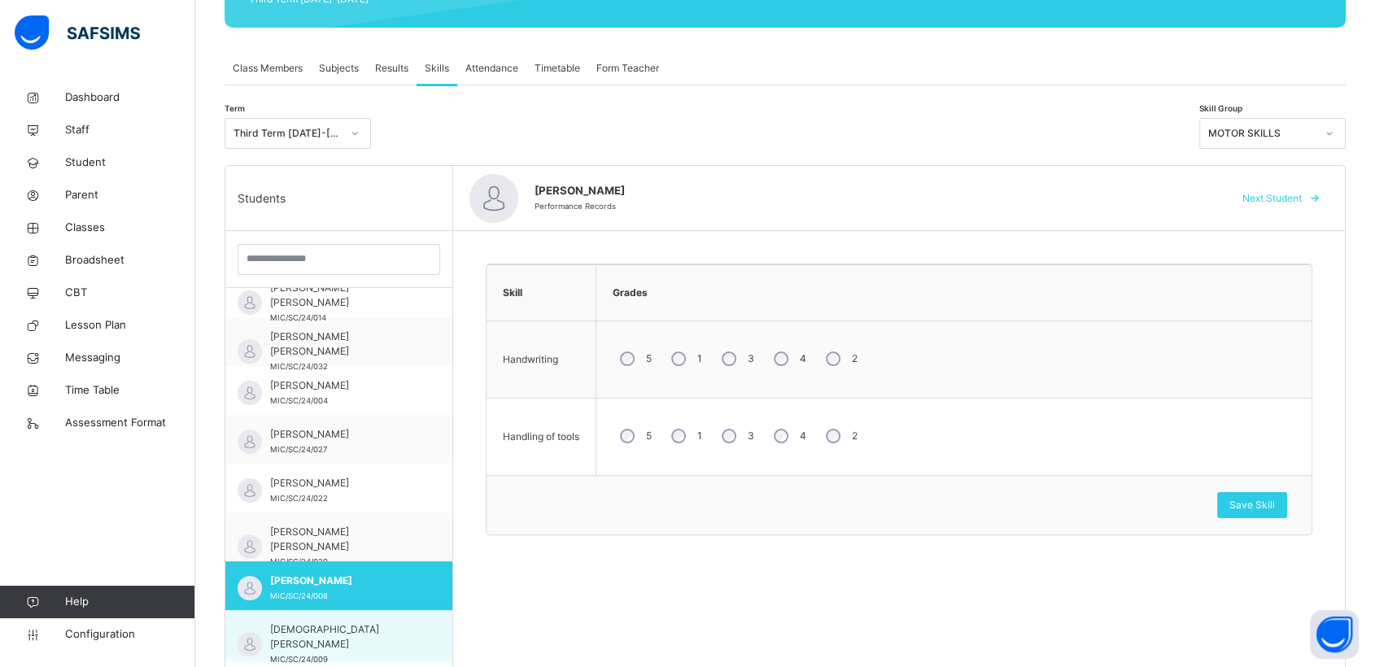
click at [310, 627] on span "[DEMOGRAPHIC_DATA][PERSON_NAME]" at bounding box center [343, 637] width 146 height 29
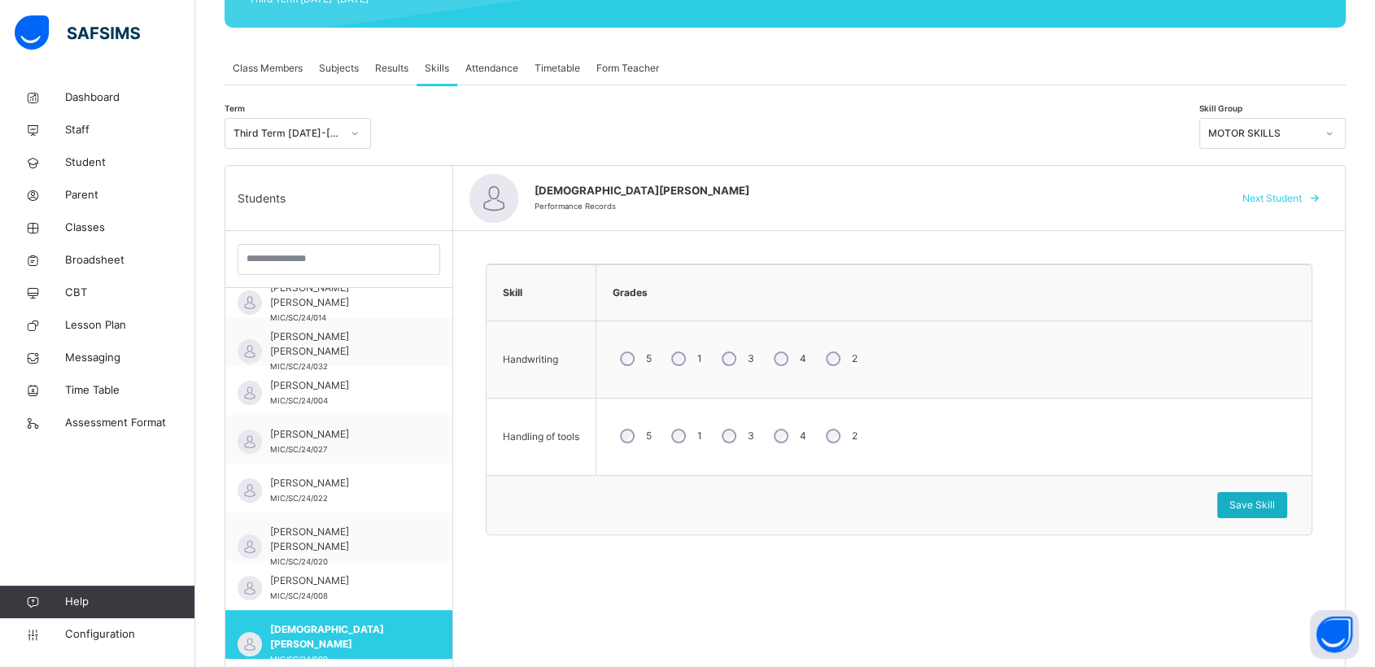
click at [1254, 505] on span "Save Skill" at bounding box center [1253, 505] width 46 height 15
click at [1335, 135] on icon at bounding box center [1330, 133] width 10 height 16
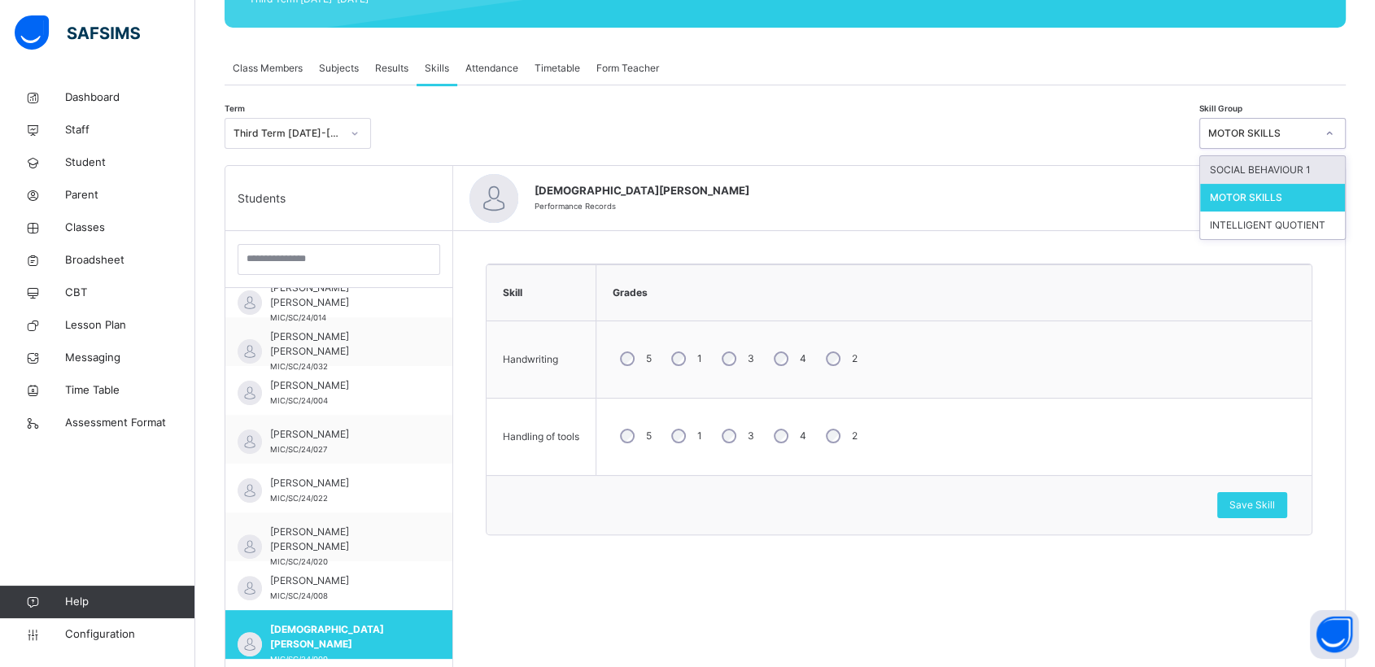
click at [1266, 174] on div "SOCIAL BEHAVIOUR 1" at bounding box center [1272, 170] width 145 height 28
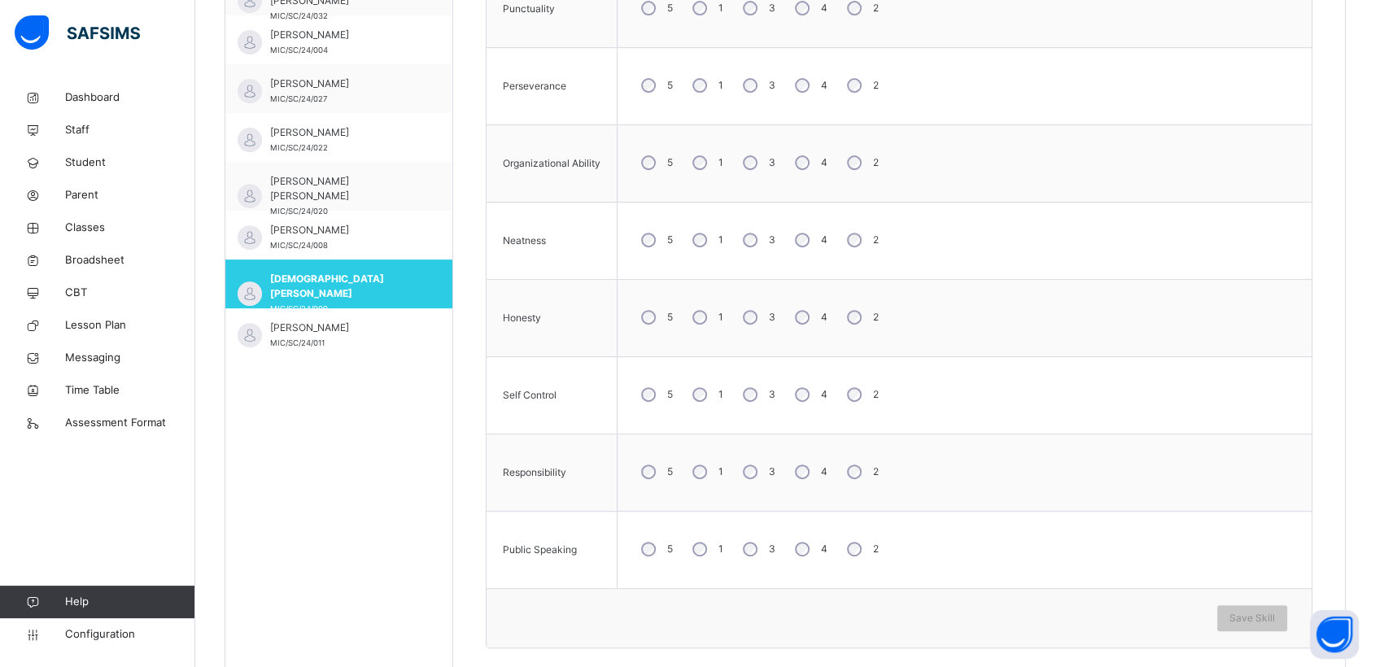
scroll to position [615, 0]
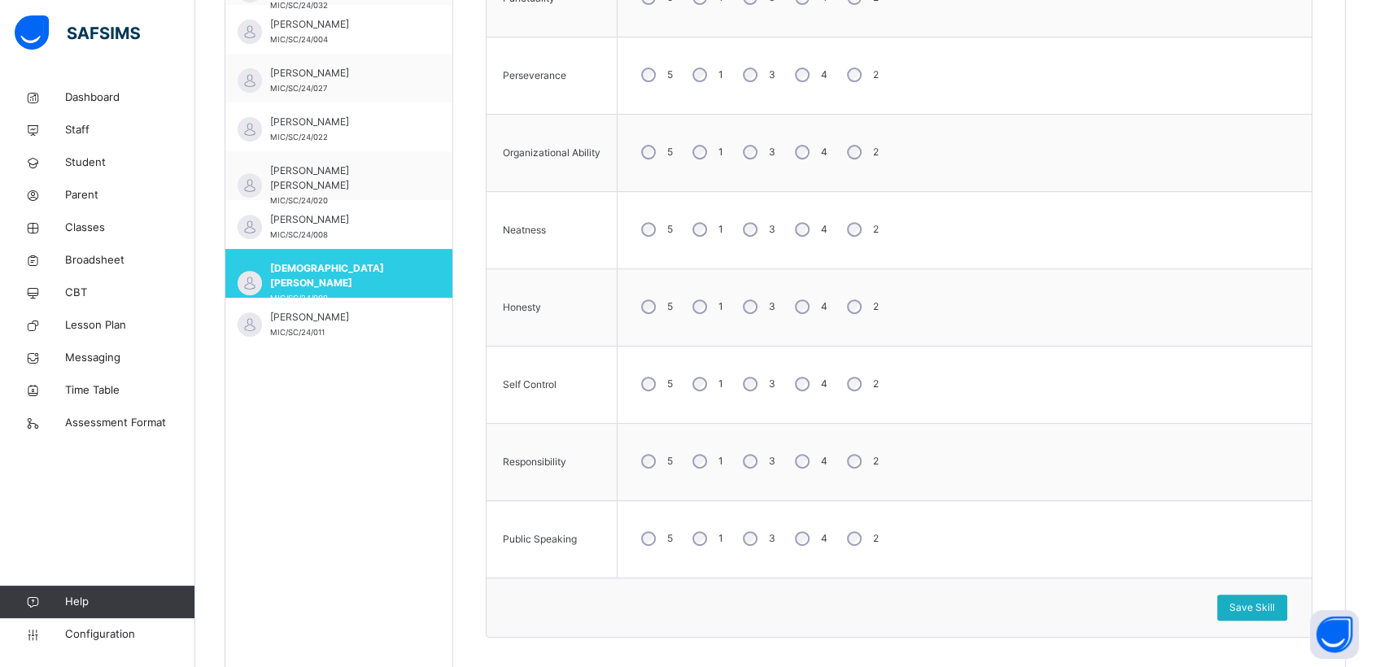
click at [1256, 603] on span "Save Skill" at bounding box center [1253, 608] width 46 height 15
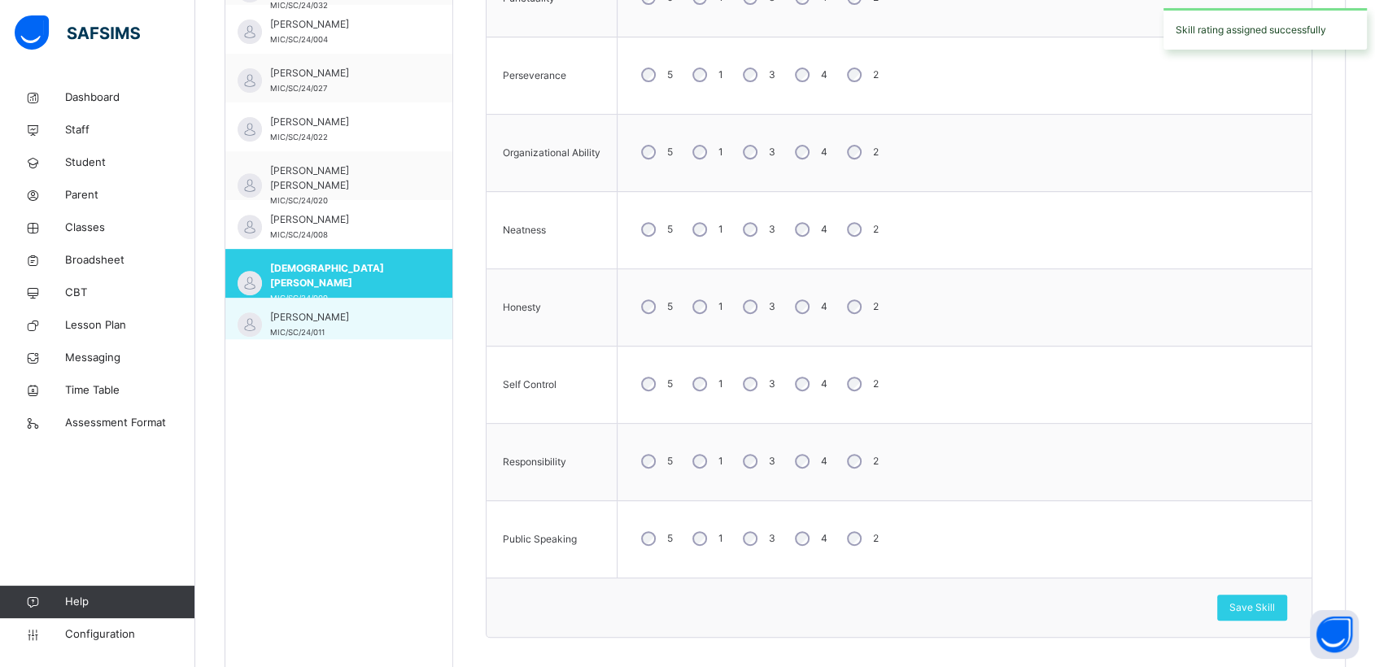
click at [339, 319] on span "[PERSON_NAME]" at bounding box center [343, 317] width 146 height 15
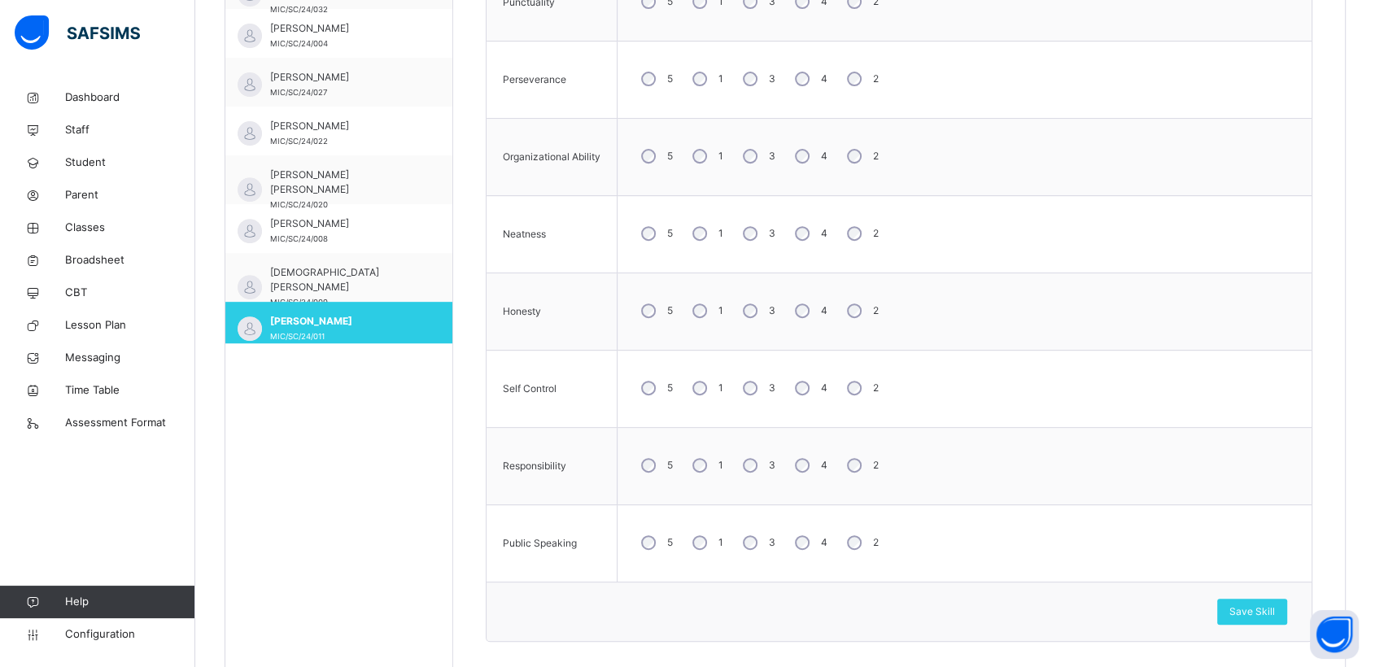
scroll to position [658, 0]
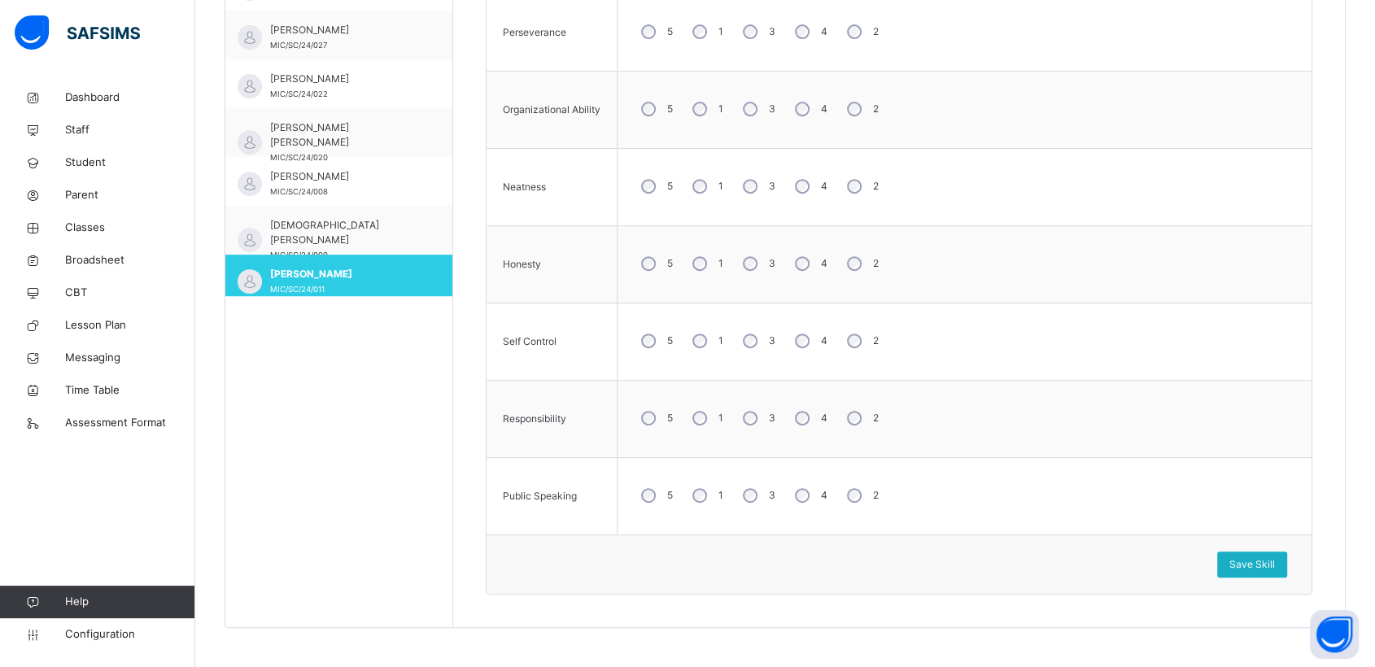
click at [1275, 557] on span "Save Skill" at bounding box center [1253, 564] width 46 height 15
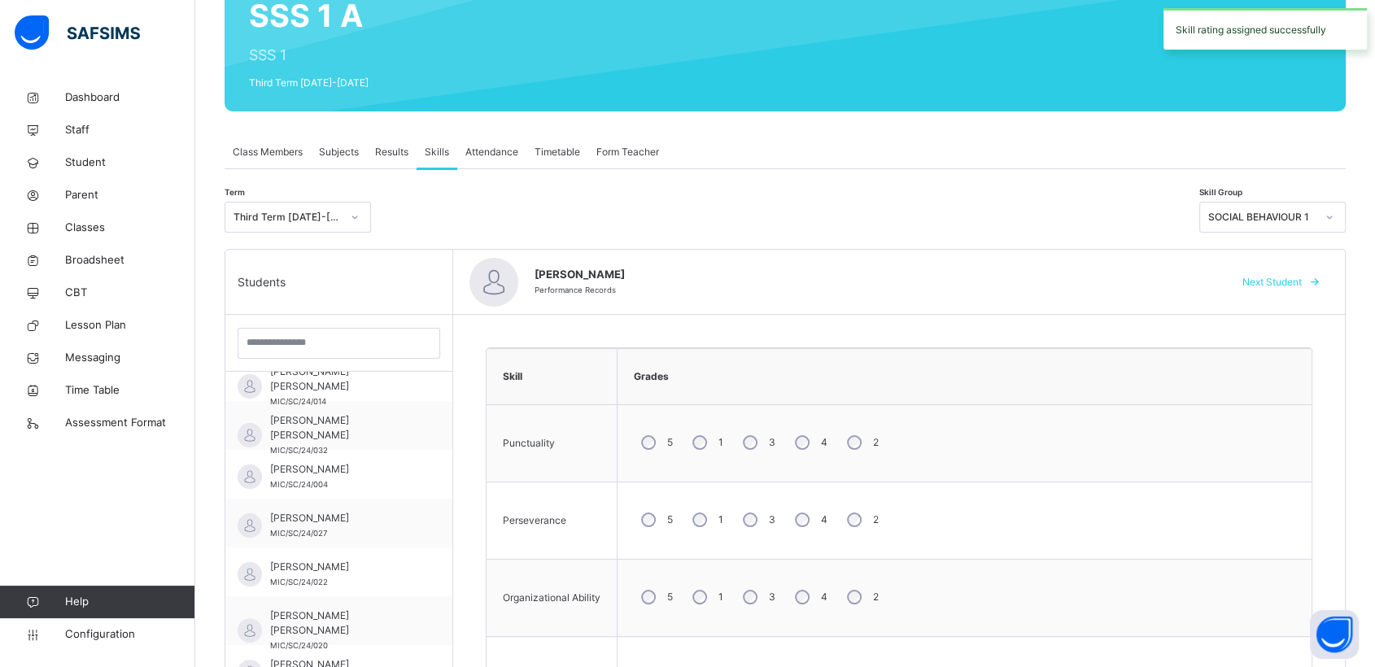
scroll to position [164, 0]
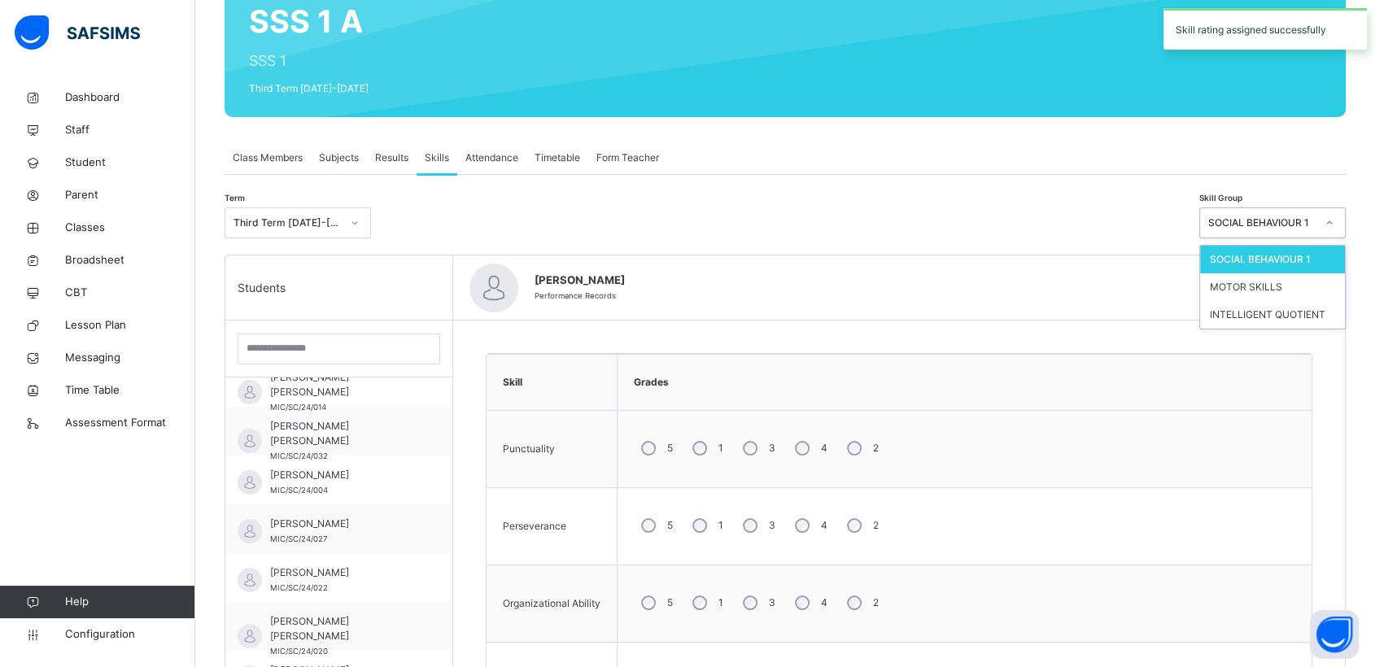
click at [1335, 222] on icon at bounding box center [1330, 223] width 10 height 16
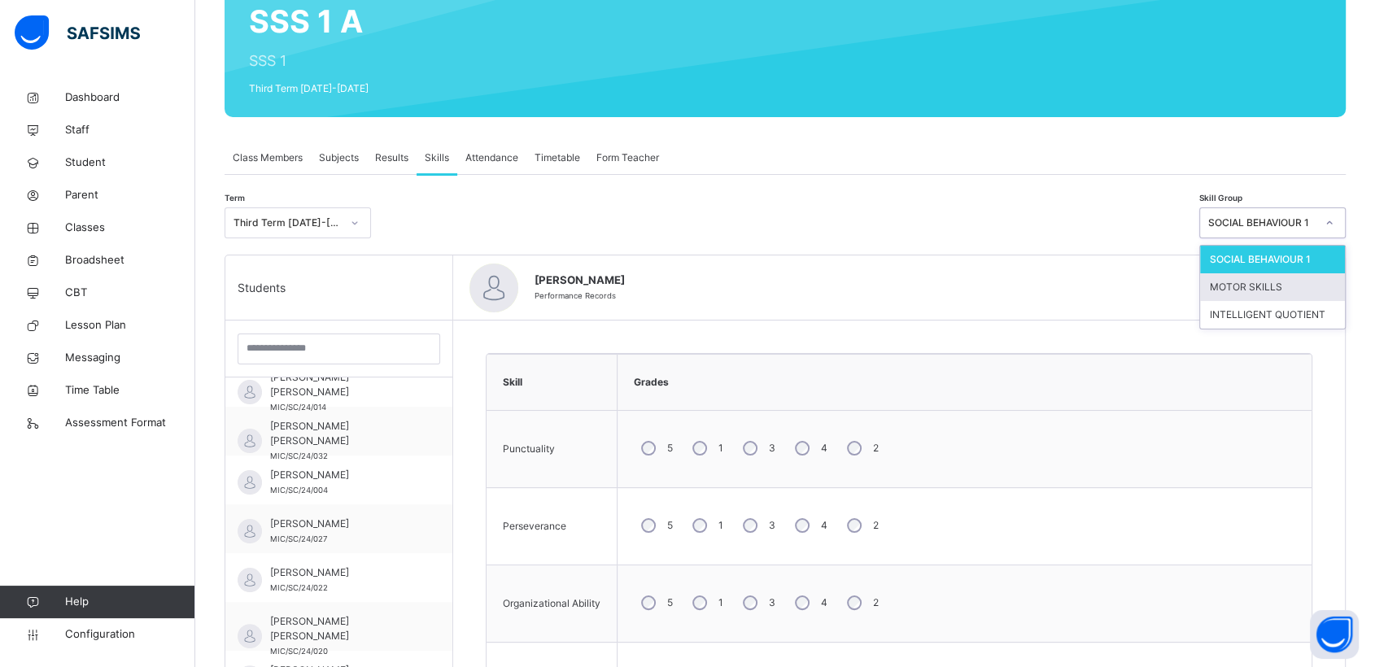
click at [1249, 288] on div "MOTOR SKILLS" at bounding box center [1272, 287] width 145 height 28
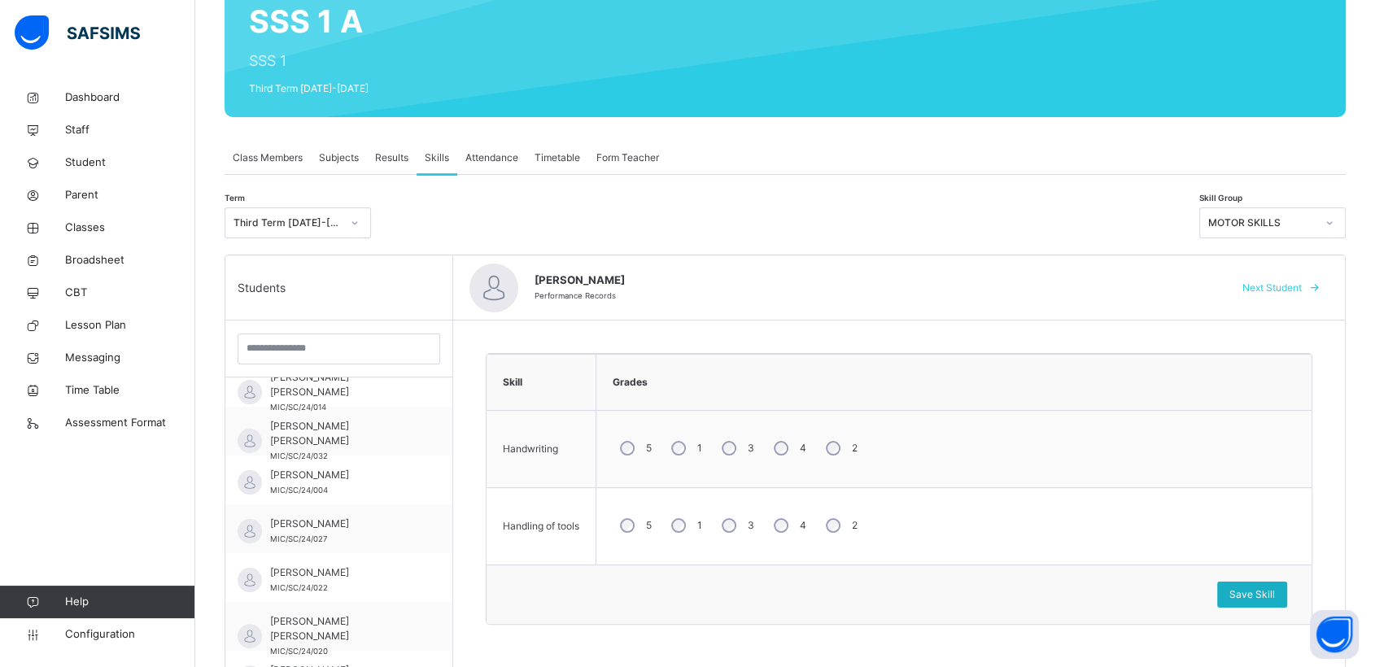
click at [1275, 590] on span "Save Skill" at bounding box center [1253, 595] width 46 height 15
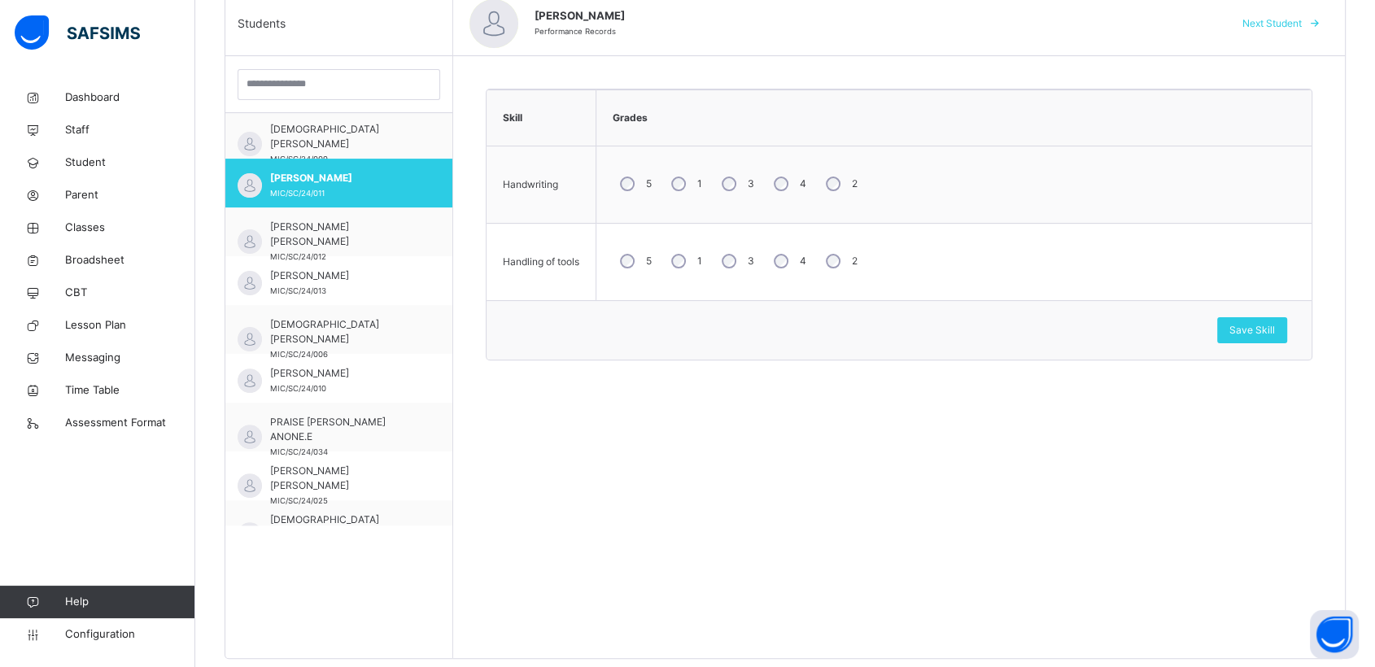
scroll to position [1260, 0]
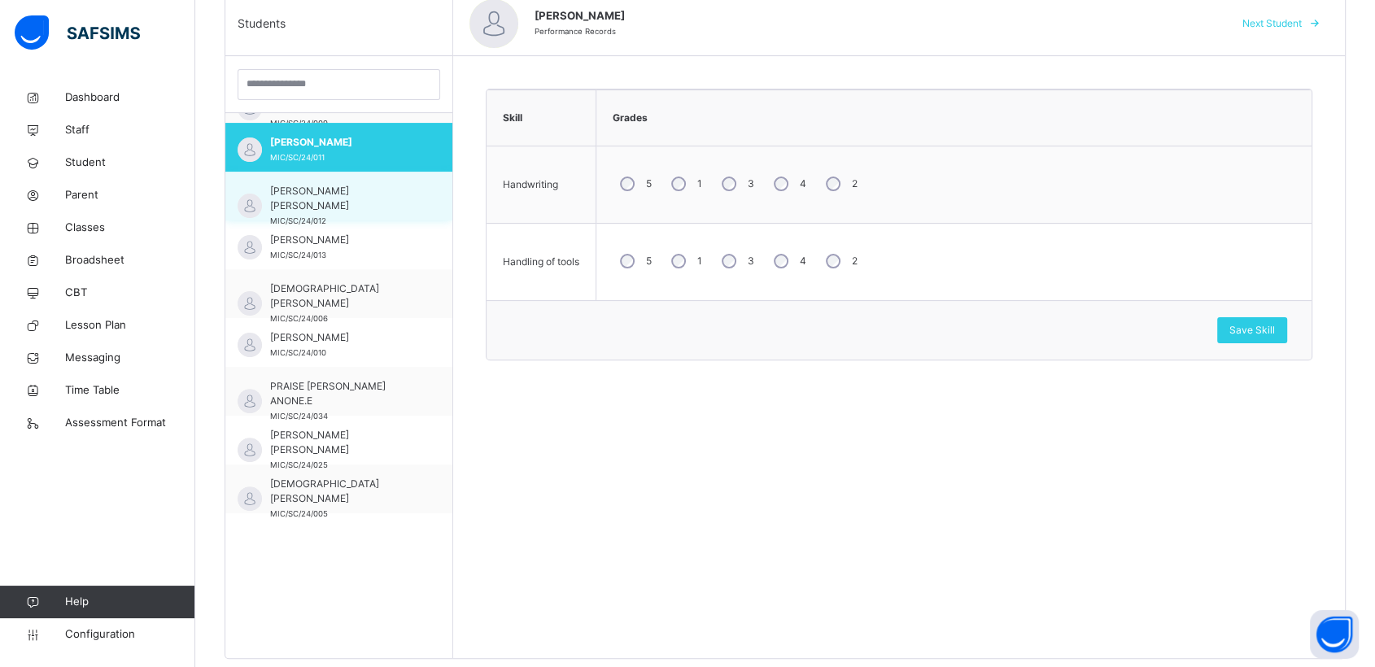
click at [296, 198] on span "[PERSON_NAME] [PERSON_NAME]" at bounding box center [343, 198] width 146 height 29
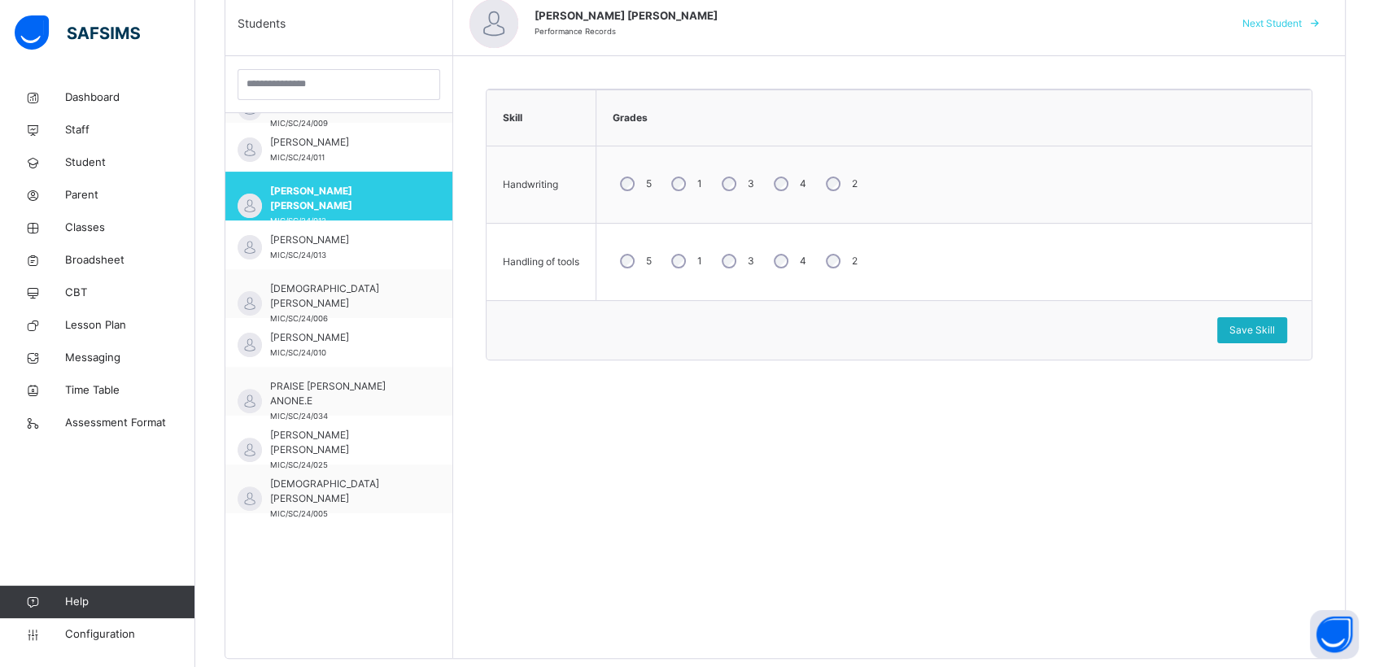
click at [1264, 324] on span "Save Skill" at bounding box center [1253, 330] width 46 height 15
click at [1270, 324] on span "Save Skill" at bounding box center [1253, 330] width 46 height 15
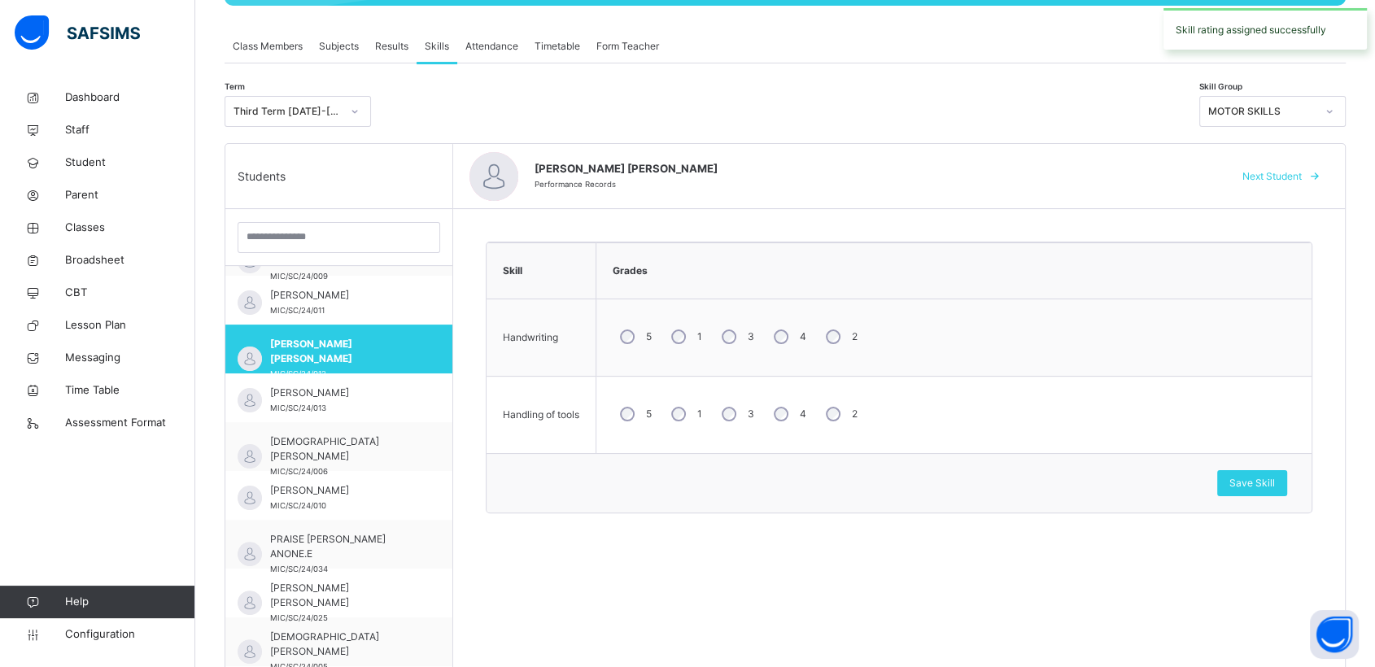
scroll to position [274, 0]
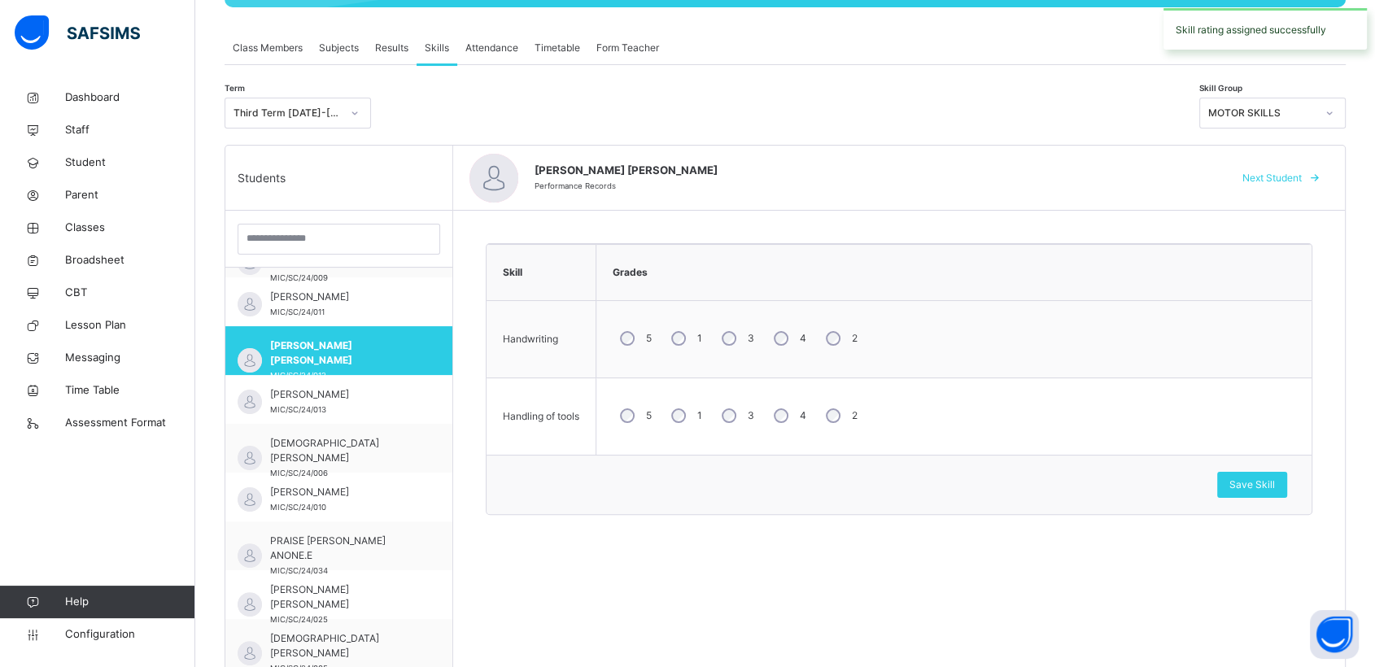
click at [1335, 115] on icon at bounding box center [1330, 113] width 10 height 16
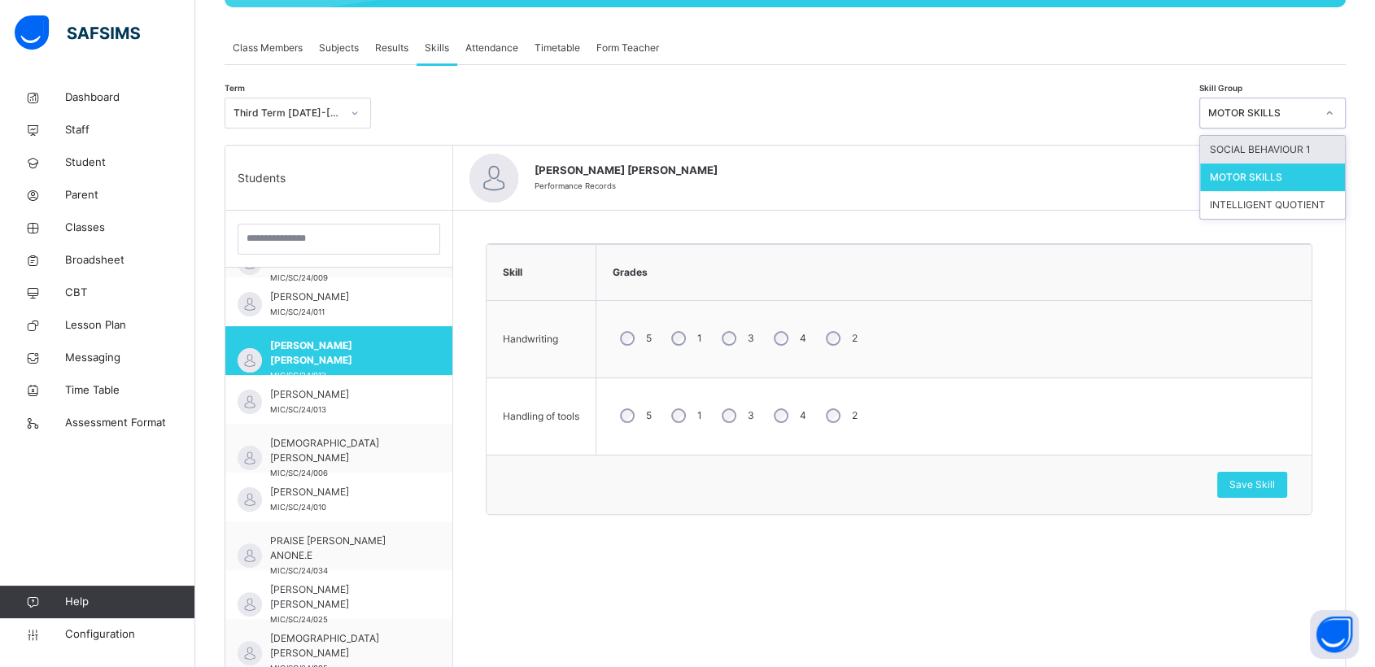
click at [1293, 145] on div "SOCIAL BEHAVIOUR 1" at bounding box center [1272, 150] width 145 height 28
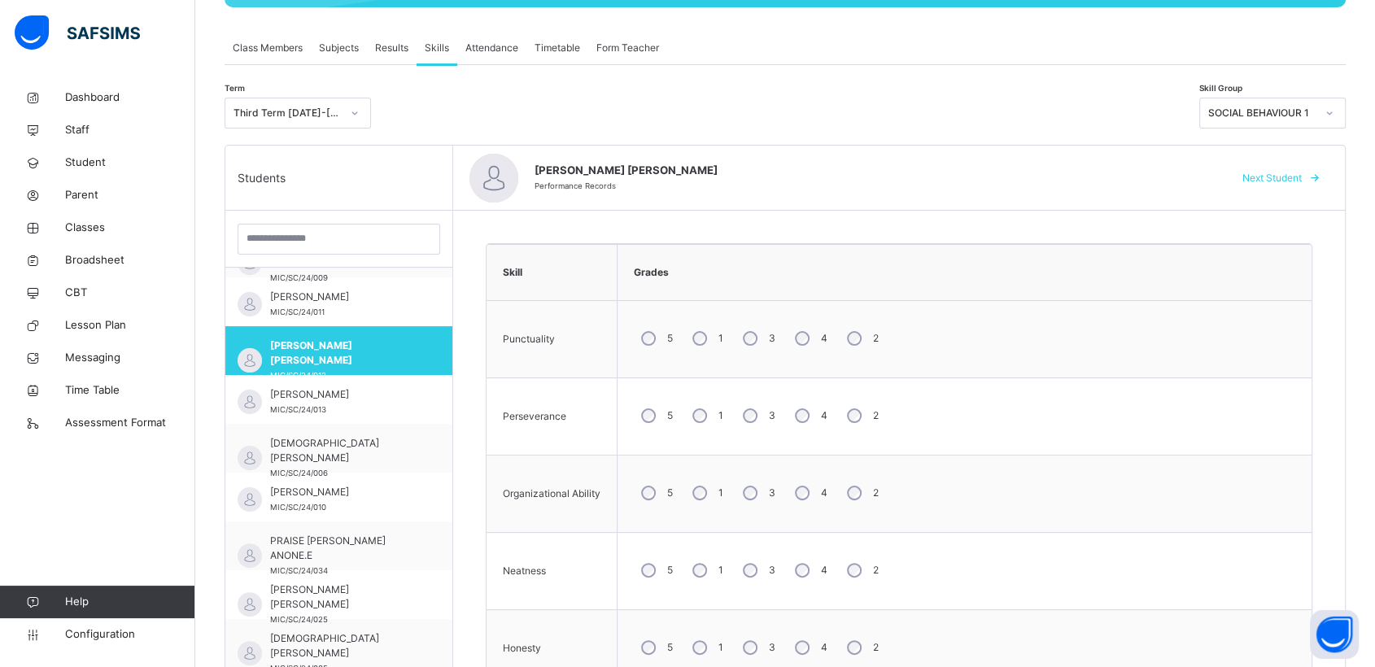
click at [788, 414] on div "4" at bounding box center [810, 416] width 44 height 34
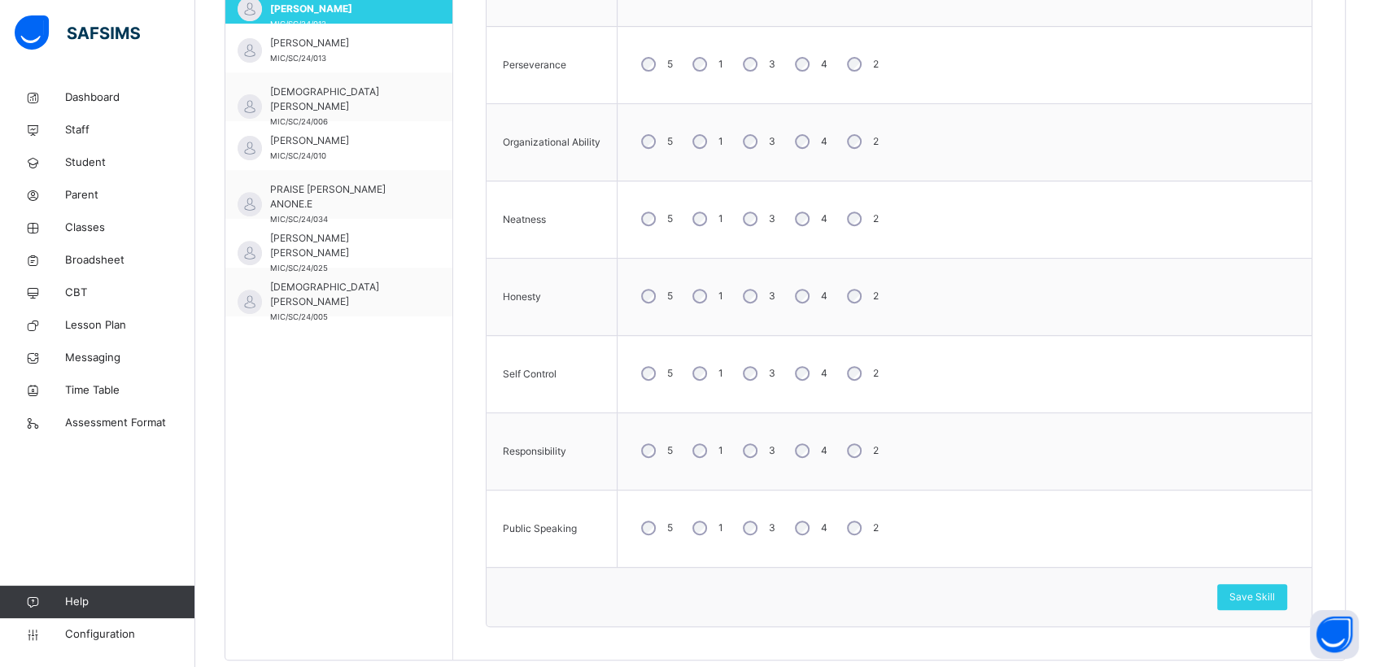
scroll to position [636, 0]
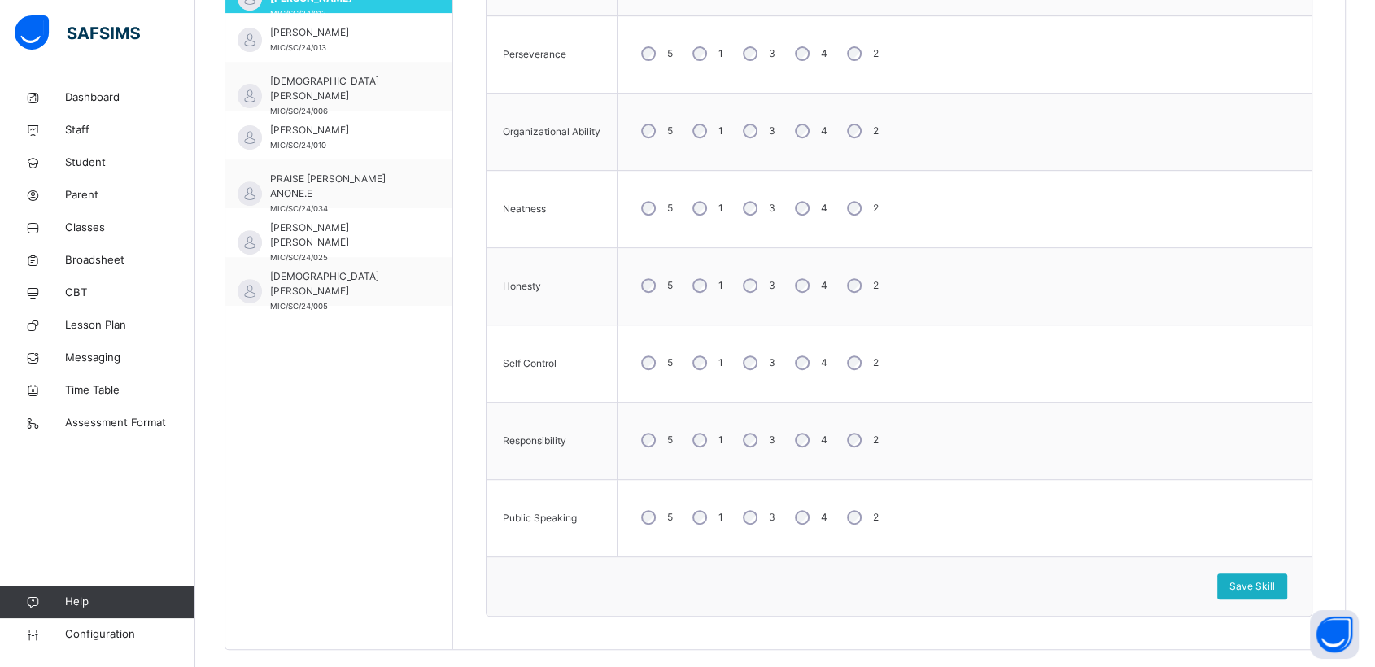
click at [1267, 584] on span "Save Skill" at bounding box center [1253, 586] width 46 height 15
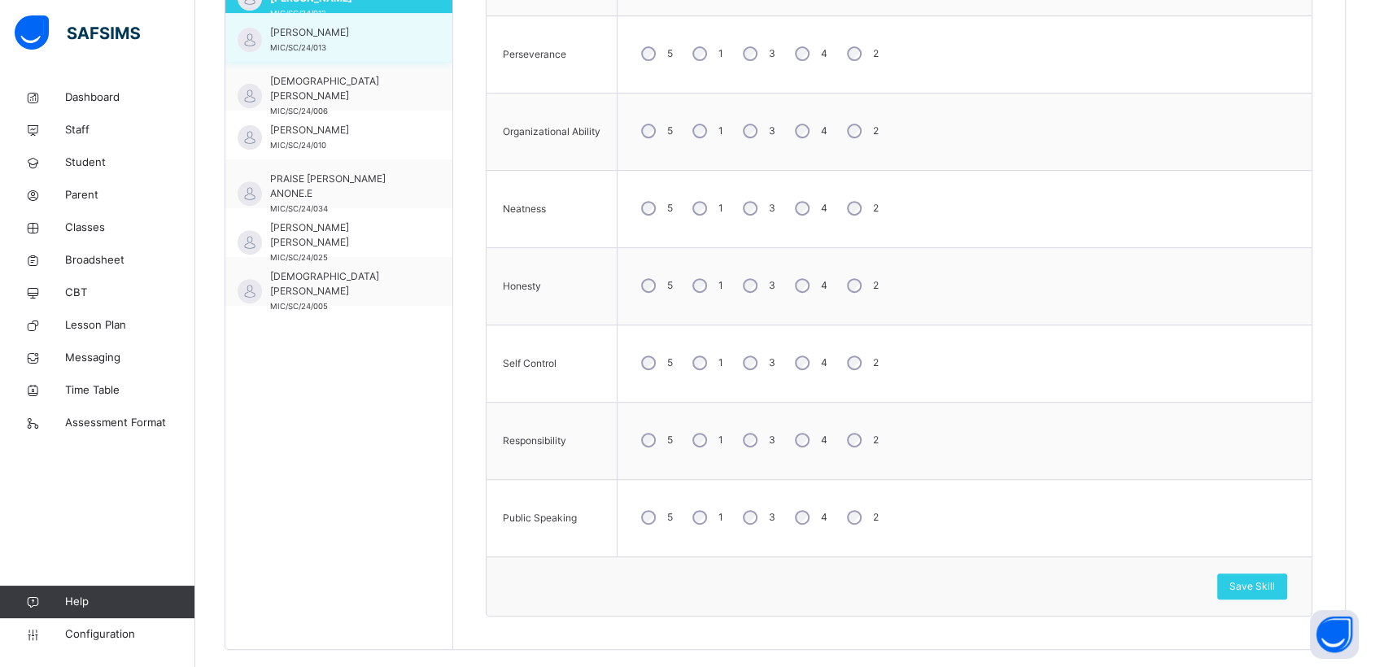
click at [303, 37] on span "[PERSON_NAME]" at bounding box center [343, 32] width 146 height 15
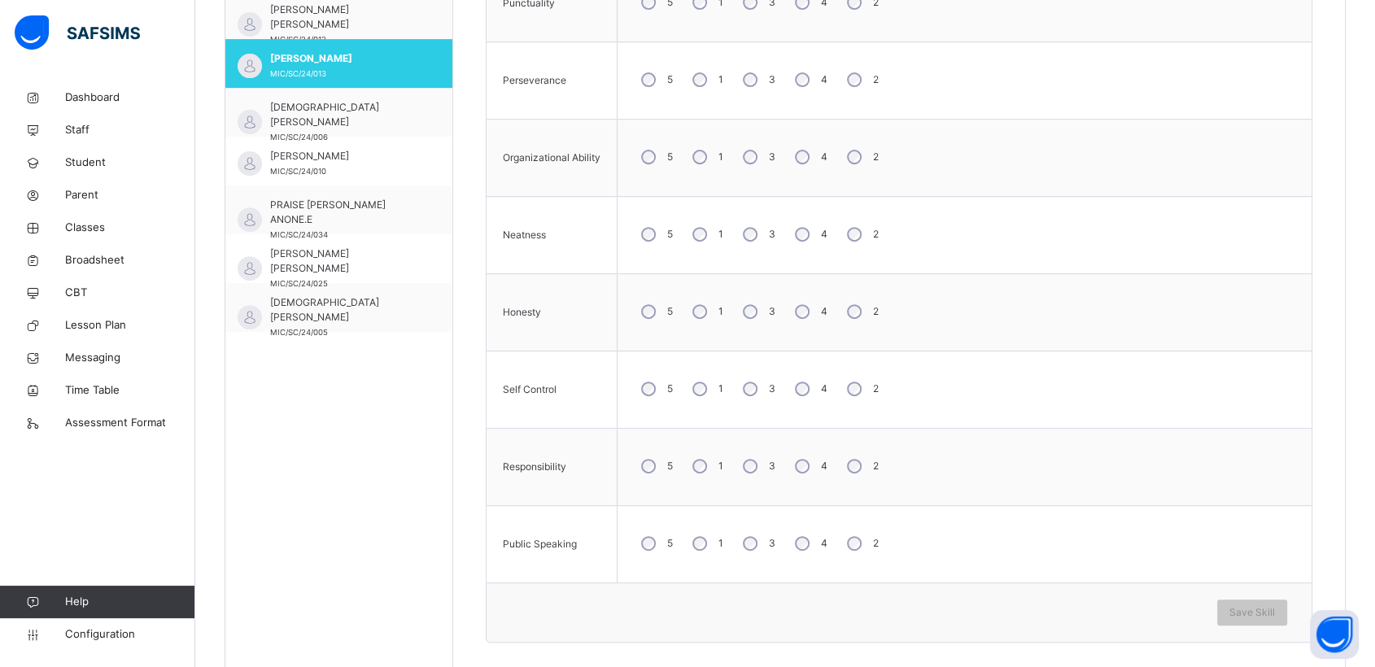
scroll to position [564, 0]
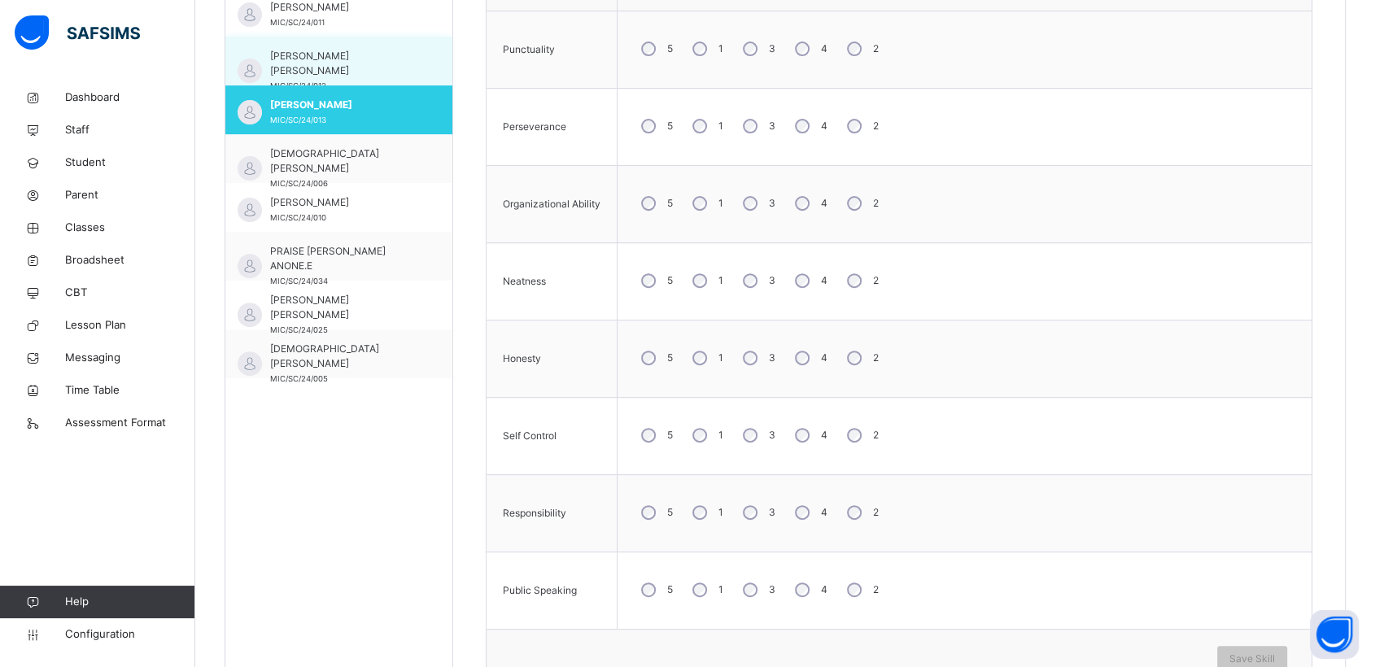
click at [322, 55] on span "[PERSON_NAME] [PERSON_NAME]" at bounding box center [343, 63] width 146 height 29
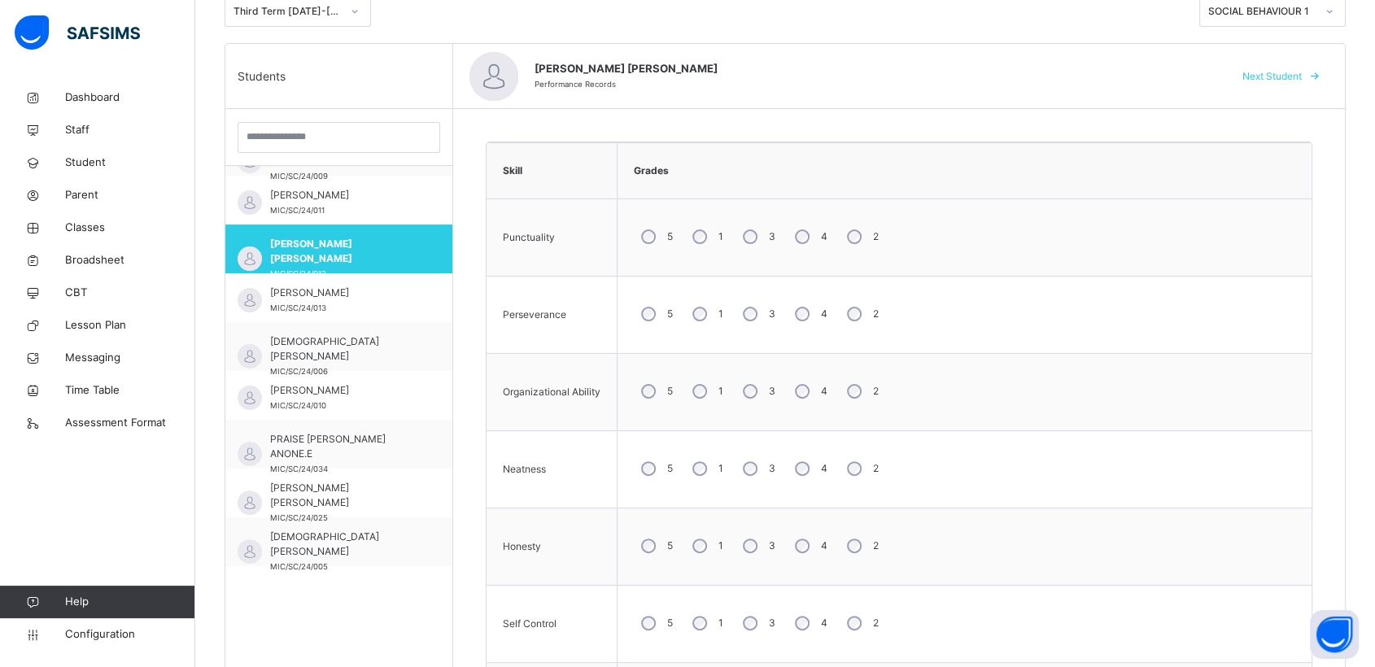
scroll to position [332, 0]
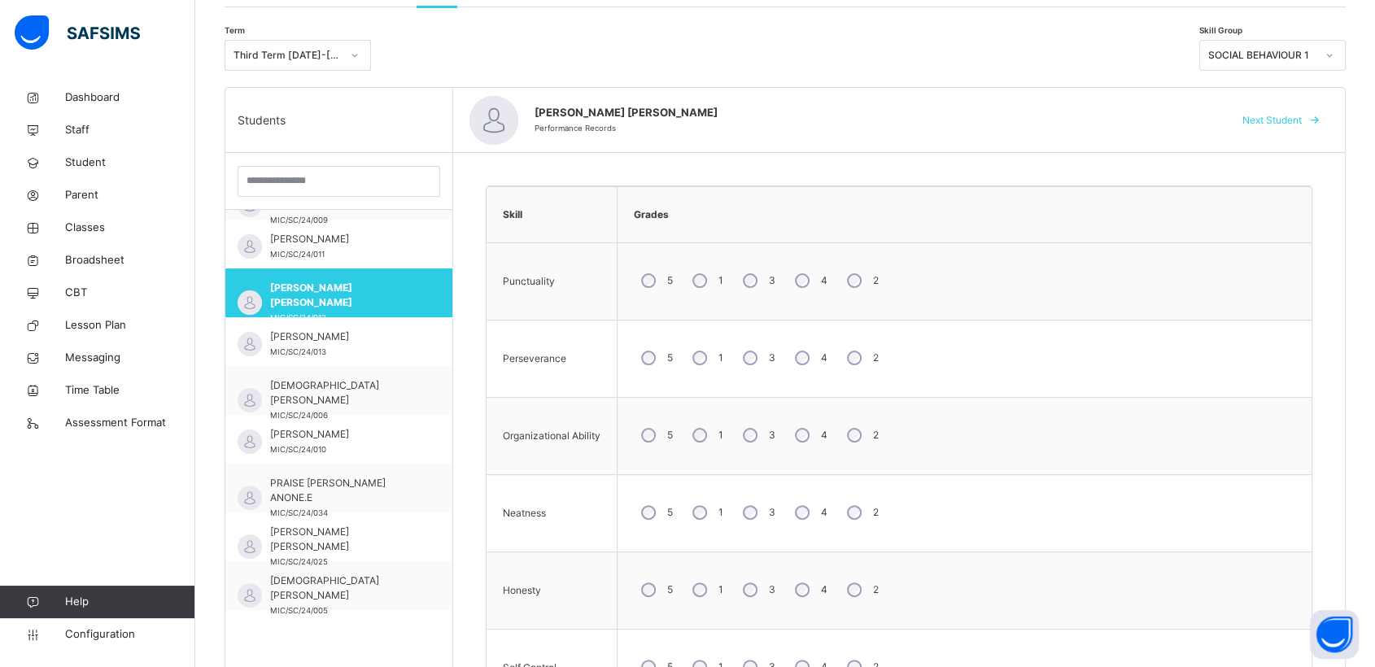
click at [1335, 55] on icon at bounding box center [1330, 55] width 10 height 16
click at [1252, 116] on div "MOTOR SKILLS" at bounding box center [1272, 120] width 145 height 28
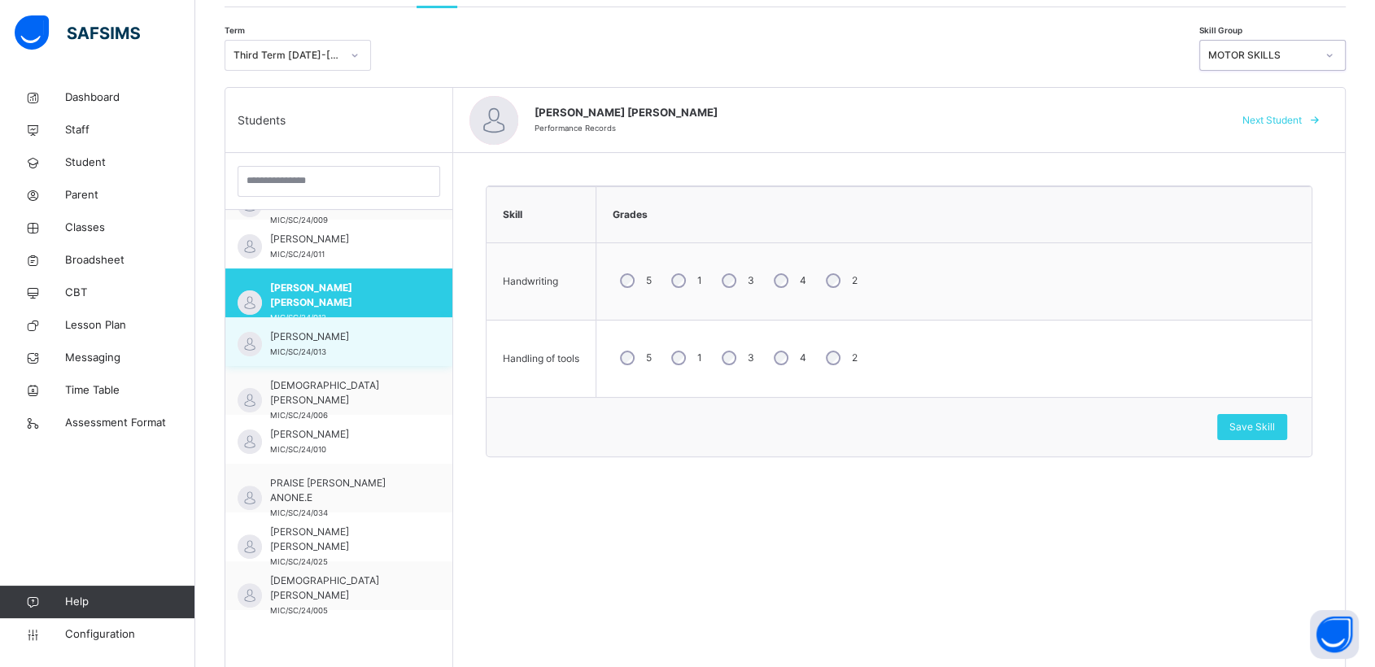
click at [332, 342] on span "[PERSON_NAME]" at bounding box center [343, 337] width 146 height 15
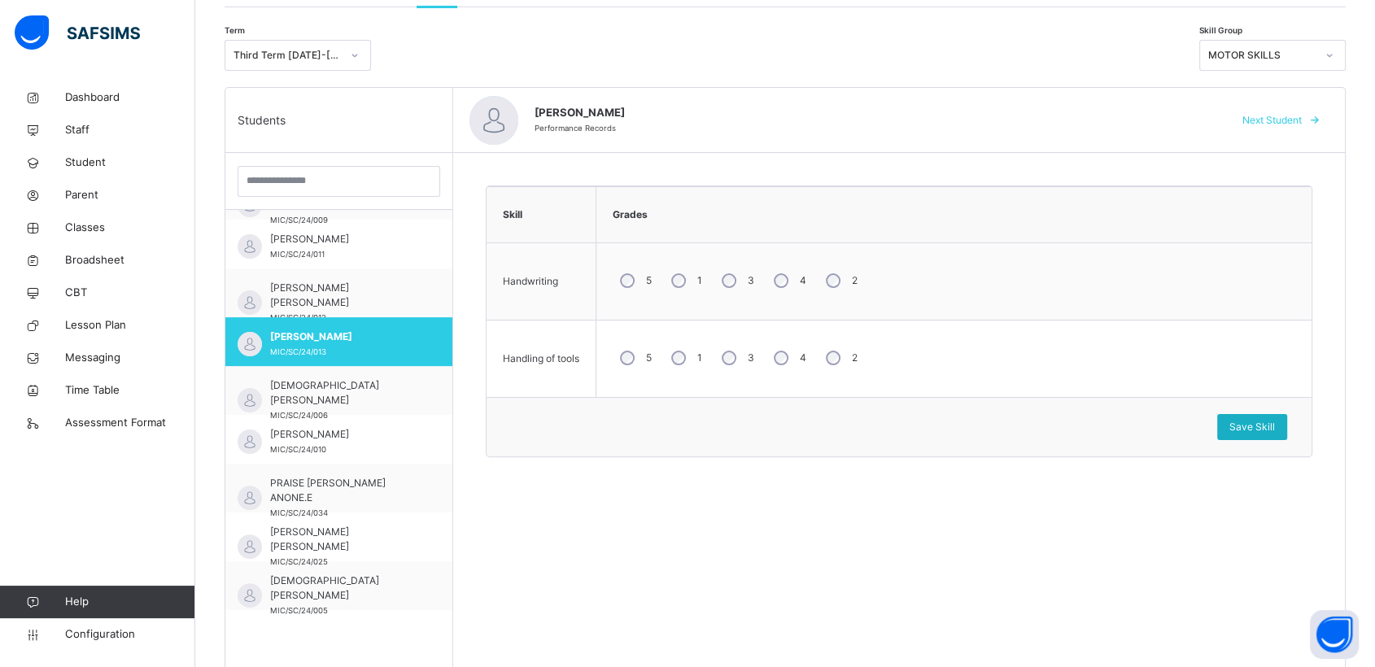
click at [1270, 417] on div "Save Skill" at bounding box center [1252, 427] width 70 height 26
click at [1335, 58] on div at bounding box center [1330, 55] width 28 height 26
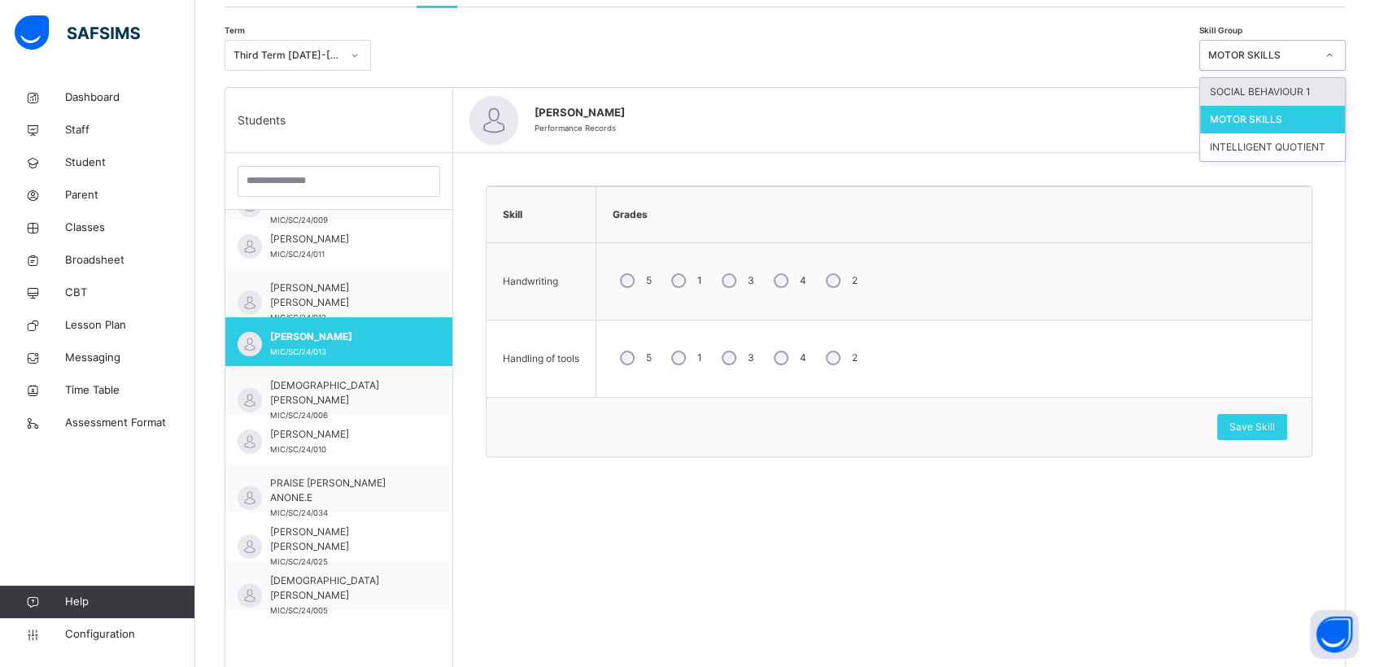
click at [1271, 86] on div "SOCIAL BEHAVIOUR 1" at bounding box center [1272, 92] width 145 height 28
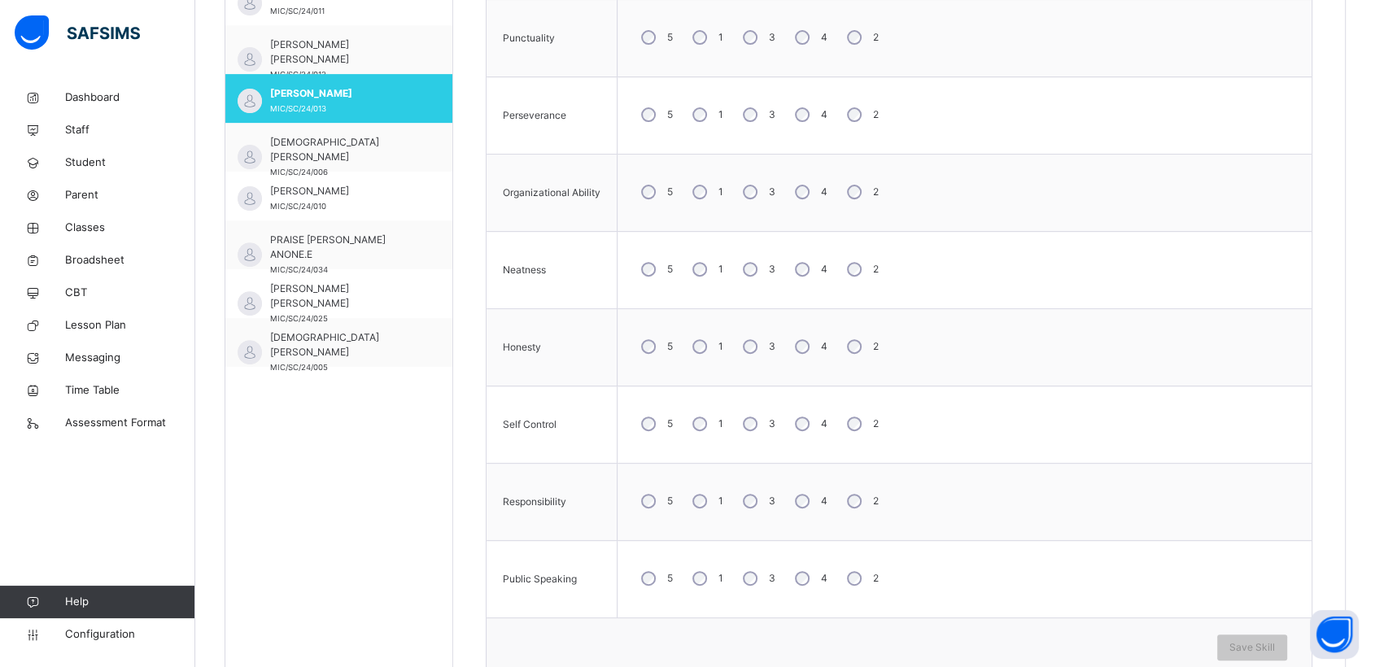
scroll to position [585, 0]
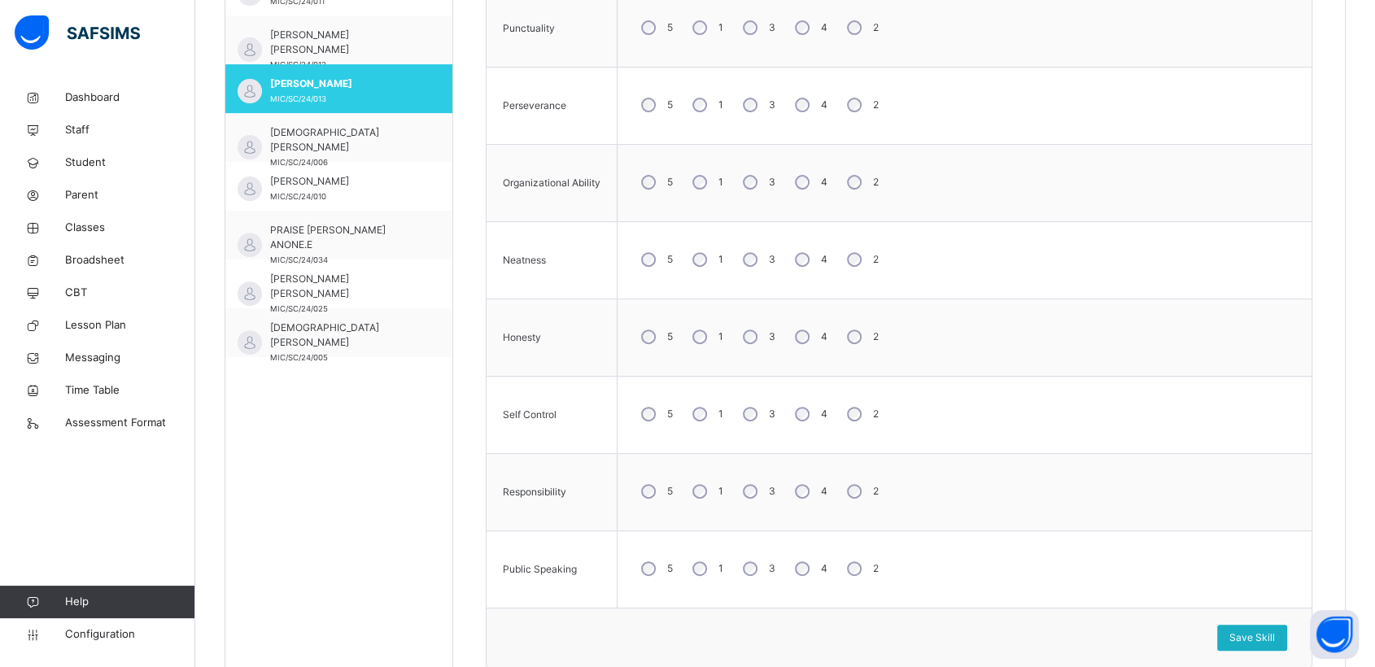
click at [1261, 640] on span "Save Skill" at bounding box center [1253, 638] width 46 height 15
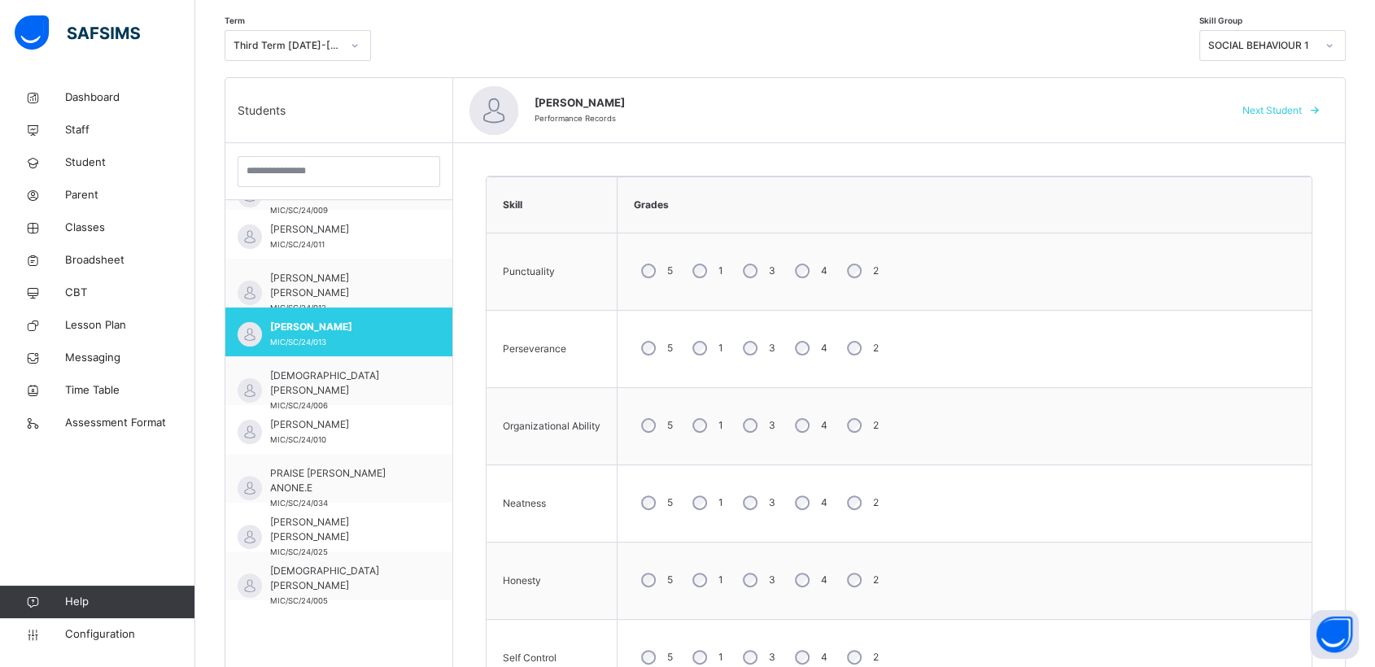
scroll to position [333, 0]
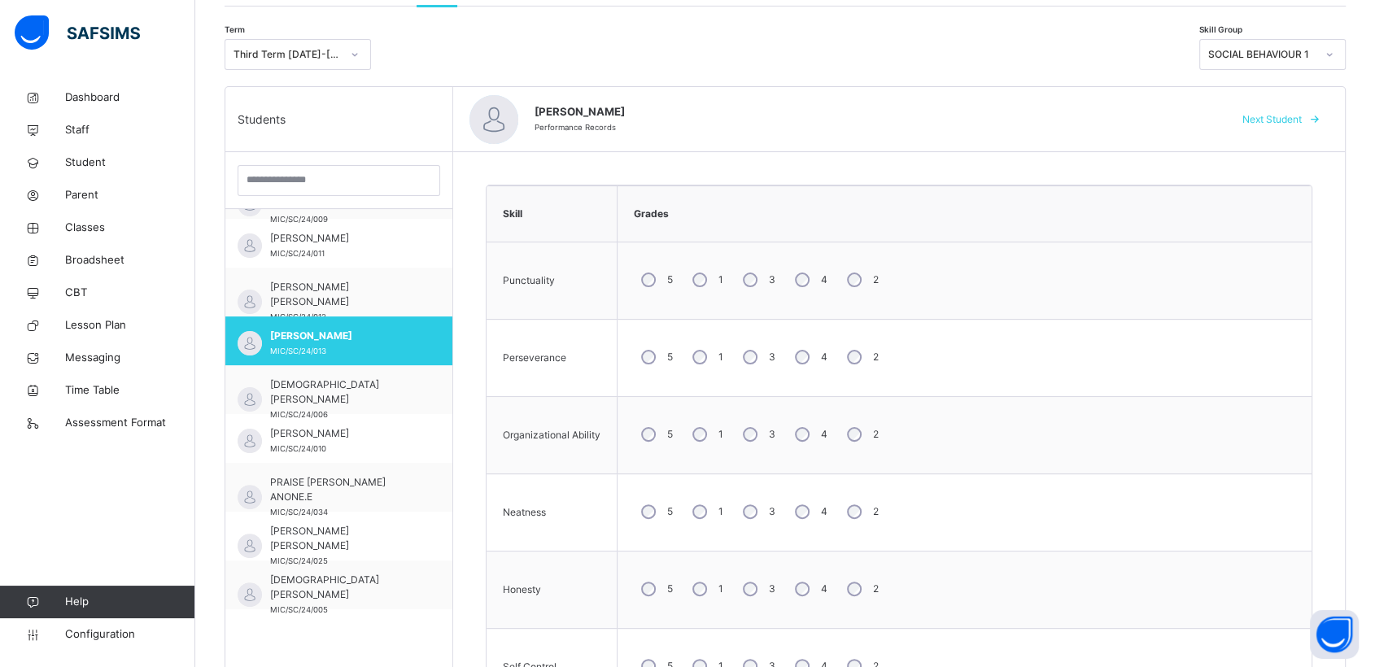
click at [1335, 55] on icon at bounding box center [1330, 54] width 10 height 16
click at [1270, 118] on div "MOTOR SKILLS" at bounding box center [1272, 119] width 145 height 28
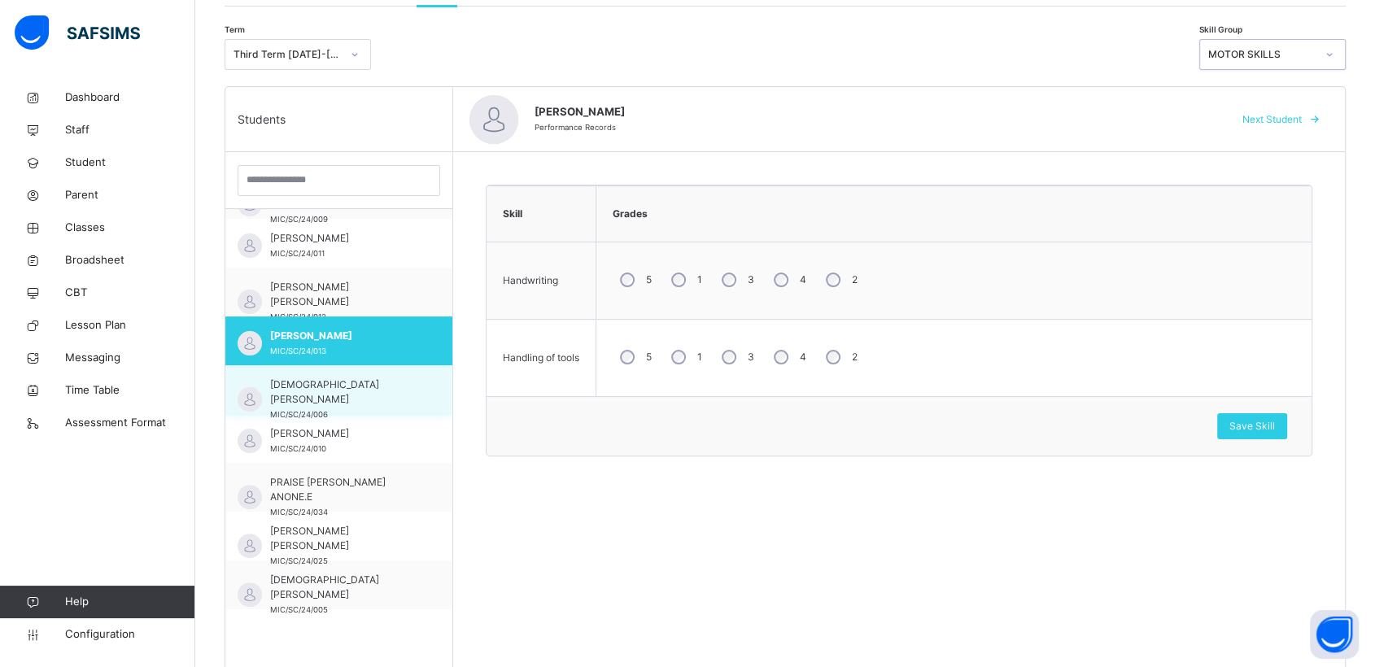
click at [321, 382] on span "[DEMOGRAPHIC_DATA][PERSON_NAME]" at bounding box center [343, 392] width 146 height 29
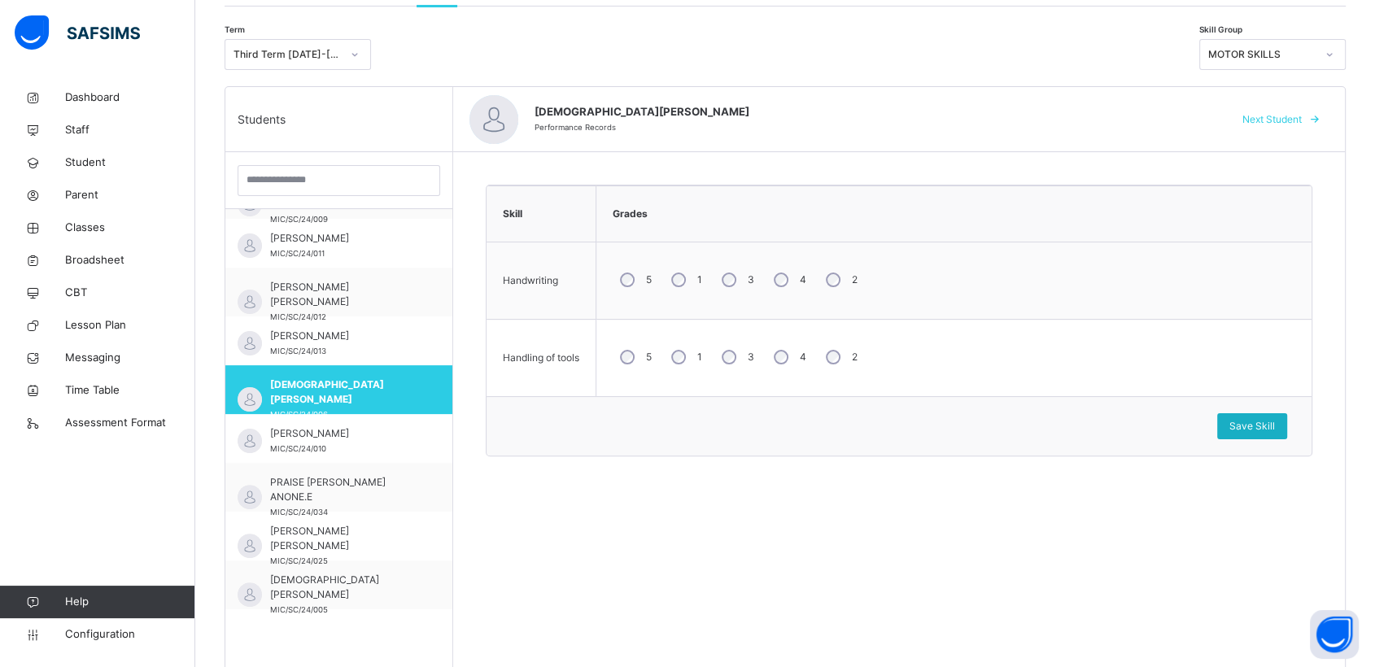
click at [1270, 414] on div "Save Skill" at bounding box center [1252, 426] width 70 height 26
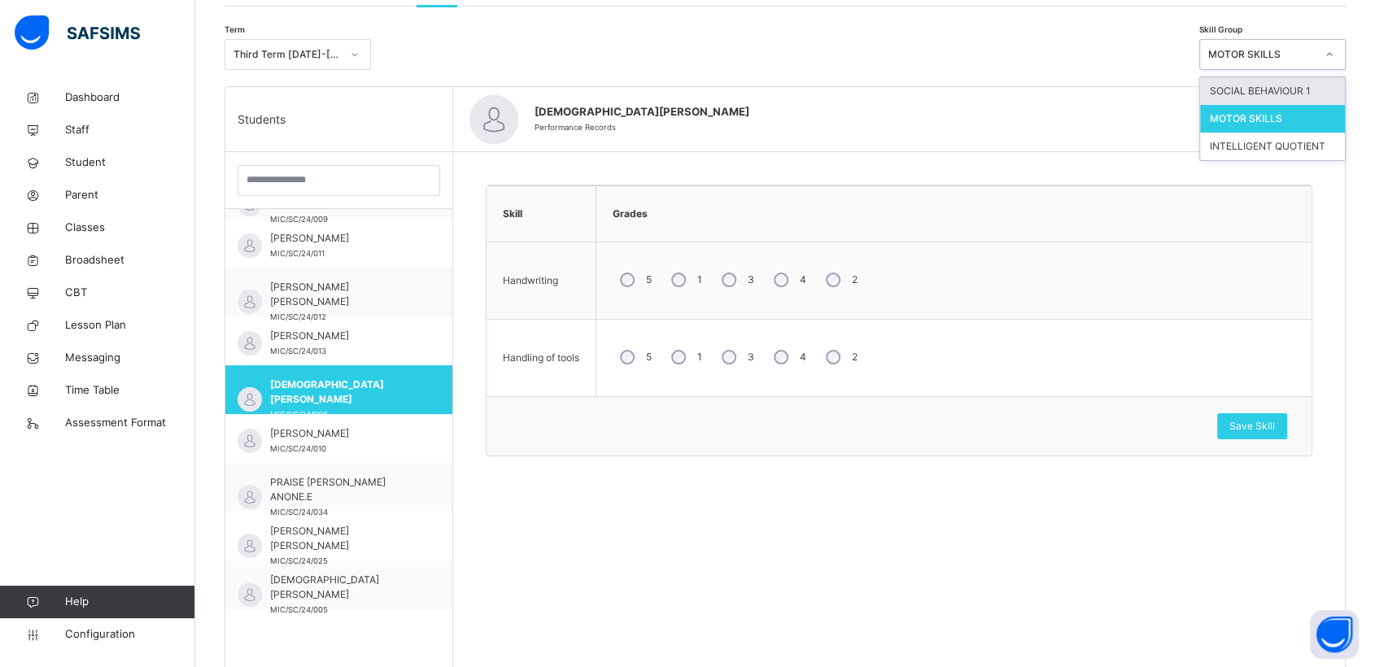
click at [1335, 52] on icon at bounding box center [1330, 54] width 10 height 16
click at [1270, 89] on div "SOCIAL BEHAVIOUR 1" at bounding box center [1272, 91] width 145 height 28
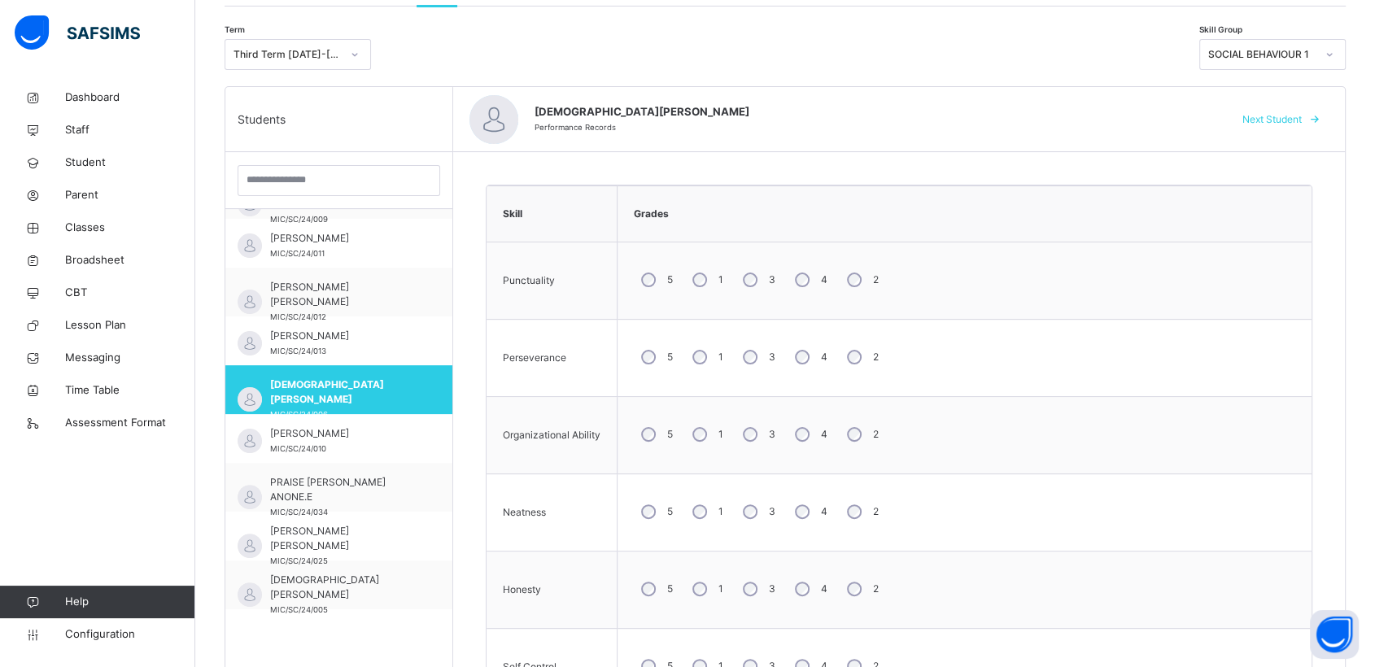
click at [753, 424] on div "3" at bounding box center [758, 434] width 44 height 34
click at [794, 592] on div "4" at bounding box center [810, 589] width 44 height 34
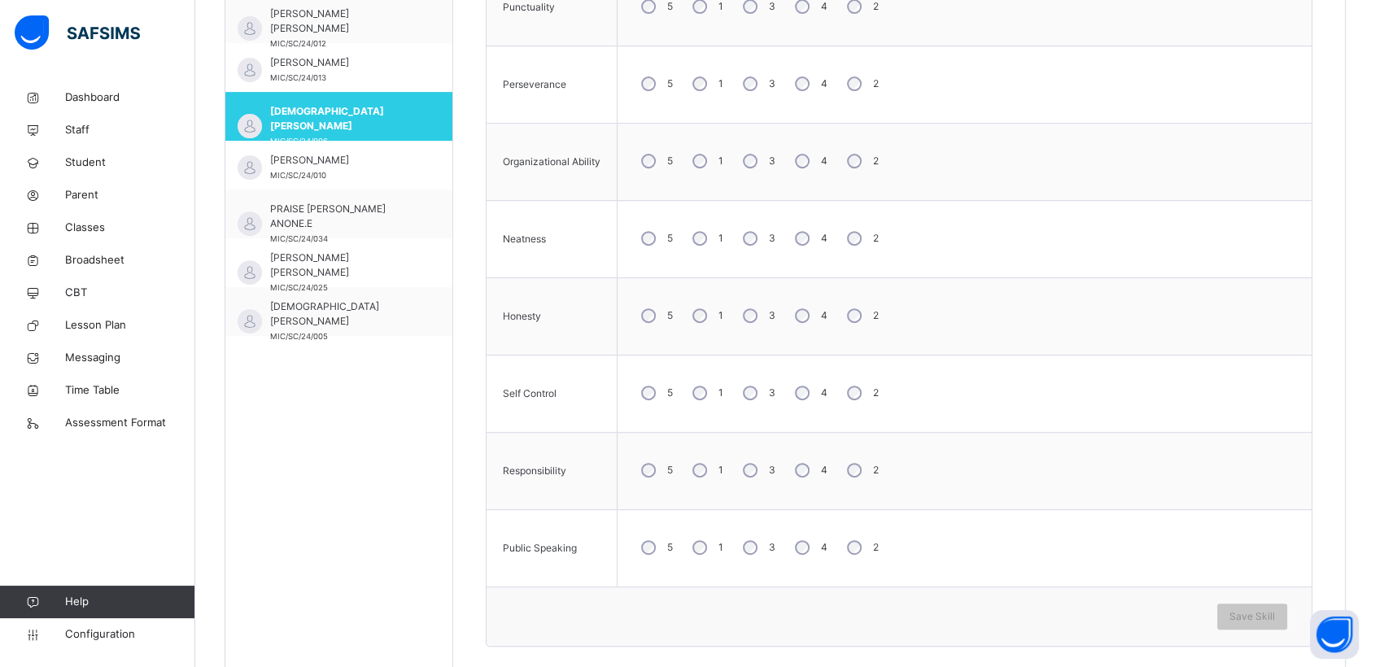
scroll to position [623, 0]
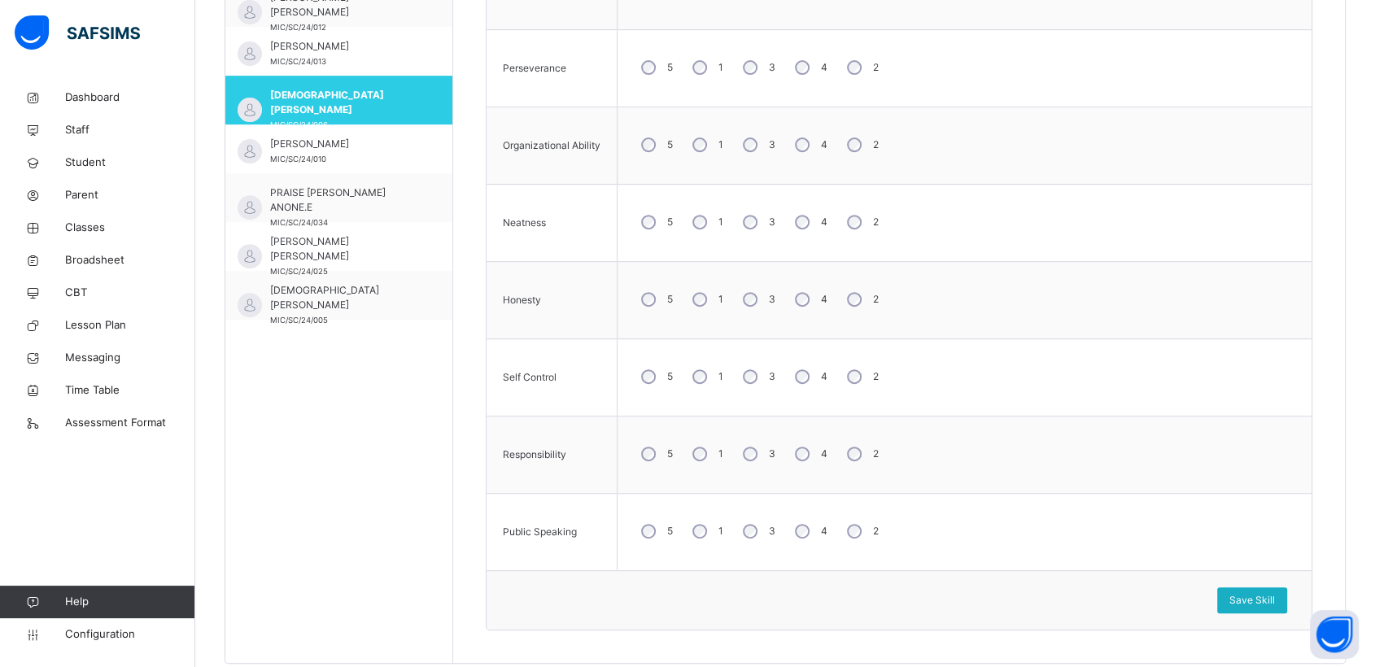
click at [1270, 597] on span "Save Skill" at bounding box center [1253, 600] width 46 height 15
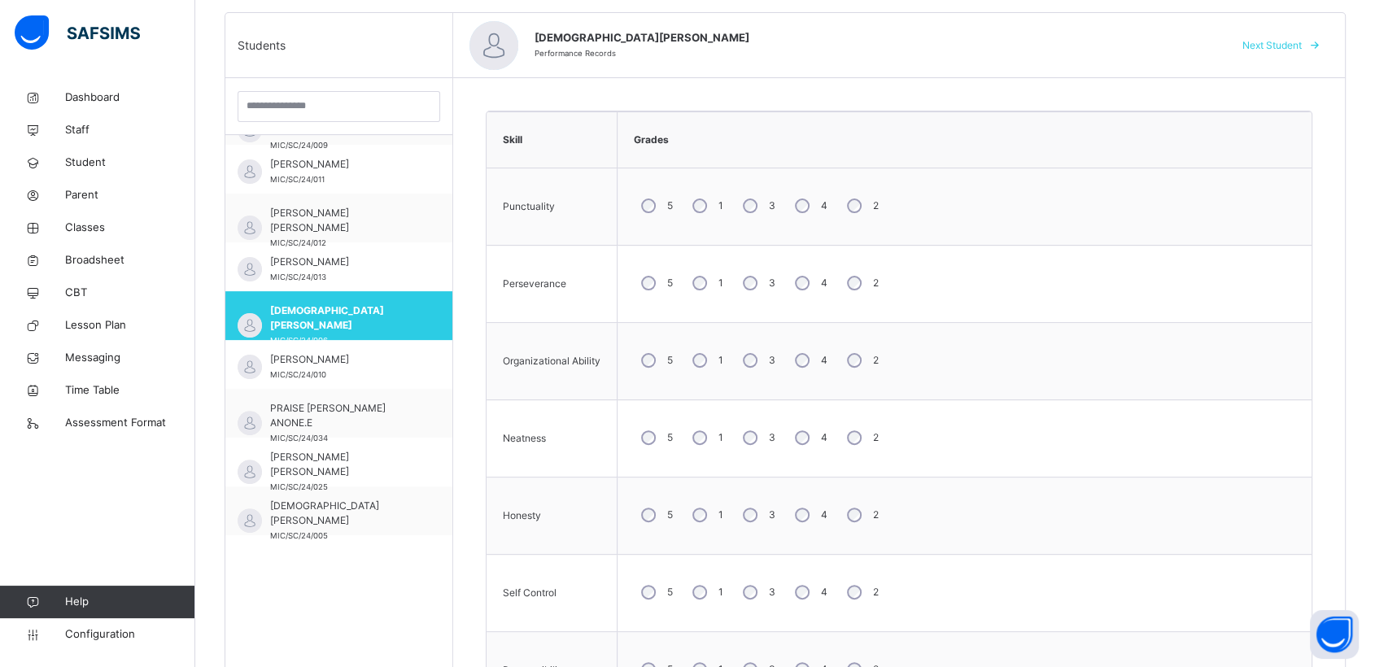
scroll to position [252, 0]
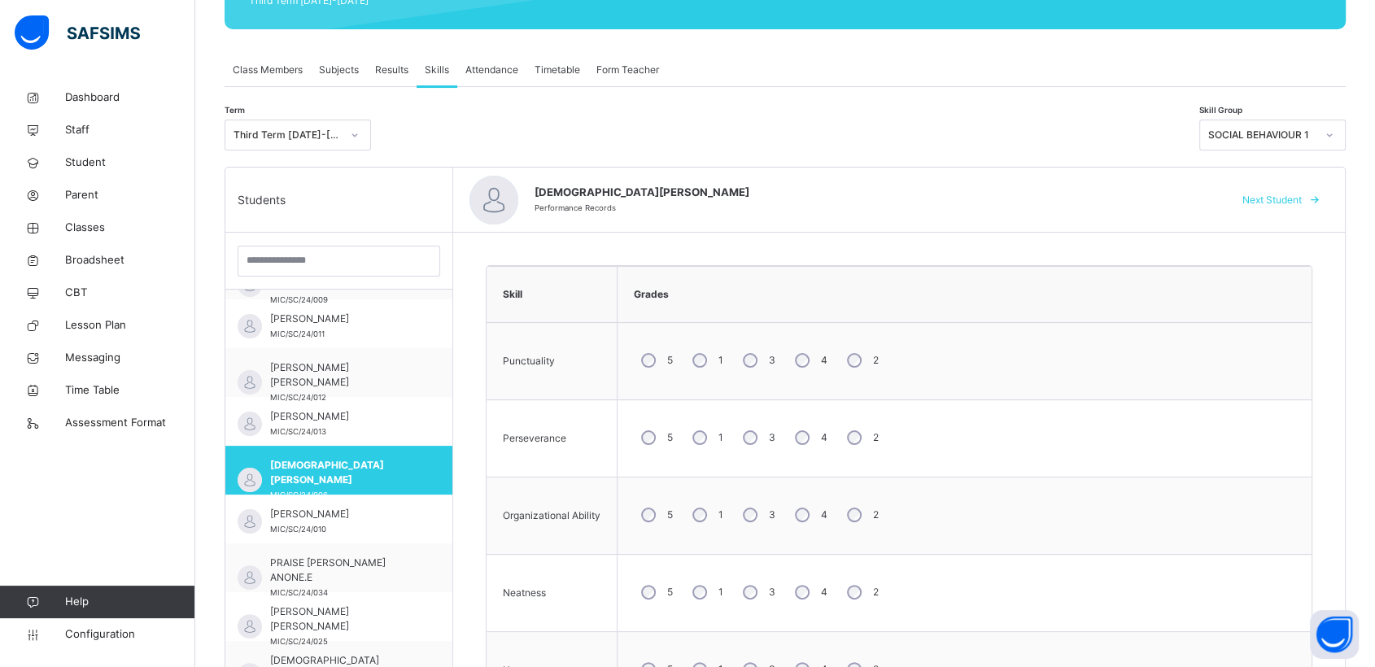
click at [1335, 129] on icon at bounding box center [1330, 135] width 10 height 16
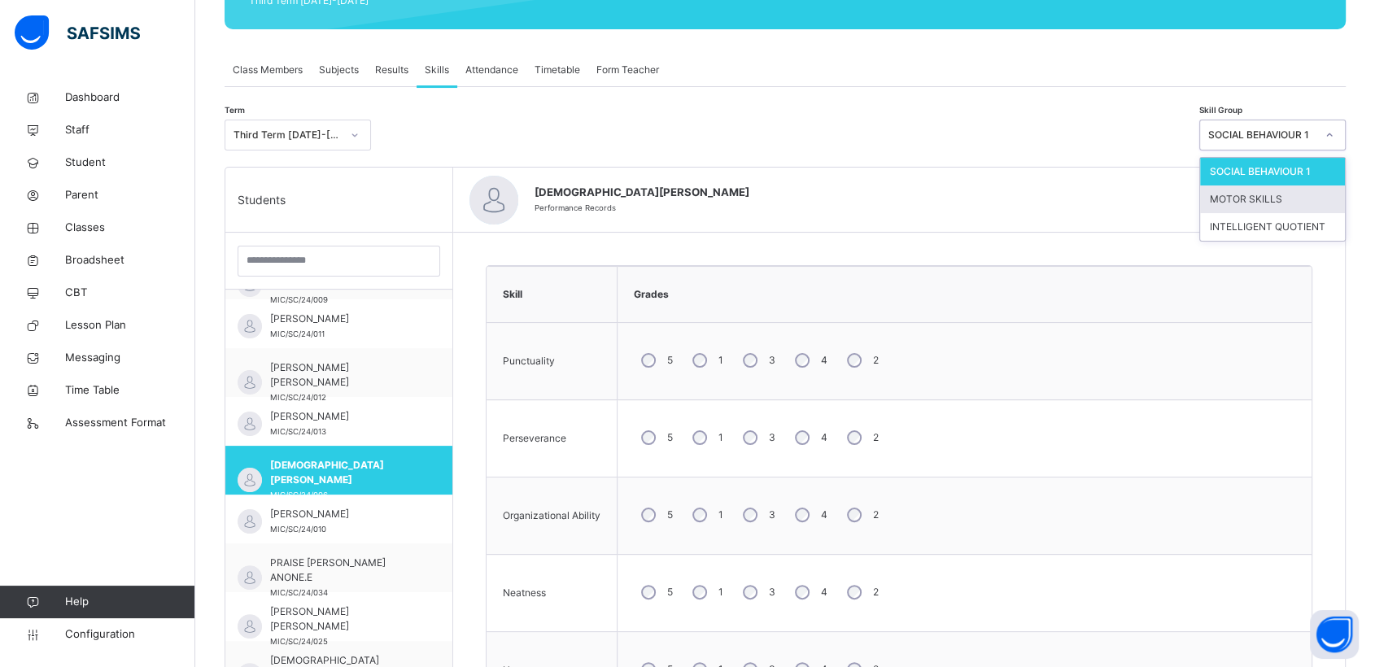
click at [1255, 197] on div "MOTOR SKILLS" at bounding box center [1272, 200] width 145 height 28
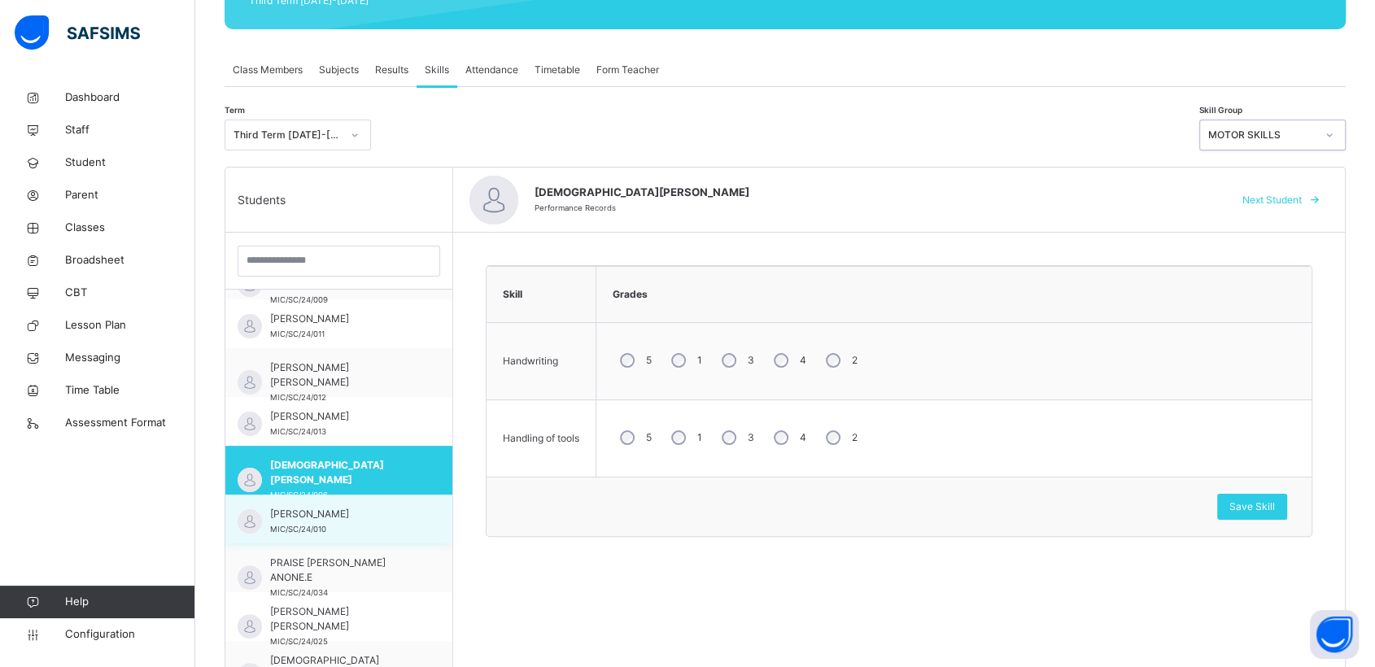
click at [327, 528] on div "[PERSON_NAME] MIC/SC/24/010" at bounding box center [343, 521] width 146 height 29
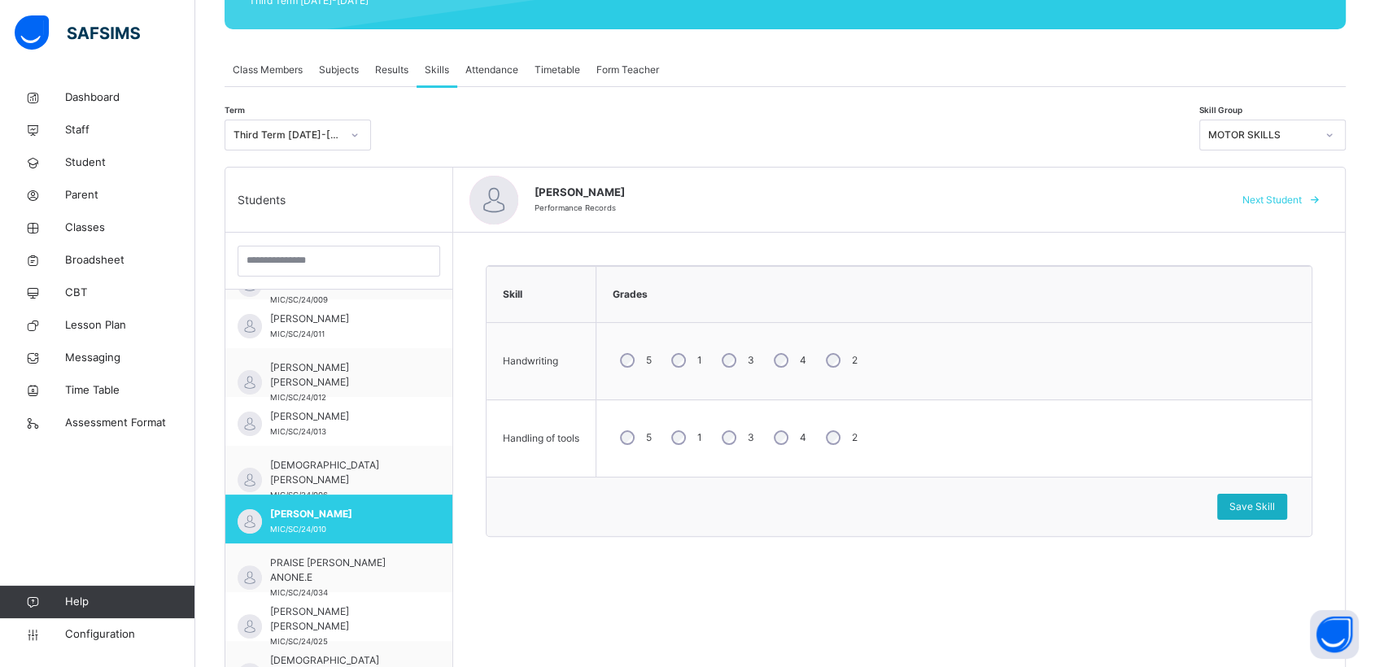
click at [1275, 503] on span "Save Skill" at bounding box center [1253, 507] width 46 height 15
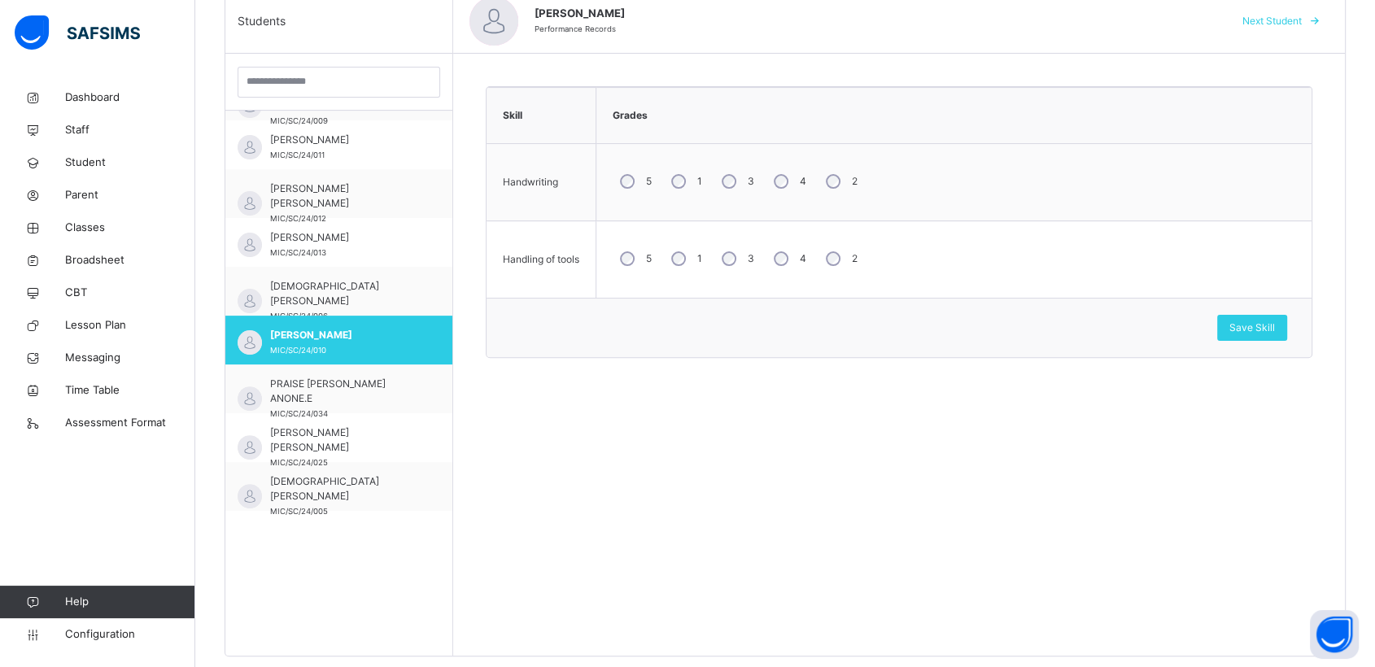
scroll to position [433, 0]
click at [1275, 320] on span "Save Skill" at bounding box center [1253, 326] width 46 height 15
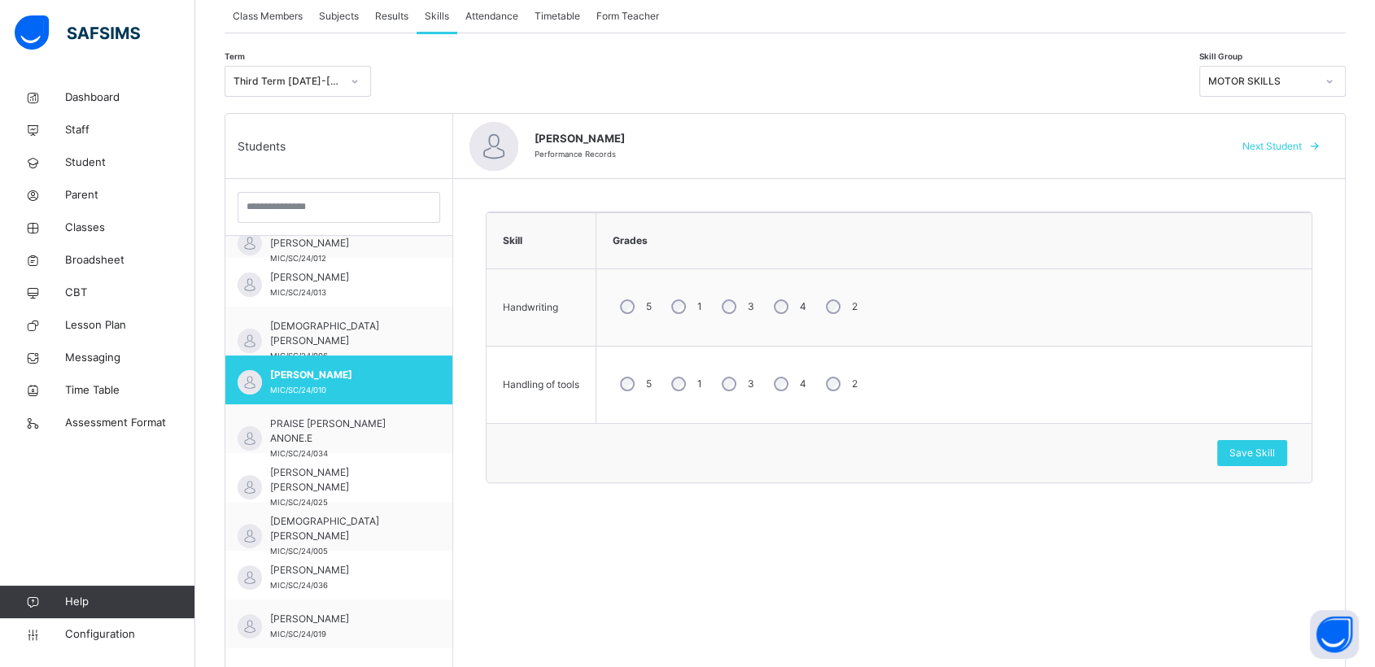
scroll to position [288, 0]
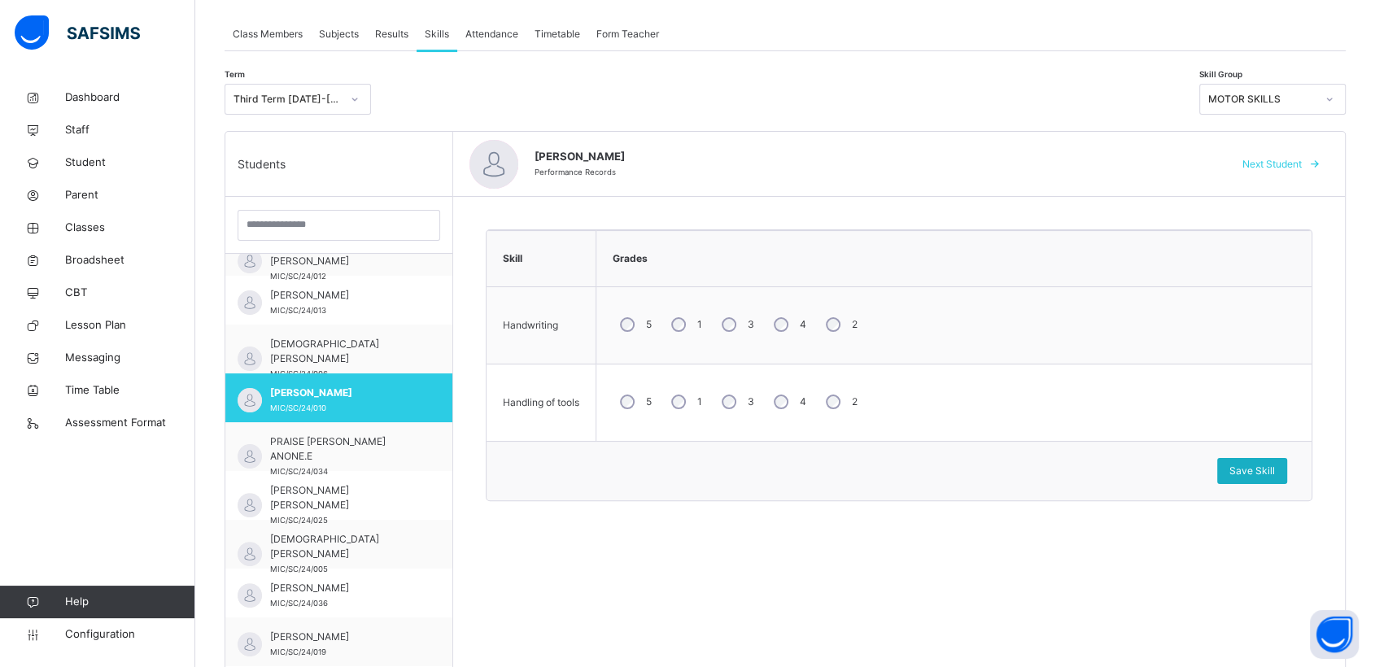
click at [1265, 470] on span "Save Skill" at bounding box center [1253, 471] width 46 height 15
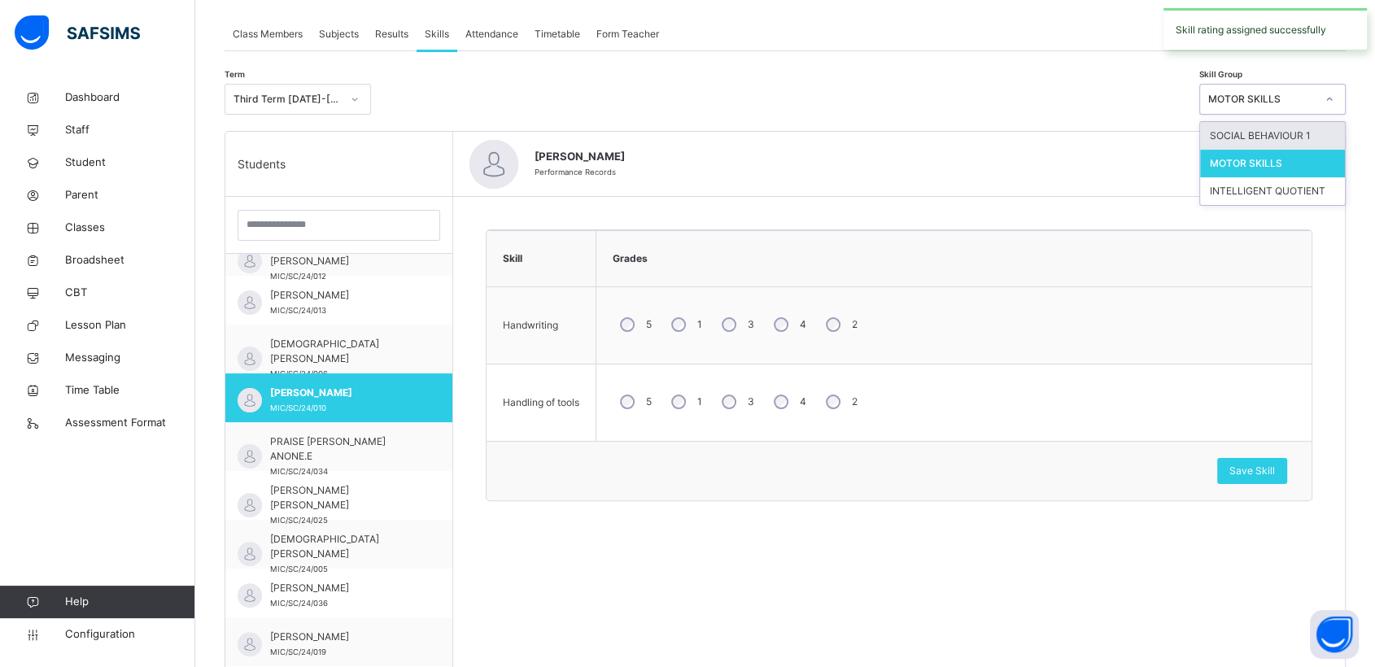
click at [1335, 103] on icon at bounding box center [1330, 99] width 10 height 16
click at [1268, 132] on div "SOCIAL BEHAVIOUR 1" at bounding box center [1272, 136] width 145 height 28
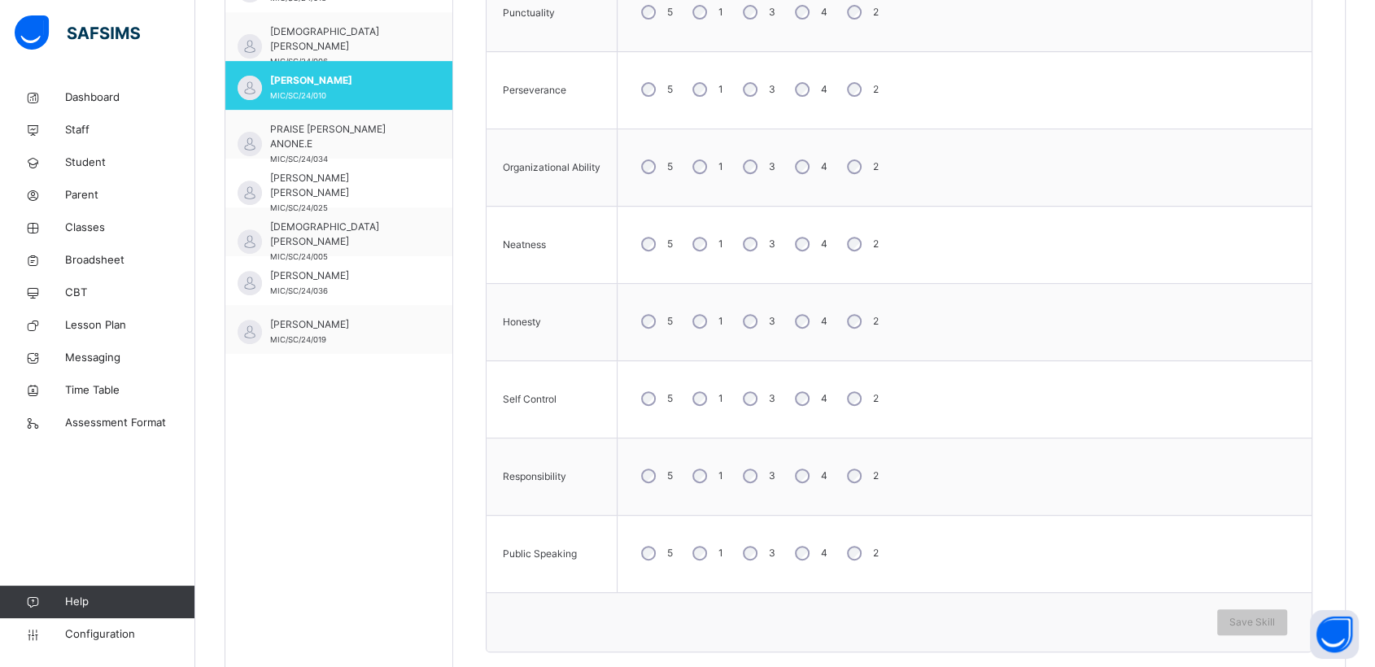
scroll to position [614, 0]
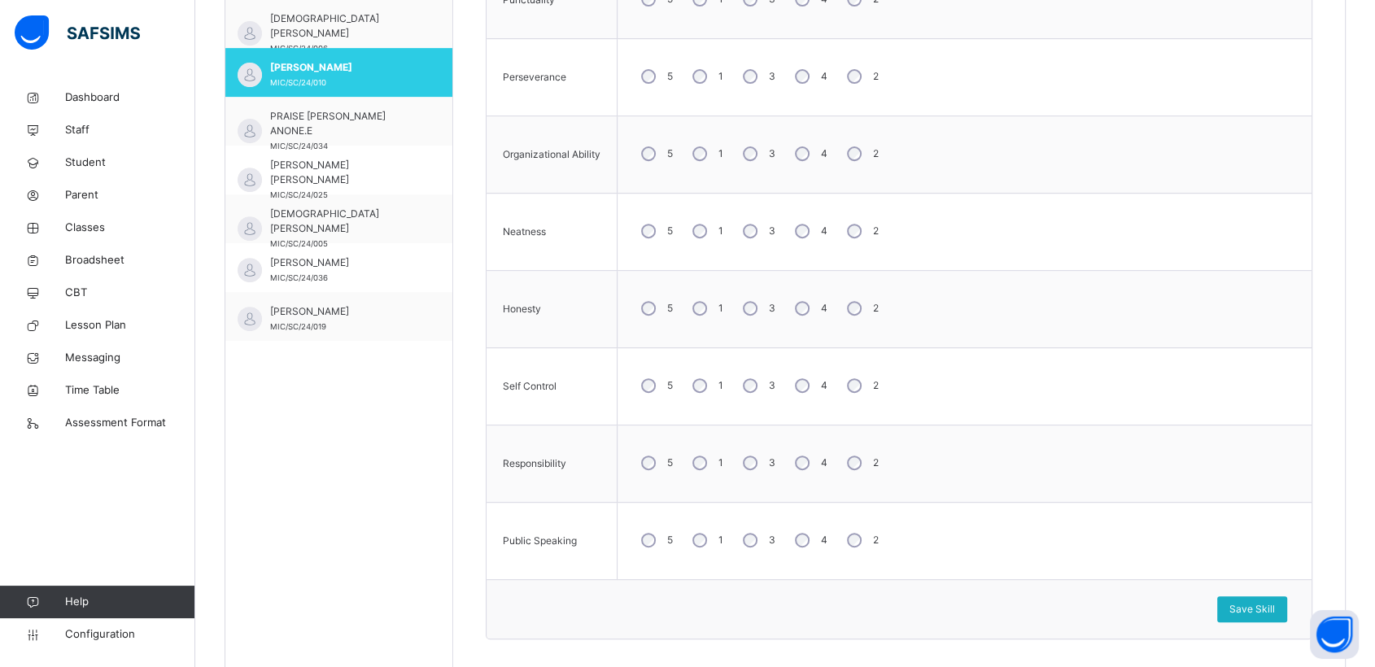
click at [1256, 606] on span "Save Skill" at bounding box center [1253, 609] width 46 height 15
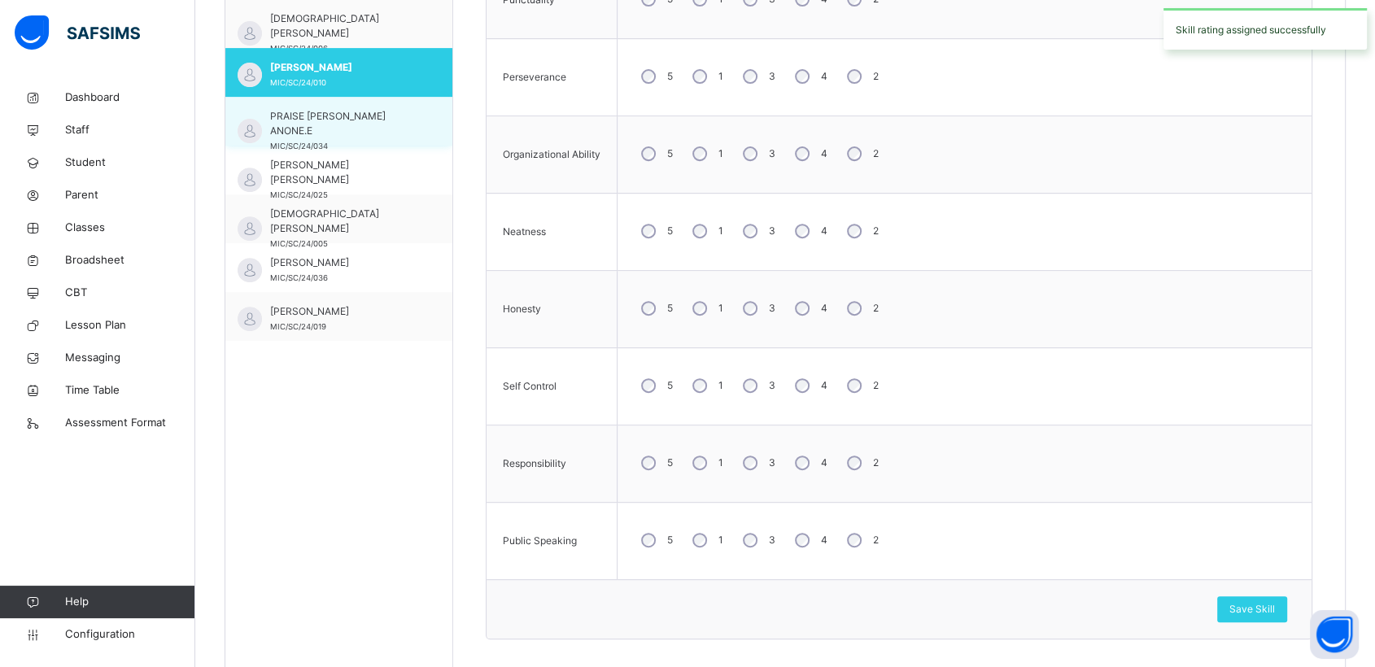
click at [281, 125] on div "PRAISE [PERSON_NAME] ANONE.E MIC/SC/24/034" at bounding box center [343, 131] width 146 height 44
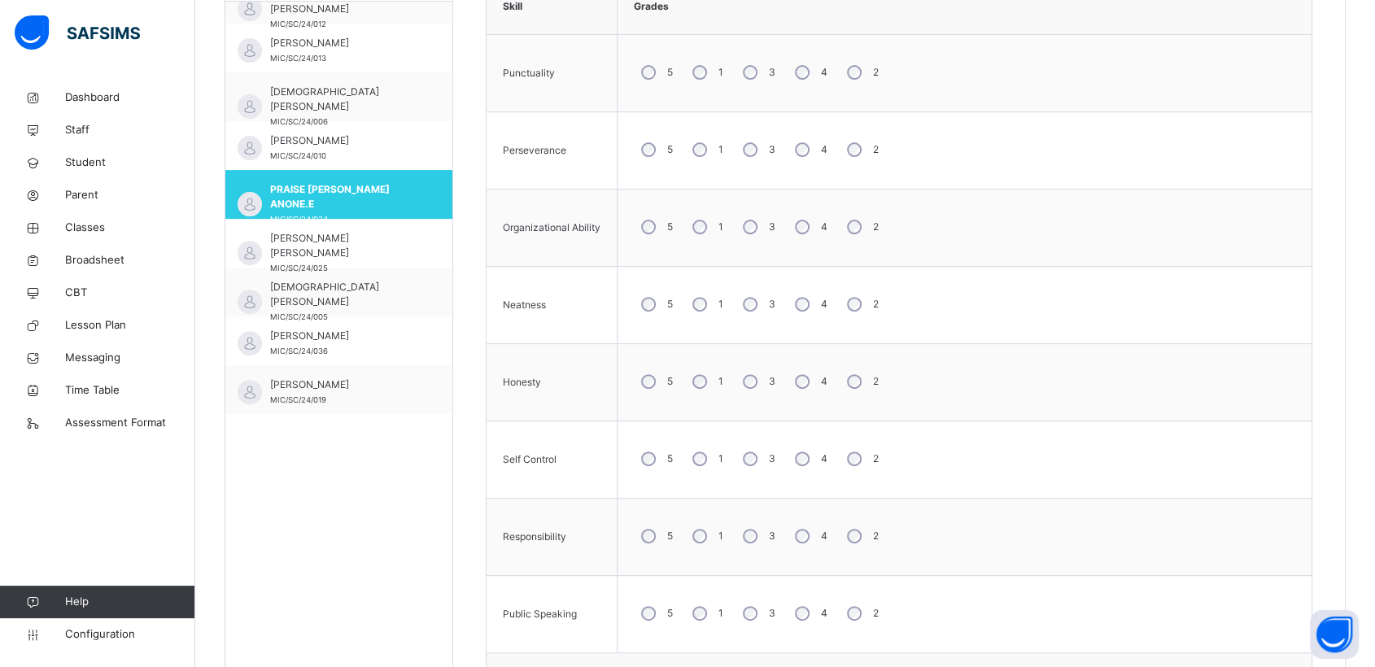
scroll to position [597, 0]
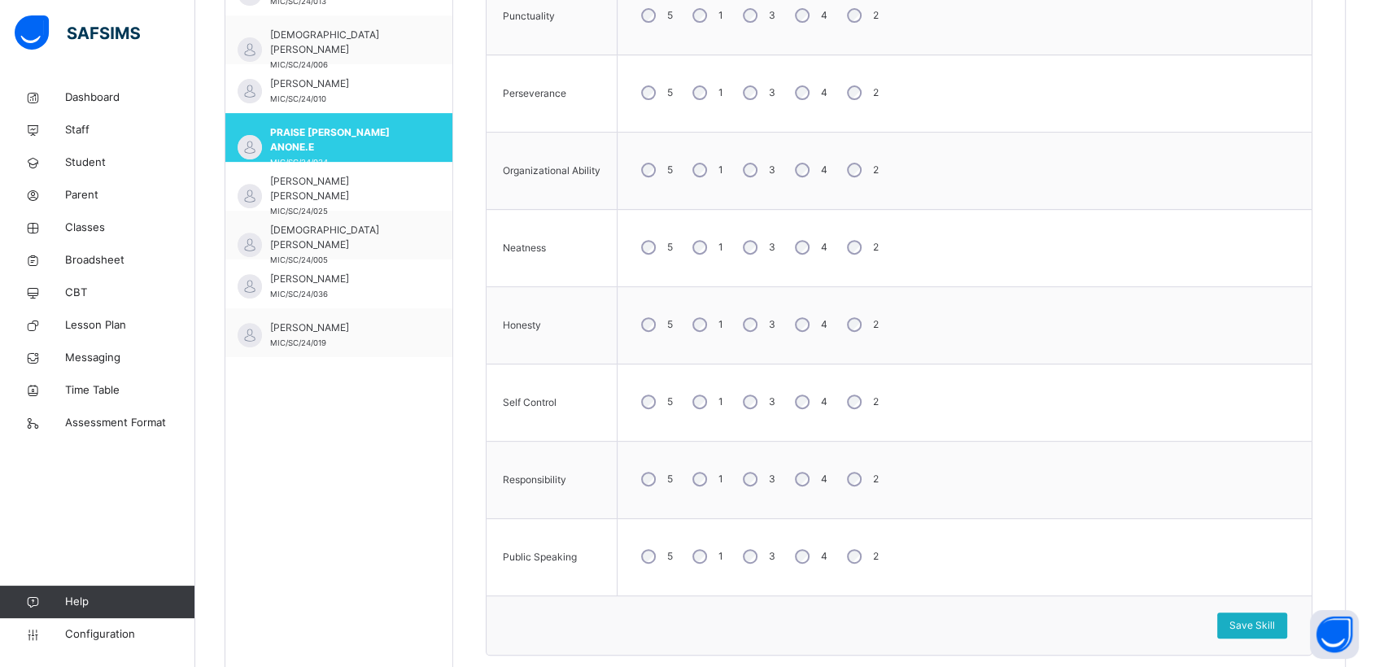
click at [1256, 628] on span "Save Skill" at bounding box center [1253, 625] width 46 height 15
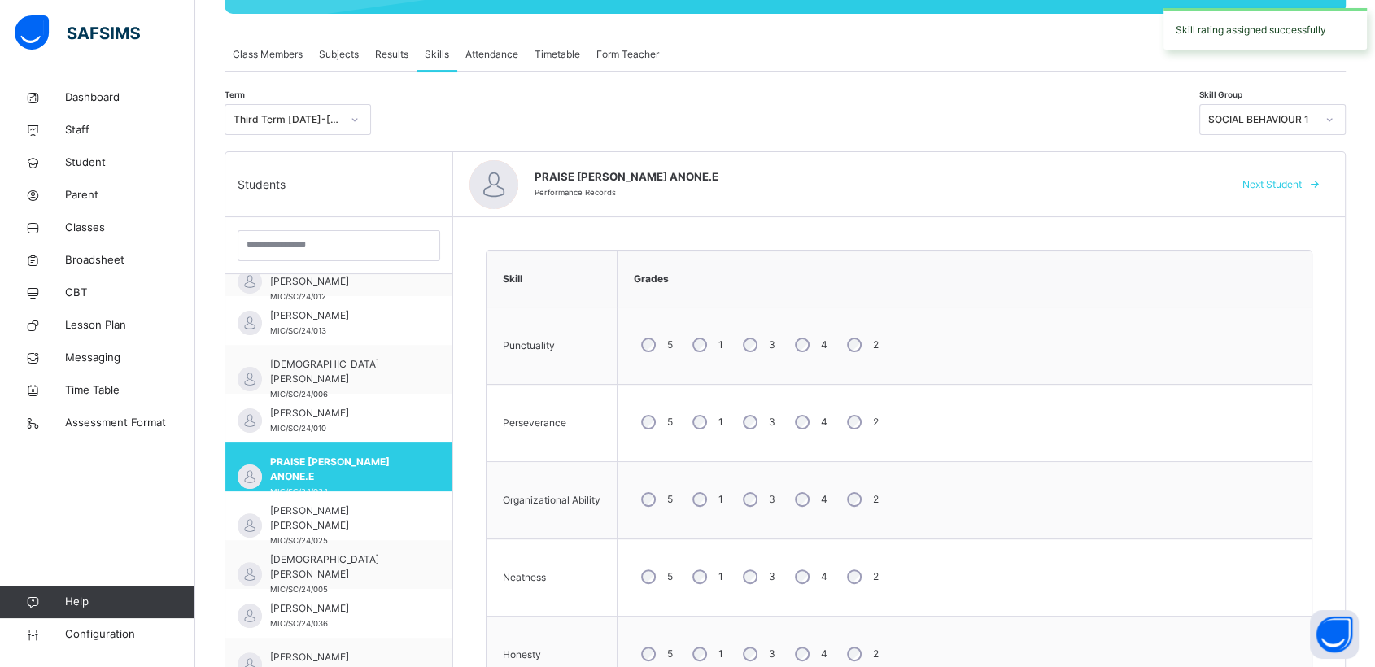
scroll to position [253, 0]
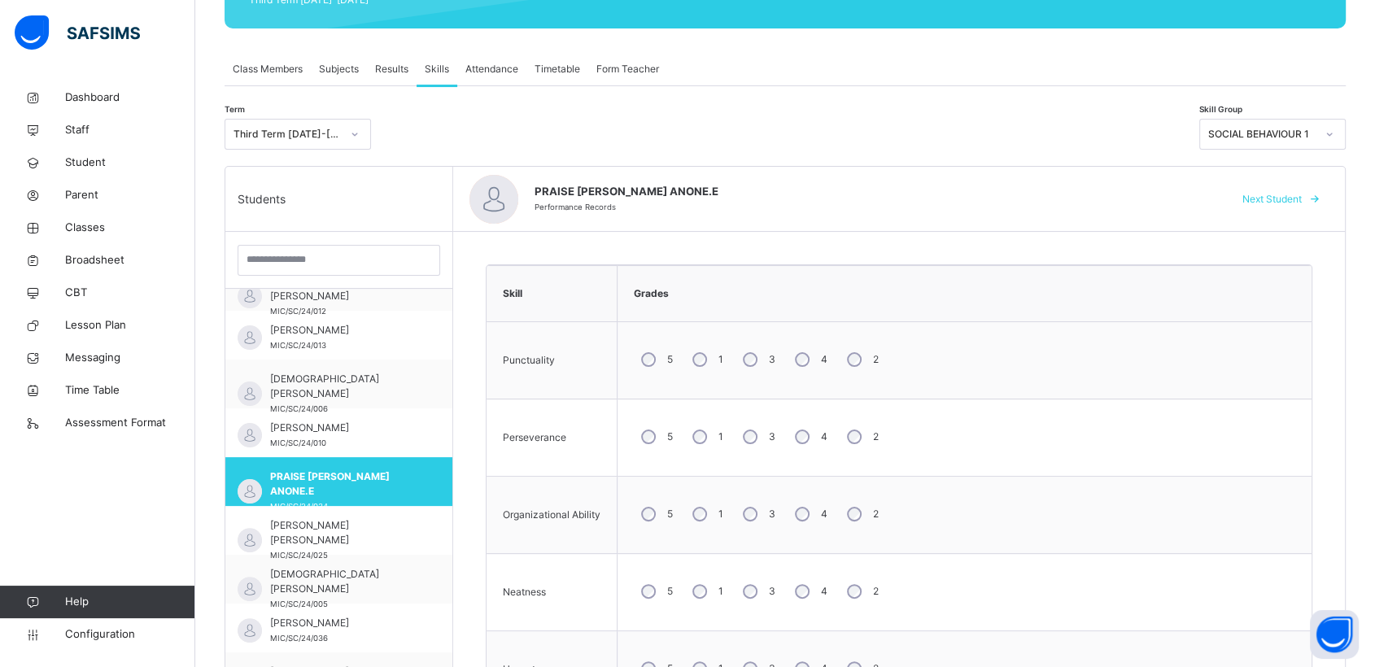
click at [1335, 131] on icon at bounding box center [1330, 134] width 10 height 16
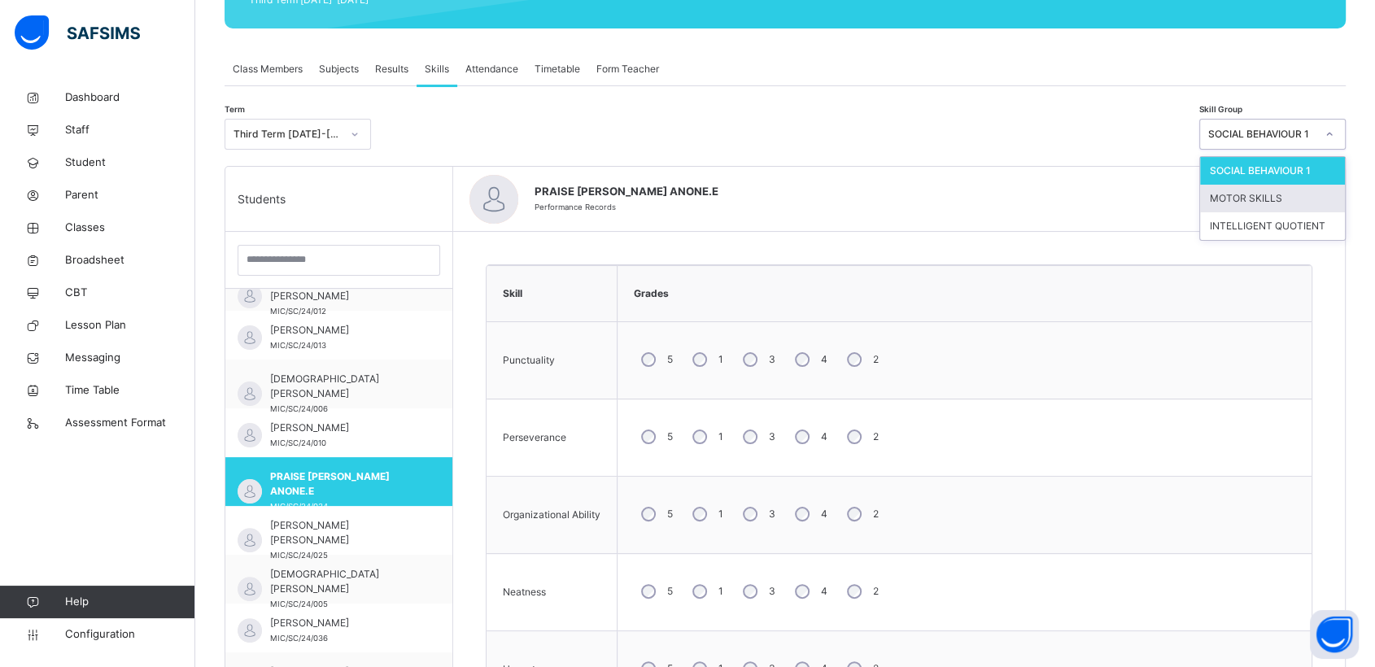
click at [1246, 199] on div "MOTOR SKILLS" at bounding box center [1272, 199] width 145 height 28
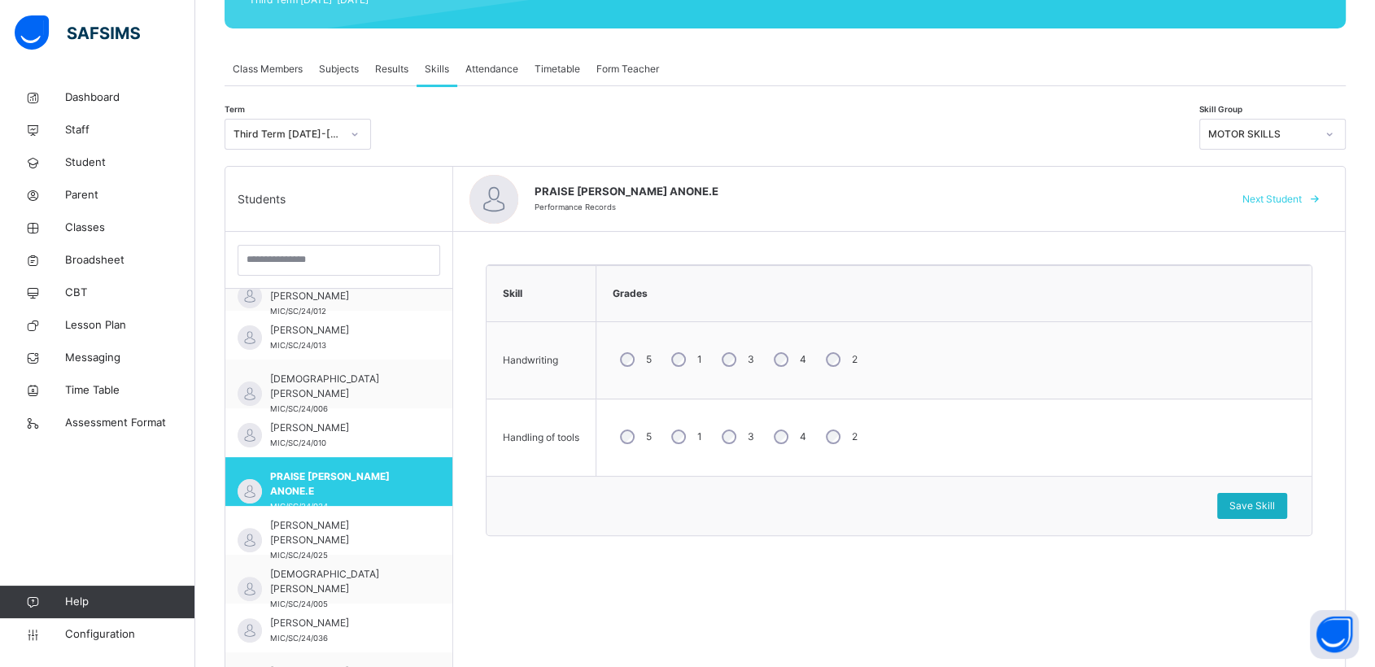
click at [1264, 506] on span "Save Skill" at bounding box center [1253, 506] width 46 height 15
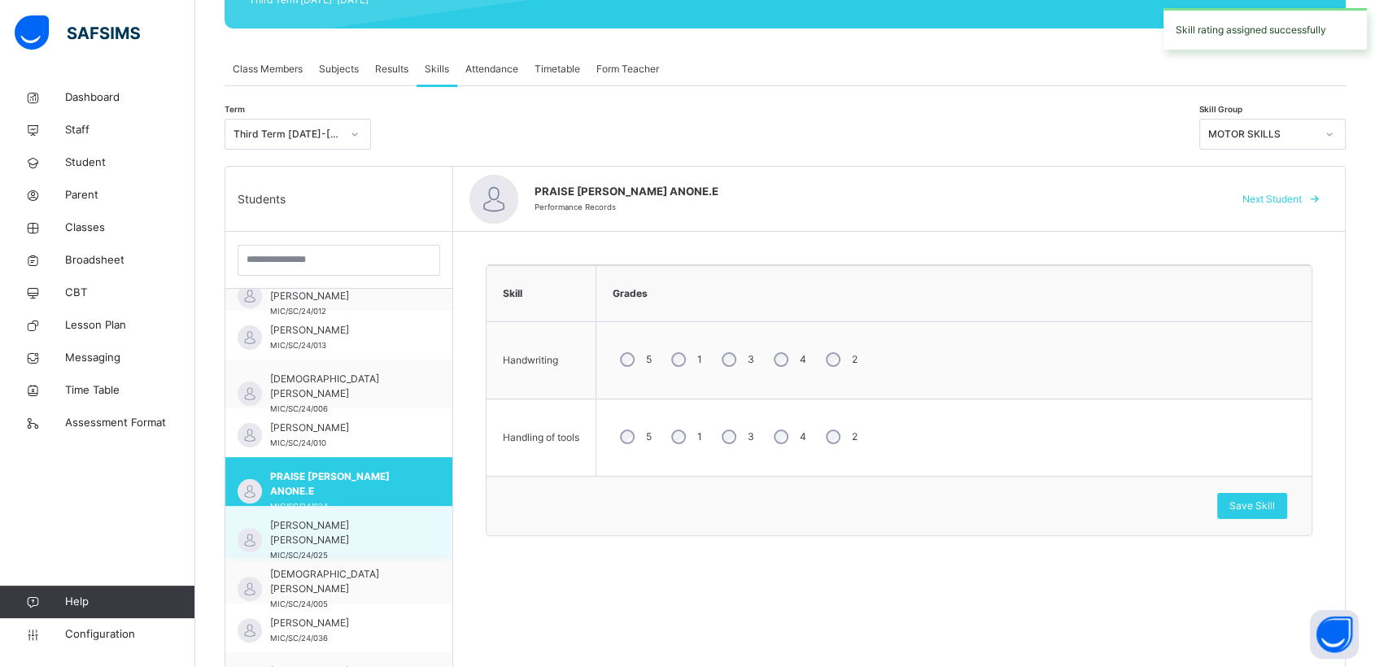
click at [317, 529] on span "[PERSON_NAME] [PERSON_NAME]" at bounding box center [343, 532] width 146 height 29
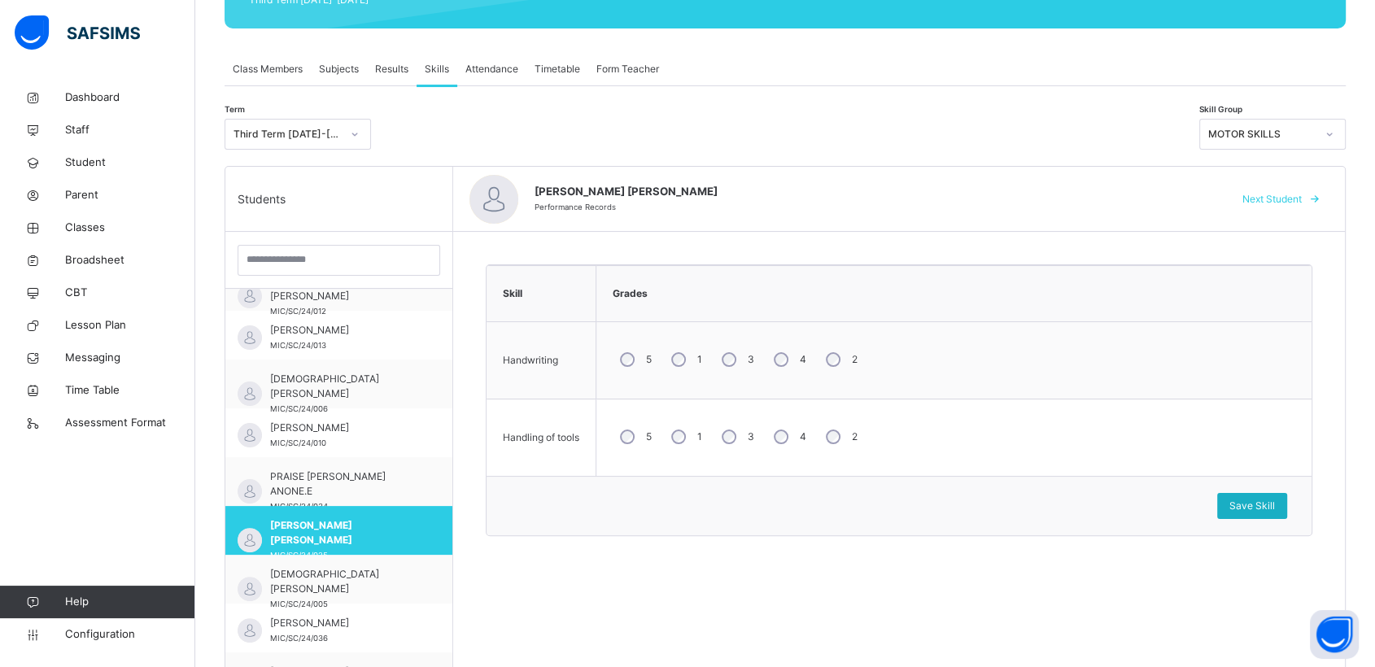
click at [1269, 502] on span "Save Skill" at bounding box center [1253, 506] width 46 height 15
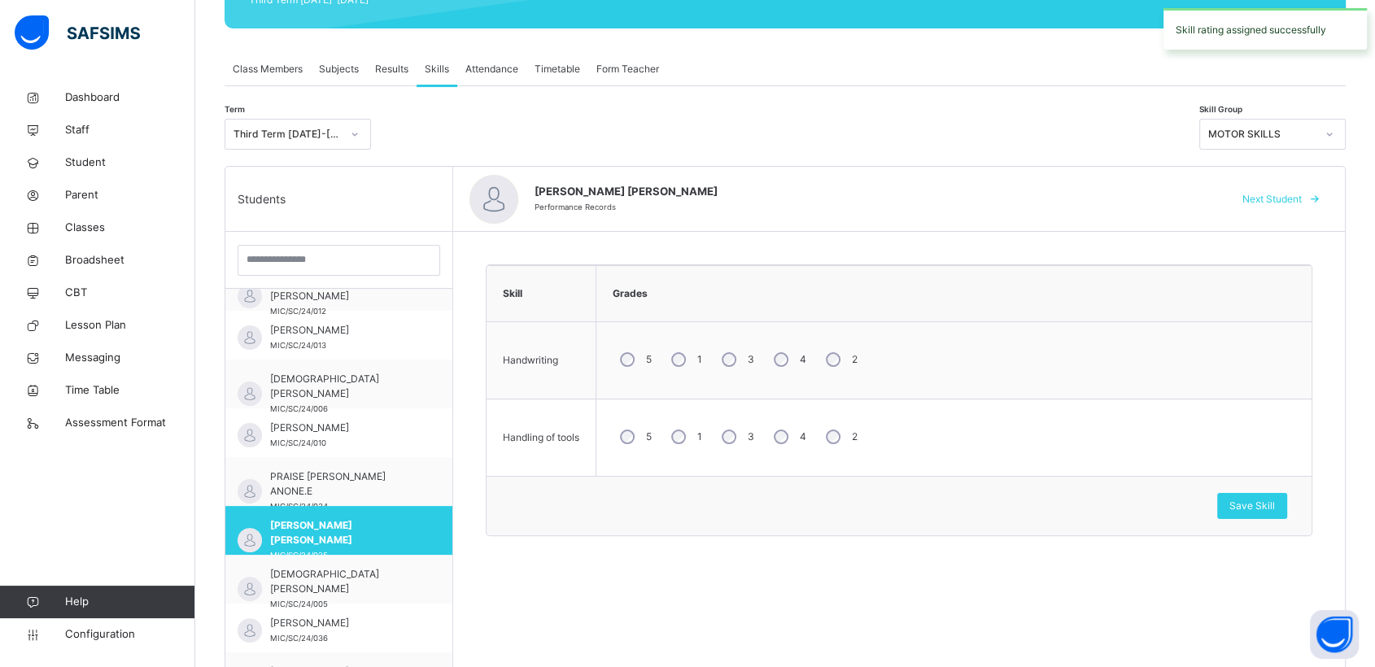
click at [1335, 133] on icon at bounding box center [1330, 134] width 10 height 16
click at [1280, 168] on div "SOCIAL BEHAVIOUR 1" at bounding box center [1272, 171] width 145 height 28
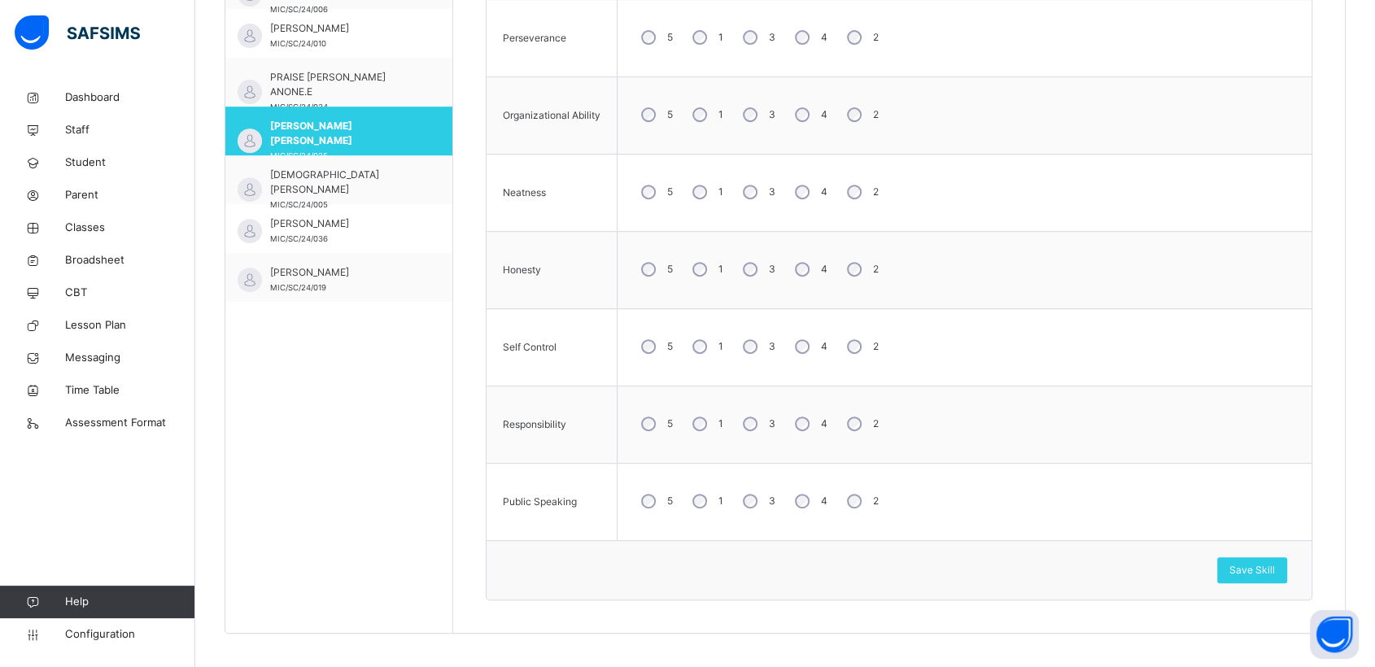
scroll to position [658, 0]
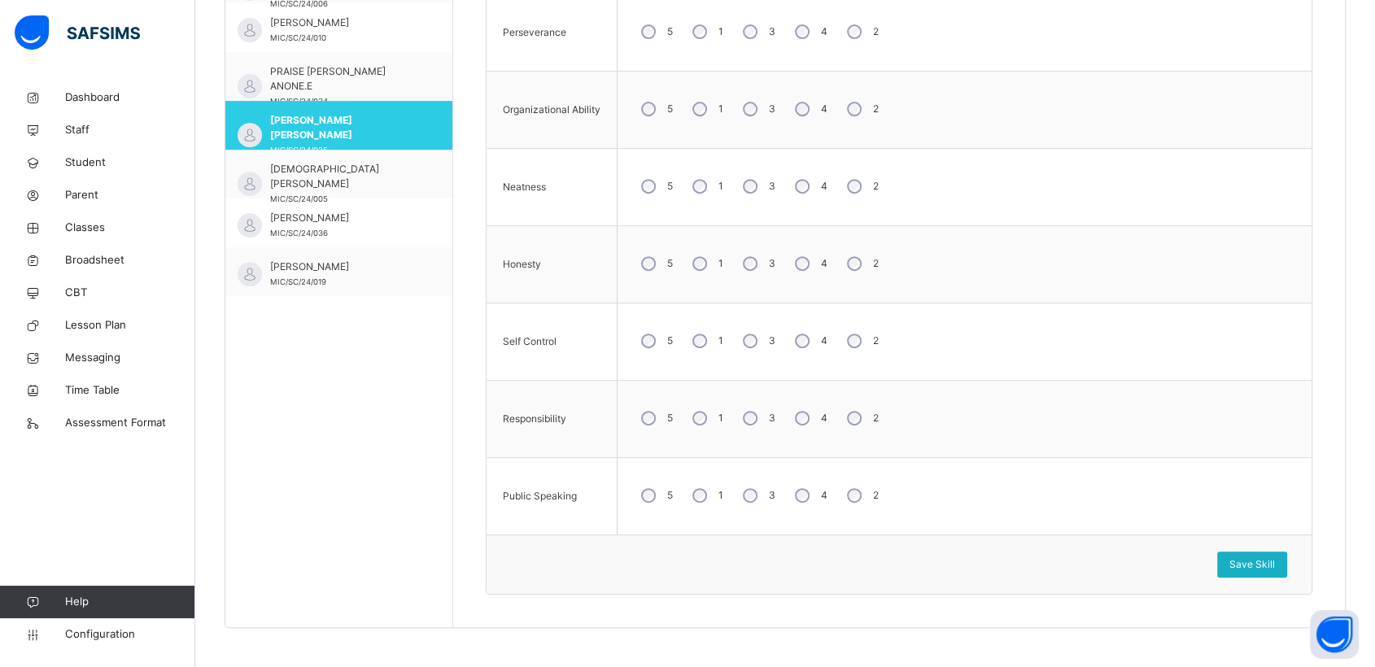
click at [1269, 558] on span "Save Skill" at bounding box center [1253, 564] width 46 height 15
click at [318, 173] on span "[DEMOGRAPHIC_DATA] [PERSON_NAME]" at bounding box center [343, 176] width 146 height 29
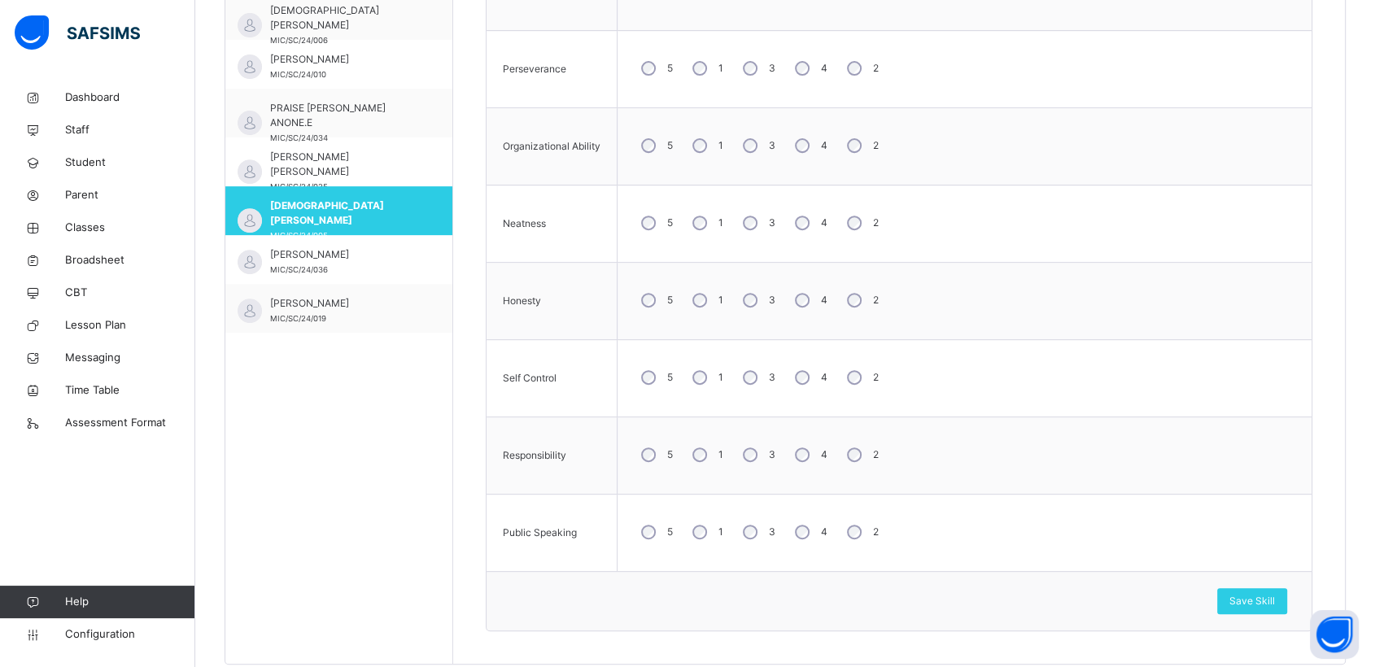
scroll to position [623, 0]
click at [1266, 596] on span "Save Skill" at bounding box center [1253, 600] width 46 height 15
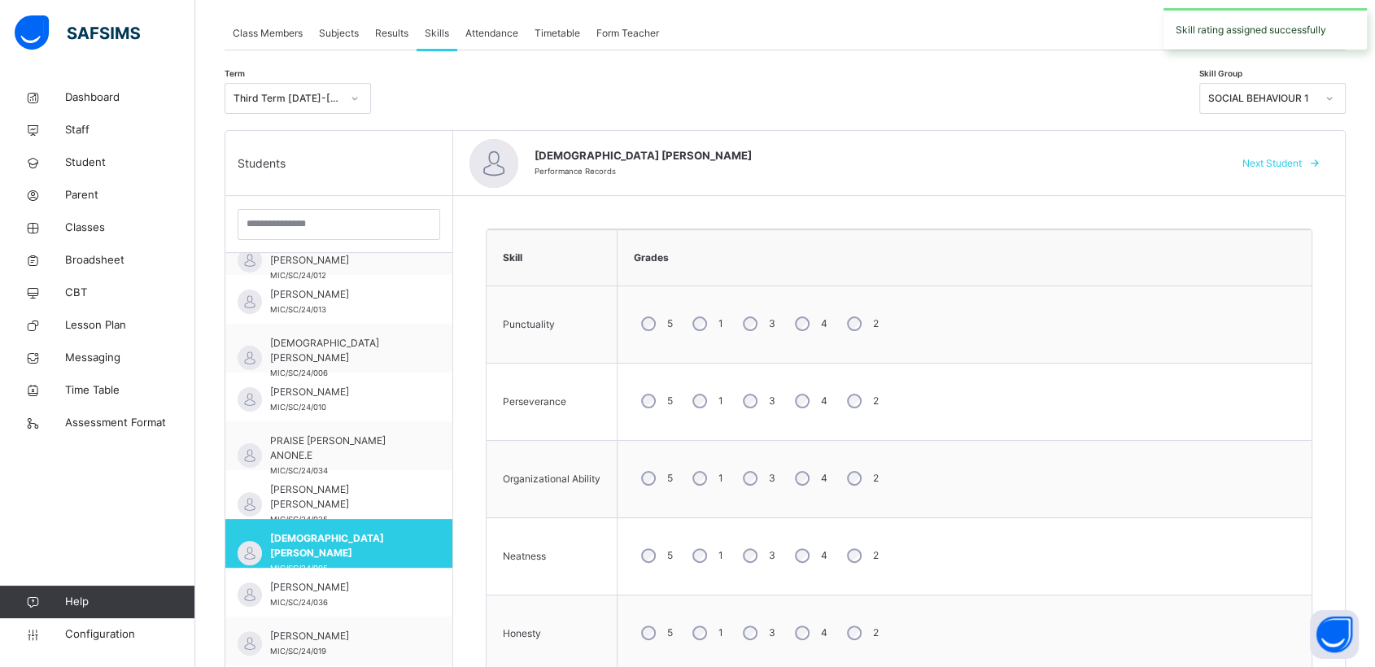
scroll to position [181, 0]
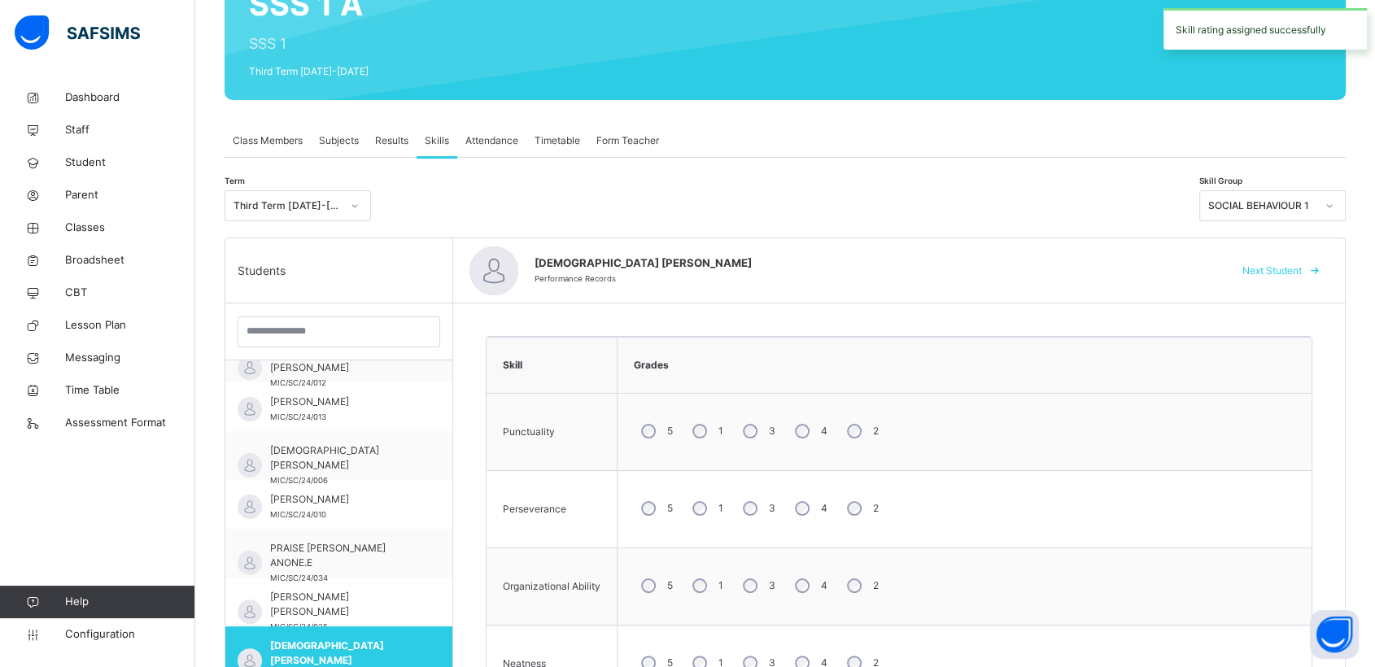
click at [1335, 199] on icon at bounding box center [1330, 206] width 10 height 16
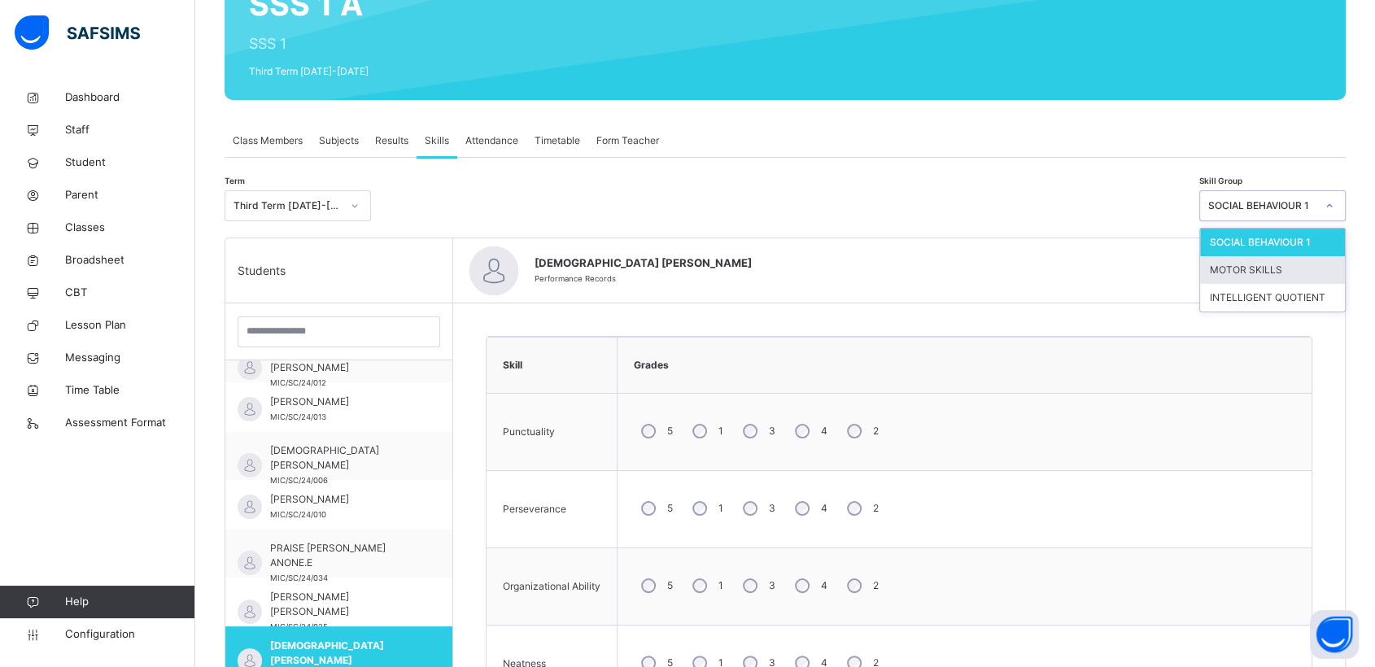
click at [1252, 267] on div "MOTOR SKILLS" at bounding box center [1272, 270] width 145 height 28
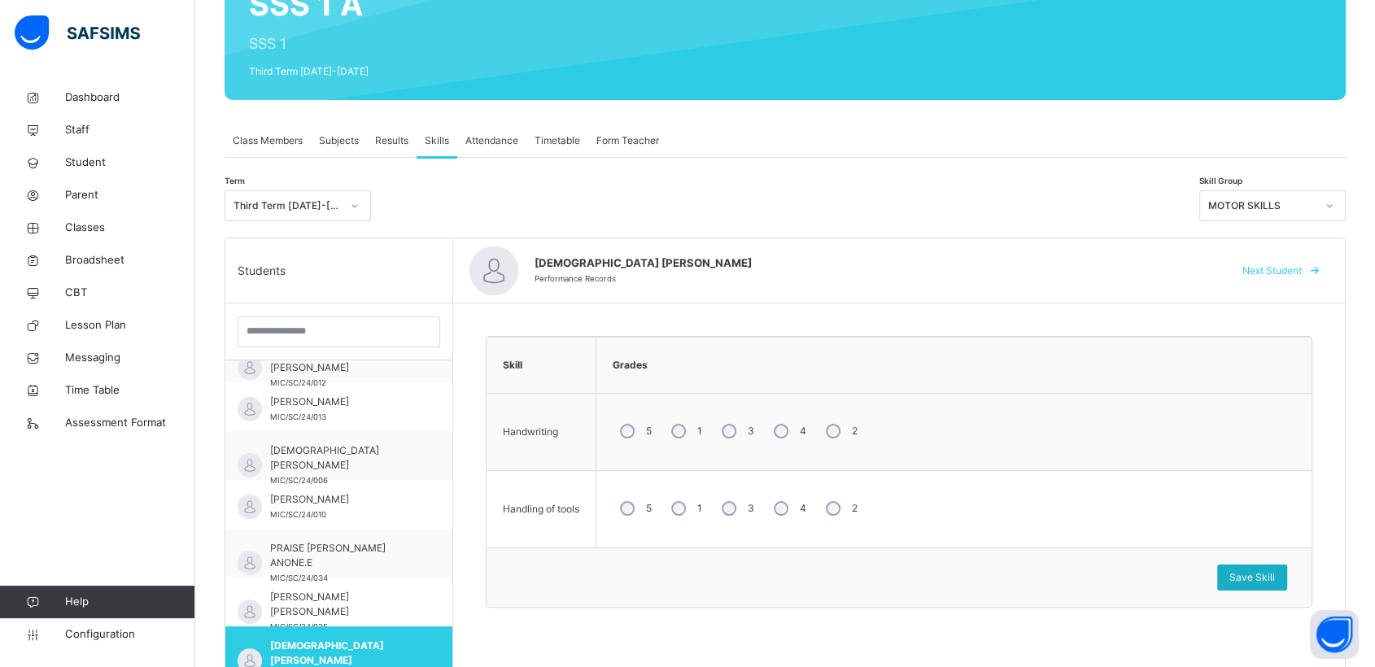
click at [1251, 574] on span "Save Skill" at bounding box center [1253, 577] width 46 height 15
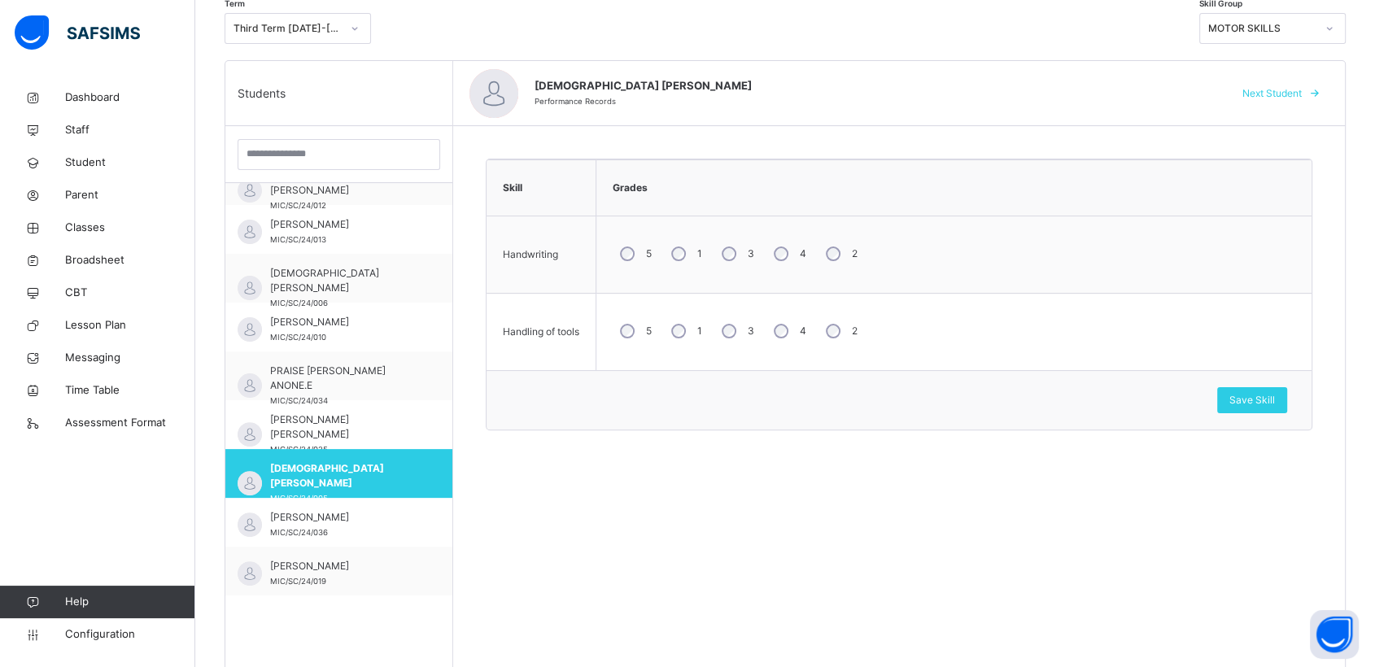
scroll to position [461, 0]
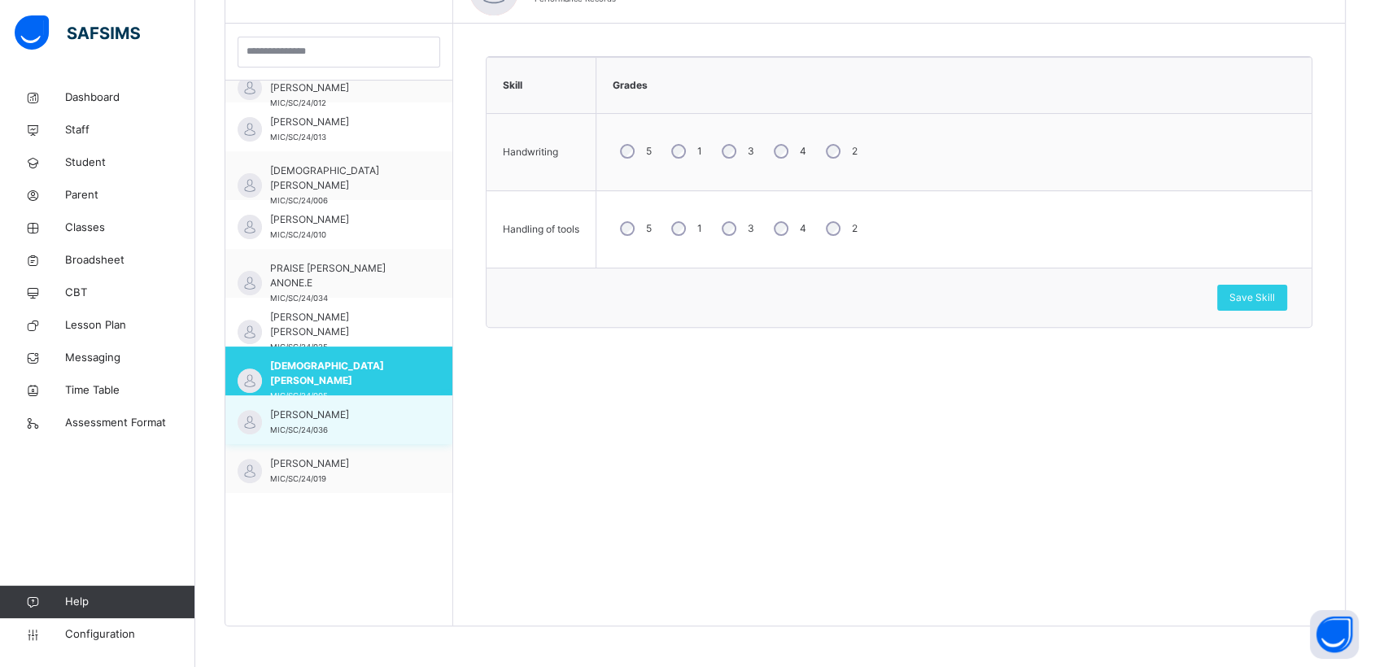
click at [300, 419] on span "[PERSON_NAME]" at bounding box center [343, 415] width 146 height 15
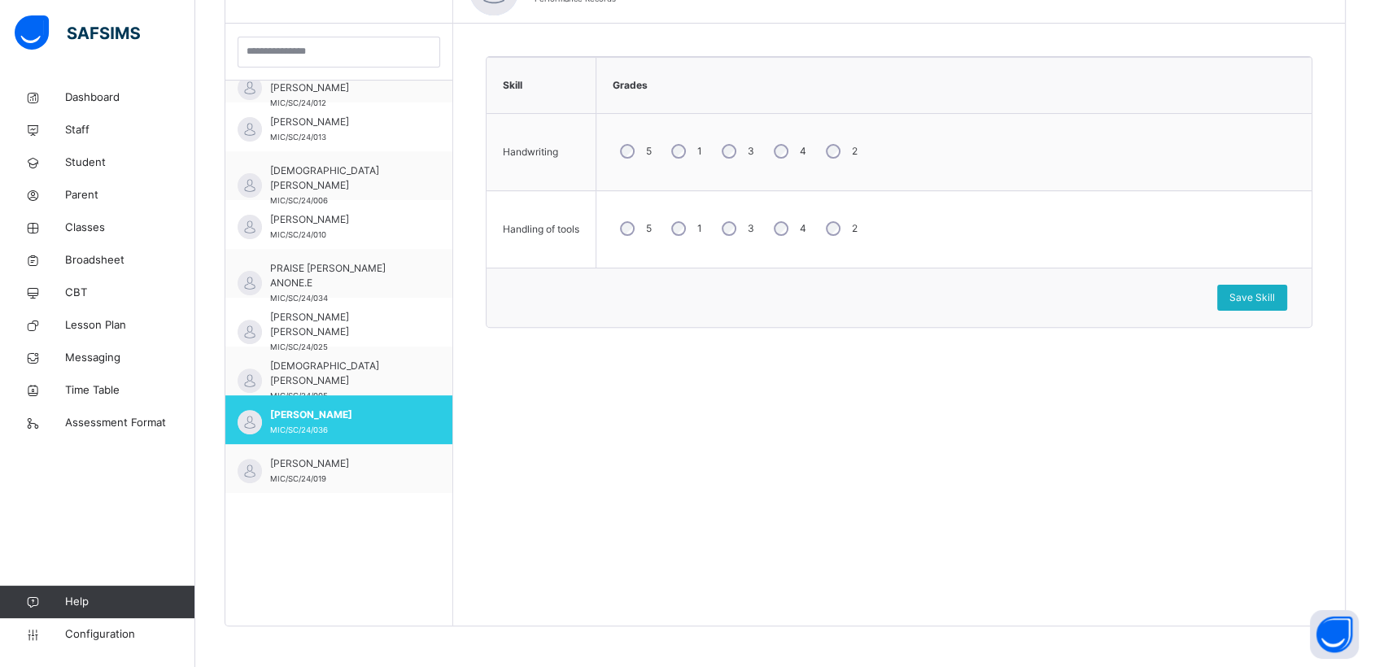
click at [1274, 295] on span "Save Skill" at bounding box center [1253, 298] width 46 height 15
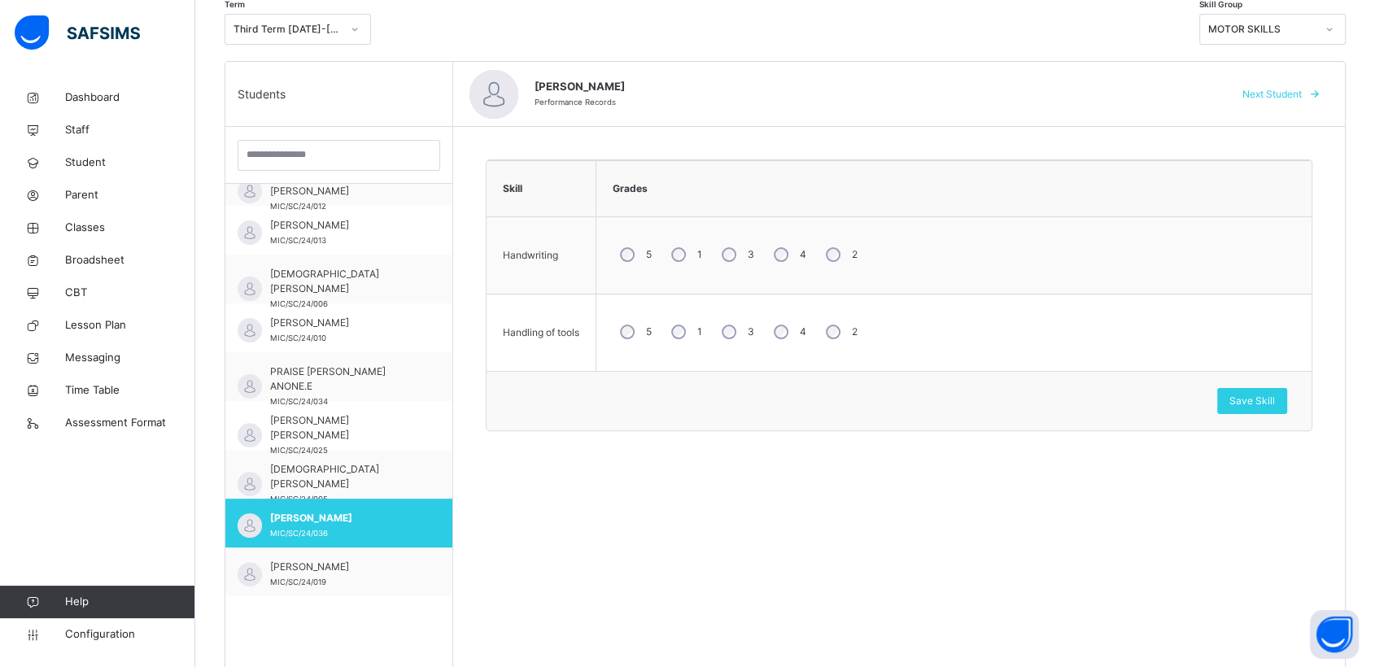
scroll to position [352, 0]
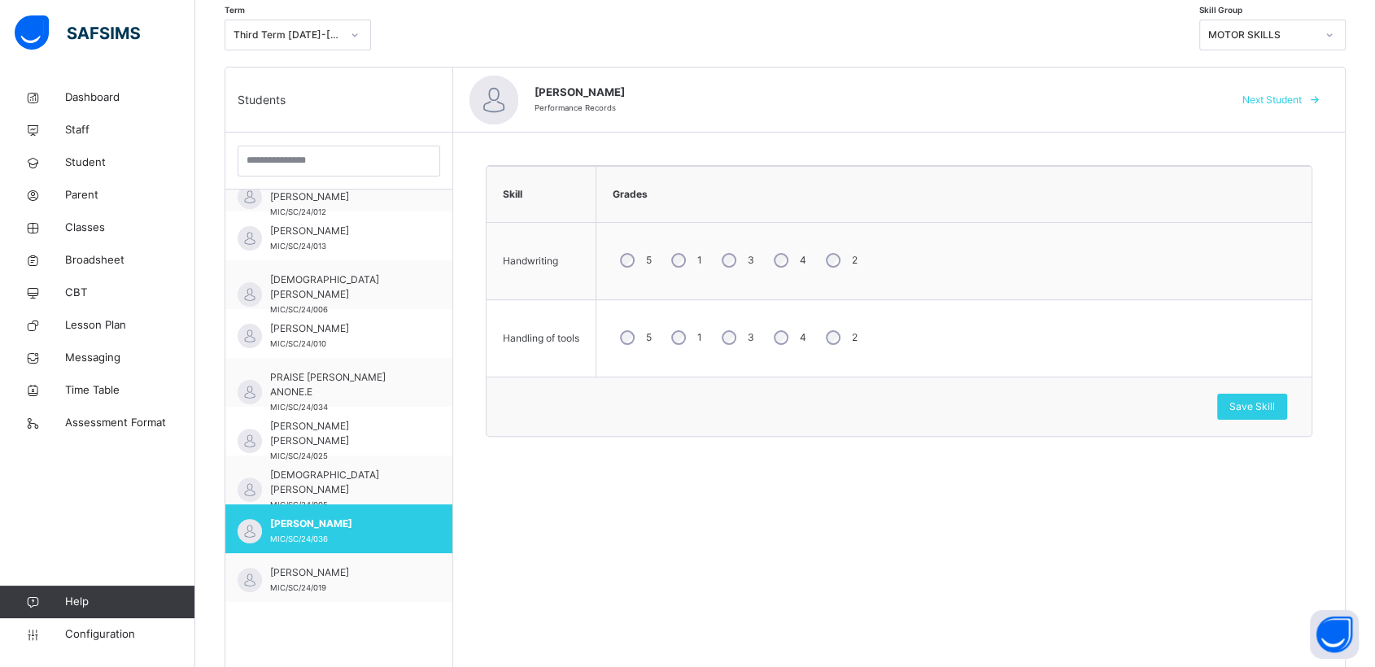
click at [1335, 29] on icon at bounding box center [1330, 35] width 10 height 16
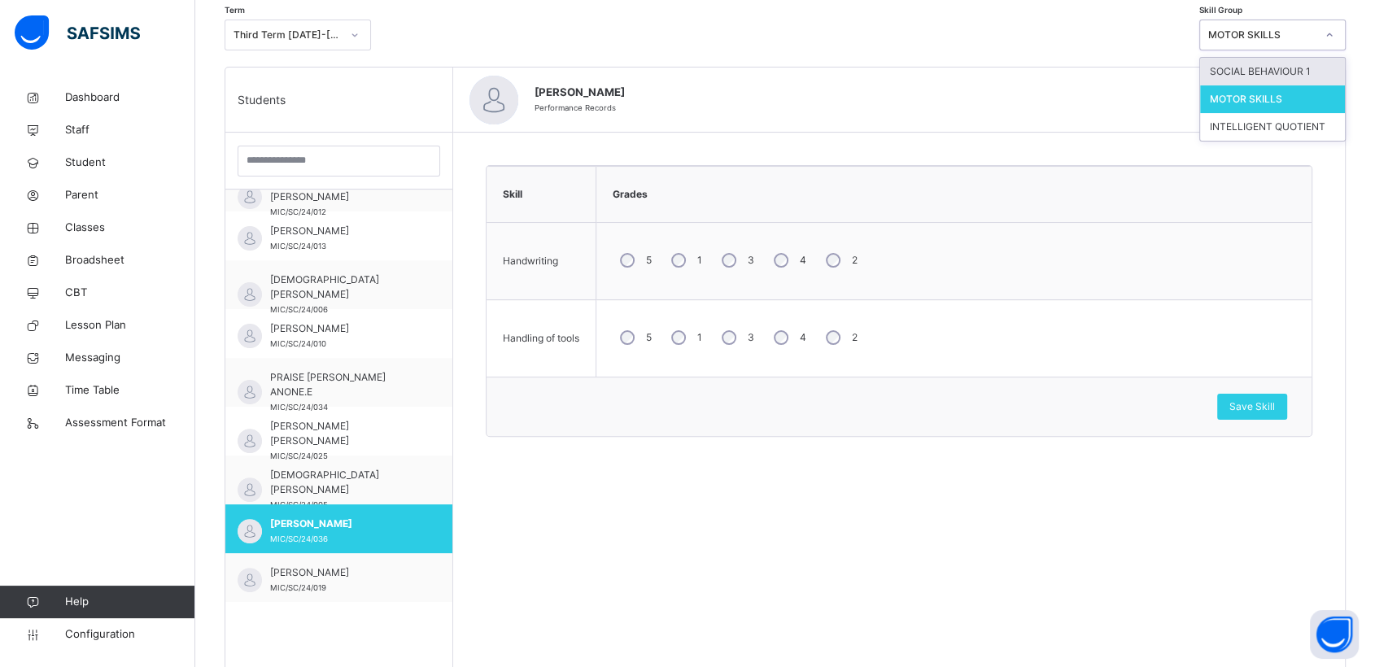
click at [1272, 70] on div "SOCIAL BEHAVIOUR 1" at bounding box center [1272, 72] width 145 height 28
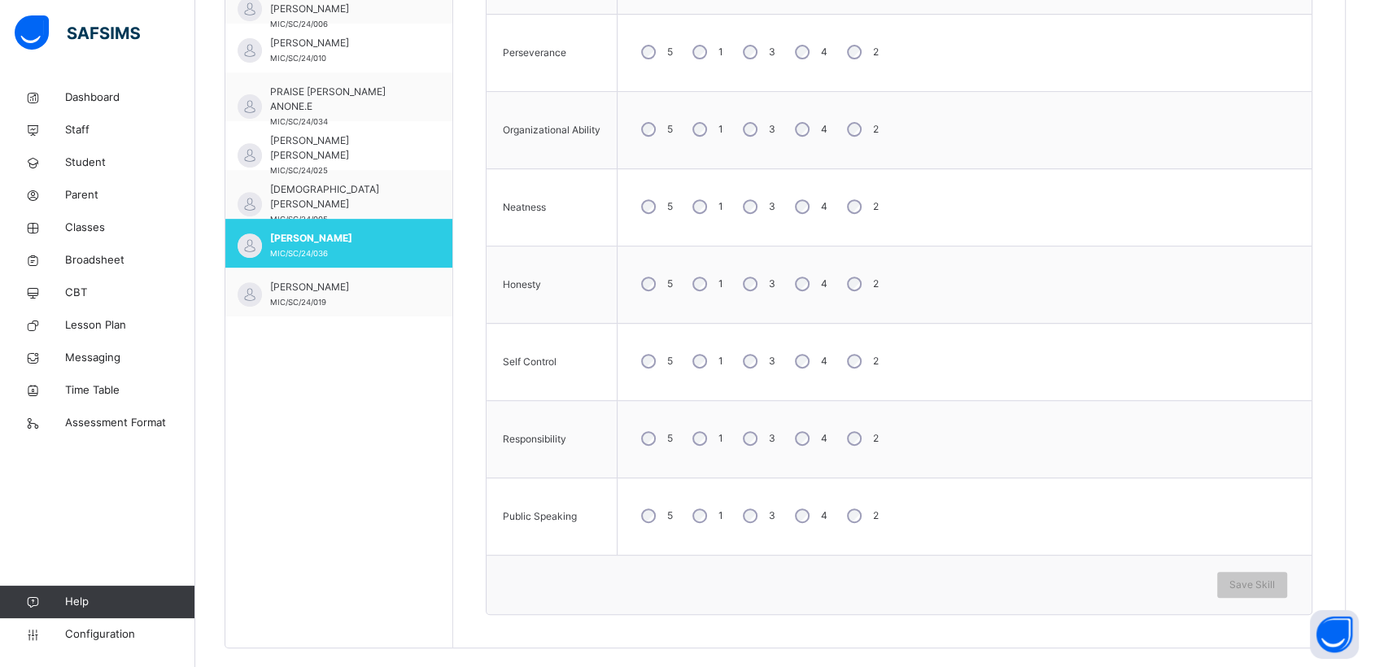
scroll to position [642, 0]
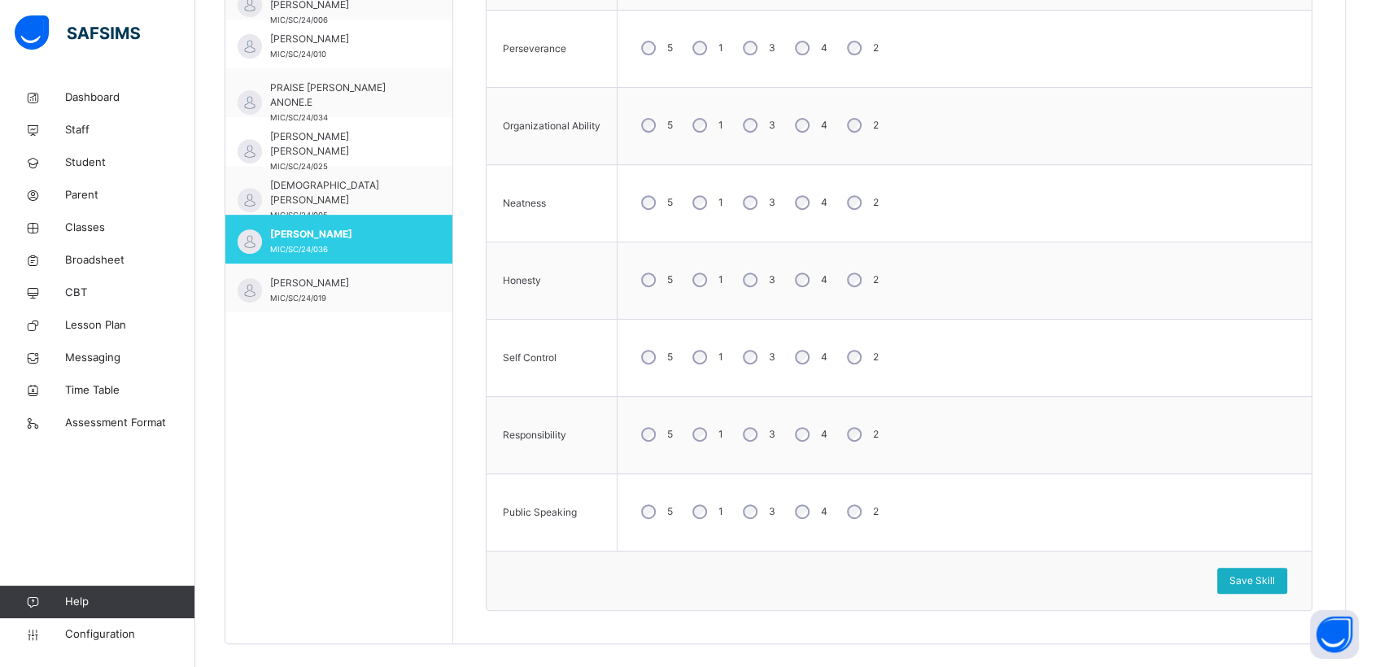
click at [1264, 579] on span "Save Skill" at bounding box center [1253, 581] width 46 height 15
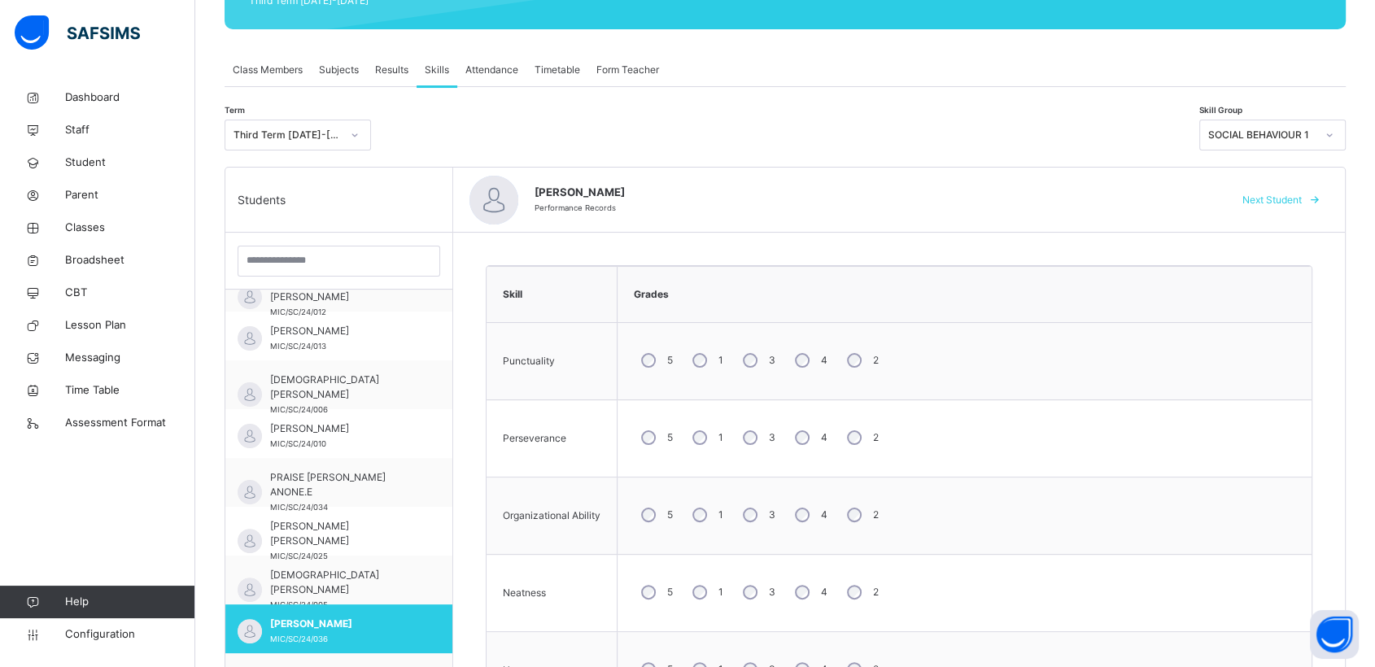
scroll to position [254, 0]
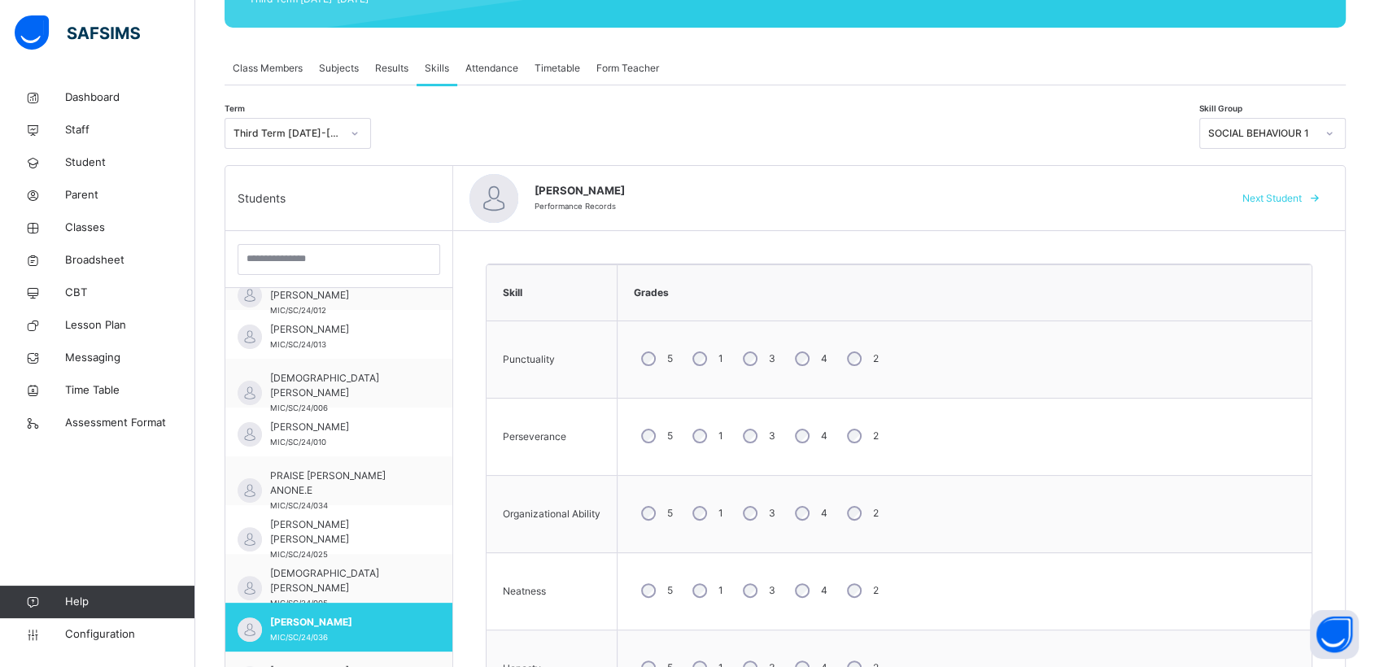
click at [1333, 134] on icon at bounding box center [1330, 133] width 6 height 3
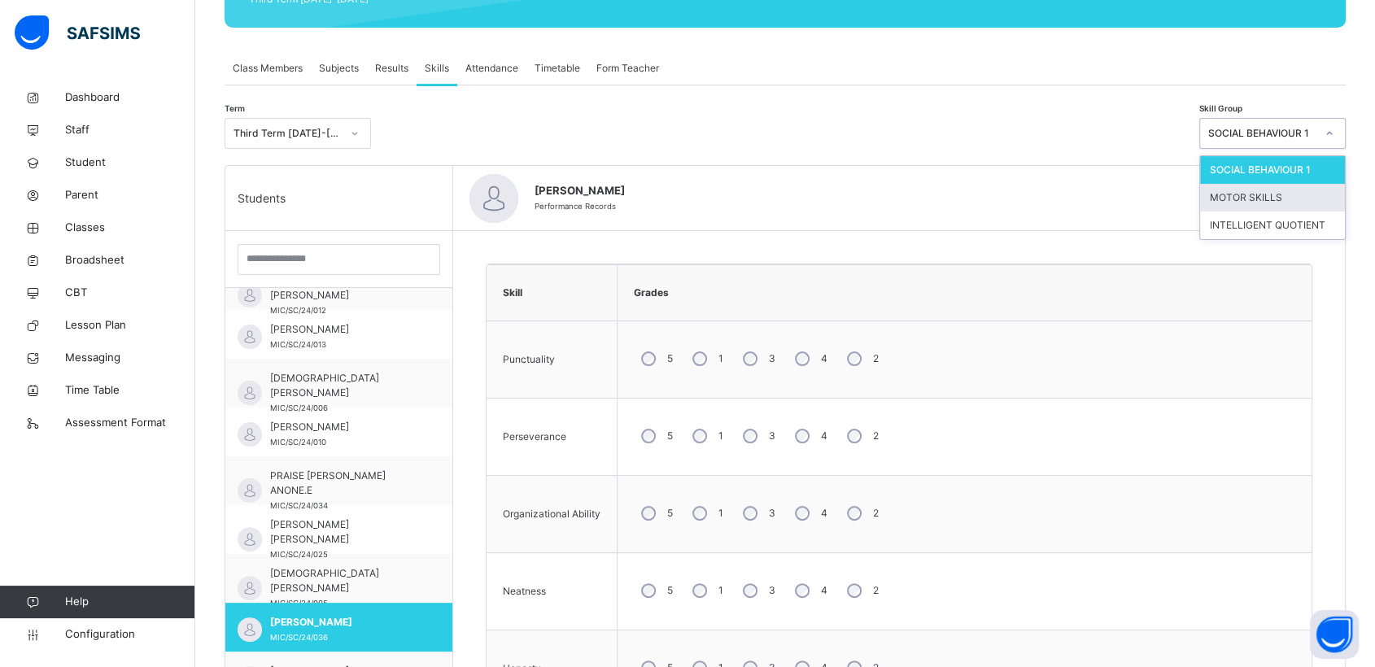
click at [1255, 189] on div "MOTOR SKILLS" at bounding box center [1272, 198] width 145 height 28
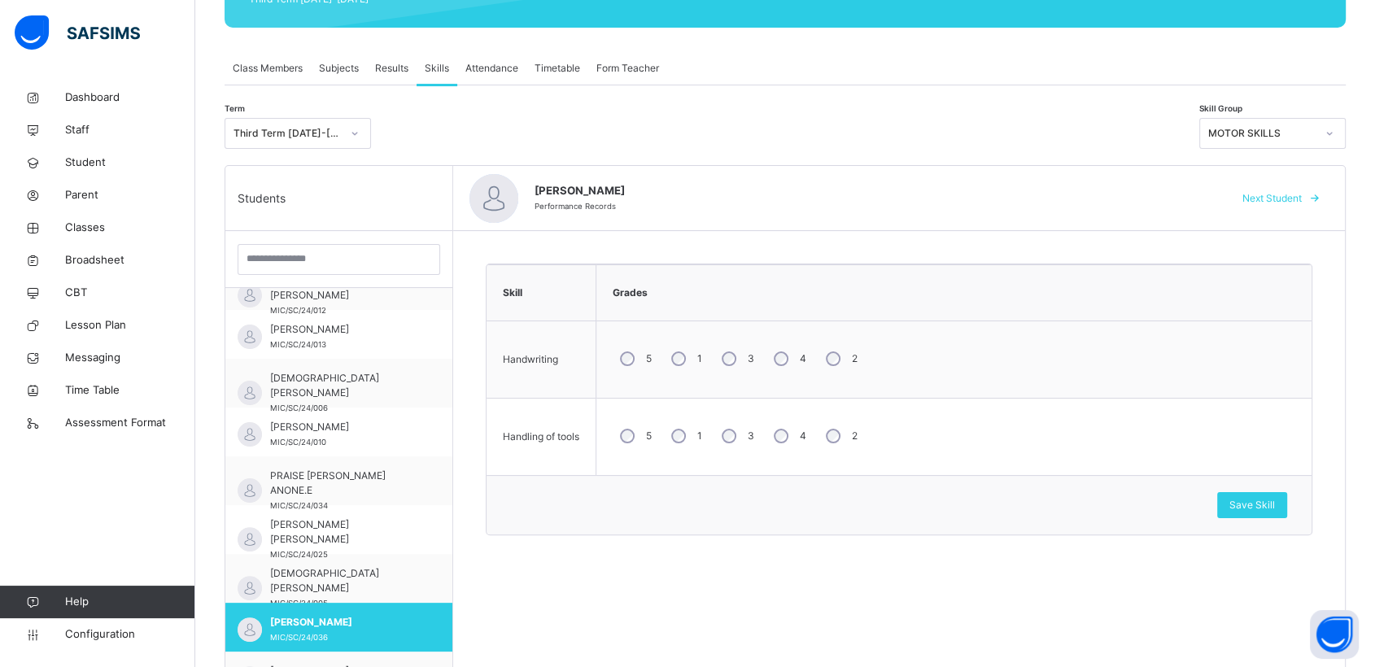
click at [1255, 189] on div "Next Student" at bounding box center [1279, 199] width 99 height 26
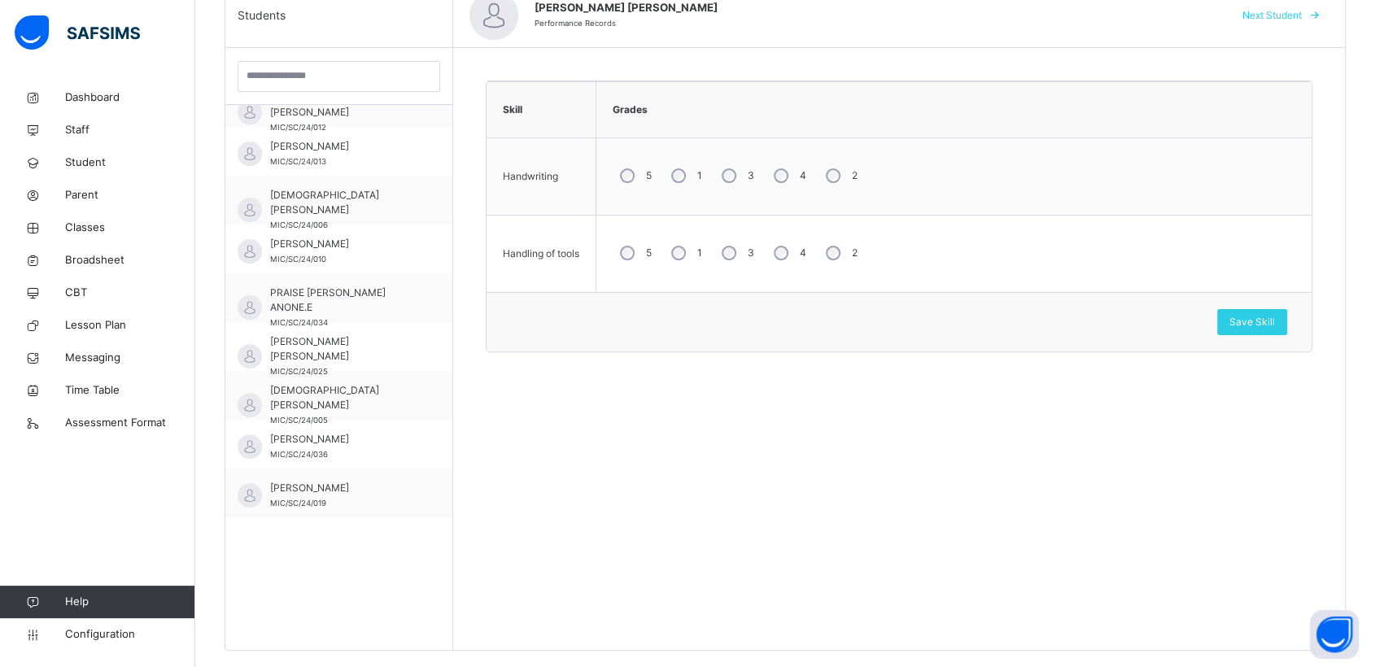
scroll to position [461, 0]
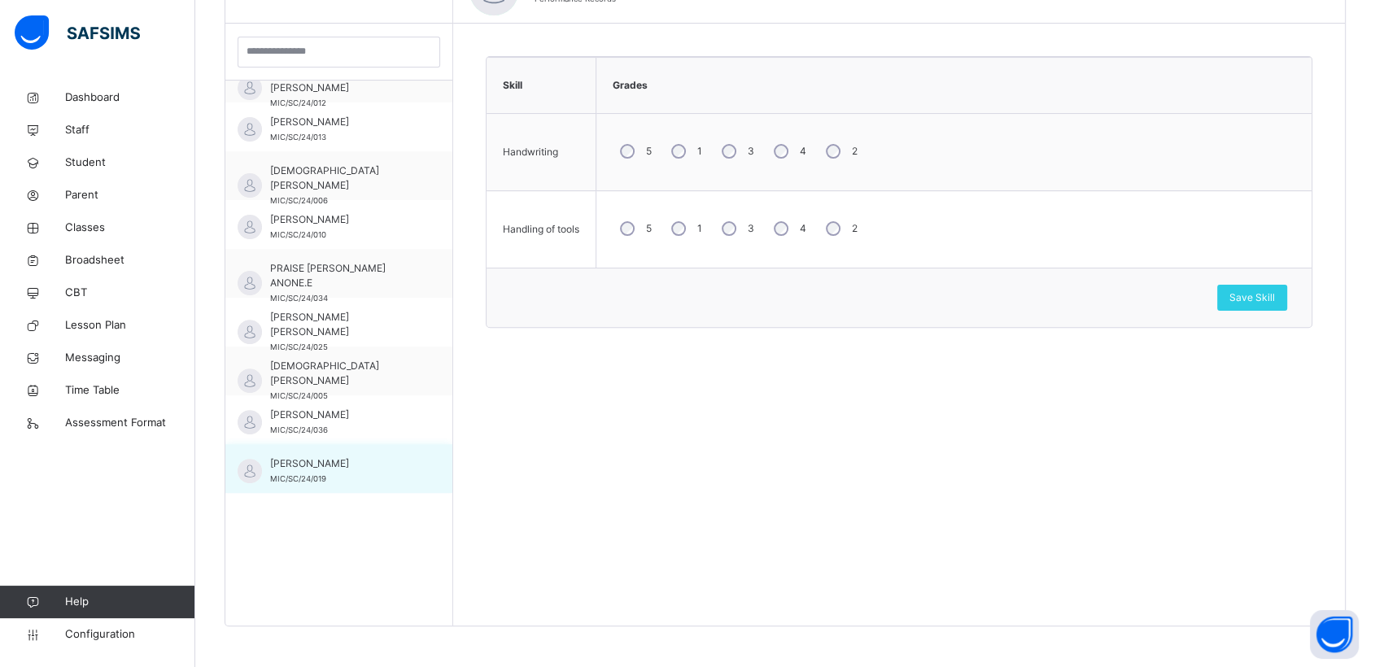
click at [319, 457] on span "[PERSON_NAME]" at bounding box center [343, 464] width 146 height 15
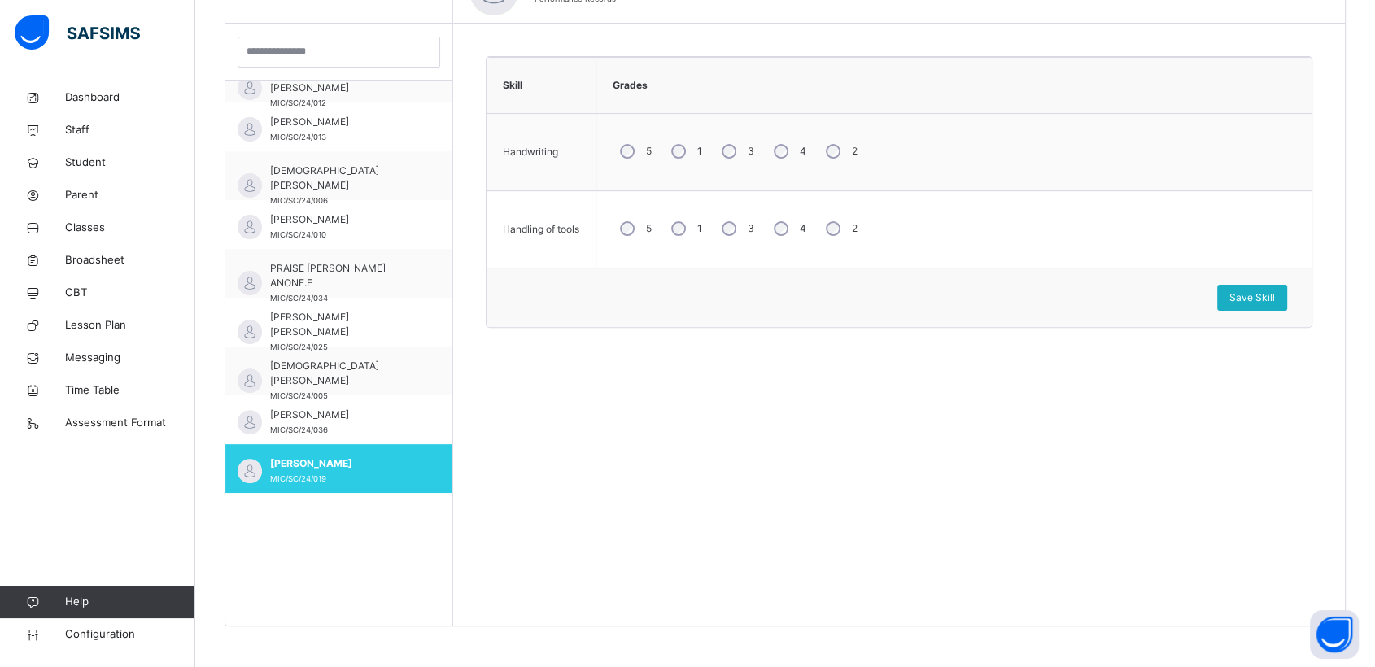
click at [1275, 295] on span "Save Skill" at bounding box center [1253, 298] width 46 height 15
click at [1272, 295] on span "Save Skill" at bounding box center [1253, 298] width 46 height 15
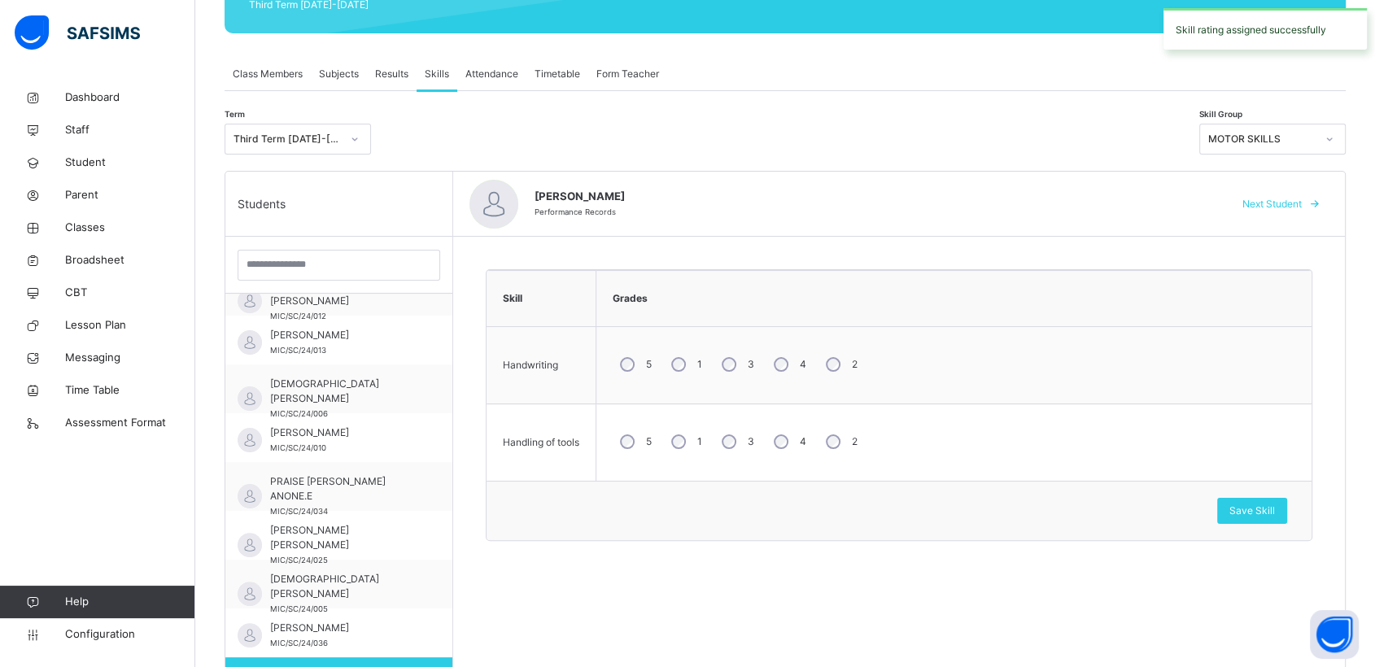
scroll to position [191, 0]
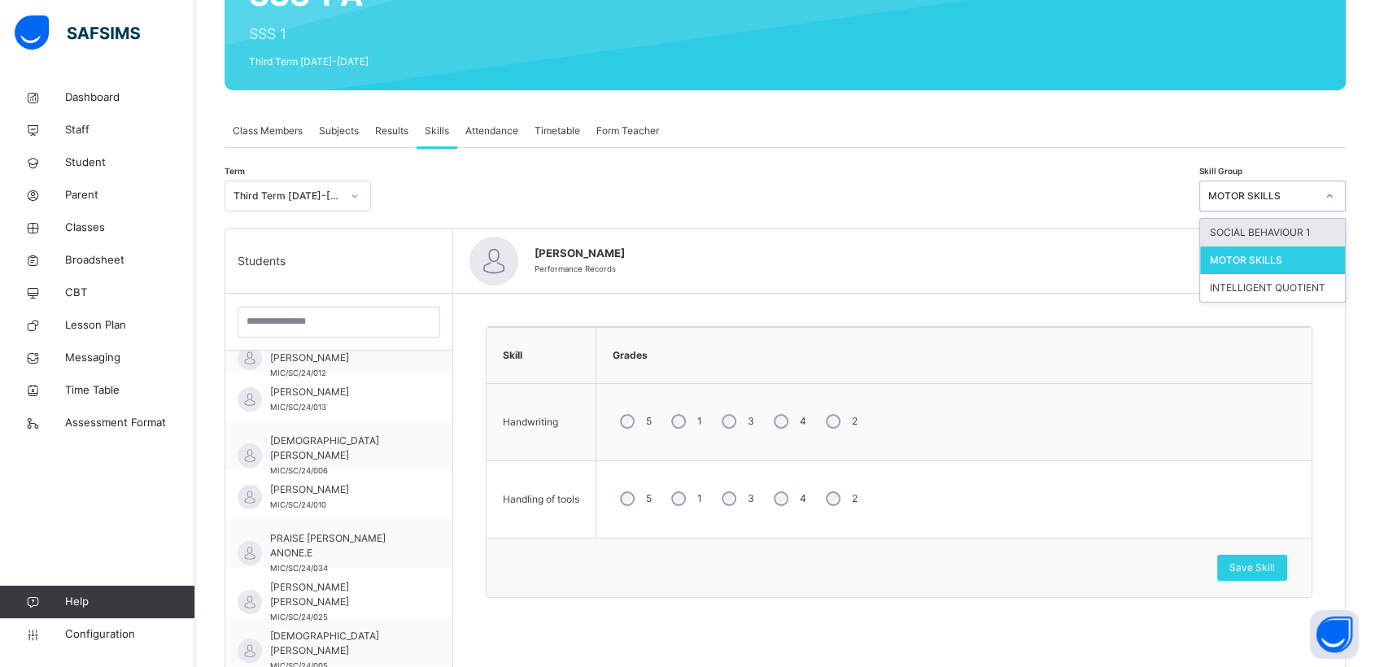
click at [1341, 203] on div at bounding box center [1330, 196] width 28 height 26
click at [1271, 234] on div "SOCIAL BEHAVIOUR 1" at bounding box center [1272, 233] width 145 height 28
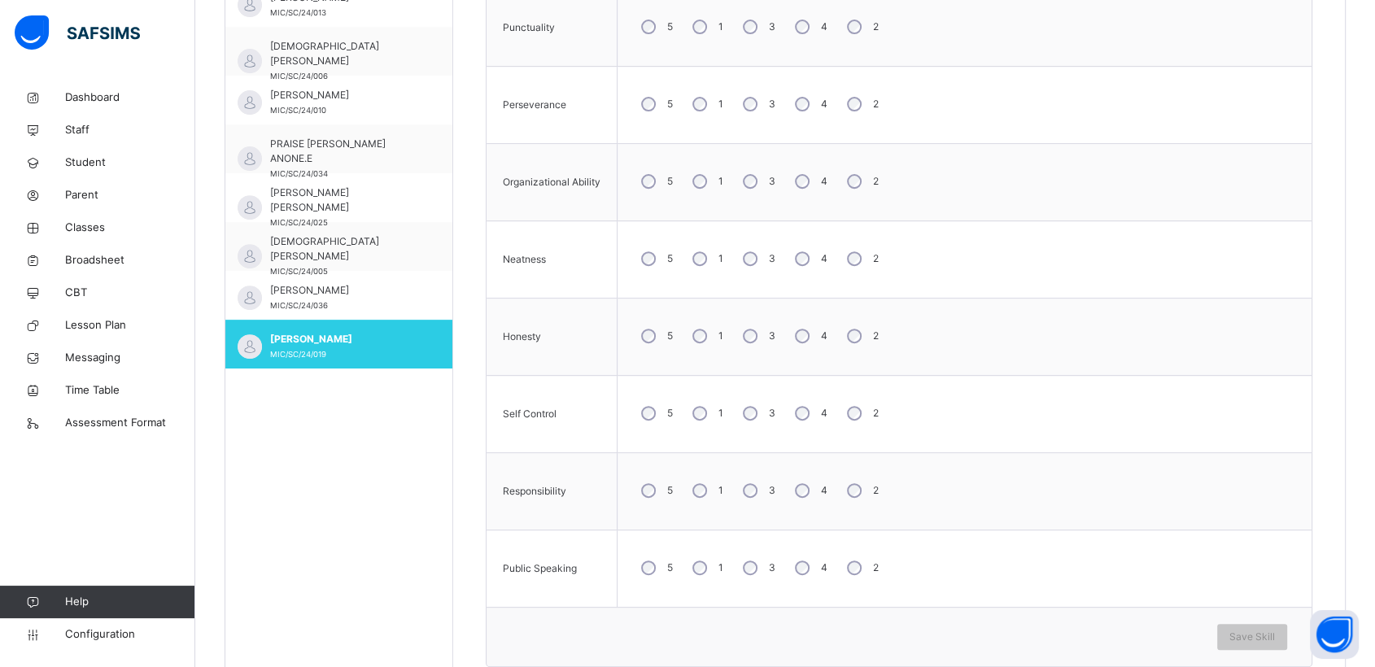
scroll to position [589, 0]
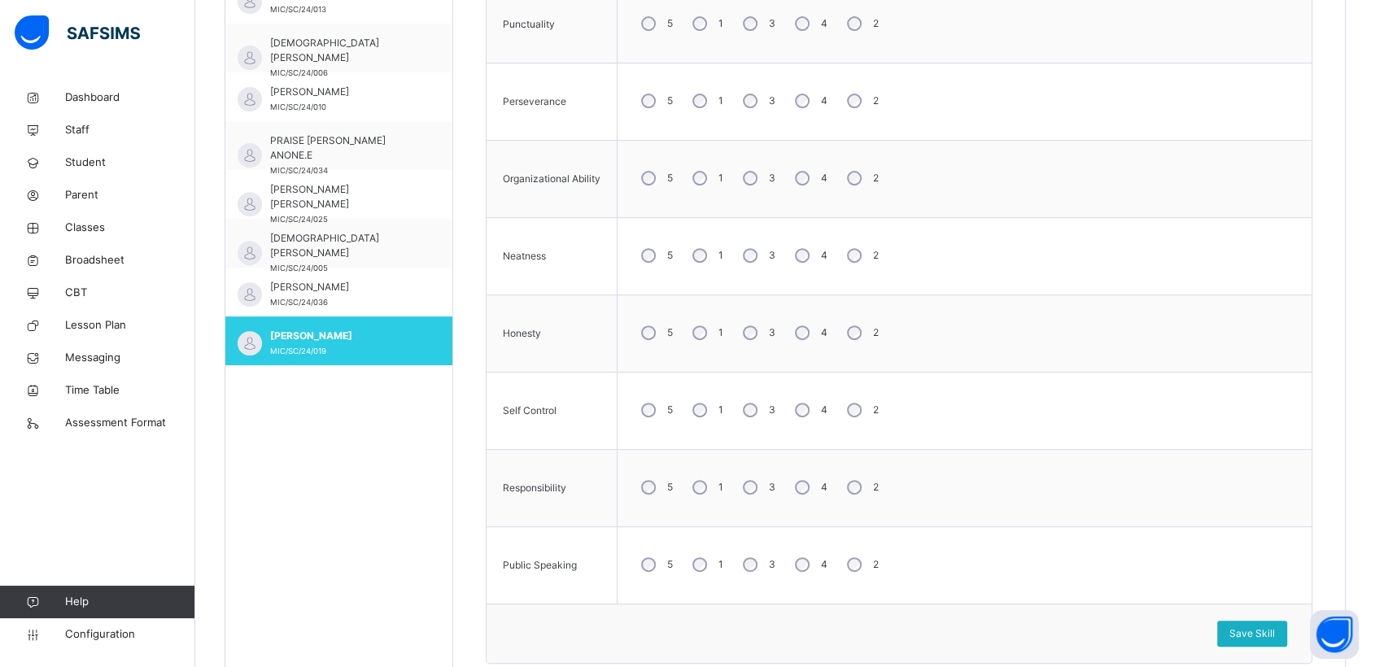
click at [1271, 632] on span "Save Skill" at bounding box center [1253, 634] width 46 height 15
